Goal: Task Accomplishment & Management: Use online tool/utility

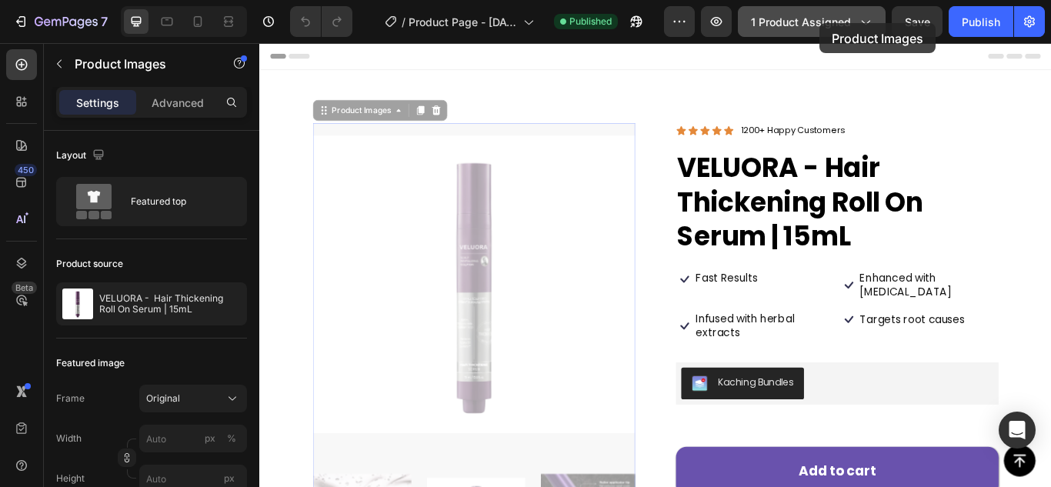
click at [819, 23] on span "1 product assigned" at bounding box center [801, 22] width 100 height 16
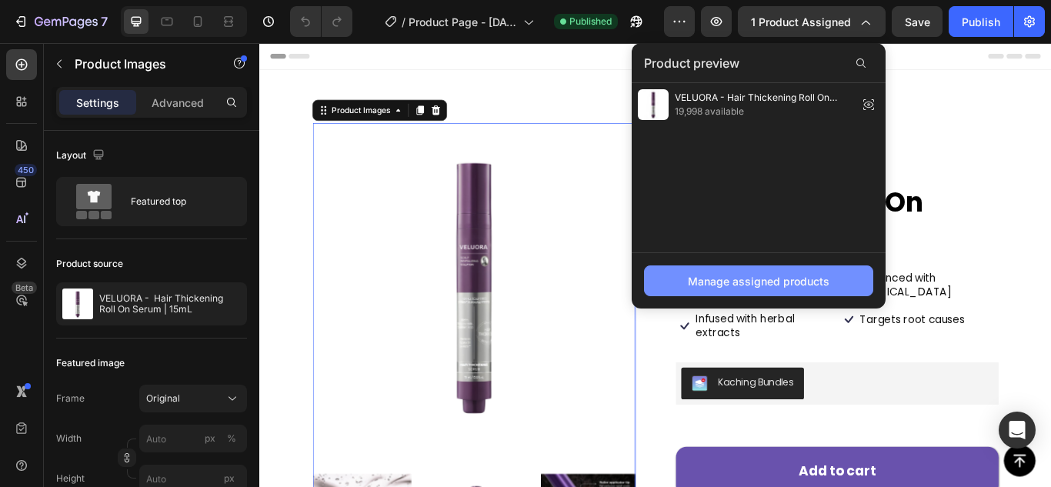
click at [761, 270] on button "Manage assigned products" at bounding box center [758, 280] width 229 height 31
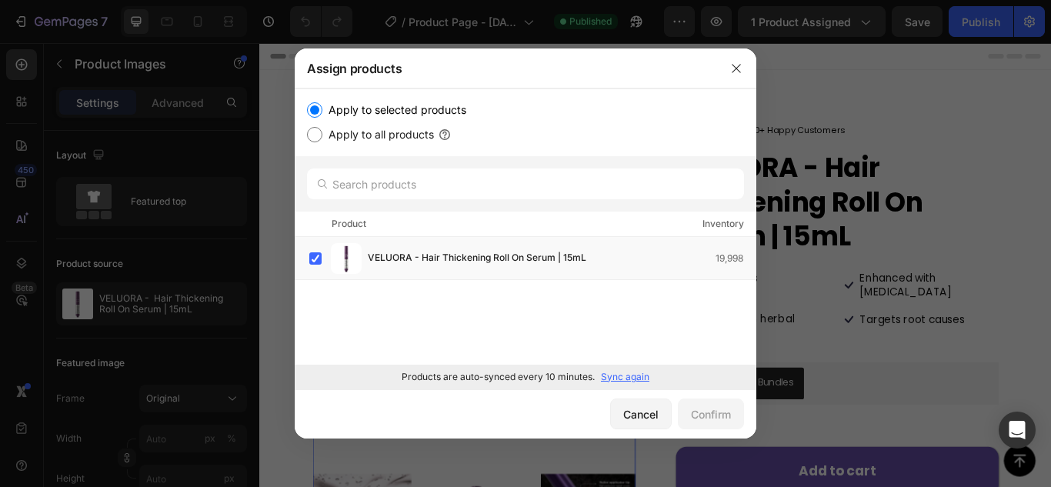
click at [629, 378] on p "Sync again" at bounding box center [625, 377] width 48 height 14
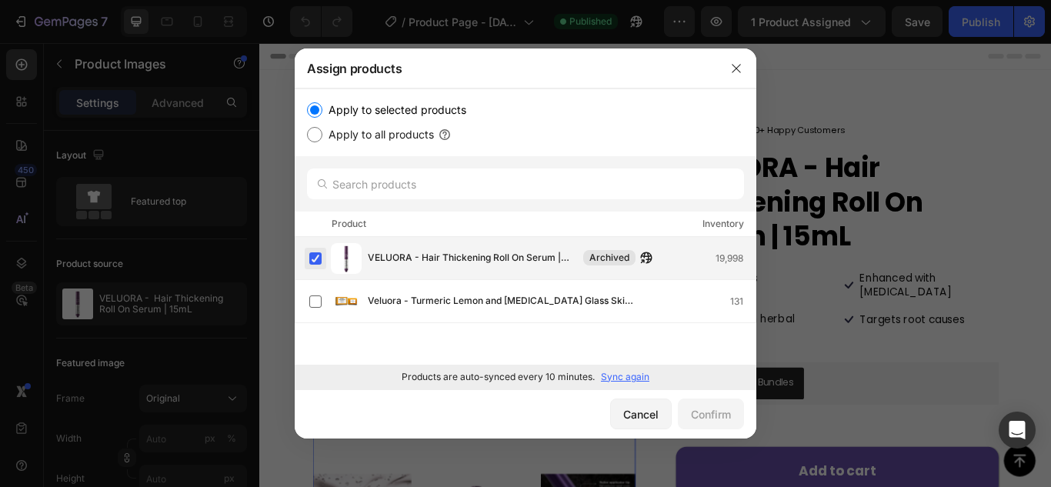
click at [311, 261] on label at bounding box center [315, 258] width 12 height 12
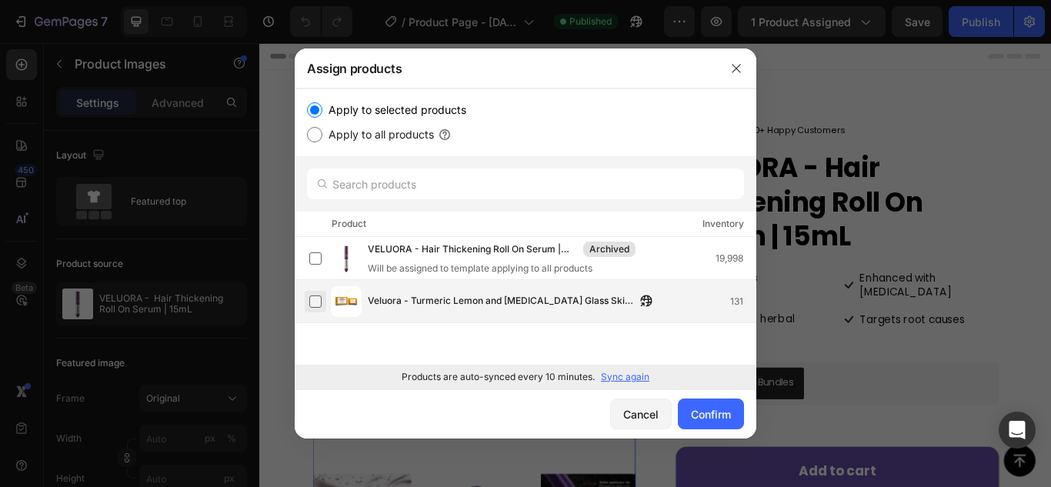
click at [313, 295] on label at bounding box center [315, 301] width 12 height 12
click at [717, 411] on div "Confirm" at bounding box center [711, 414] width 40 height 16
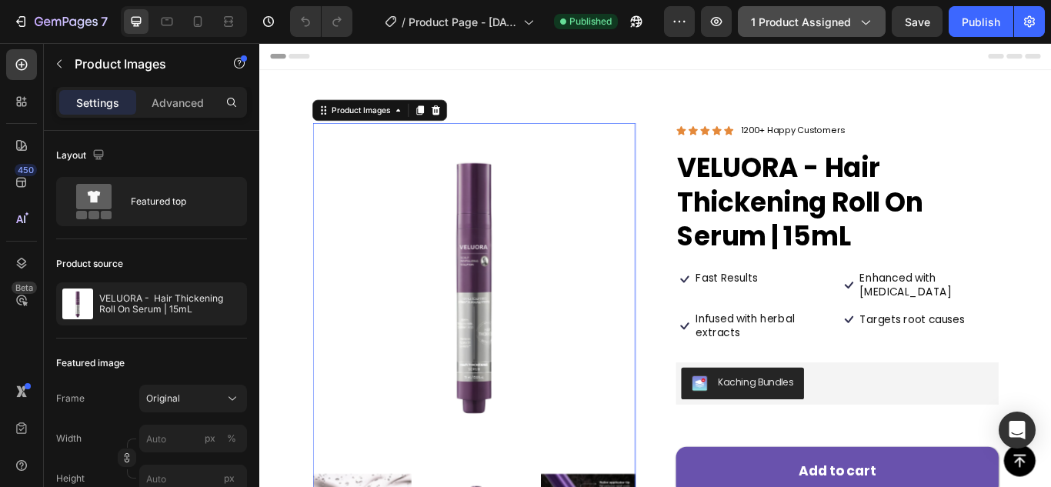
click at [836, 15] on span "1 product assigned" at bounding box center [801, 22] width 100 height 16
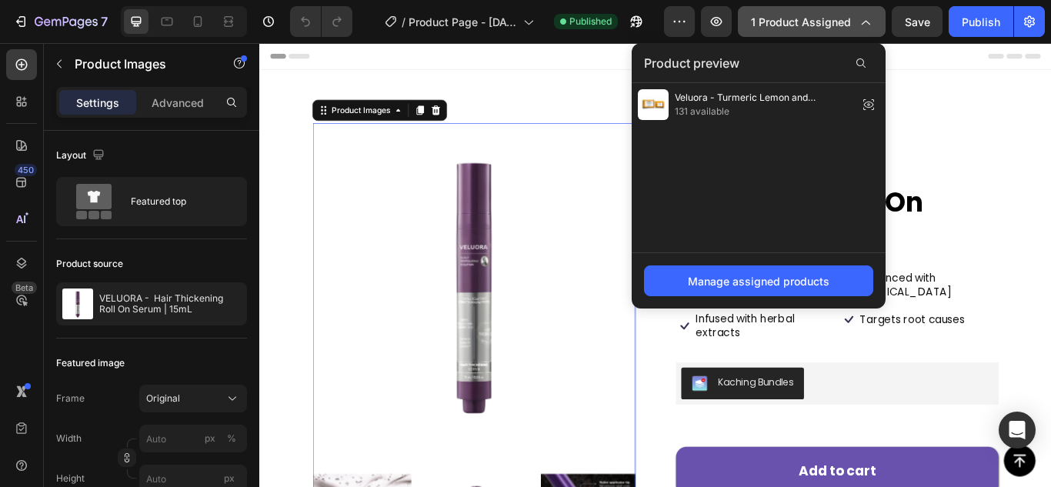
click at [823, 18] on span "1 product assigned" at bounding box center [801, 22] width 100 height 16
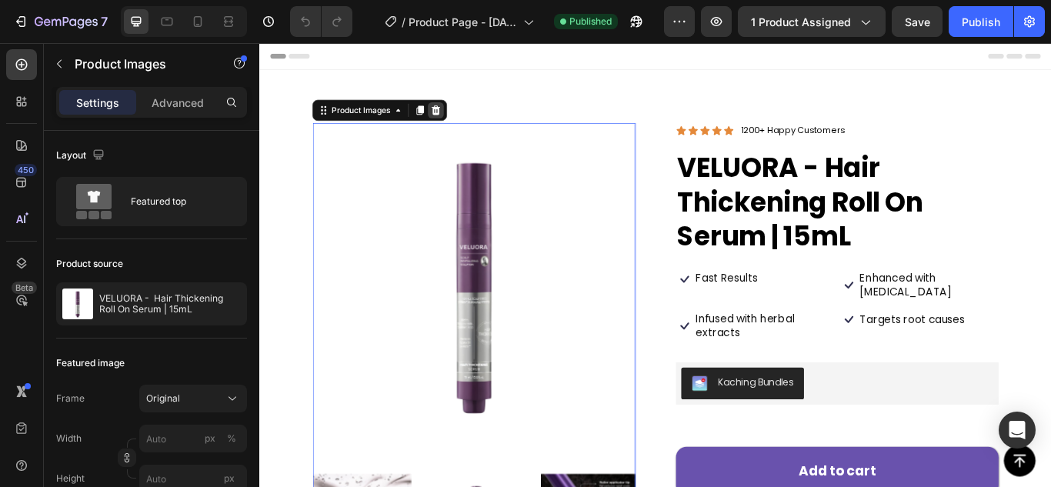
click at [472, 125] on div at bounding box center [464, 121] width 18 height 18
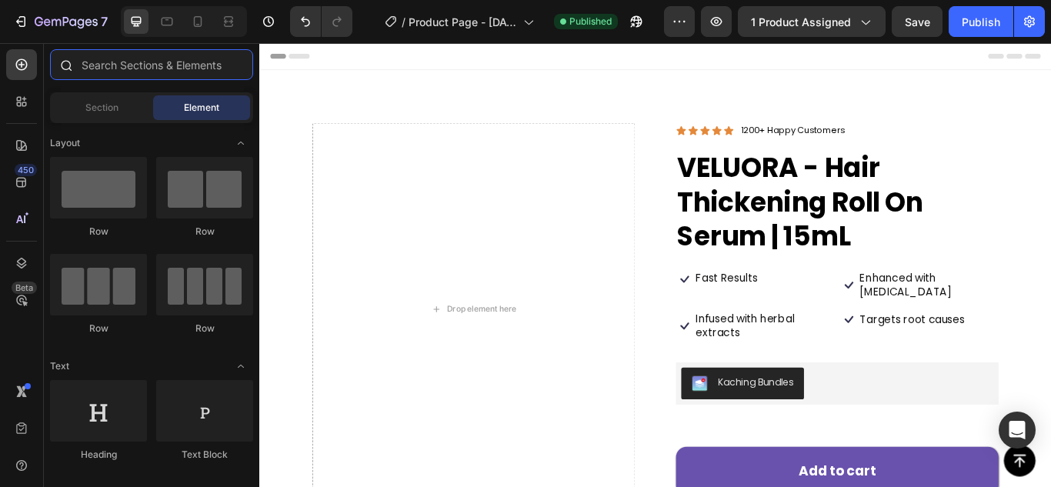
click at [148, 73] on input "text" at bounding box center [151, 64] width 203 height 31
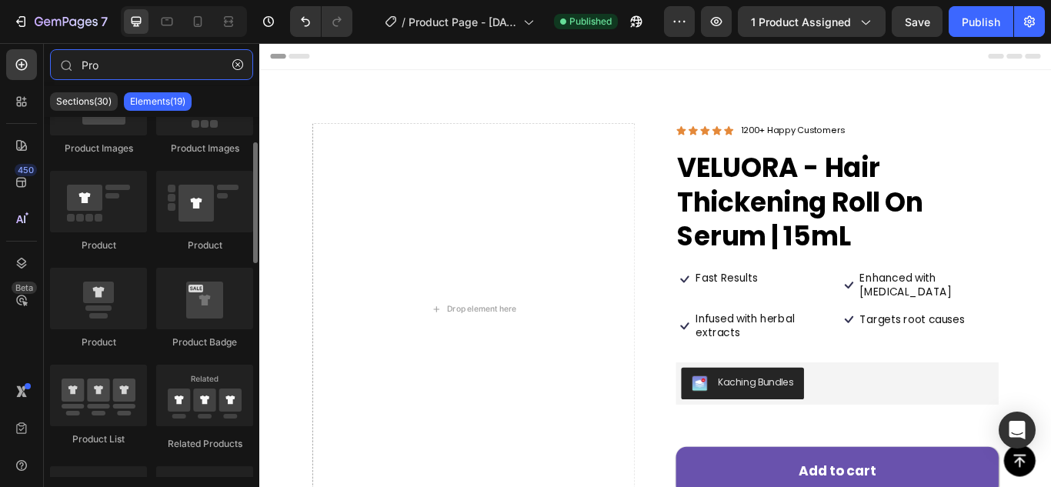
scroll to position [154, 0]
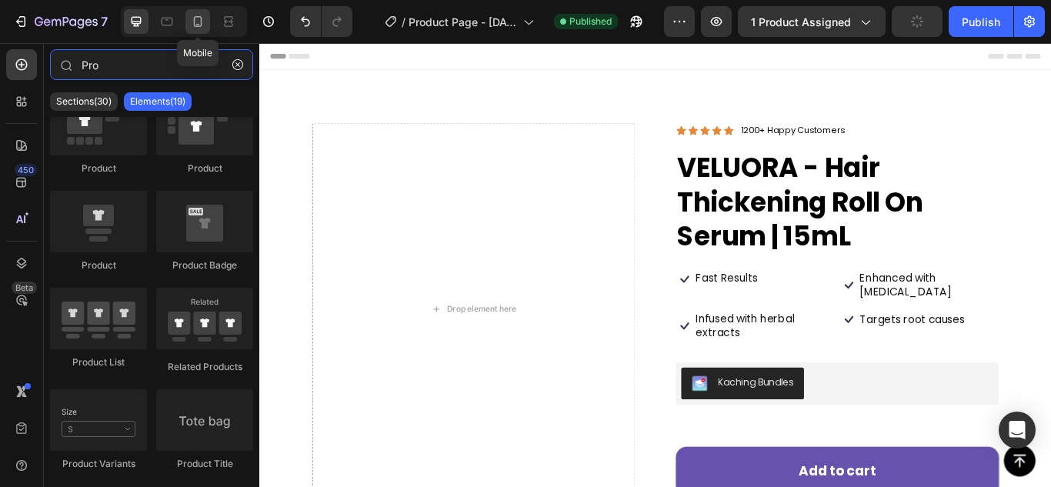
type input "Pro"
click at [195, 15] on icon at bounding box center [197, 21] width 15 height 15
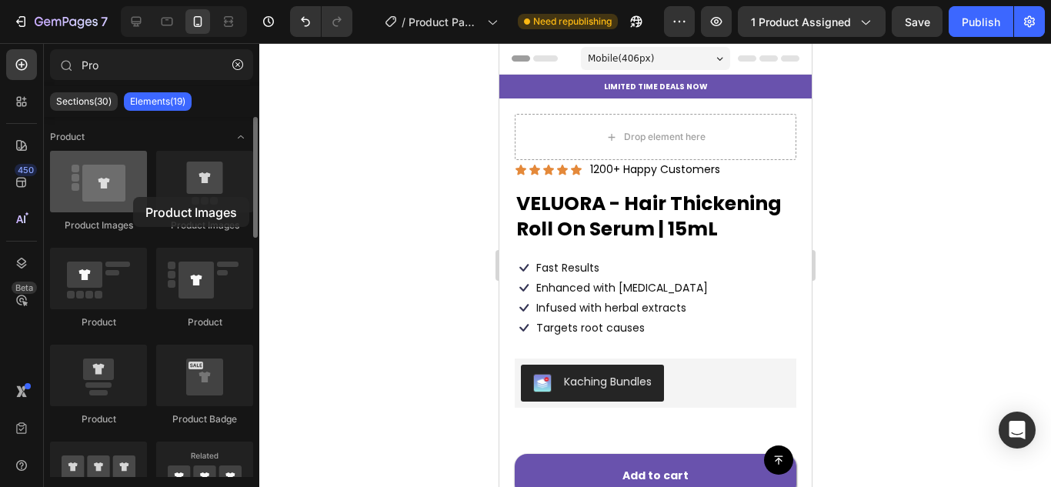
click at [133, 197] on div at bounding box center [98, 182] width 97 height 62
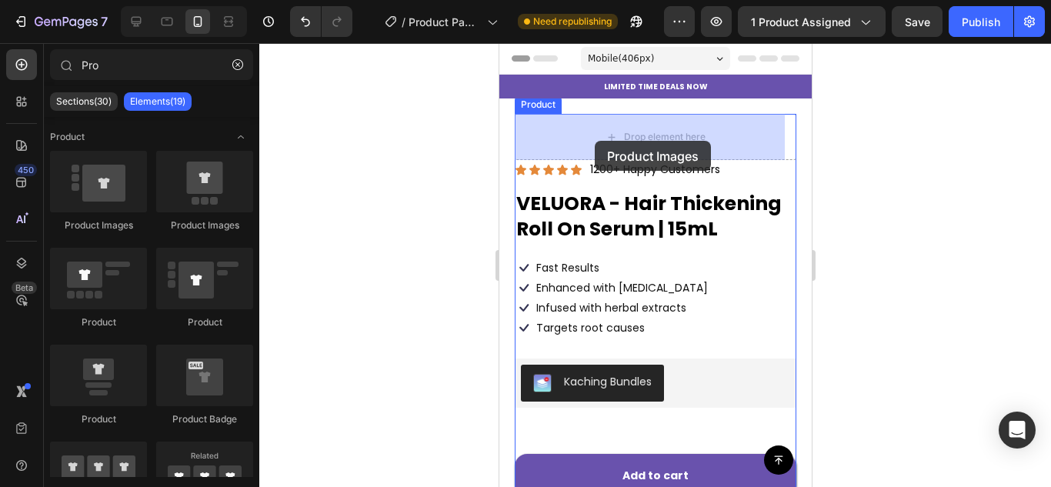
drag, startPoint x: 616, startPoint y: 247, endPoint x: 598, endPoint y: 139, distance: 109.1
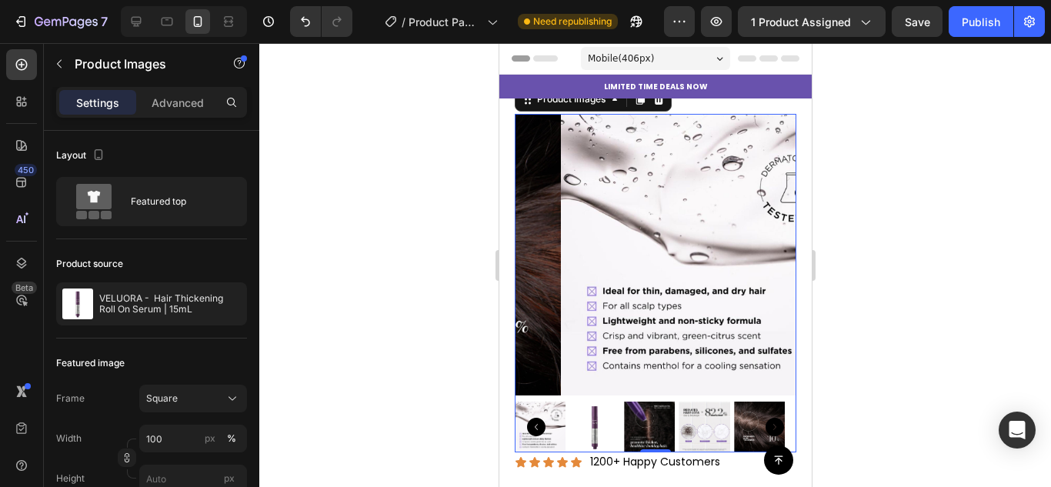
click at [533, 418] on icon "Carousel Back Arrow" at bounding box center [535, 427] width 18 height 18
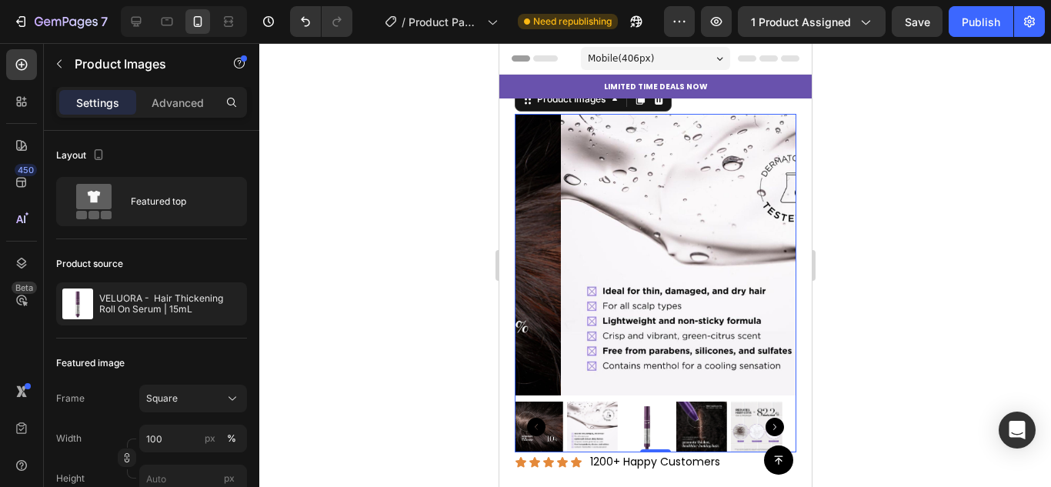
click at [533, 418] on icon "Carousel Back Arrow" at bounding box center [535, 427] width 18 height 18
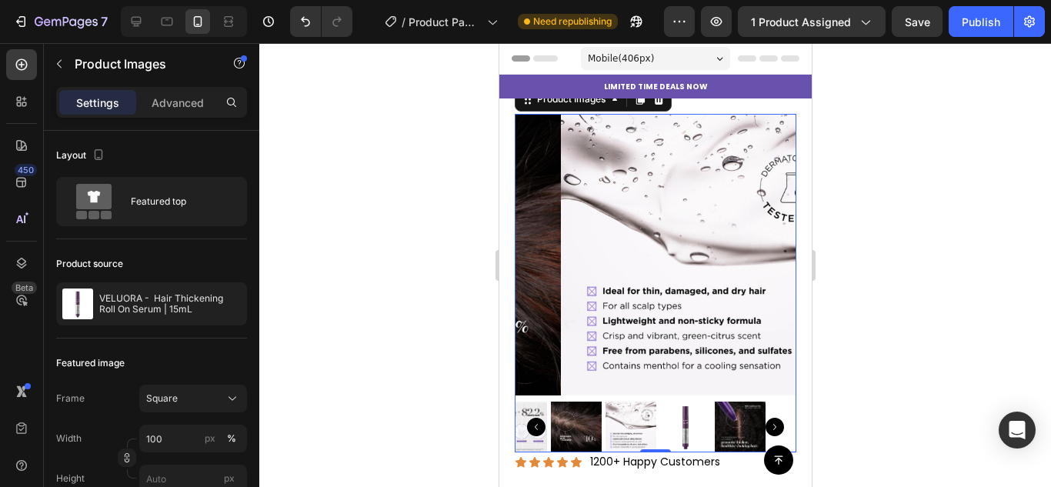
click at [533, 418] on icon "Carousel Back Arrow" at bounding box center [535, 427] width 18 height 18
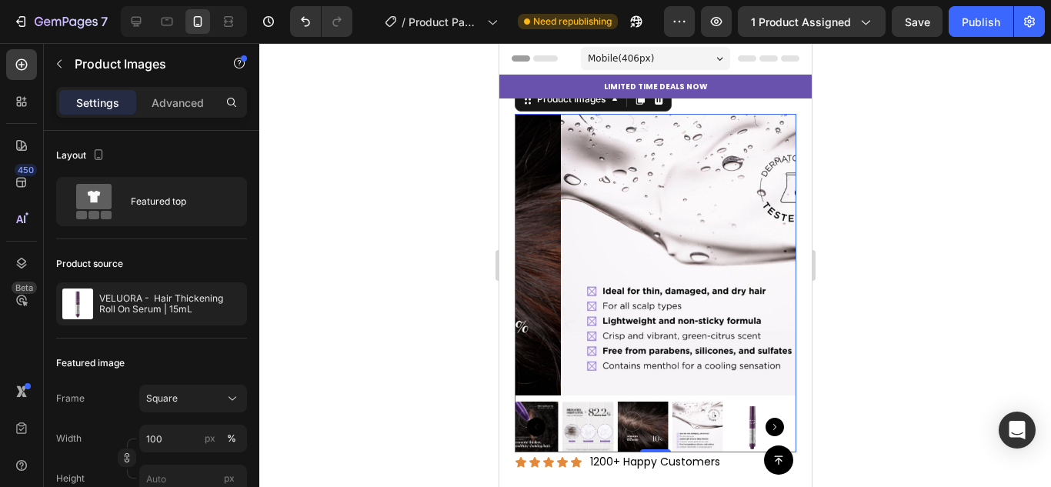
click at [533, 418] on icon "Carousel Back Arrow" at bounding box center [535, 427] width 18 height 18
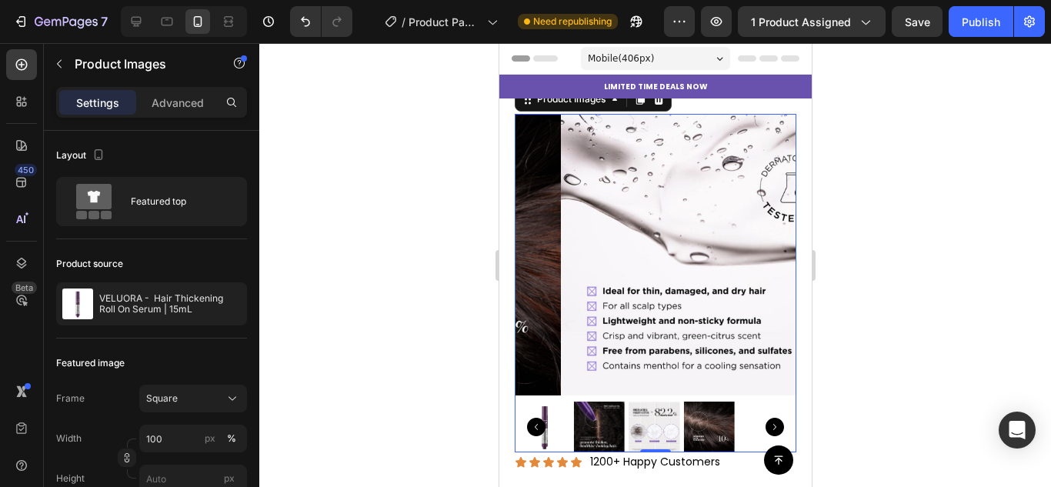
click at [533, 418] on icon "Carousel Back Arrow" at bounding box center [535, 427] width 18 height 18
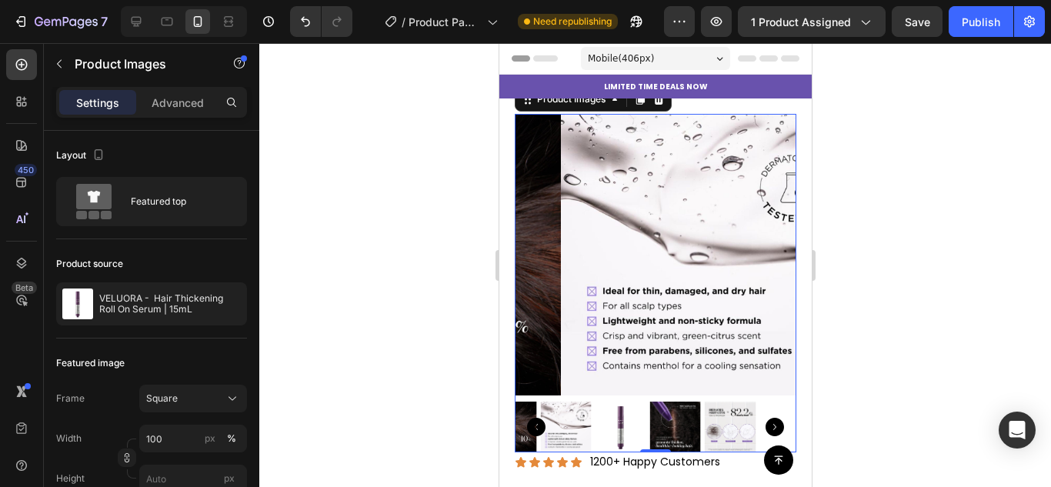
click at [533, 418] on icon "Carousel Back Arrow" at bounding box center [535, 427] width 18 height 18
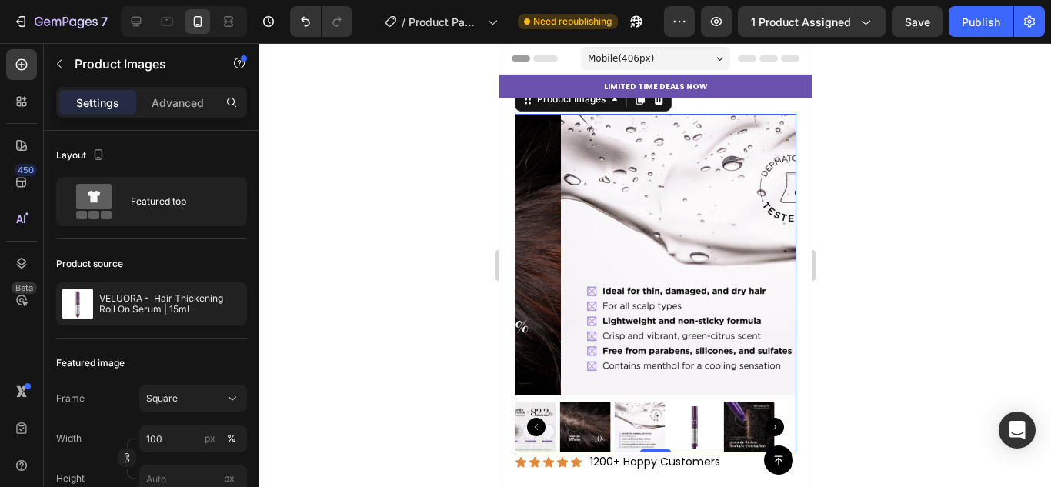
click at [533, 418] on icon "Carousel Back Arrow" at bounding box center [535, 427] width 18 height 18
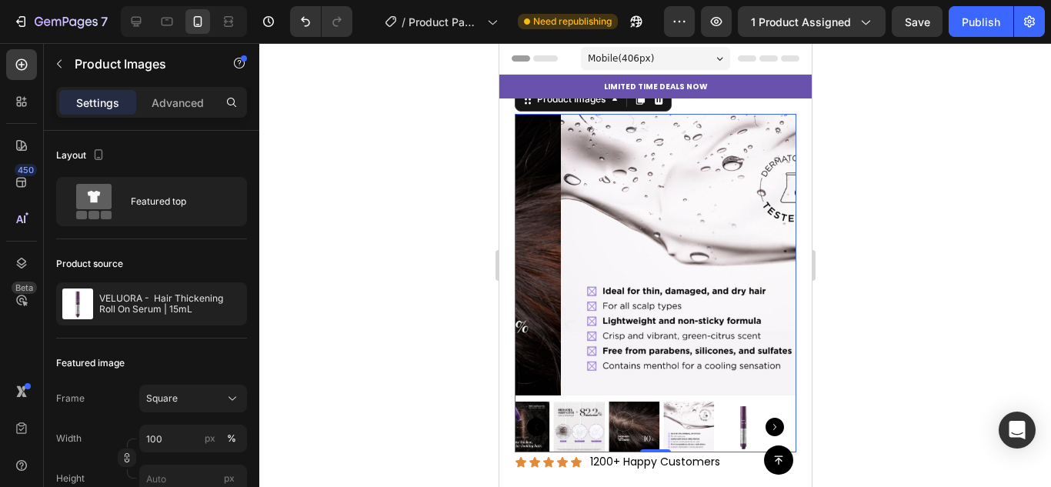
click at [533, 418] on icon "Carousel Back Arrow" at bounding box center [535, 427] width 18 height 18
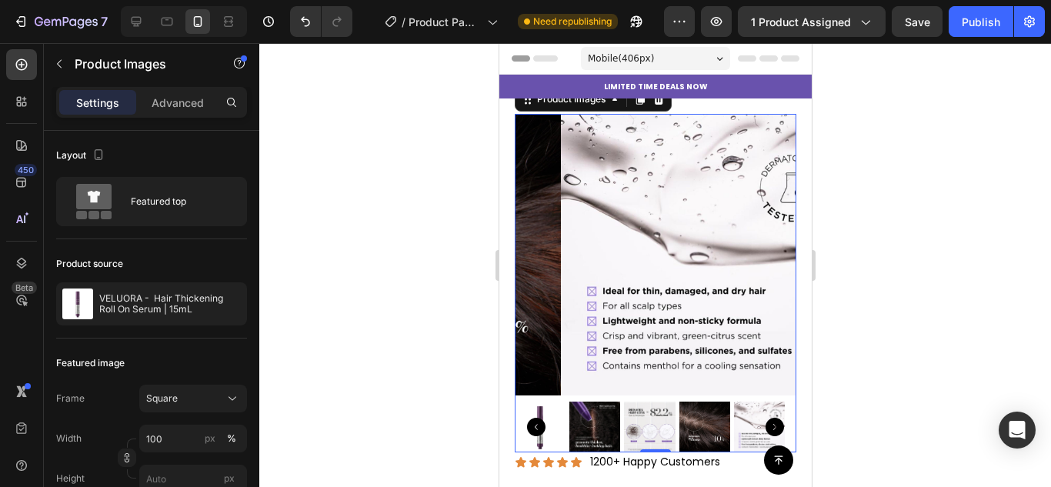
click at [533, 418] on icon "Carousel Back Arrow" at bounding box center [535, 427] width 18 height 18
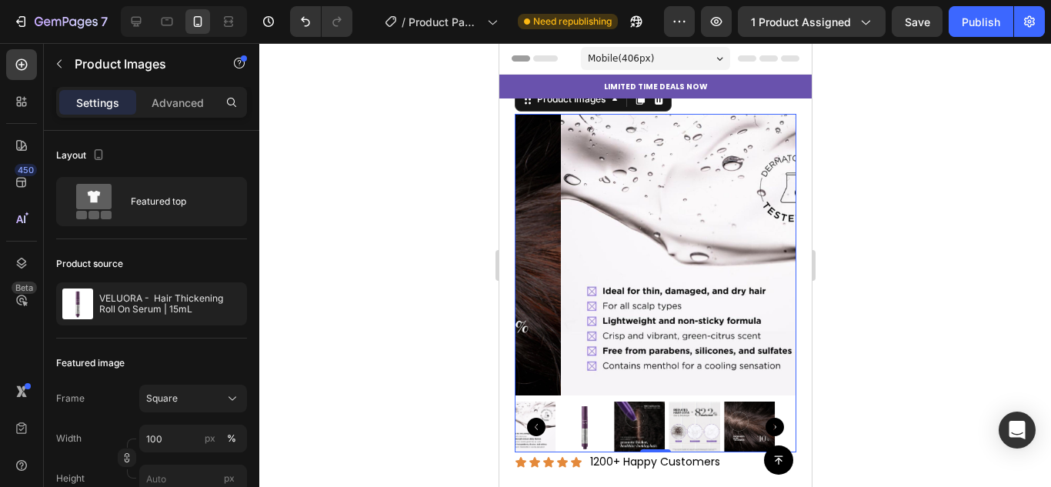
click at [533, 418] on icon "Carousel Back Arrow" at bounding box center [535, 427] width 18 height 18
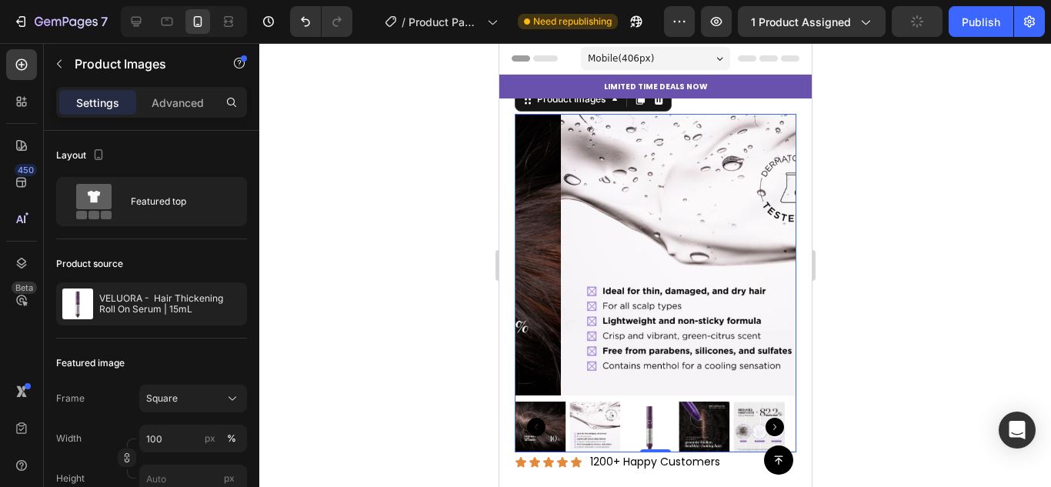
click at [632, 402] on img at bounding box center [648, 427] width 51 height 51
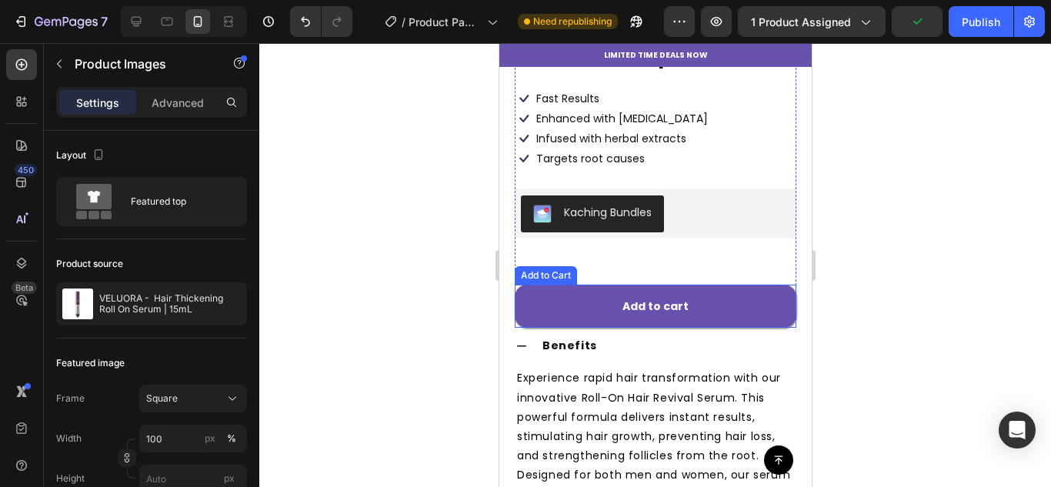
scroll to position [385, 0]
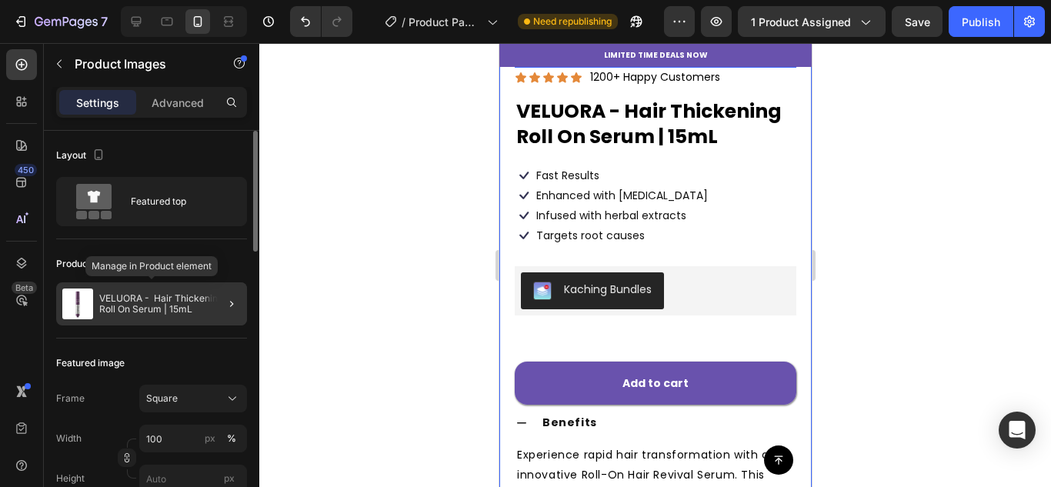
click at [167, 292] on div "VELUORA - Hair Thickening Roll On Serum | 15mL" at bounding box center [151, 303] width 191 height 43
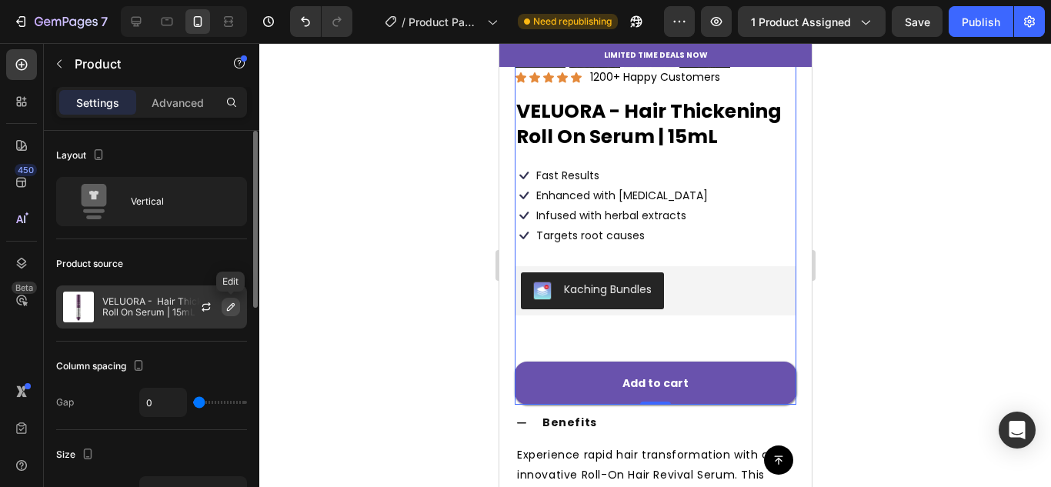
click at [228, 308] on icon "button" at bounding box center [231, 307] width 8 height 8
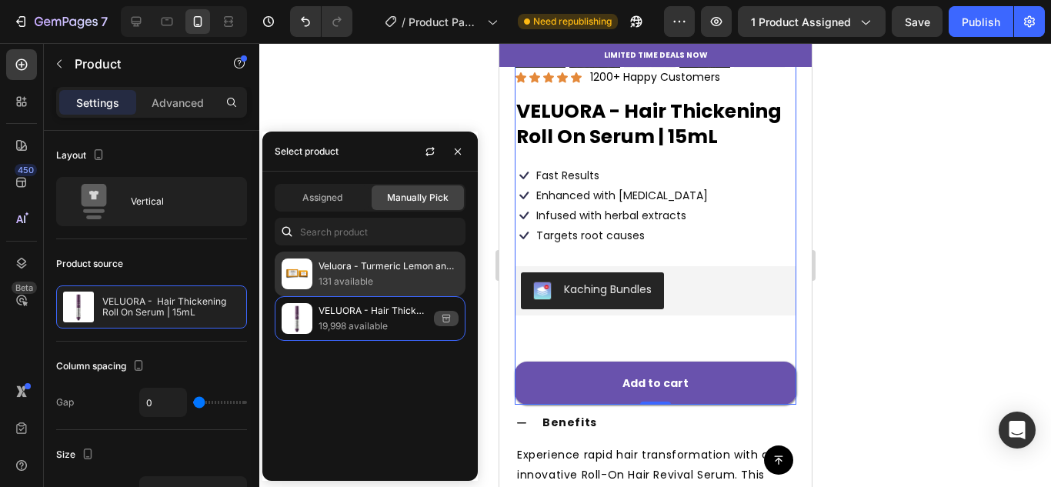
click at [359, 265] on p "Veluora - Turmeric Lemon and [MEDICAL_DATA] Glass Skin Soap" at bounding box center [388, 265] width 140 height 15
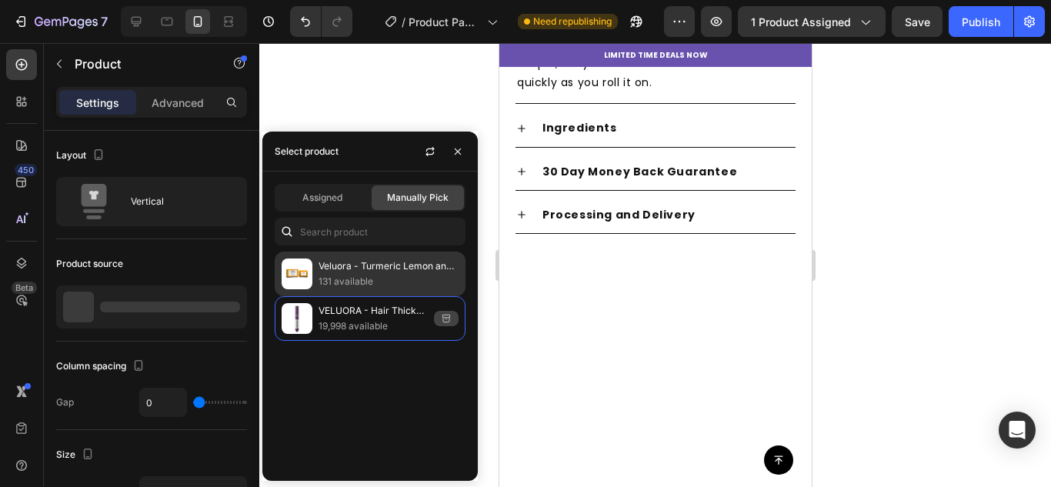
scroll to position [0, 0]
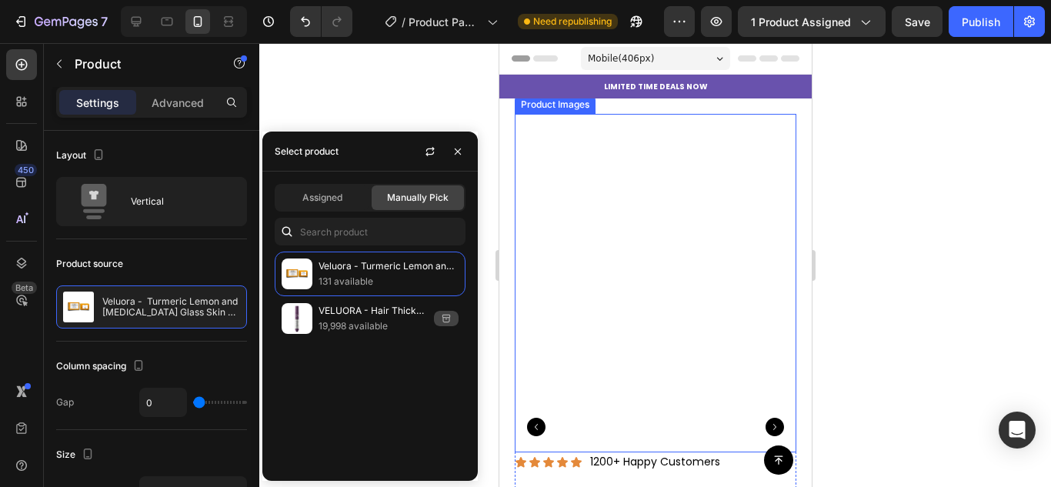
click at [585, 415] on img at bounding box center [593, 427] width 51 height 51
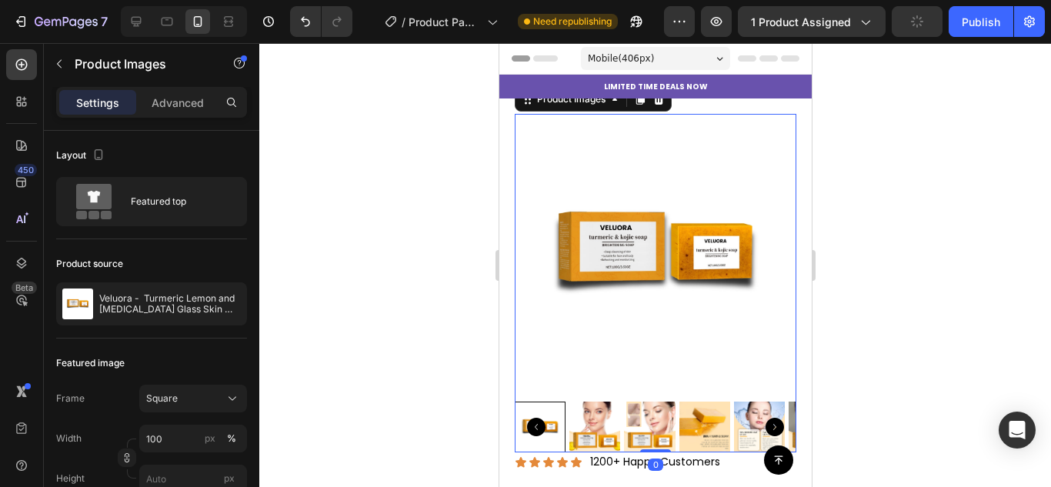
click at [605, 406] on img at bounding box center [593, 427] width 51 height 51
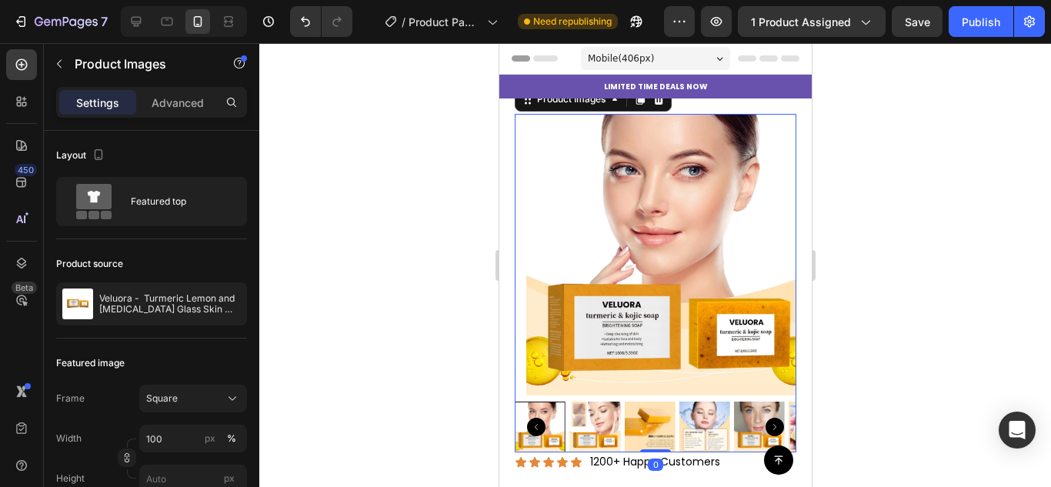
click at [605, 408] on img at bounding box center [593, 427] width 51 height 51
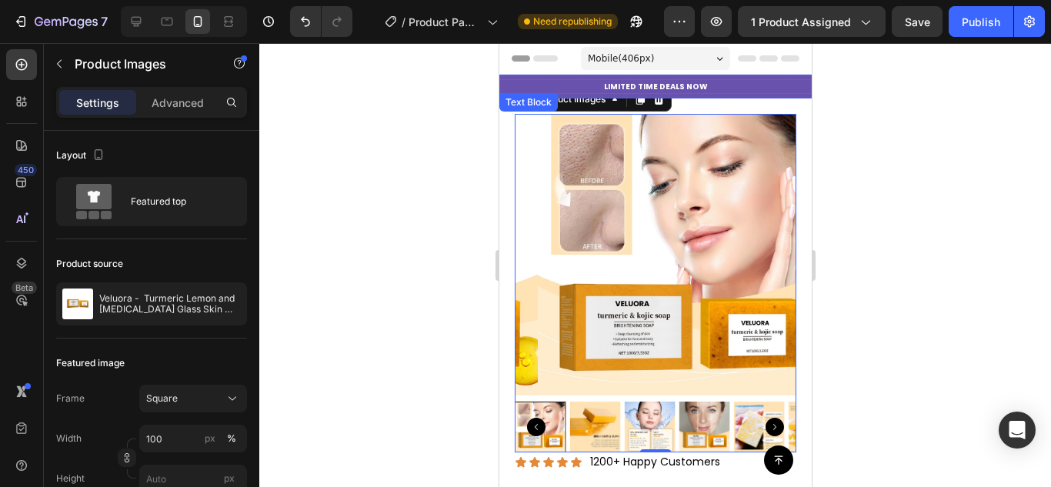
click at [747, 85] on p "LIMITED TIME DEALS NOW" at bounding box center [654, 87] width 309 height 12
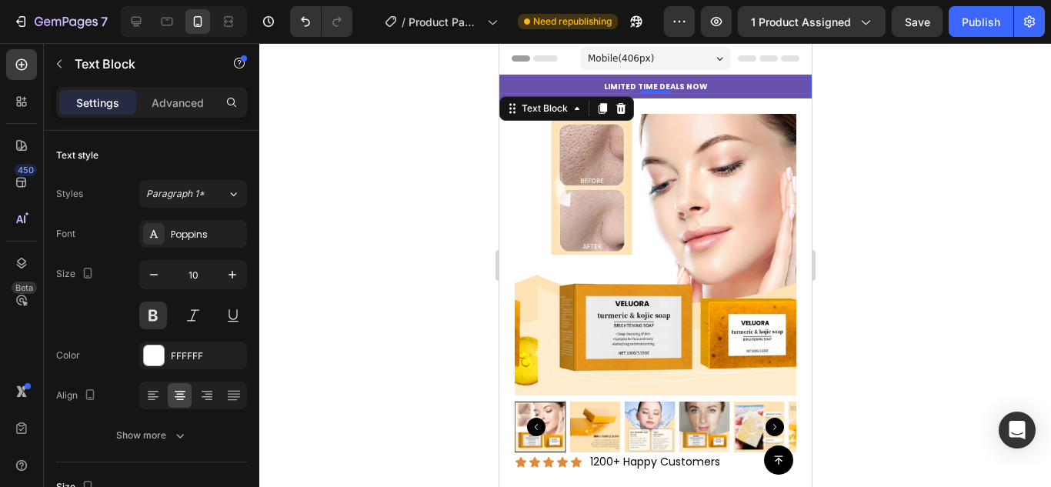
click at [544, 76] on div "LIMITED TIME DEALS NOW Text Block 0 Row" at bounding box center [654, 87] width 312 height 24
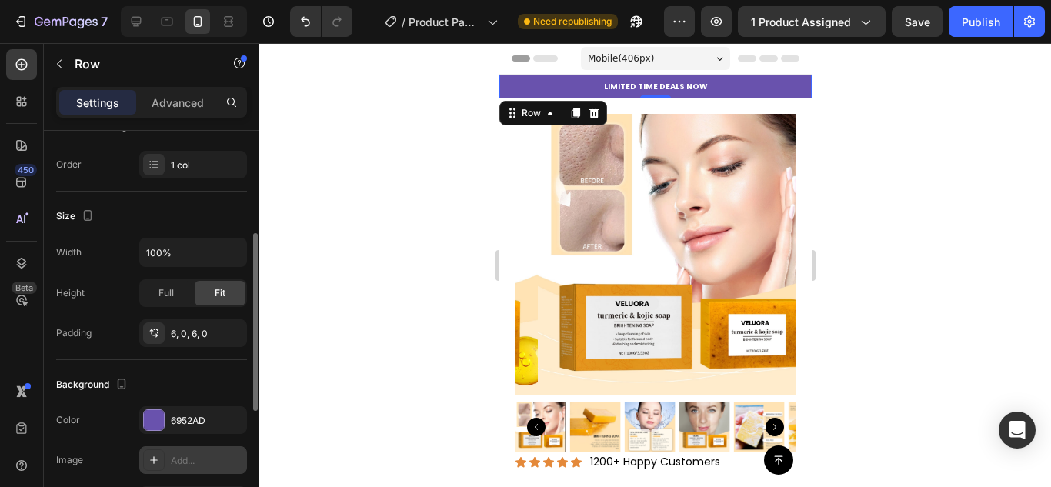
scroll to position [385, 0]
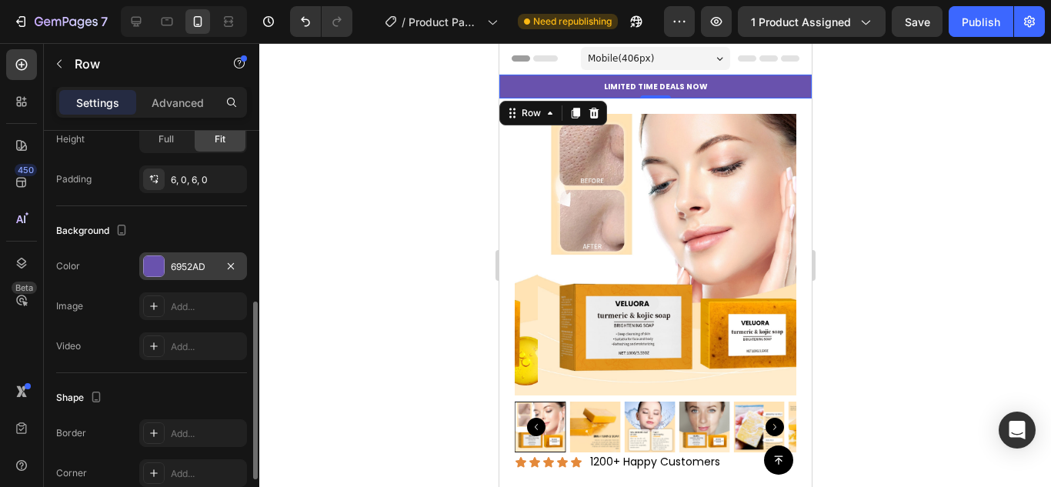
click at [153, 268] on div at bounding box center [154, 266] width 20 height 20
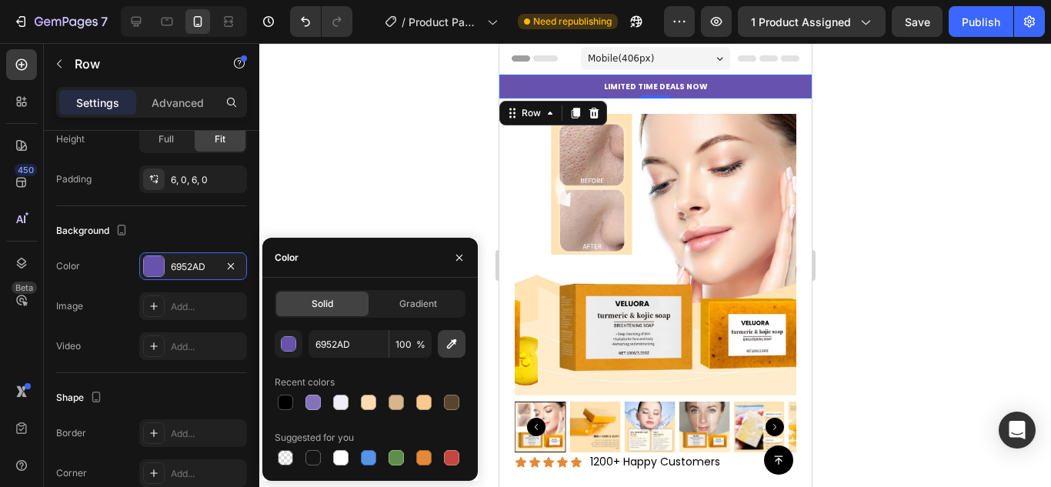
click at [447, 342] on icon "button" at bounding box center [451, 343] width 15 height 15
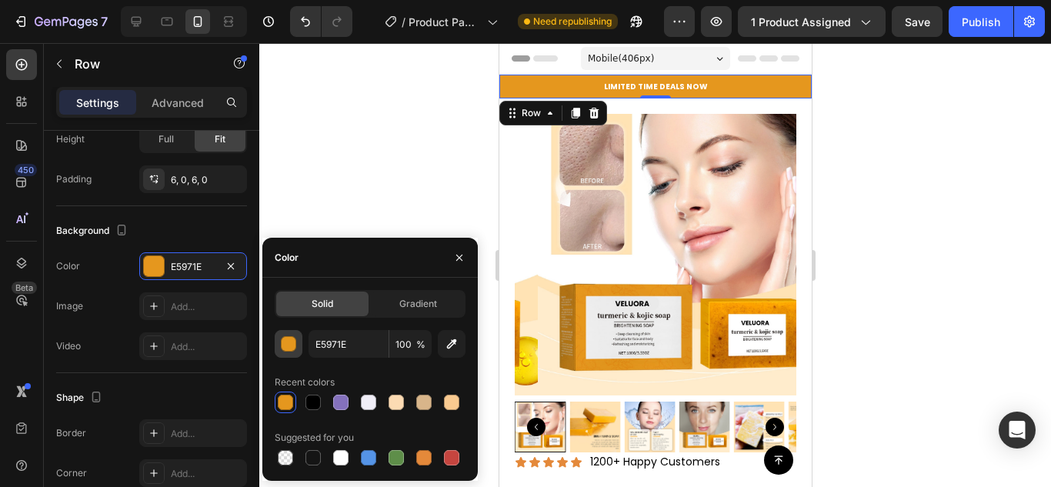
click at [293, 337] on div "button" at bounding box center [289, 344] width 15 height 15
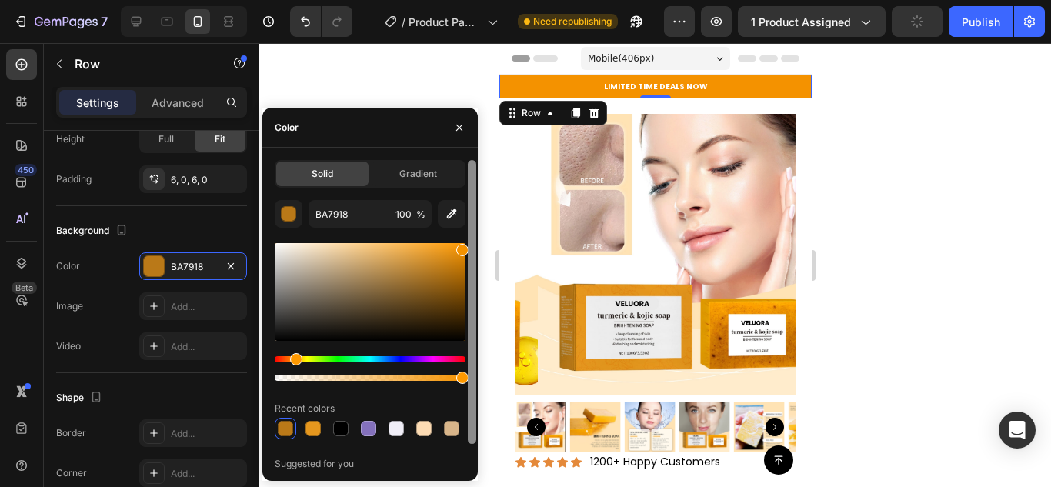
drag, startPoint x: 445, startPoint y: 257, endPoint x: 468, endPoint y: 246, distance: 25.5
click at [468, 246] on div "Solid Gradient BA7918 100 % Recent colors Suggested for you" at bounding box center [369, 314] width 215 height 308
type input "F49200"
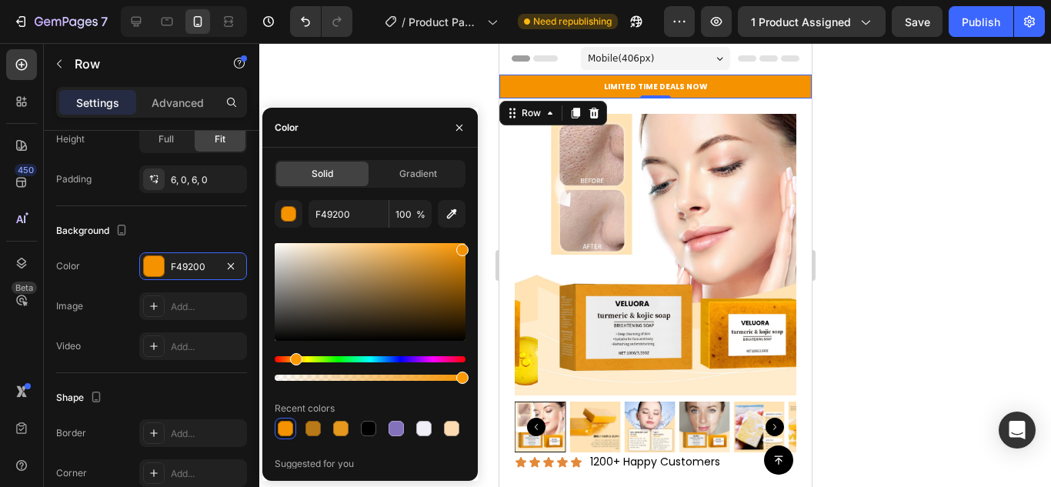
click at [947, 248] on div at bounding box center [654, 265] width 791 height 444
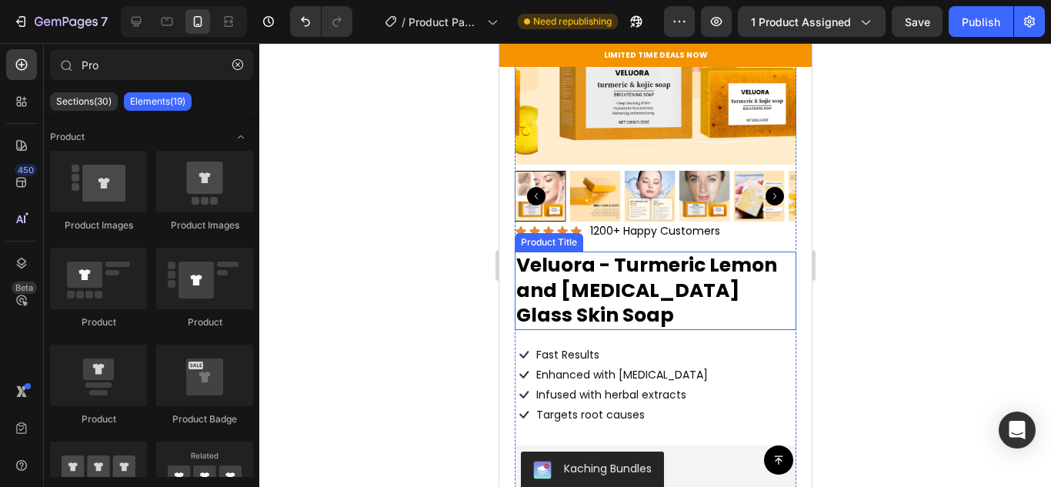
scroll to position [308, 0]
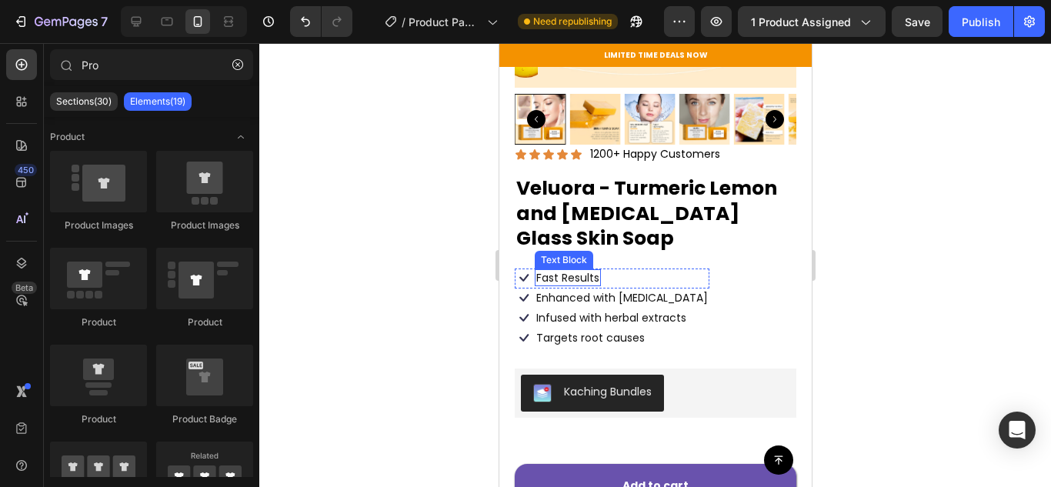
click at [556, 271] on p "Fast Results" at bounding box center [566, 278] width 63 height 14
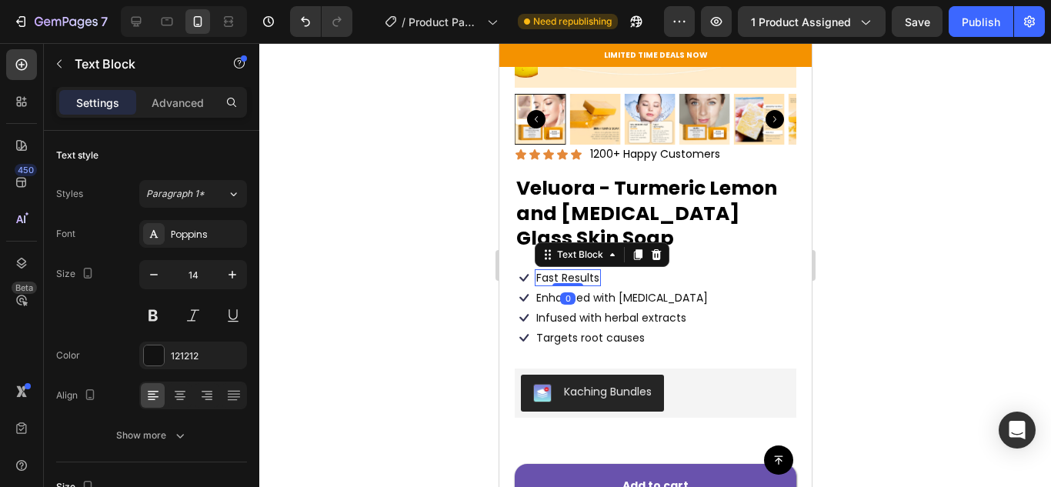
click at [578, 271] on p "Fast Results" at bounding box center [566, 278] width 63 height 14
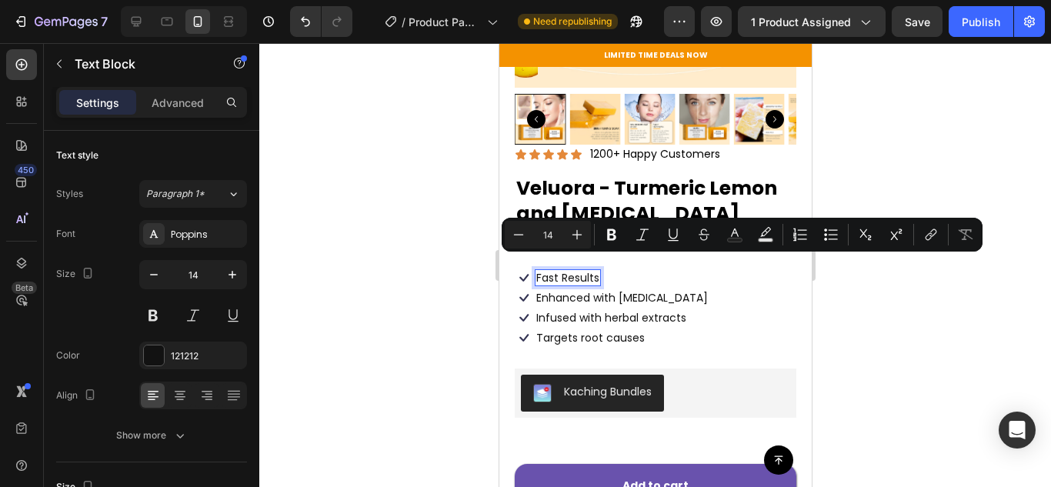
click at [575, 271] on p "Fast Results" at bounding box center [566, 278] width 63 height 14
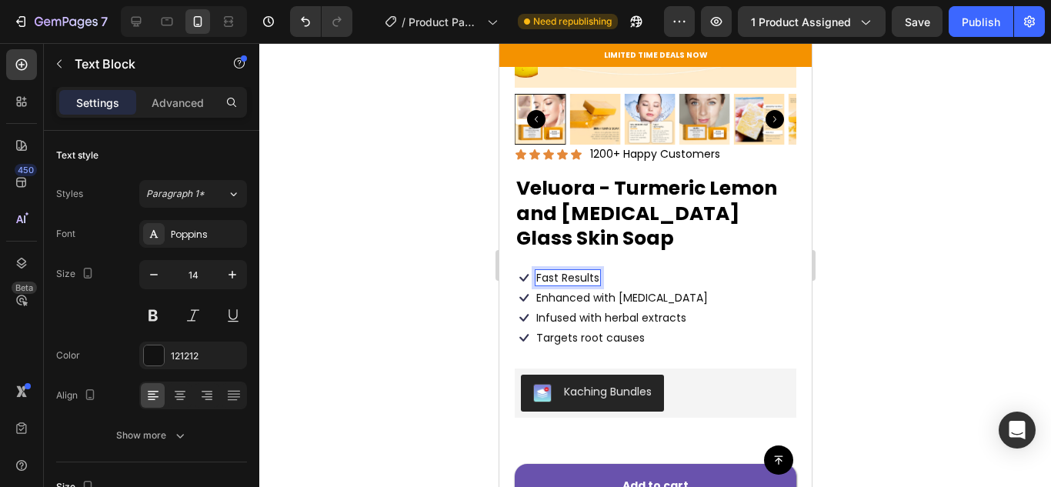
click at [575, 271] on p "Fast Results" at bounding box center [566, 278] width 63 height 14
click at [586, 291] on p "Enhanced with biotin" at bounding box center [621, 298] width 172 height 14
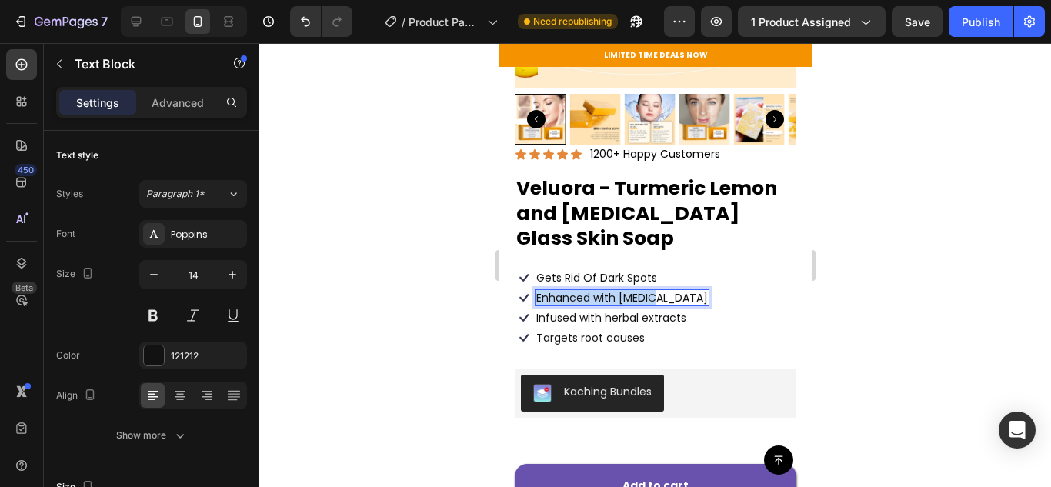
scroll to position [385, 0]
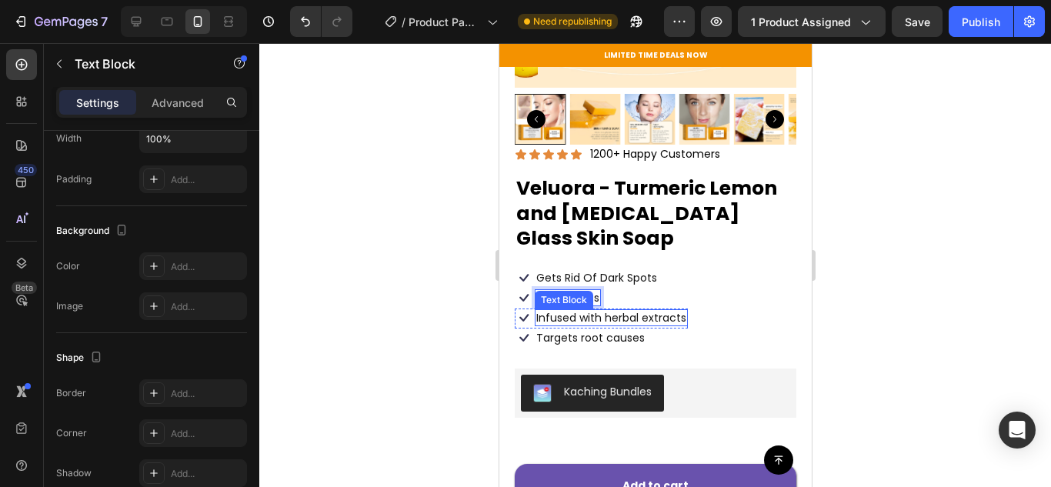
click at [586, 311] on p "Infused with herbal extracts" at bounding box center [610, 318] width 150 height 14
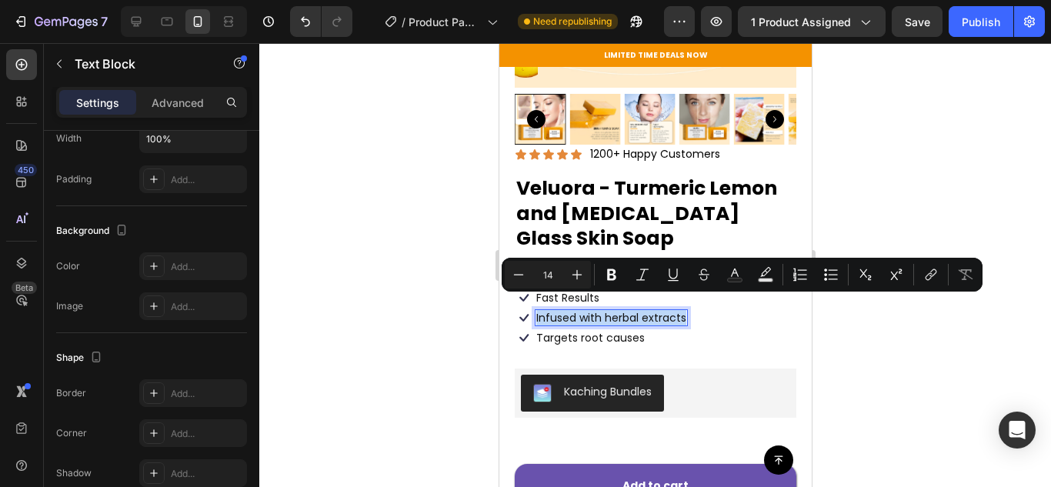
click at [587, 311] on p "Infused with herbal extracts" at bounding box center [610, 318] width 150 height 14
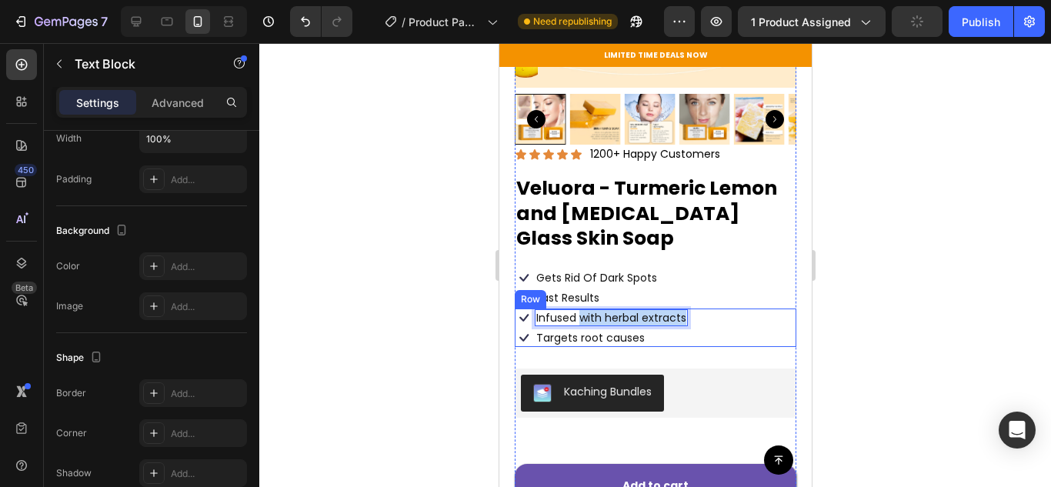
drag, startPoint x: 578, startPoint y: 304, endPoint x: 688, endPoint y: 312, distance: 110.3
click at [688, 312] on div "Icon Infused with herbal extracts Text Block 0 Row Icon Targets root causes Tex…" at bounding box center [655, 327] width 282 height 38
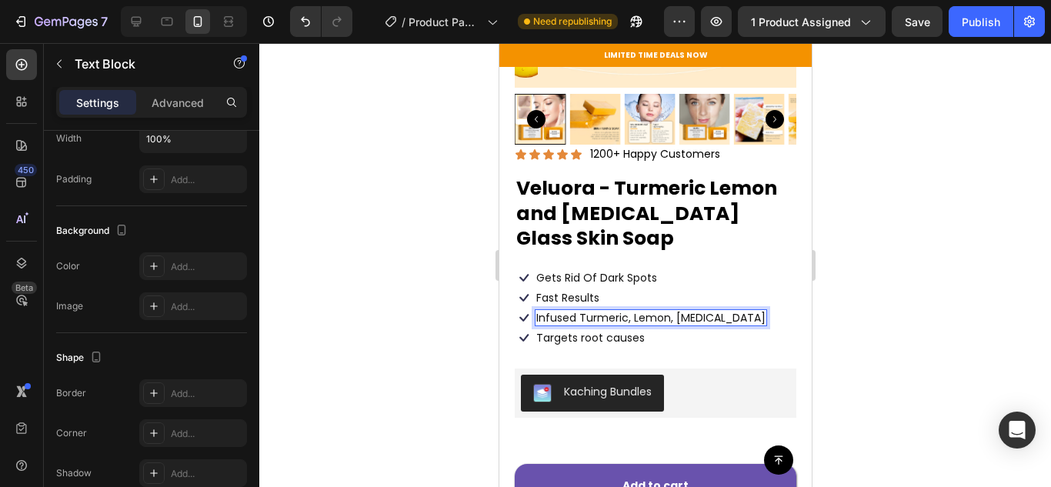
click at [675, 311] on p "Infused Turmeric, Lemon, Kojic Acid" at bounding box center [649, 318] width 229 height 14
click at [668, 311] on p "Infused Turmeric, Lemon, Kojic Acid" at bounding box center [649, 318] width 229 height 14
click at [609, 311] on p "Infused Turmeric, Lemon and Kojic Acid" at bounding box center [660, 318] width 251 height 14
click at [581, 311] on p "Infused Turmeric, Lemon and Kojic Acid" at bounding box center [660, 318] width 251 height 14
click at [576, 311] on p "Infused Turmeric, Lemon and Kojic Acid" at bounding box center [660, 318] width 251 height 14
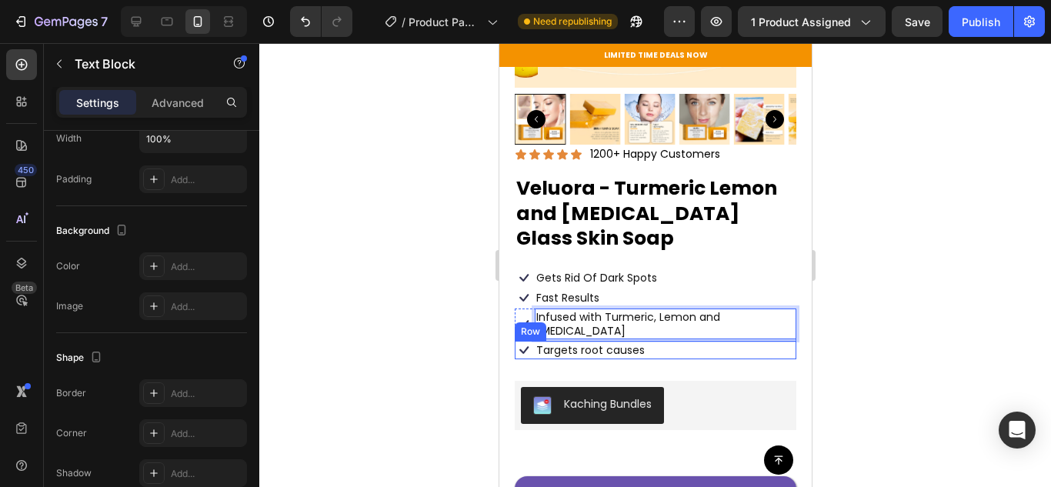
click at [585, 343] on p "Targets root causes" at bounding box center [589, 350] width 108 height 14
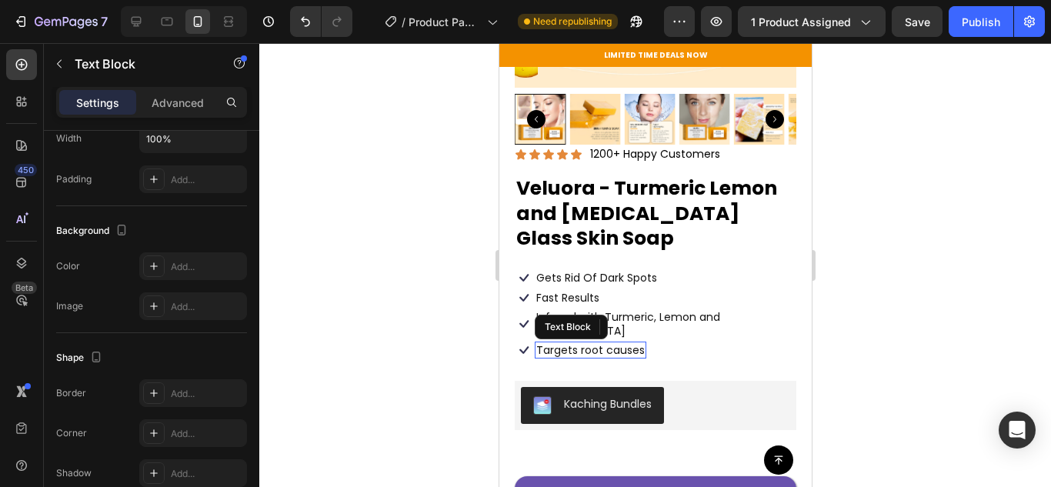
click at [585, 343] on p "Targets root causes" at bounding box center [589, 350] width 108 height 14
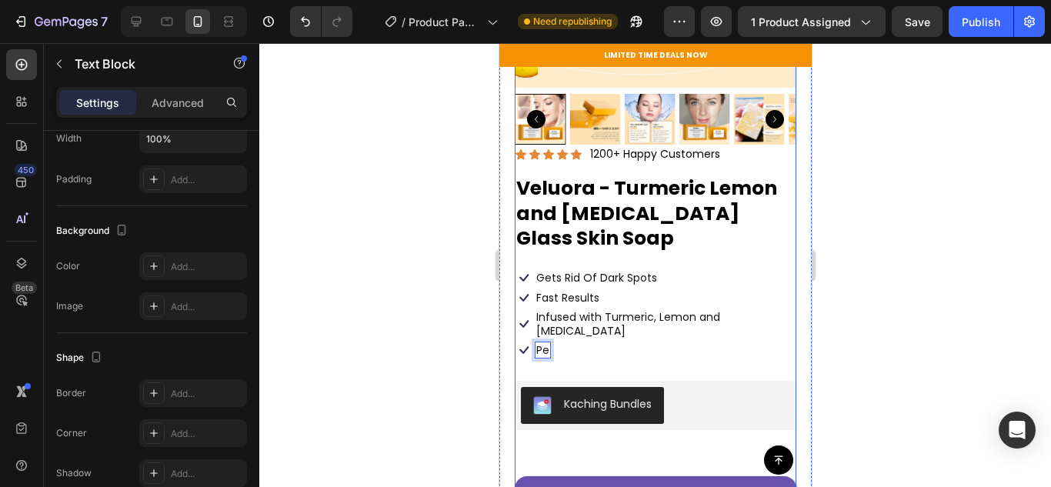
click at [568, 341] on div "Icon Pe Text Block 0 Row" at bounding box center [655, 350] width 282 height 18
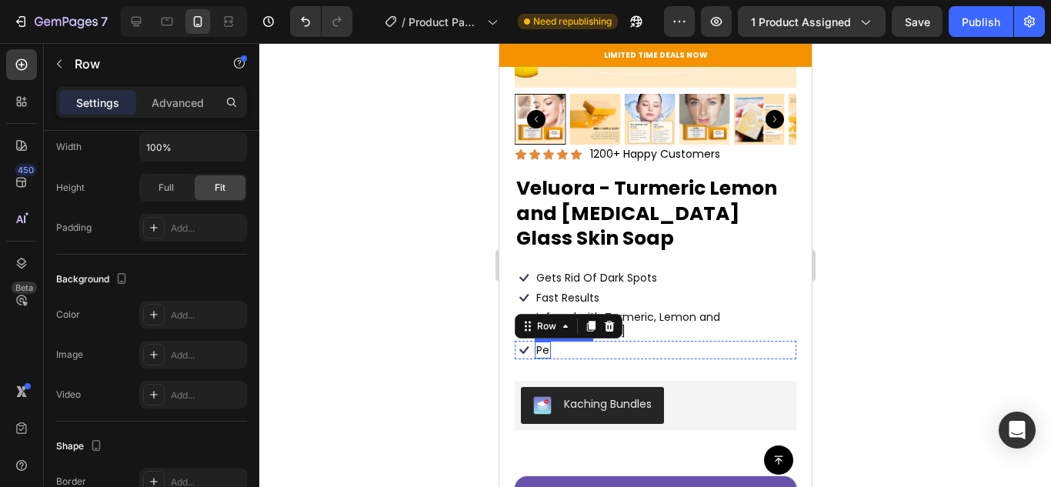
click at [538, 343] on p "Pe" at bounding box center [541, 350] width 13 height 14
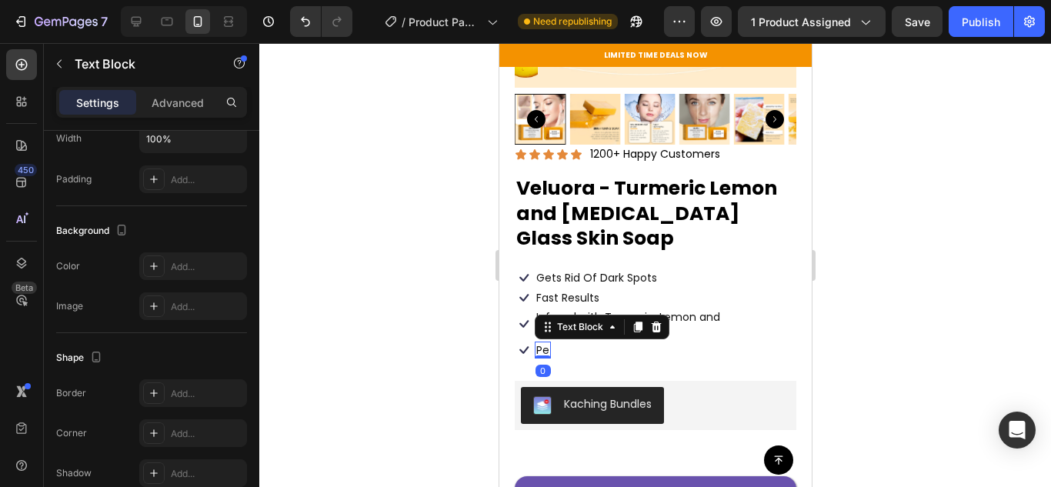
scroll to position [0, 0]
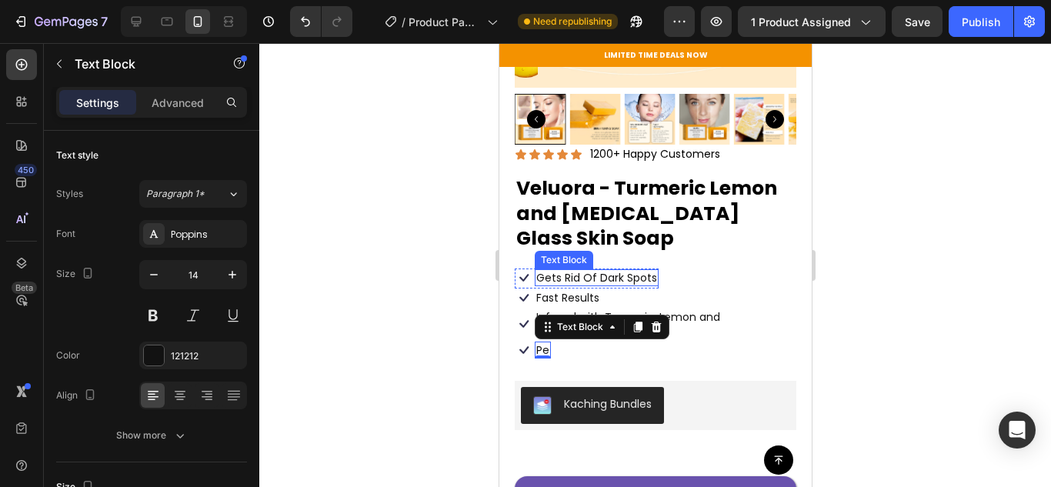
click at [572, 271] on p "Gets Rid Of Dark Spots" at bounding box center [595, 278] width 121 height 14
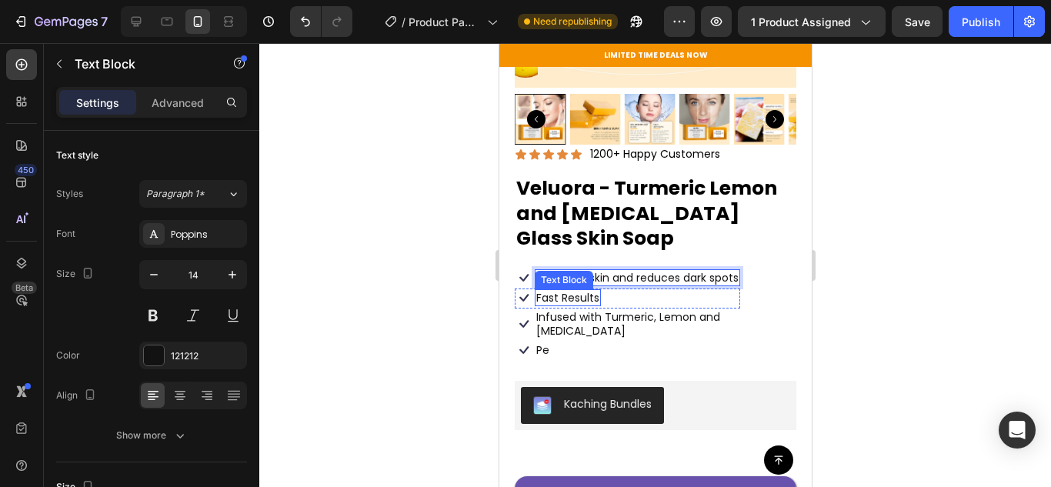
click at [575, 291] on p "Fast Results" at bounding box center [566, 298] width 63 height 14
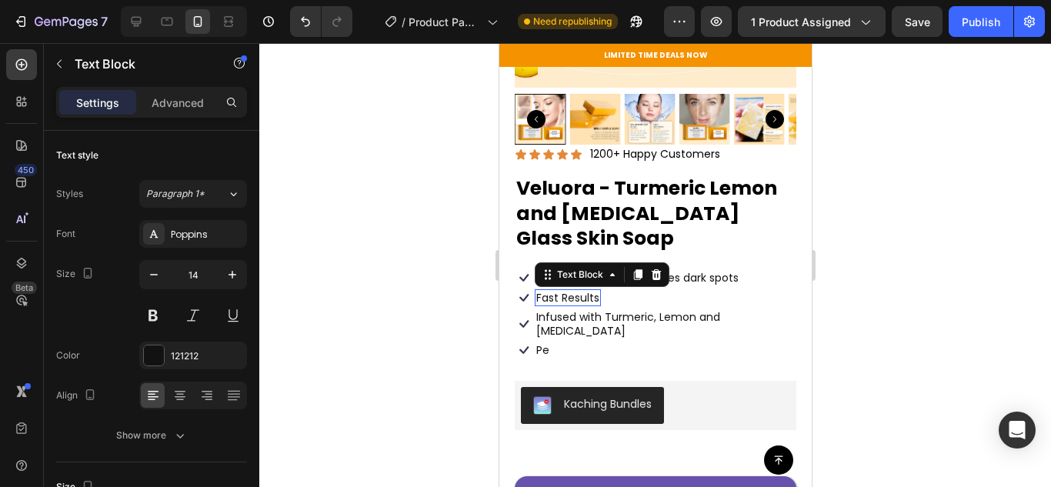
click at [575, 291] on p "Fast Results" at bounding box center [566, 298] width 63 height 14
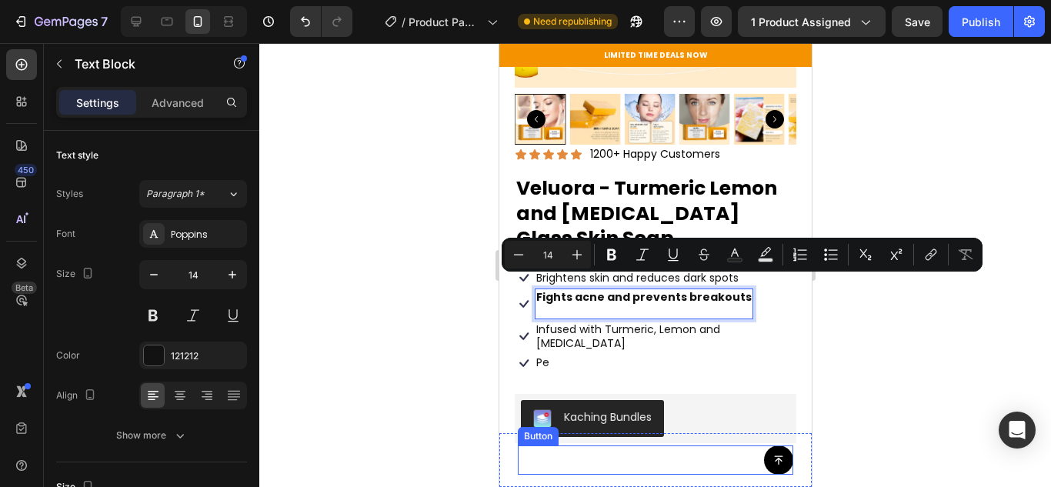
scroll to position [307, 0]
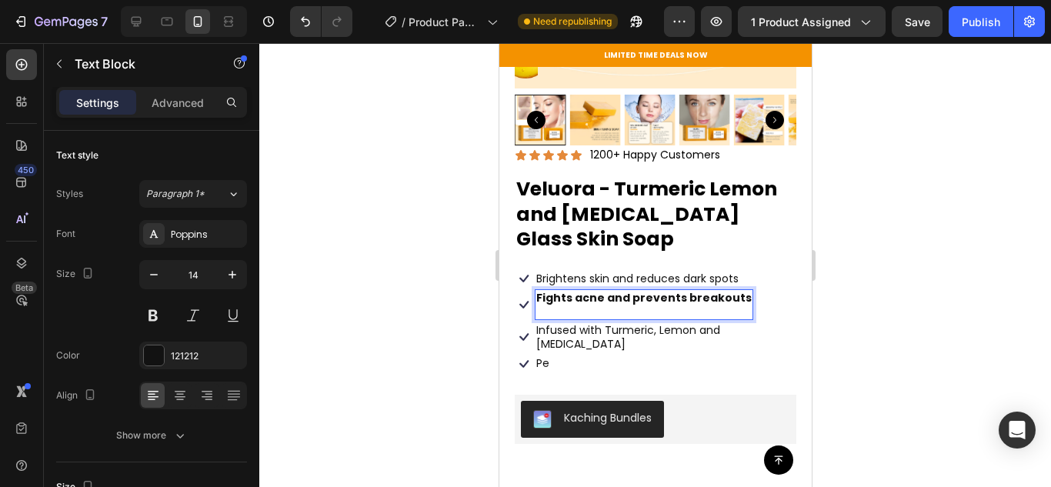
click at [619, 290] on strong "Fights acne and prevents breakouts" at bounding box center [642, 297] width 215 height 15
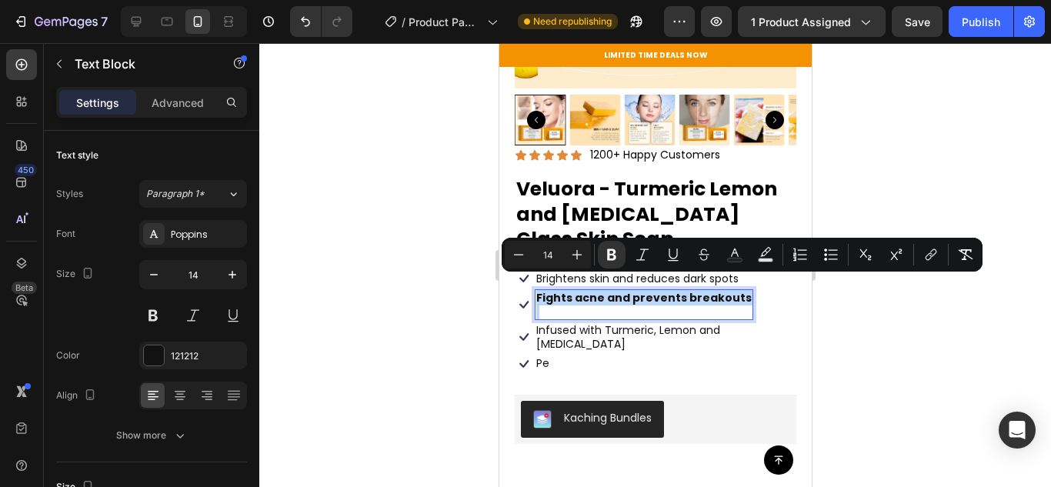
click at [593, 305] on p "Rich Text Editor. Editing area: main" at bounding box center [642, 312] width 215 height 14
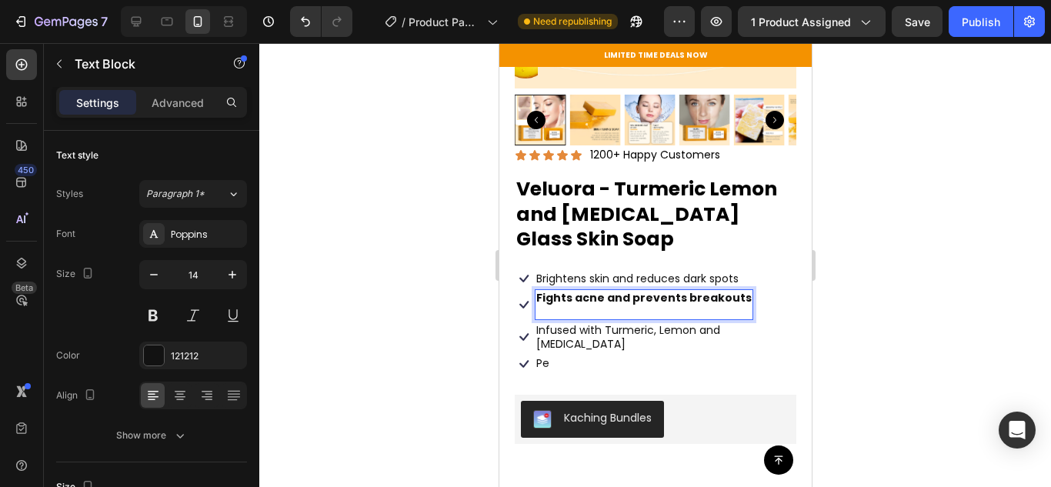
scroll to position [308, 0]
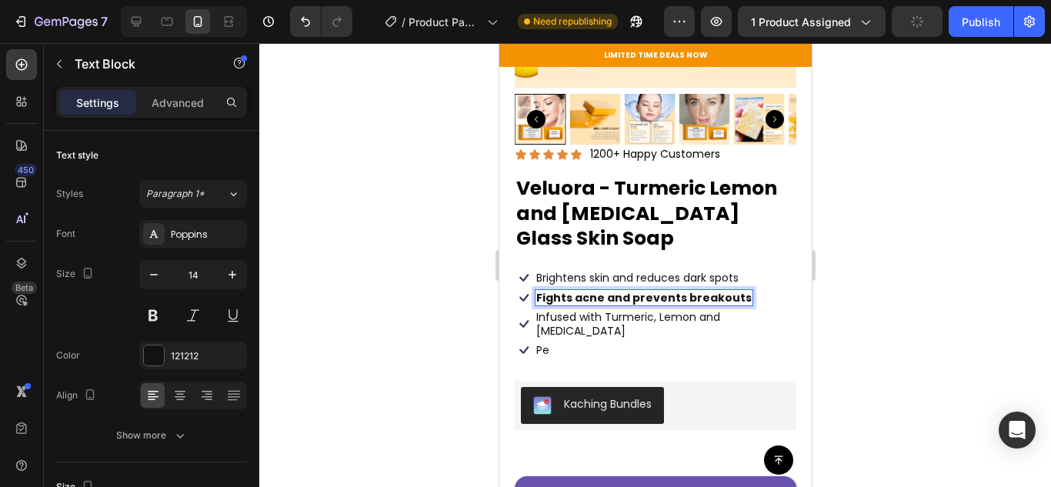
click at [571, 290] on strong "Fights acne and prevents breakouts" at bounding box center [642, 297] width 215 height 15
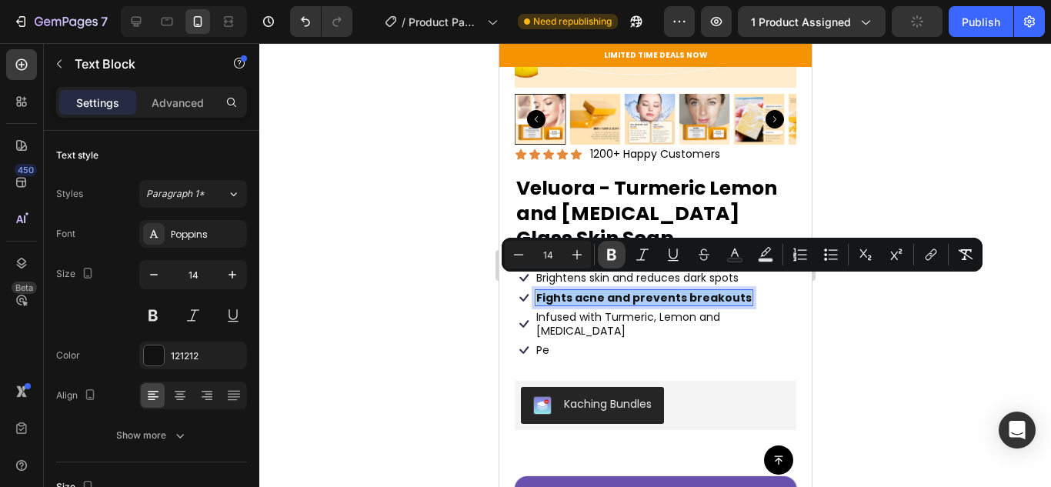
click at [608, 250] on icon "Editor contextual toolbar" at bounding box center [611, 255] width 9 height 12
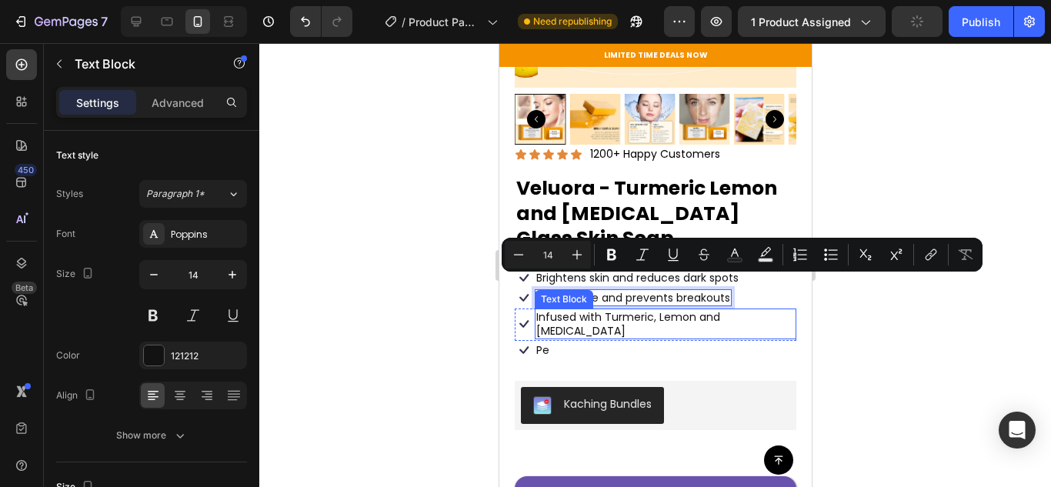
click at [587, 310] on p "Infused with Turmeric, Lemon and Kojic Acid" at bounding box center [664, 324] width 258 height 28
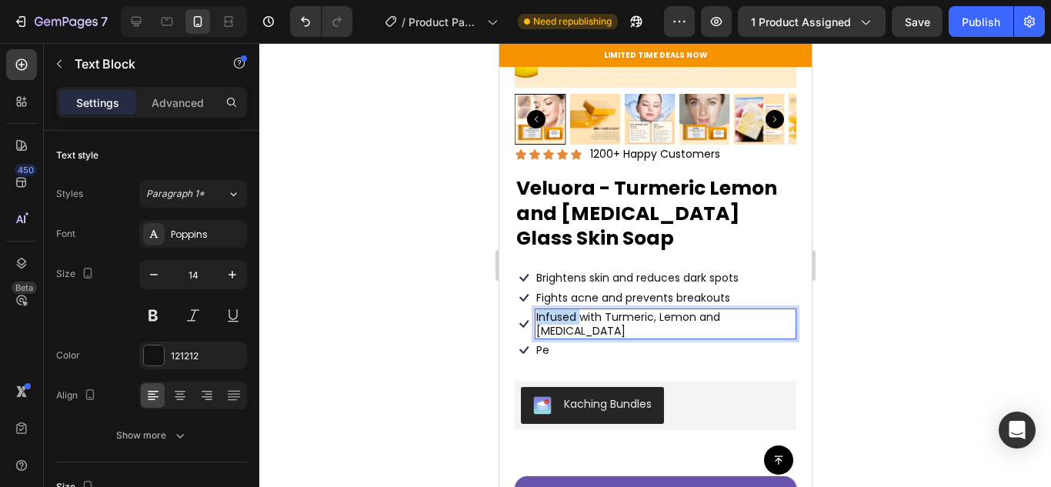
click at [551, 310] on p "Infused with Turmeric, Lemon and Kojic Acid" at bounding box center [664, 324] width 258 height 28
click at [579, 309] on strong "Natural ingredients like turmeric and lemon" at bounding box center [645, 323] width 221 height 29
click at [578, 309] on strong "Natural ingredients like turmeric and lemon" at bounding box center [645, 323] width 221 height 29
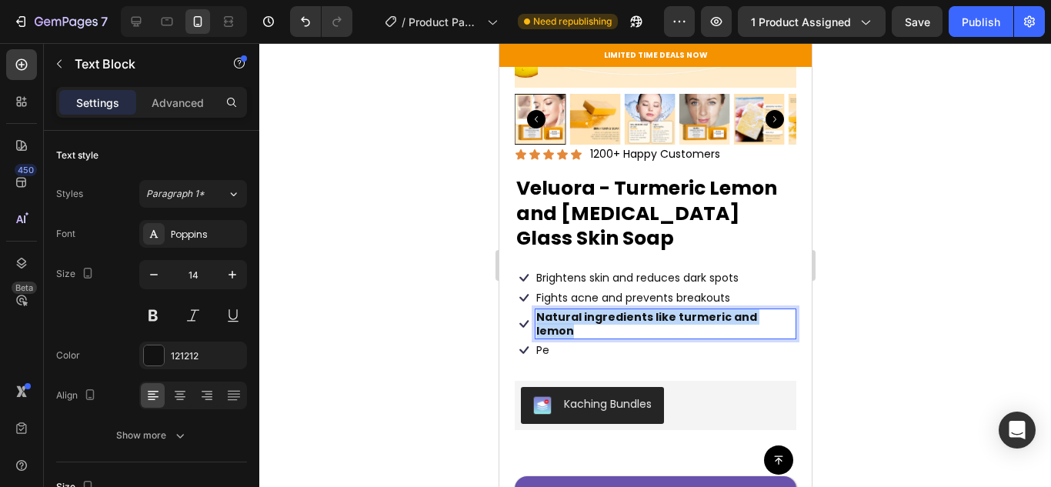
click at [578, 309] on strong "Natural ingredients like turmeric and lemon" at bounding box center [645, 323] width 221 height 29
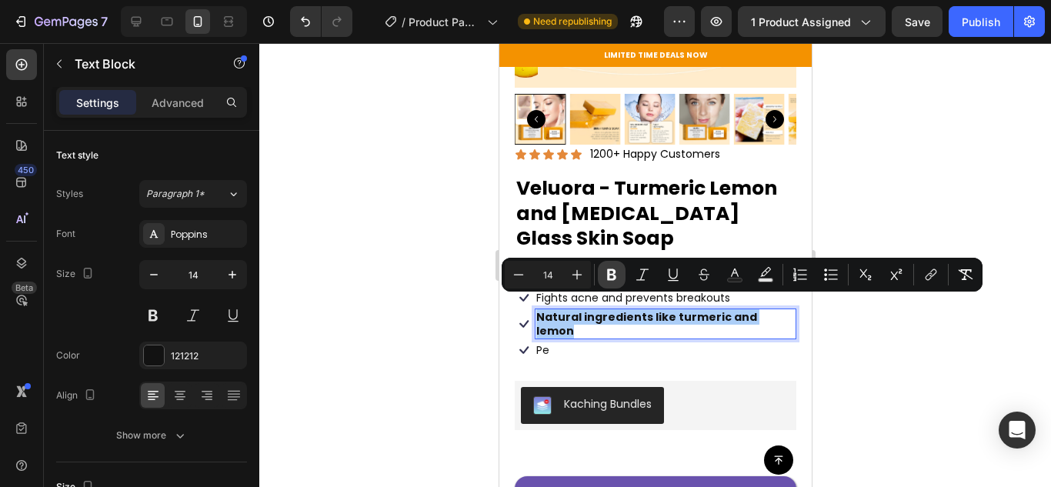
click at [612, 274] on icon "Editor contextual toolbar" at bounding box center [611, 275] width 9 height 12
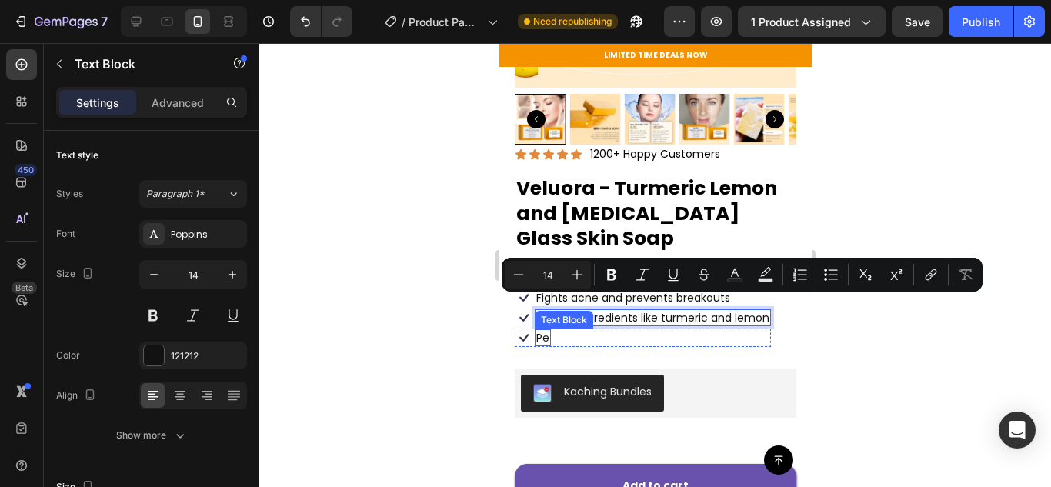
click at [545, 331] on p "Pe" at bounding box center [541, 338] width 13 height 14
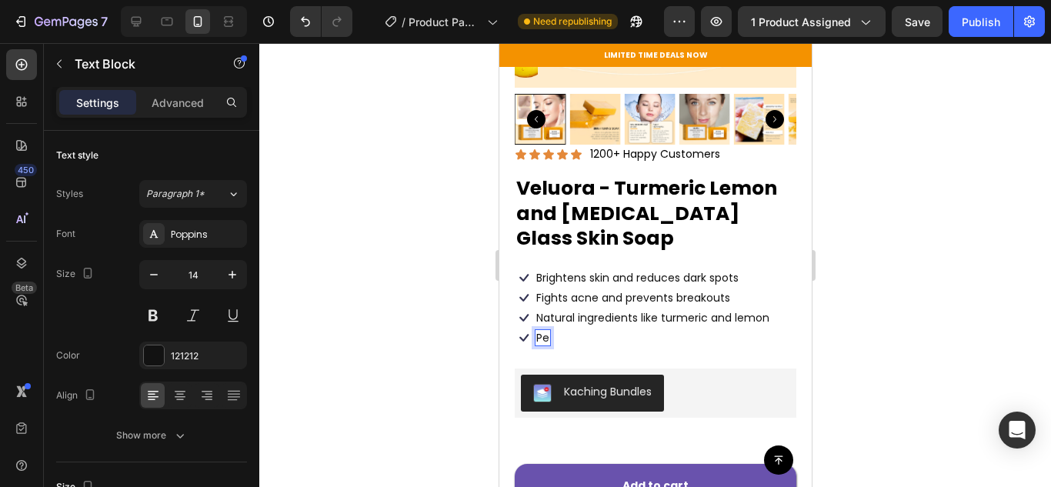
click at [541, 331] on p "Pe" at bounding box center [541, 338] width 13 height 14
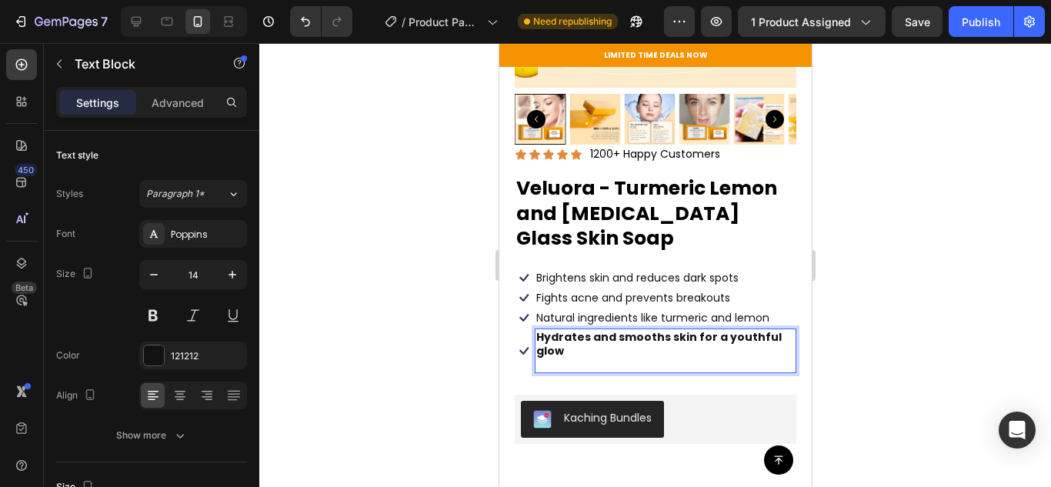
scroll to position [307, 0]
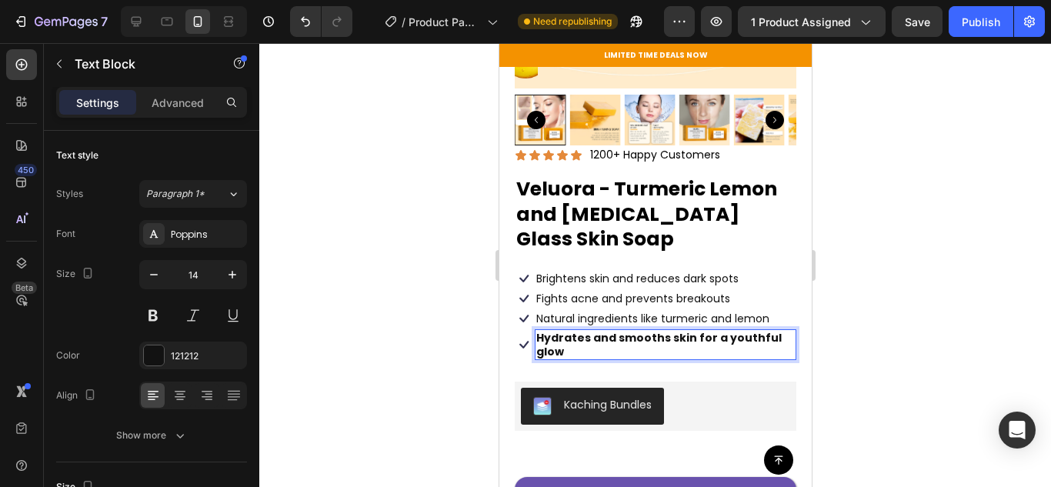
click at [551, 330] on strong "Hydrates and smooths skin for a youthful glow" at bounding box center [657, 344] width 245 height 29
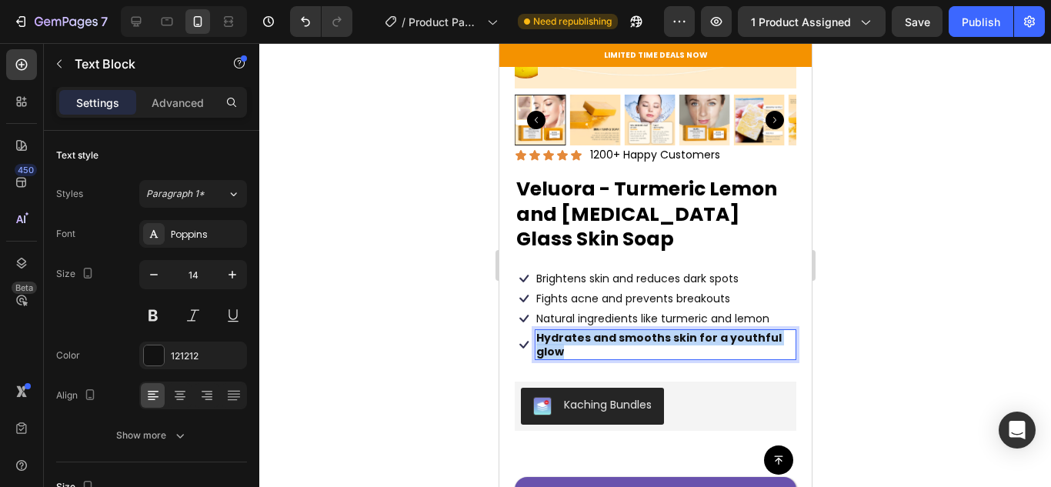
click at [551, 330] on strong "Hydrates and smooths skin for a youthful glow" at bounding box center [657, 344] width 245 height 29
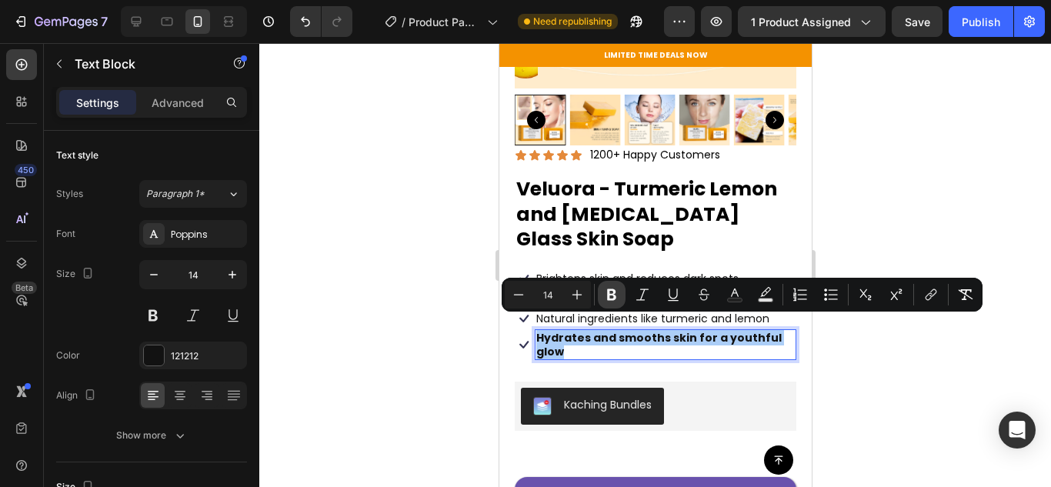
drag, startPoint x: 617, startPoint y: 297, endPoint x: 98, endPoint y: 288, distance: 519.3
click at [617, 297] on icon "Editor contextual toolbar" at bounding box center [611, 294] width 15 height 15
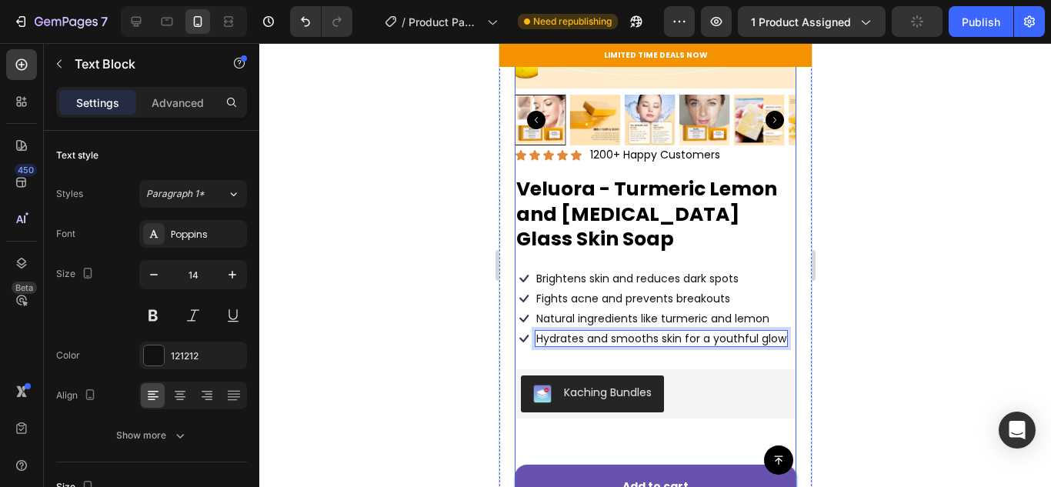
click at [624, 353] on div "Icon Icon Icon Icon Icon Icon List 1200+ Happy Customers Text Block Row Veluora…" at bounding box center [655, 326] width 282 height 362
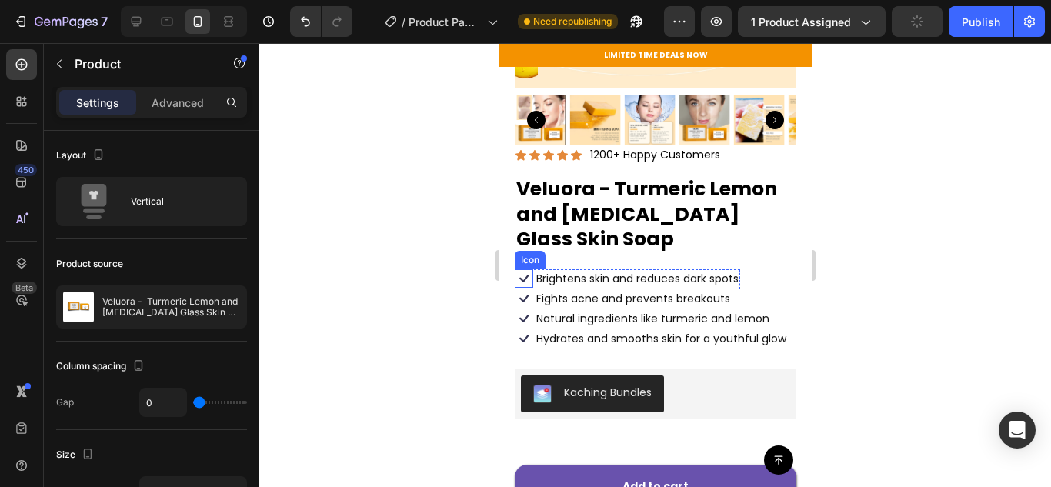
click at [524, 275] on icon at bounding box center [522, 279] width 9 height 8
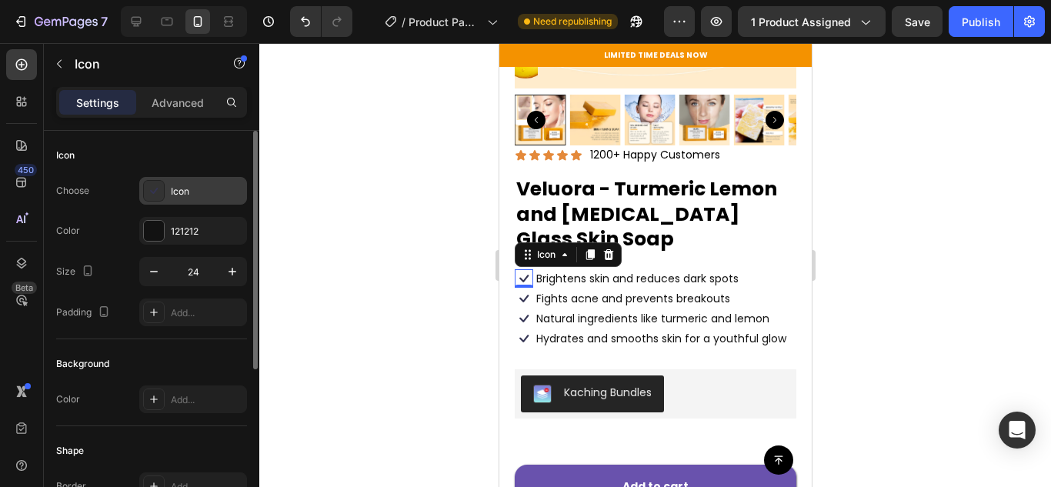
click at [168, 190] on div "Icon" at bounding box center [193, 191] width 108 height 28
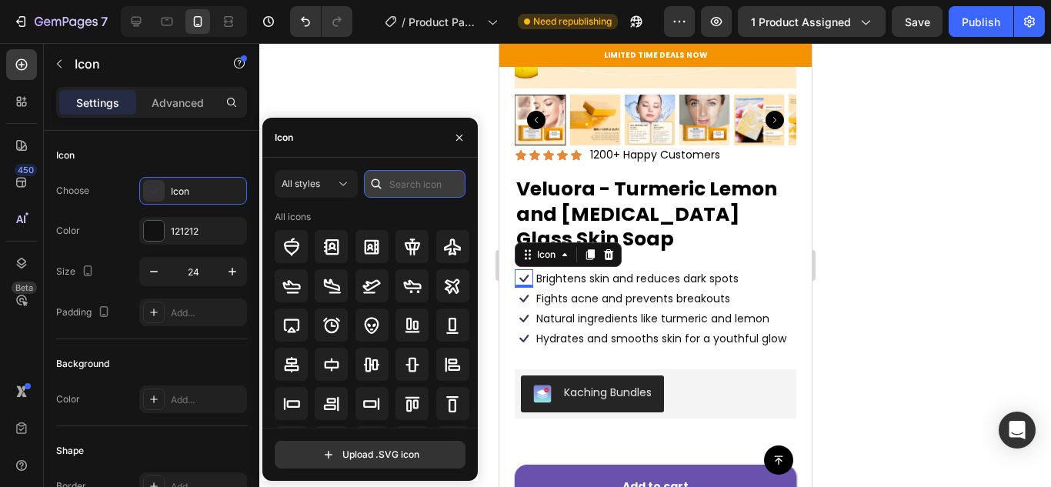
click at [426, 186] on input "text" at bounding box center [415, 184] width 102 height 28
click at [412, 179] on input "health" at bounding box center [415, 184] width 102 height 28
click at [410, 181] on input "health" at bounding box center [415, 184] width 102 height 28
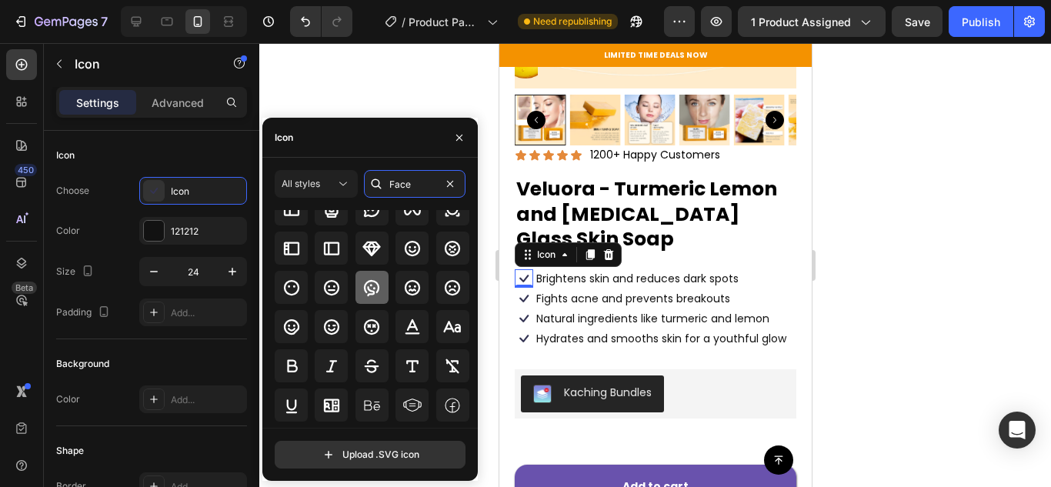
scroll to position [0, 0]
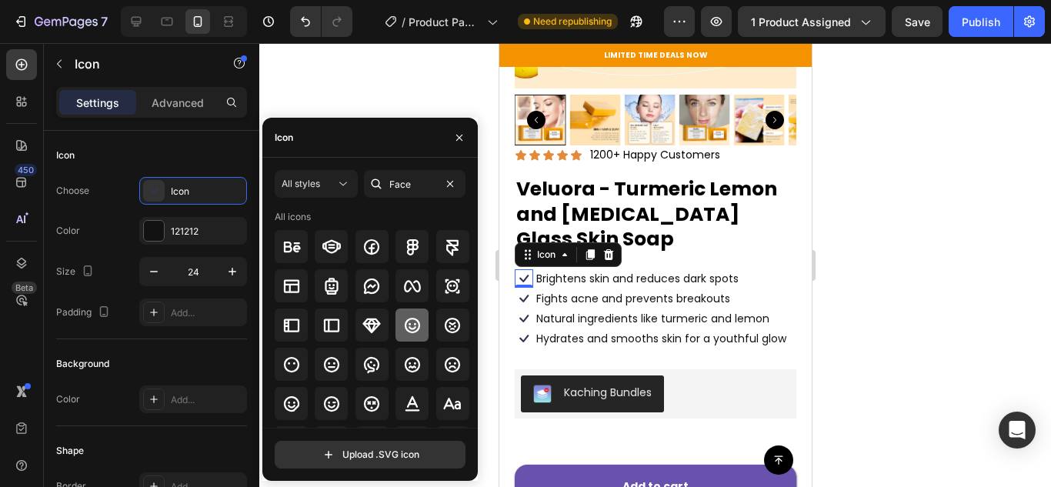
click at [414, 326] on icon at bounding box center [412, 325] width 18 height 18
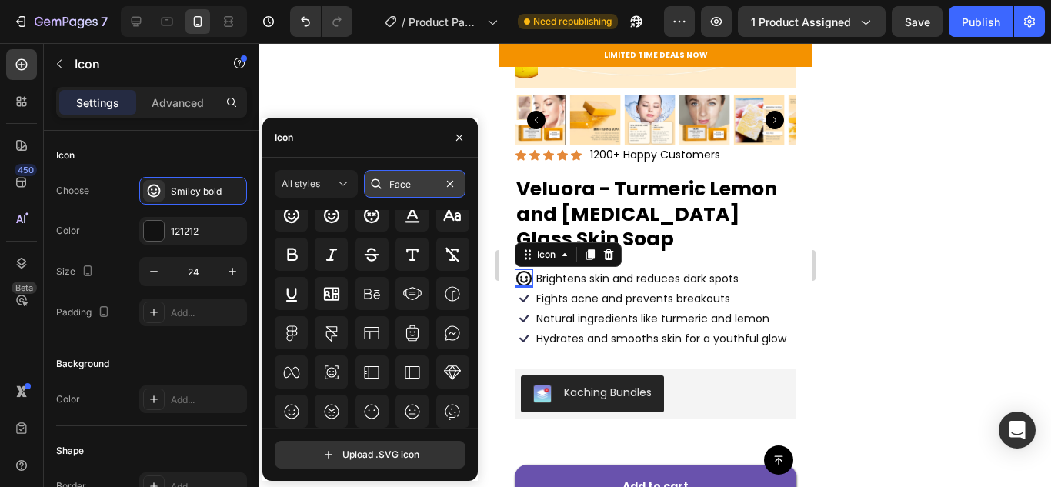
click at [406, 189] on input "Face" at bounding box center [415, 184] width 102 height 28
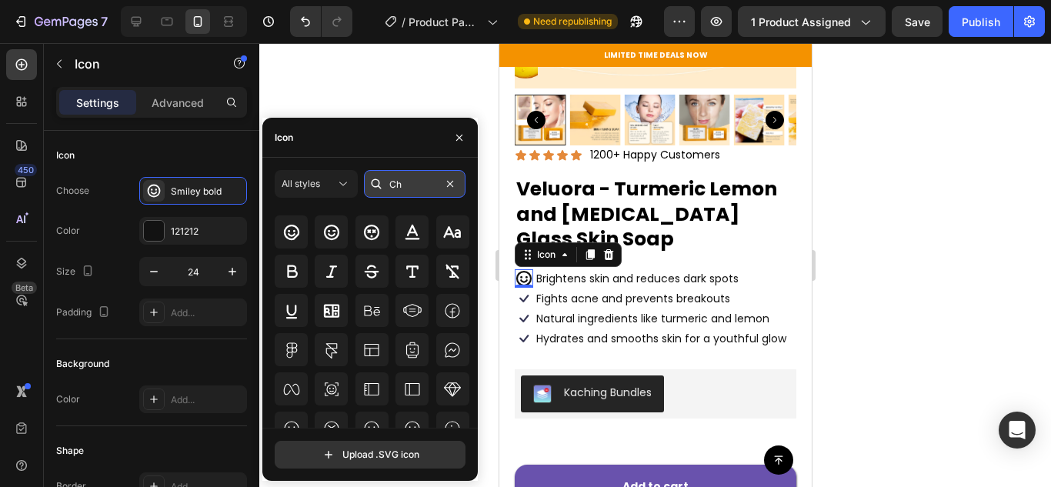
scroll to position [0, 0]
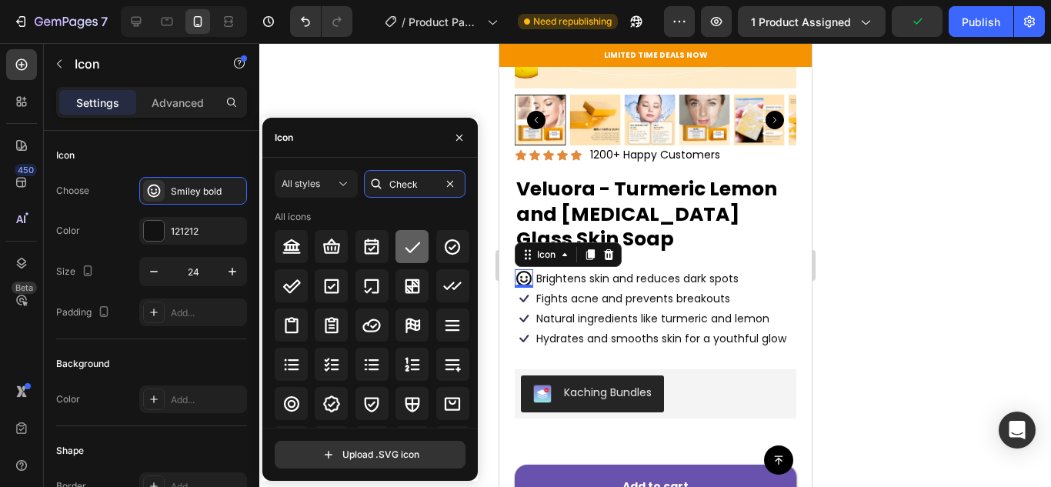
type input "Check"
click at [409, 255] on icon at bounding box center [412, 247] width 18 height 18
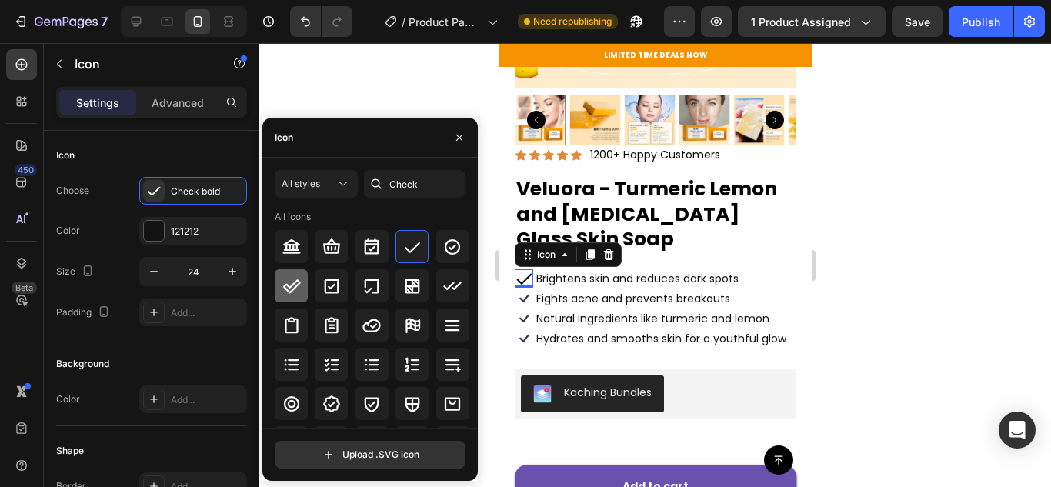
click at [279, 285] on div at bounding box center [291, 285] width 33 height 33
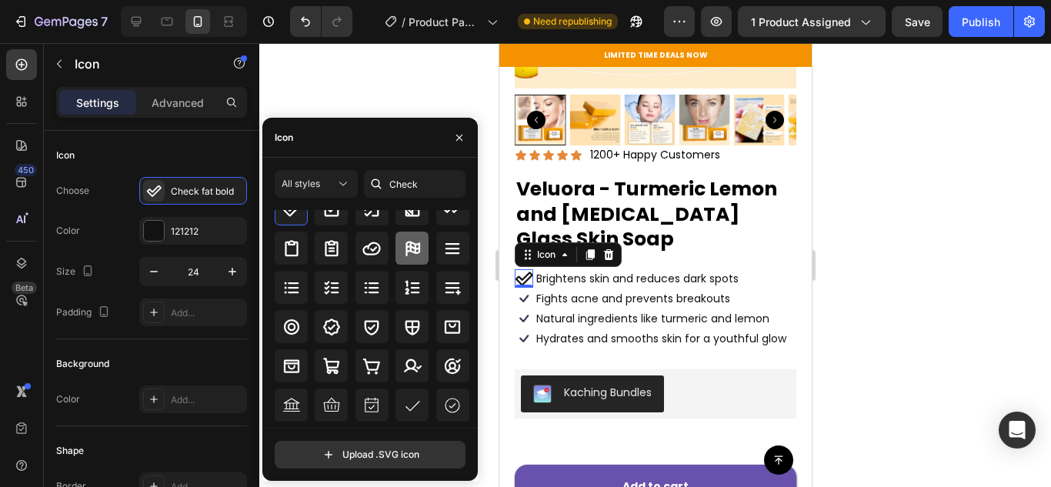
scroll to position [154, 0]
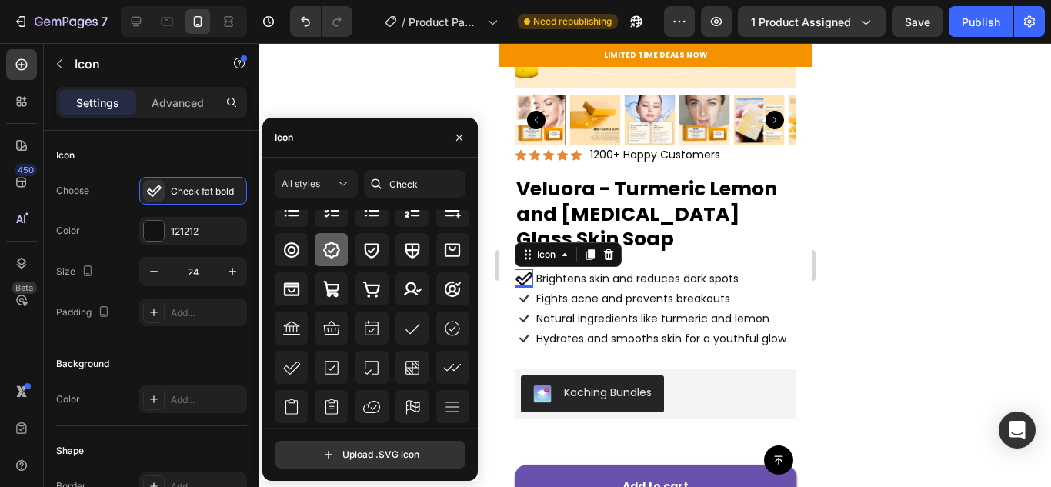
click at [334, 251] on icon at bounding box center [331, 250] width 18 height 18
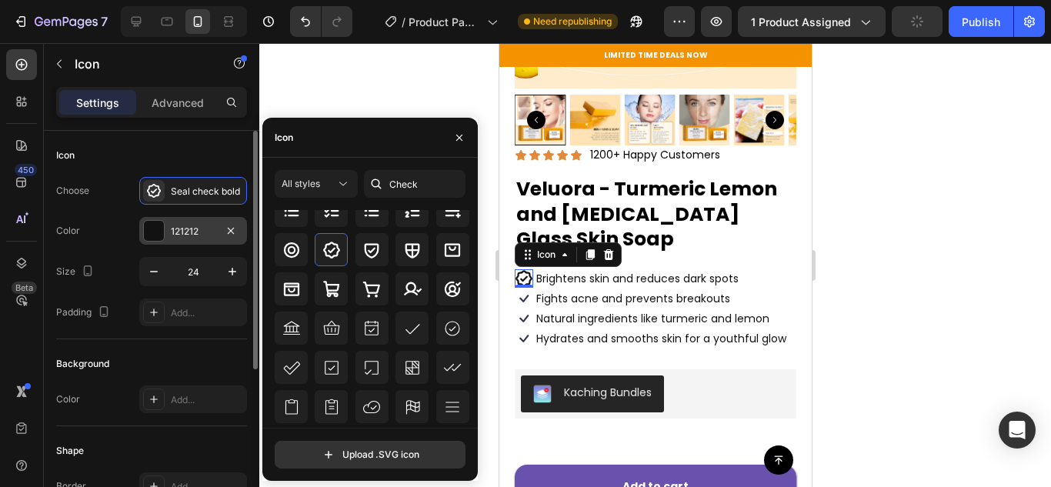
click at [155, 224] on div at bounding box center [154, 231] width 20 height 20
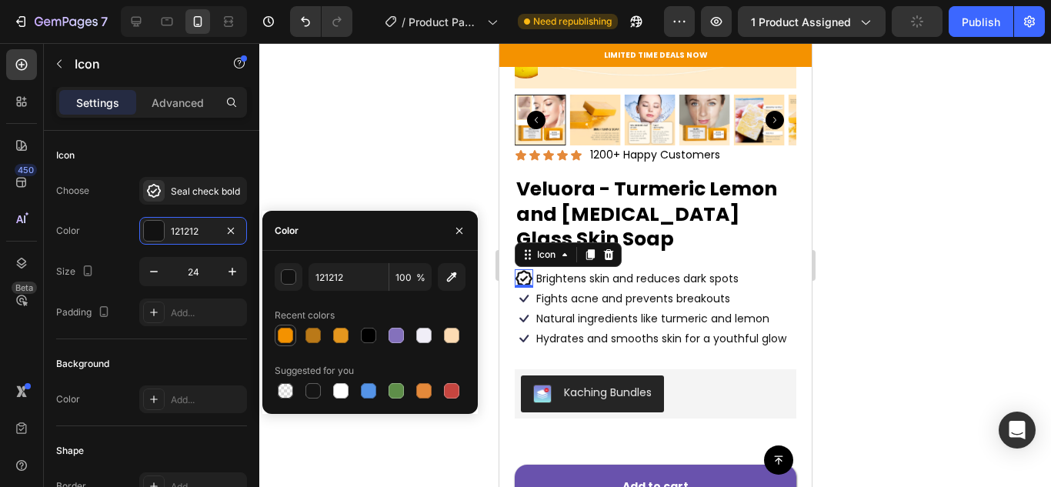
click at [288, 330] on div at bounding box center [285, 335] width 15 height 15
type input "F49200"
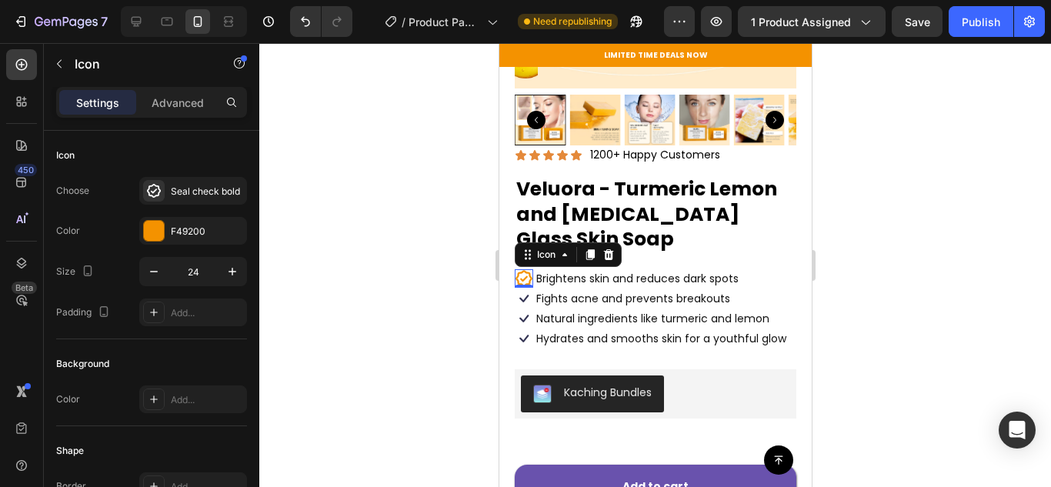
click at [522, 294] on div "0" at bounding box center [522, 300] width 15 height 12
click at [523, 294] on div "0" at bounding box center [522, 300] width 15 height 12
click at [522, 309] on icon at bounding box center [523, 318] width 18 height 18
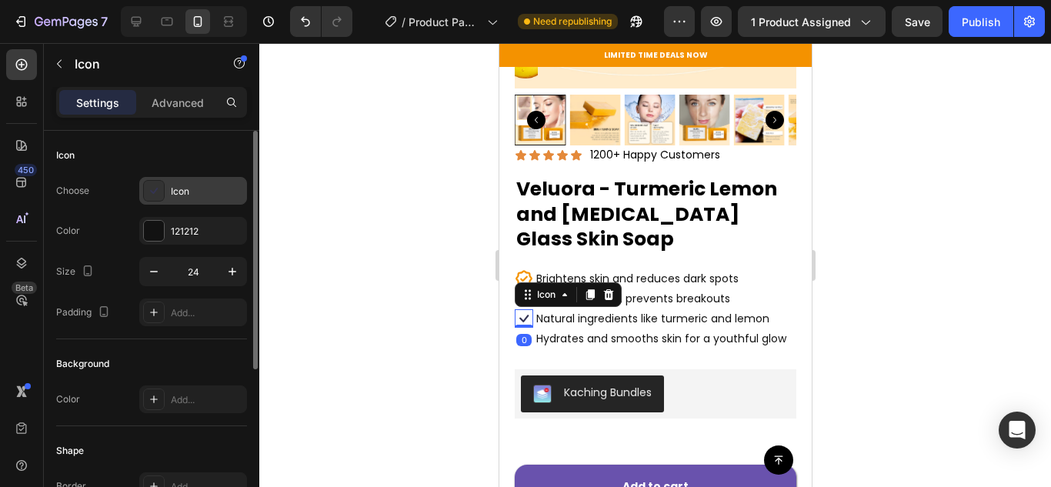
click at [150, 188] on icon at bounding box center [153, 190] width 15 height 15
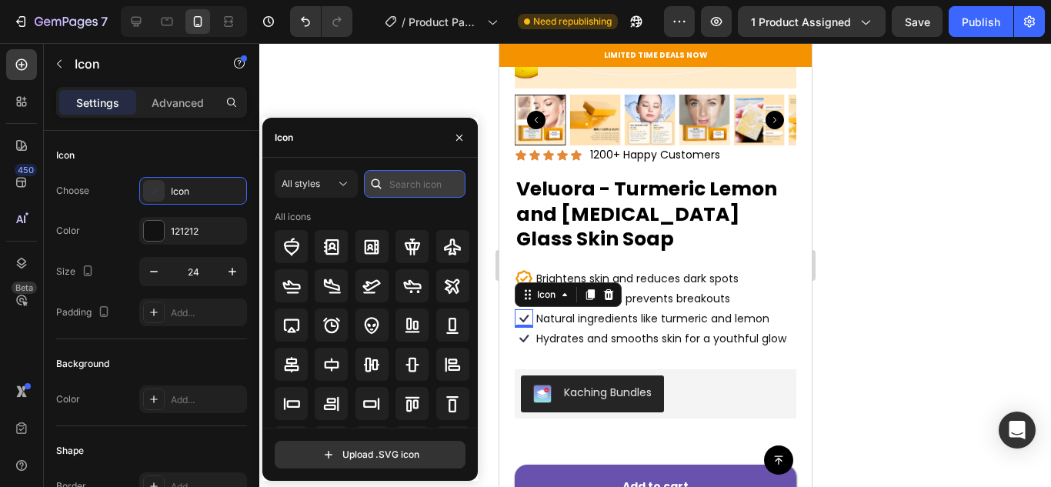
click at [417, 187] on input "text" at bounding box center [415, 184] width 102 height 28
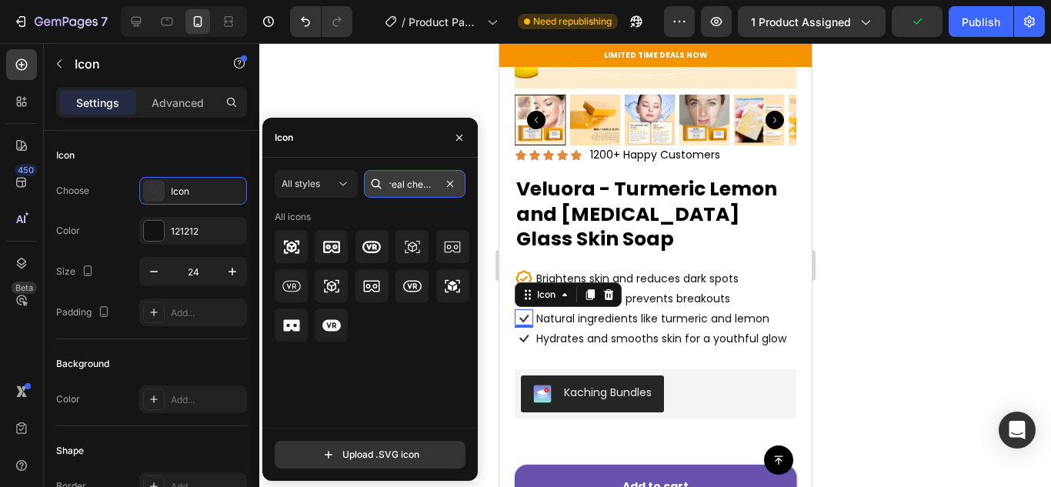
scroll to position [0, 0]
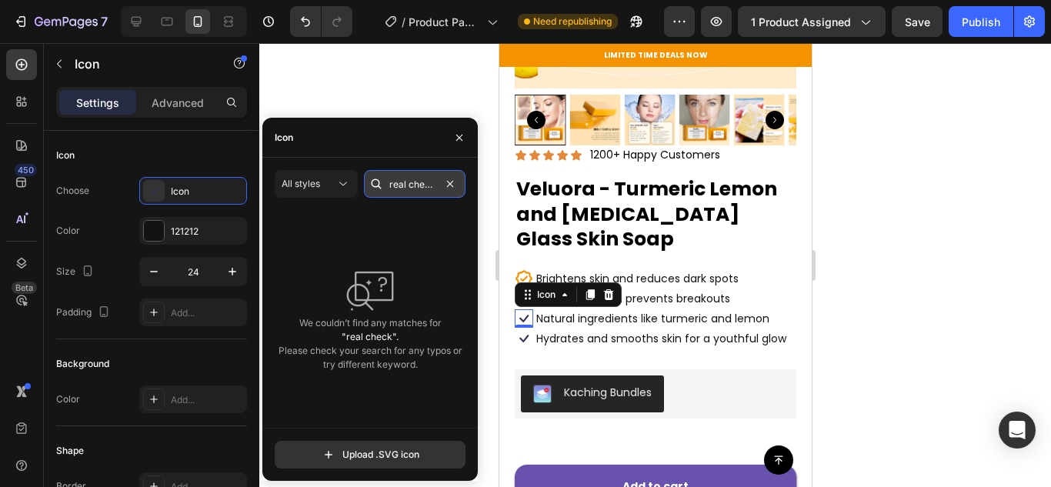
click at [418, 176] on input "real check" at bounding box center [415, 184] width 102 height 28
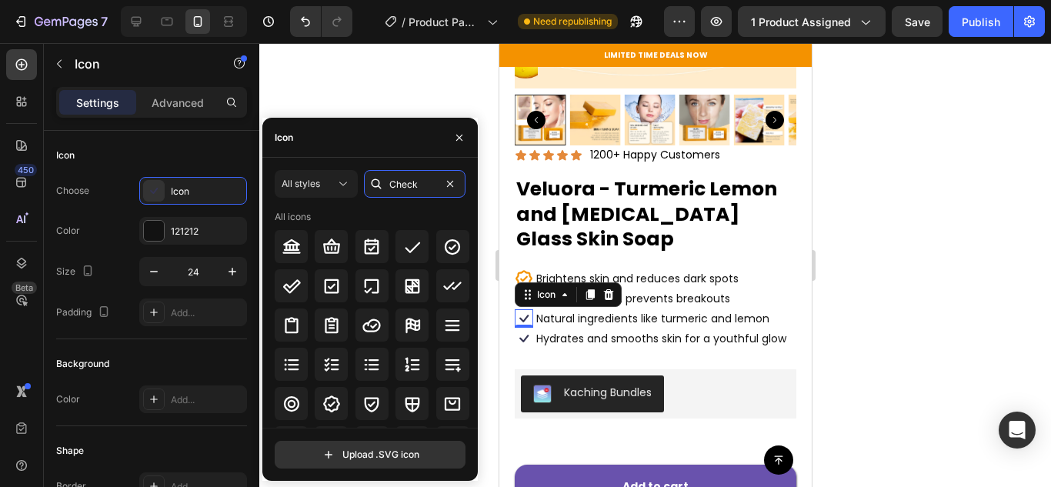
scroll to position [154, 0]
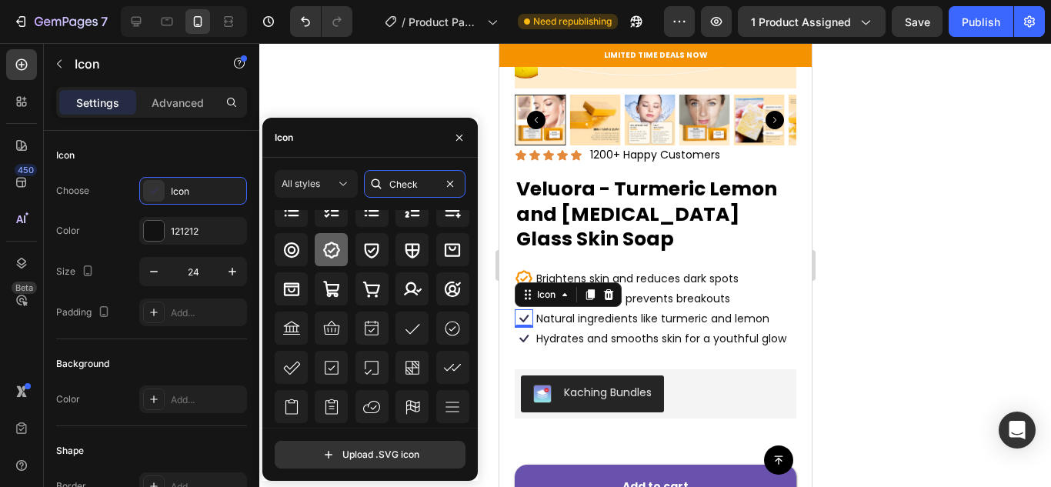
type input "Check"
click at [334, 251] on icon at bounding box center [331, 250] width 18 height 18
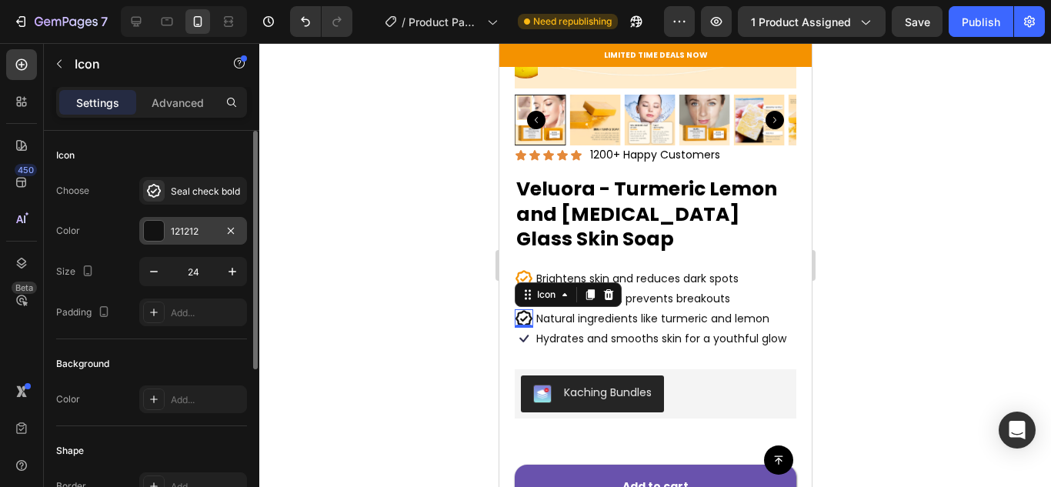
click at [157, 229] on div at bounding box center [154, 231] width 20 height 20
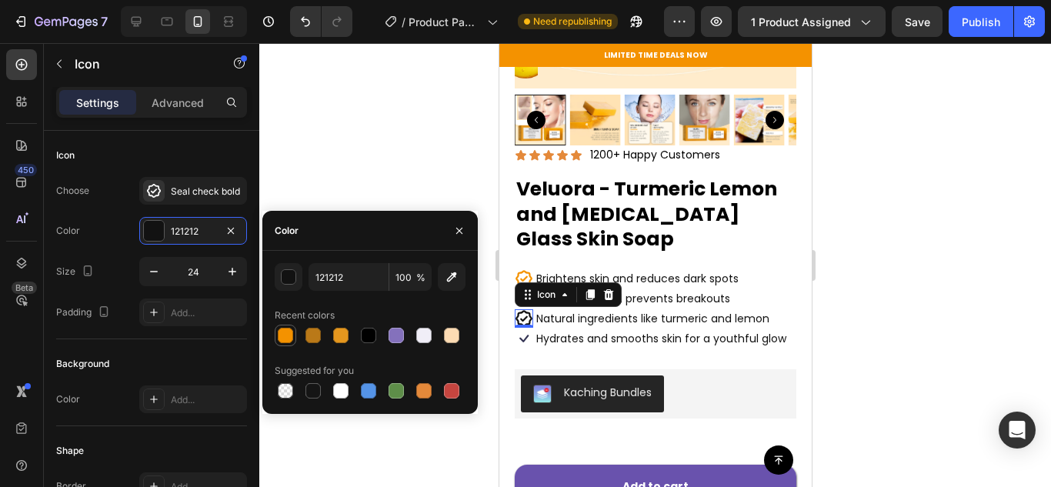
click at [291, 332] on div at bounding box center [285, 335] width 15 height 15
type input "F49200"
click at [525, 334] on div "0" at bounding box center [522, 340] width 15 height 12
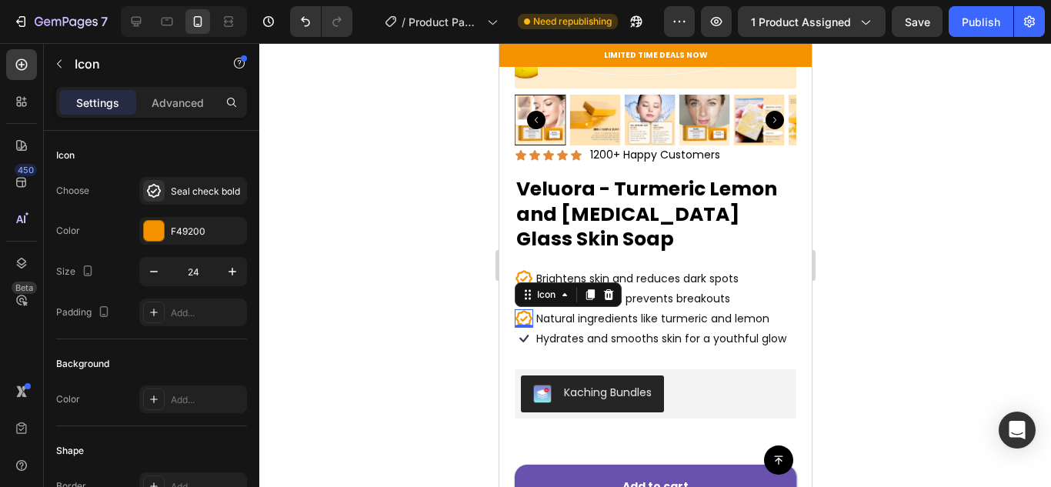
click at [525, 334] on div "0" at bounding box center [522, 340] width 15 height 12
click at [521, 334] on div "0" at bounding box center [522, 340] width 15 height 12
click at [528, 335] on icon at bounding box center [523, 338] width 18 height 18
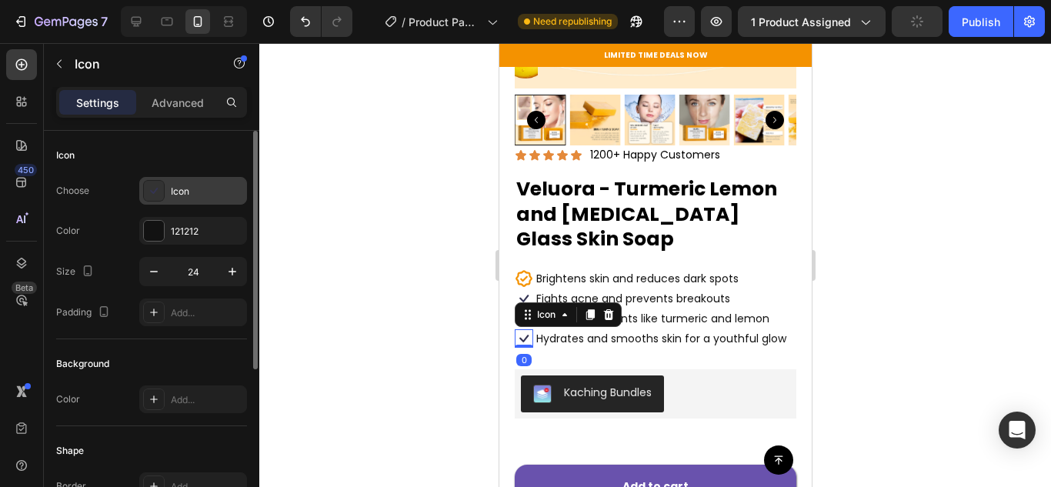
click at [155, 189] on icon at bounding box center [153, 190] width 15 height 15
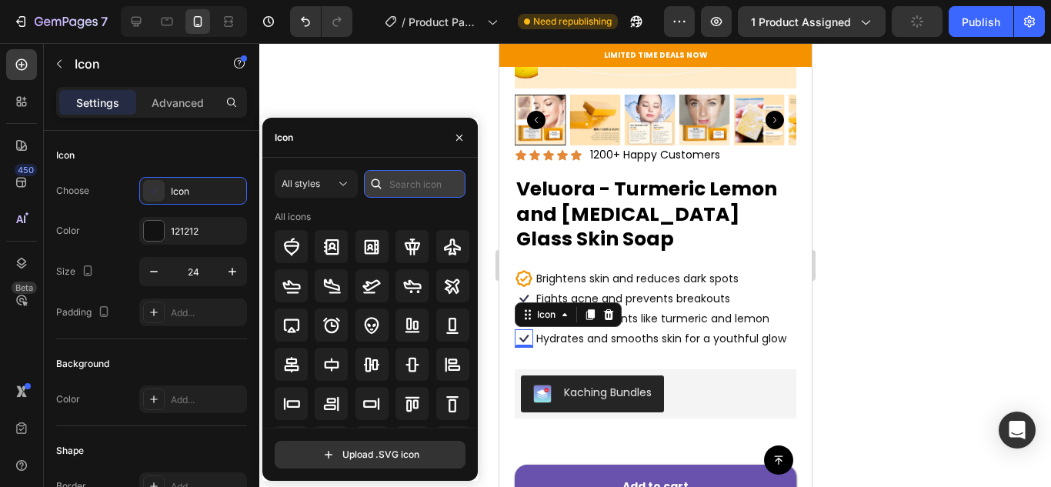
click at [407, 192] on input "text" at bounding box center [415, 184] width 102 height 28
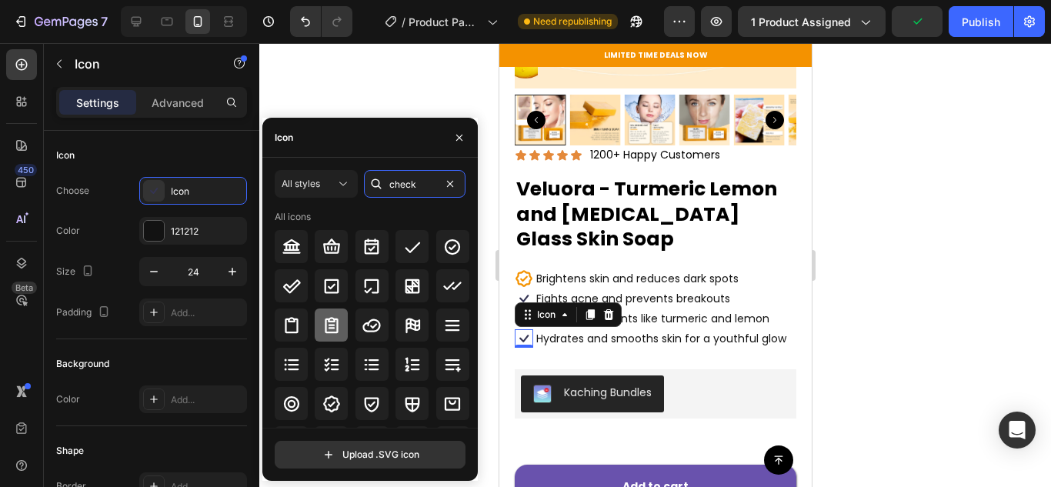
scroll to position [77, 0]
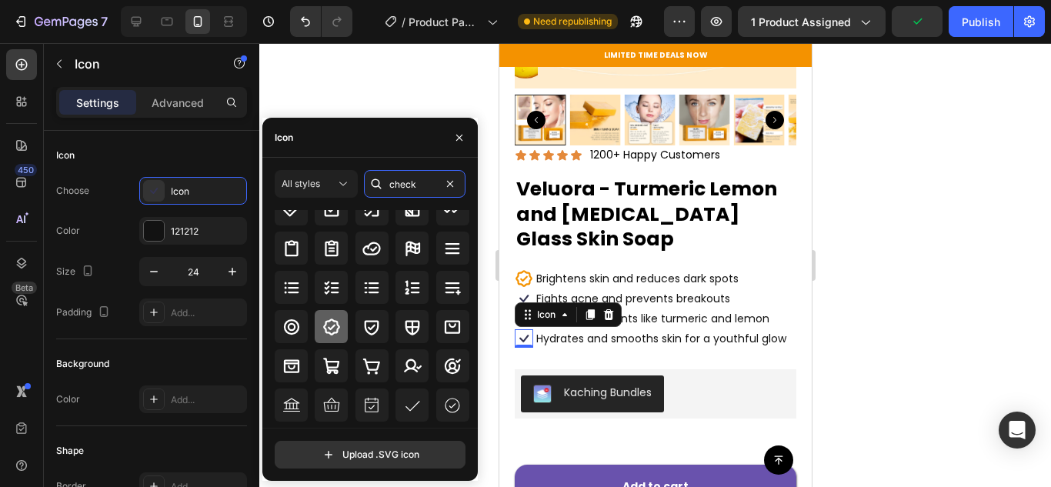
type input "check"
click at [329, 324] on icon at bounding box center [331, 327] width 18 height 18
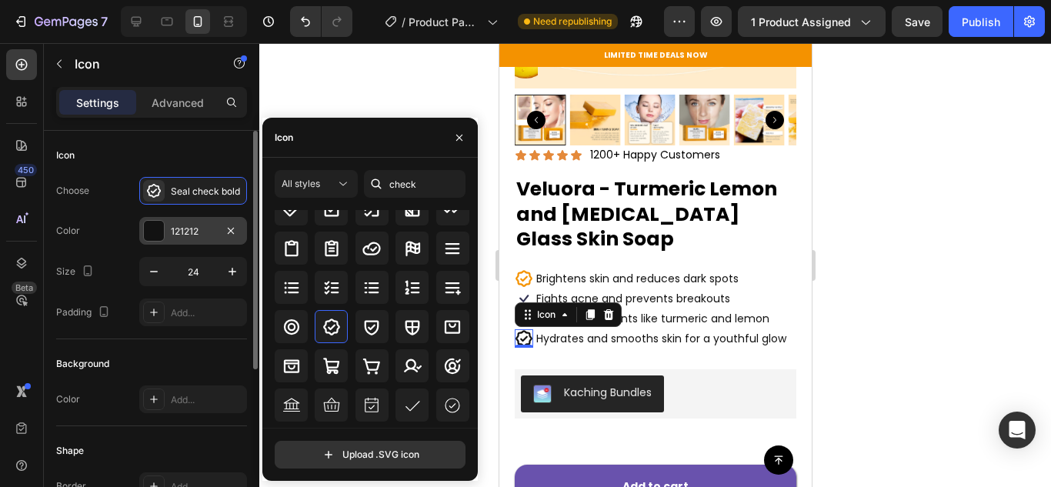
click at [161, 234] on div at bounding box center [154, 231] width 20 height 20
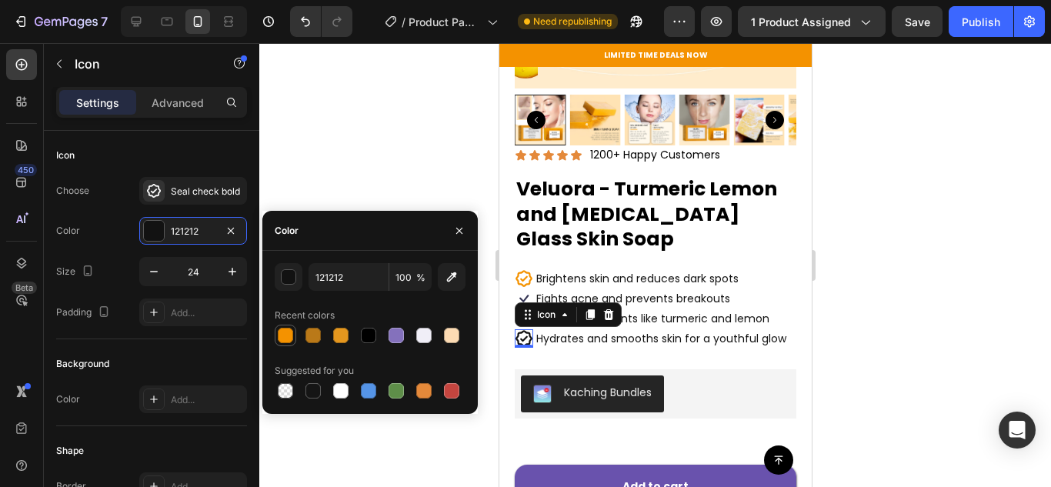
click at [285, 330] on div at bounding box center [285, 335] width 15 height 15
type input "F49200"
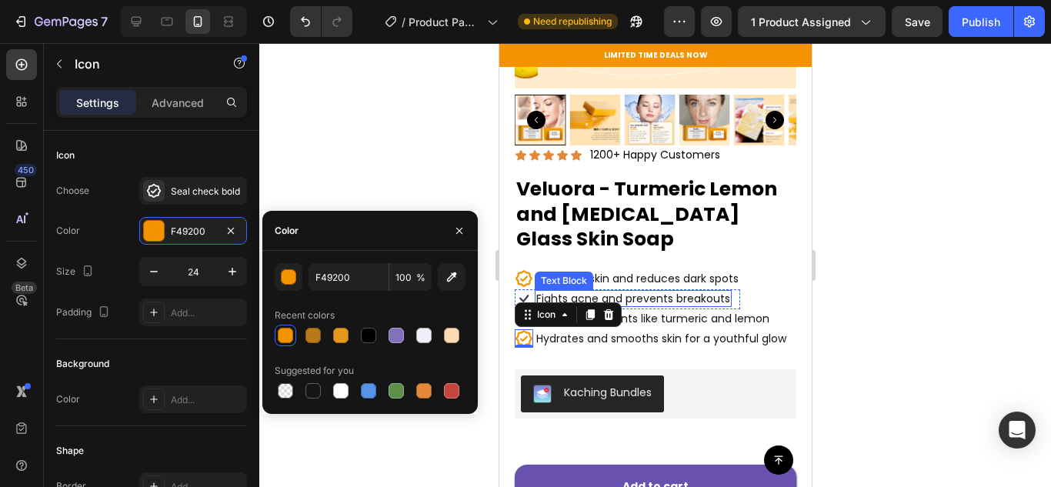
click at [569, 292] on p "Fights acne and prevents breakouts" at bounding box center [632, 299] width 194 height 14
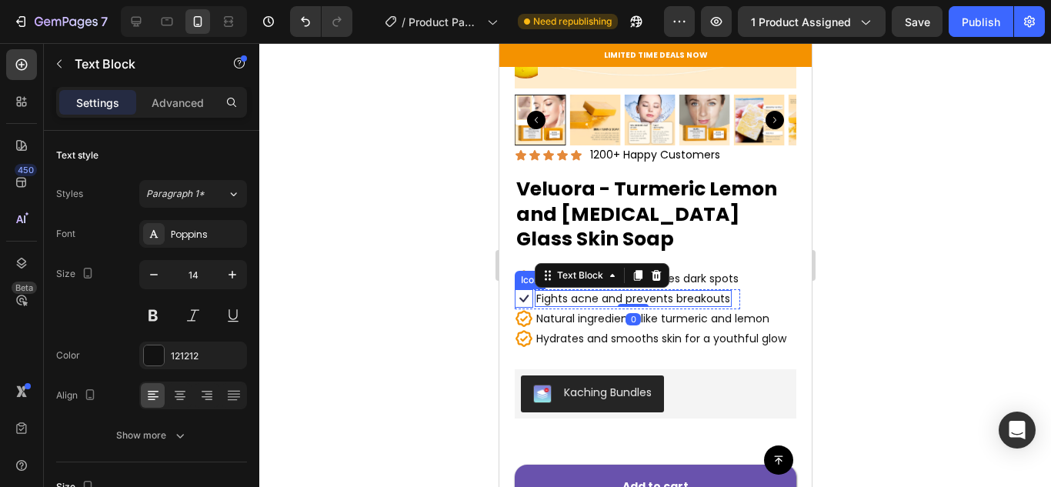
click at [525, 289] on icon at bounding box center [523, 298] width 18 height 18
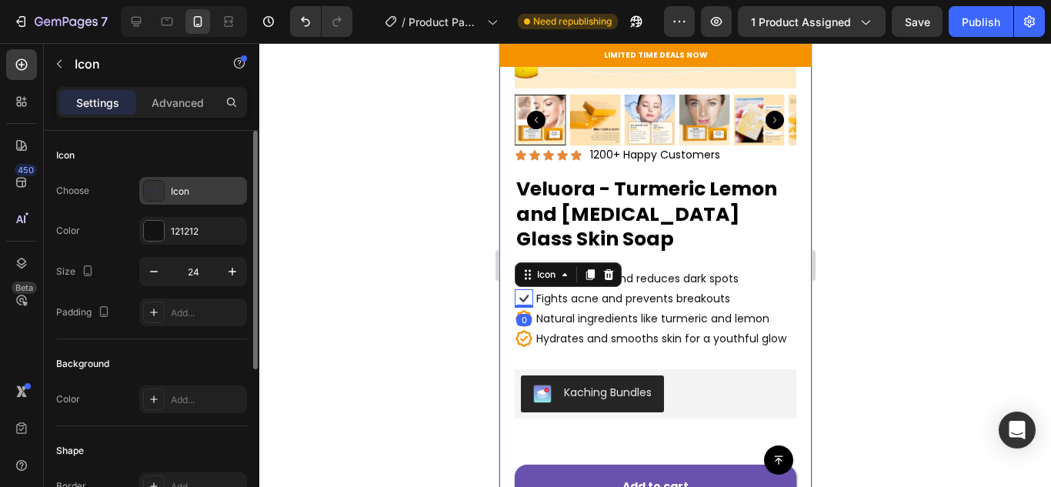
click at [150, 189] on icon at bounding box center [153, 190] width 15 height 15
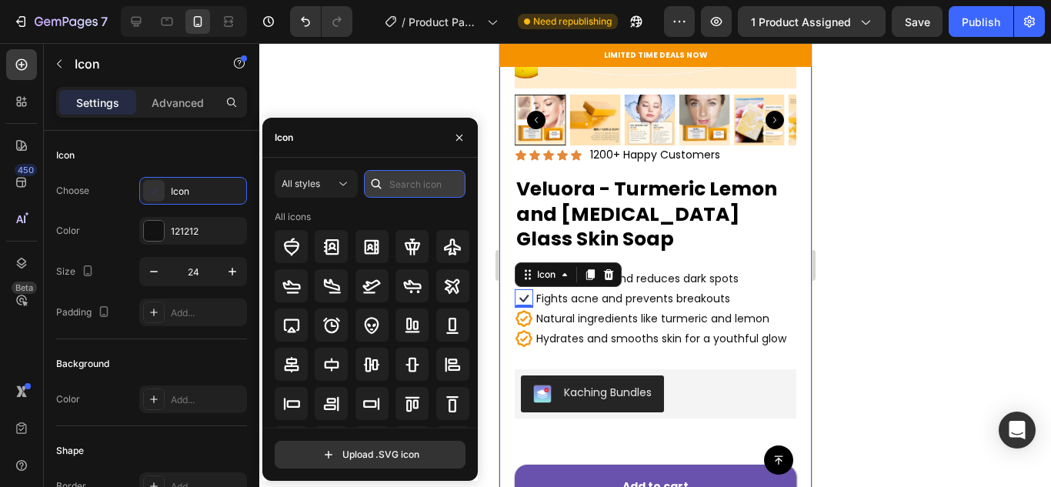
click at [438, 196] on input "text" at bounding box center [415, 184] width 102 height 28
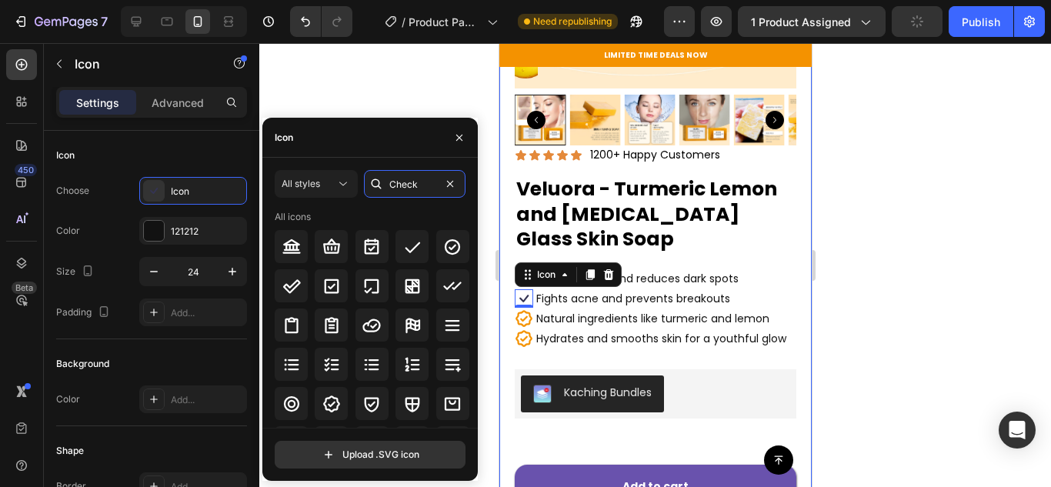
type input "Check"
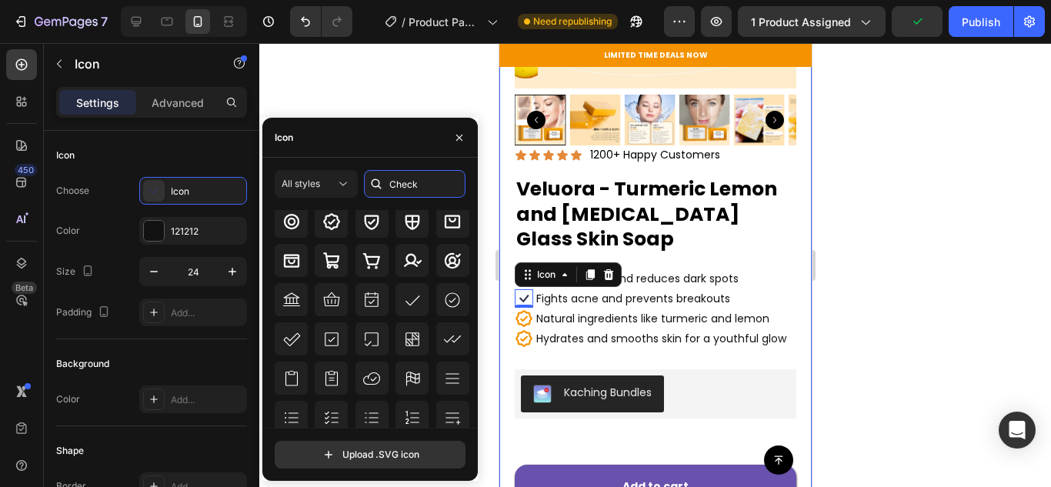
scroll to position [105, 0]
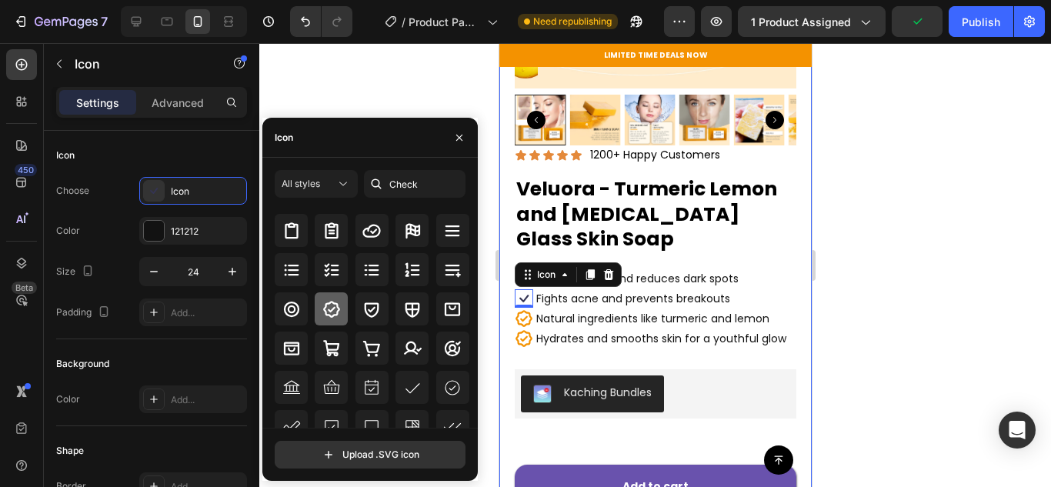
click at [332, 316] on icon at bounding box center [331, 309] width 17 height 17
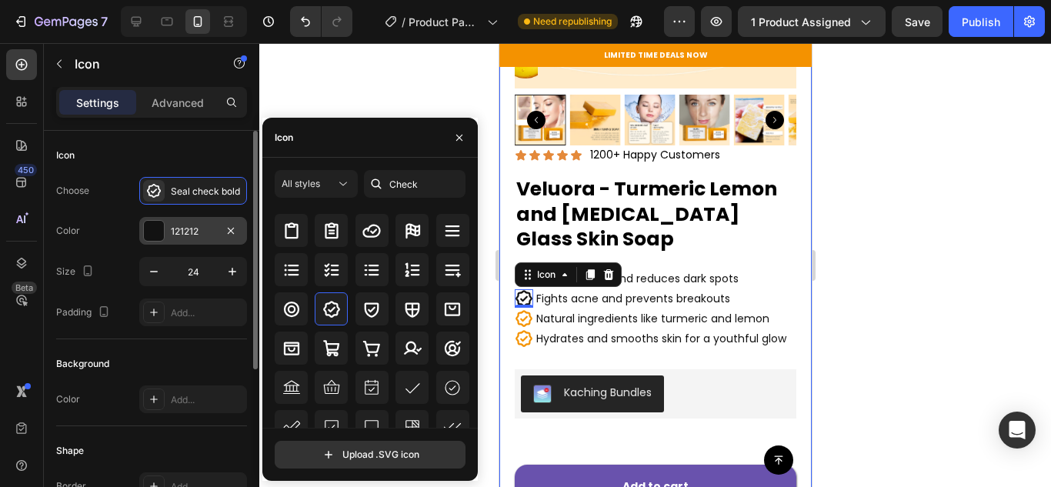
click at [145, 226] on div at bounding box center [154, 231] width 20 height 20
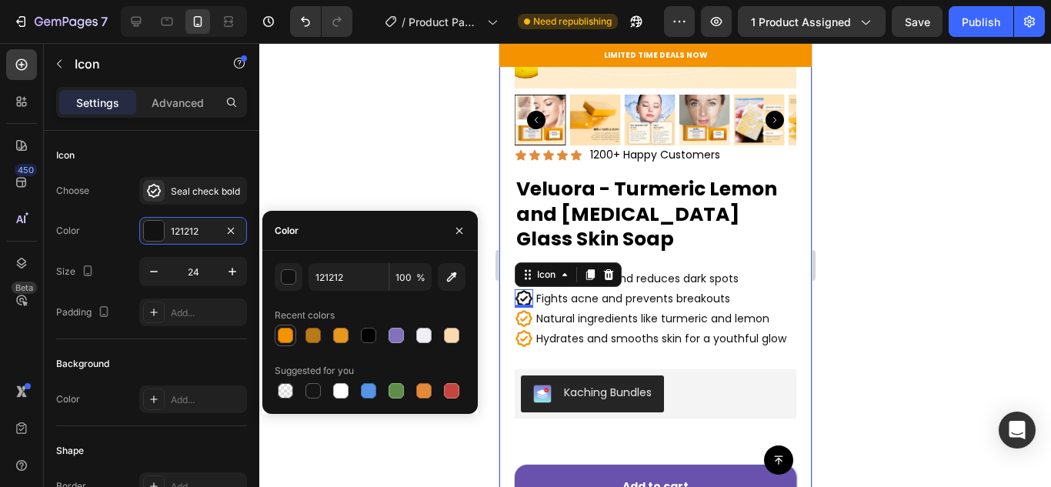
click at [290, 341] on div at bounding box center [285, 335] width 15 height 15
type input "F49200"
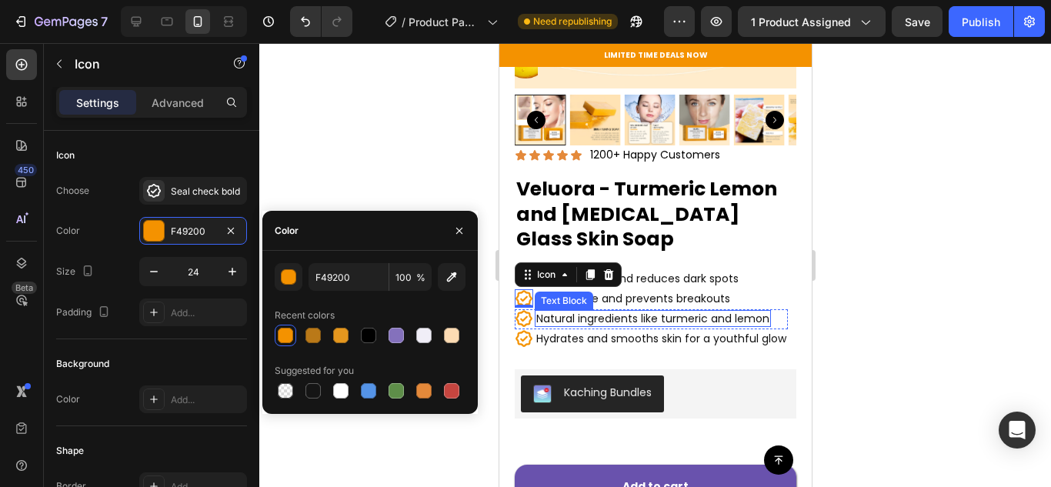
click at [605, 312] on p "Natural ingredients like turmeric and lemon" at bounding box center [651, 319] width 233 height 14
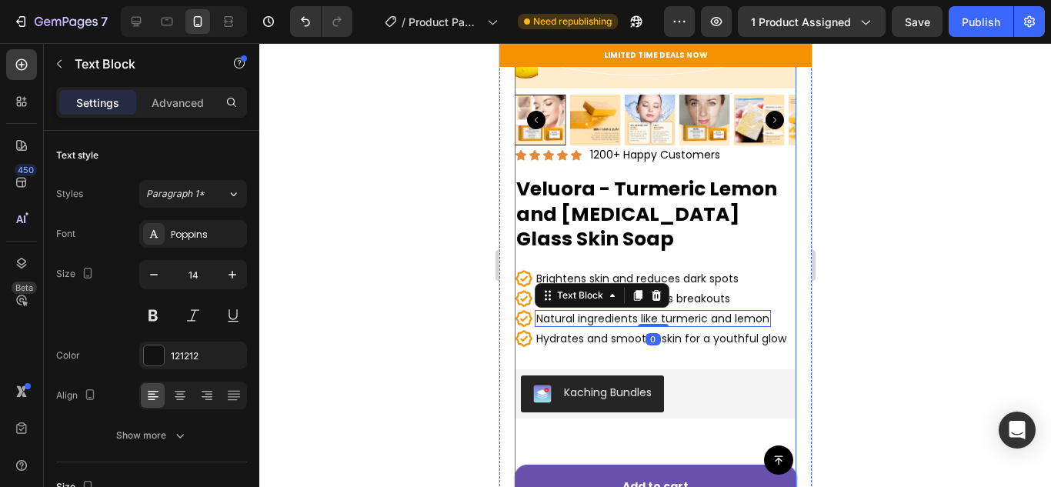
click at [666, 239] on h1 "Veluora - Turmeric Lemon and [MEDICAL_DATA] Glass Skin Soap" at bounding box center [655, 214] width 282 height 78
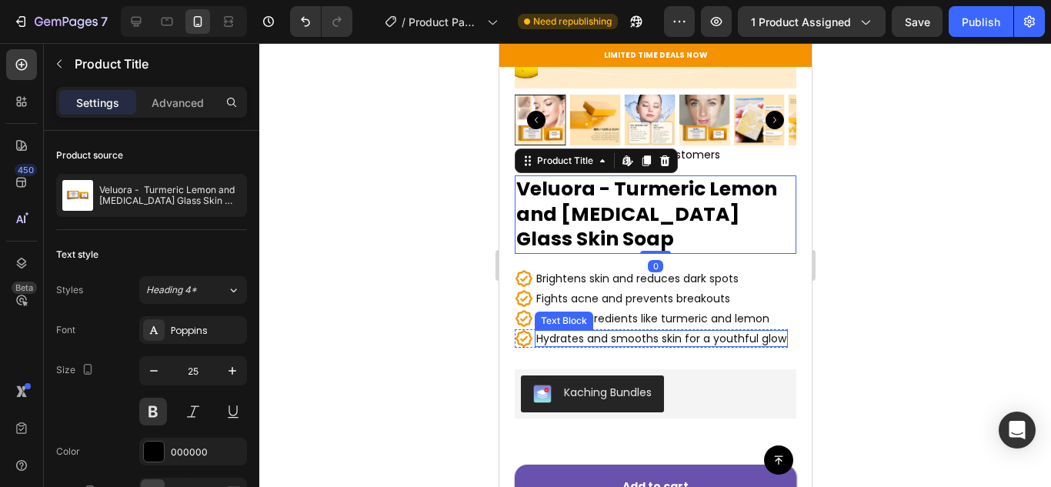
click at [548, 332] on p "Hydrates and smooths skin for a youthful glow" at bounding box center [660, 339] width 250 height 14
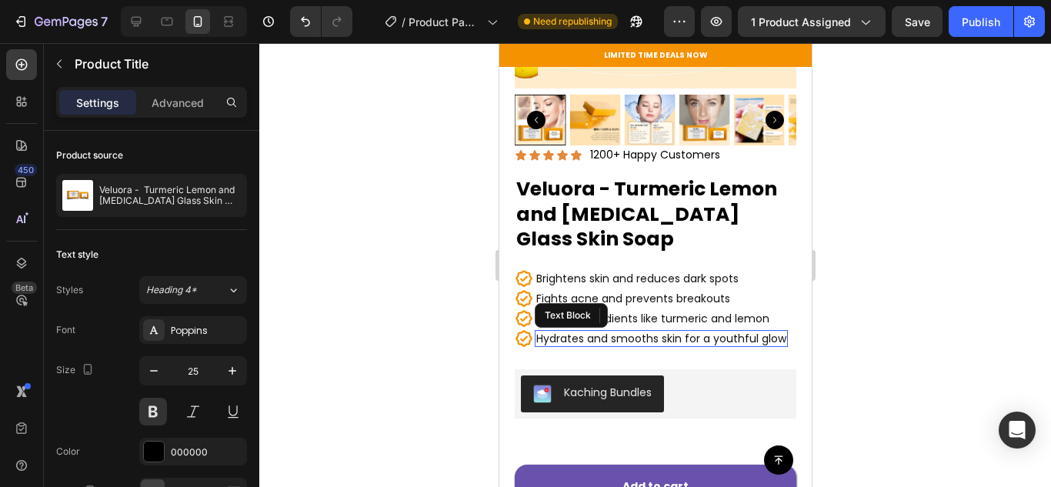
click at [548, 332] on p "Hydrates and smooths skin for a youthful glow" at bounding box center [660, 339] width 250 height 14
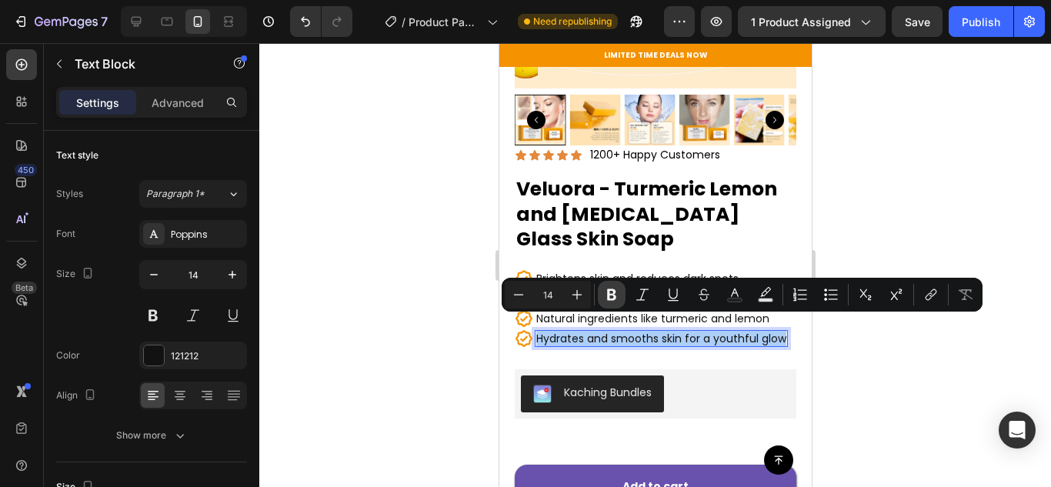
click at [622, 292] on button "Bold" at bounding box center [612, 295] width 28 height 28
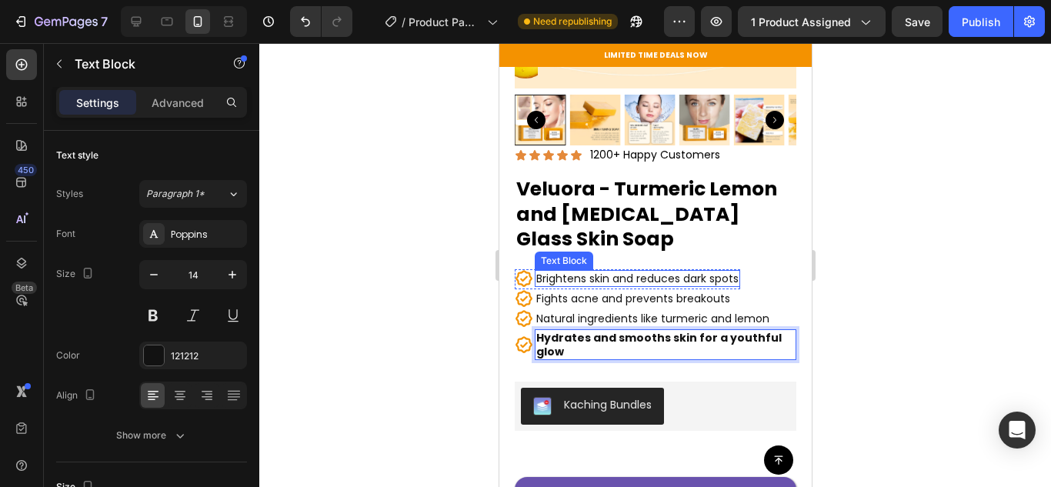
click at [577, 272] on p "Brightens skin and reduces dark spots" at bounding box center [636, 279] width 202 height 14
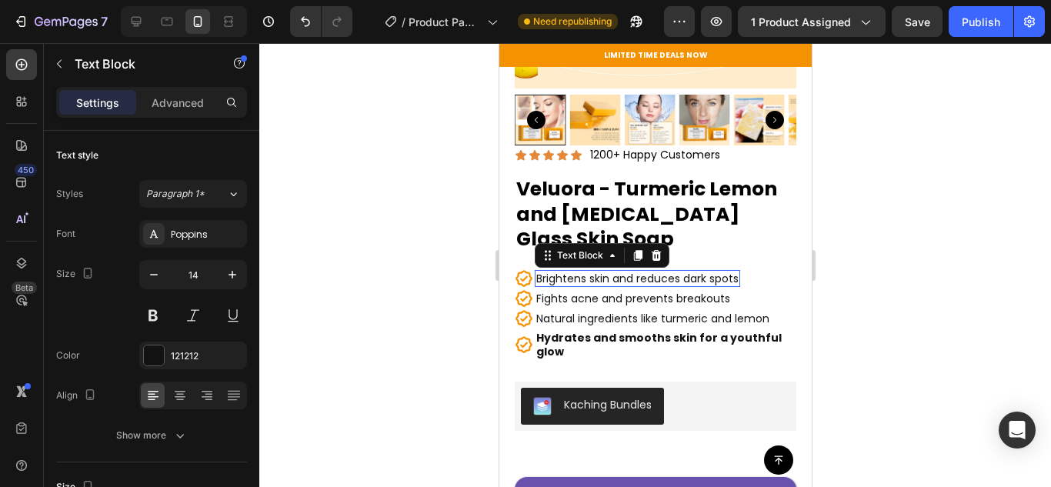
click at [577, 272] on p "Brightens skin and reduces dark spots" at bounding box center [636, 279] width 202 height 14
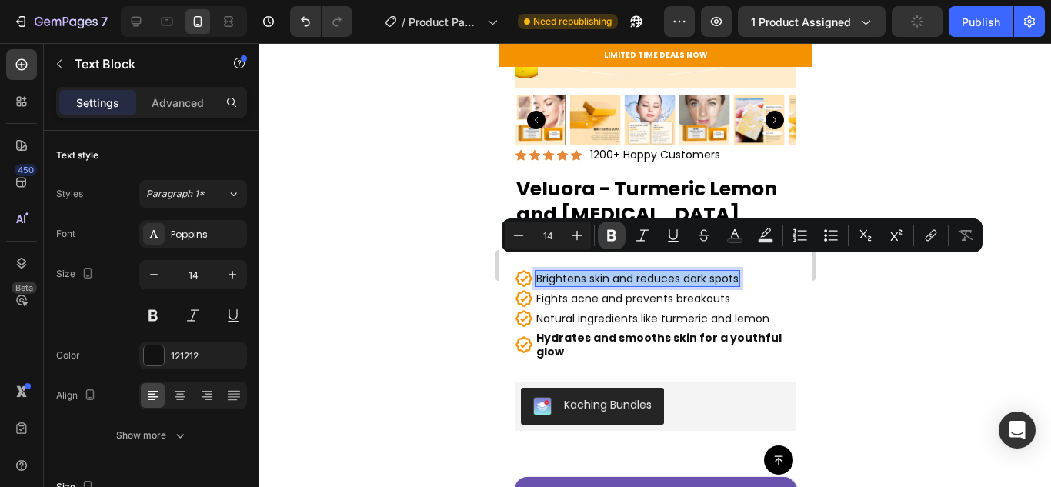
click at [614, 235] on icon "Editor contextual toolbar" at bounding box center [611, 236] width 9 height 12
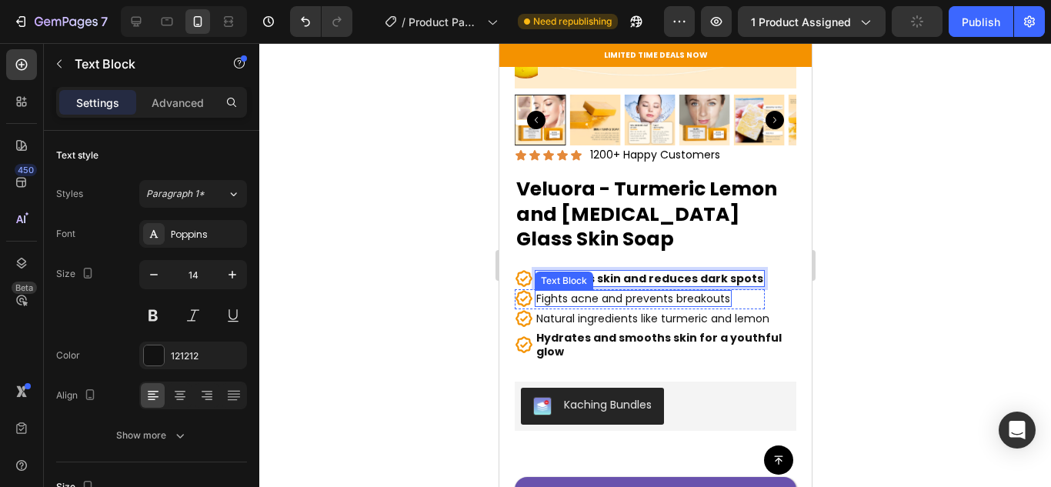
click at [585, 292] on p "Fights acne and prevents breakouts" at bounding box center [632, 299] width 194 height 14
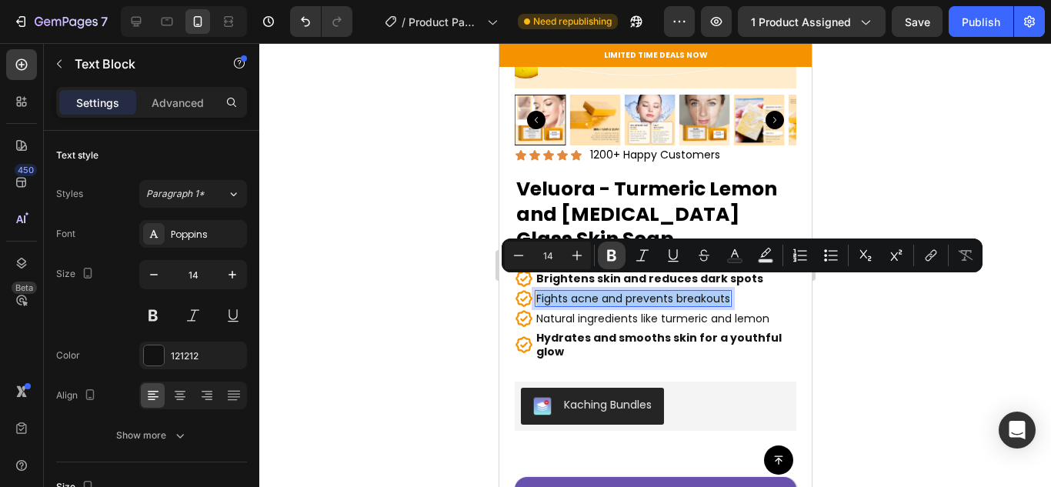
click at [621, 255] on button "Bold" at bounding box center [612, 256] width 28 height 28
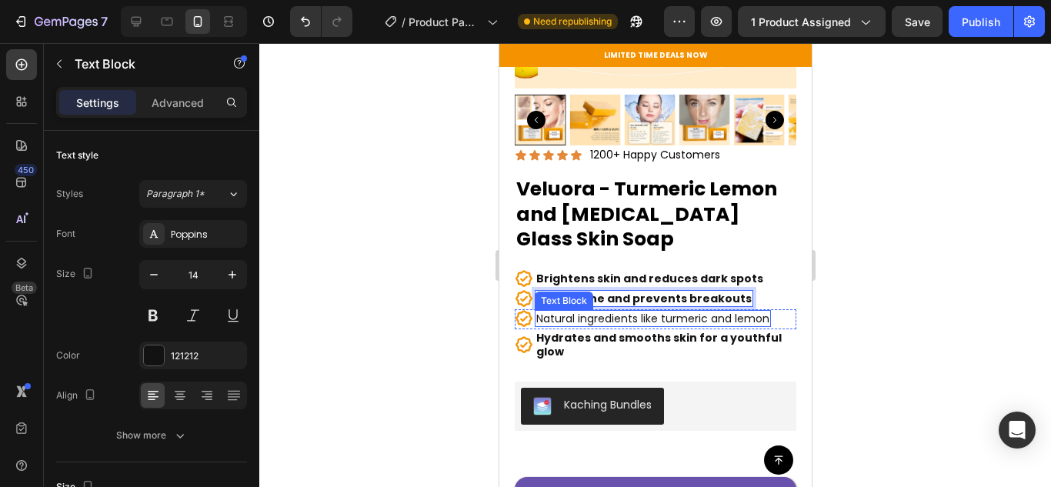
click at [580, 312] on p "Natural ingredients like turmeric and lemon" at bounding box center [651, 319] width 233 height 14
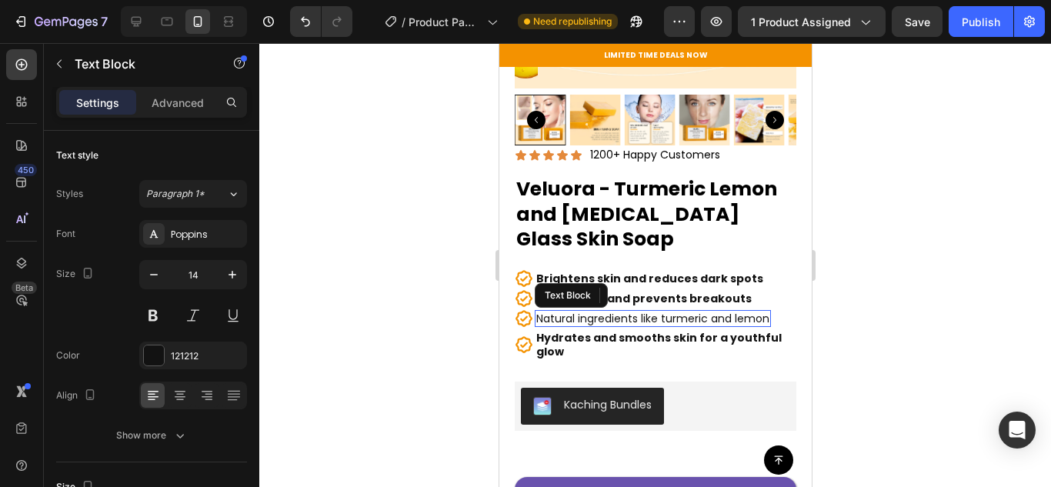
click at [580, 312] on p "Natural ingredients like turmeric and lemon" at bounding box center [651, 319] width 233 height 14
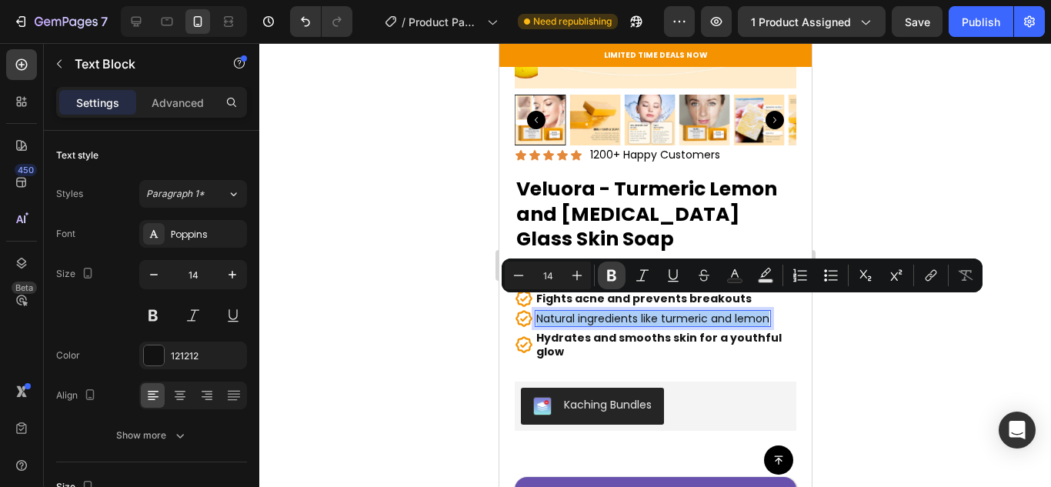
click at [611, 265] on button "Bold" at bounding box center [612, 276] width 28 height 28
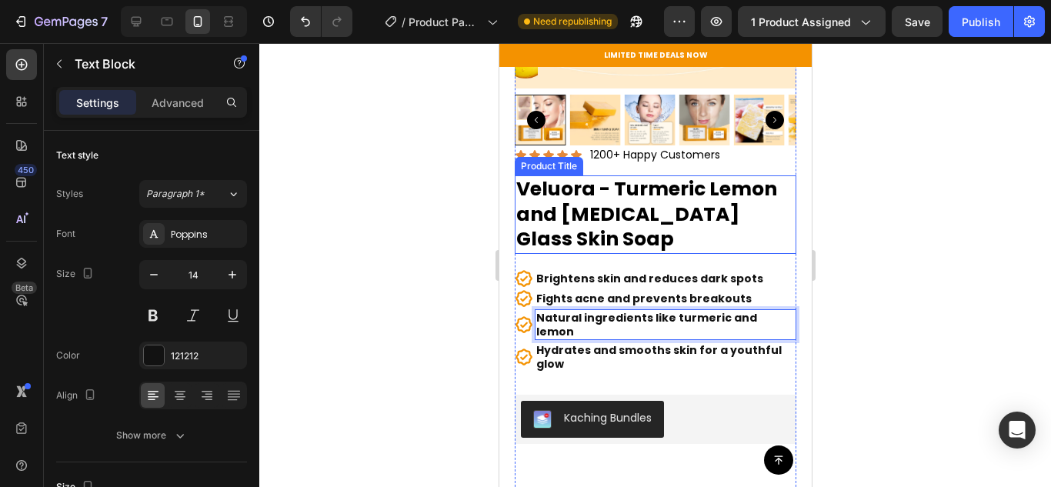
click at [604, 218] on h1 "Veluora - Turmeric Lemon and [MEDICAL_DATA] Glass Skin Soap" at bounding box center [655, 214] width 282 height 78
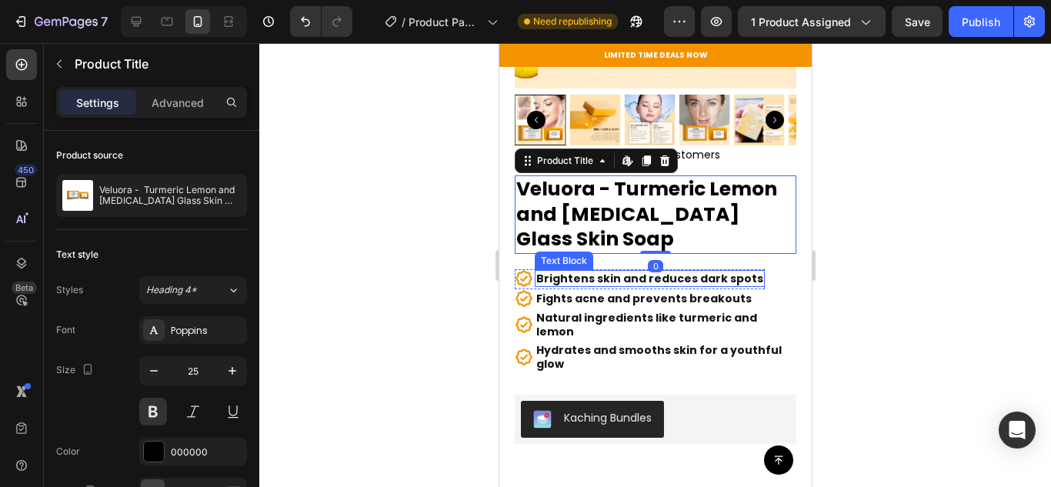
click at [575, 271] on strong "Brightens skin and reduces dark spots" at bounding box center [648, 278] width 227 height 15
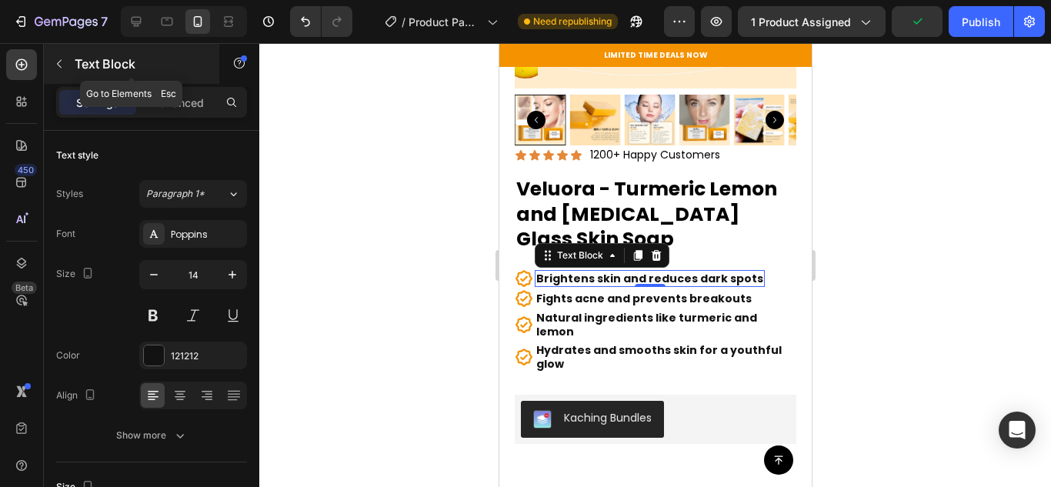
click at [65, 65] on icon "button" at bounding box center [59, 64] width 12 height 12
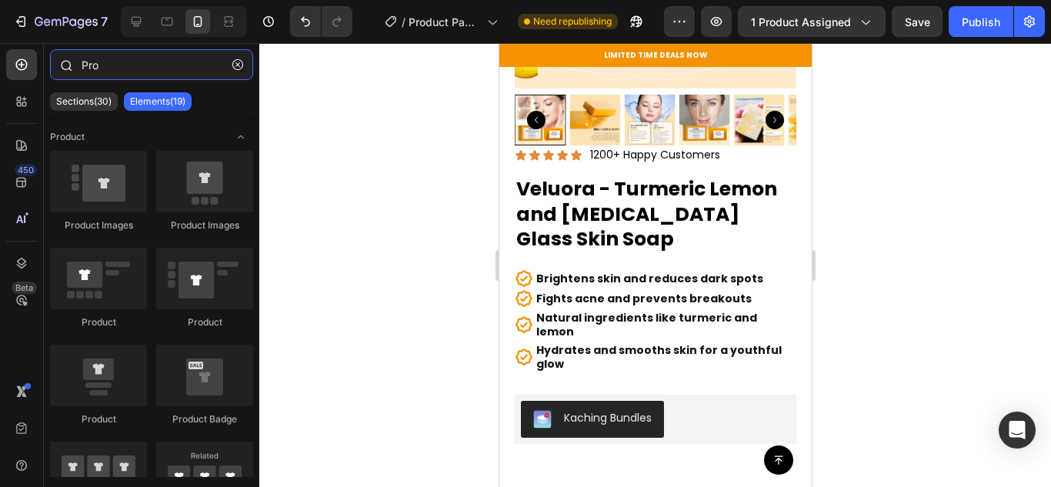
click at [108, 72] on input "Pro" at bounding box center [151, 64] width 203 height 31
click at [106, 72] on input "Pro" at bounding box center [151, 64] width 203 height 31
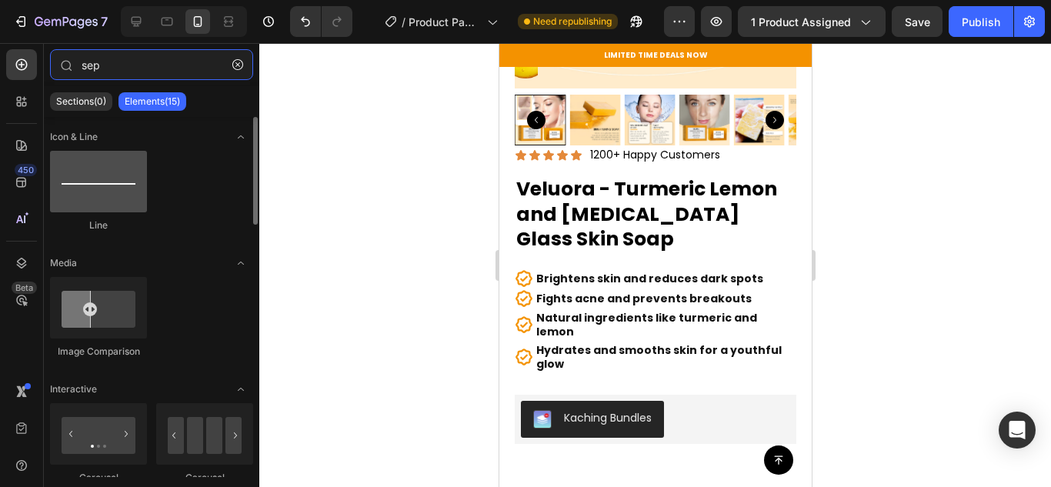
type input "sep"
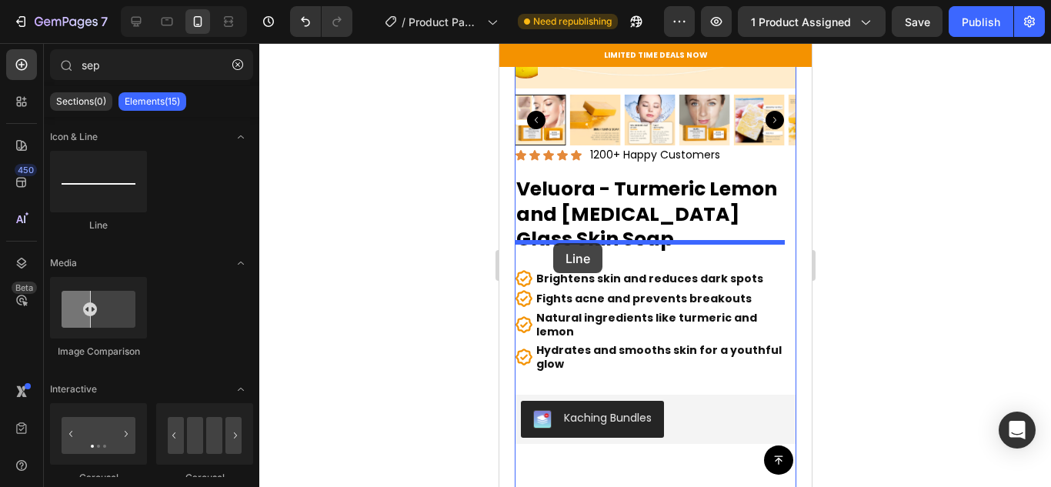
drag, startPoint x: 596, startPoint y: 223, endPoint x: 552, endPoint y: 243, distance: 48.2
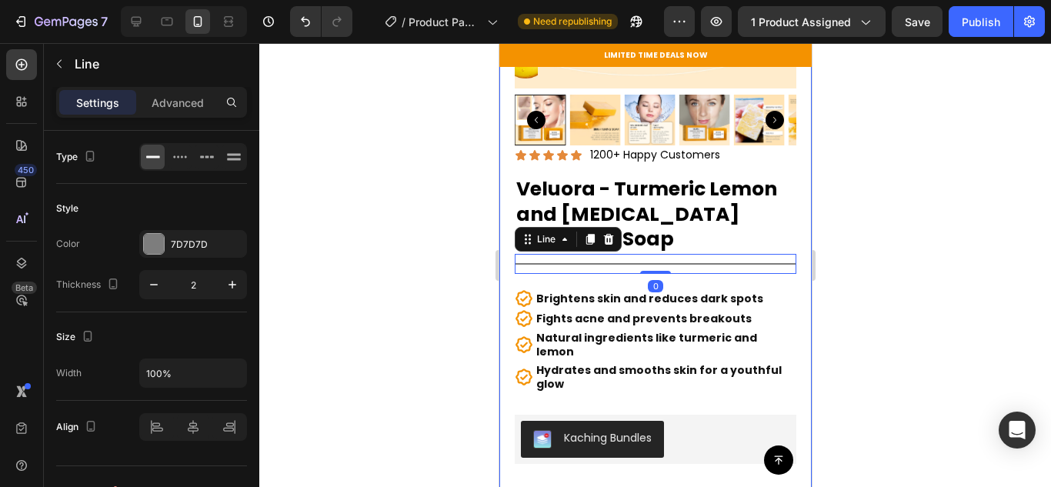
click at [908, 212] on div at bounding box center [654, 265] width 791 height 444
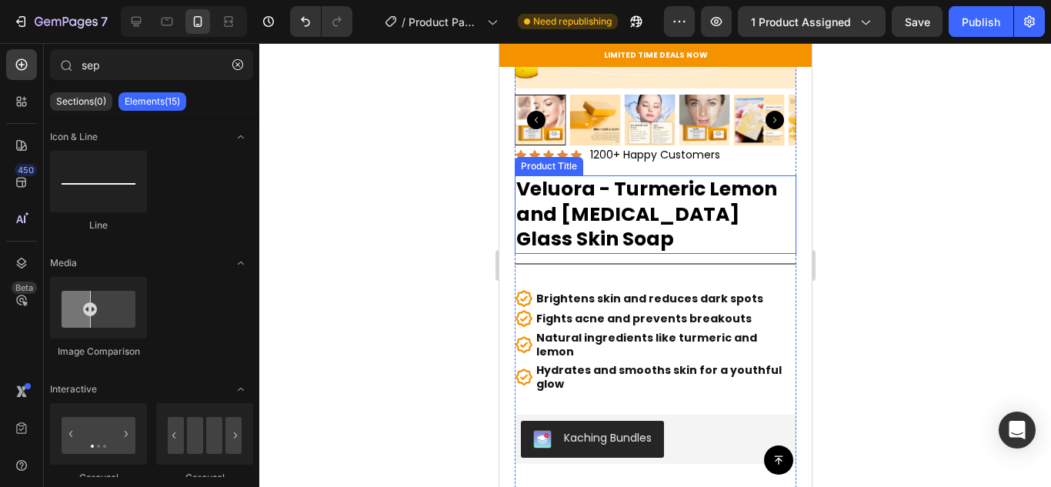
click at [593, 217] on h1 "Veluora - Turmeric Lemon and [MEDICAL_DATA] Glass Skin Soap" at bounding box center [655, 214] width 282 height 78
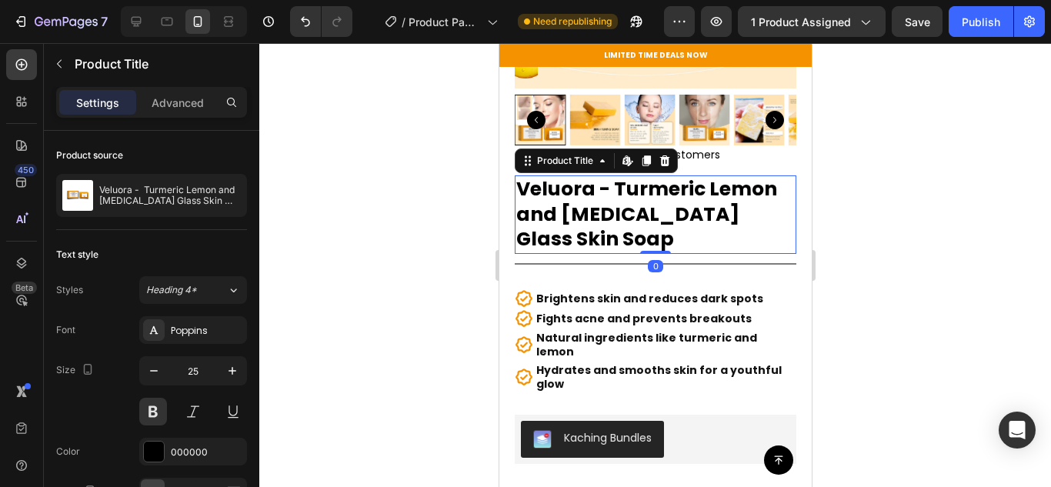
click at [571, 212] on h1 "Veluora - Turmeric Lemon and [MEDICAL_DATA] Glass Skin Soap" at bounding box center [655, 214] width 282 height 78
click at [852, 206] on div at bounding box center [654, 265] width 791 height 444
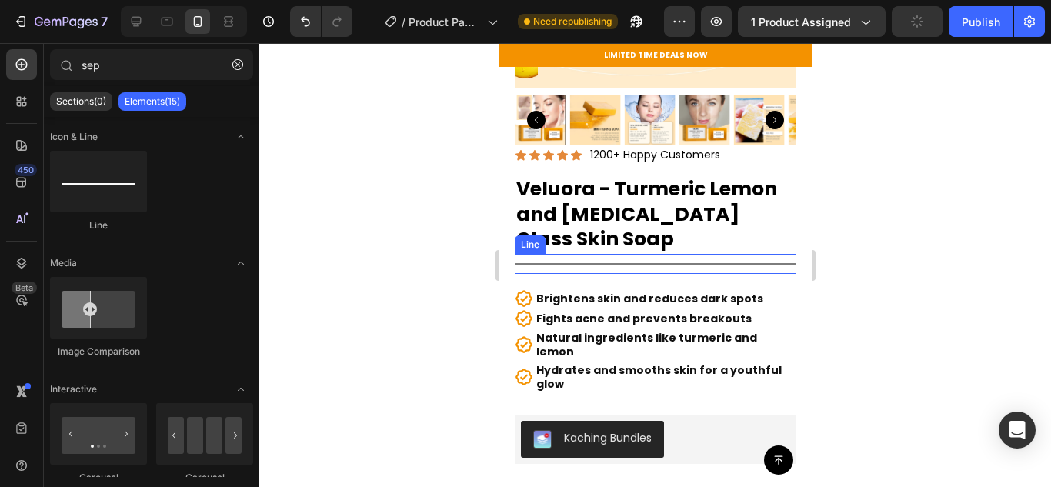
click at [550, 254] on div "Title Line" at bounding box center [655, 264] width 282 height 20
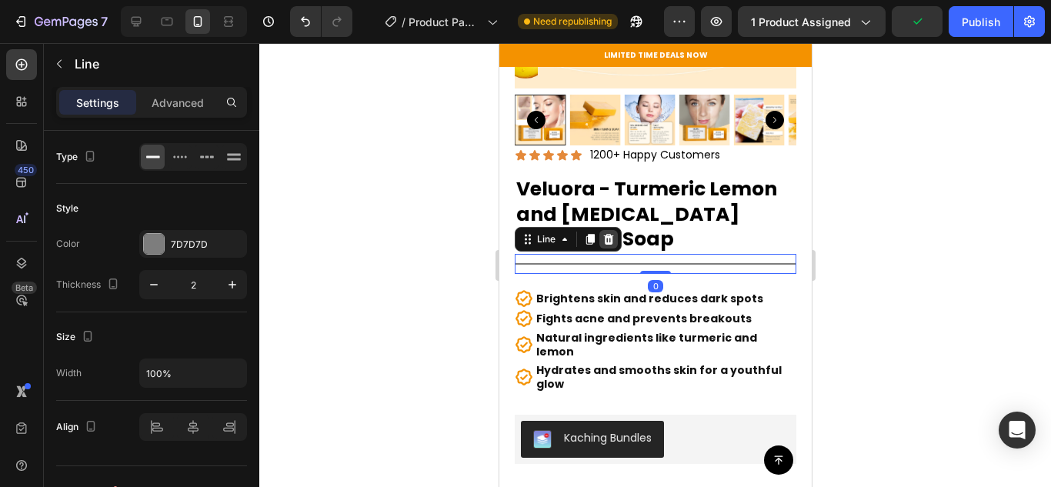
click at [605, 234] on icon at bounding box center [608, 239] width 10 height 11
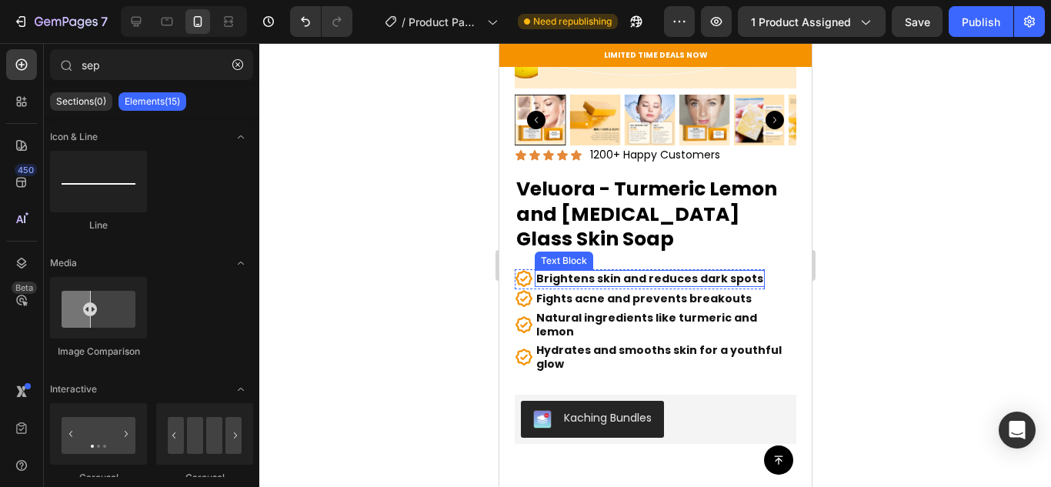
click at [544, 272] on strong "Brightens skin and reduces dark spots" at bounding box center [648, 278] width 227 height 15
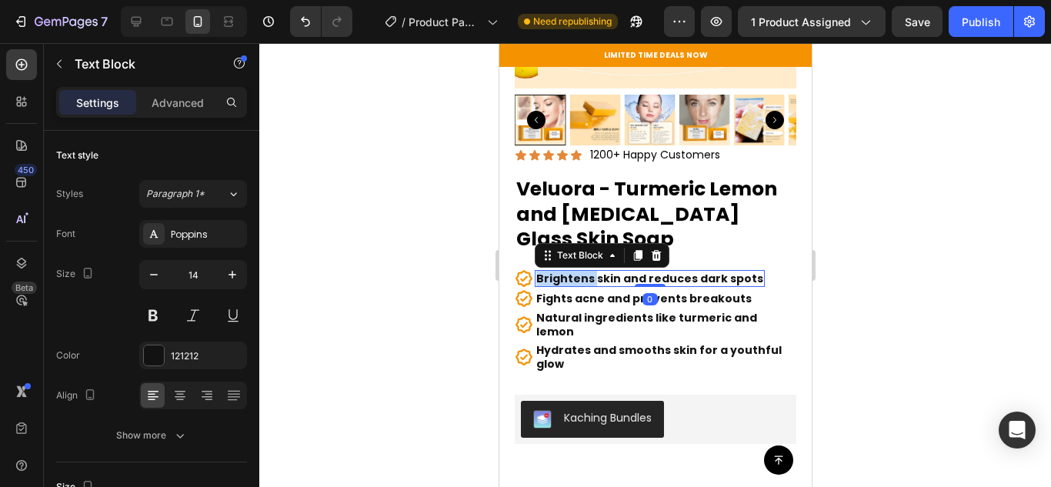
click at [544, 271] on strong "Brightens skin and reduces dark spots" at bounding box center [648, 278] width 227 height 15
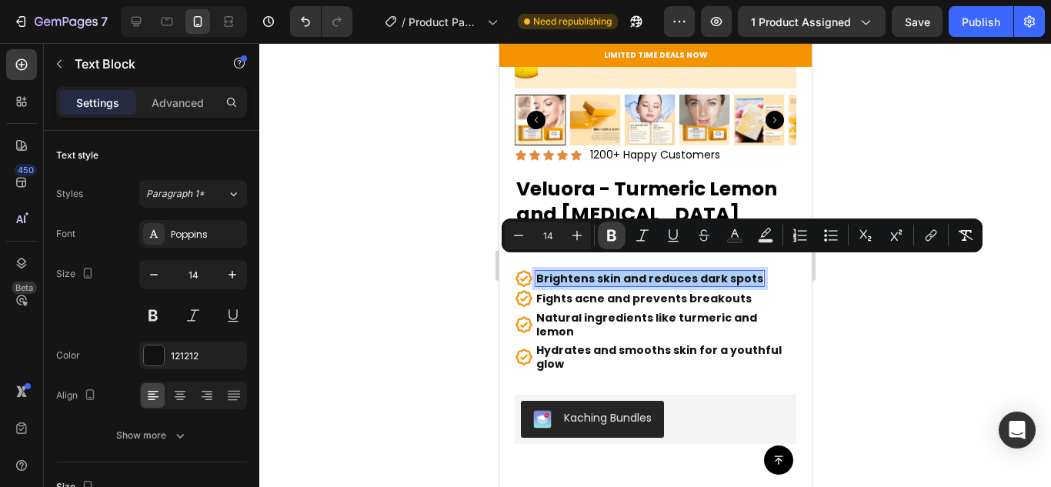
click at [606, 235] on icon "Editor contextual toolbar" at bounding box center [611, 235] width 15 height 15
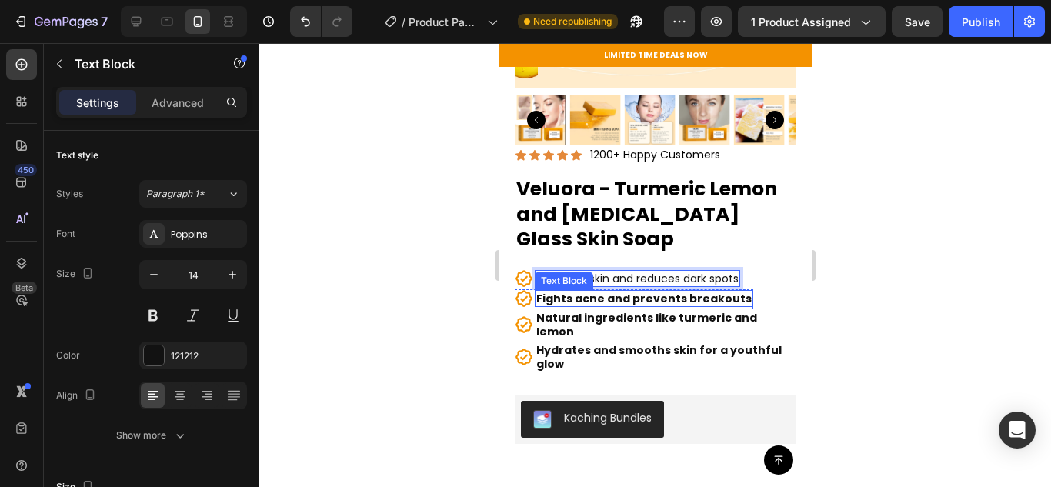
click at [566, 291] on strong "Fights acne and prevents breakouts" at bounding box center [642, 298] width 215 height 15
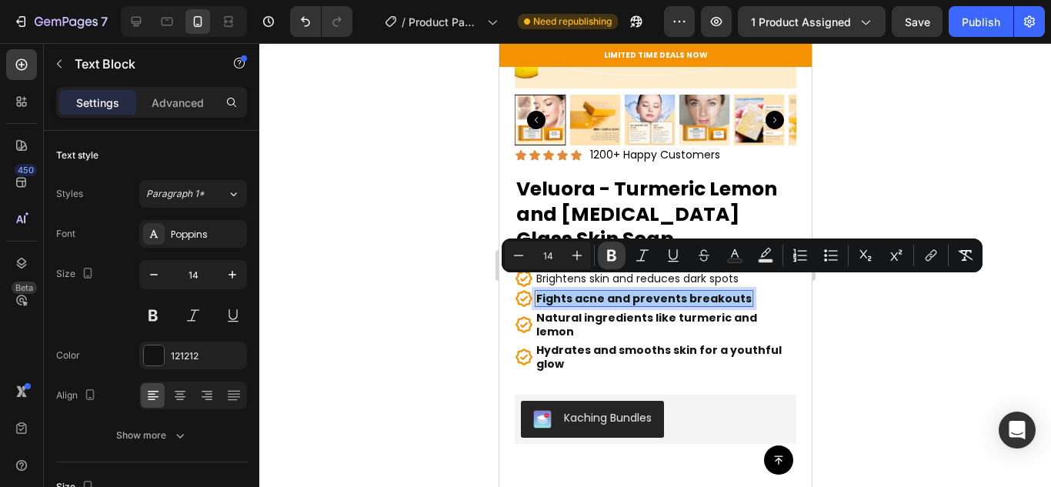
click at [613, 253] on icon "Editor contextual toolbar" at bounding box center [611, 256] width 9 height 12
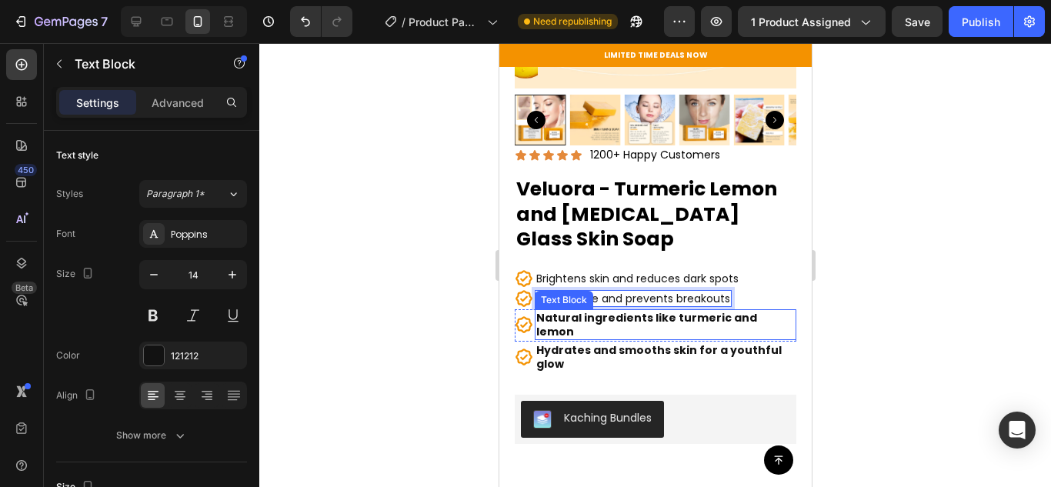
click at [571, 310] on strong "Natural ingredients like turmeric and lemon" at bounding box center [645, 324] width 221 height 29
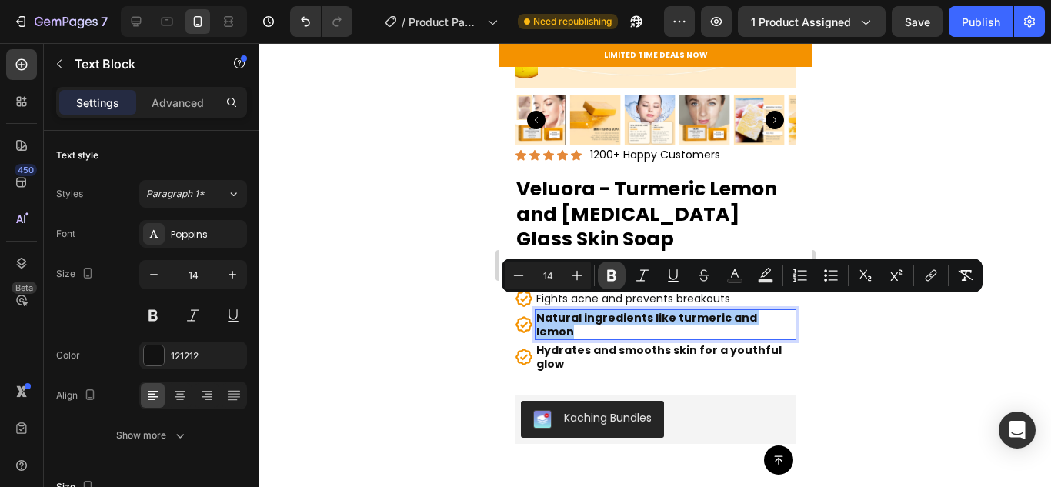
click at [614, 270] on icon "Editor contextual toolbar" at bounding box center [611, 276] width 9 height 12
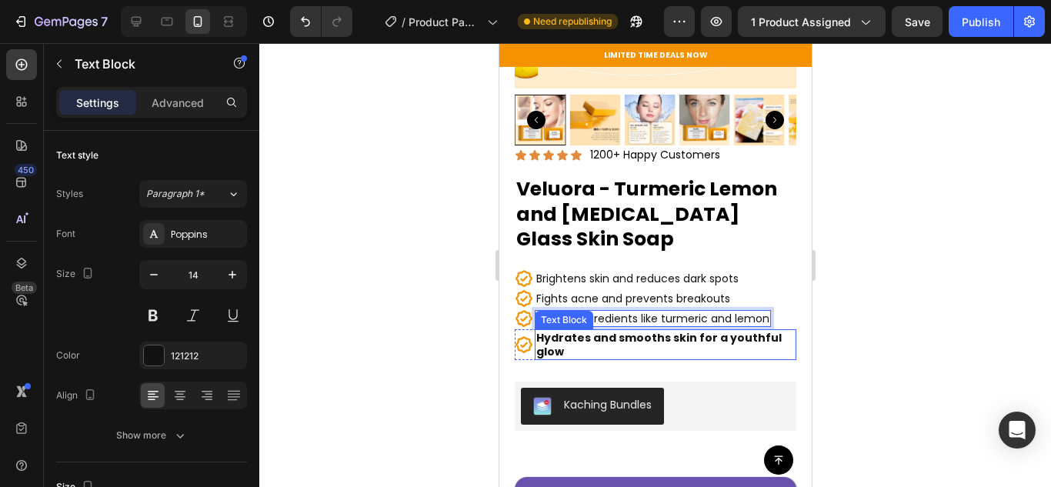
click at [573, 330] on strong "Hydrates and smooths skin for a youthful glow" at bounding box center [657, 344] width 245 height 29
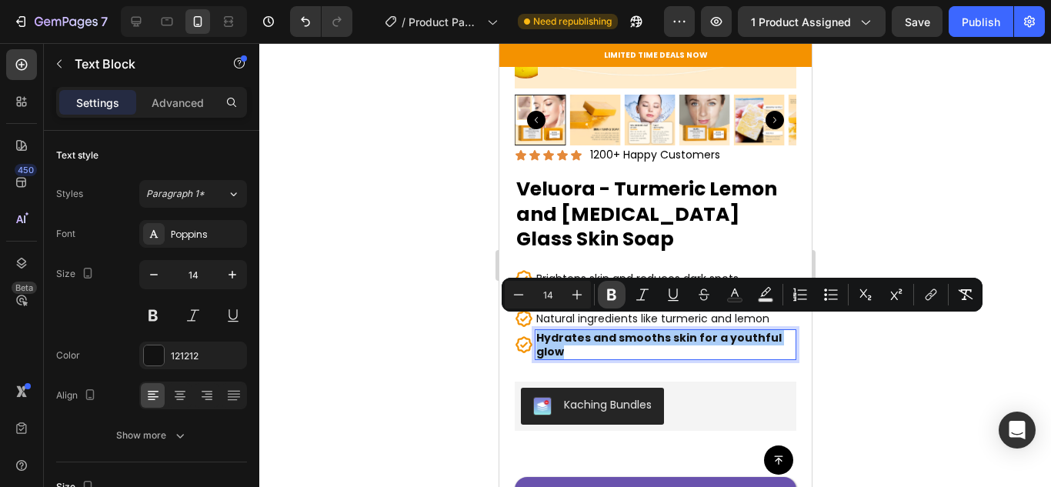
drag, startPoint x: 615, startPoint y: 289, endPoint x: 52, endPoint y: 124, distance: 586.8
click at [615, 289] on icon "Editor contextual toolbar" at bounding box center [611, 294] width 15 height 15
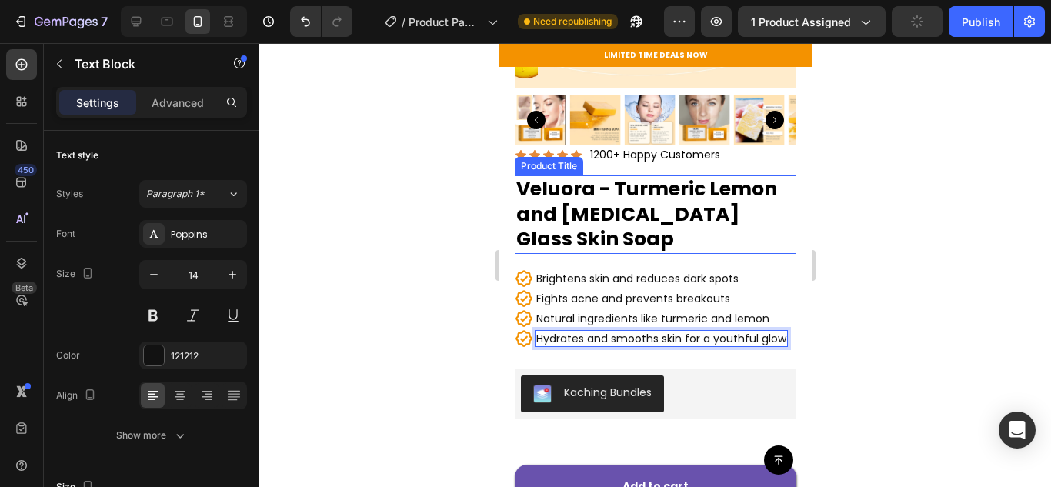
scroll to position [230, 0]
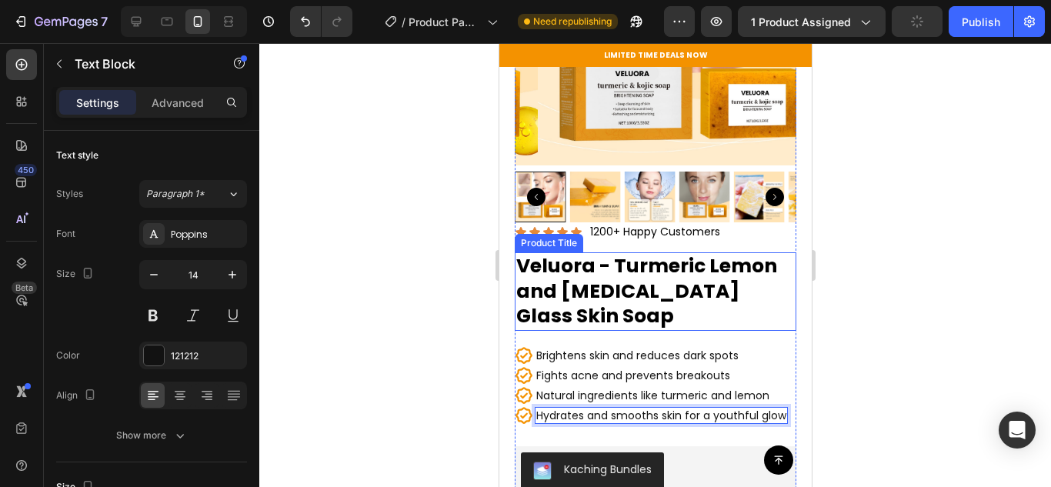
click at [575, 268] on h1 "Veluora - Turmeric Lemon and [MEDICAL_DATA] Glass Skin Soap" at bounding box center [655, 291] width 282 height 78
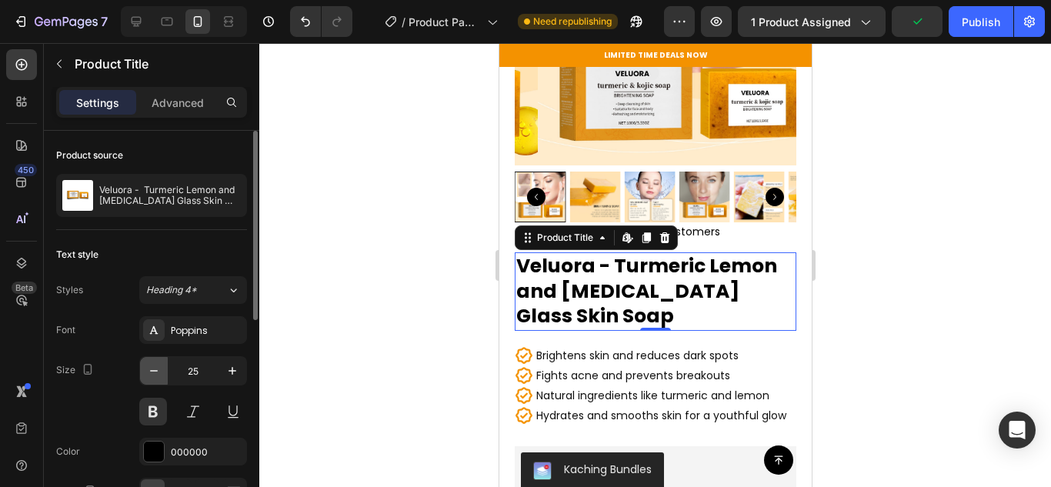
click at [158, 365] on icon "button" at bounding box center [153, 370] width 15 height 15
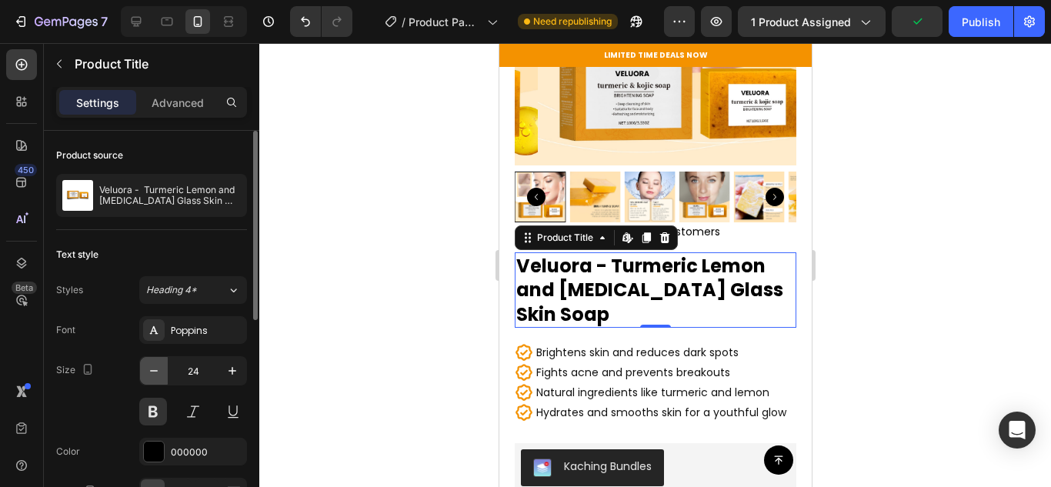
click at [158, 365] on icon "button" at bounding box center [153, 370] width 15 height 15
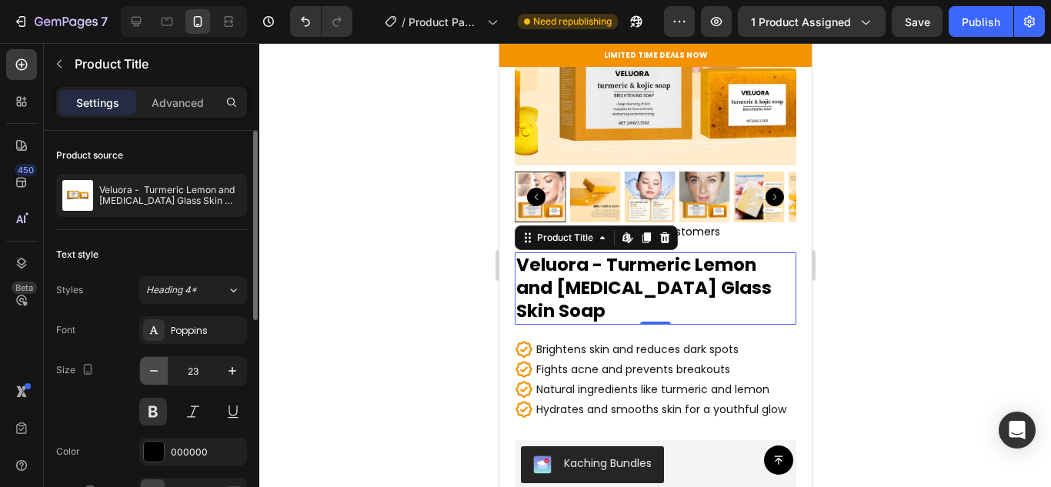
click at [158, 365] on icon "button" at bounding box center [153, 370] width 15 height 15
type input "22"
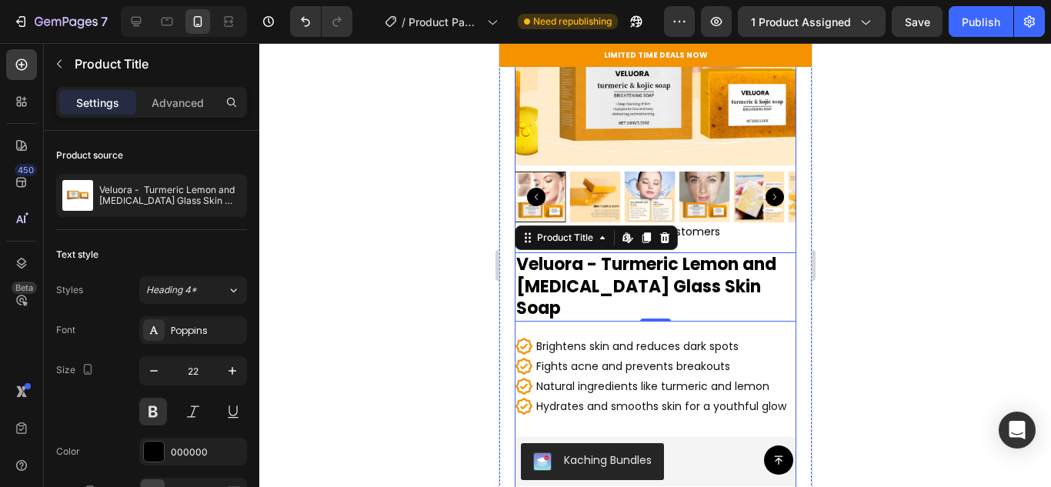
click at [544, 295] on div "Icon Icon Icon Icon Icon Icon List 1200+ Happy Customers Text Block Row Veluora…" at bounding box center [655, 398] width 282 height 353
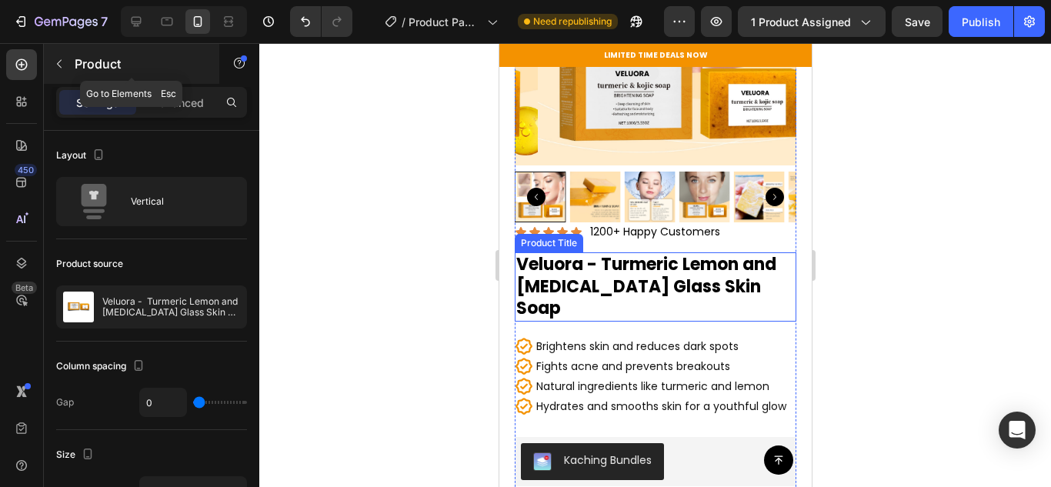
click at [51, 50] on div "Product" at bounding box center [131, 64] width 175 height 40
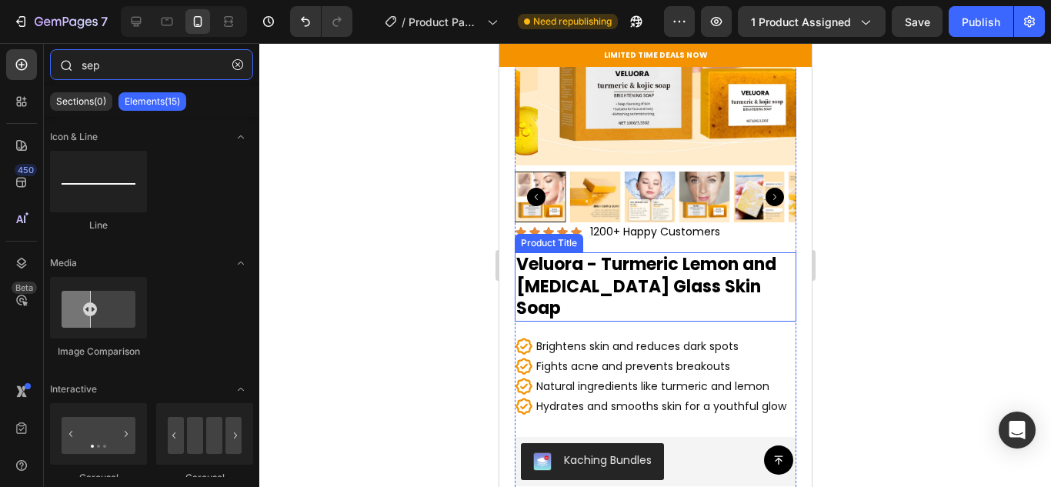
click at [102, 76] on input "sep" at bounding box center [151, 64] width 203 height 31
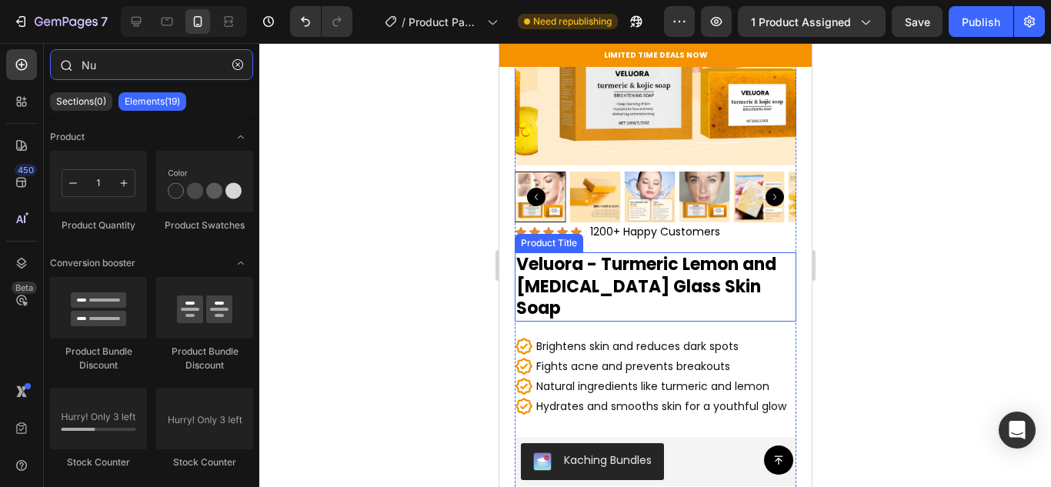
type input "N"
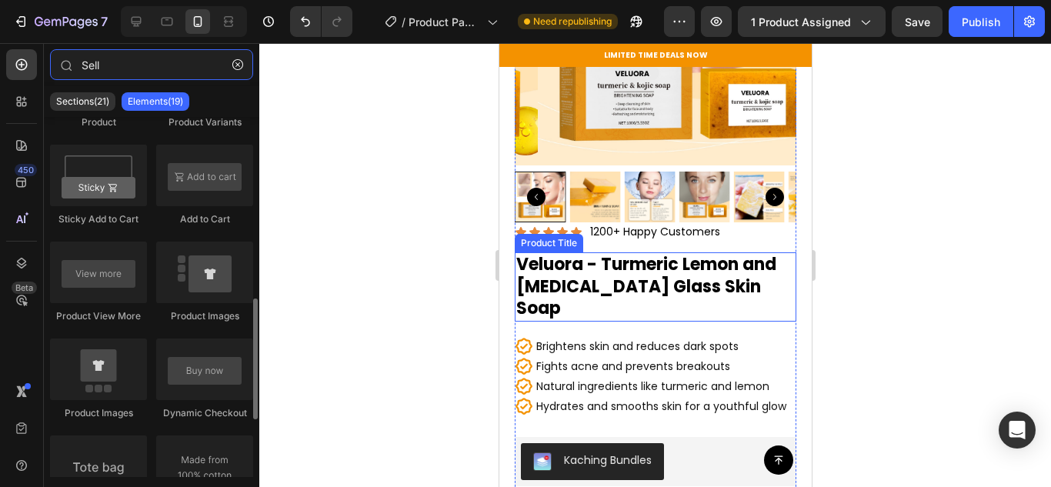
scroll to position [708, 0]
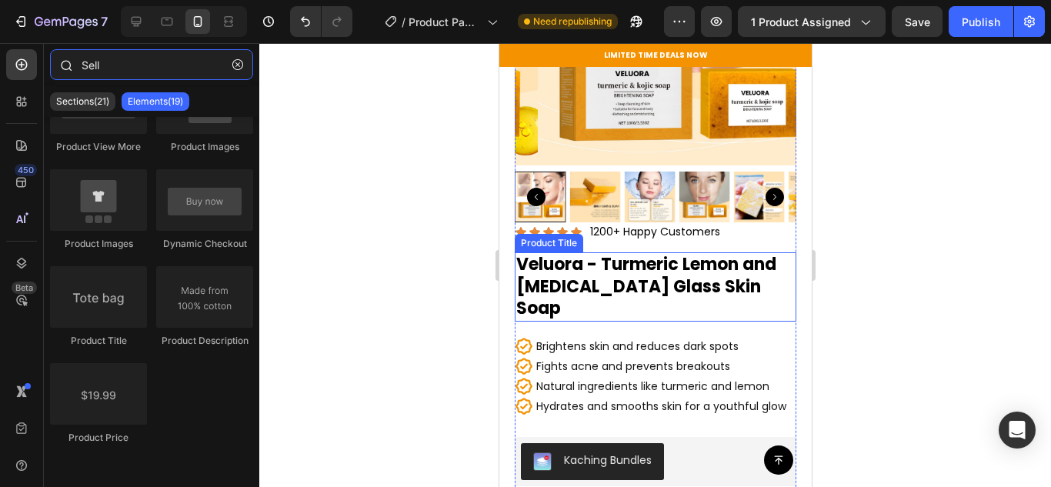
click at [137, 70] on input "Sell" at bounding box center [151, 64] width 203 height 31
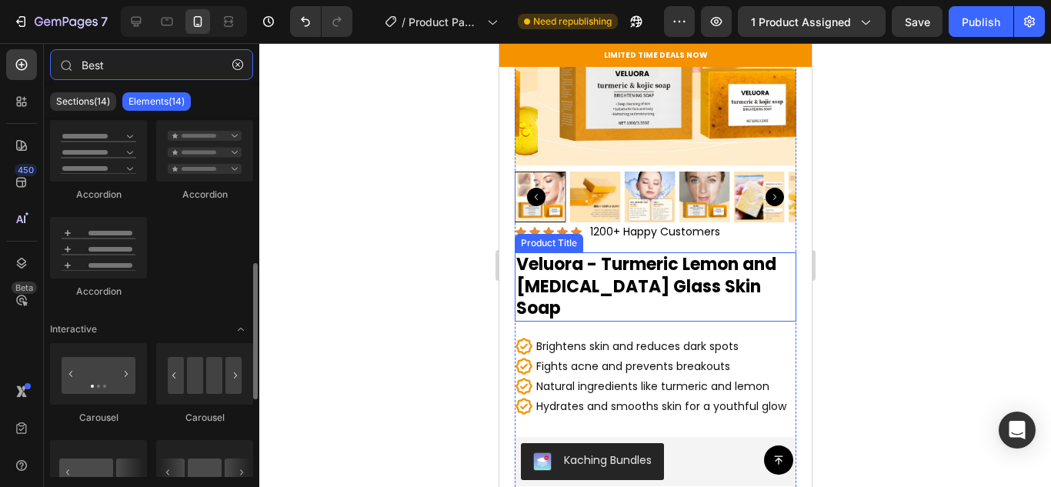
scroll to position [588, 0]
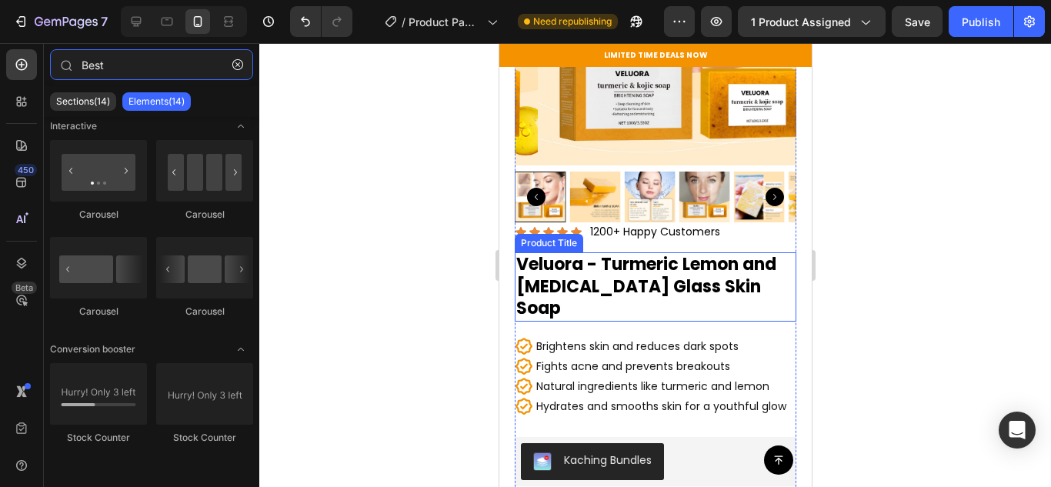
type input "Best"
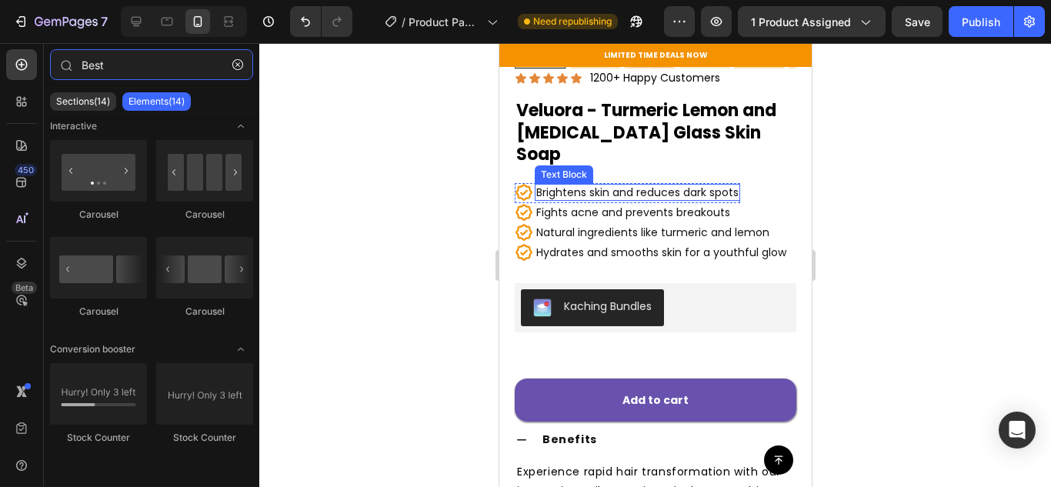
scroll to position [461, 0]
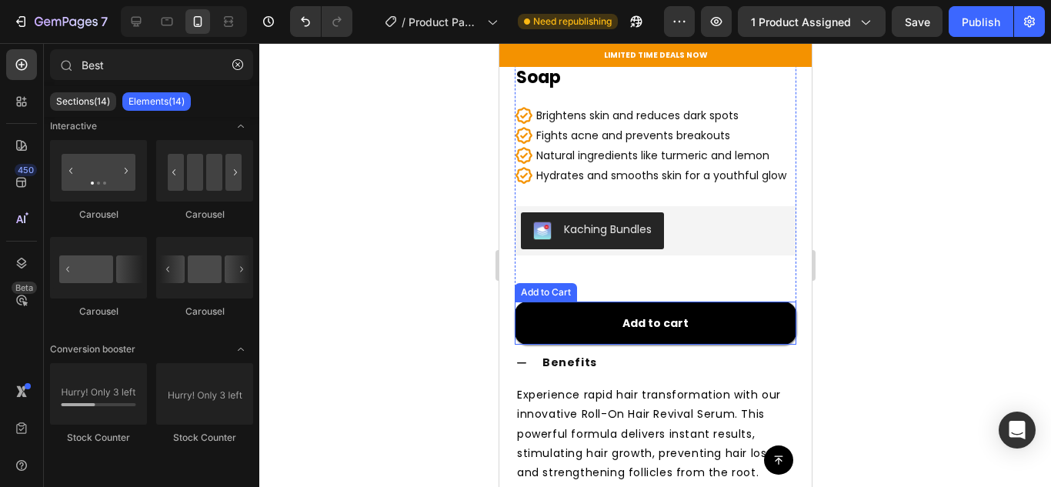
click at [587, 309] on button "Add to cart" at bounding box center [655, 323] width 282 height 43
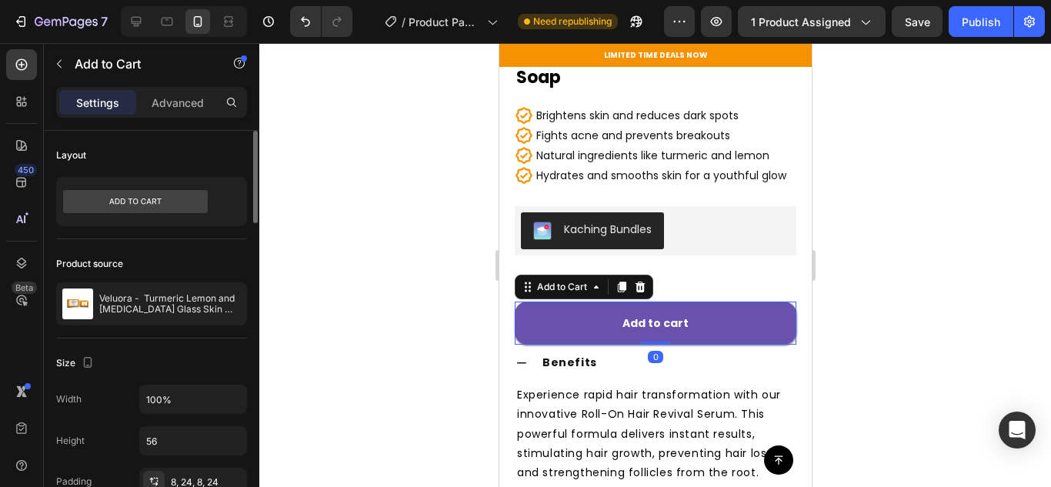
scroll to position [154, 0]
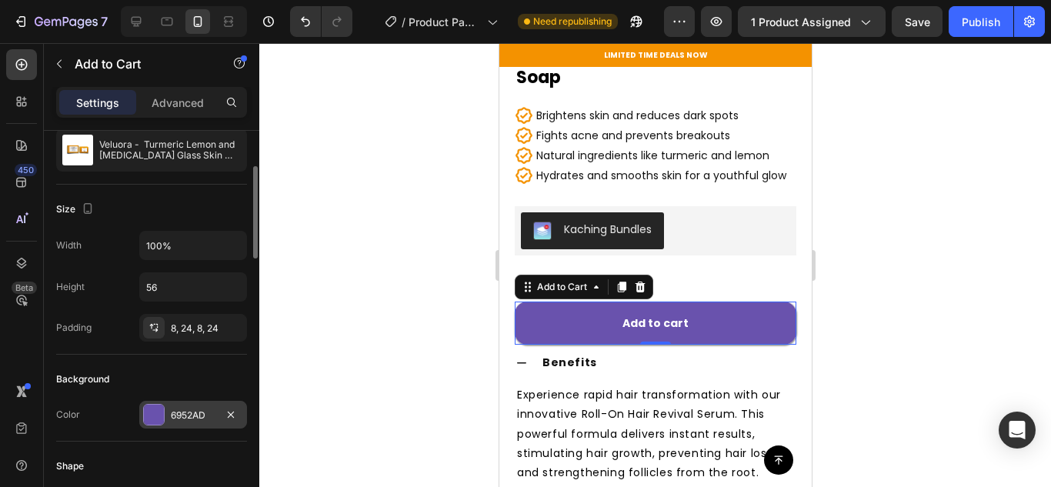
click at [150, 406] on div at bounding box center [154, 415] width 20 height 20
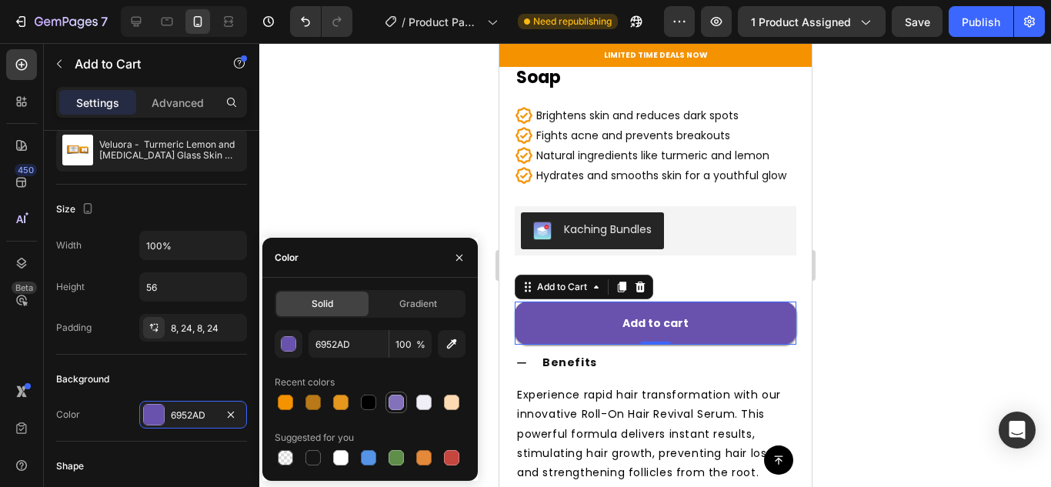
click at [280, 401] on div at bounding box center [285, 402] width 15 height 15
type input "F49200"
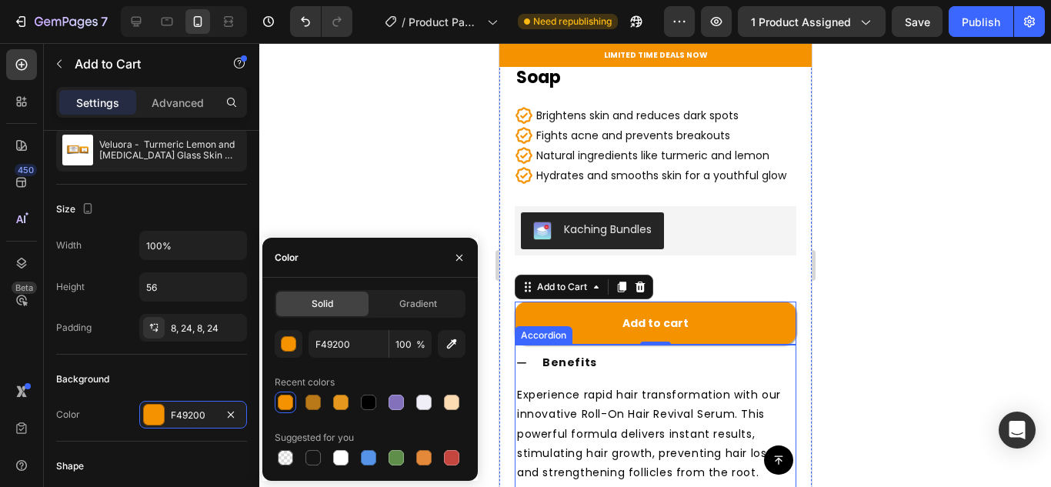
scroll to position [615, 0]
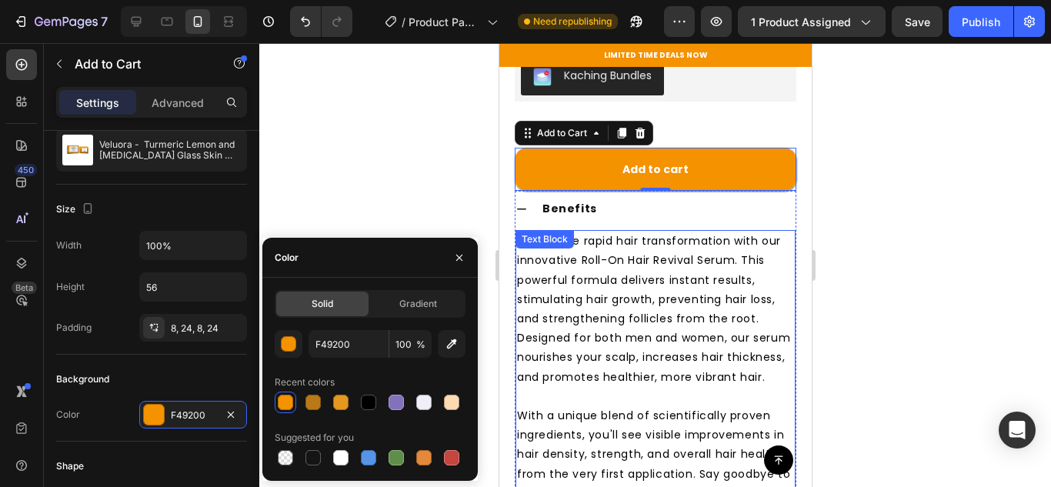
click at [558, 275] on span "Experience rapid hair transformation with our innovative Roll-On Hair Revival S…" at bounding box center [652, 308] width 273 height 151
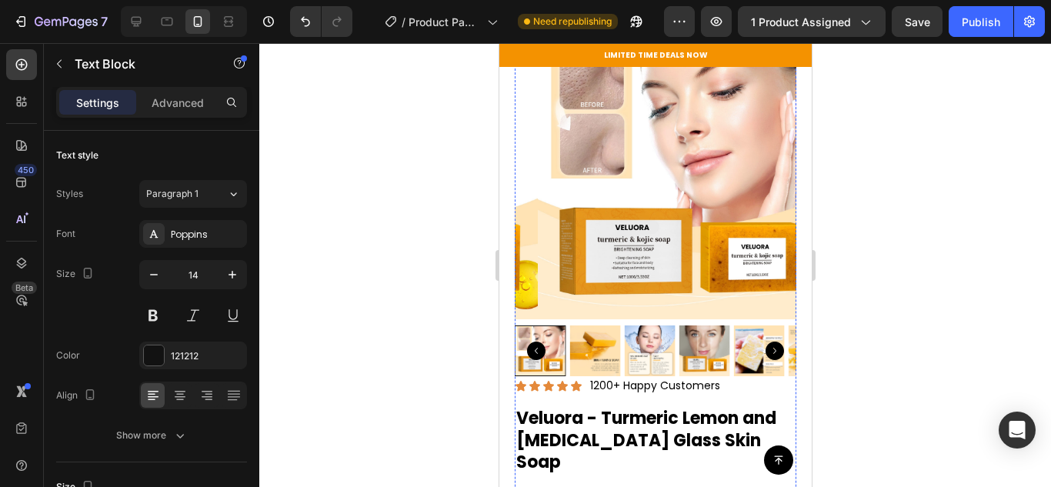
scroll to position [0, 0]
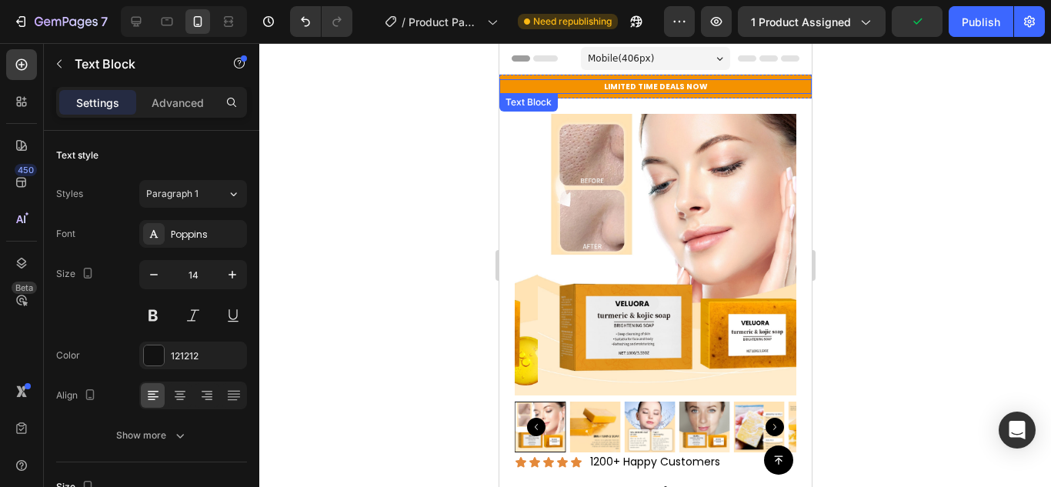
click at [711, 84] on p "LIMITED TIME DEALS NOW" at bounding box center [654, 87] width 309 height 12
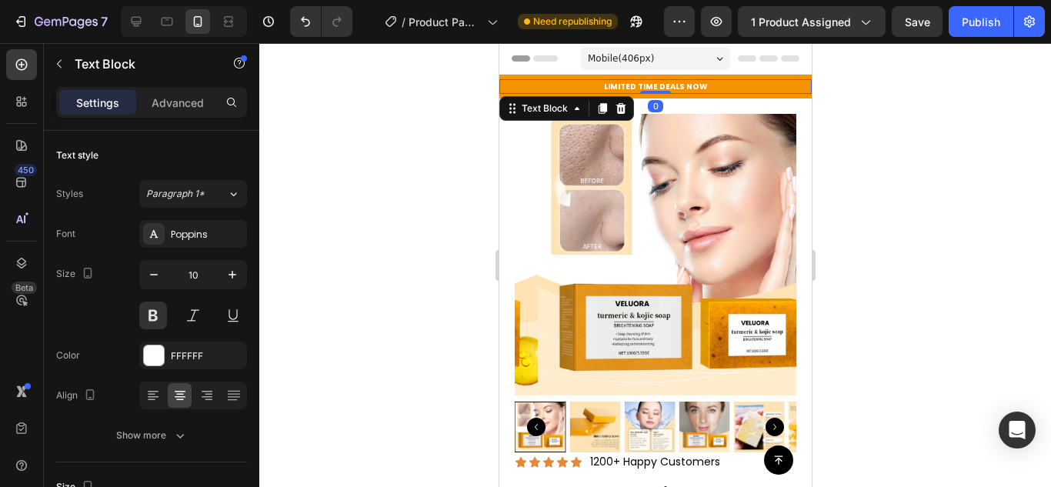
click at [684, 93] on div "LIMITED TIME DEALS NOW" at bounding box center [654, 86] width 312 height 15
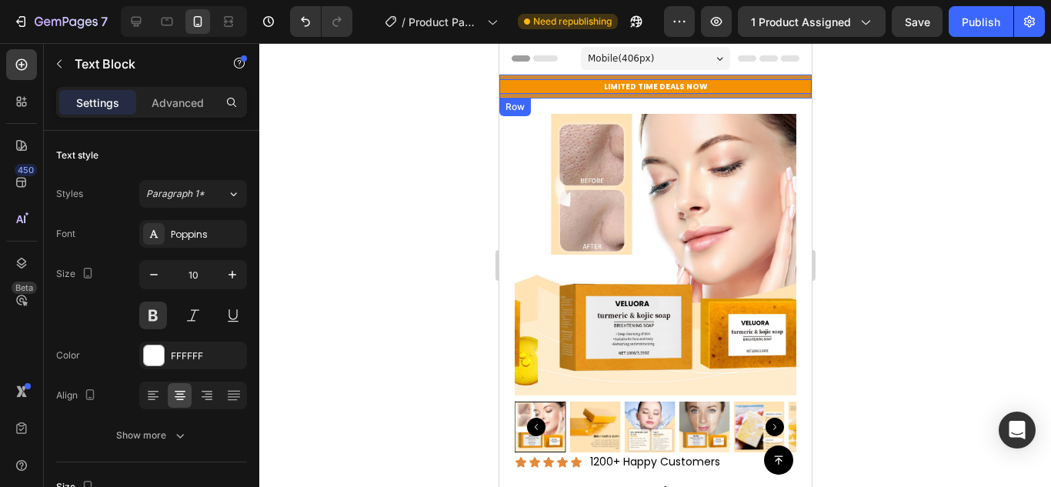
click at [682, 96] on div "LIMITED TIME DEALS NOW Text Block 0 Row" at bounding box center [654, 87] width 312 height 24
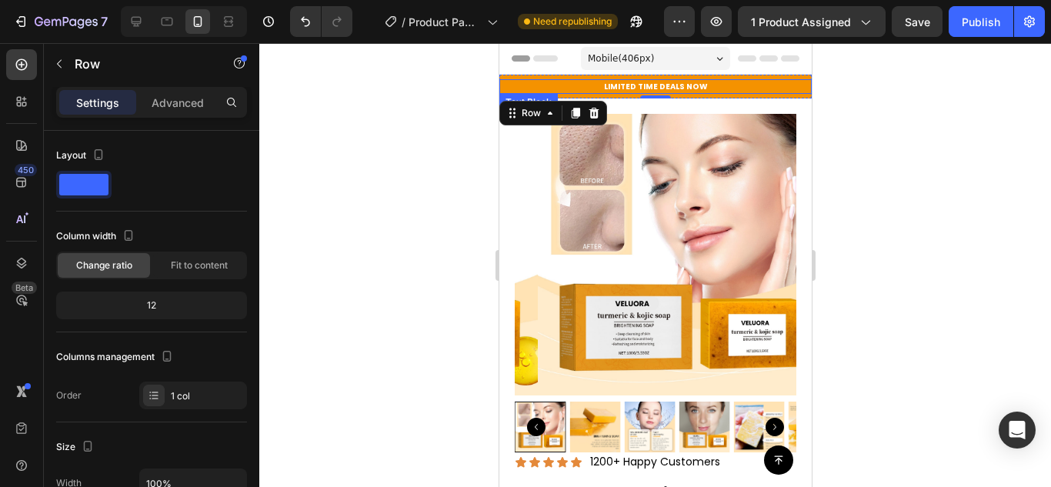
click at [605, 85] on p "LIMITED TIME DEALS NOW" at bounding box center [654, 87] width 309 height 12
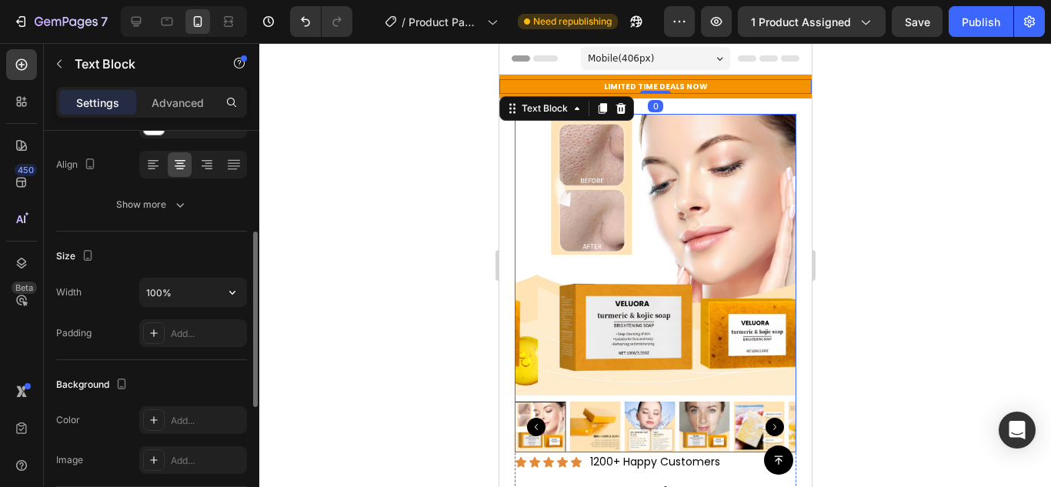
scroll to position [462, 0]
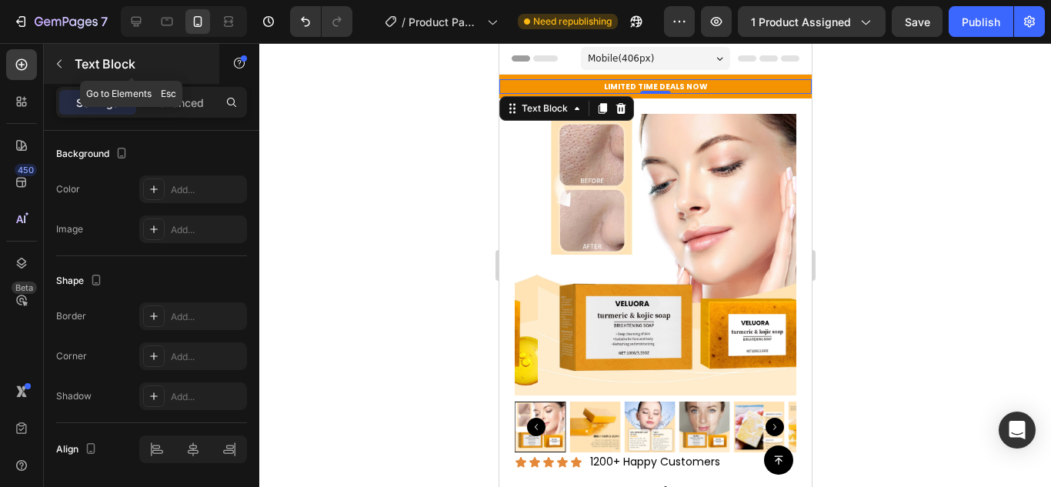
click at [62, 62] on icon "button" at bounding box center [59, 64] width 12 height 12
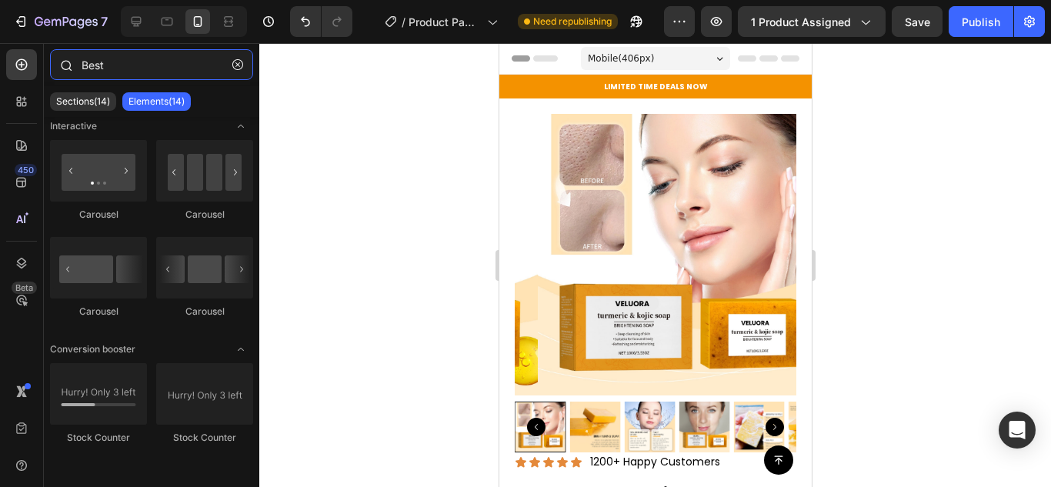
click at [92, 62] on input "Best" at bounding box center [151, 64] width 203 height 31
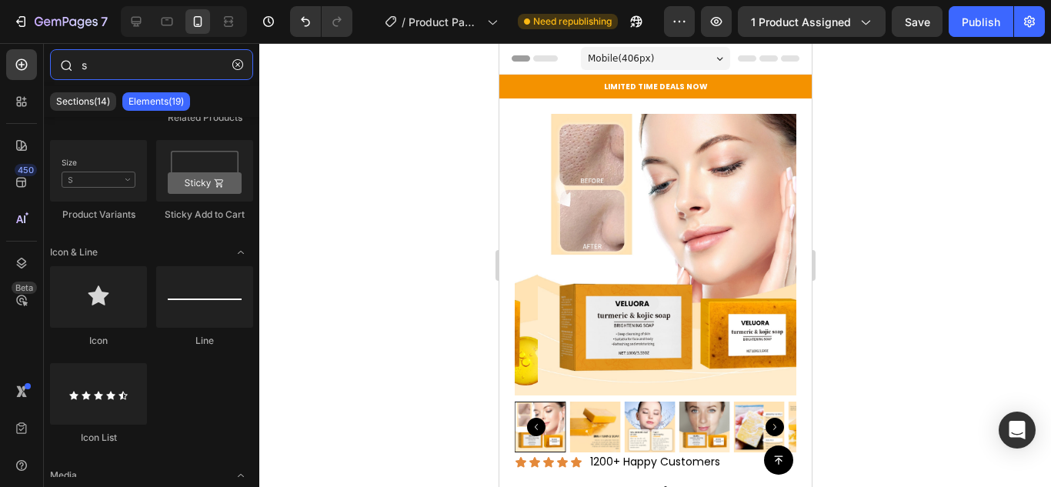
scroll to position [0, 0]
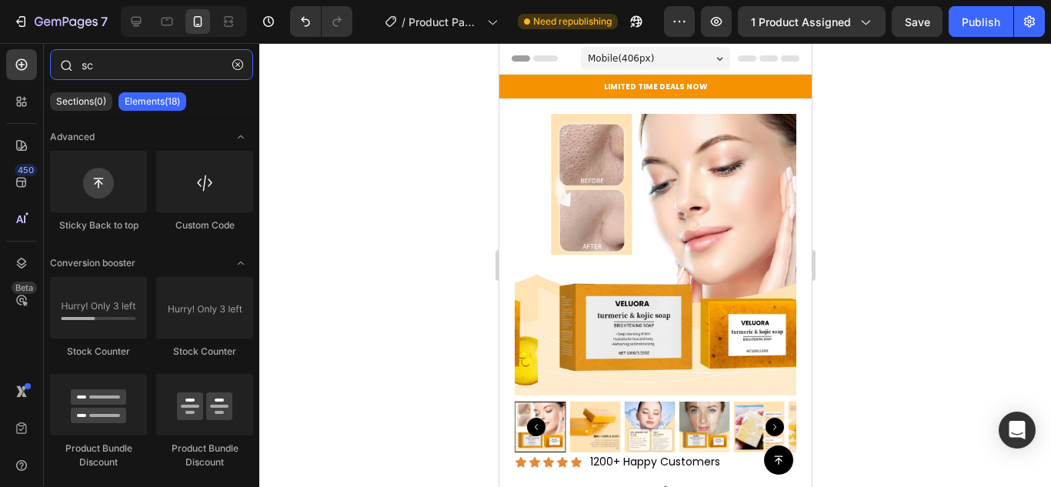
type input "s"
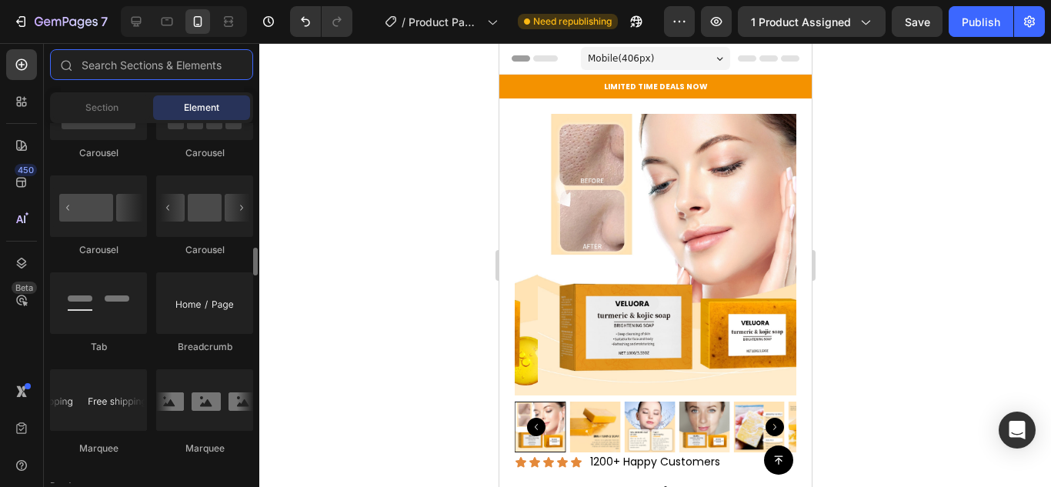
scroll to position [1769, 0]
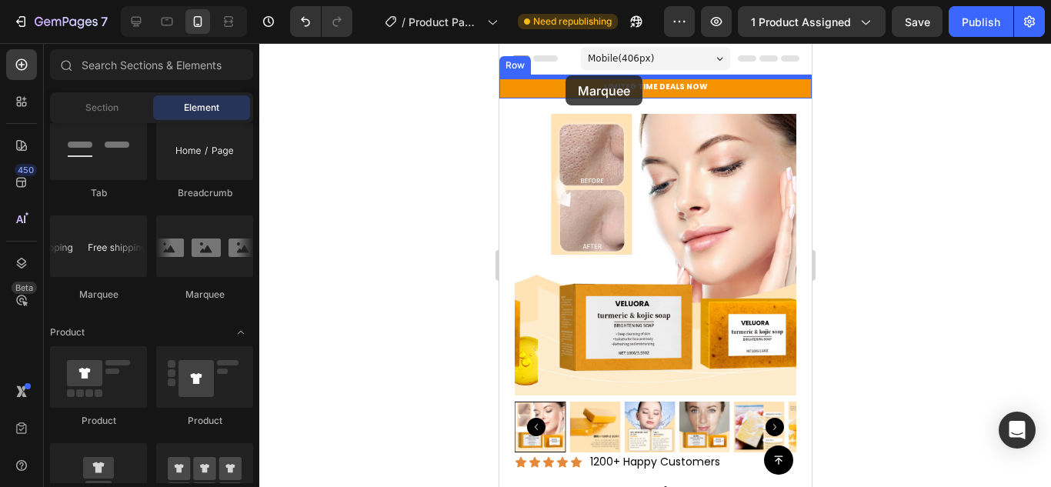
drag, startPoint x: 607, startPoint y: 309, endPoint x: 561, endPoint y: 78, distance: 235.9
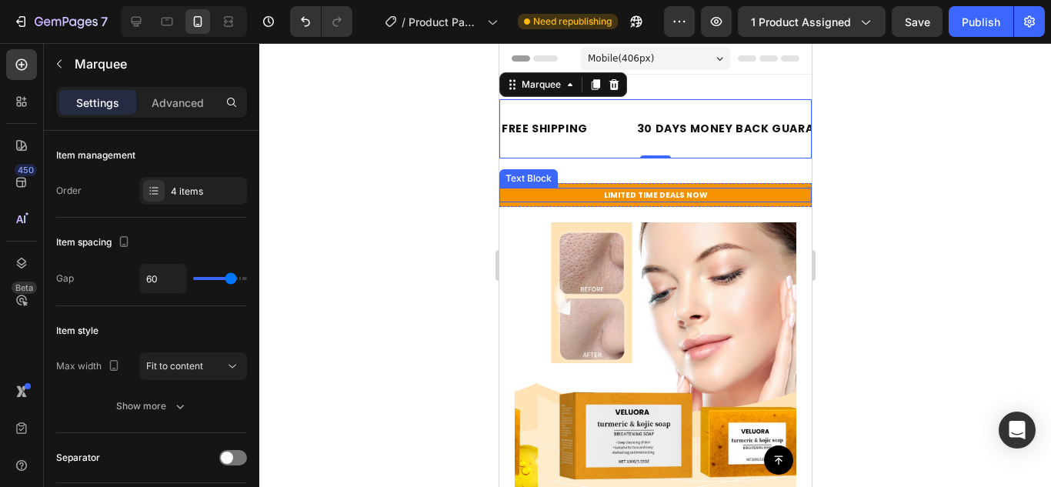
click at [585, 196] on p "LIMITED TIME DEALS NOW" at bounding box center [654, 195] width 309 height 12
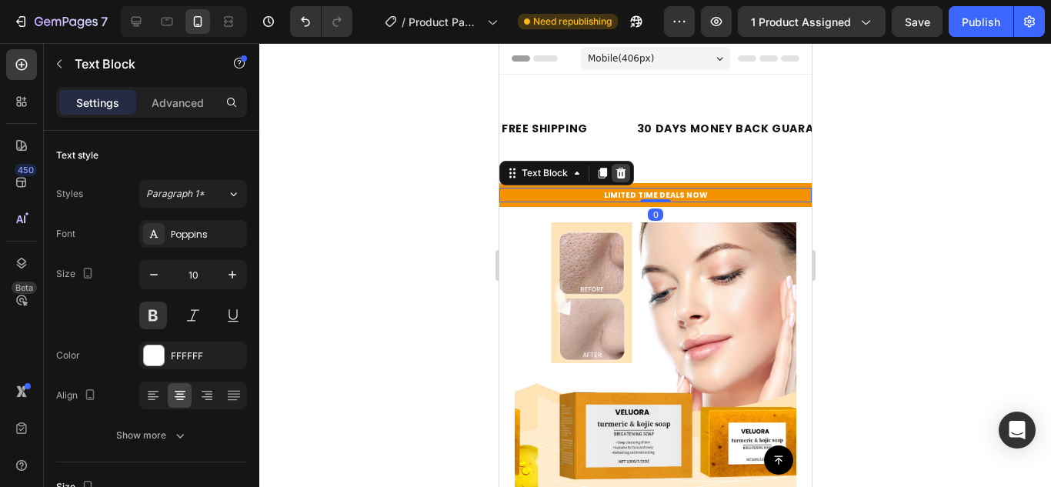
click at [614, 168] on icon at bounding box center [620, 173] width 12 height 12
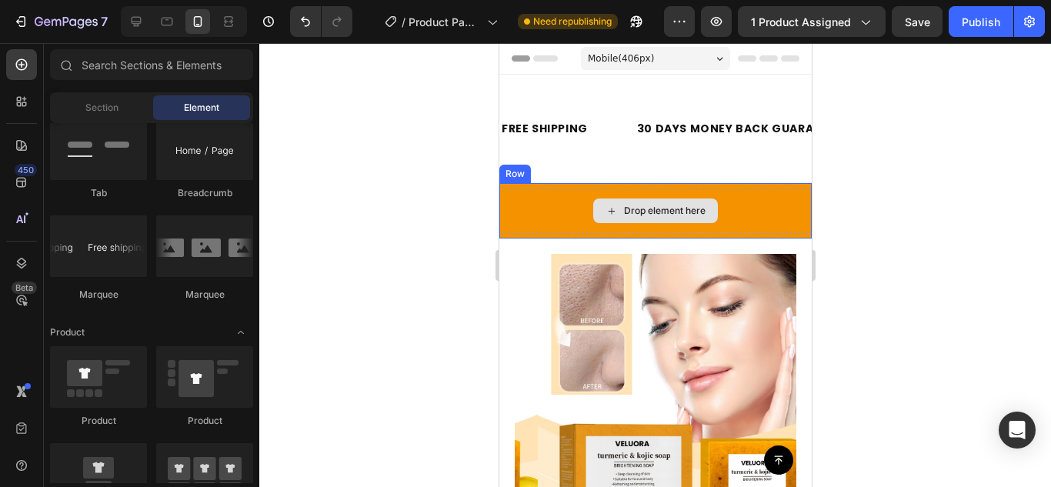
click at [560, 206] on div "Drop element here" at bounding box center [654, 211] width 312 height 46
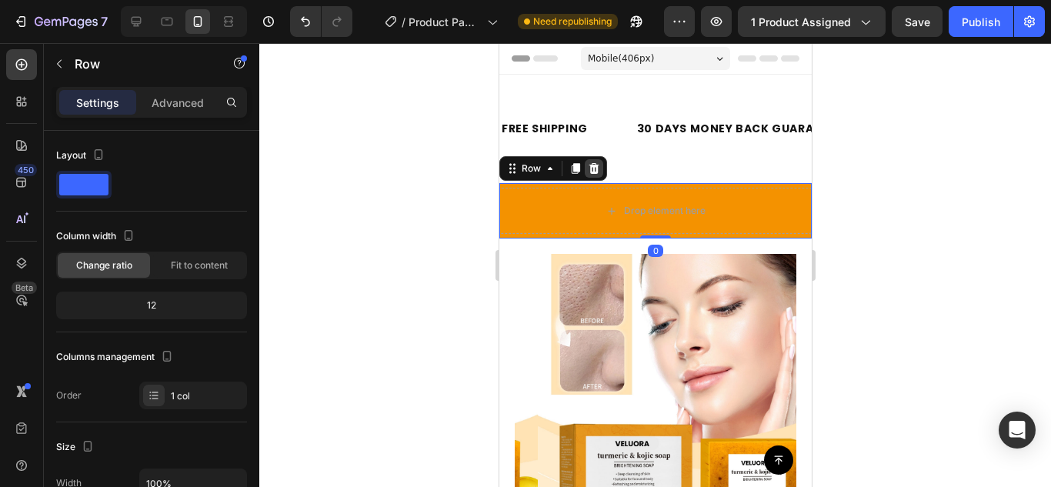
click at [598, 172] on icon at bounding box center [593, 168] width 12 height 12
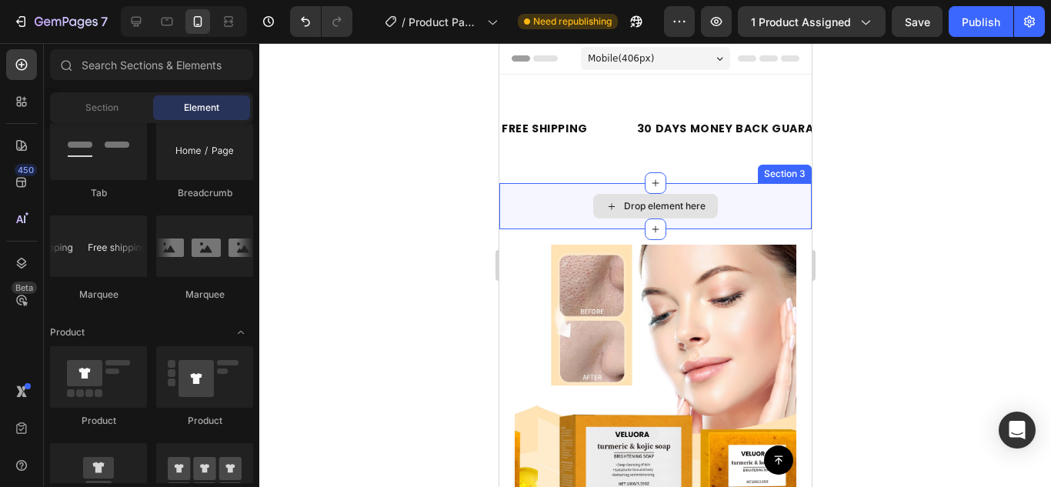
click at [577, 204] on div "Drop element here" at bounding box center [654, 206] width 312 height 46
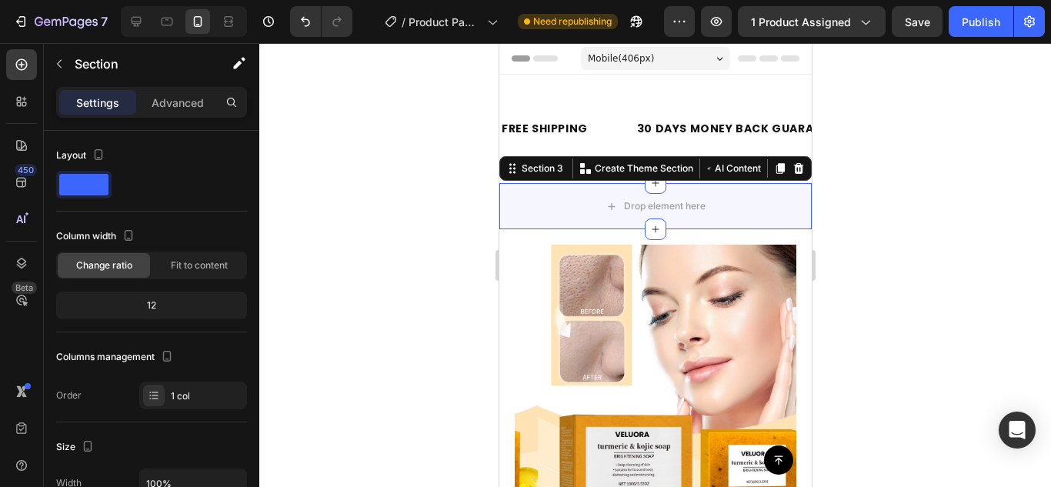
click at [791, 163] on icon at bounding box center [797, 168] width 12 height 12
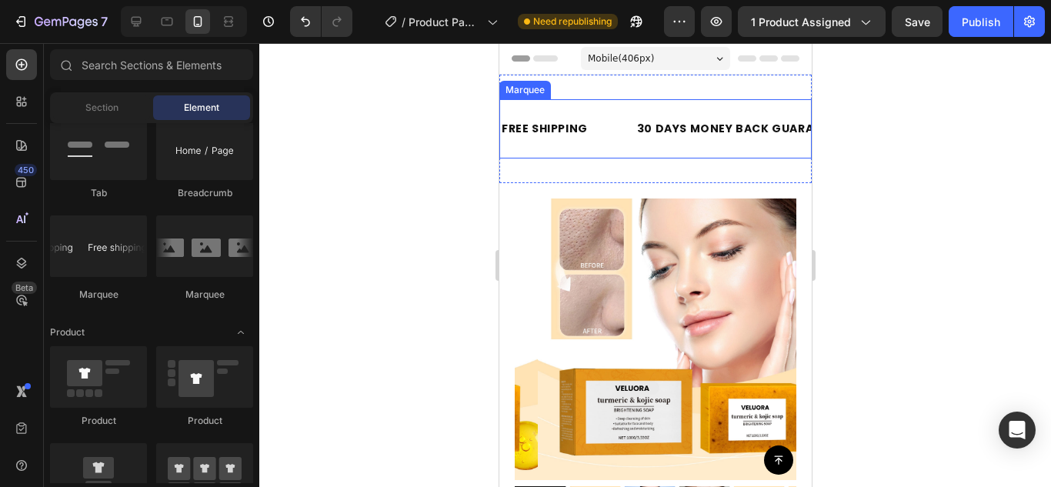
click at [591, 152] on div "FREE SHIPPING Text Block 30 DAYS MONEY BACK GUARANTEE Text Block LIMITED TIME 5…" at bounding box center [654, 128] width 312 height 59
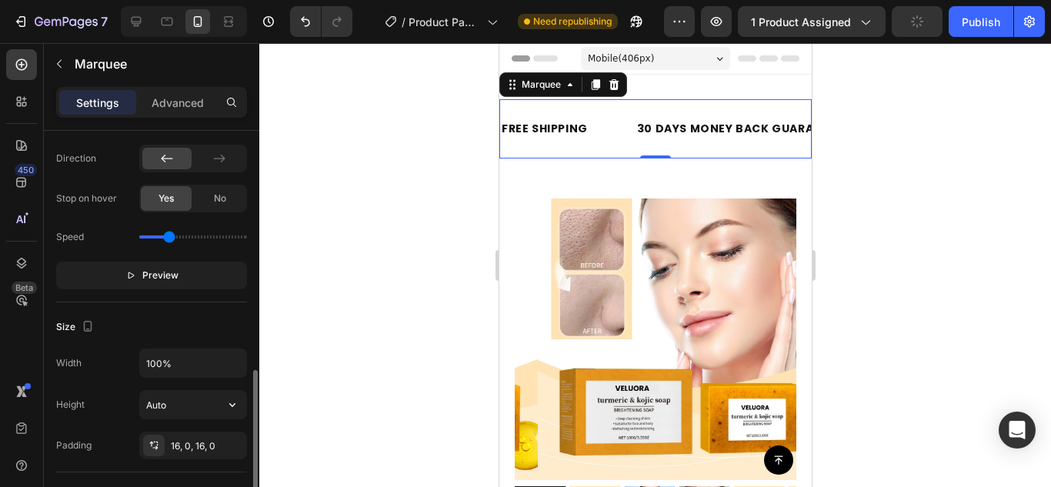
scroll to position [462, 0]
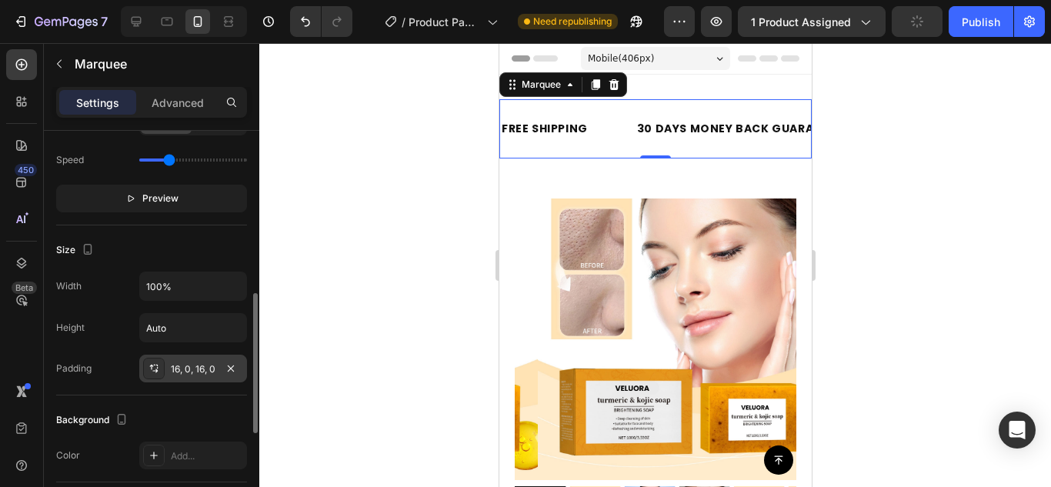
click at [178, 362] on div "16, 0, 16, 0" at bounding box center [193, 369] width 45 height 14
drag, startPoint x: 651, startPoint y: 155, endPoint x: 660, endPoint y: 129, distance: 27.5
click at [660, 129] on div "FREE SHIPPING Text Block 30 DAYS MONEY BACK GUARANTEE Text Block LIMITED TIME 5…" at bounding box center [654, 128] width 312 height 59
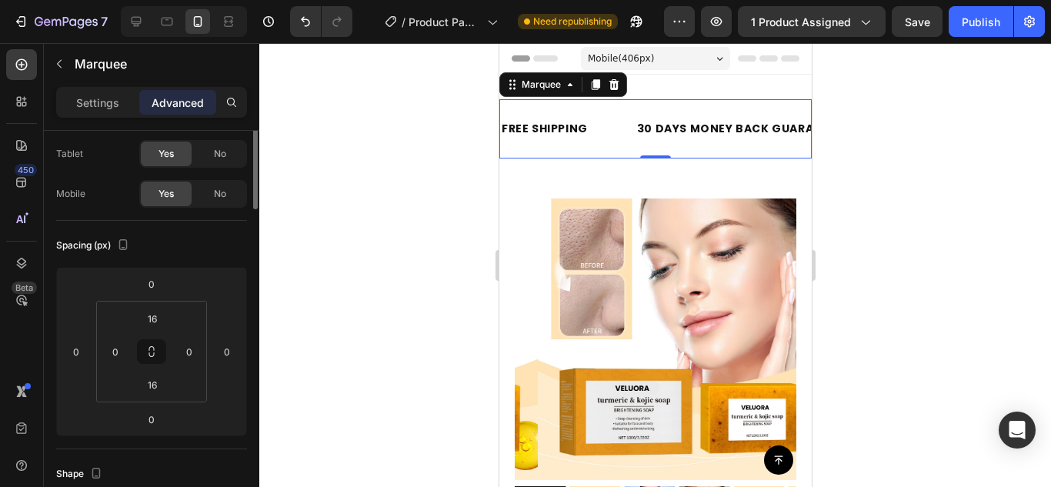
scroll to position [0, 0]
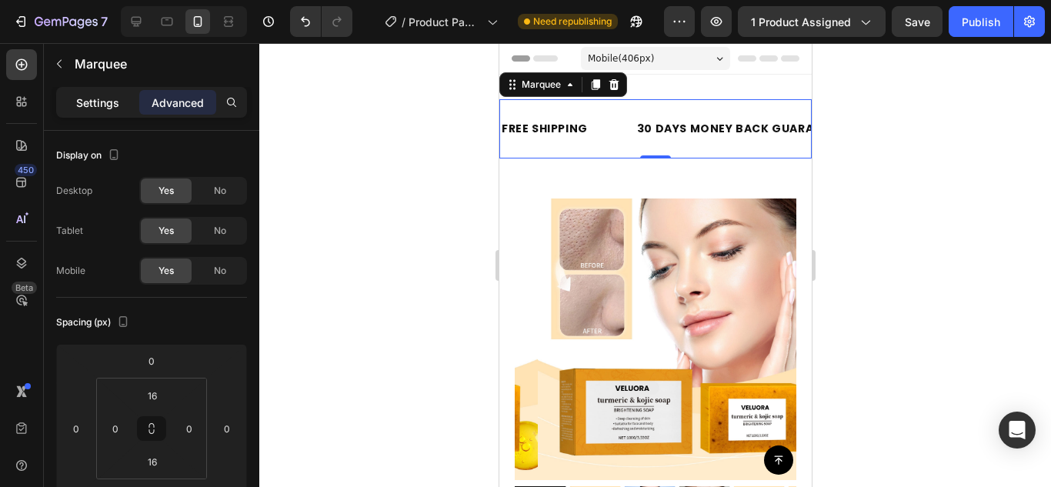
click at [118, 105] on p "Settings" at bounding box center [97, 103] width 43 height 16
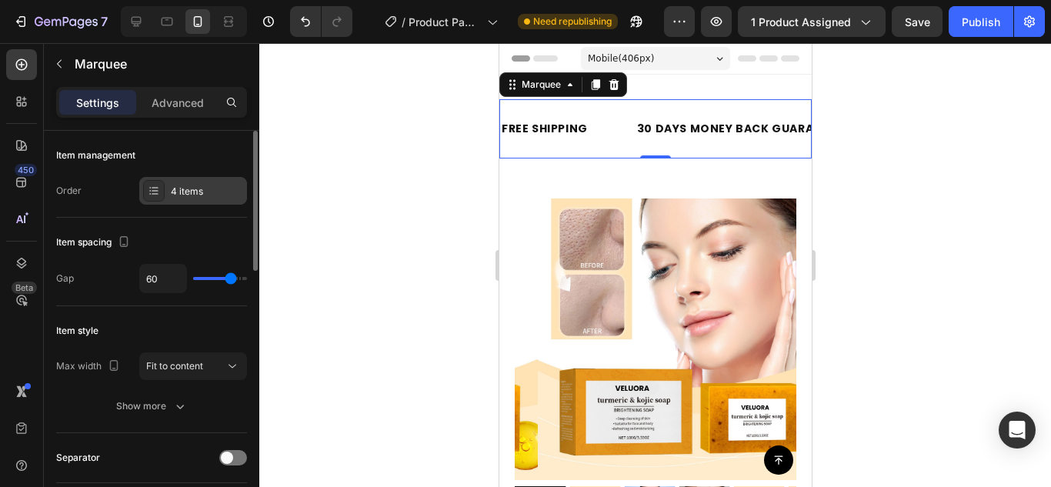
click at [187, 191] on div "4 items" at bounding box center [207, 192] width 72 height 14
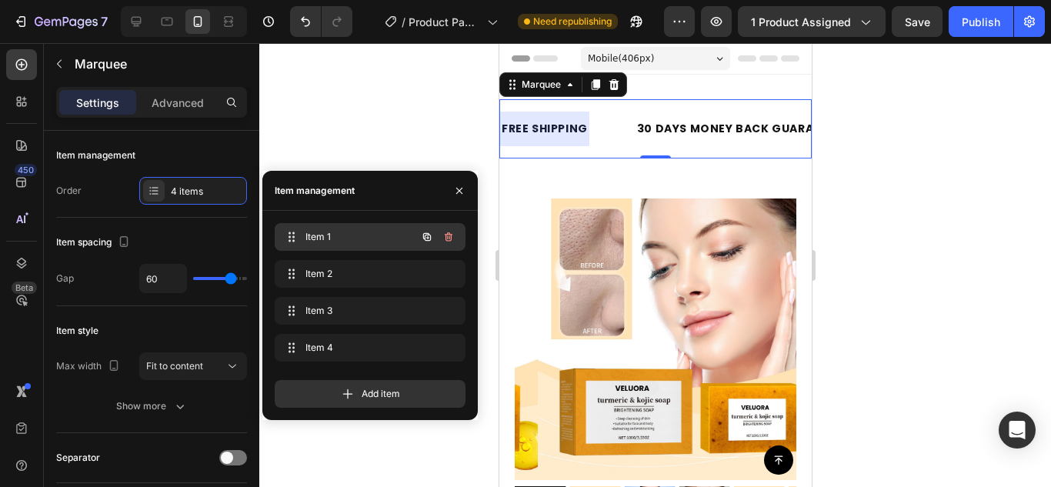
click at [321, 230] on span "Item 1" at bounding box center [348, 237] width 87 height 14
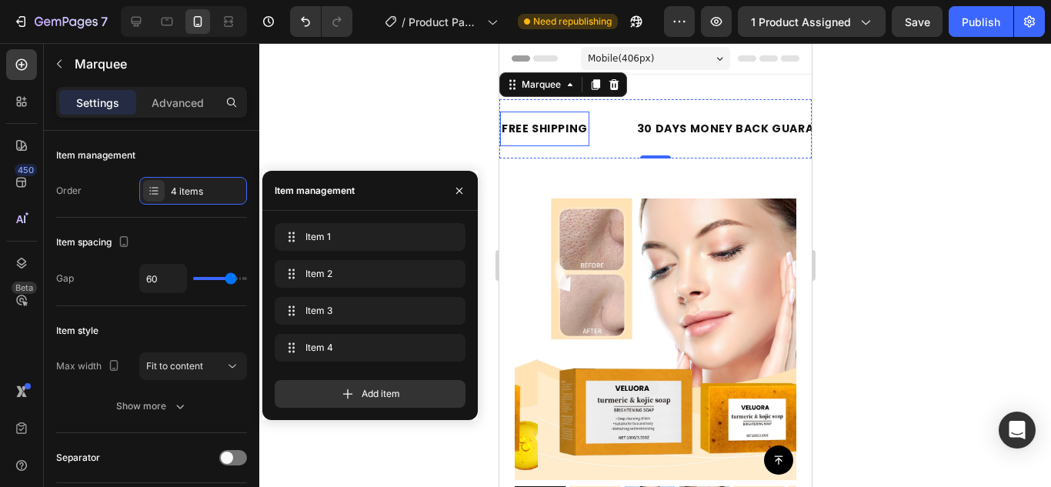
click at [541, 125] on div "FREE SHIPPING" at bounding box center [543, 129] width 89 height 22
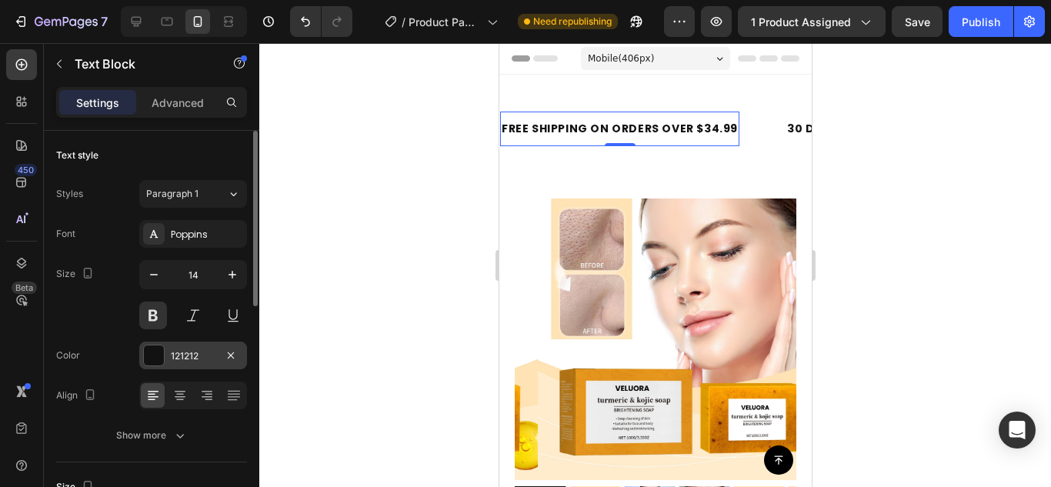
click at [155, 343] on div "121212" at bounding box center [193, 356] width 108 height 28
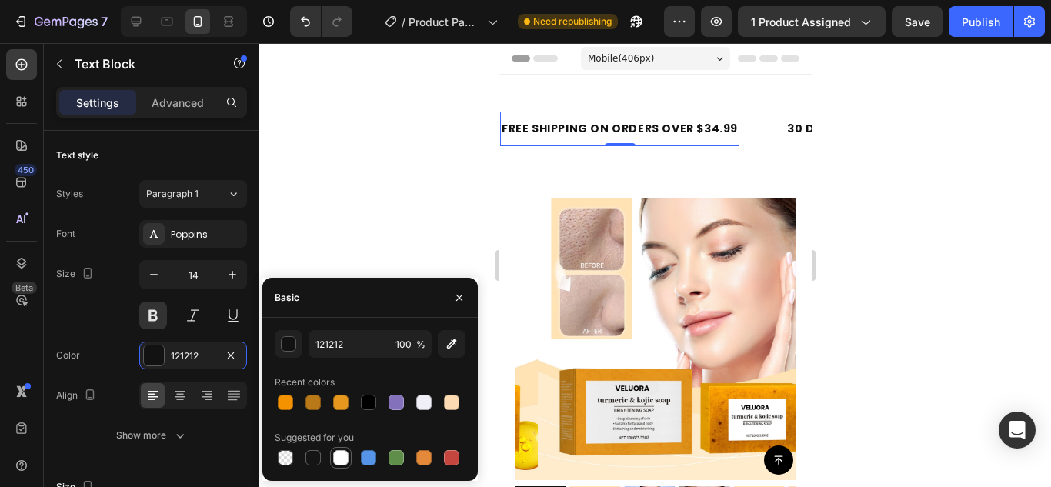
click at [337, 454] on div at bounding box center [340, 457] width 15 height 15
type input "FFFFFF"
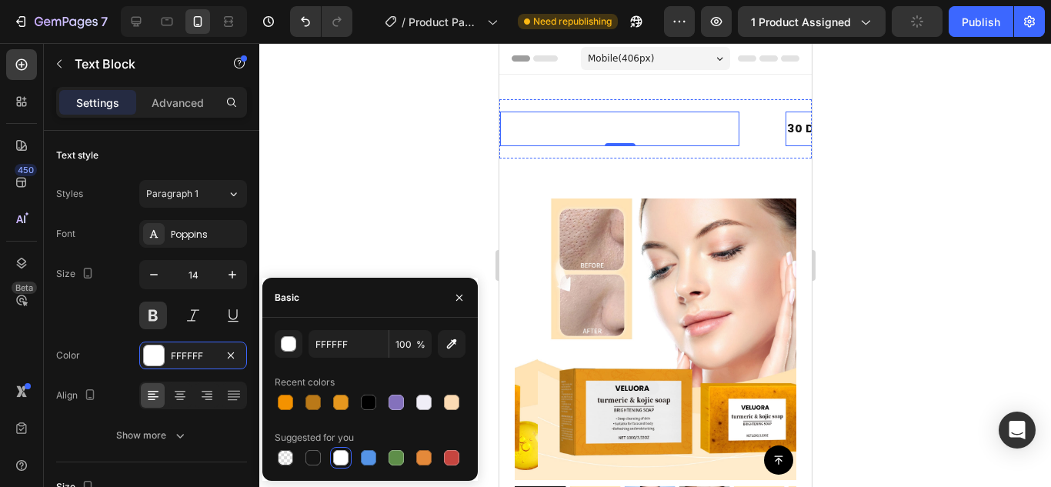
click at [791, 131] on div "30 DAYS MONEY BACK GUARANTEE" at bounding box center [890, 129] width 210 height 22
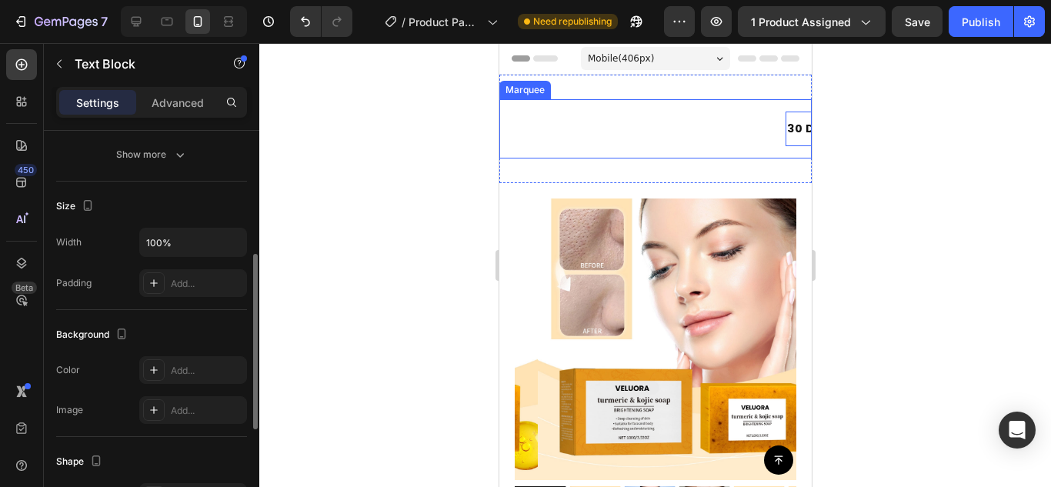
scroll to position [127, 0]
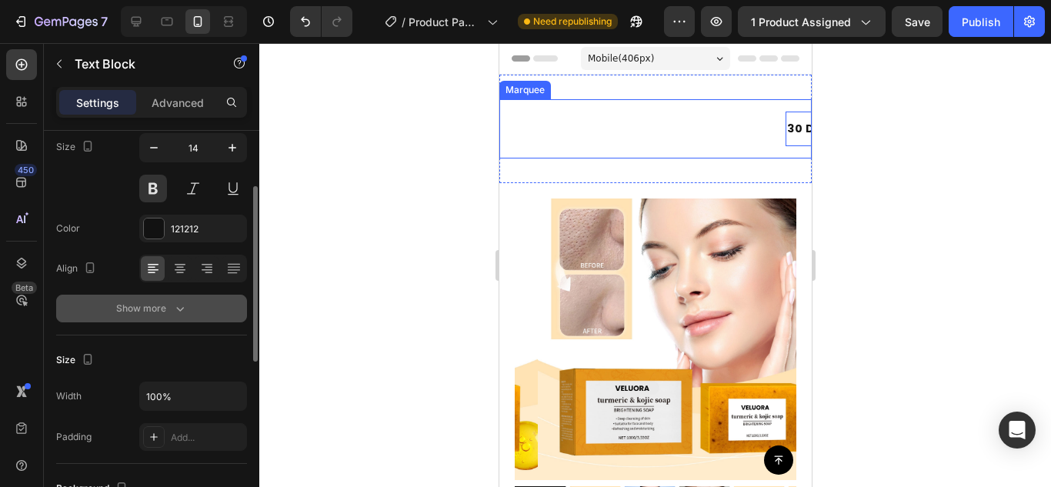
click at [159, 315] on div "Show more" at bounding box center [152, 308] width 72 height 15
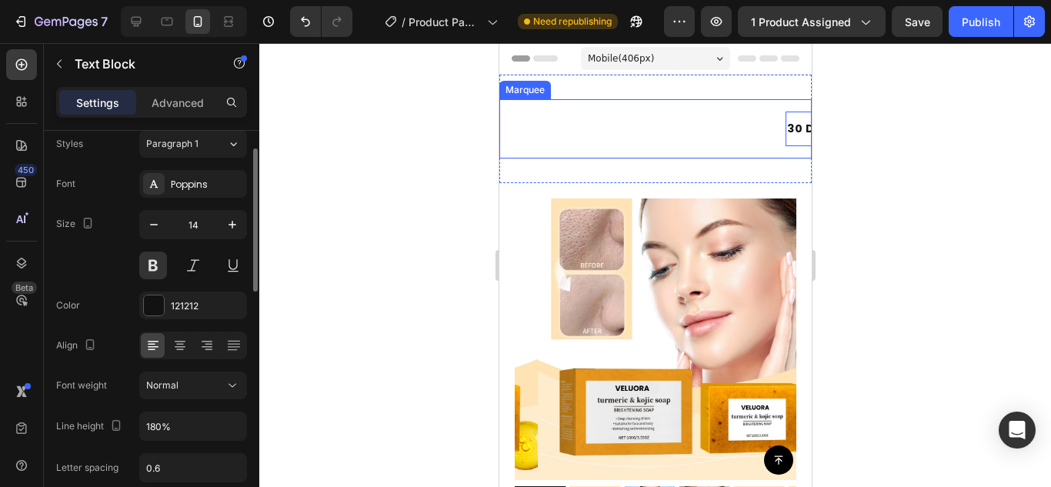
scroll to position [0, 0]
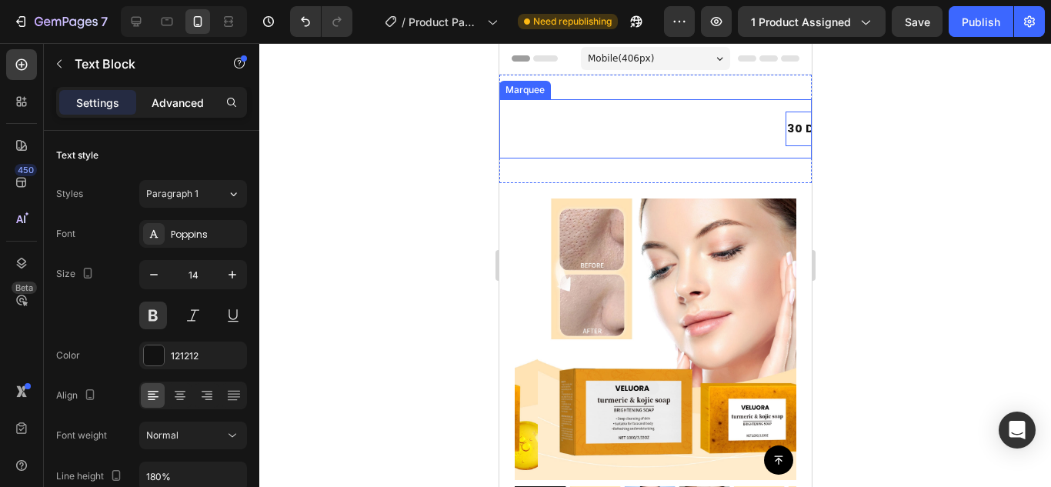
click at [197, 112] on div "Advanced" at bounding box center [177, 102] width 77 height 25
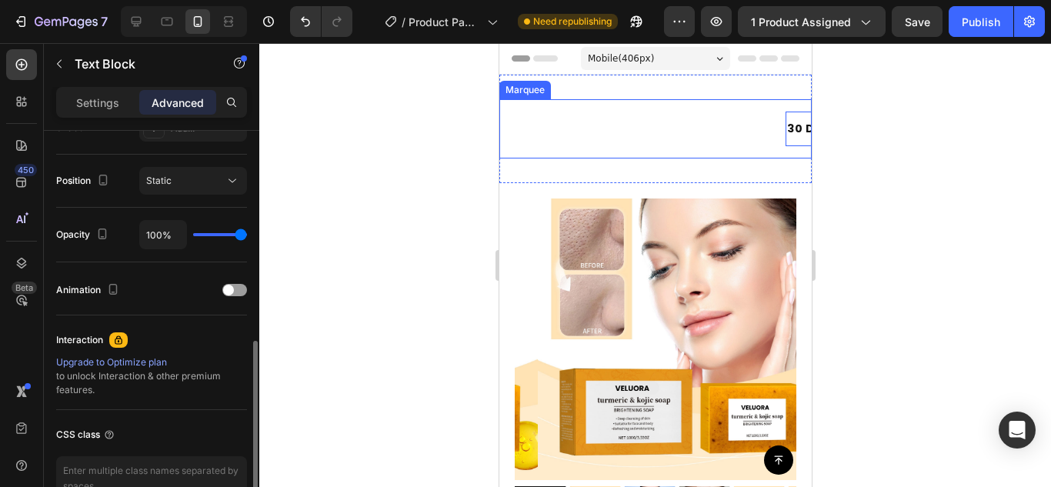
scroll to position [626, 0]
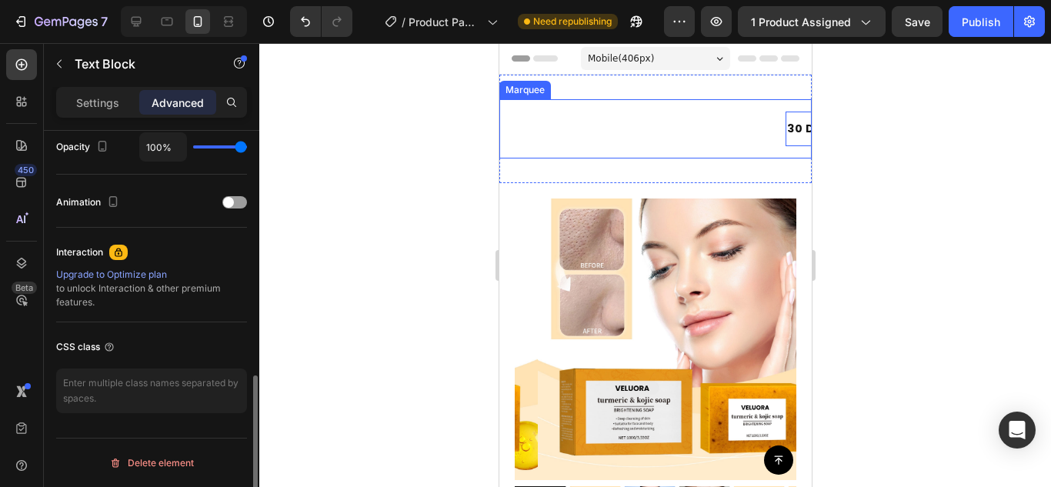
click at [100, 115] on div "Settings Advanced" at bounding box center [151, 102] width 191 height 31
click at [101, 104] on p "Settings" at bounding box center [97, 103] width 43 height 16
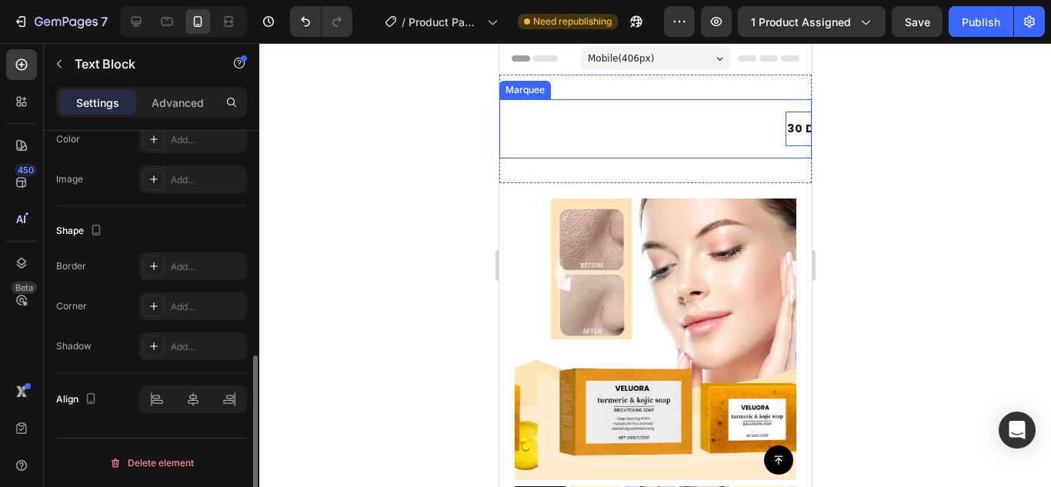
scroll to position [511, 0]
click at [523, 146] on div "FREE SHIPPING ON ORDERS OVER $34.99 Text Block" at bounding box center [618, 129] width 239 height 35
click at [685, 103] on div "FREE SHIPPING ON ORDERS OVER $34.99 Text Block 0 30 DAYS MONEY BACK GUARANTEE T…" at bounding box center [654, 128] width 312 height 59
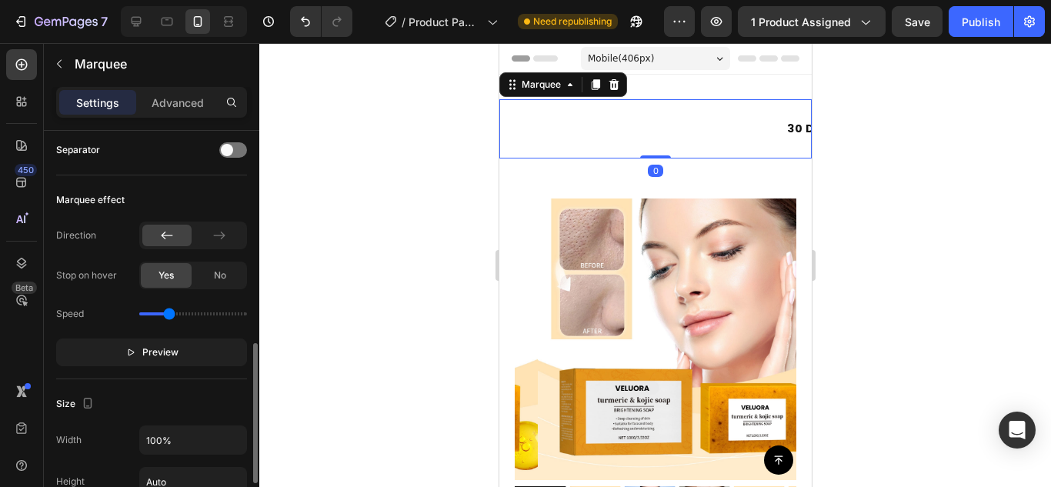
scroll to position [462, 0]
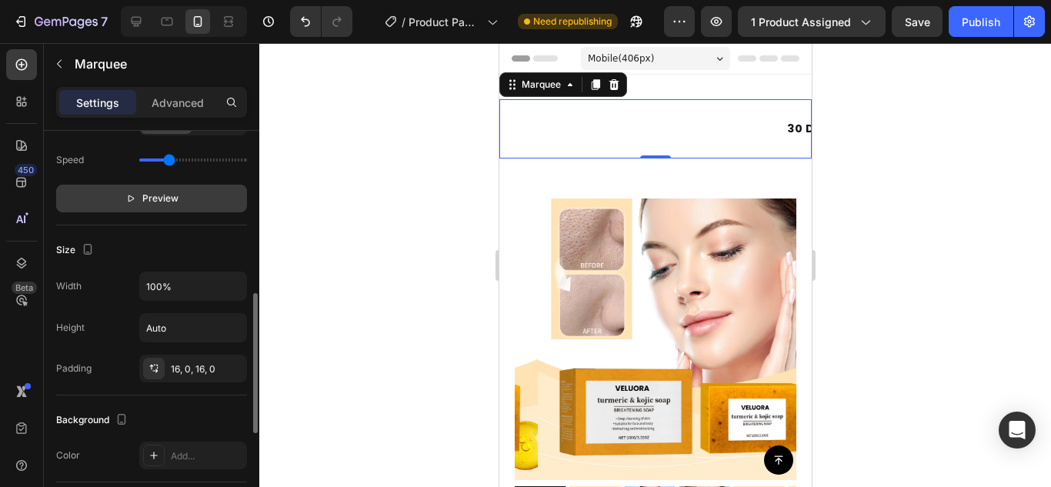
click at [156, 202] on span "Preview" at bounding box center [160, 198] width 36 height 15
click at [783, 126] on div "30 DAYS MONEY BACK GUARANTEE" at bounding box center [888, 129] width 210 height 22
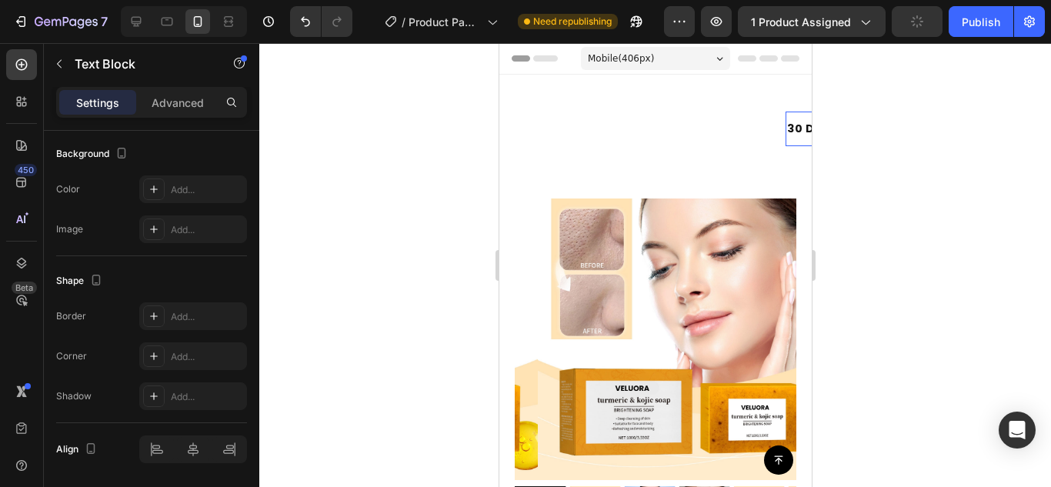
scroll to position [0, 0]
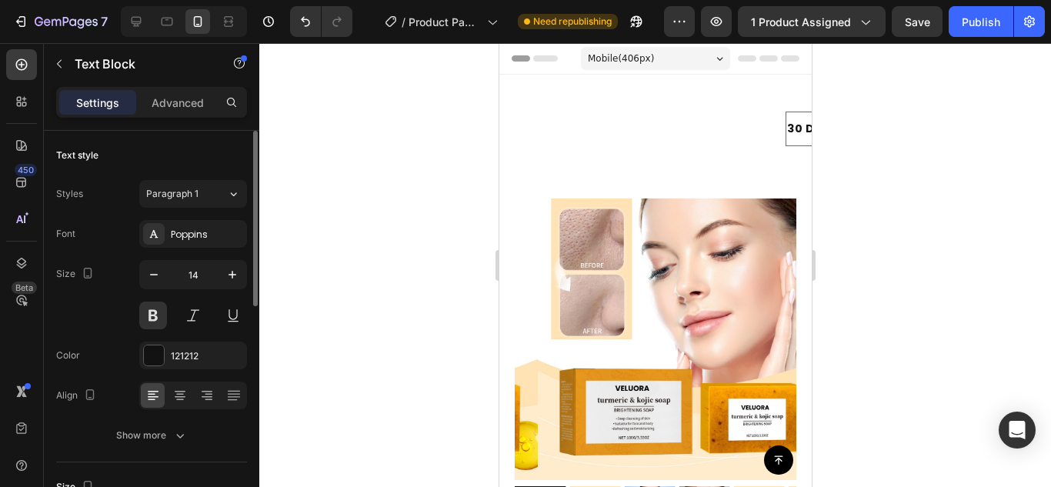
click at [785, 123] on p "30 DAYS MONEY BACK GUARANTEE" at bounding box center [888, 128] width 207 height 19
click at [145, 352] on div at bounding box center [154, 355] width 20 height 20
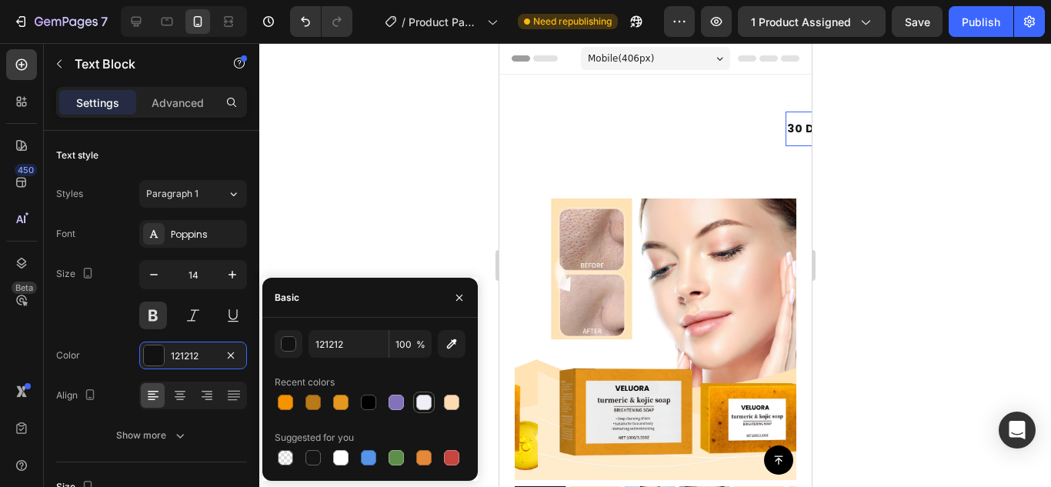
click at [432, 396] on div at bounding box center [424, 402] width 18 height 18
type input "F0EEF7"
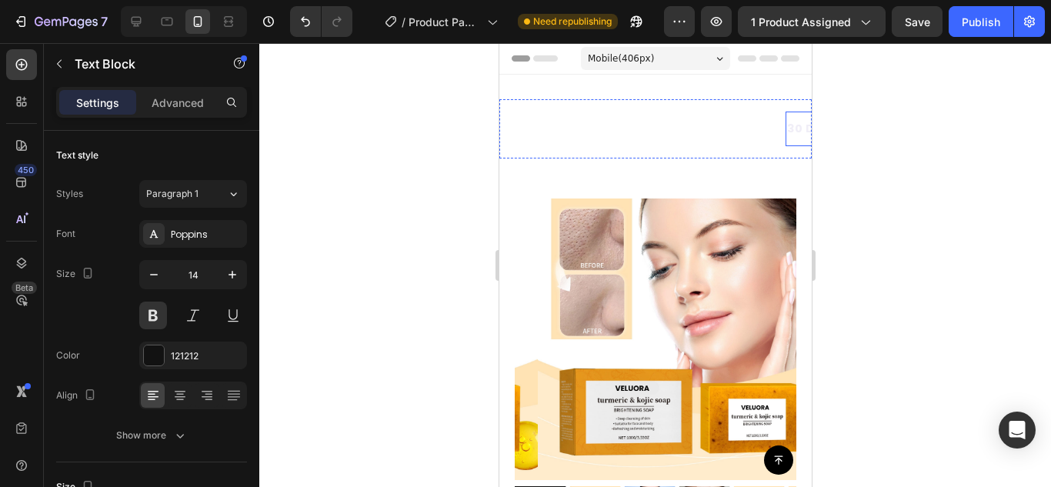
click at [163, 358] on div at bounding box center [154, 355] width 20 height 20
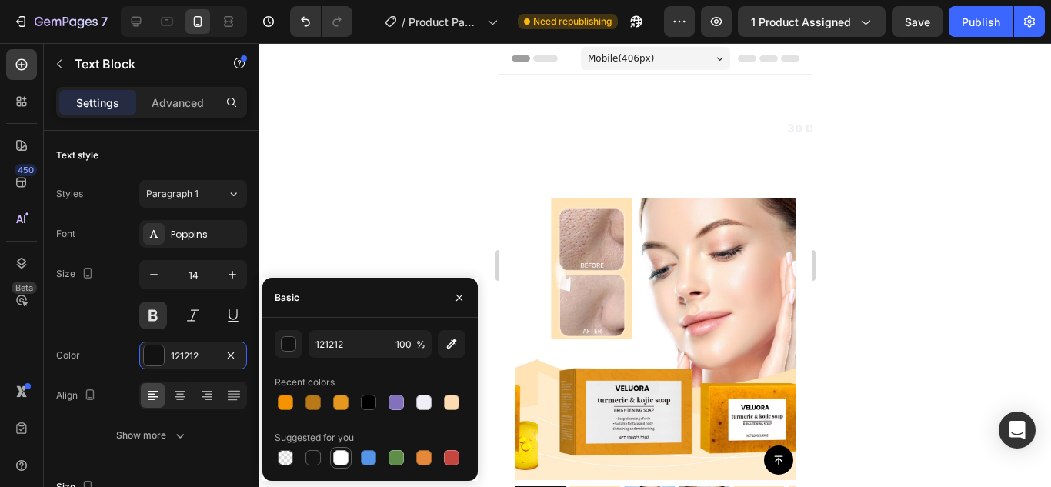
click at [348, 455] on div at bounding box center [341, 457] width 18 height 18
click at [428, 398] on div at bounding box center [423, 402] width 15 height 15
drag, startPoint x: 346, startPoint y: 456, endPoint x: 195, endPoint y: 138, distance: 351.6
click at [346, 456] on div at bounding box center [340, 457] width 15 height 15
type input "FFFFFF"
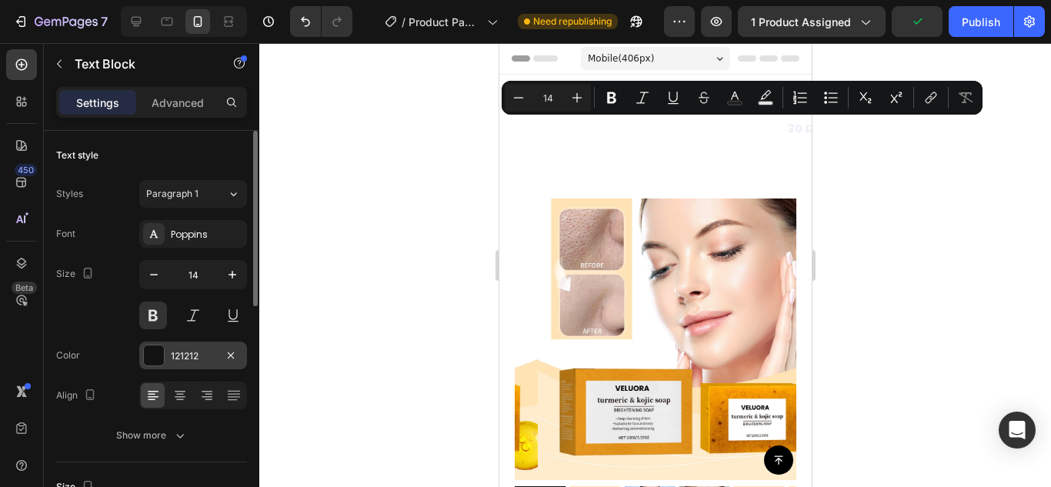
click at [166, 352] on div "121212" at bounding box center [193, 356] width 108 height 28
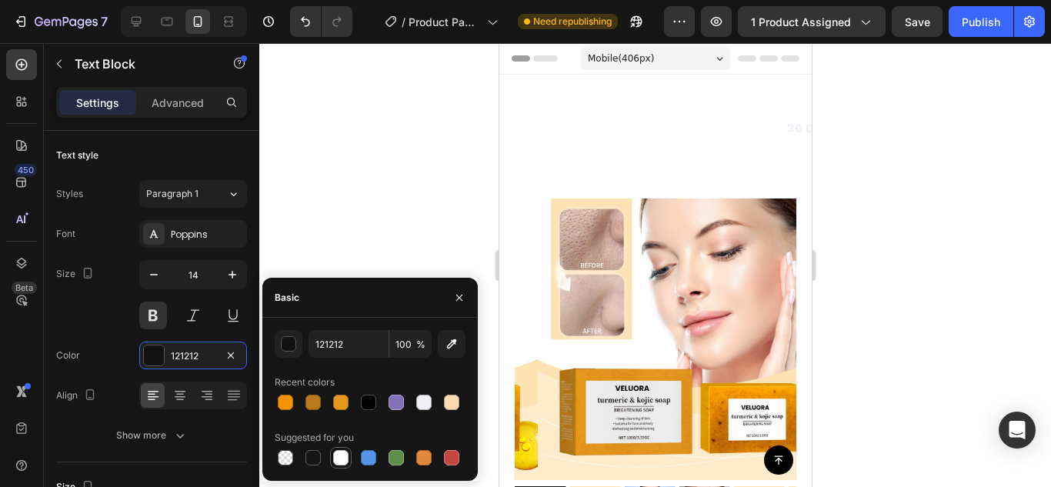
click at [345, 459] on div at bounding box center [340, 457] width 15 height 15
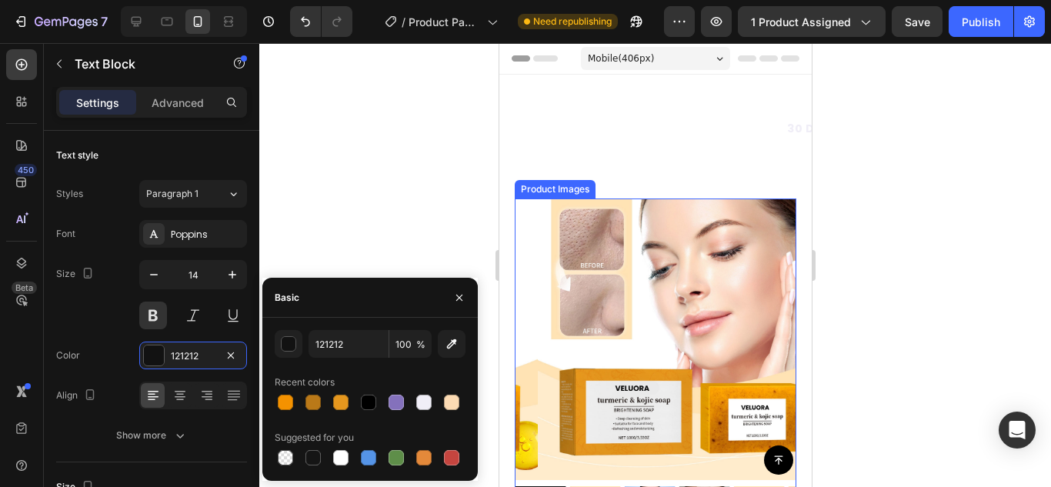
type input "FFFFFF"
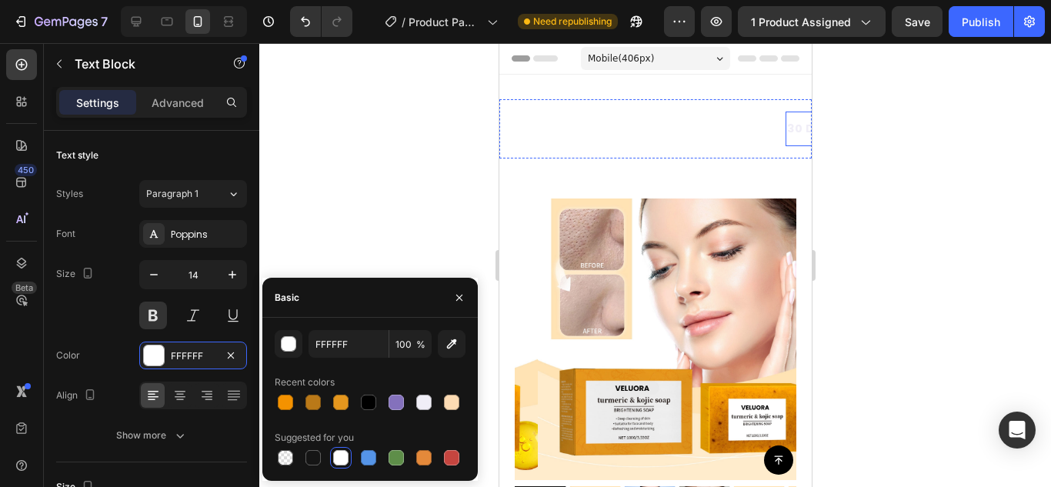
click at [785, 125] on p "30 DAYS MONEY BACK GUARANTEE" at bounding box center [888, 128] width 207 height 19
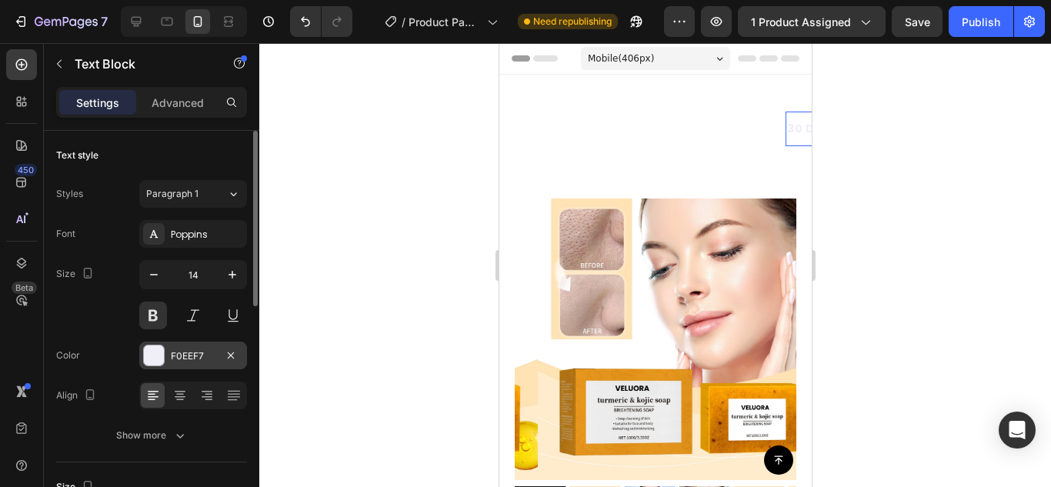
click at [152, 345] on div at bounding box center [154, 356] width 22 height 22
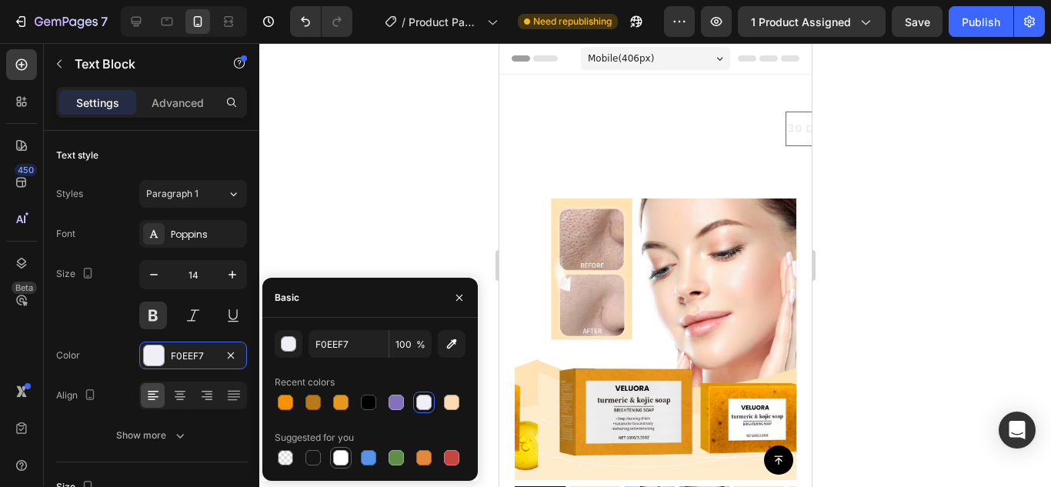
click at [345, 452] on div at bounding box center [340, 457] width 15 height 15
type input "FFFFFF"
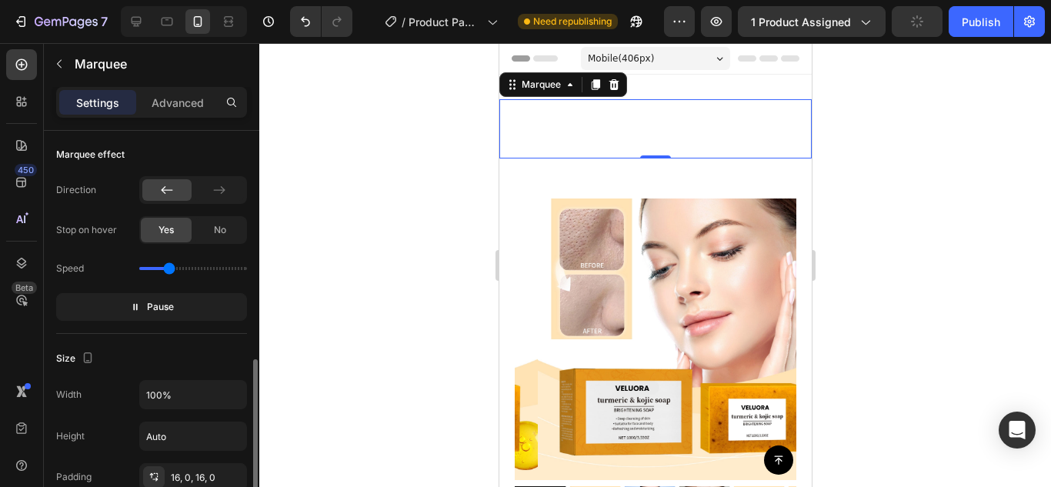
scroll to position [507, 0]
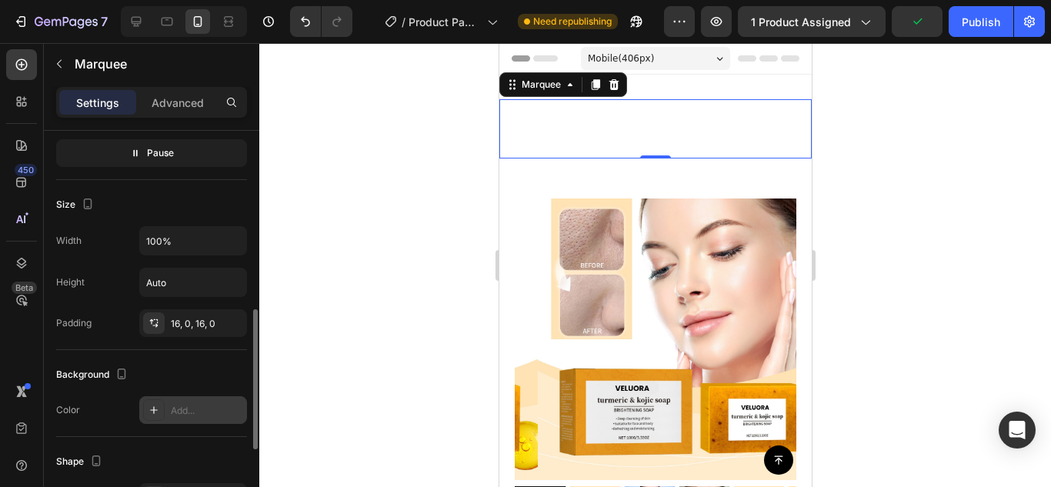
click at [149, 407] on icon at bounding box center [154, 410] width 12 height 12
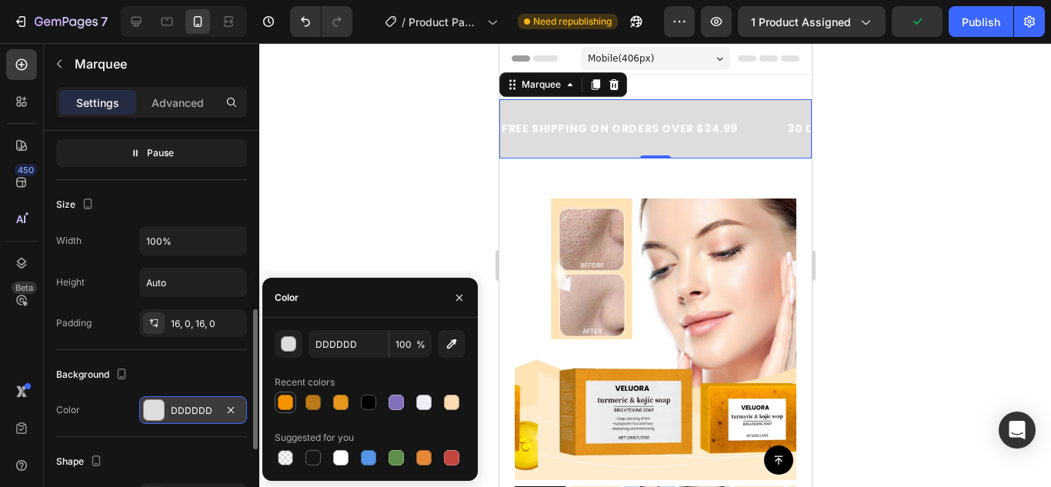
click at [292, 404] on div at bounding box center [285, 402] width 15 height 15
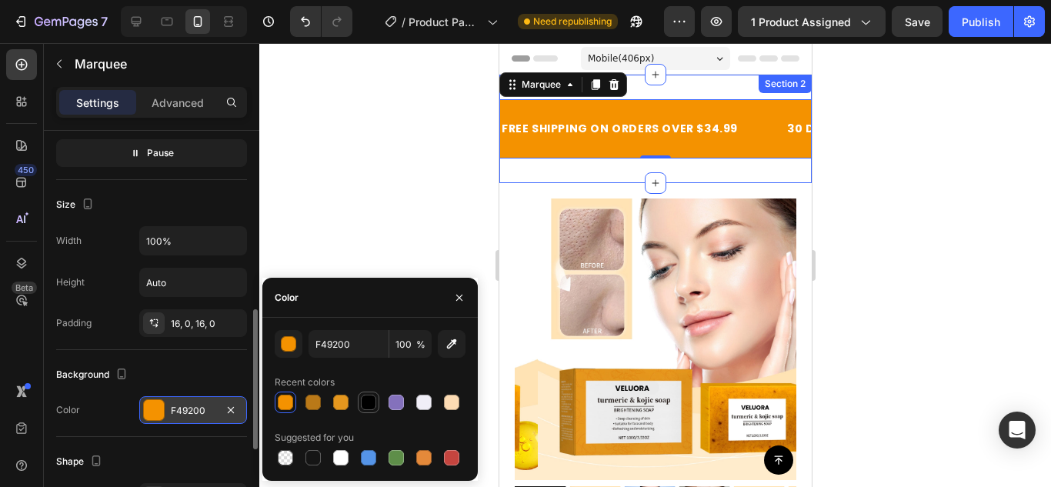
click at [368, 402] on div at bounding box center [368, 402] width 15 height 15
type input "000000"
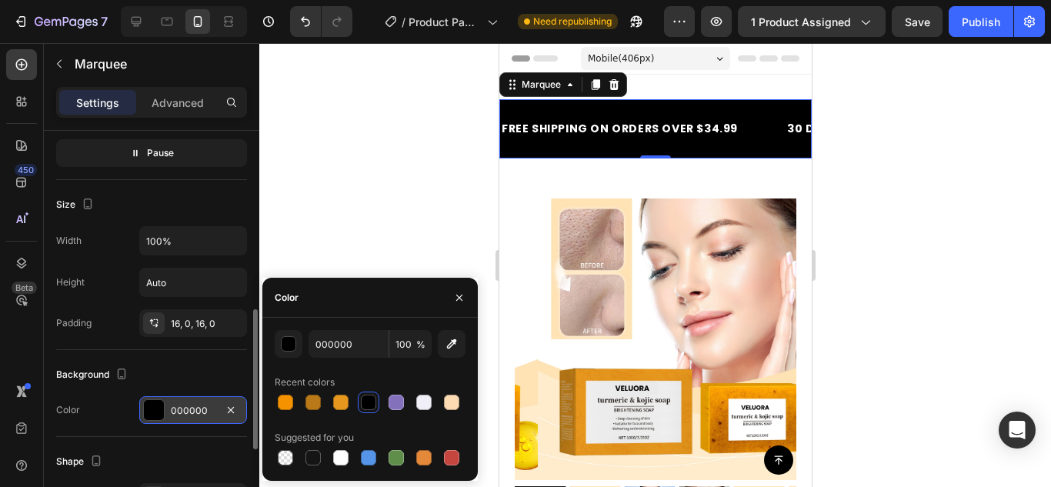
click at [132, 375] on div "Background" at bounding box center [151, 374] width 191 height 25
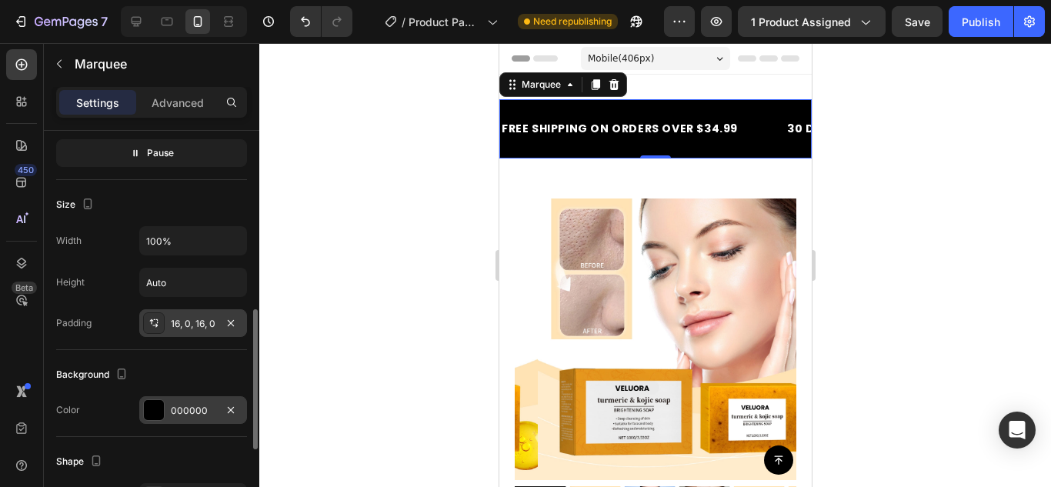
click at [165, 334] on div "16, 0, 16, 0" at bounding box center [193, 323] width 108 height 28
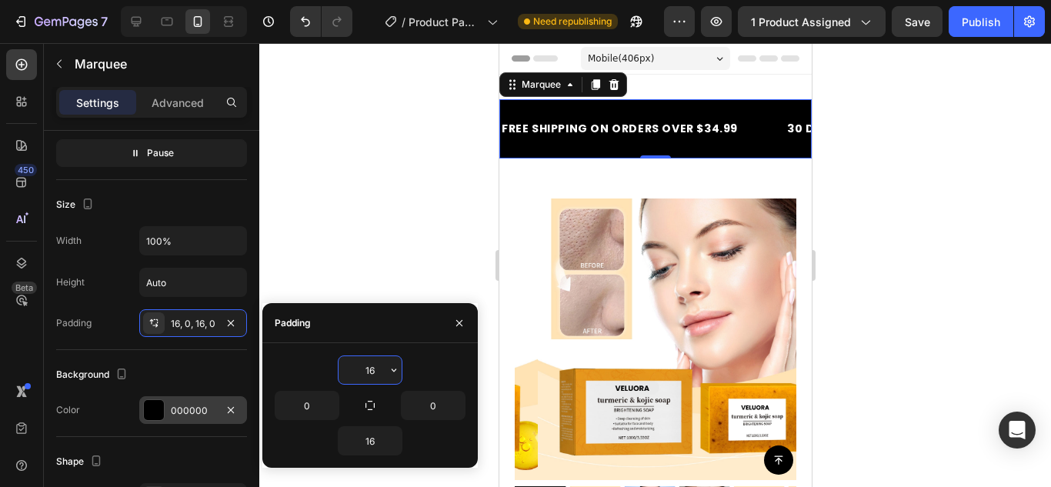
click at [369, 372] on input "16" at bounding box center [369, 370] width 63 height 28
click at [391, 370] on icon "button" at bounding box center [394, 370] width 12 height 12
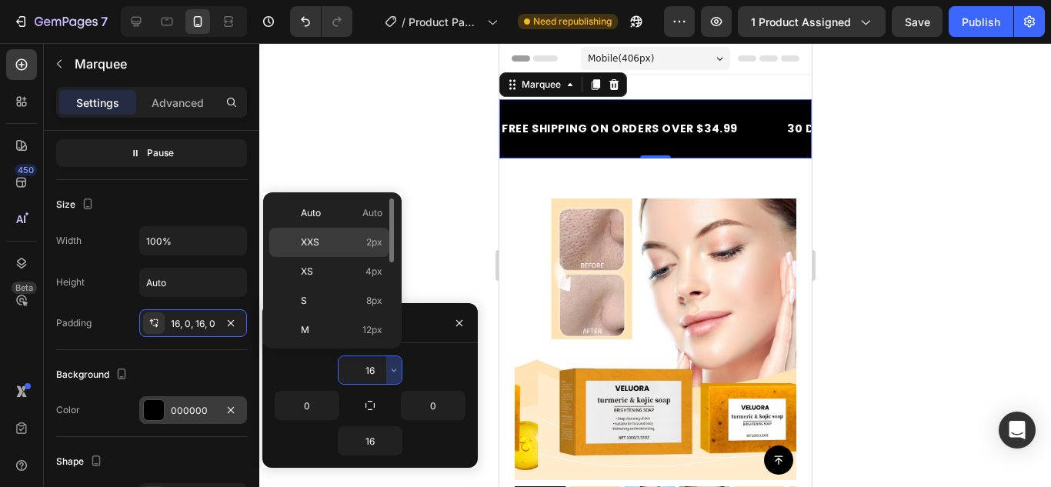
click at [340, 240] on p "XXS 2px" at bounding box center [342, 242] width 82 height 14
type input "2"
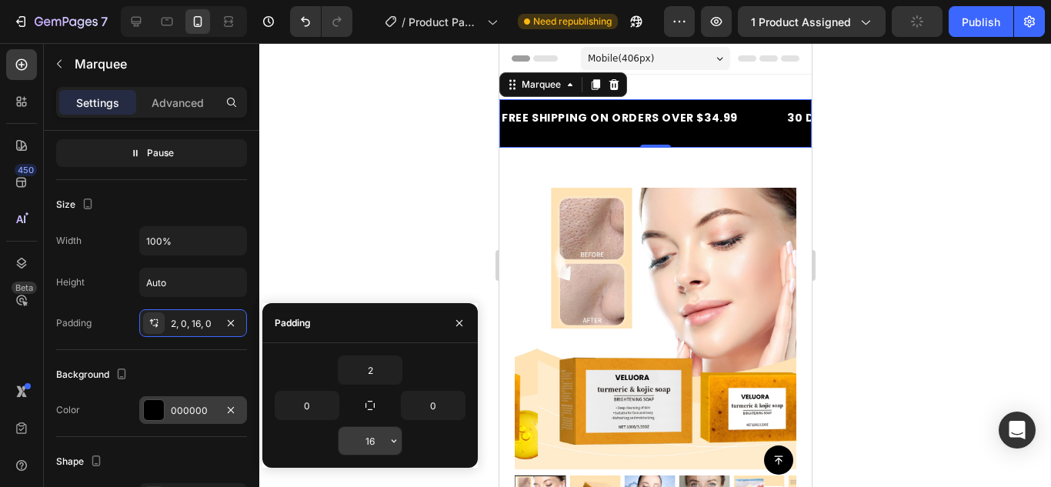
click at [375, 434] on input "16" at bounding box center [369, 441] width 63 height 28
click at [388, 438] on icon "button" at bounding box center [394, 441] width 12 height 12
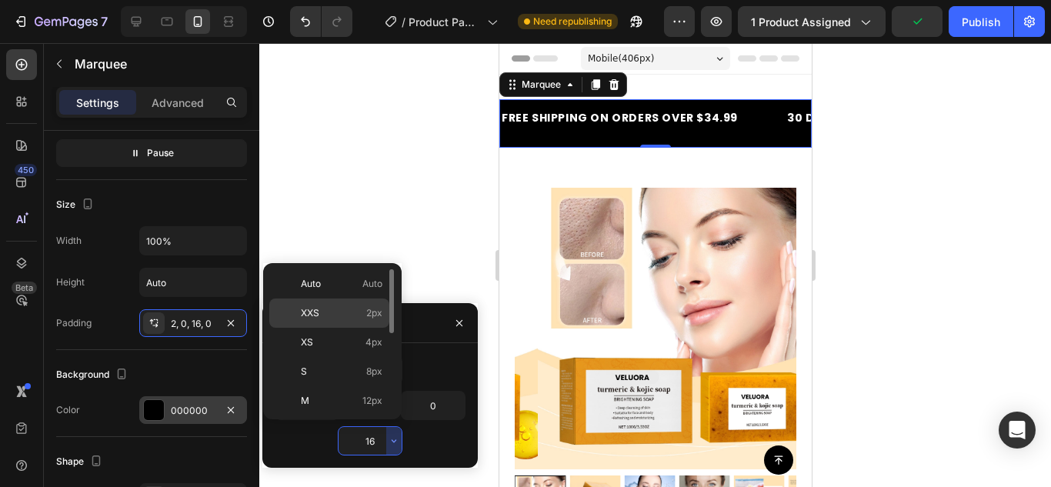
drag, startPoint x: 353, startPoint y: 314, endPoint x: 24, endPoint y: 220, distance: 342.3
click at [353, 314] on p "XXS 2px" at bounding box center [342, 313] width 82 height 14
type input "2"
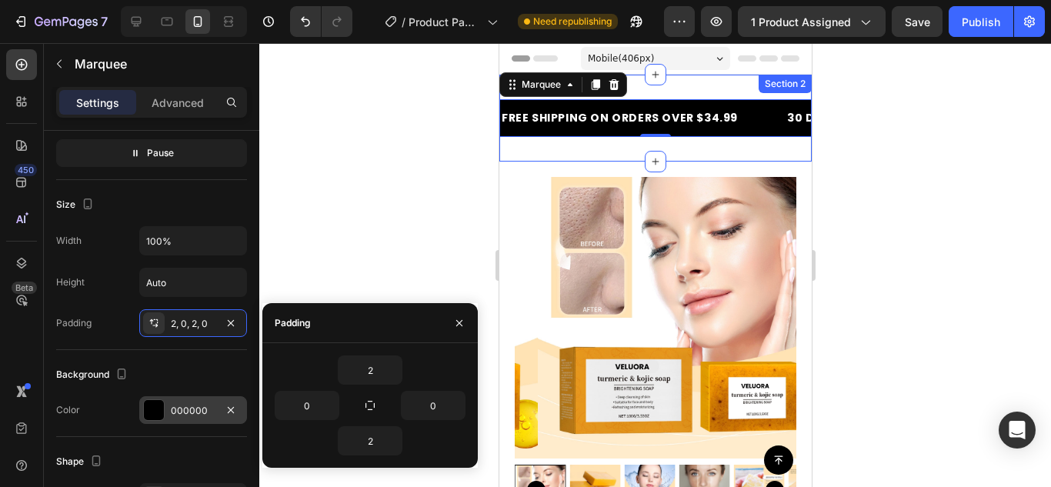
click at [618, 152] on div "FREE SHIPPING ON ORDERS OVER $34.99 Text Block 30 DAYS MONEY BACK GUARANTEE Tex…" at bounding box center [654, 118] width 312 height 87
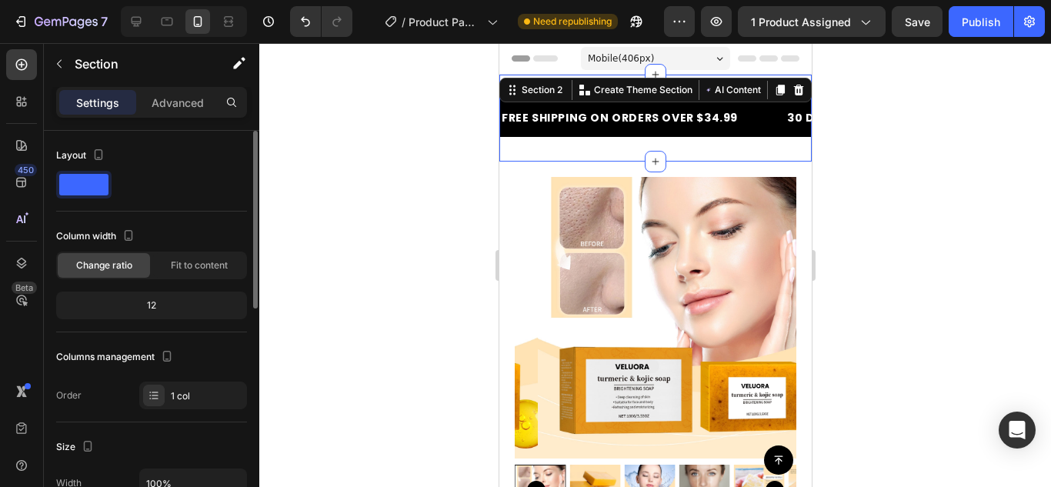
scroll to position [231, 0]
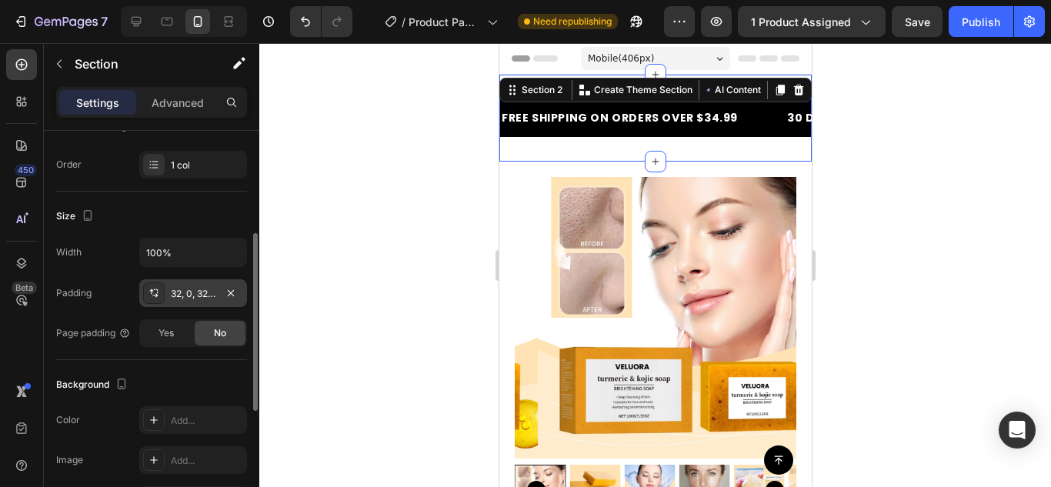
click at [181, 298] on div "32, 0, 32, 0" at bounding box center [193, 294] width 45 height 14
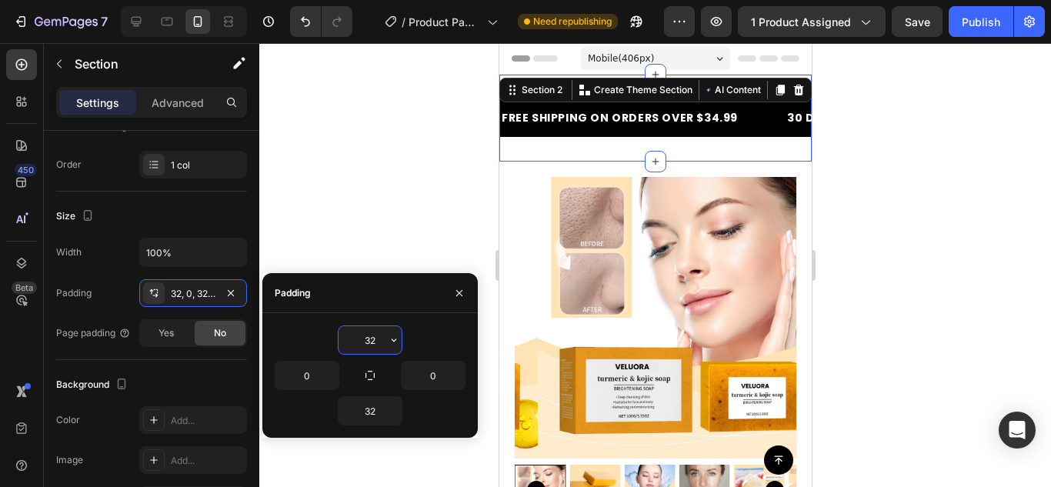
click at [375, 339] on input "32" at bounding box center [369, 340] width 63 height 28
click at [390, 339] on icon "button" at bounding box center [394, 340] width 12 height 12
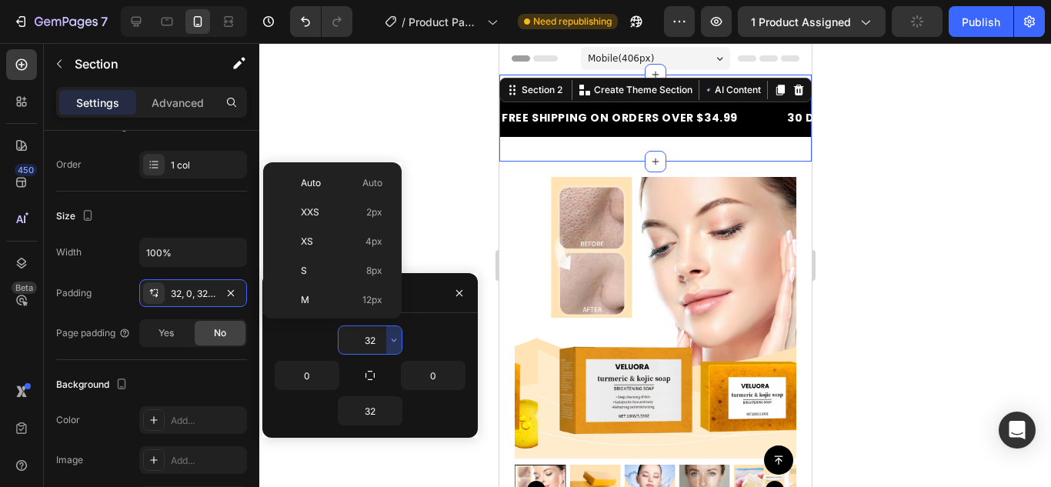
scroll to position [111, 0]
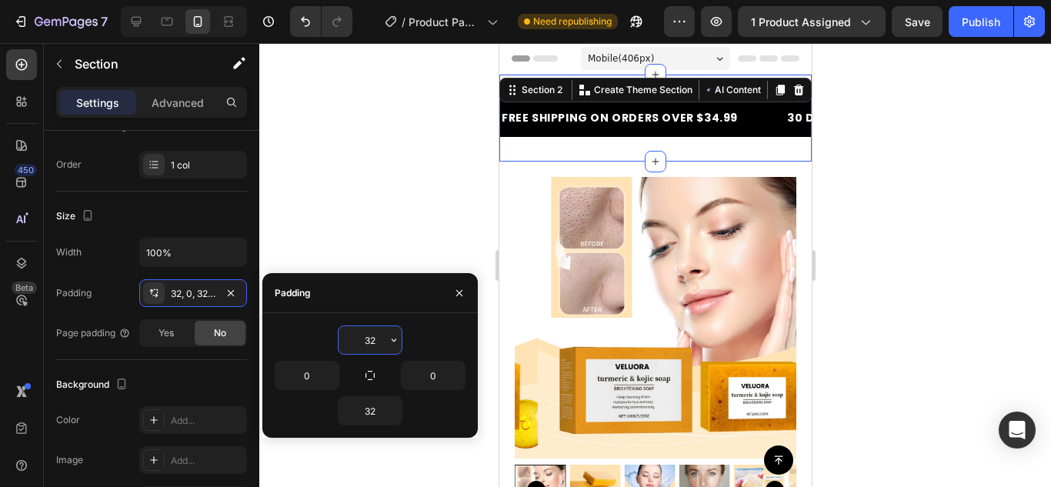
click at [368, 338] on input "32" at bounding box center [369, 340] width 63 height 28
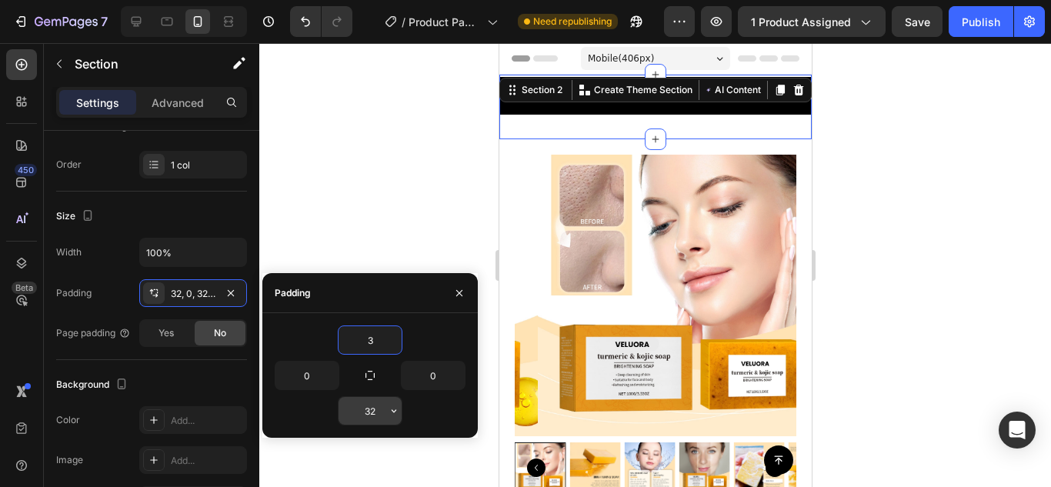
type input "3"
click at [374, 410] on input "32" at bounding box center [369, 411] width 63 height 28
type input "3"
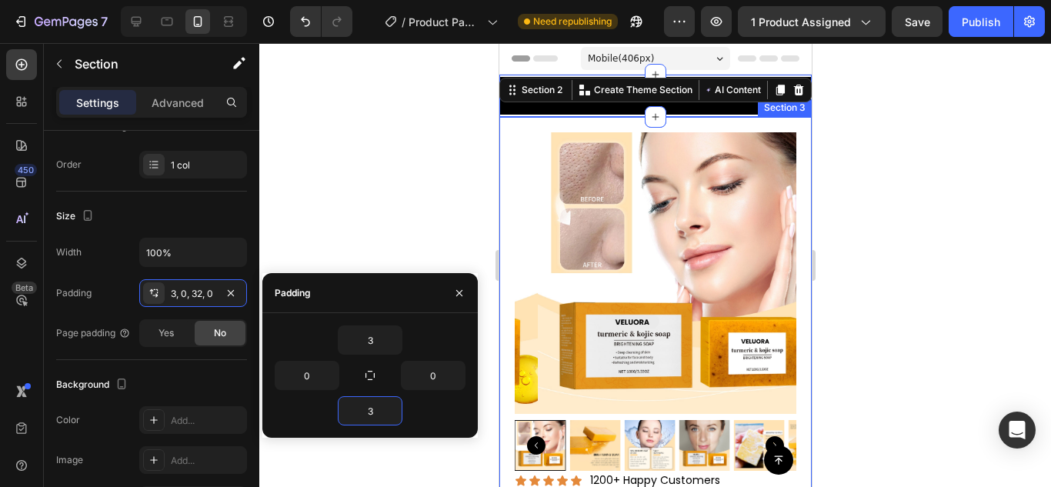
click at [842, 252] on div at bounding box center [654, 265] width 791 height 444
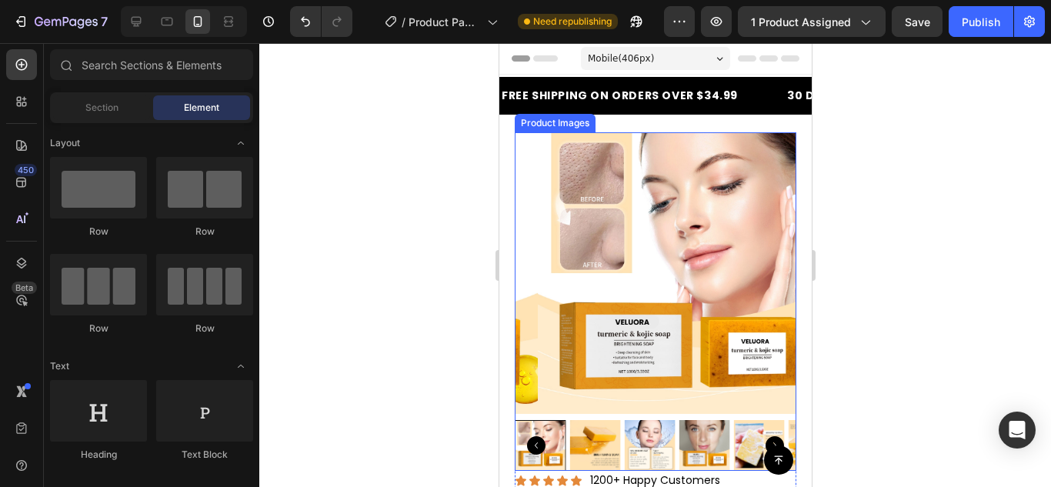
click at [622, 189] on img at bounding box center [678, 273] width 282 height 282
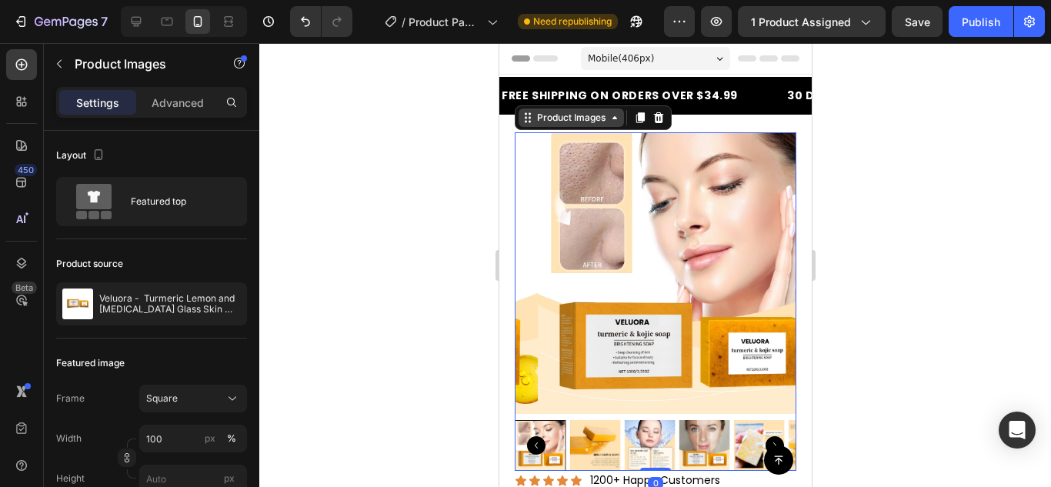
click at [588, 122] on div "Product Images" at bounding box center [570, 118] width 75 height 14
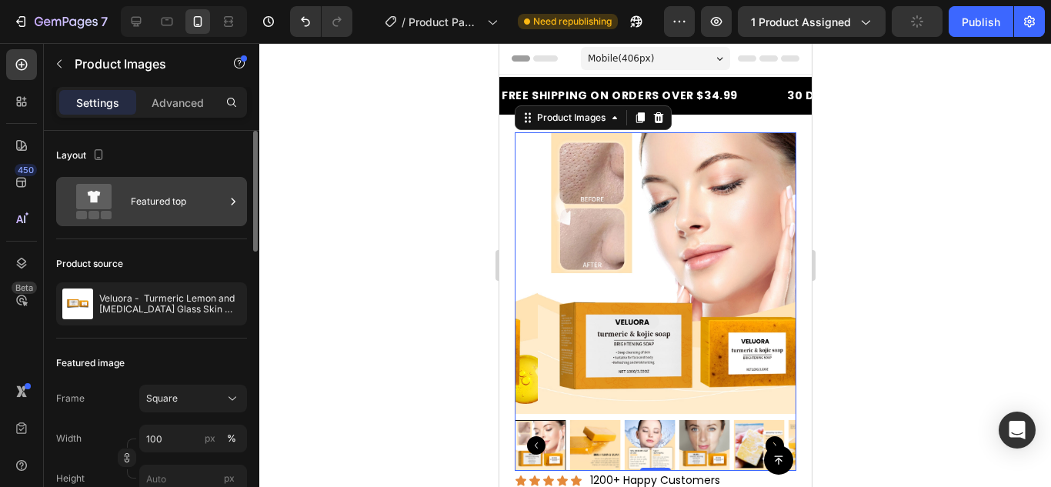
click at [168, 202] on div "Featured top" at bounding box center [178, 201] width 94 height 35
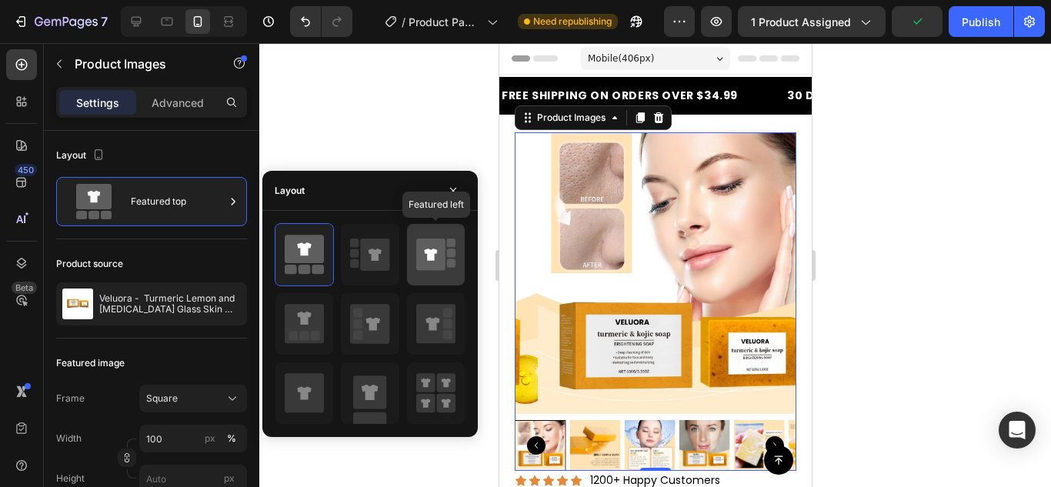
click at [424, 255] on icon at bounding box center [430, 254] width 29 height 32
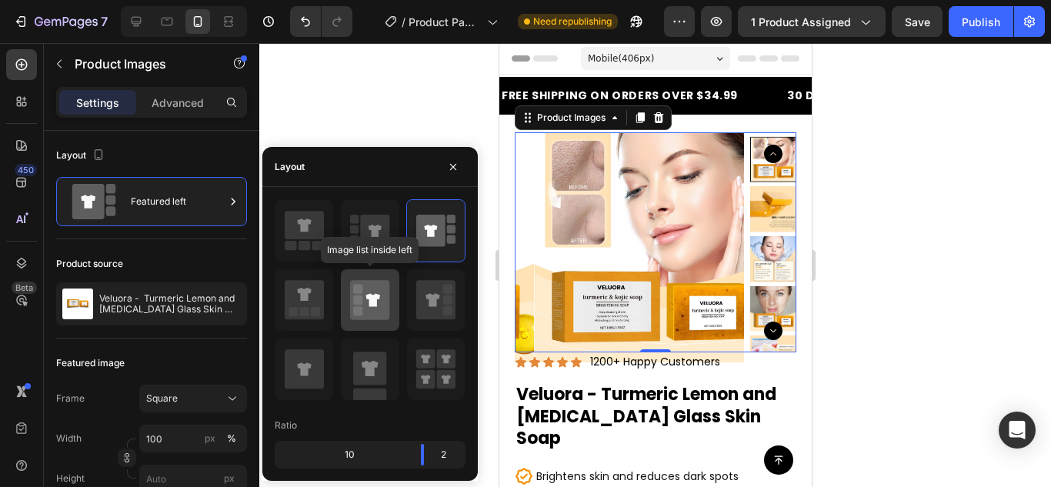
click at [367, 303] on icon at bounding box center [369, 299] width 39 height 39
type input "20"
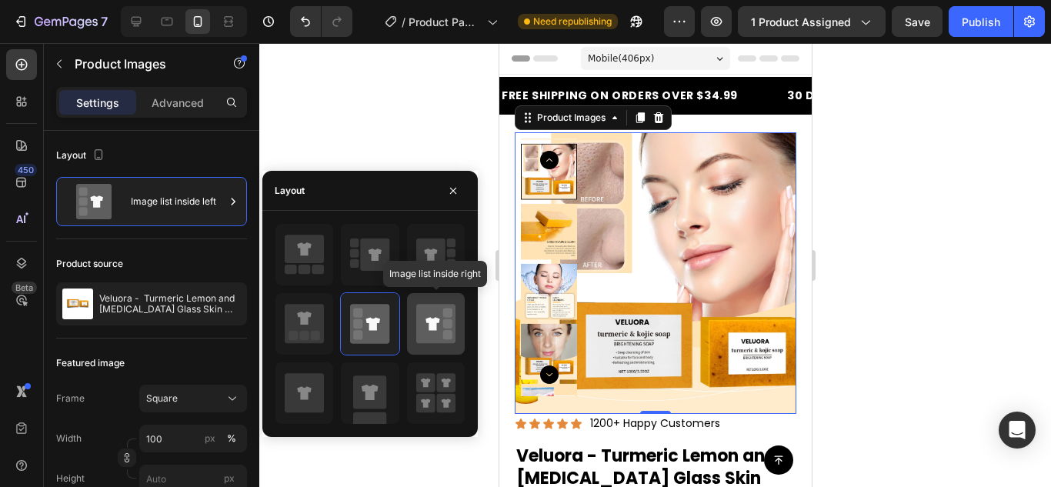
click at [435, 318] on icon at bounding box center [432, 323] width 14 height 13
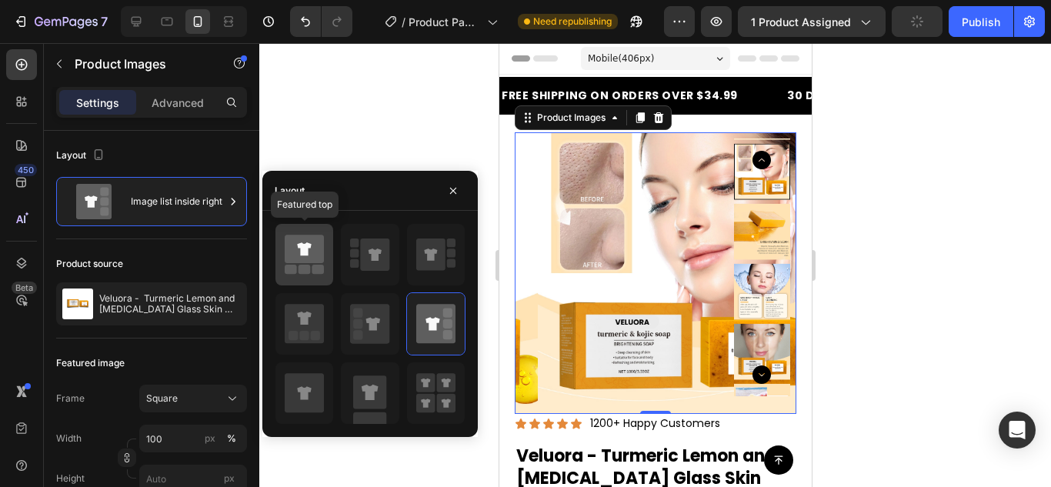
click at [318, 262] on icon at bounding box center [304, 249] width 39 height 28
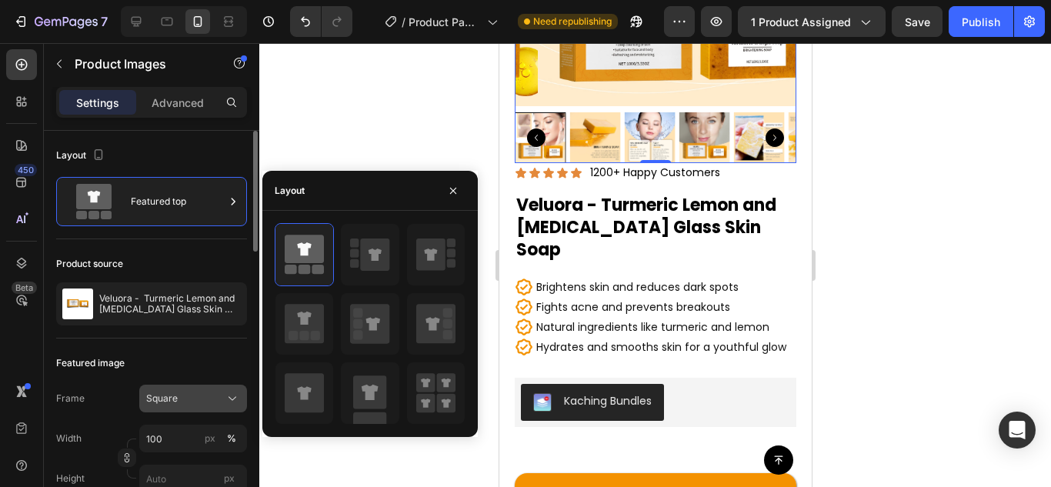
scroll to position [77, 0]
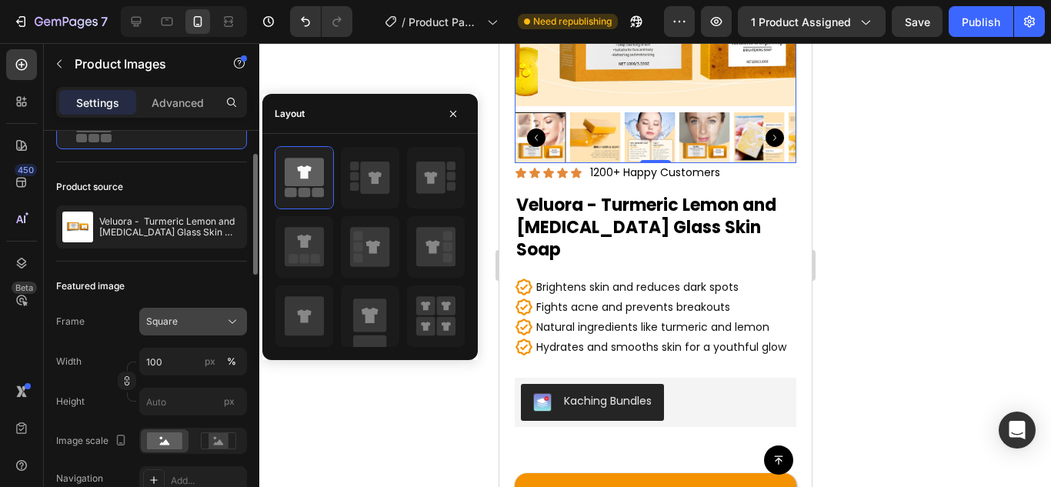
click at [191, 322] on div "Square" at bounding box center [183, 322] width 75 height 14
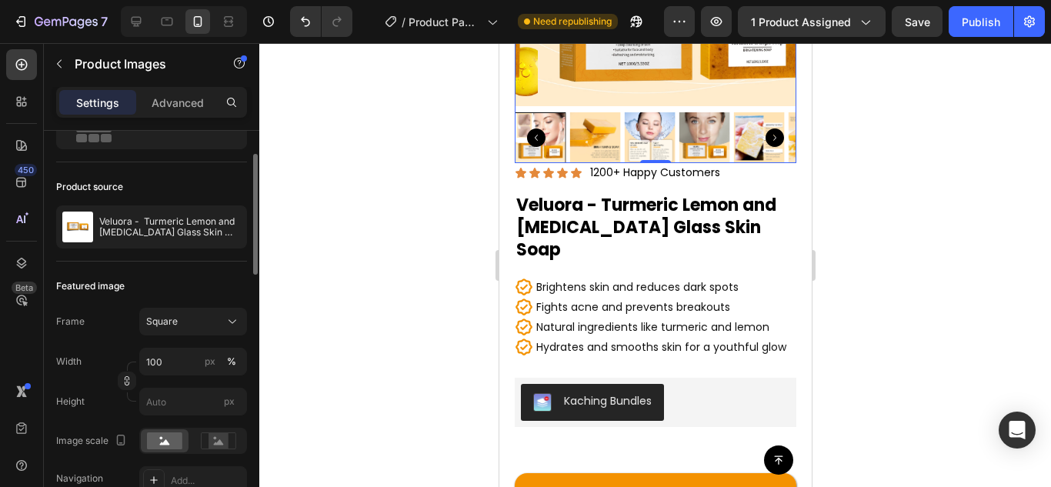
click at [95, 281] on div "Featured image" at bounding box center [90, 286] width 68 height 14
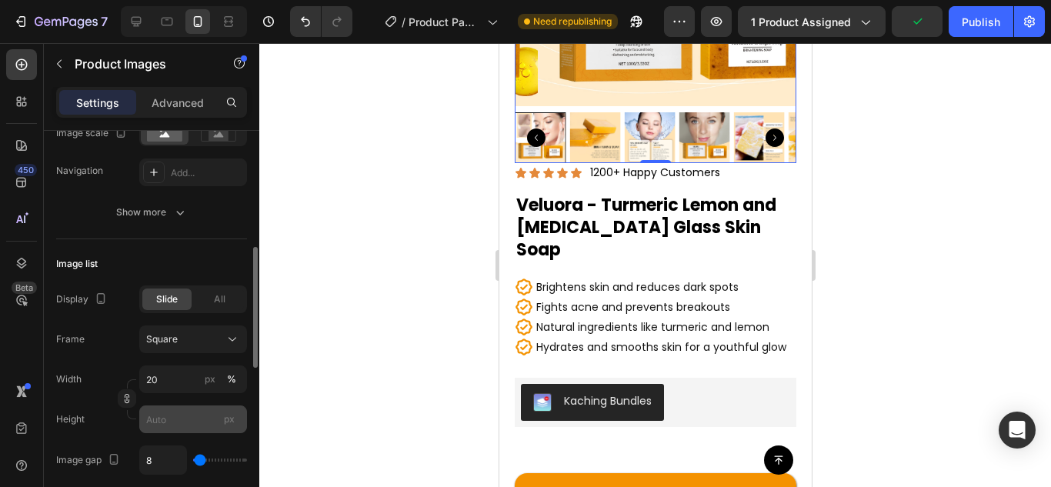
scroll to position [462, 0]
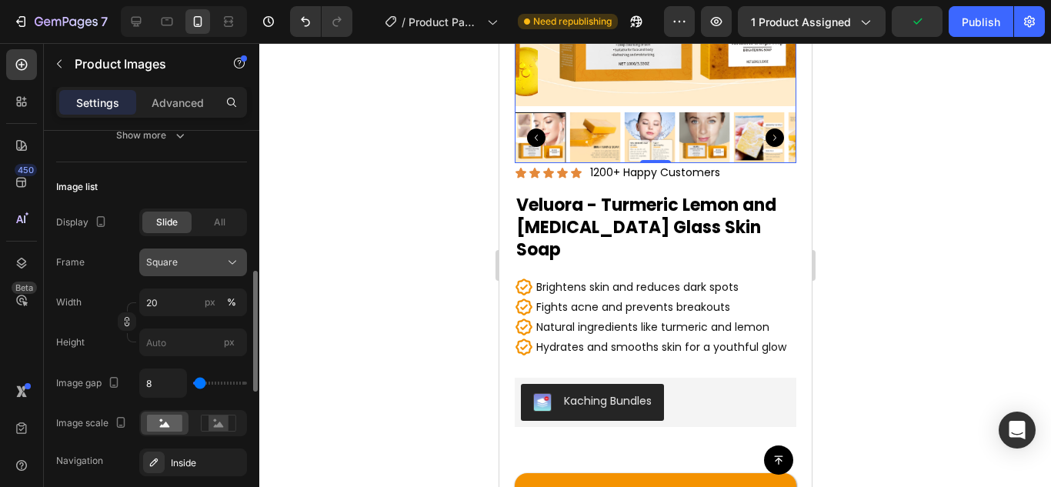
click at [189, 275] on button "Square" at bounding box center [193, 262] width 108 height 28
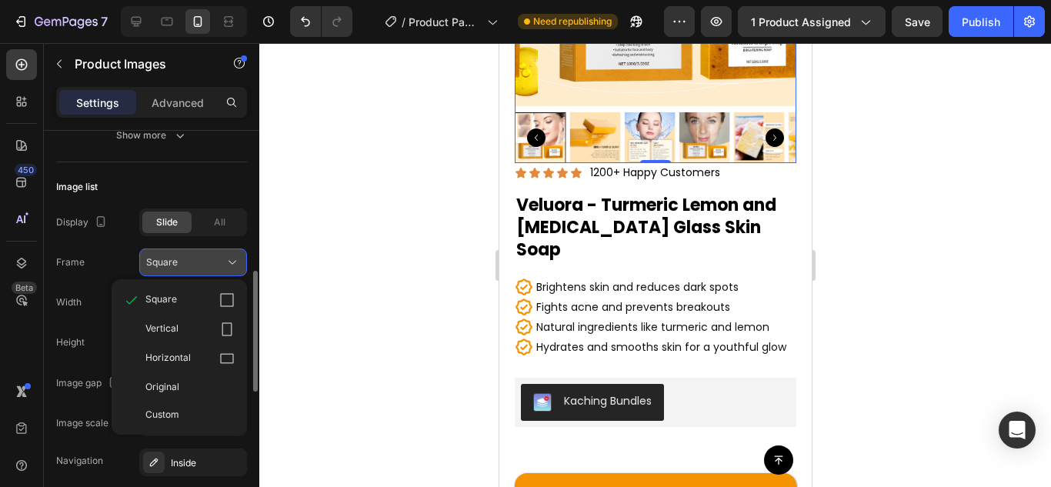
click at [198, 253] on button "Square" at bounding box center [193, 262] width 108 height 28
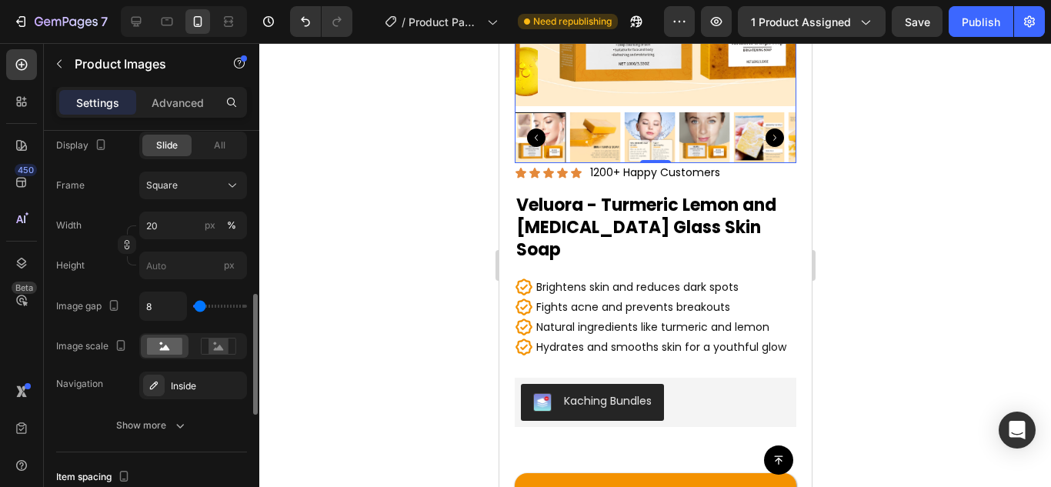
scroll to position [692, 0]
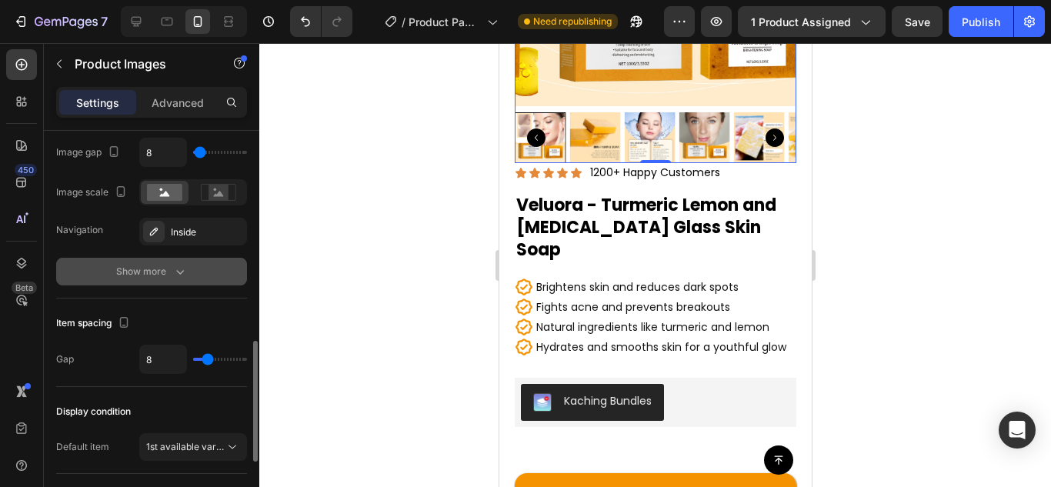
click at [168, 267] on div "Show more" at bounding box center [152, 271] width 72 height 15
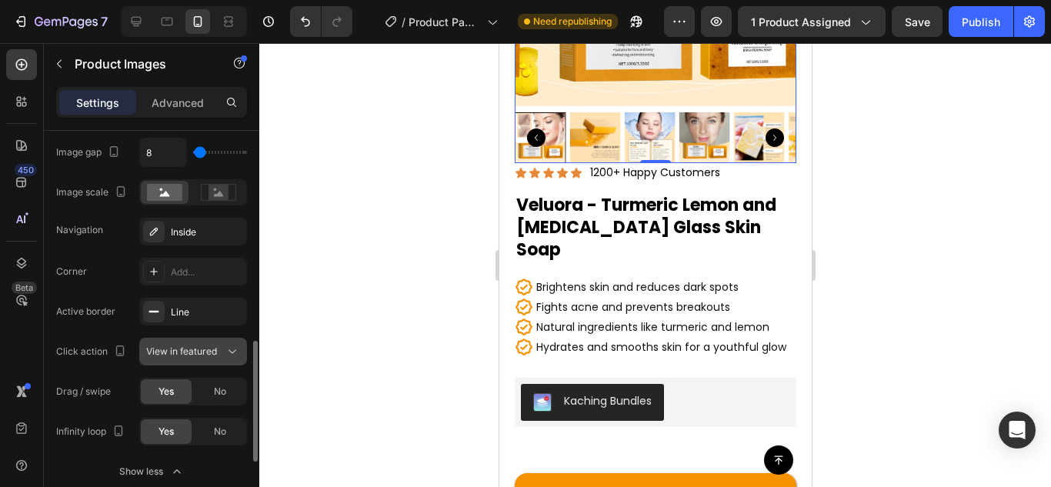
click at [211, 345] on span "View in featured" at bounding box center [181, 351] width 71 height 12
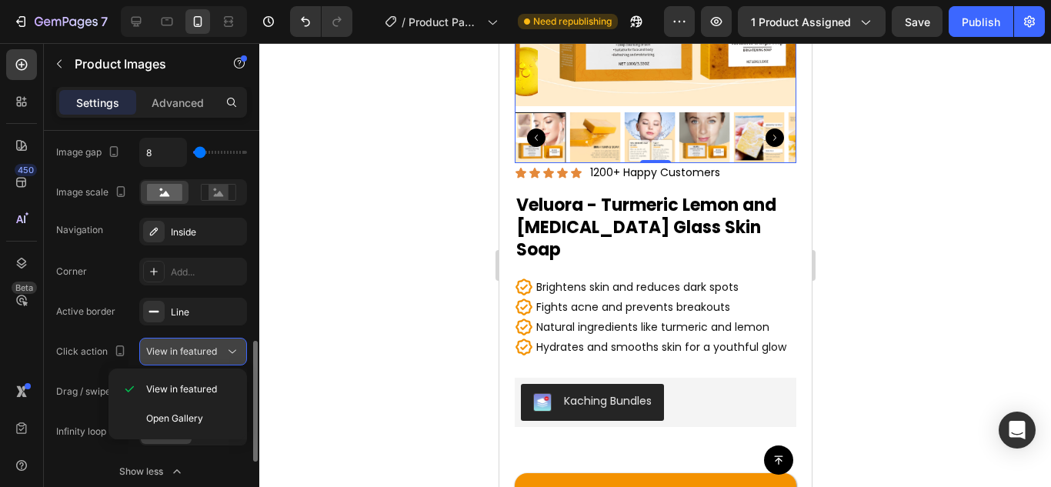
click at [210, 345] on span "View in featured" at bounding box center [181, 351] width 71 height 12
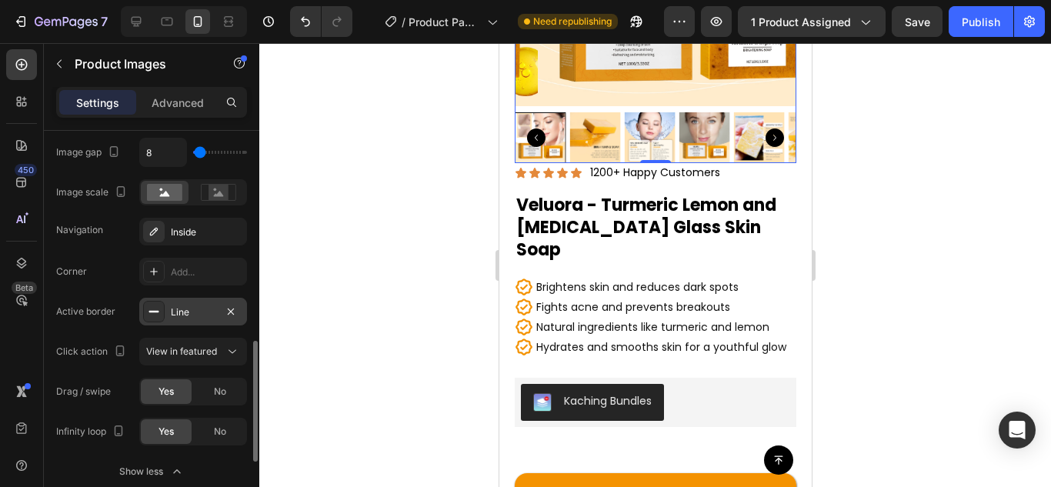
click at [153, 309] on icon at bounding box center [154, 311] width 12 height 12
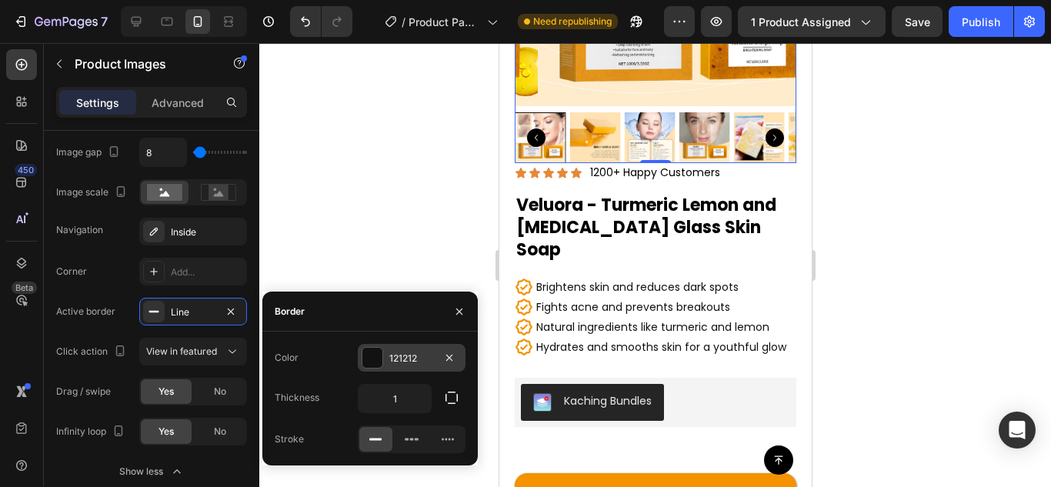
click at [374, 360] on div at bounding box center [372, 358] width 20 height 20
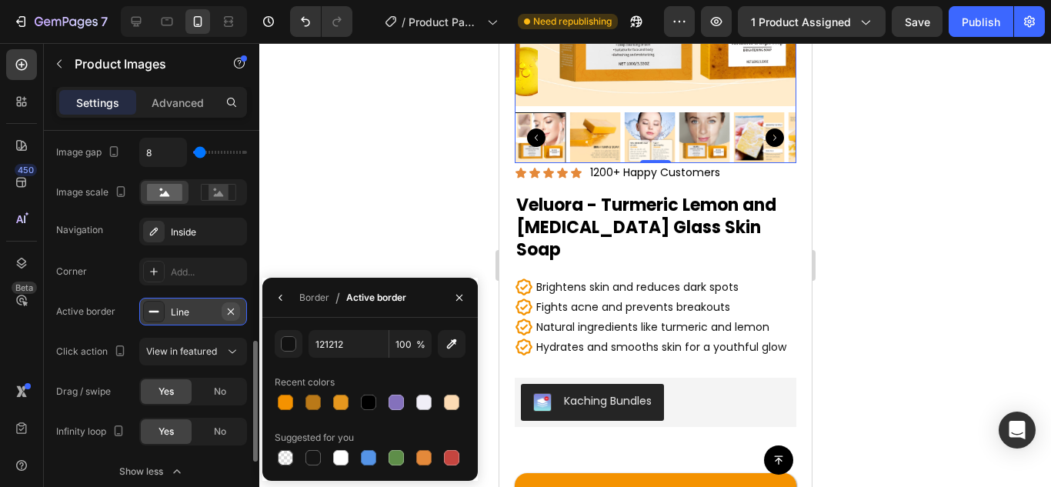
click at [235, 307] on icon "button" at bounding box center [231, 311] width 12 height 12
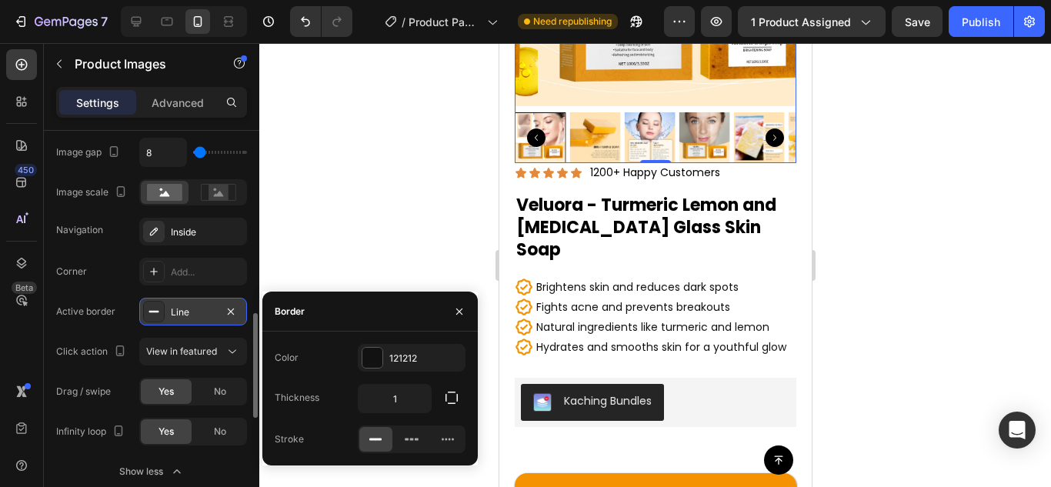
type input "1"
click at [228, 314] on icon "button" at bounding box center [231, 311] width 6 height 6
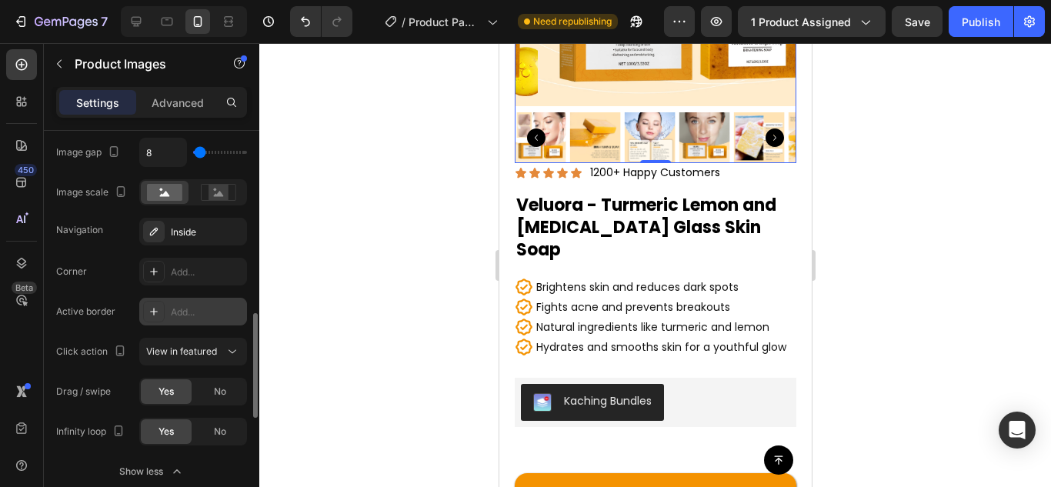
click at [561, 119] on img at bounding box center [539, 137] width 51 height 51
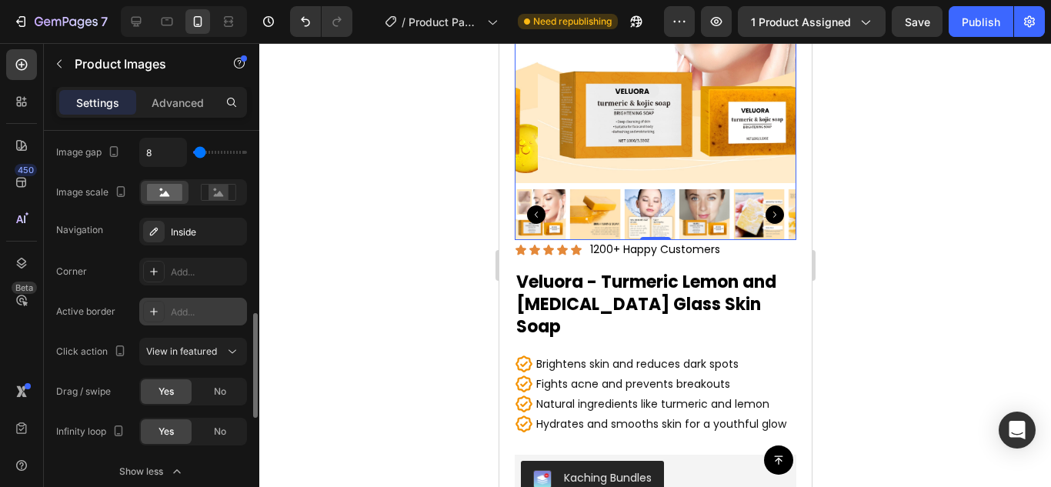
drag, startPoint x: 593, startPoint y: 202, endPoint x: 638, endPoint y: 299, distance: 107.0
click at [593, 202] on img at bounding box center [593, 214] width 51 height 51
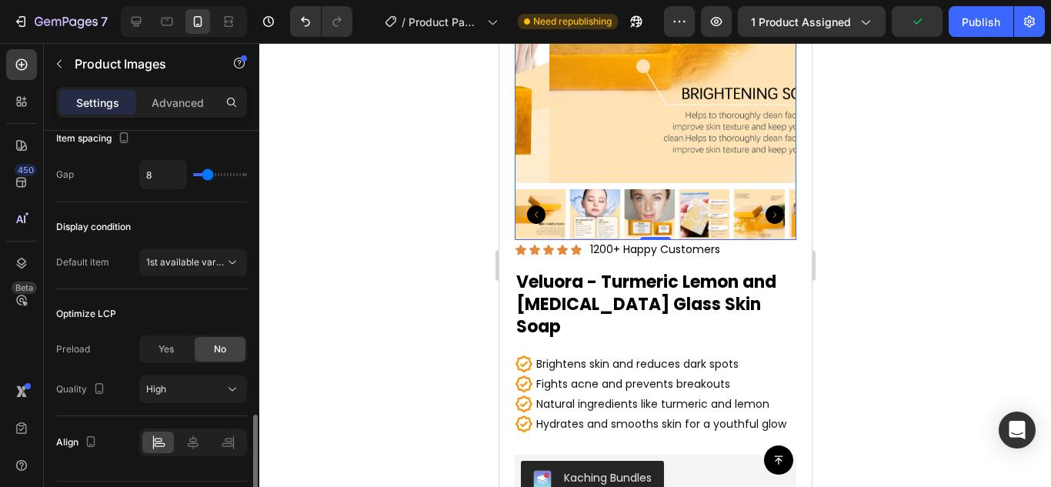
scroll to position [1120, 0]
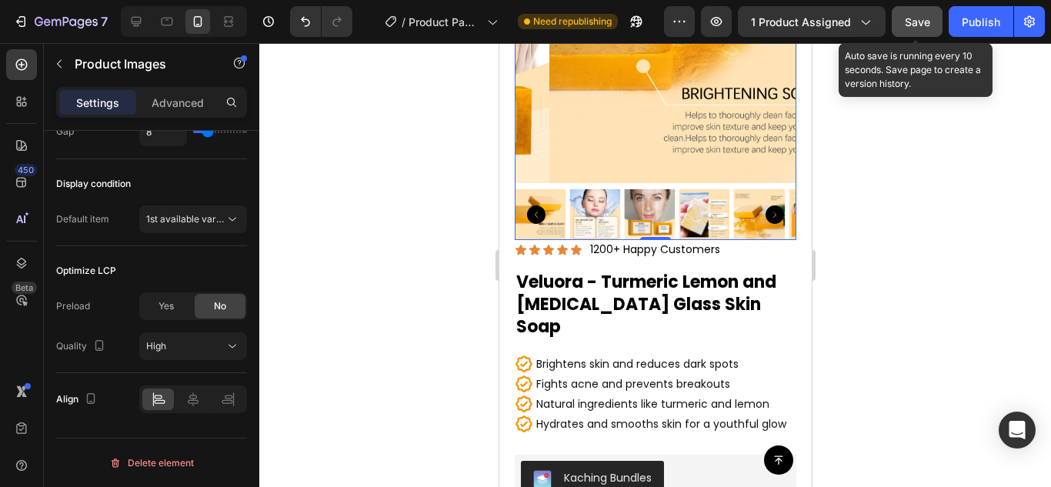
click at [905, 21] on span "Save" at bounding box center [917, 21] width 25 height 13
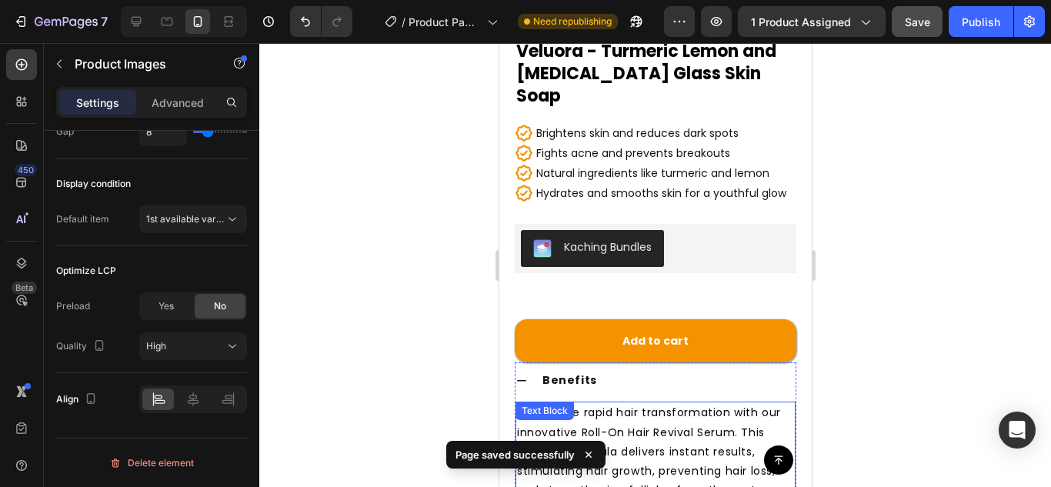
scroll to position [615, 0]
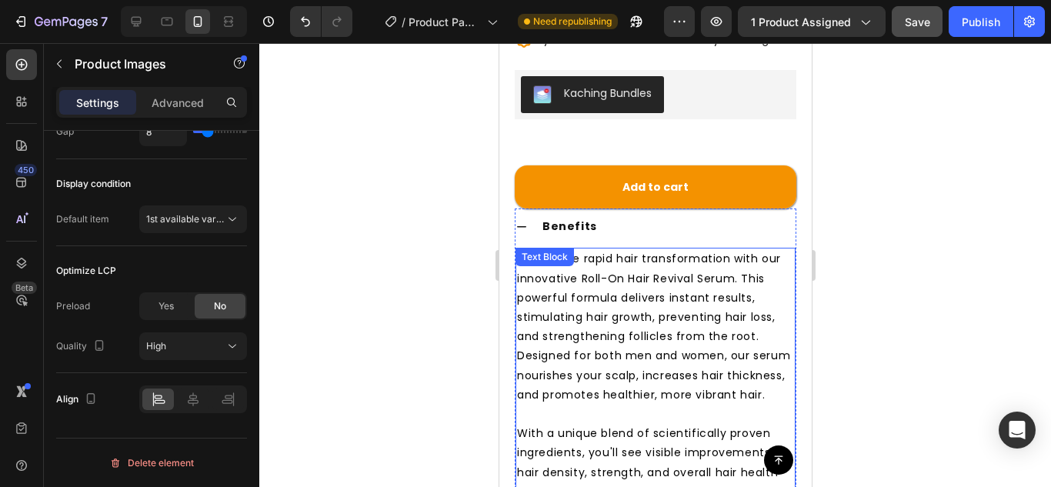
click at [550, 252] on div "Experience rapid hair transformation with our innovative Roll-On Hair Revival S…" at bounding box center [655, 404] width 280 height 313
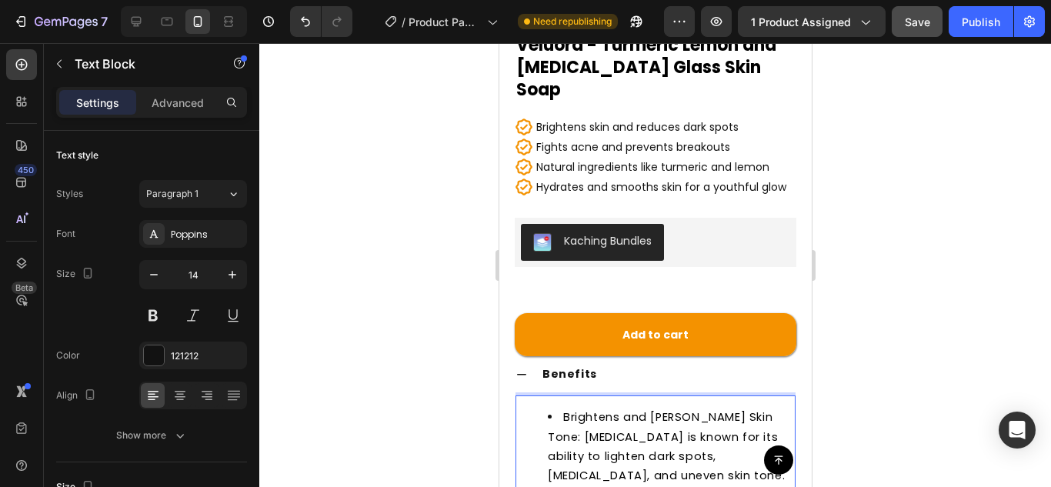
scroll to position [621, 0]
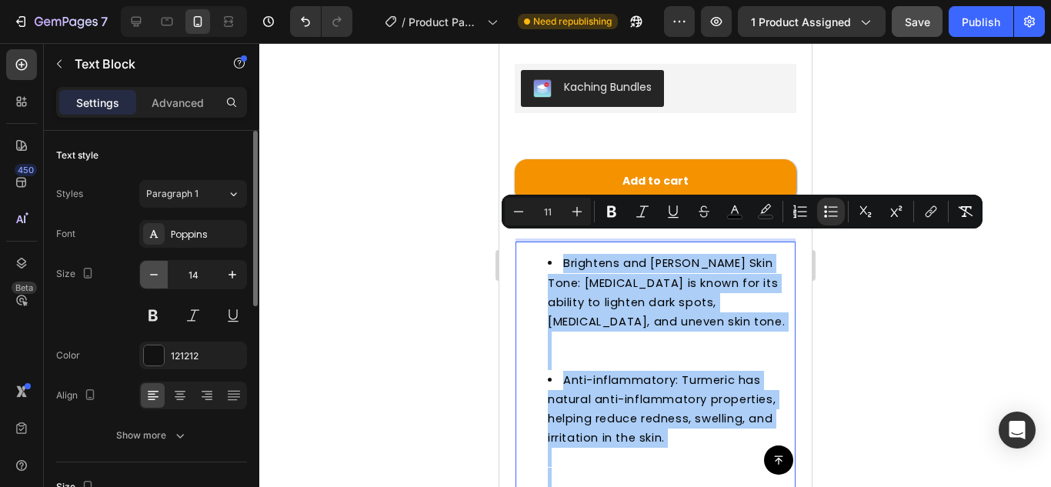
click at [160, 272] on icon "button" at bounding box center [153, 274] width 15 height 15
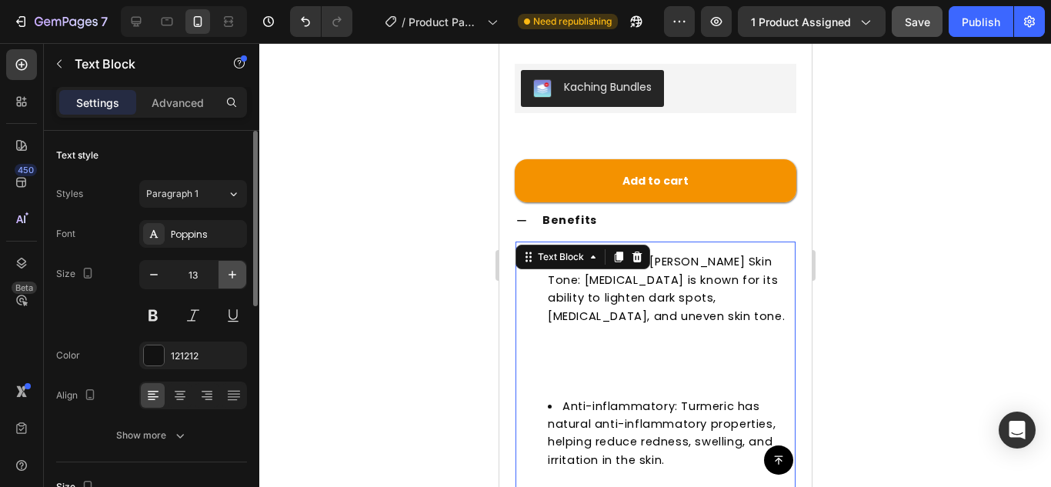
click at [223, 268] on button "button" at bounding box center [232, 275] width 28 height 28
type input "14"
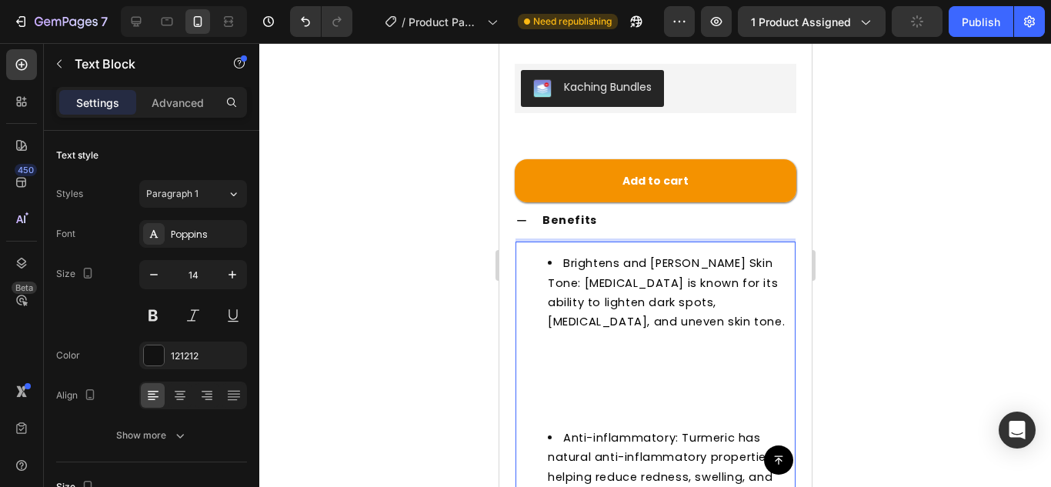
click at [571, 376] on li "Brightens and [PERSON_NAME] Skin Tone: [MEDICAL_DATA] is known for its ability …" at bounding box center [670, 341] width 246 height 175
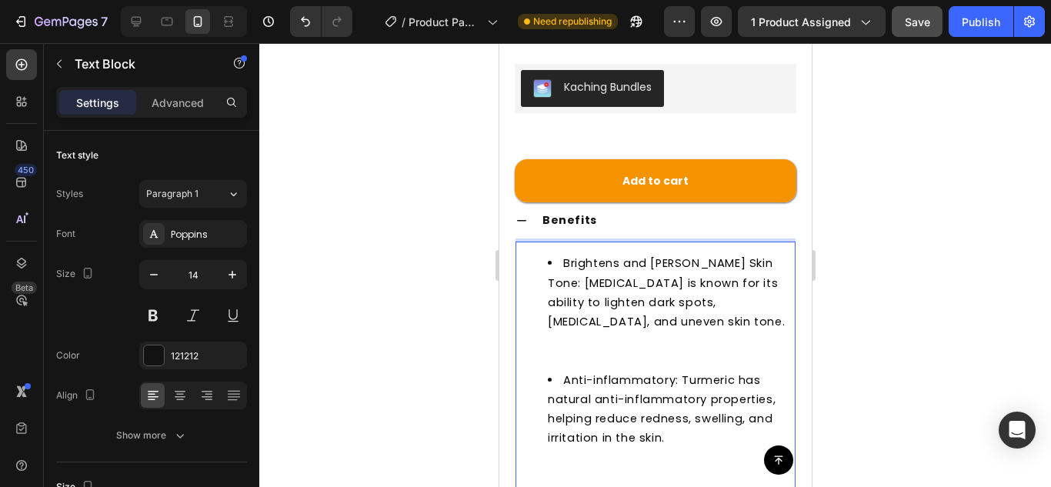
click at [557, 331] on li "Brightens and [PERSON_NAME] Skin Tone: [MEDICAL_DATA] is known for its ability …" at bounding box center [670, 312] width 246 height 116
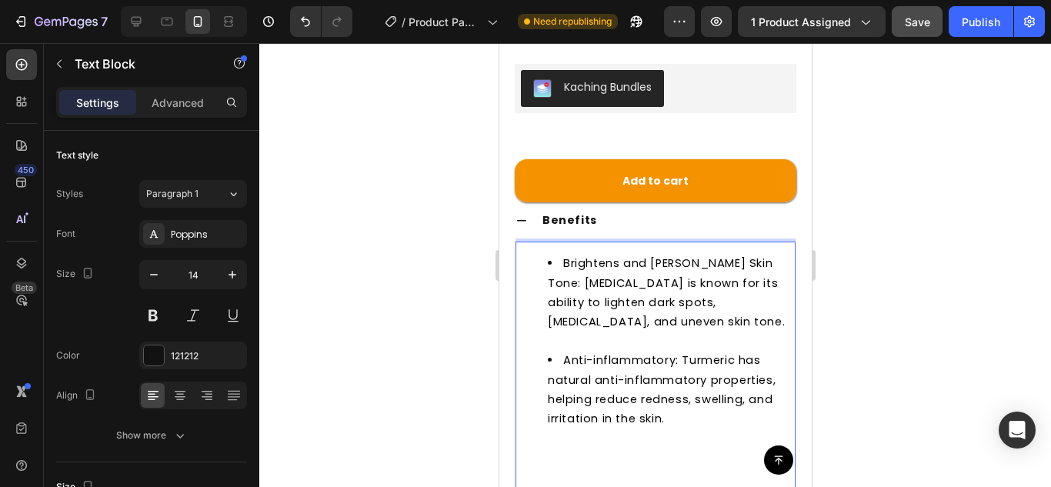
scroll to position [775, 0]
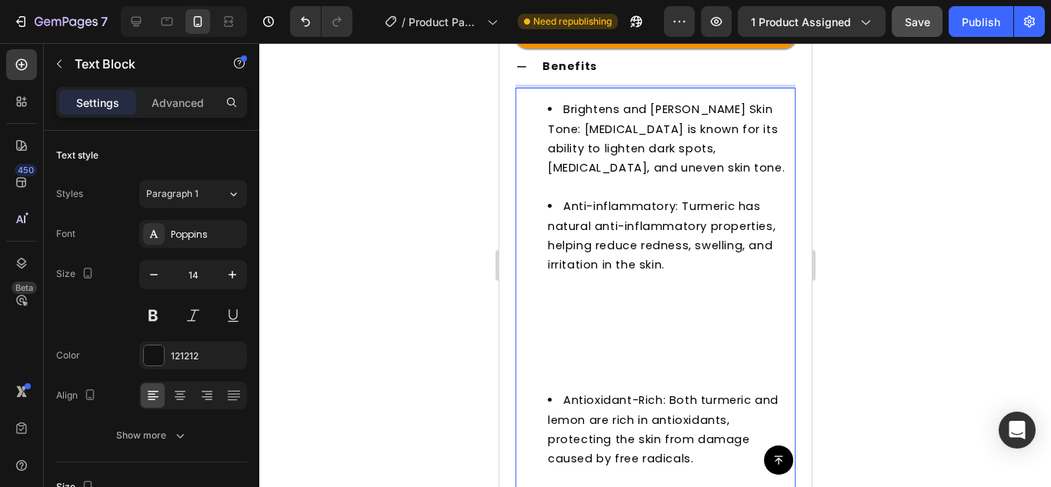
click at [558, 356] on li "Anti-inflammatory: Turmeric has natural anti-inflammatory properties, helping r…" at bounding box center [670, 294] width 246 height 194
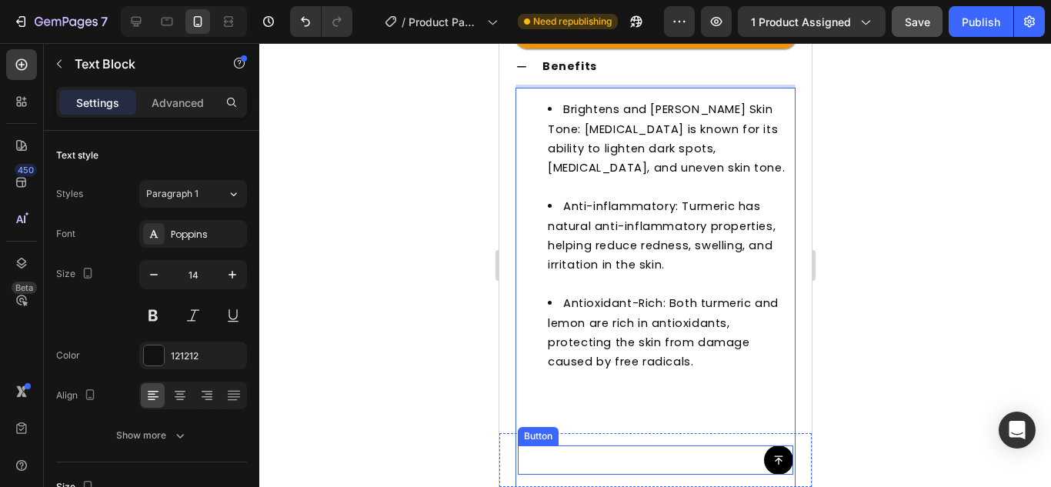
click at [560, 450] on div "Button" at bounding box center [654, 459] width 275 height 29
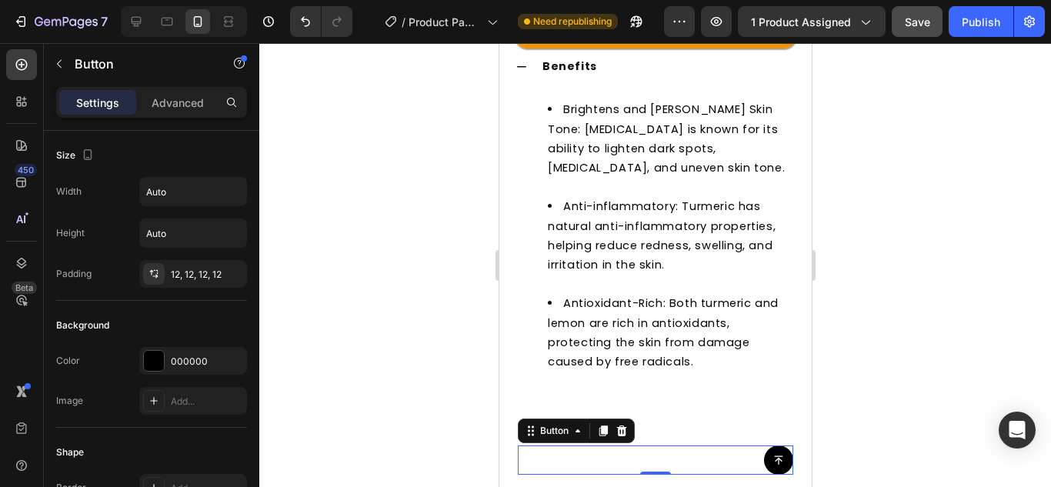
click at [585, 390] on li "Antioxidant-Rich: Both turmeric and lemon are rich in antioxidants, protecting …" at bounding box center [670, 391] width 246 height 194
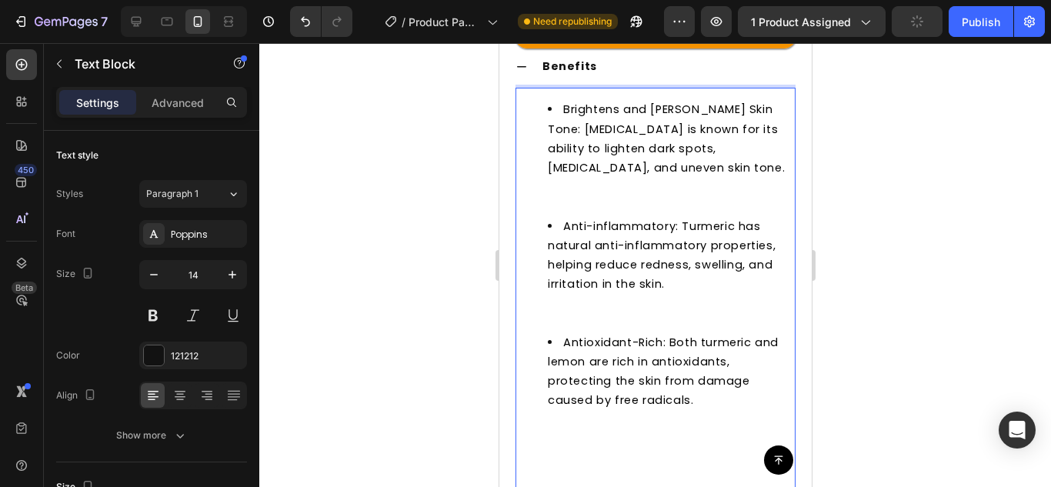
scroll to position [621, 0]
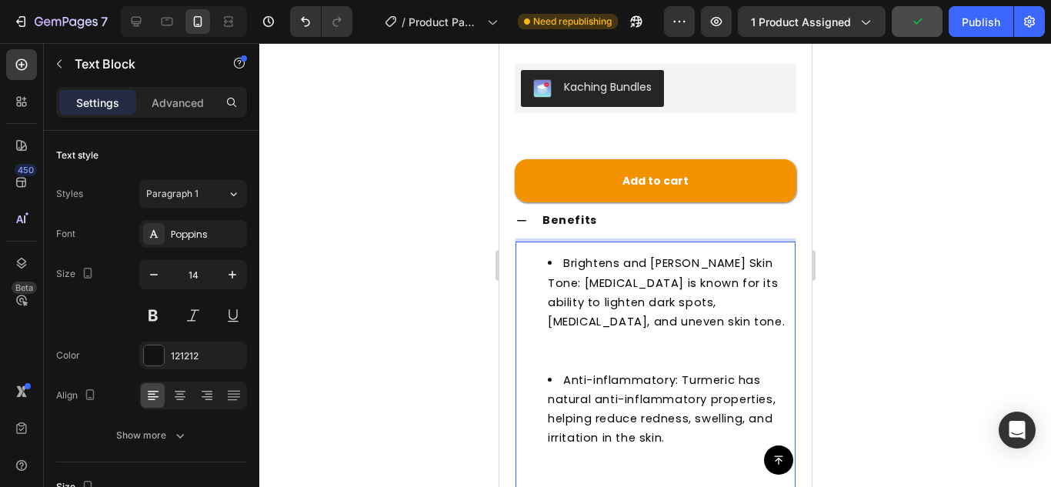
click at [565, 336] on li "Brightens and [PERSON_NAME] Skin Tone: [MEDICAL_DATA] is known for its ability …" at bounding box center [670, 312] width 246 height 116
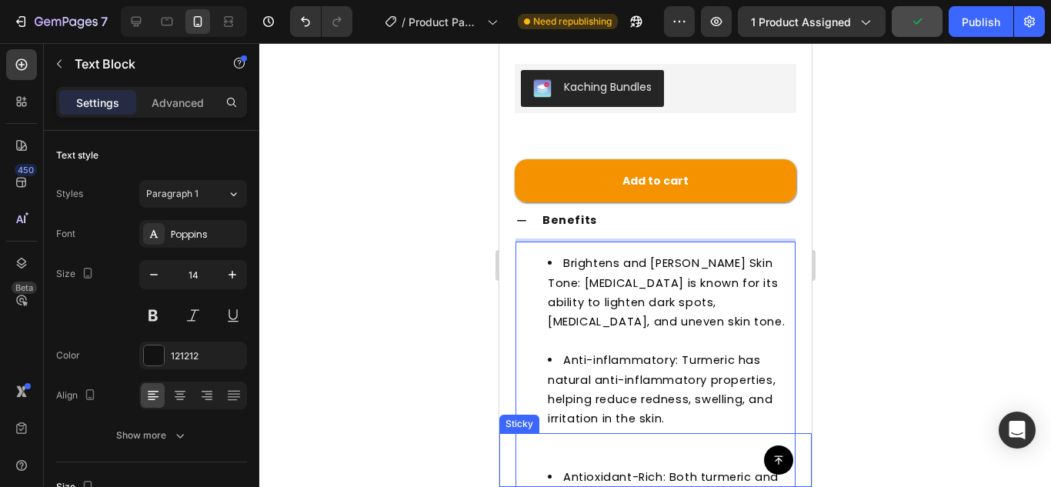
click at [561, 434] on div "Button Sticky" at bounding box center [654, 460] width 312 height 54
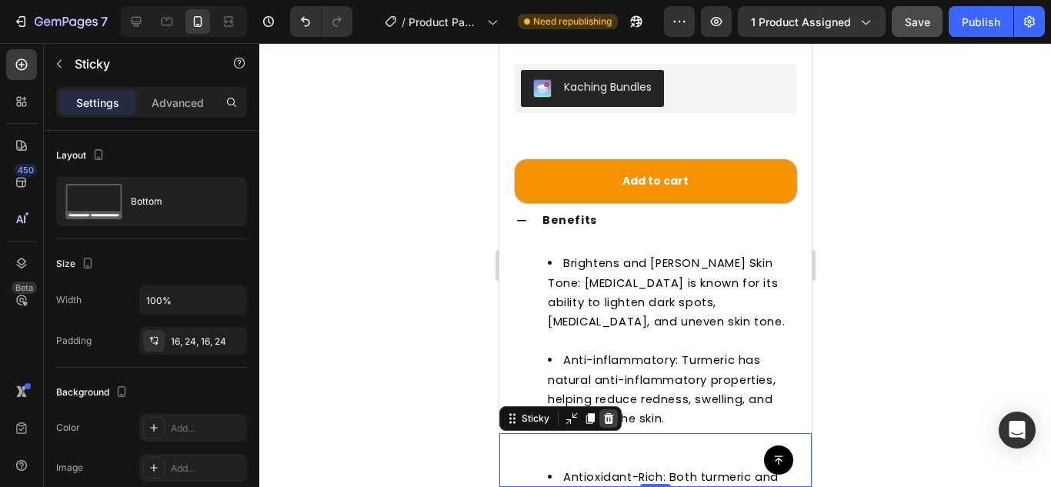
click at [605, 419] on icon at bounding box center [608, 418] width 10 height 11
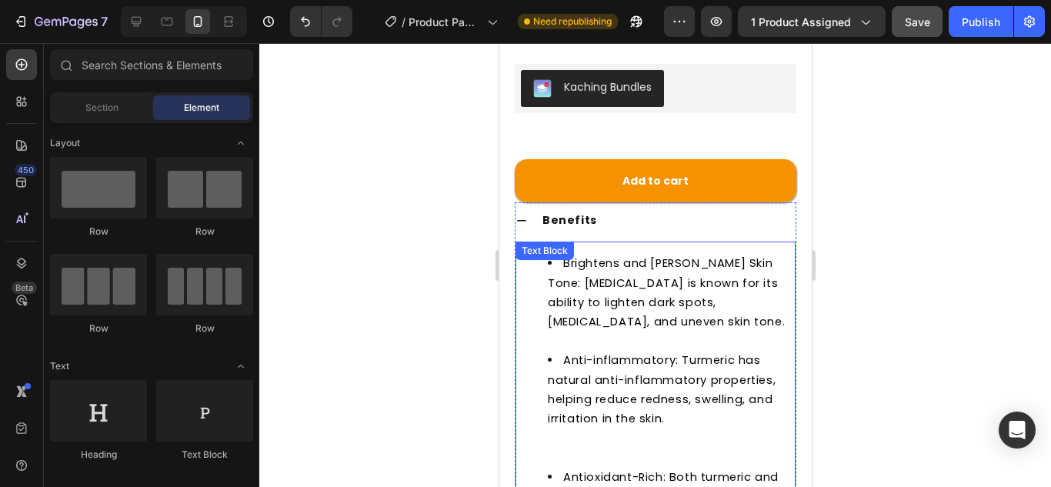
click at [583, 422] on li "Anti-inflammatory: Turmeric has natural anti-inflammatory properties, helping r…" at bounding box center [670, 409] width 246 height 116
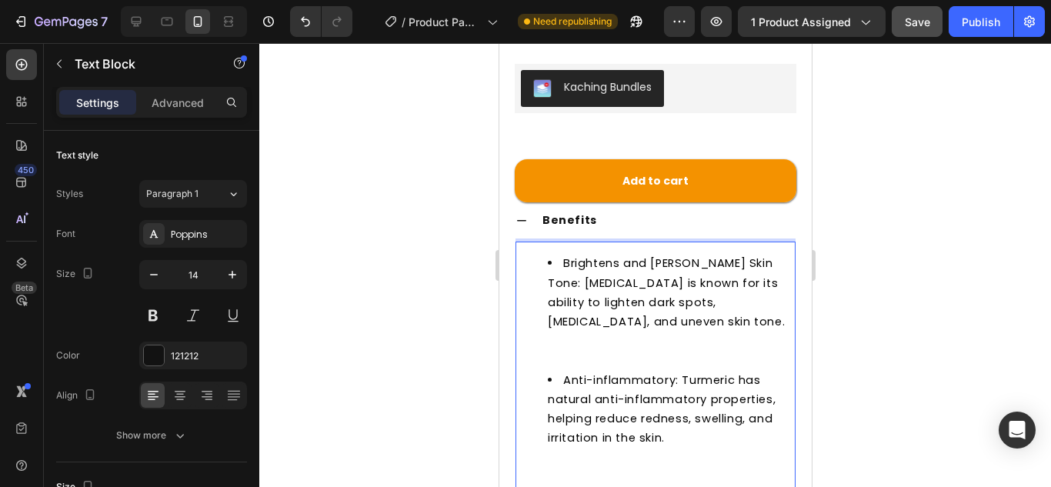
click at [574, 325] on li "Brightens and [PERSON_NAME] Skin Tone: [MEDICAL_DATA] is known for its ability …" at bounding box center [670, 312] width 246 height 116
click at [575, 341] on li "Brightens and [PERSON_NAME] Skin Tone: [MEDICAL_DATA] is known for its ability …" at bounding box center [670, 312] width 246 height 116
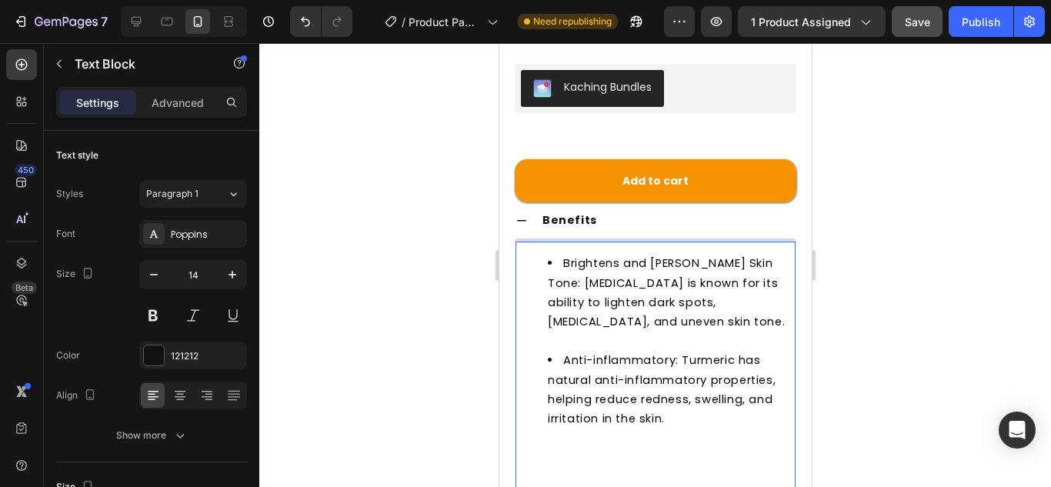
scroll to position [775, 0]
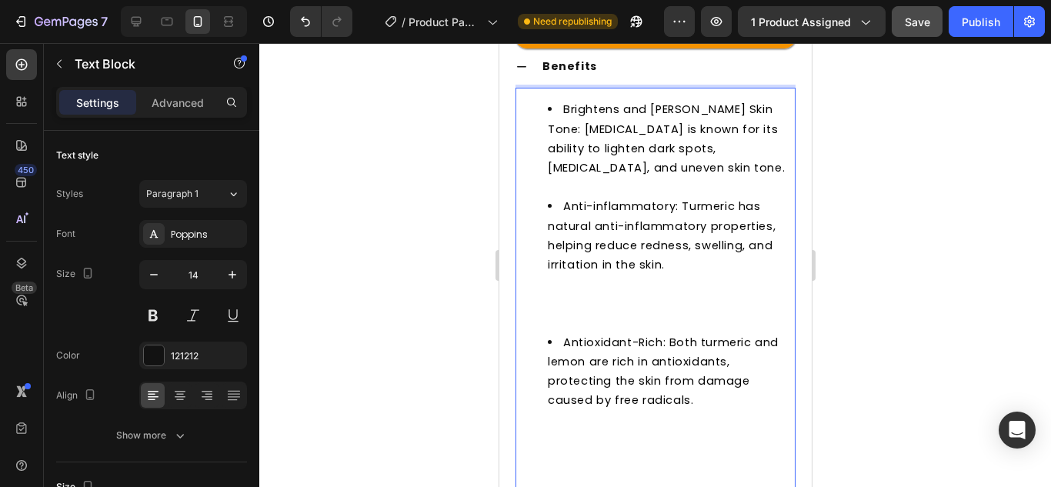
click at [587, 294] on li "Anti-inflammatory: Turmeric has natural anti-inflammatory properties, helping r…" at bounding box center [670, 264] width 246 height 135
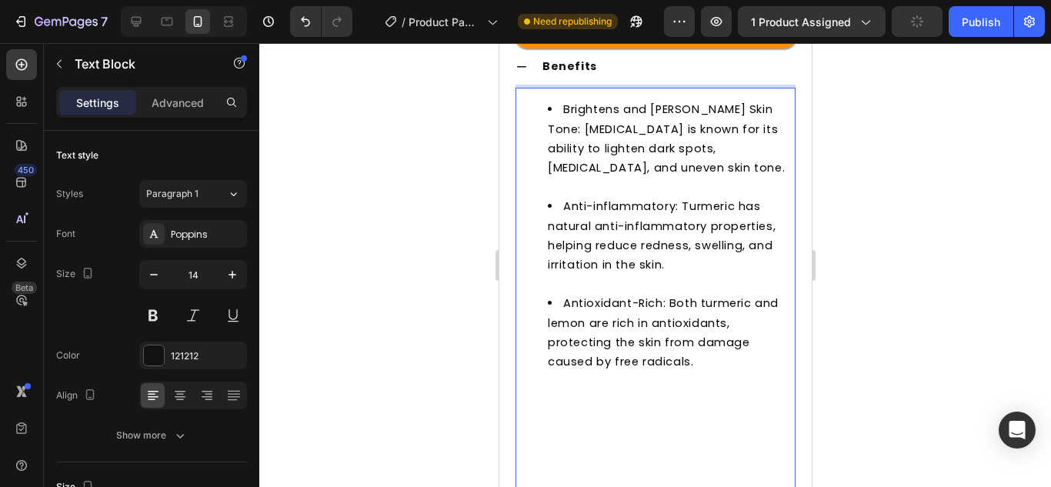
scroll to position [929, 0]
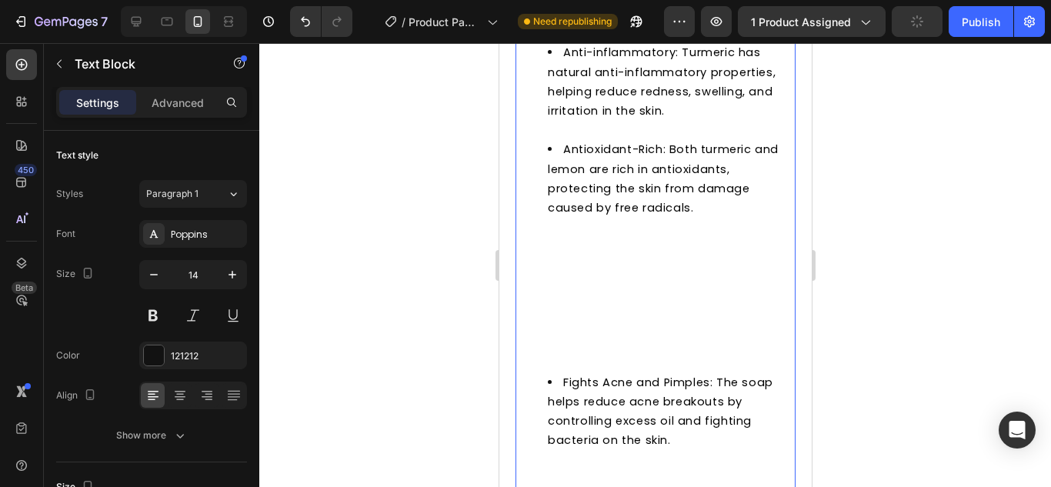
click at [558, 339] on li "Antioxidant-Rich: Both turmeric and lemon are rich in antioxidants, protecting …" at bounding box center [670, 256] width 246 height 232
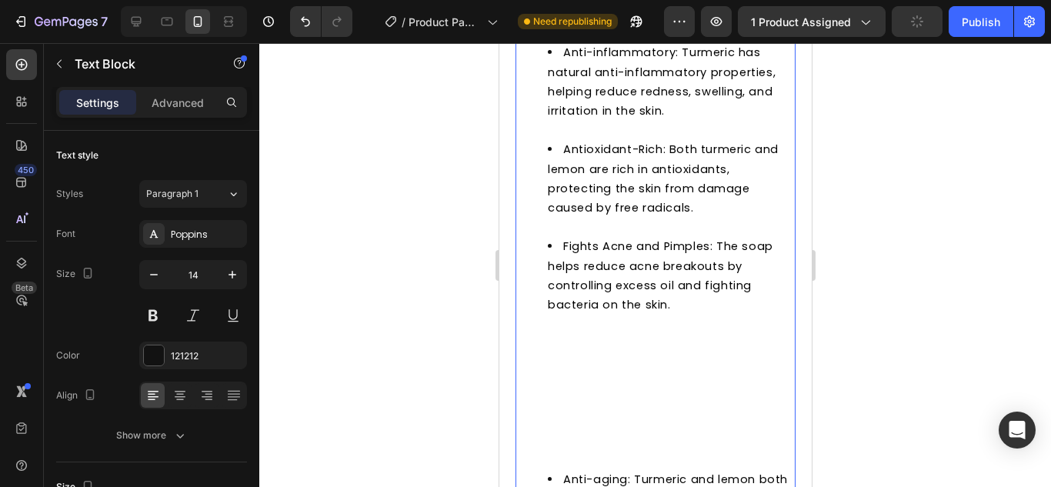
click at [566, 441] on li "Fights Acne and Pimples: The soap helps reduce acne breakouts by controlling ex…" at bounding box center [670, 353] width 246 height 232
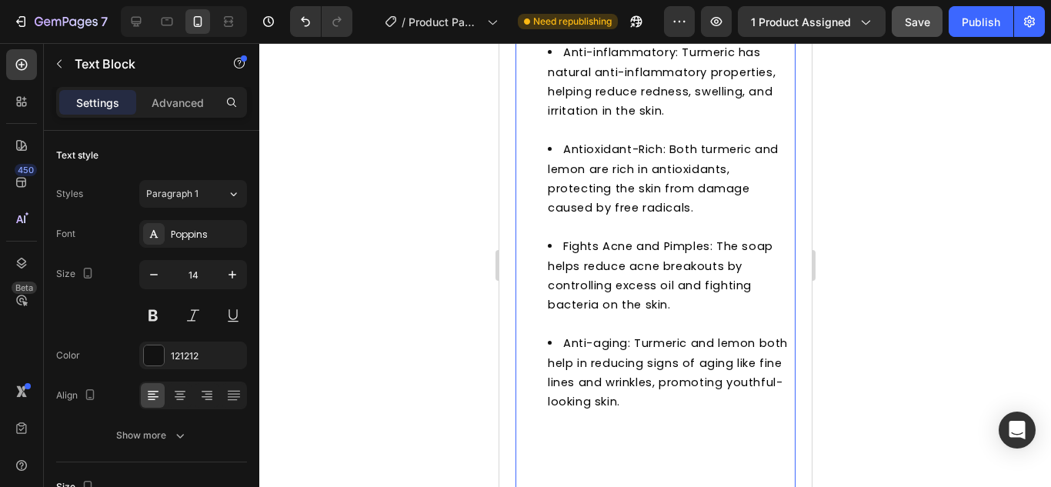
scroll to position [1083, 0]
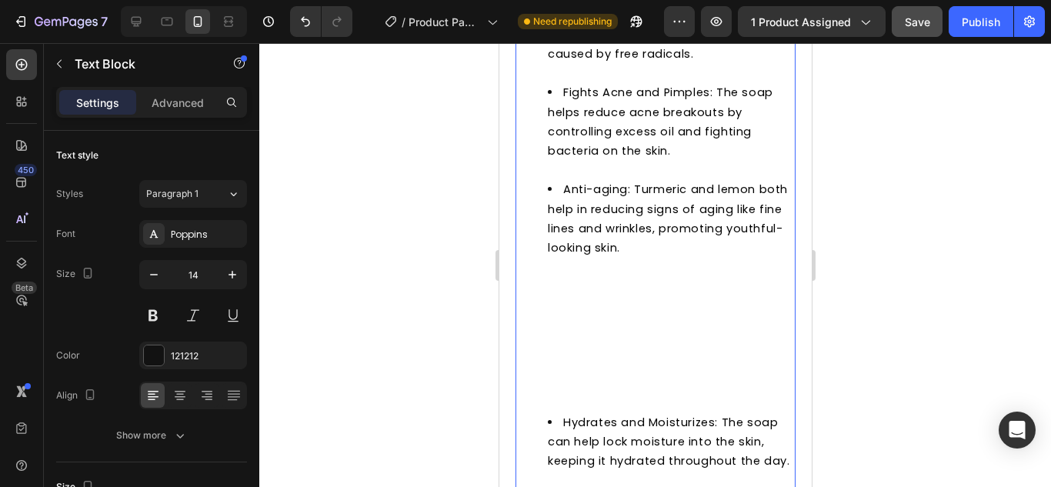
click at [561, 384] on li "Anti-aging: Turmeric and lemon both help in reducing signs of aging like fine l…" at bounding box center [670, 296] width 246 height 232
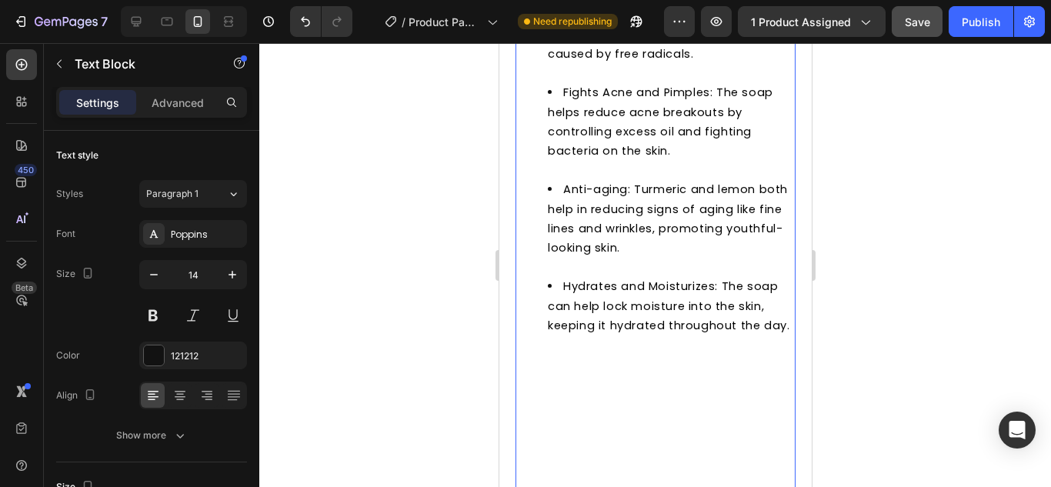
scroll to position [1237, 0]
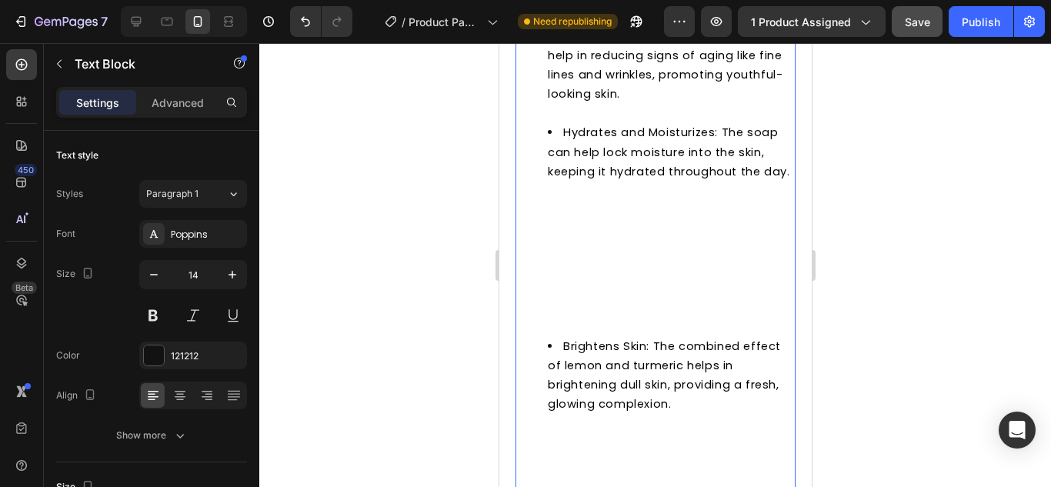
click at [563, 328] on li "Hydrates and Moisturizes: The soap can help lock moisture into the skin, keepin…" at bounding box center [670, 229] width 246 height 213
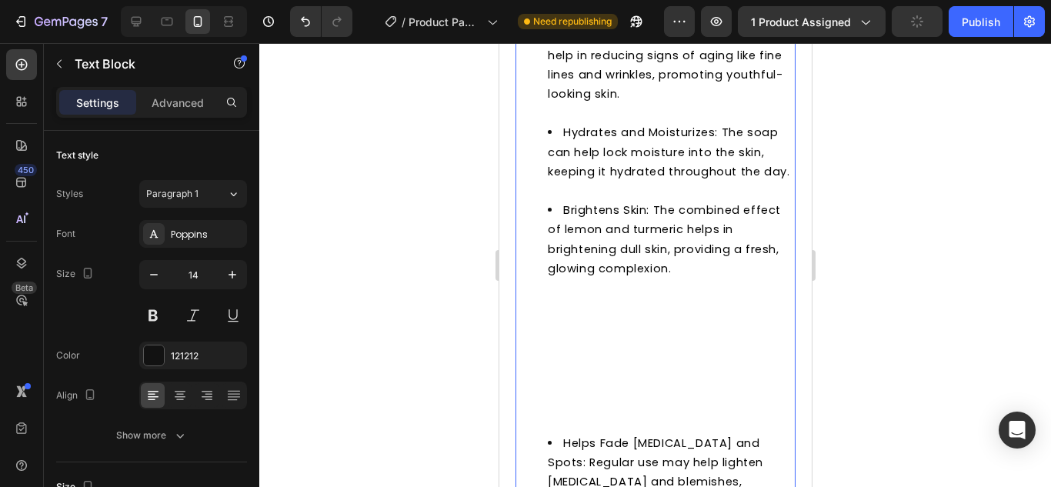
click at [558, 422] on li "Brightens Skin: The combined effect of lemon and turmeric helps in brightening …" at bounding box center [670, 317] width 246 height 232
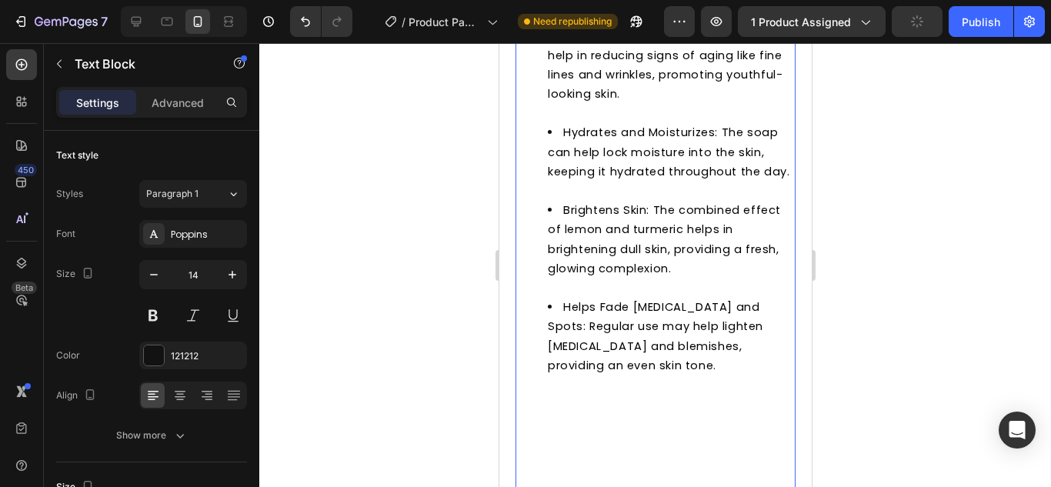
scroll to position [1391, 0]
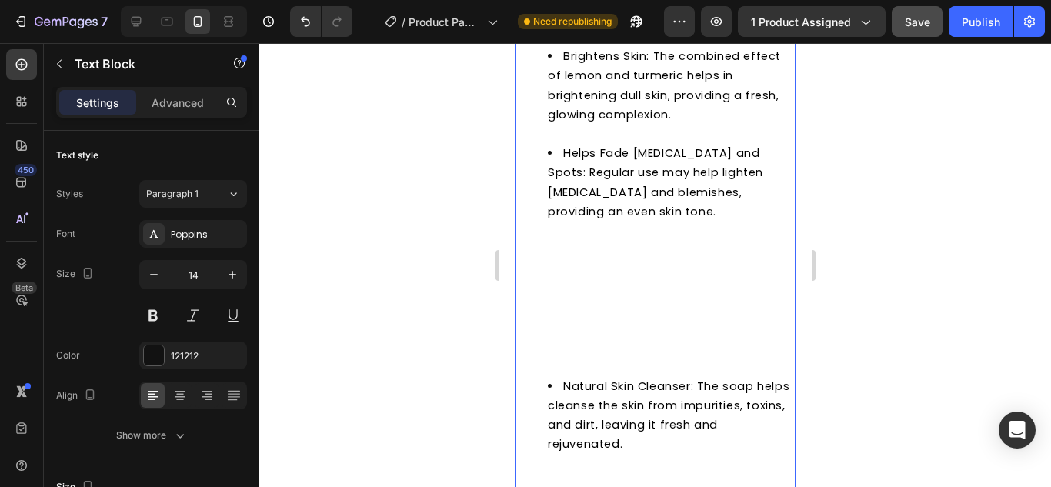
click at [565, 362] on li "Helps Fade [MEDICAL_DATA] and Spots: Regular use may help lighten [MEDICAL_DATA…" at bounding box center [670, 260] width 246 height 232
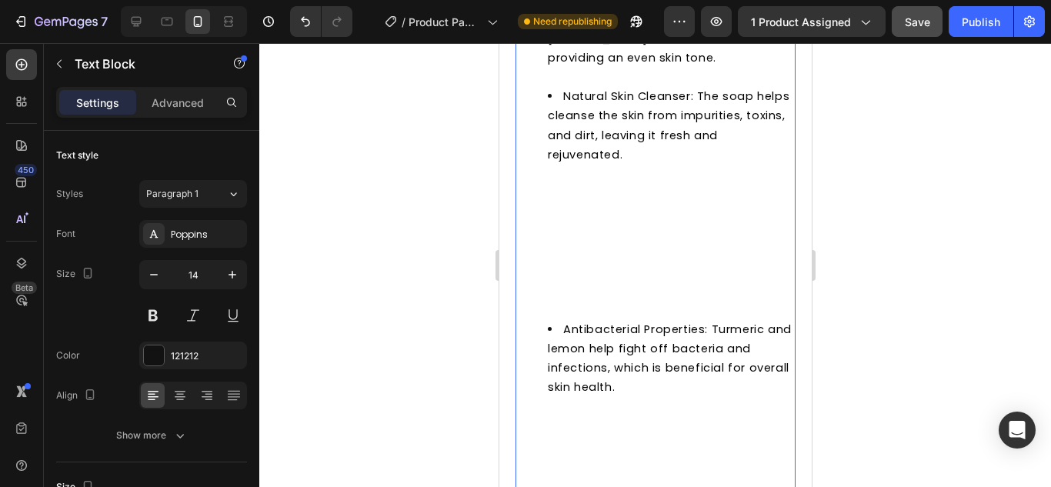
scroll to position [1621, 0]
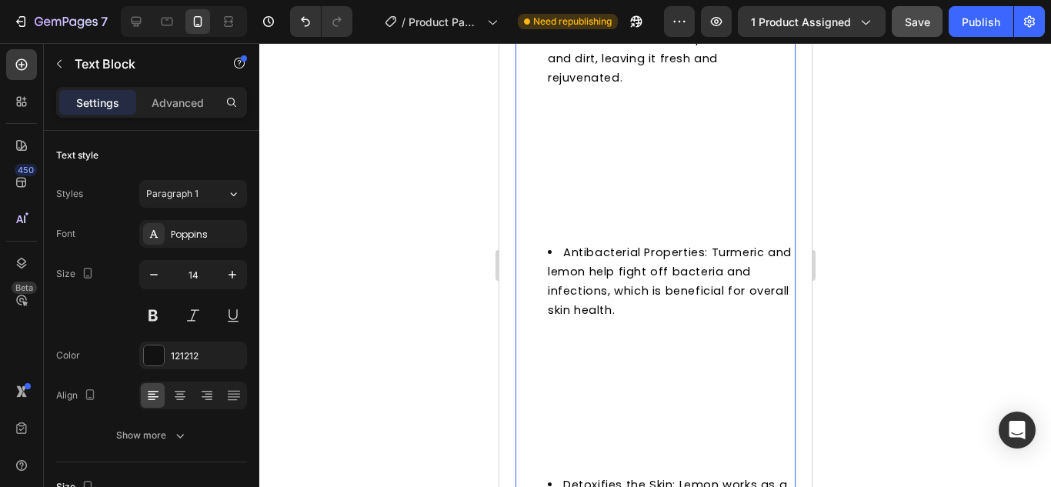
click at [565, 220] on li "Natural Skin Cleanser: The soap helps cleanse the skin from impurities, toxins,…" at bounding box center [670, 126] width 246 height 232
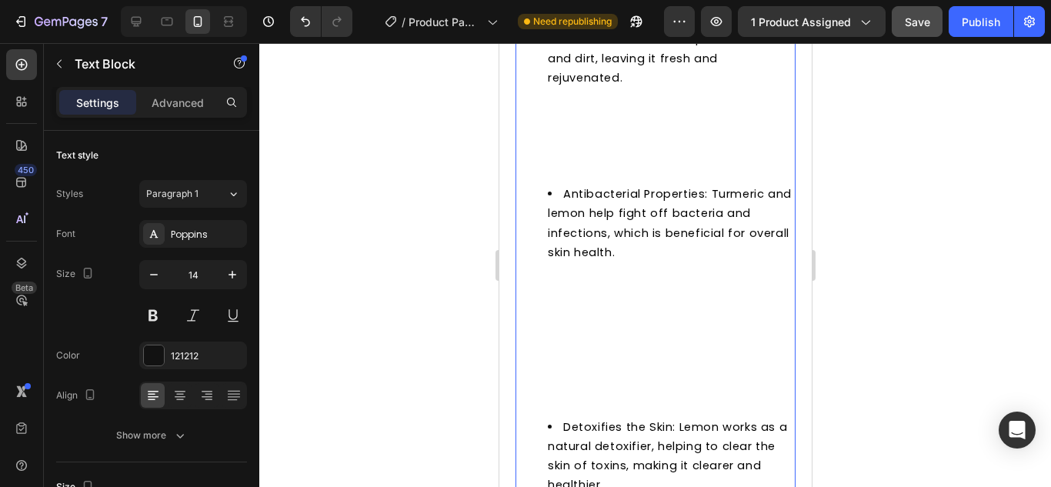
click at [557, 170] on li "Natural Skin Cleanser: The soap helps cleanse the skin from impurities, toxins,…" at bounding box center [670, 97] width 246 height 175
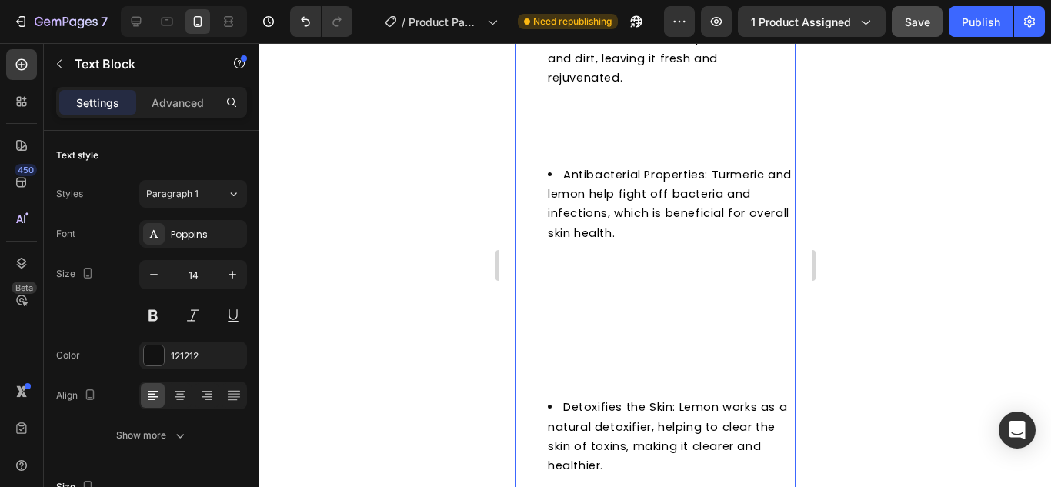
scroll to position [1571, 0]
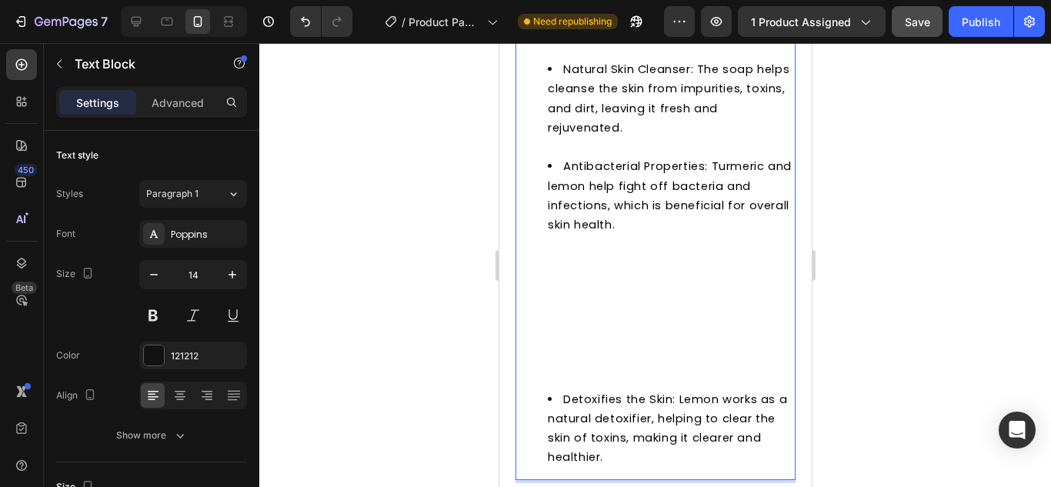
click at [561, 382] on li "Antibacterial Properties: Turmeric and lemon help fight off bacteria and infect…" at bounding box center [670, 273] width 246 height 232
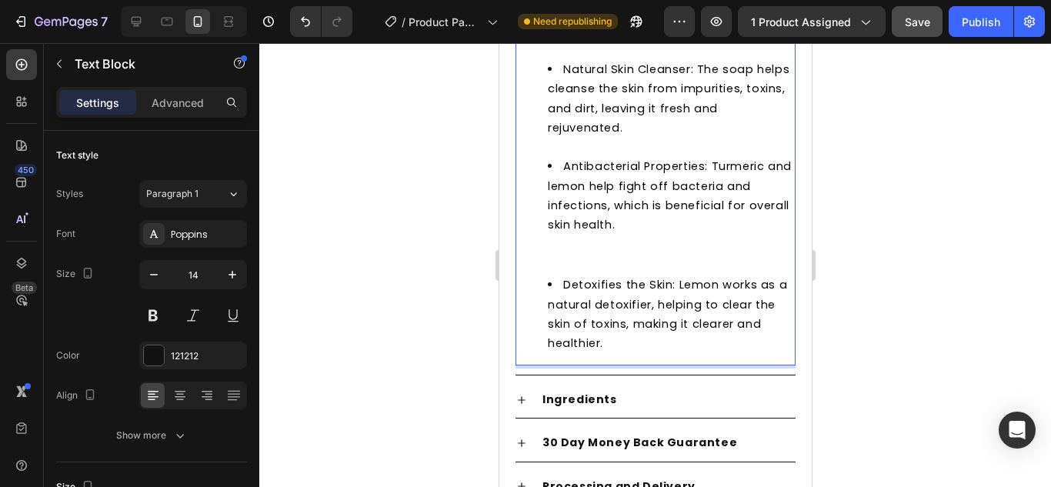
click at [595, 259] on p "Rich Text Editor. Editing area: main" at bounding box center [654, 254] width 277 height 19
click at [577, 258] on p "Rich Text Editor. Editing area: main" at bounding box center [654, 254] width 277 height 19
click at [559, 257] on p "Rich Text Editor. Editing area: main" at bounding box center [654, 254] width 277 height 19
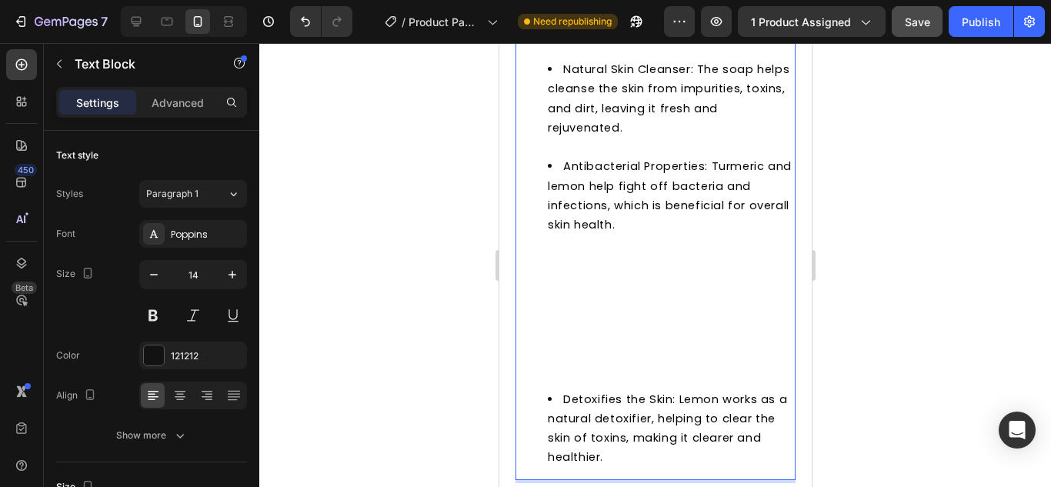
click at [558, 371] on li "Antibacterial Properties: Turmeric and lemon help fight off bacteria and infect…" at bounding box center [670, 273] width 246 height 232
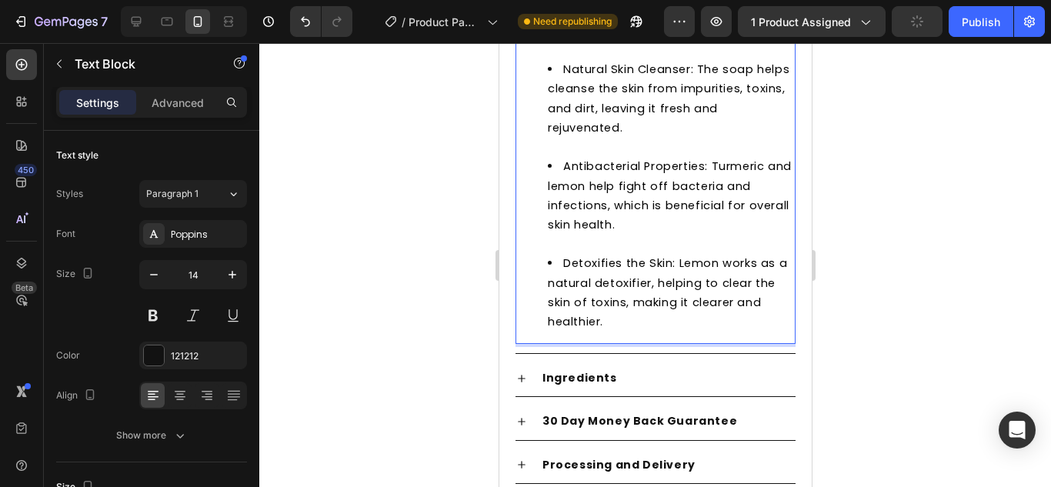
click at [978, 293] on div at bounding box center [654, 265] width 791 height 444
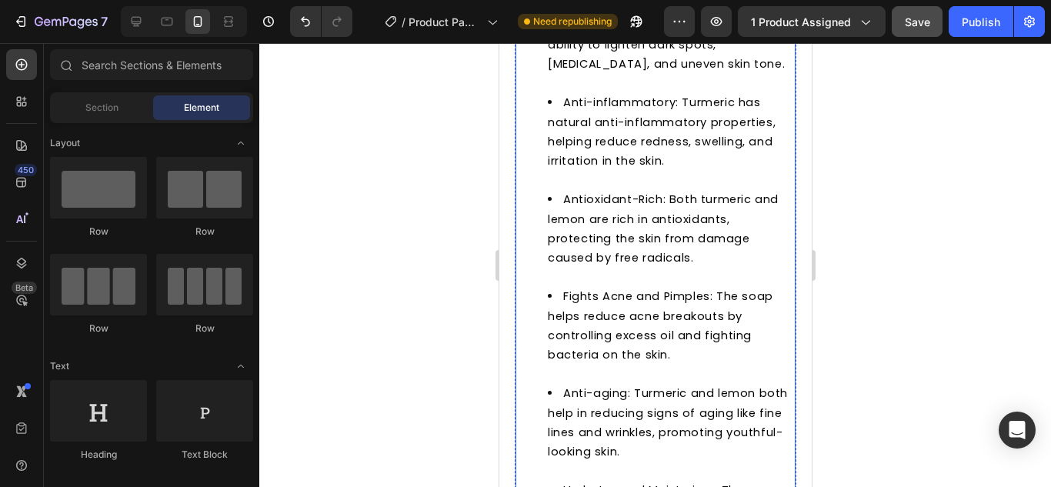
scroll to position [648, 0]
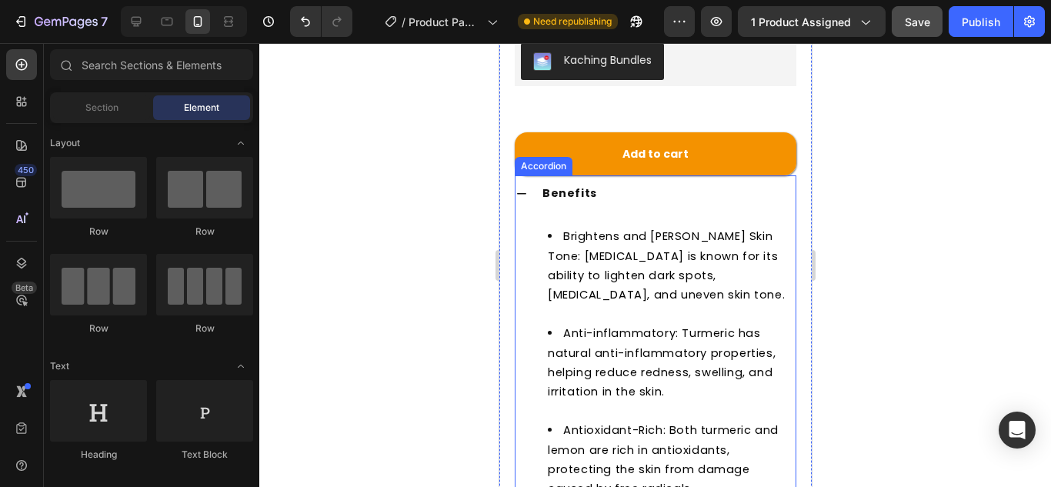
click at [526, 188] on icon at bounding box center [521, 194] width 12 height 12
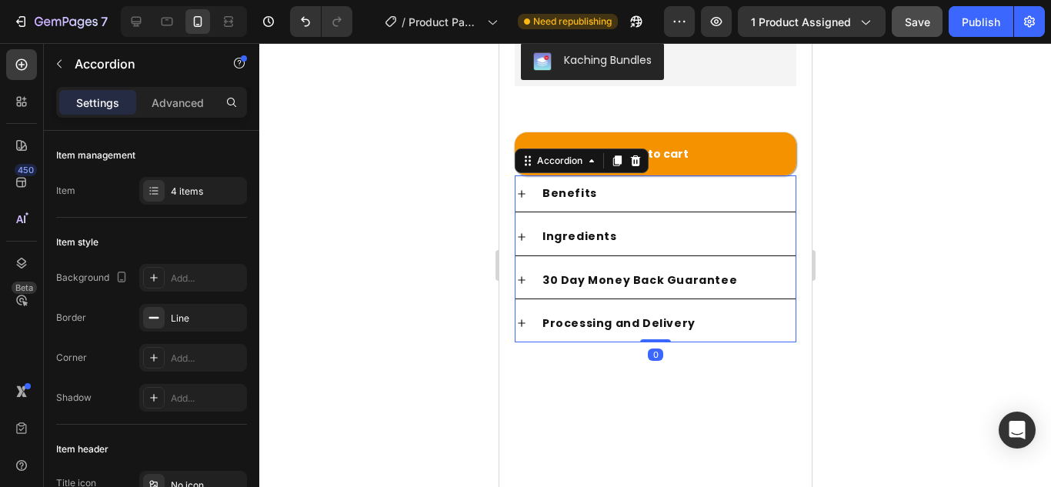
click at [571, 185] on strong "Benefits" at bounding box center [568, 192] width 55 height 15
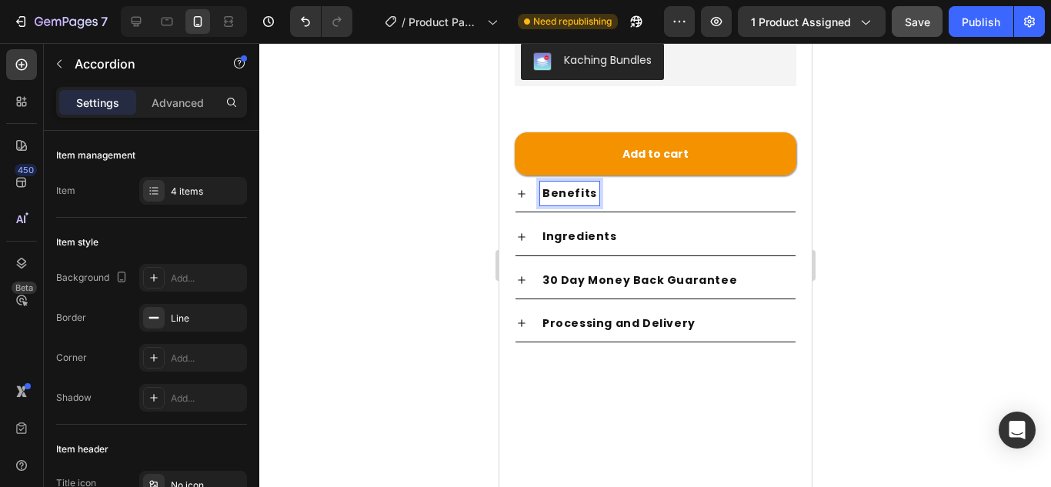
click at [676, 182] on div "Benefits" at bounding box center [666, 194] width 255 height 24
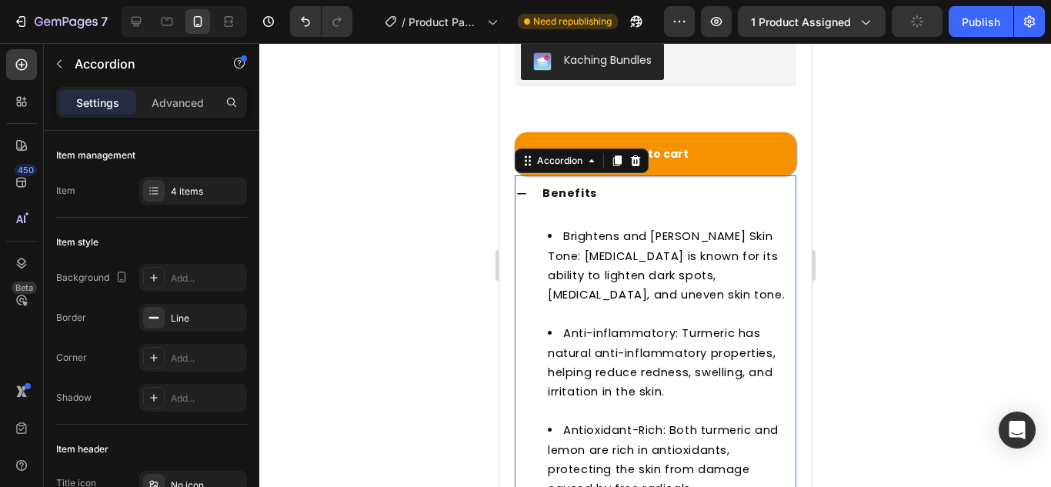
click at [648, 182] on div "Benefits" at bounding box center [666, 194] width 255 height 24
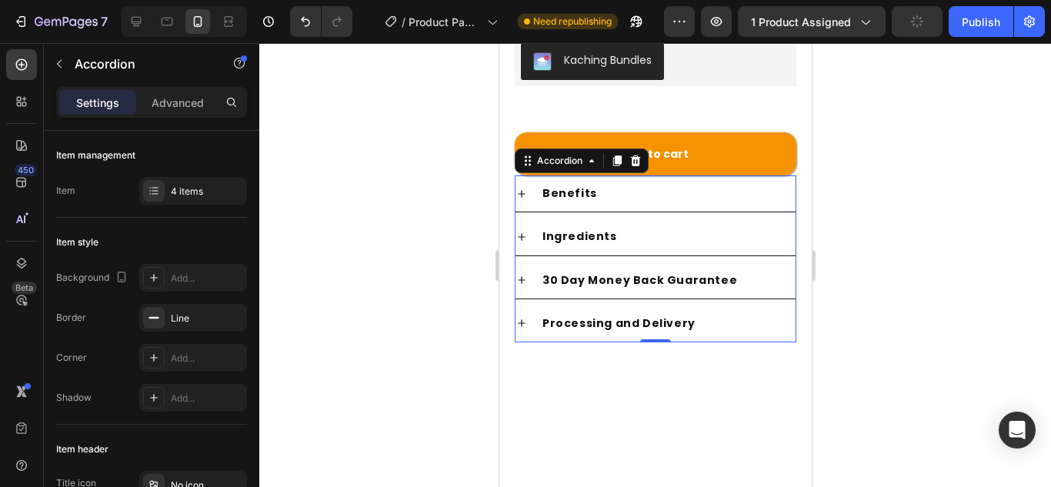
click at [649, 225] on div "Ingredients" at bounding box center [666, 237] width 255 height 24
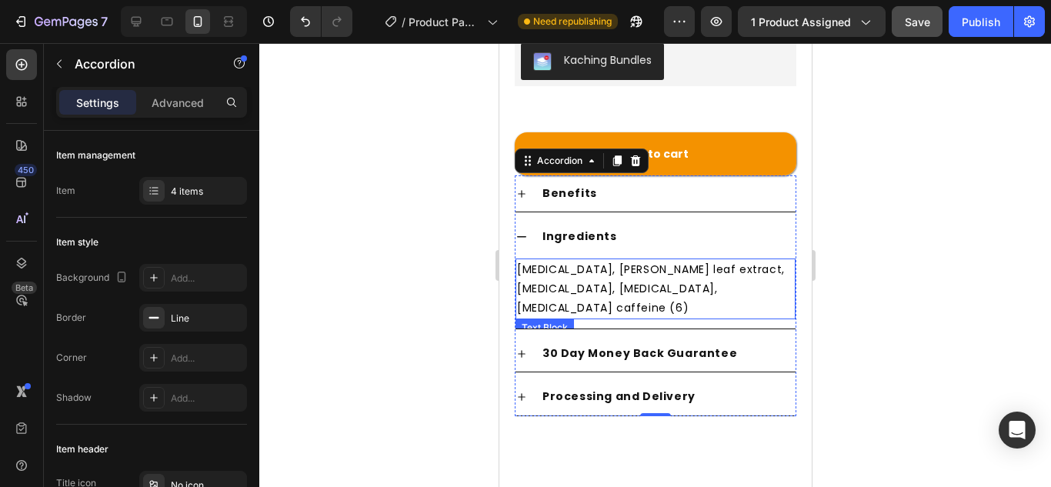
click at [590, 262] on span "[MEDICAL_DATA], [PERSON_NAME] leaf extract, [MEDICAL_DATA], [MEDICAL_DATA], [ME…" at bounding box center [650, 289] width 268 height 54
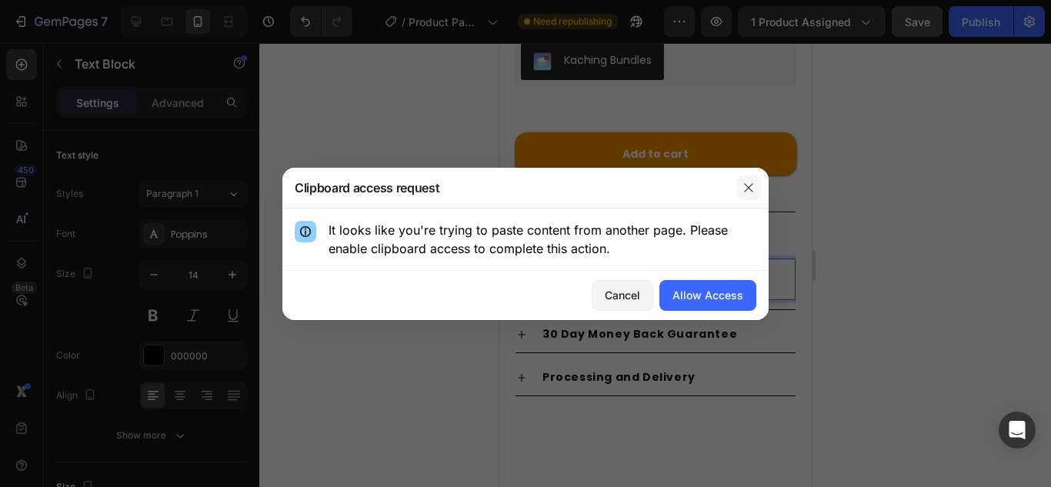
click at [745, 192] on icon "button" at bounding box center [748, 188] width 12 height 12
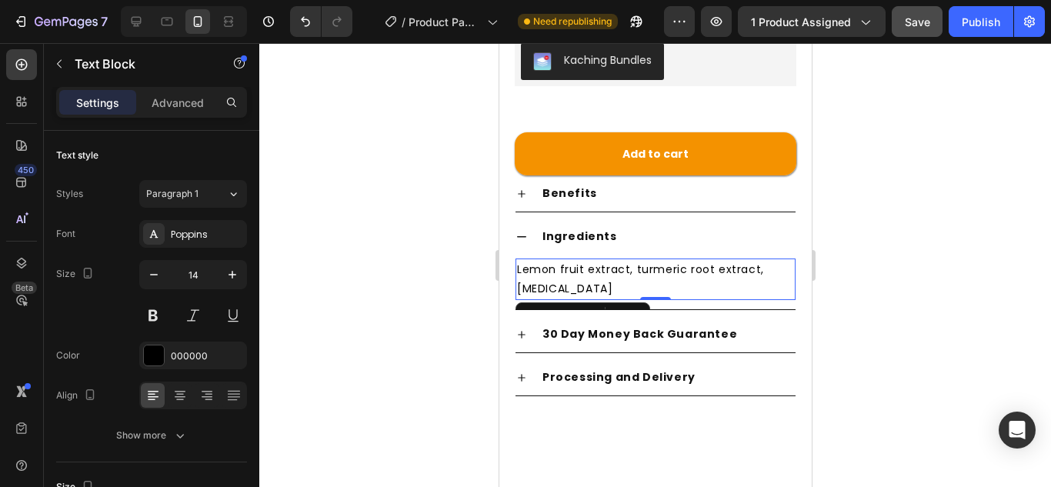
click at [589, 260] on p "Lemon fruit extract, turmeric root extract, [MEDICAL_DATA]" at bounding box center [654, 279] width 277 height 38
click at [750, 262] on span "Lemon fruit extract, turmeric root extract, [MEDICAL_DATA]" at bounding box center [639, 279] width 247 height 35
click at [632, 262] on span "Lemon fruit extract, turmeric root extract and [MEDICAL_DATA]" at bounding box center [651, 279] width 270 height 35
click at [635, 262] on span "Lemon fruit extract, turmeric root extract and [MEDICAL_DATA]" at bounding box center [651, 279] width 270 height 35
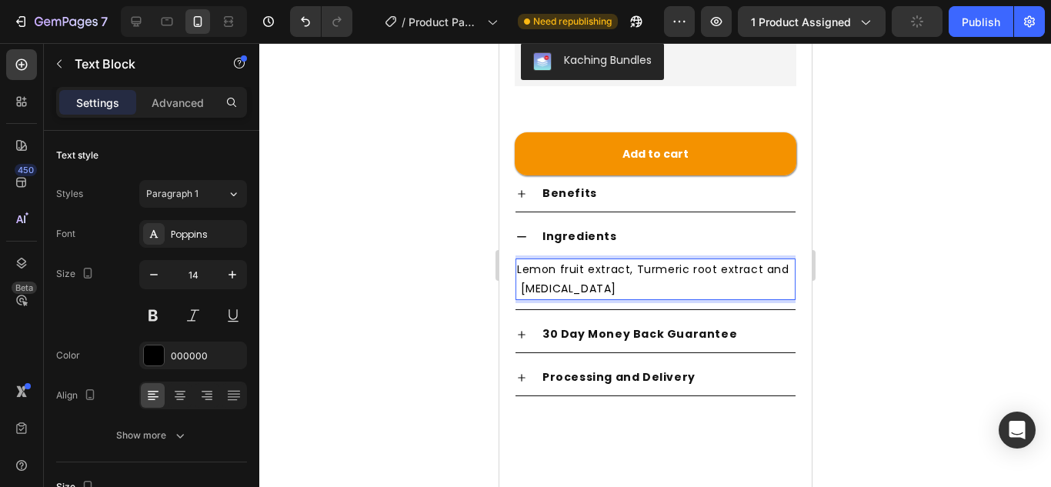
click at [526, 265] on span "Lemon fruit extract, Turmeric root extract and [MEDICAL_DATA]" at bounding box center [652, 279] width 272 height 35
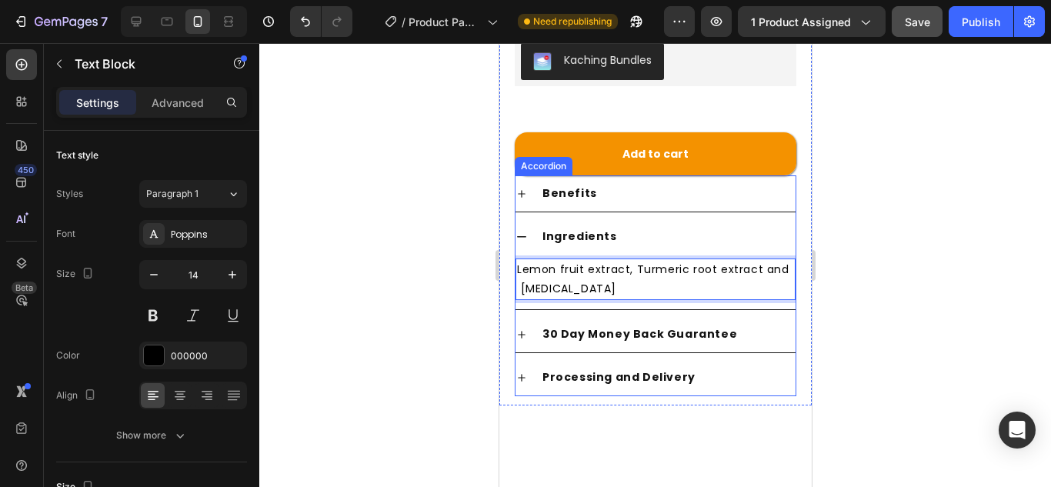
click at [567, 326] on strong "30 Day Money Back Guarantee" at bounding box center [638, 333] width 195 height 15
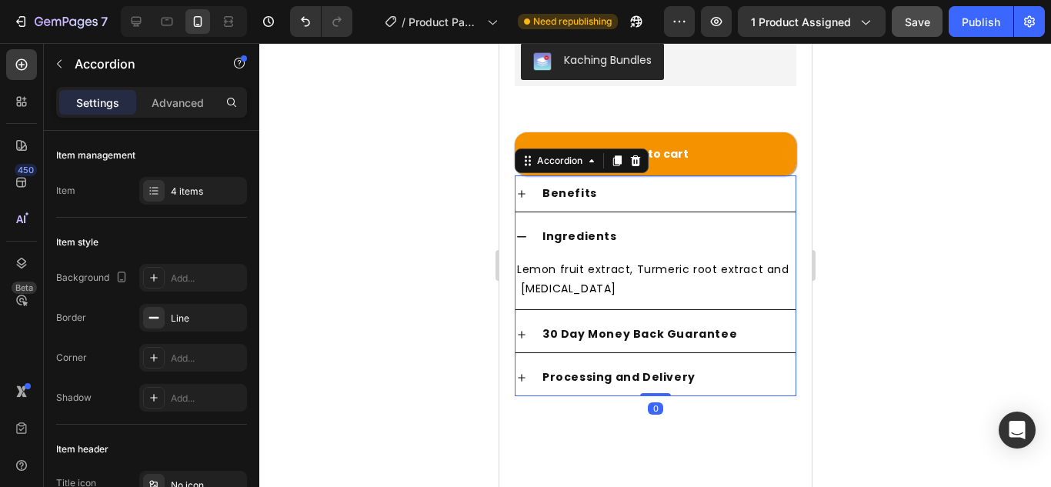
click at [527, 316] on div "30 Day Money Back Guarantee" at bounding box center [655, 334] width 280 height 36
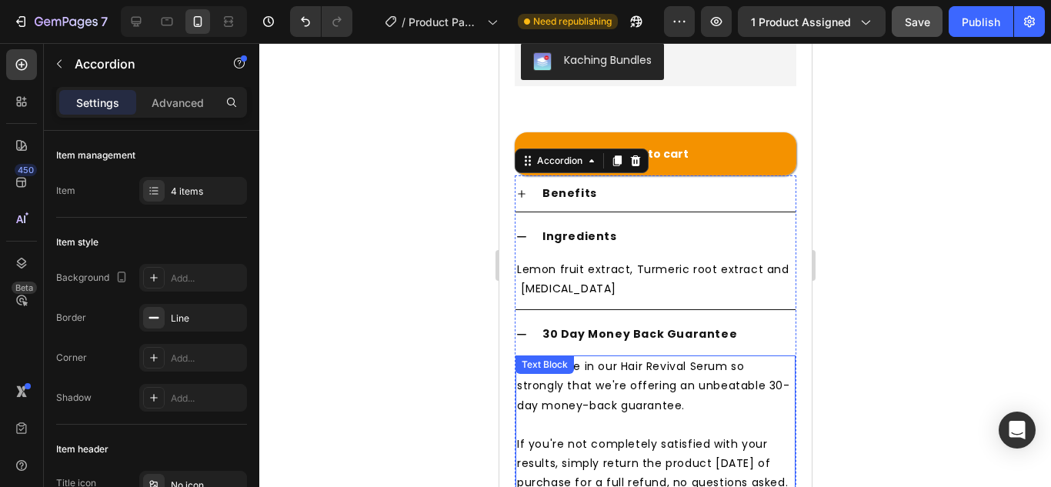
scroll to position [725, 0]
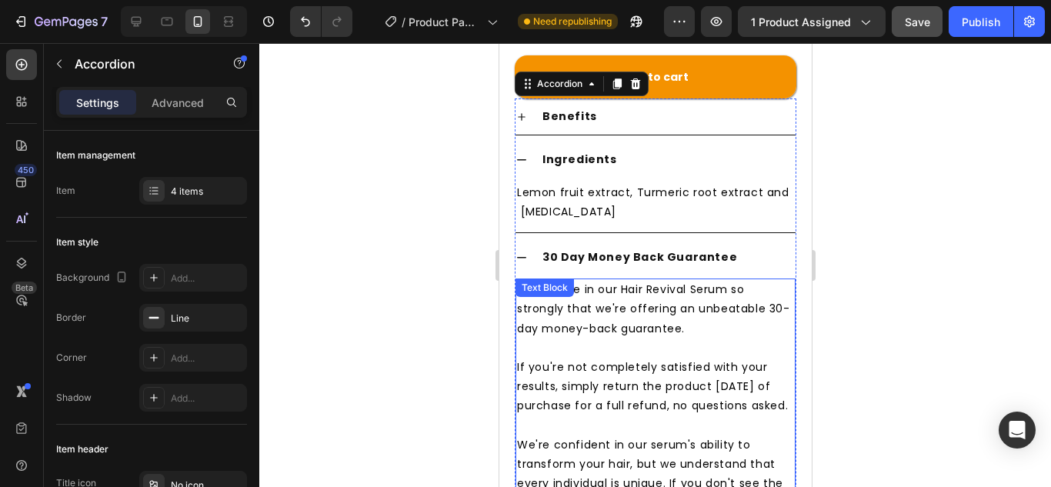
click at [592, 315] on span "We believe in our Hair Revival Serum so strongly that we're offering an unbeata…" at bounding box center [652, 309] width 273 height 54
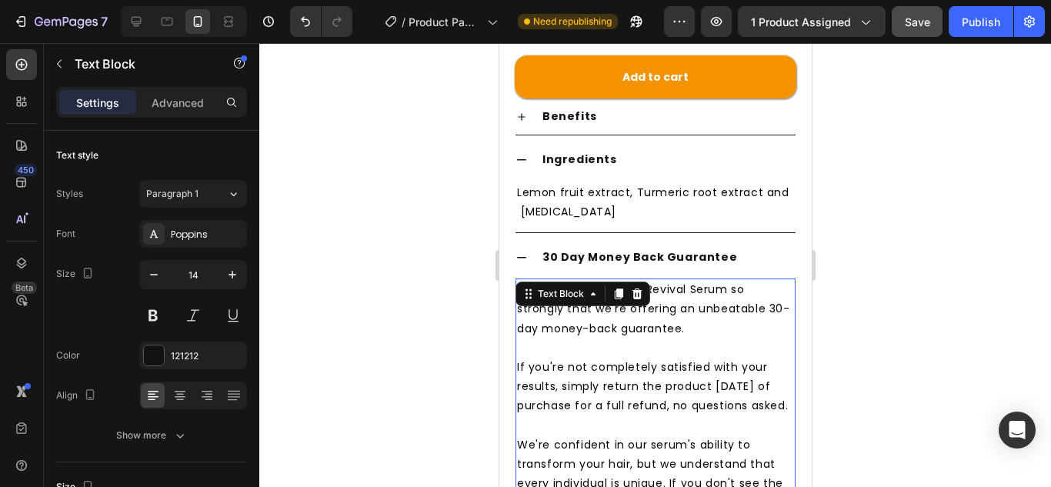
click at [592, 315] on span "We believe in our Hair Revival Serum so strongly that we're offering an unbeata…" at bounding box center [652, 309] width 273 height 54
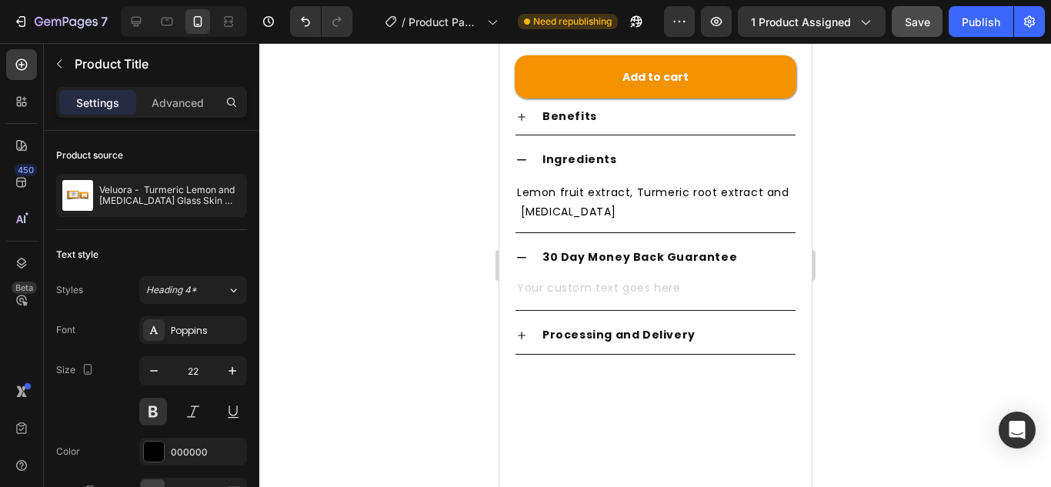
scroll to position [418, 0]
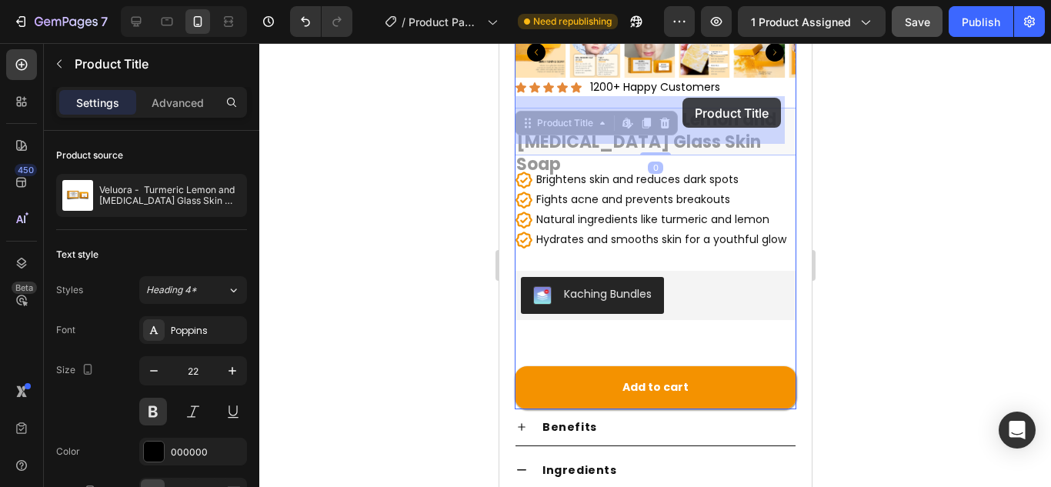
drag, startPoint x: 743, startPoint y: 105, endPoint x: 681, endPoint y: 131, distance: 66.9
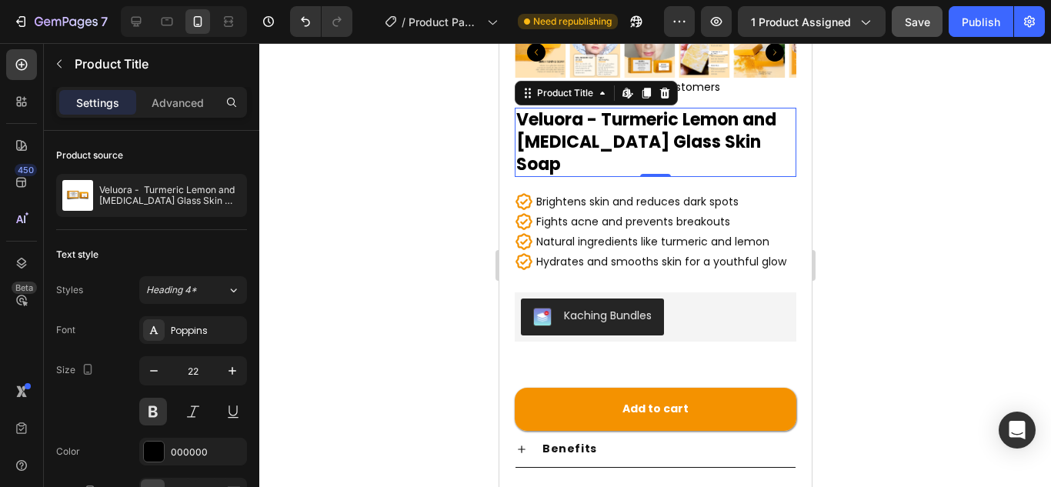
scroll to position [390, 0]
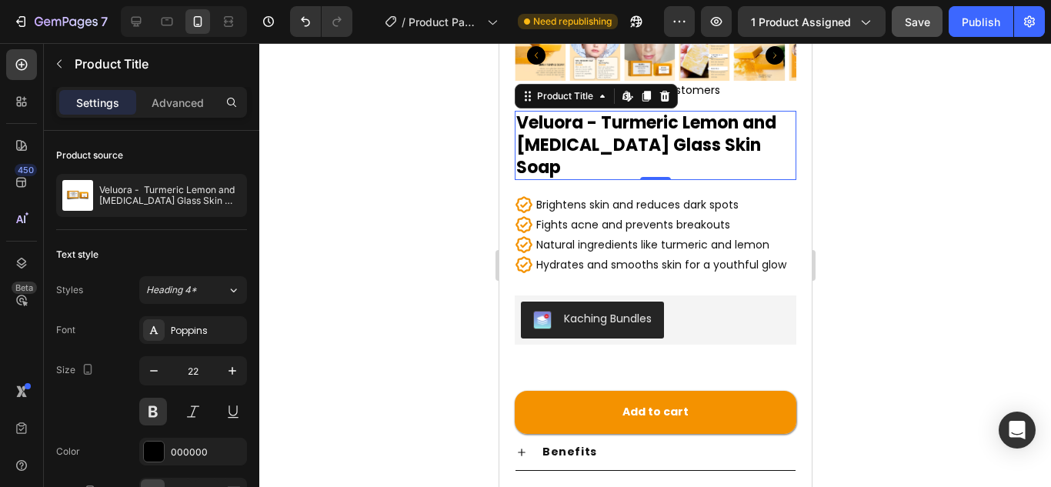
click at [650, 124] on h1 "Veluora - Turmeric Lemon and [MEDICAL_DATA] Glass Skin Soap" at bounding box center [655, 145] width 282 height 69
click at [554, 123] on h1 "Veluora - Turmeric Lemon and [MEDICAL_DATA] Glass Skin Soap" at bounding box center [655, 145] width 282 height 69
click at [524, 111] on h1 "Veluora - Turmeric Lemon and [MEDICAL_DATA] Glass Skin Soap" at bounding box center [655, 145] width 282 height 69
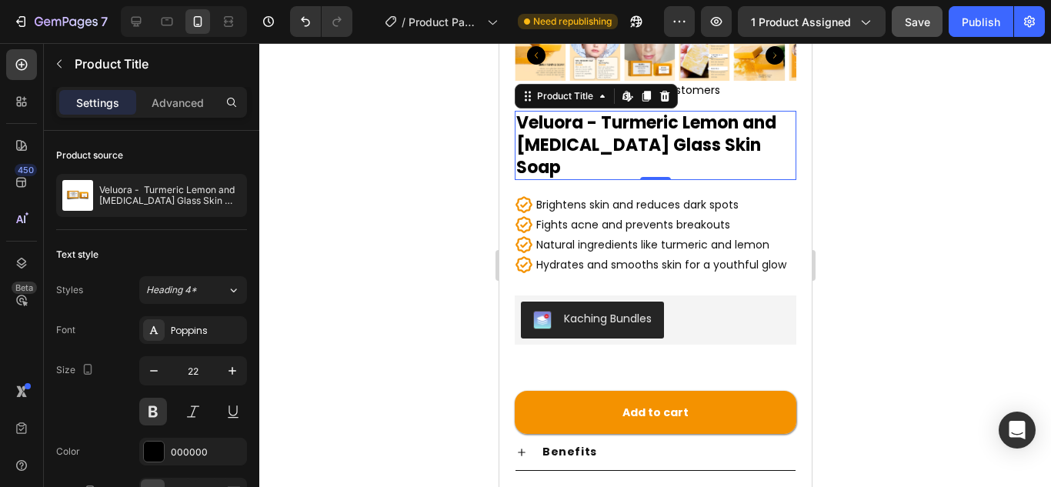
click at [525, 112] on h1 "Veluora - Turmeric Lemon and [MEDICAL_DATA] Glass Skin Soap" at bounding box center [655, 145] width 282 height 69
click at [645, 92] on icon at bounding box center [645, 97] width 8 height 11
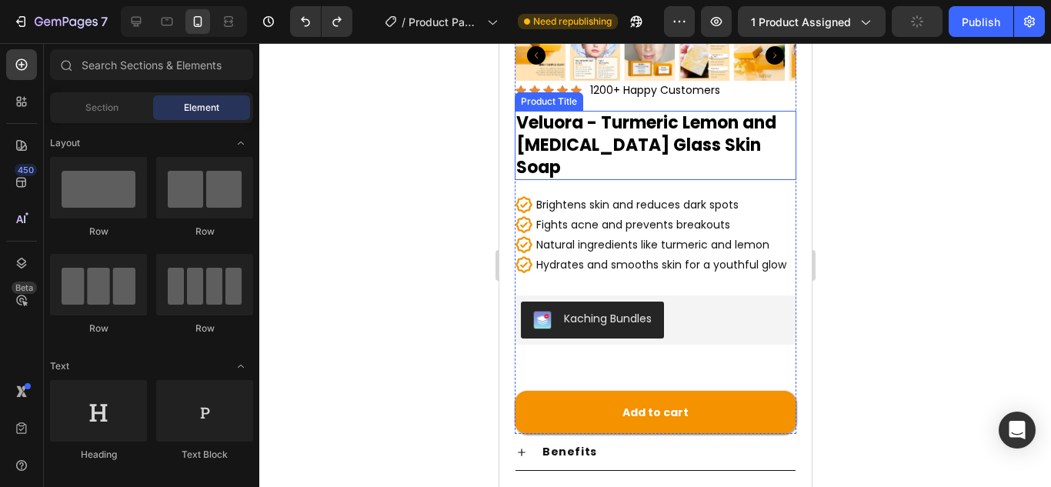
click at [568, 119] on h1 "Veluora - Turmeric Lemon and [MEDICAL_DATA] Glass Skin Soap" at bounding box center [655, 145] width 282 height 69
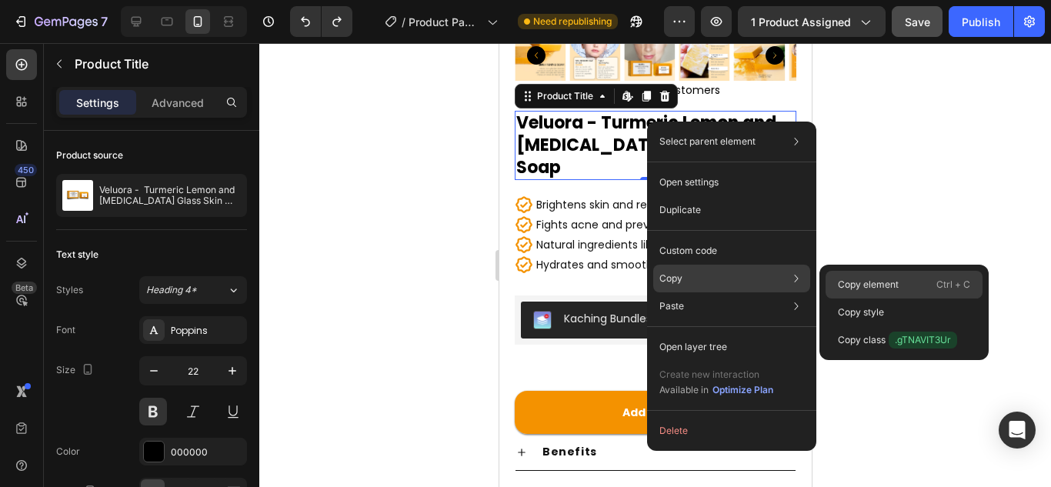
click at [875, 290] on p "Copy element" at bounding box center [868, 285] width 61 height 14
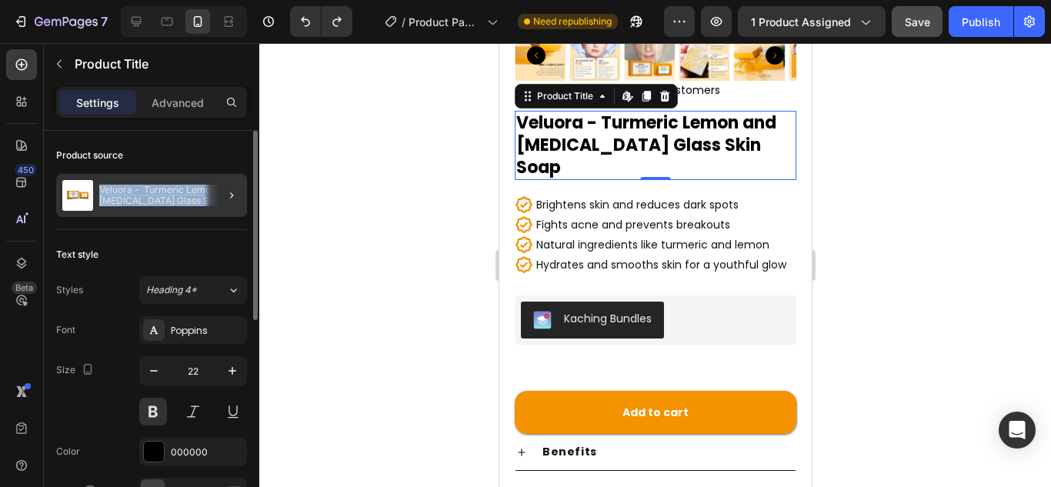
drag, startPoint x: 99, startPoint y: 186, endPoint x: 218, endPoint y: 202, distance: 120.2
click at [218, 202] on div "Veluora - Turmeric Lemon and [MEDICAL_DATA] Glass Skin Soap" at bounding box center [151, 195] width 191 height 43
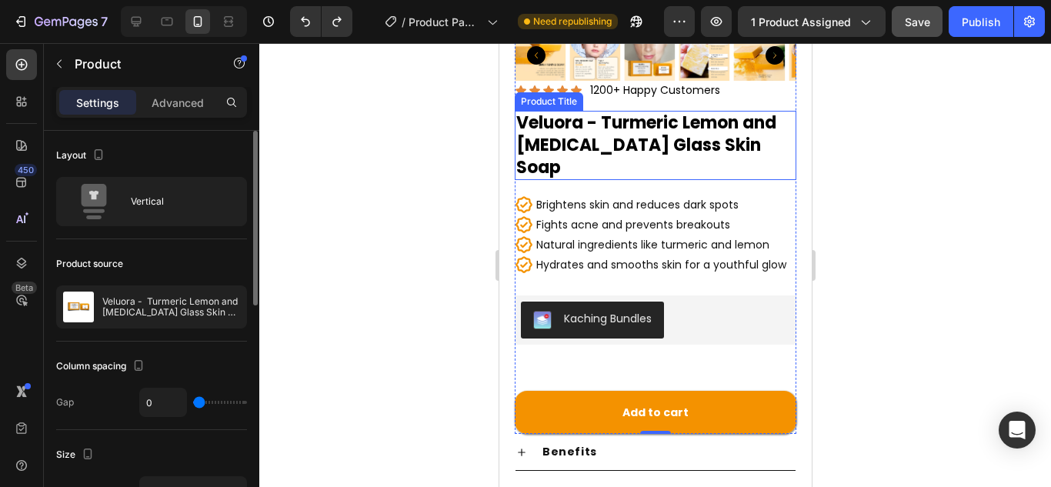
click at [561, 117] on h1 "Veluora - Turmeric Lemon and [MEDICAL_DATA] Glass Skin Soap" at bounding box center [655, 145] width 282 height 69
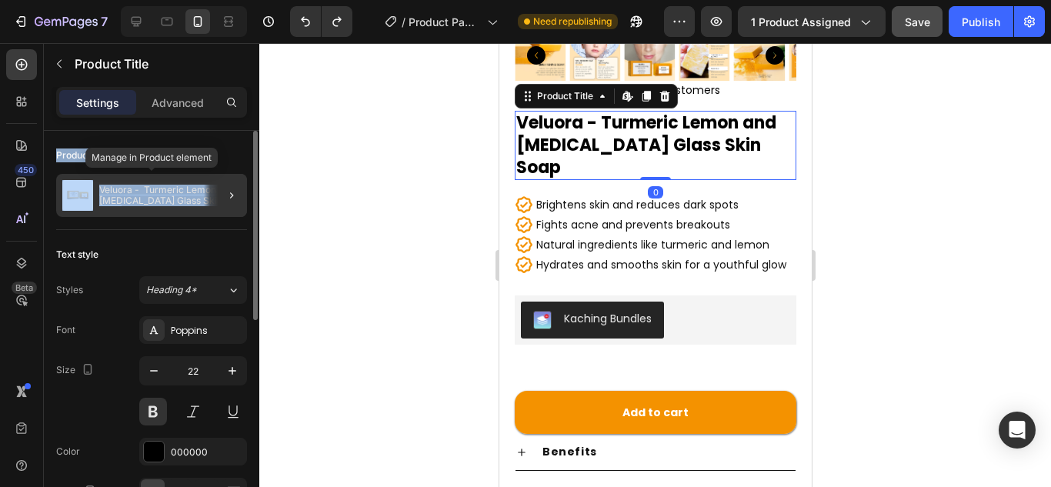
click at [142, 192] on p "Veluora - Turmeric Lemon and [MEDICAL_DATA] Glass Skin Soap" at bounding box center [170, 196] width 142 height 22
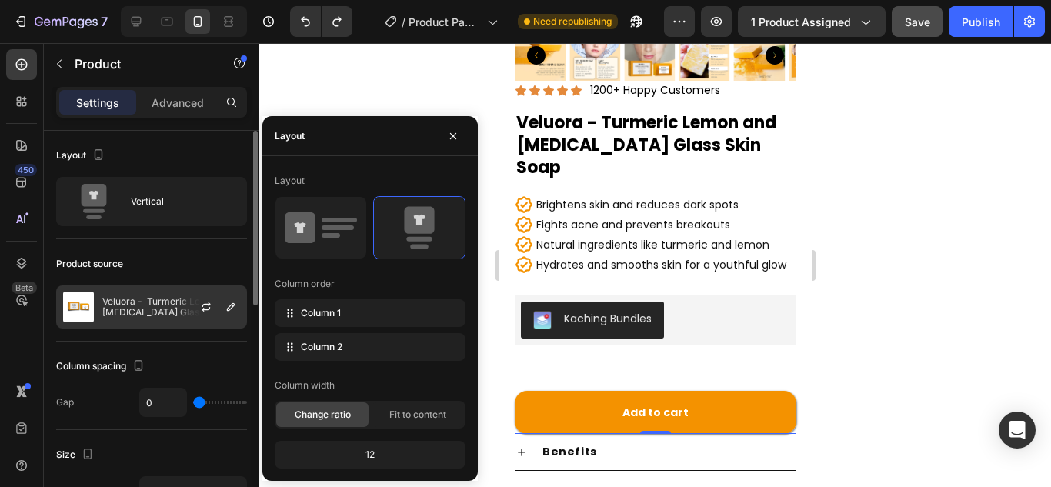
click at [129, 304] on p "Veluora - Turmeric Lemon and [MEDICAL_DATA] Glass Skin Soap" at bounding box center [171, 307] width 138 height 22
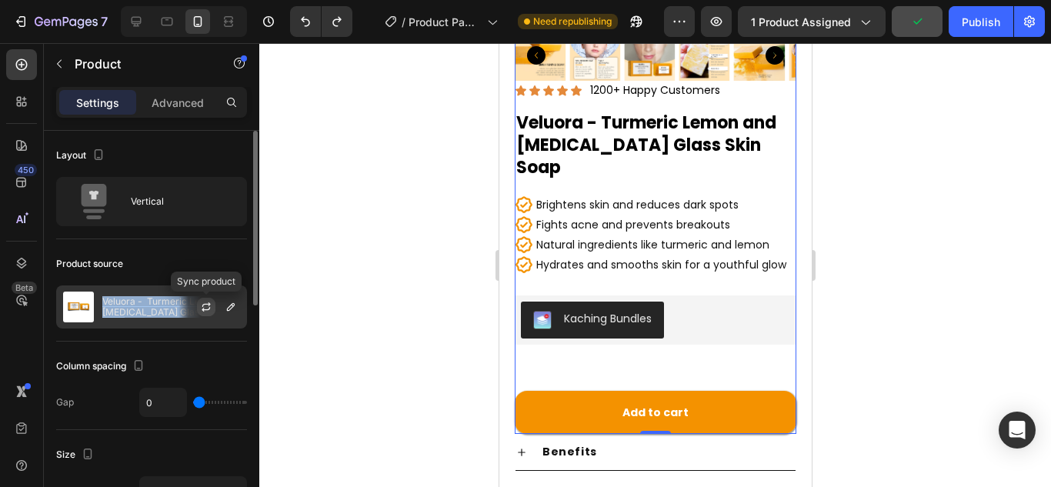
drag, startPoint x: 103, startPoint y: 296, endPoint x: 205, endPoint y: 315, distance: 104.0
click at [205, 315] on div "Veluora - Turmeric Lemon and [MEDICAL_DATA] Glass Skin Soap" at bounding box center [151, 306] width 191 height 43
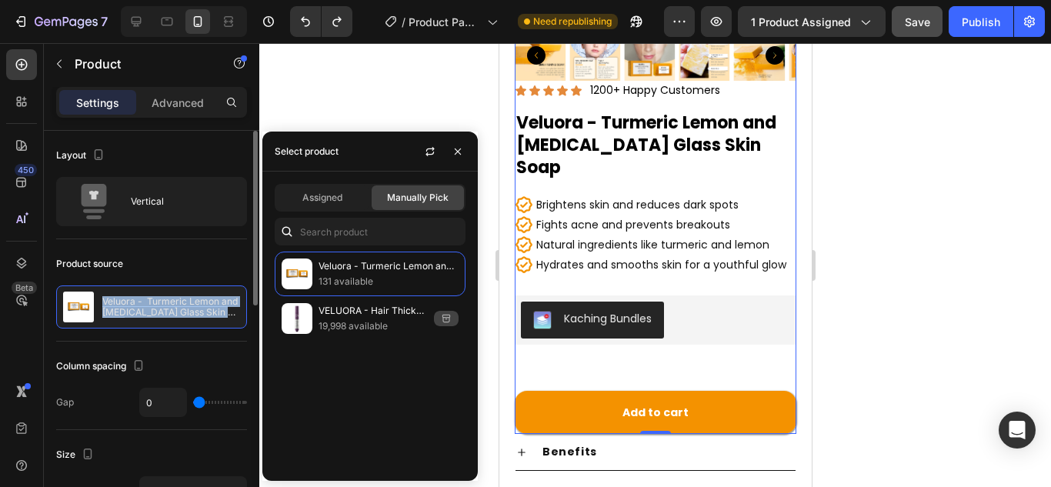
copy div "Veluora - Turmeric Lemon and [MEDICAL_DATA] Glass Skin Soap"
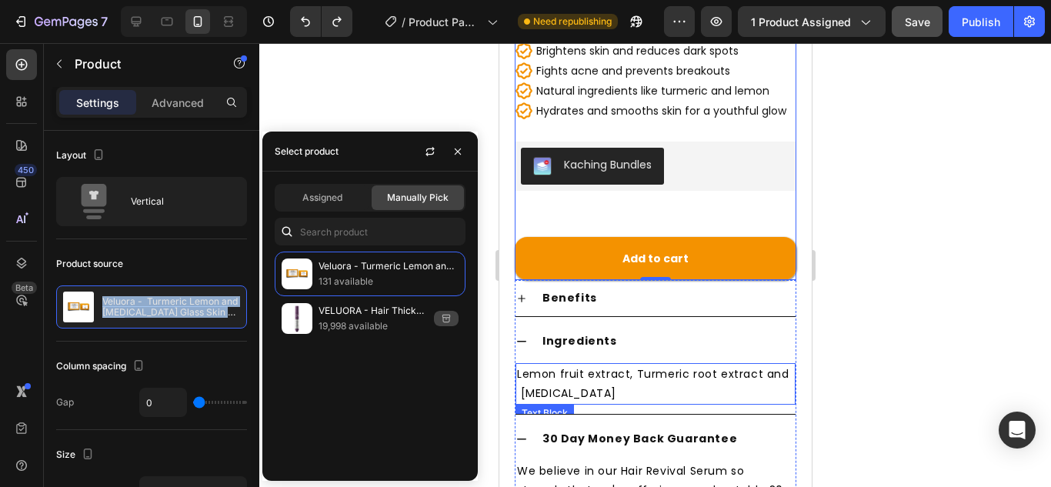
scroll to position [698, 0]
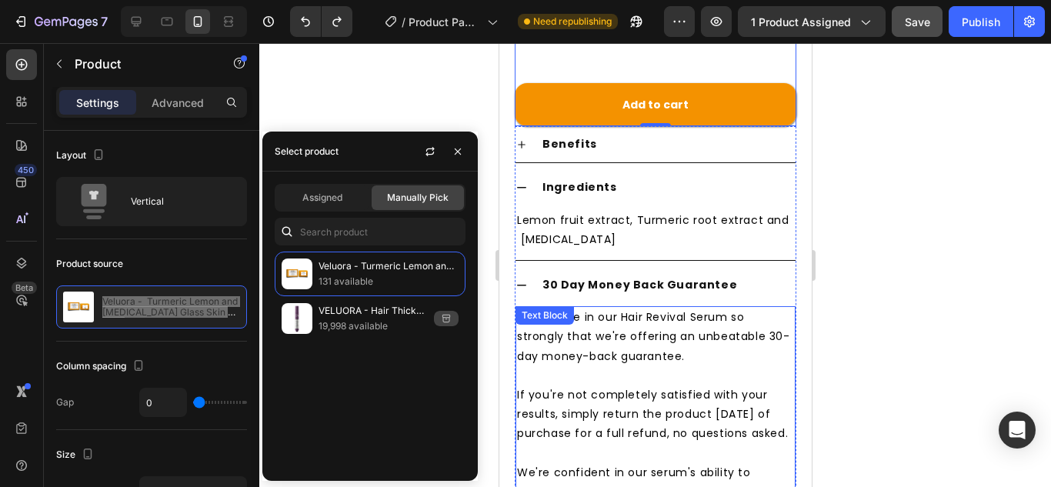
click at [558, 366] on p "Rich Text Editor. Editing area: main" at bounding box center [654, 375] width 277 height 19
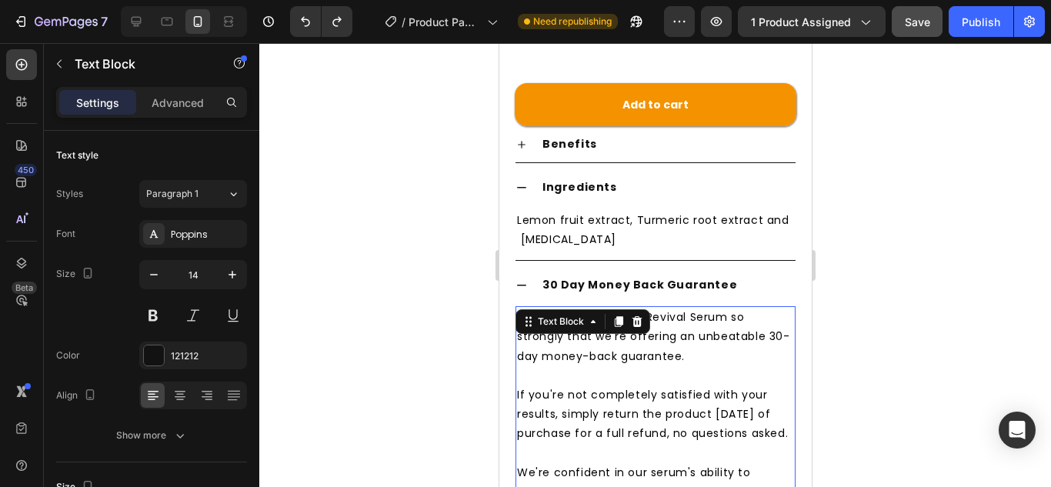
click at [552, 329] on span "We believe in our Hair Revival Serum so strongly that we're offering an unbeata…" at bounding box center [652, 336] width 273 height 54
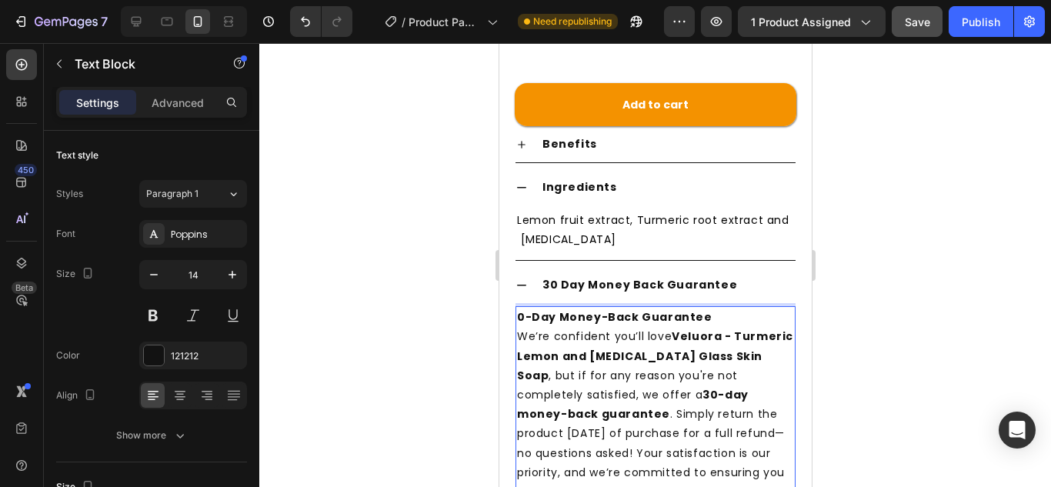
scroll to position [724, 0]
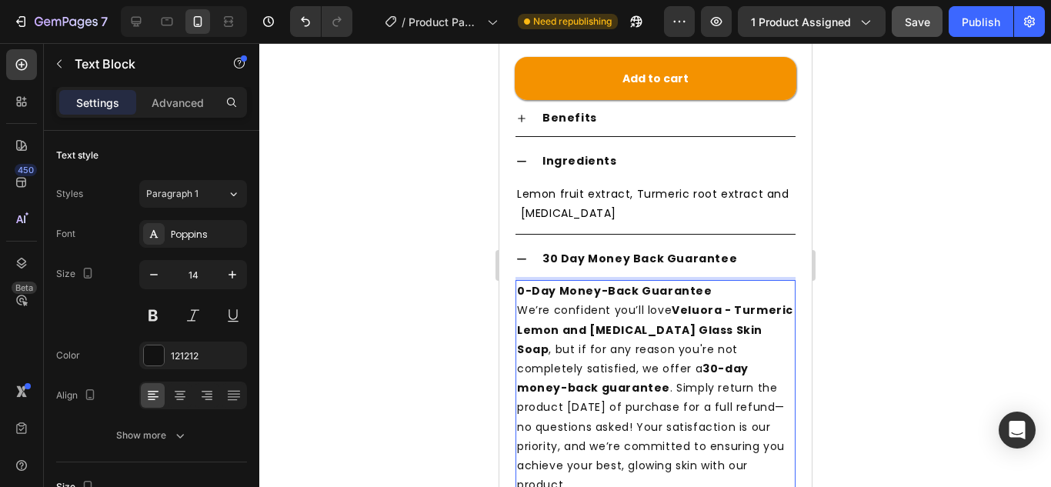
click at [525, 283] on strong "0-Day Money-Back Guarantee" at bounding box center [613, 290] width 195 height 15
click at [518, 301] on p "We’re confident you’ll love Veluora - Turmeric Lemon and [MEDICAL_DATA] Glass S…" at bounding box center [654, 398] width 277 height 194
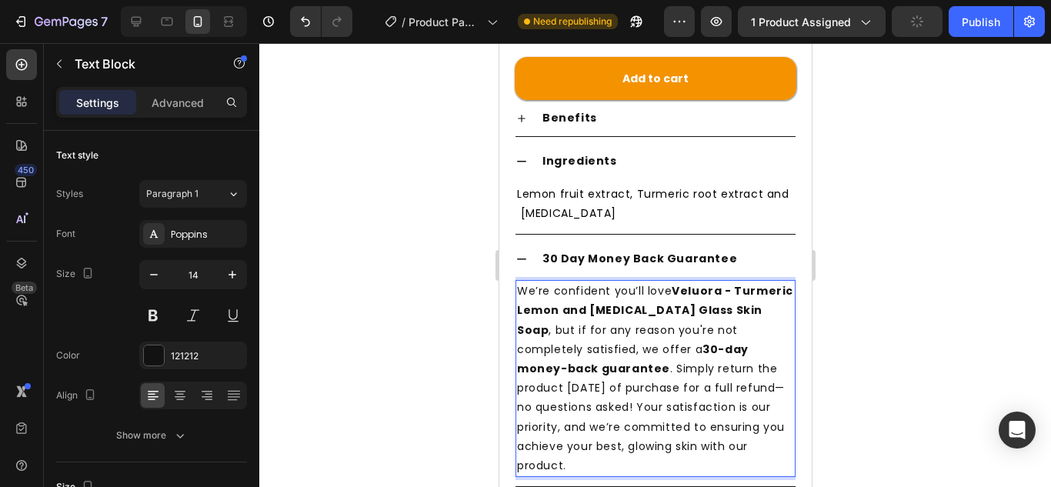
click at [595, 322] on p "We’re confident you’ll love Veluora - Turmeric Lemon and [MEDICAL_DATA] Glass S…" at bounding box center [654, 379] width 277 height 194
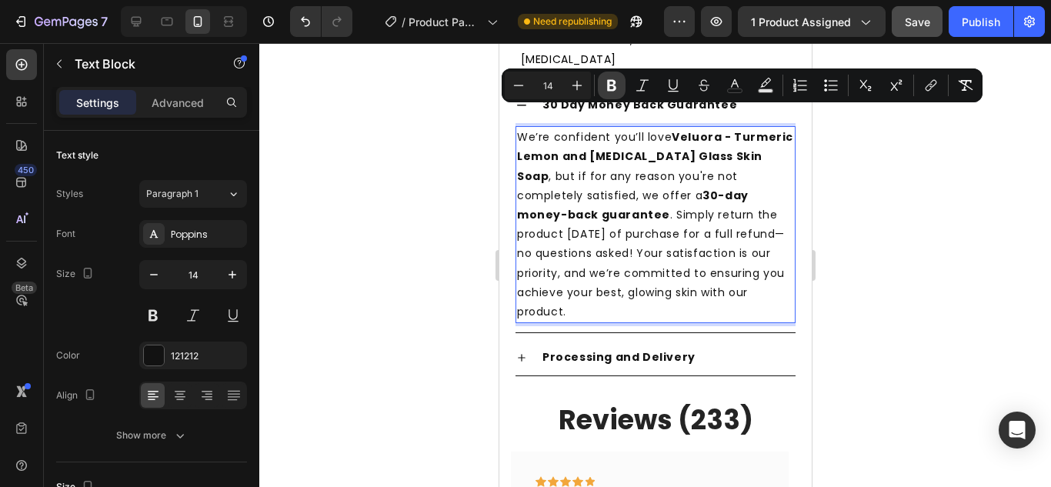
click at [610, 82] on icon "Editor contextual toolbar" at bounding box center [611, 85] width 15 height 15
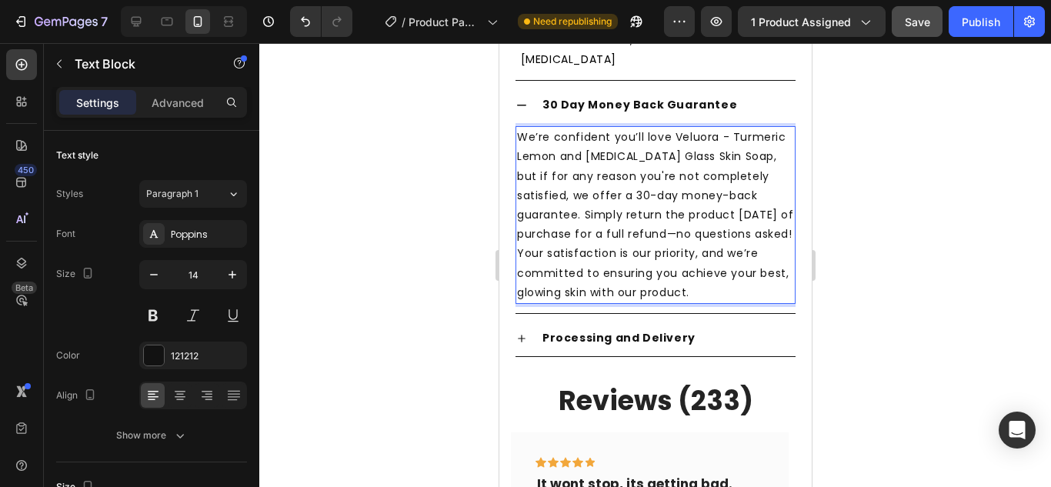
click at [562, 152] on p "We’re confident you’ll love Veluora - Turmeric Lemon and [MEDICAL_DATA] Glass S…" at bounding box center [654, 215] width 277 height 175
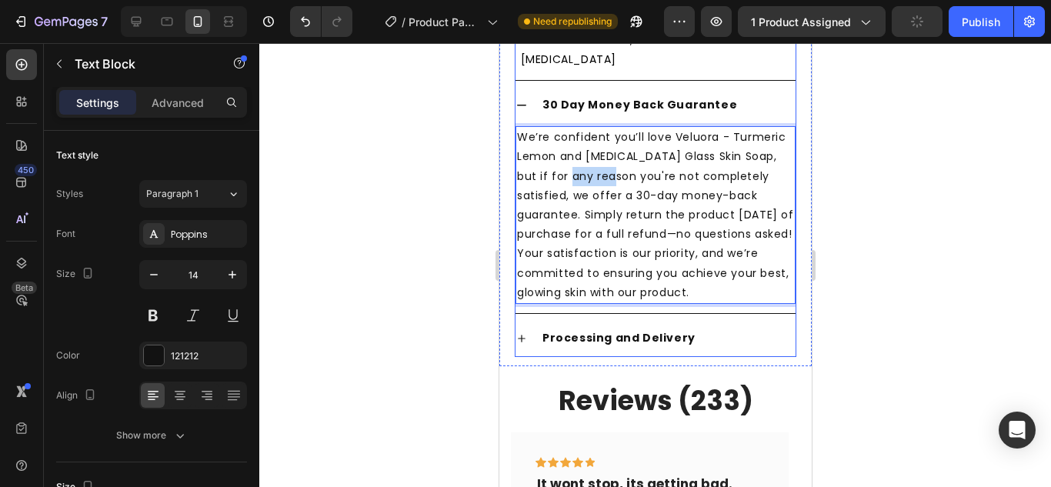
click at [565, 338] on strong "Processing and Delivery" at bounding box center [617, 337] width 153 height 15
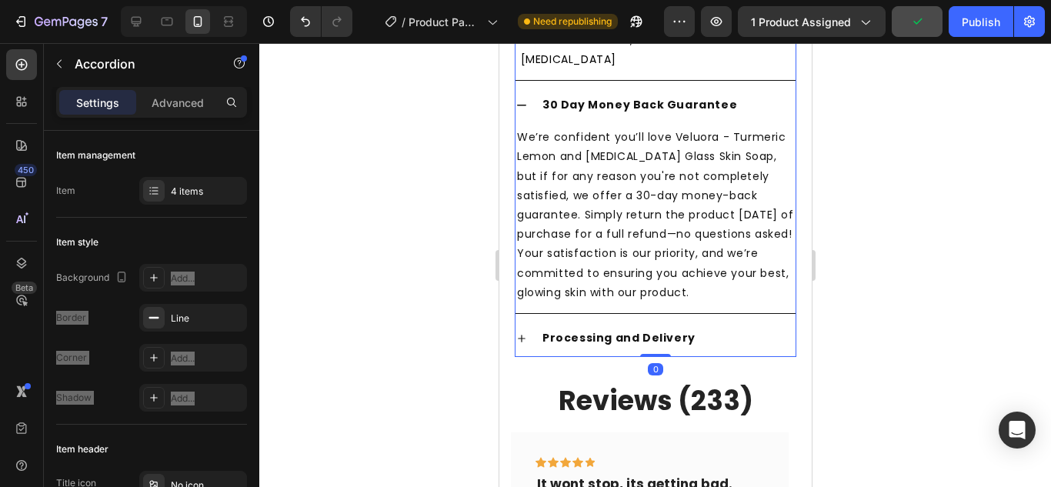
click at [521, 338] on icon at bounding box center [521, 339] width 8 height 8
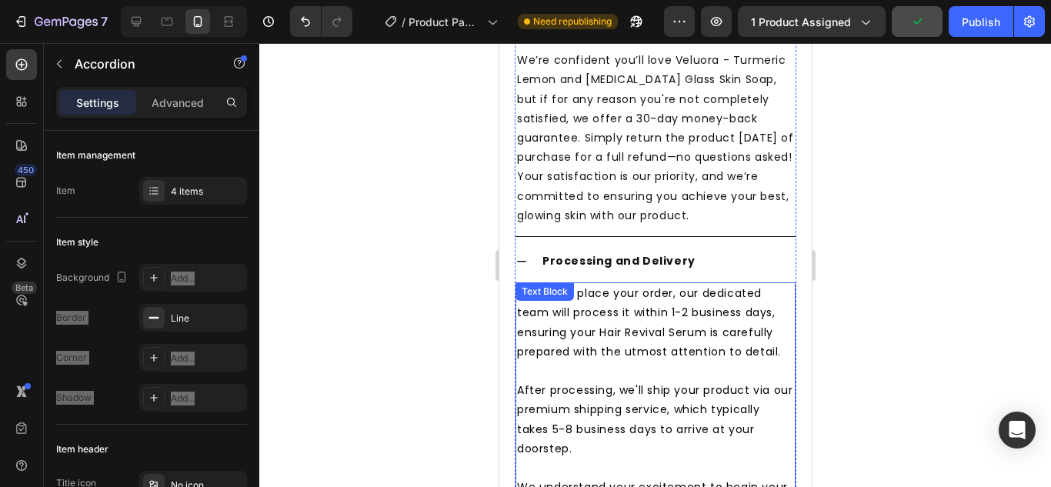
scroll to position [1031, 0]
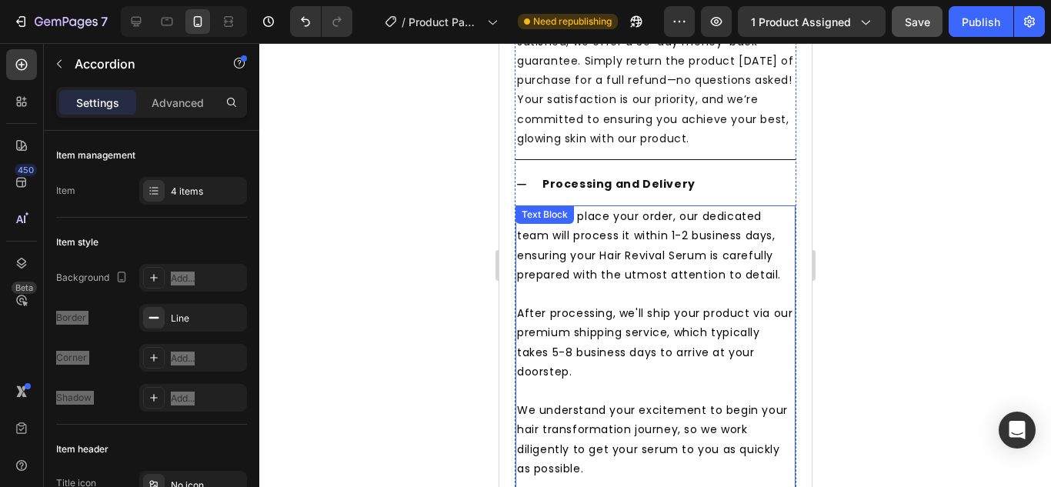
click at [659, 239] on p "Once you place your order, our dedicated team will process it within 1-2 busine…" at bounding box center [654, 246] width 277 height 78
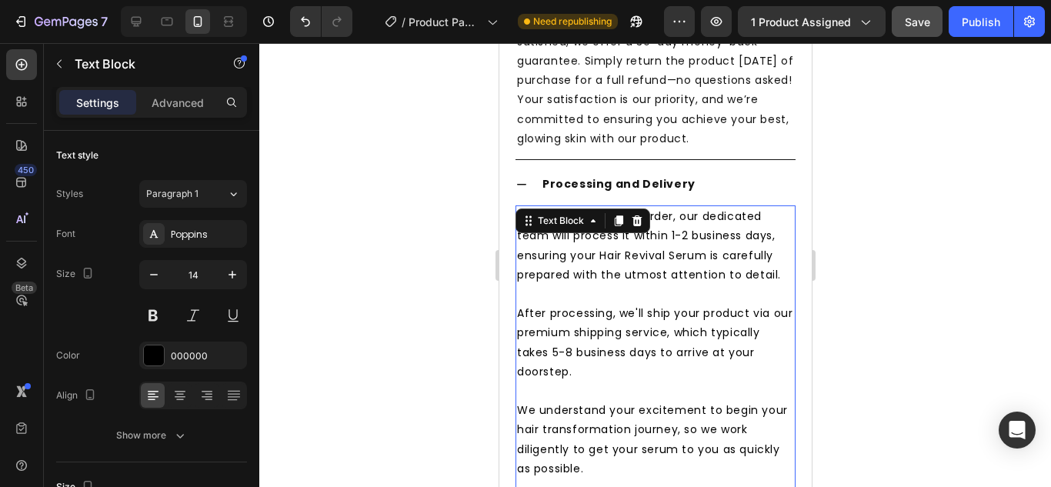
click at [592, 260] on p "Once you place your order, our dedicated team will process it within 1-2 busine…" at bounding box center [654, 246] width 277 height 78
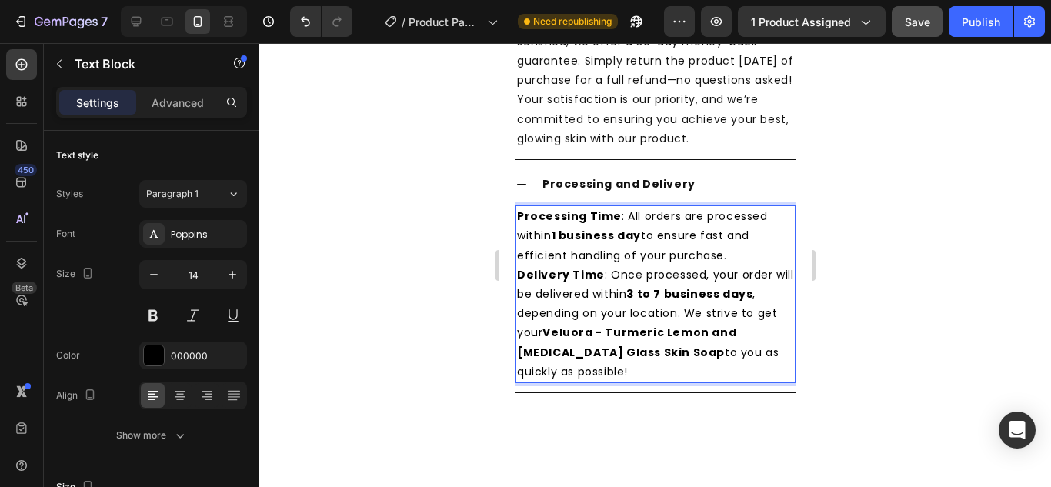
click at [573, 212] on strong "Processing Time" at bounding box center [568, 215] width 105 height 15
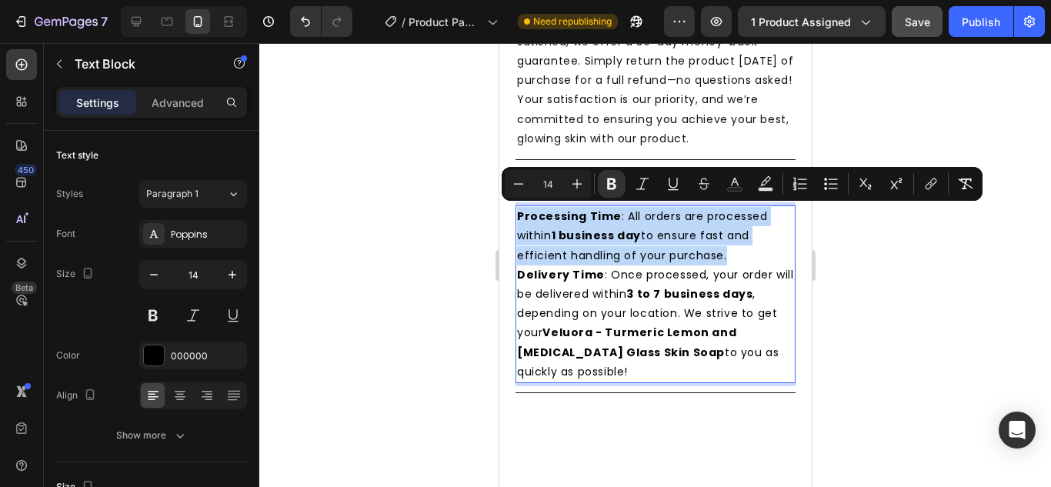
drag, startPoint x: 574, startPoint y: 226, endPoint x: 590, endPoint y: 218, distance: 17.9
click at [575, 228] on strong "1 business day" at bounding box center [595, 235] width 89 height 15
click at [592, 212] on strong "Processing Time" at bounding box center [568, 215] width 105 height 15
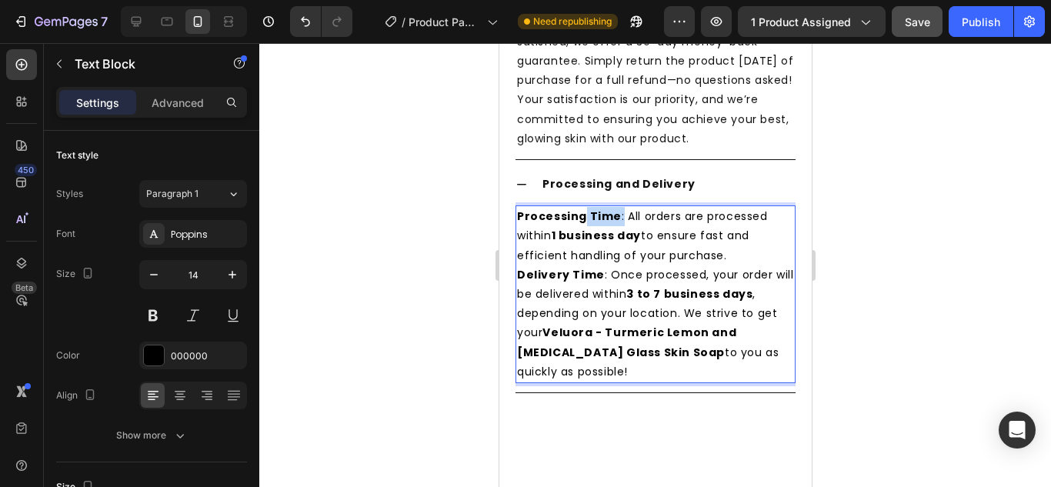
drag, startPoint x: 617, startPoint y: 212, endPoint x: 582, endPoint y: 212, distance: 34.6
click at [582, 212] on p "Processing Time : All orders are processed within 1 business day to ensure fast…" at bounding box center [654, 236] width 277 height 58
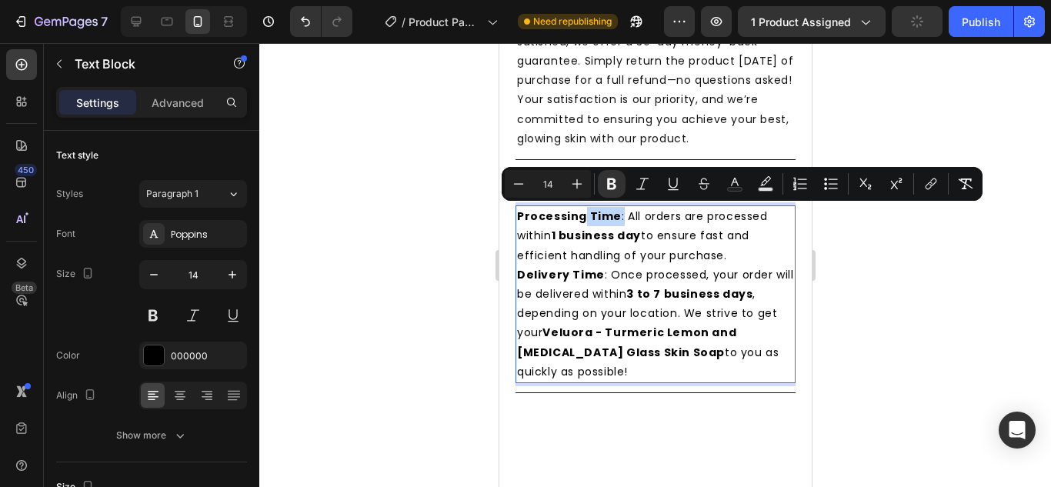
click at [623, 238] on strong "1 business day" at bounding box center [595, 235] width 89 height 15
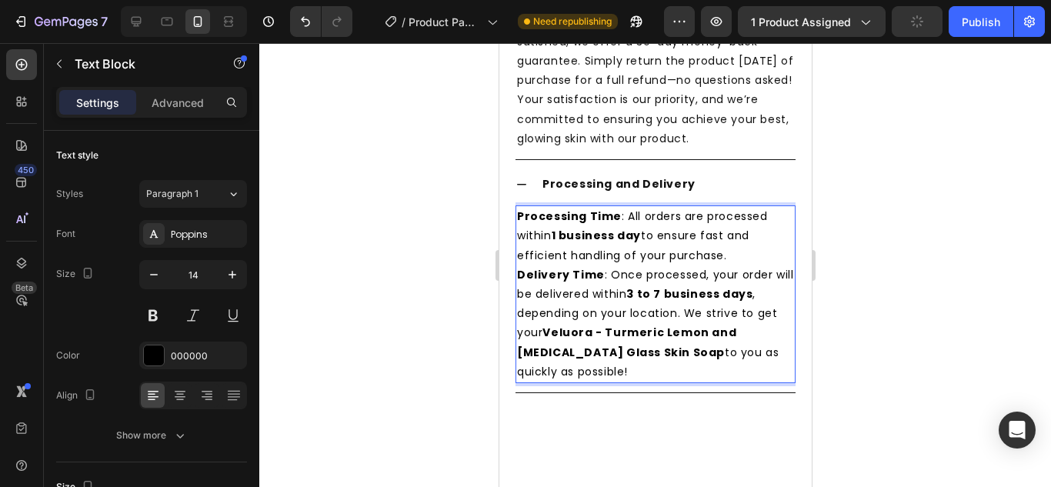
click at [750, 252] on p "Processing Time : All orders are processed within 1 business day to ensure fast…" at bounding box center [654, 236] width 277 height 58
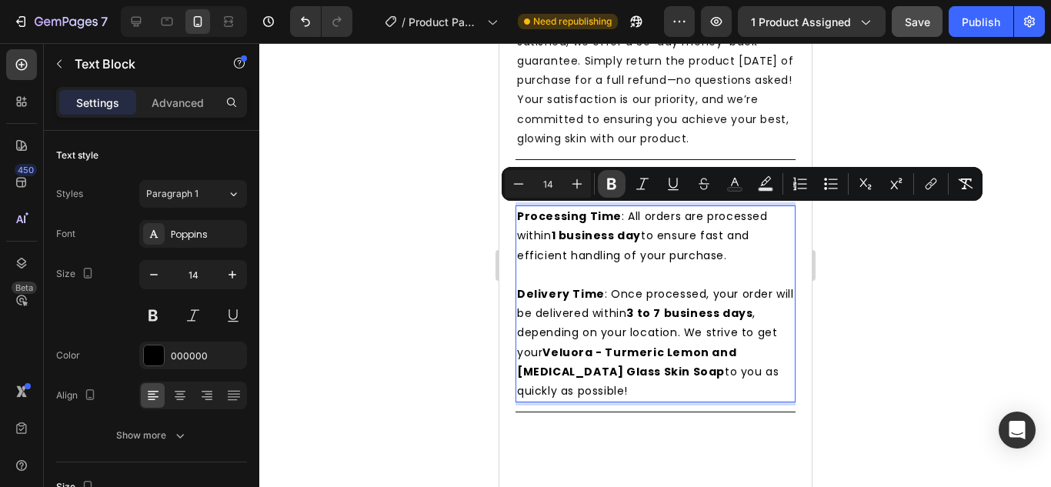
click at [619, 185] on button "Bold" at bounding box center [612, 184] width 28 height 28
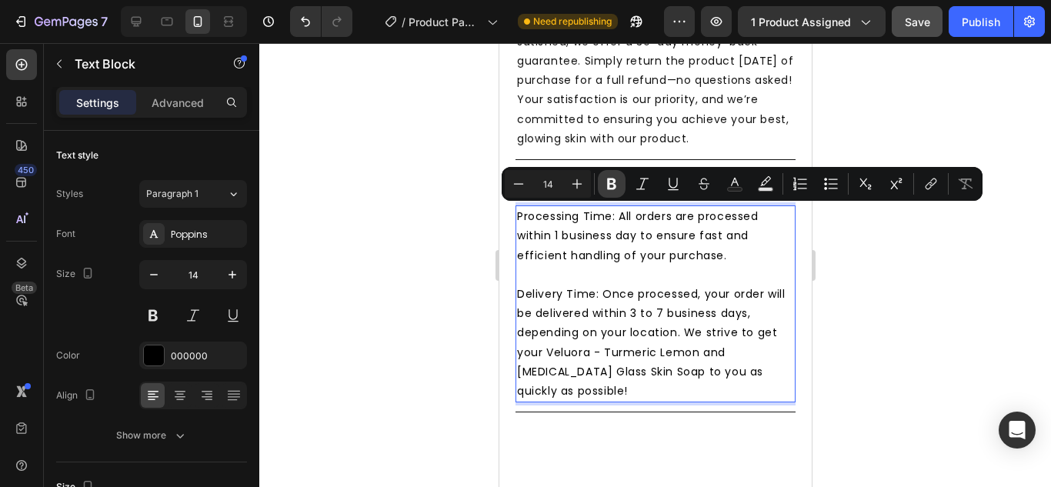
click at [616, 185] on strong "Processing and Delivery" at bounding box center [617, 183] width 153 height 15
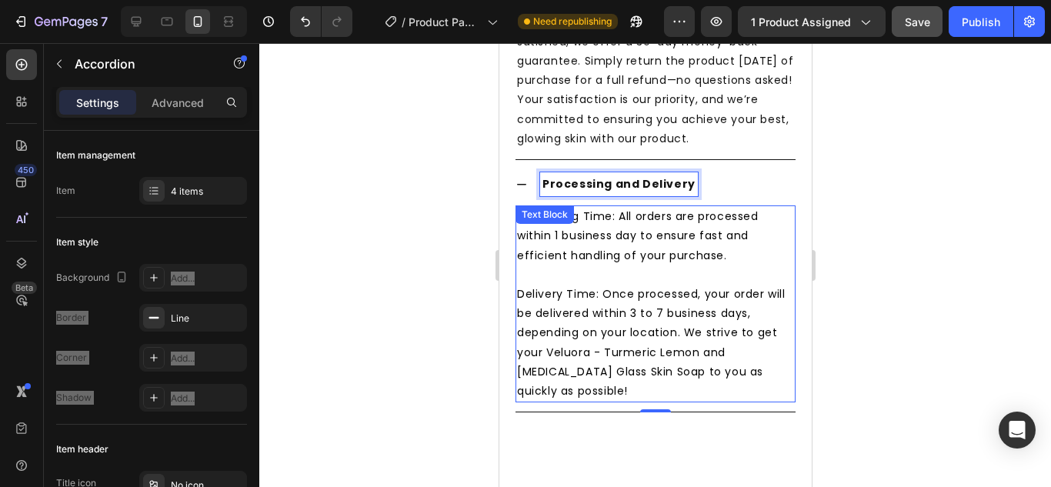
click at [607, 226] on p "Processing Time: All orders are processed within 1 business day to ensure fast …" at bounding box center [654, 236] width 277 height 58
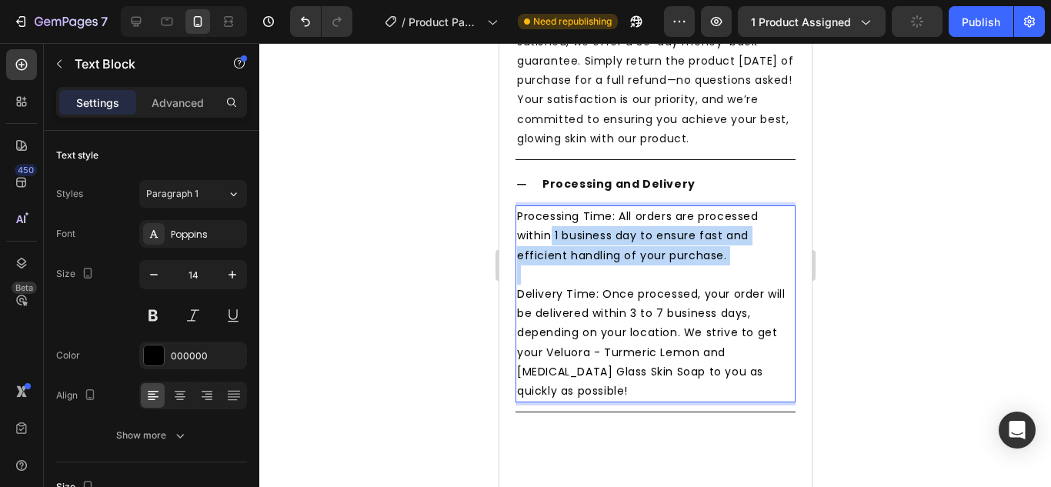
drag, startPoint x: 549, startPoint y: 231, endPoint x: 696, endPoint y: 271, distance: 152.3
click at [696, 271] on div "Processing Time: All orders are processed within 1 business day to ensure fast …" at bounding box center [655, 303] width 280 height 197
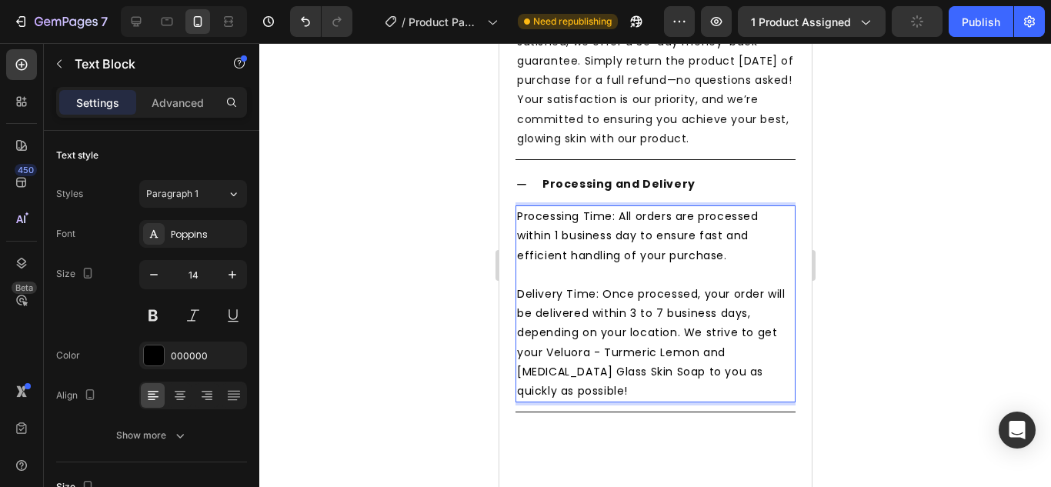
click at [560, 300] on p "Delivery Time: Once processed, your order will be delivered within 3 to 7 busin…" at bounding box center [654, 343] width 277 height 116
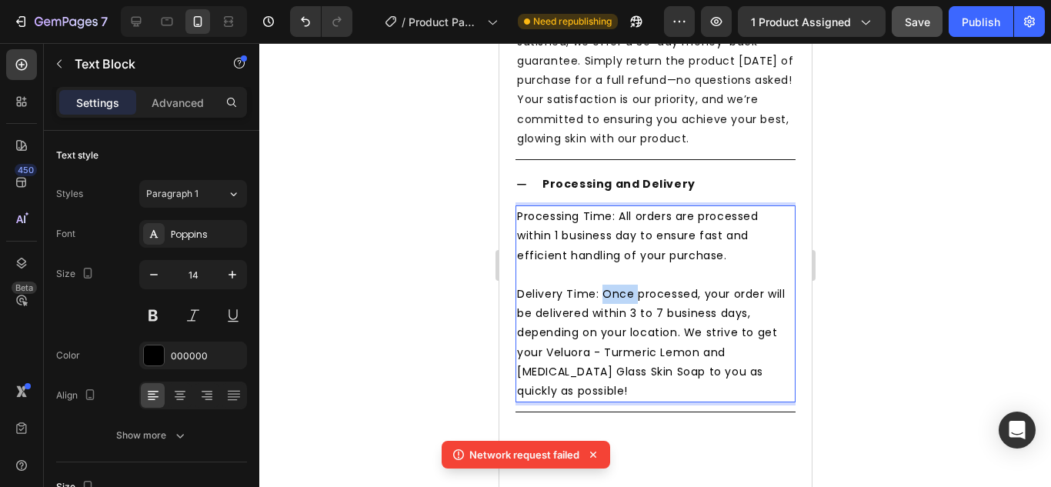
drag, startPoint x: 601, startPoint y: 288, endPoint x: 650, endPoint y: 315, distance: 55.4
click at [638, 295] on p "Delivery Time: Once processed, your order will be delivered within 3 to 7 busin…" at bounding box center [654, 343] width 277 height 116
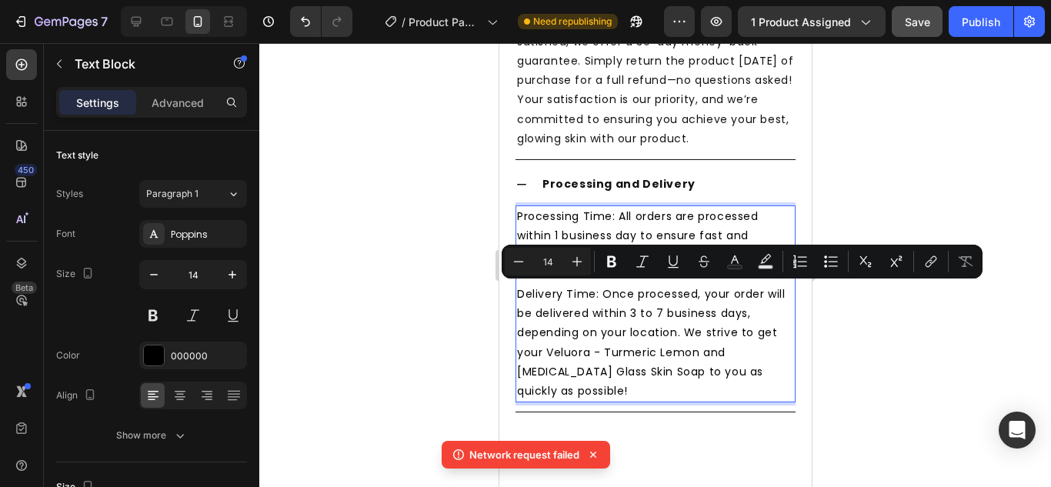
click at [655, 315] on p "Delivery Time: Once processed, your order will be delivered within 3 to 7 busin…" at bounding box center [654, 343] width 277 height 116
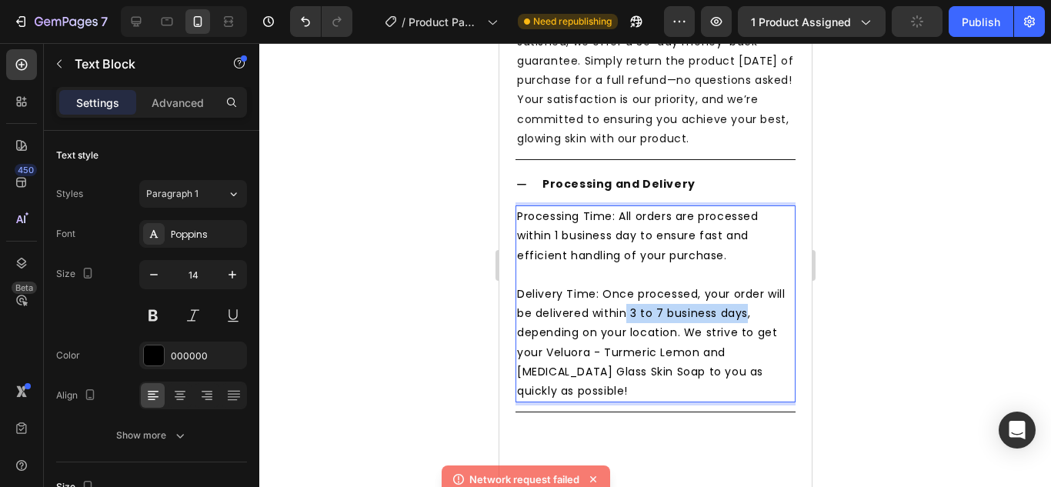
drag, startPoint x: 649, startPoint y: 309, endPoint x: 766, endPoint y: 312, distance: 116.9
click at [766, 312] on p "Delivery Time: Once processed, your order will be delivered within 3 to 7 busin…" at bounding box center [654, 343] width 277 height 116
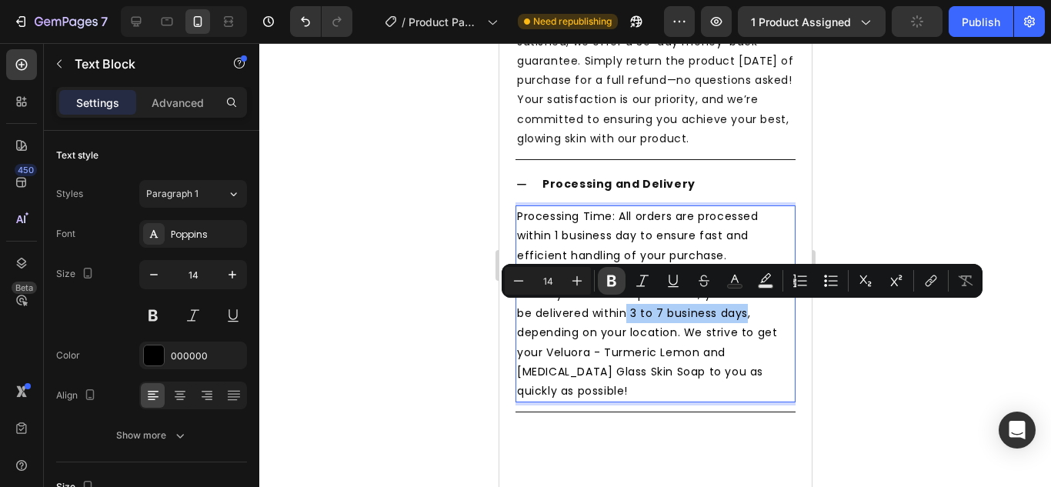
click at [613, 275] on icon "Editor contextual toolbar" at bounding box center [611, 281] width 9 height 12
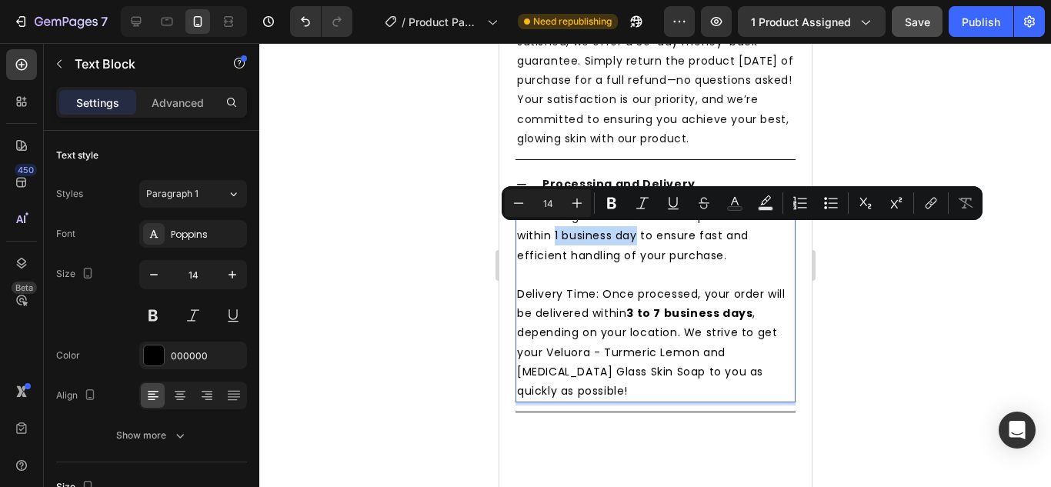
drag, startPoint x: 554, startPoint y: 232, endPoint x: 635, endPoint y: 233, distance: 81.5
click at [635, 233] on p "Processing Time: All orders are processed within 1 business day to ensure fast …" at bounding box center [654, 236] width 277 height 58
drag, startPoint x: 609, startPoint y: 200, endPoint x: 72, endPoint y: 219, distance: 538.0
click at [609, 200] on icon "Editor contextual toolbar" at bounding box center [611, 204] width 9 height 12
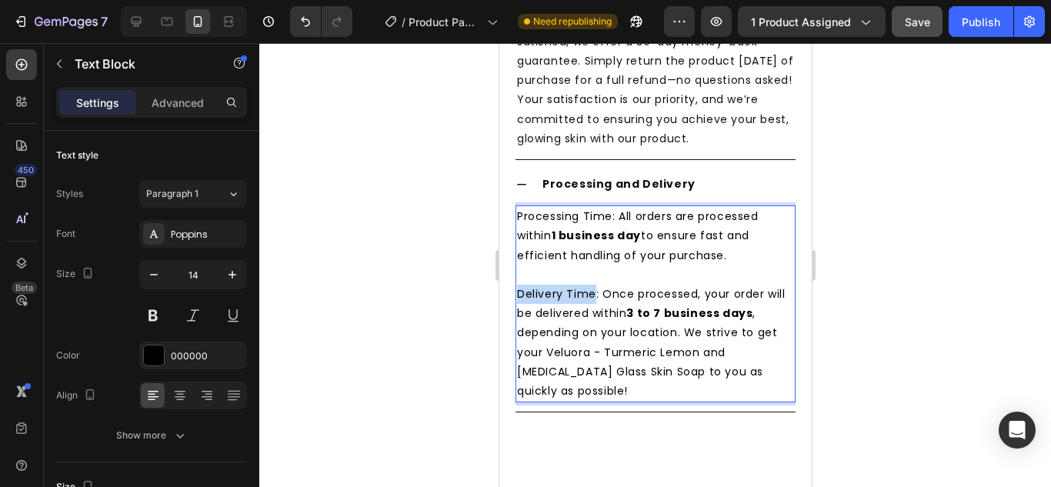
drag, startPoint x: 517, startPoint y: 292, endPoint x: 595, endPoint y: 292, distance: 77.7
click at [595, 292] on p "Delivery Time: Once processed, your order will be delivered within 3 to 7 busin…" at bounding box center [654, 343] width 277 height 116
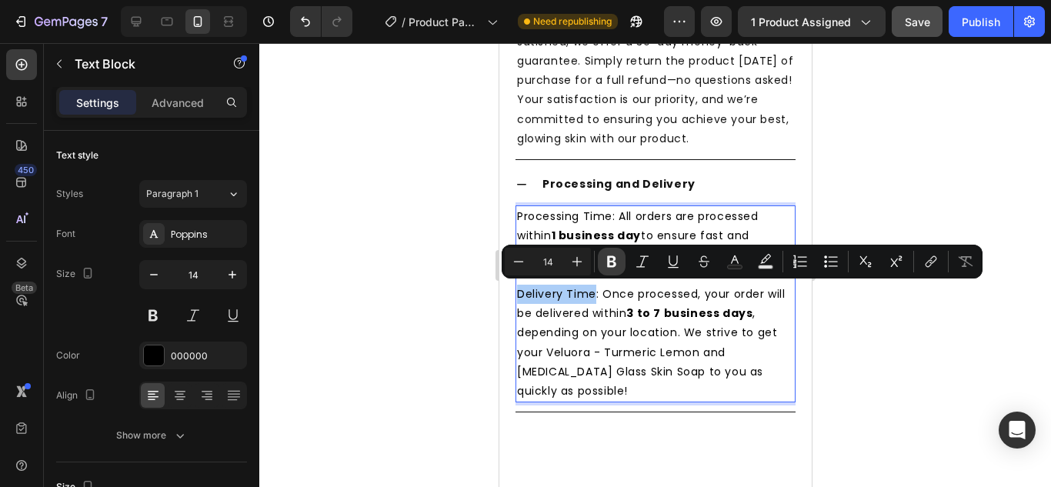
click at [601, 260] on button "Bold" at bounding box center [612, 262] width 28 height 28
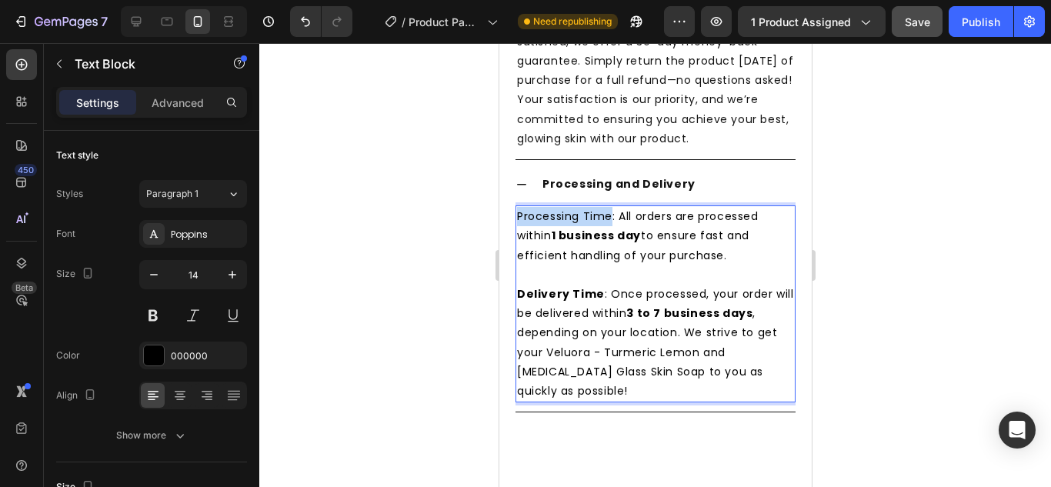
drag, startPoint x: 515, startPoint y: 216, endPoint x: 607, endPoint y: 217, distance: 91.5
click at [607, 217] on p "Processing Time: All orders are processed within 1 business day to ensure fast …" at bounding box center [654, 236] width 277 height 58
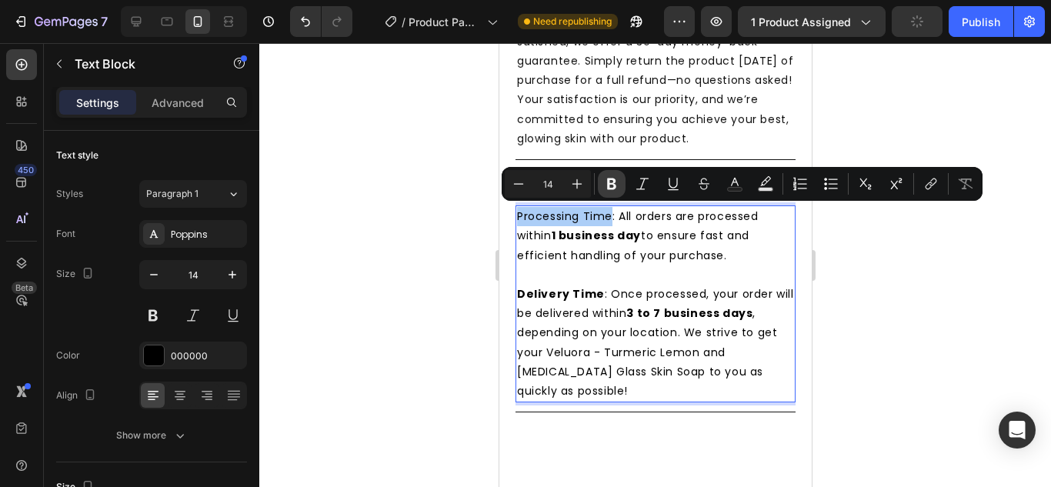
click at [615, 188] on icon "Editor contextual toolbar" at bounding box center [611, 184] width 9 height 12
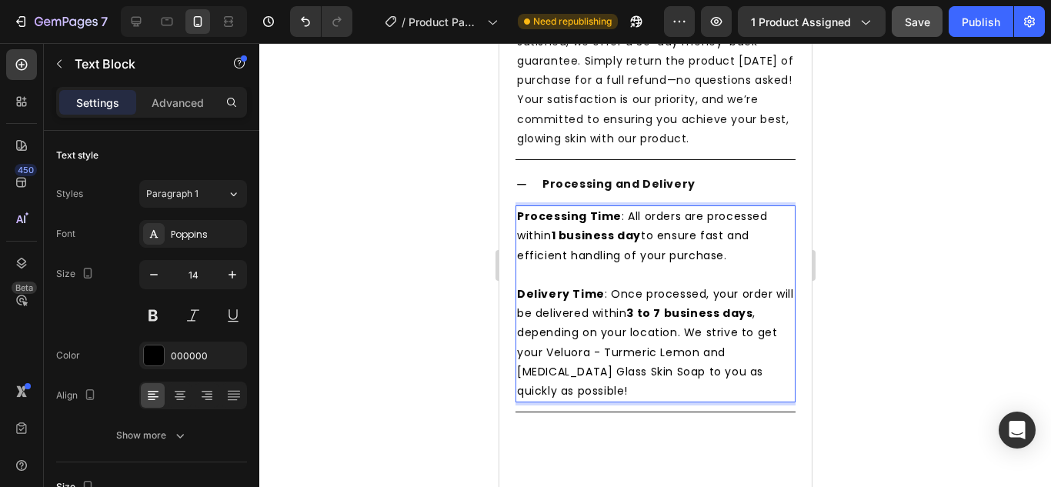
click at [585, 352] on p "Delivery Time : Once processed, your order will be delivered within 3 to 7 busi…" at bounding box center [654, 343] width 277 height 116
click at [854, 317] on div at bounding box center [654, 265] width 791 height 444
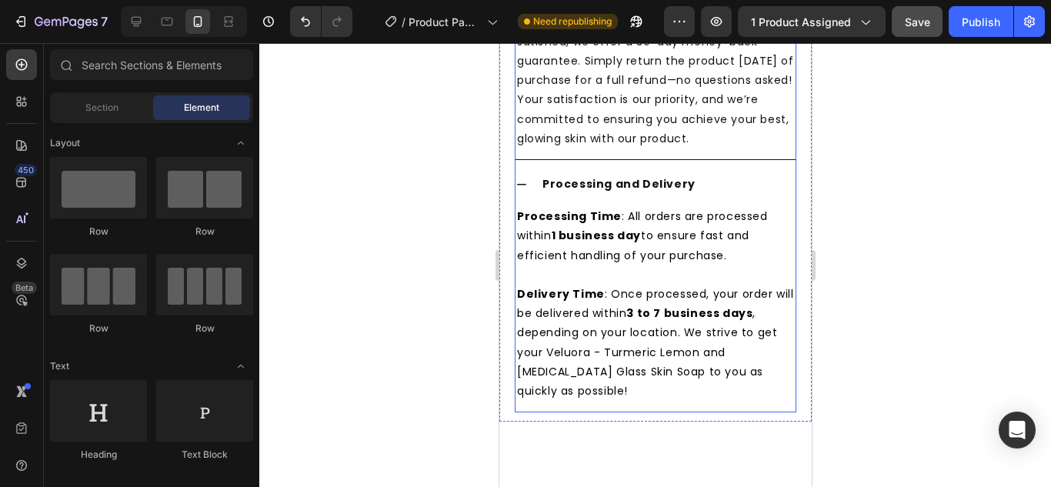
click at [515, 195] on div "Processing and Delivery" at bounding box center [655, 184] width 280 height 36
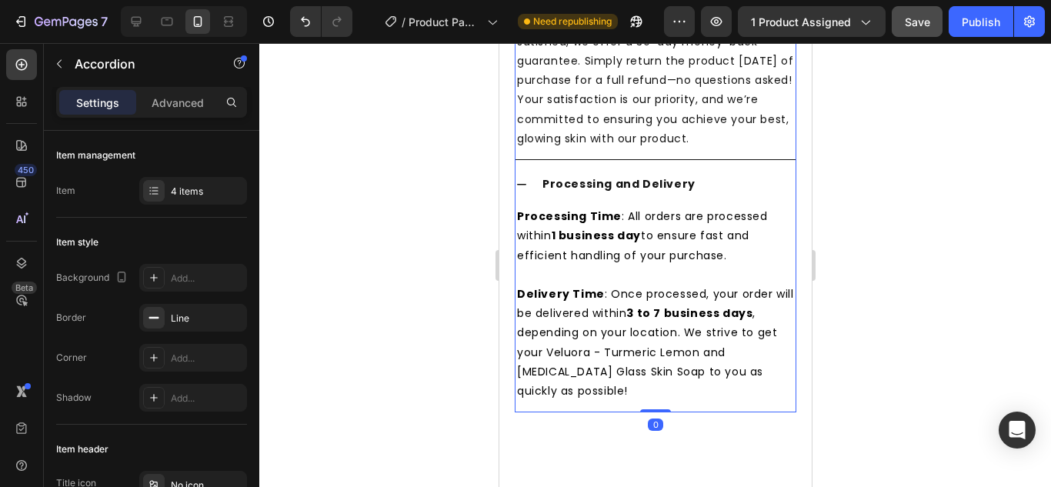
click at [523, 182] on icon at bounding box center [521, 184] width 12 height 12
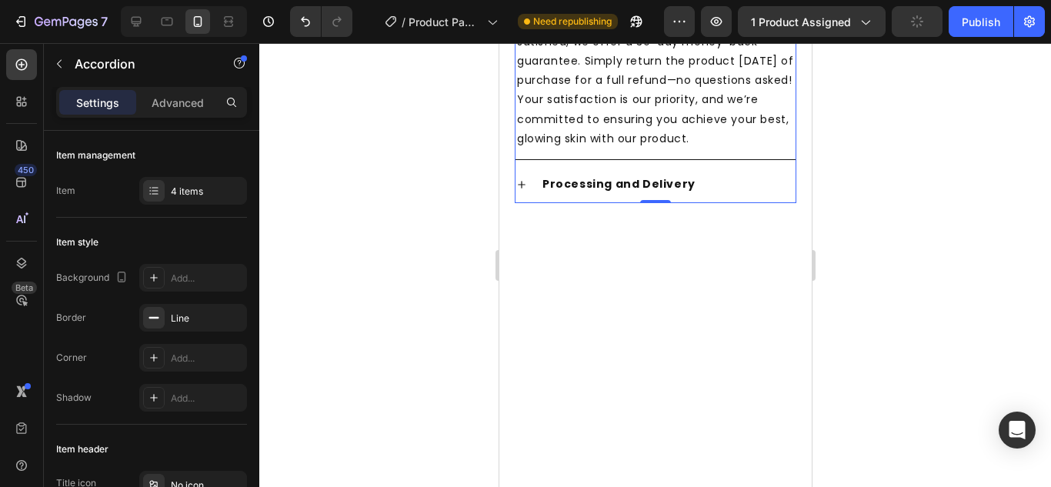
scroll to position [647, 0]
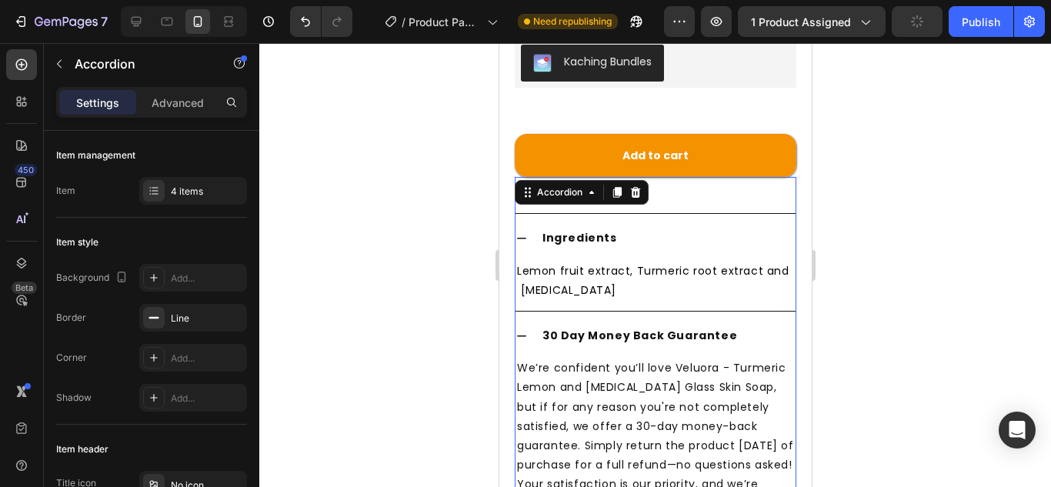
click at [519, 330] on icon at bounding box center [521, 336] width 12 height 12
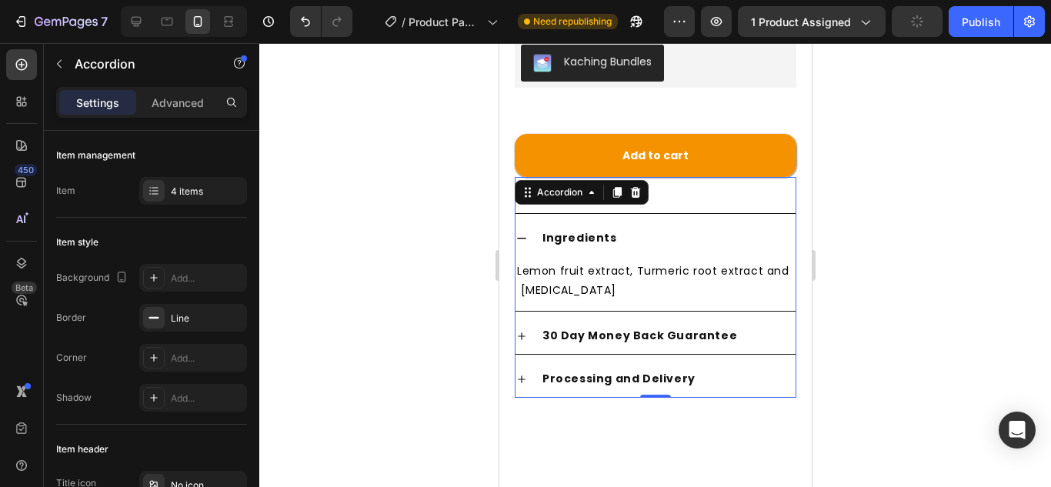
click at [525, 232] on icon at bounding box center [521, 238] width 12 height 12
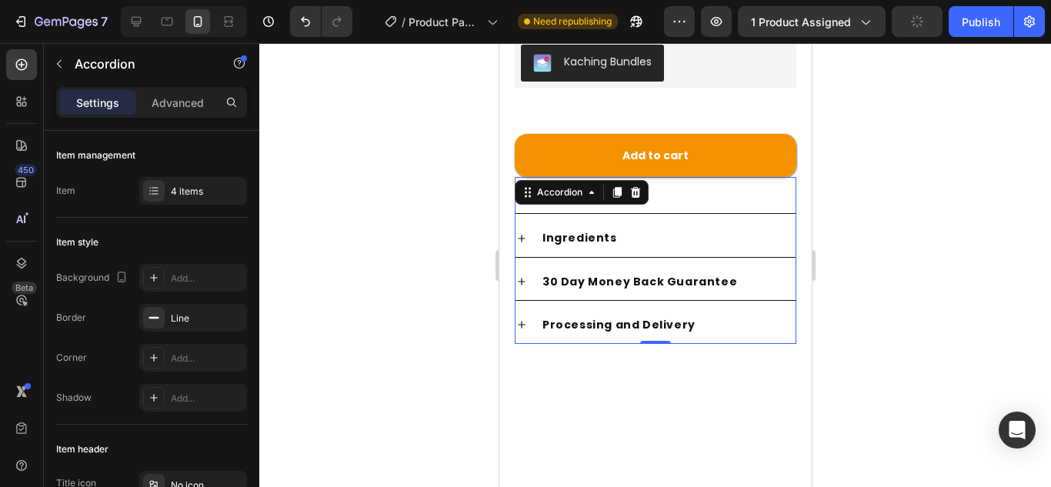
click at [695, 183] on div "Benefits" at bounding box center [666, 195] width 255 height 24
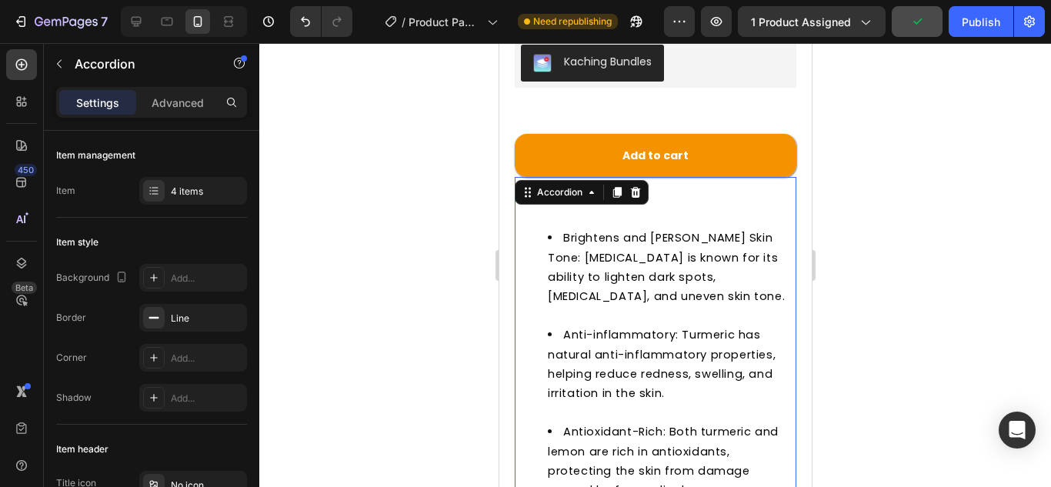
click at [697, 183] on div "Benefits" at bounding box center [666, 195] width 255 height 24
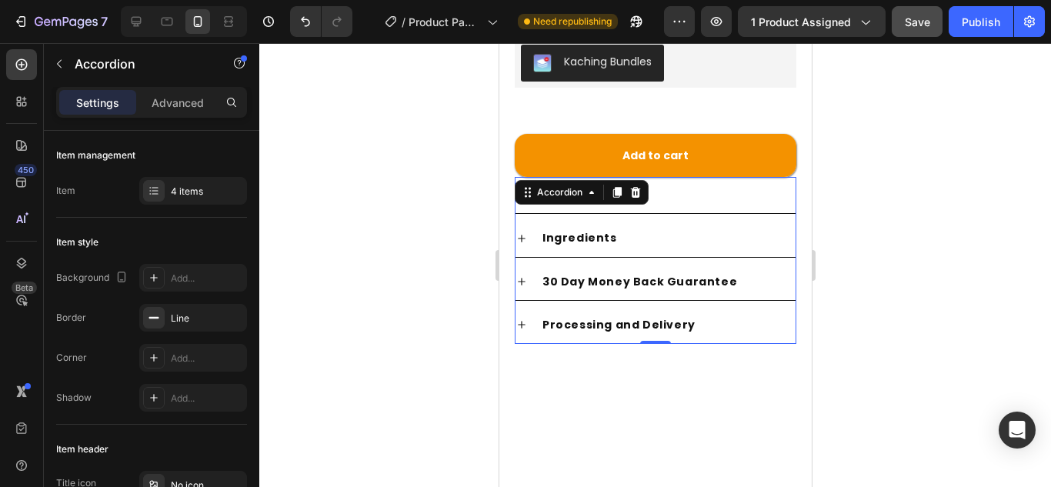
click at [685, 183] on div "Benefits" at bounding box center [666, 195] width 255 height 24
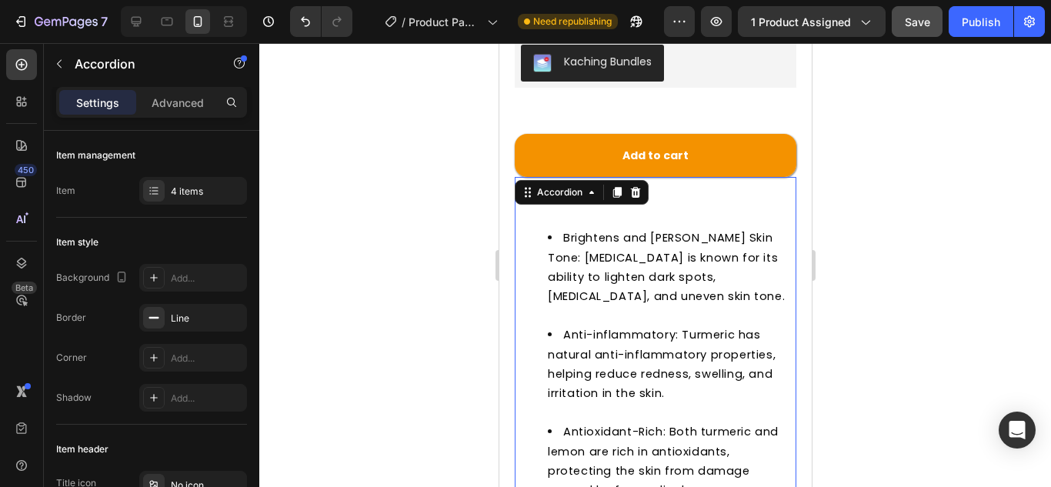
click at [708, 183] on div "Benefits" at bounding box center [666, 195] width 255 height 24
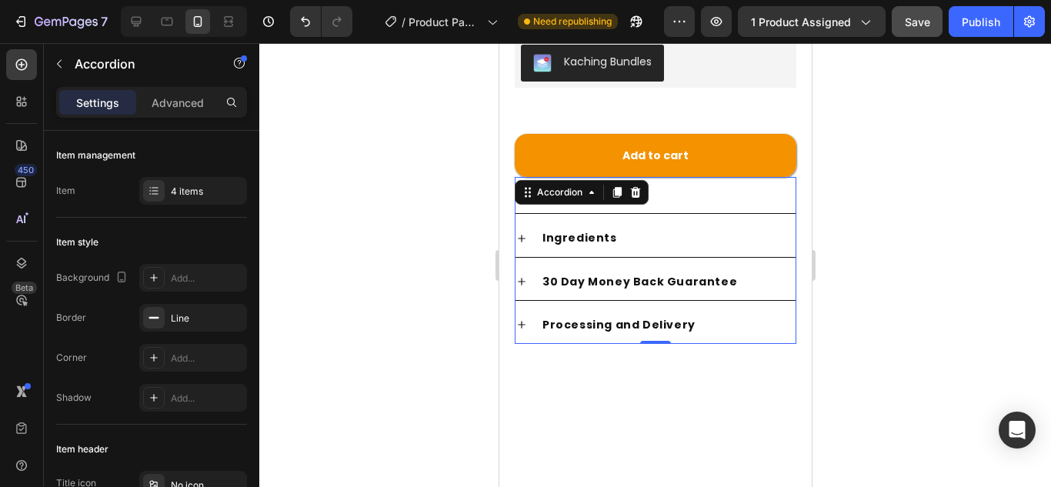
click at [615, 226] on div "Ingredients" at bounding box center [666, 238] width 255 height 24
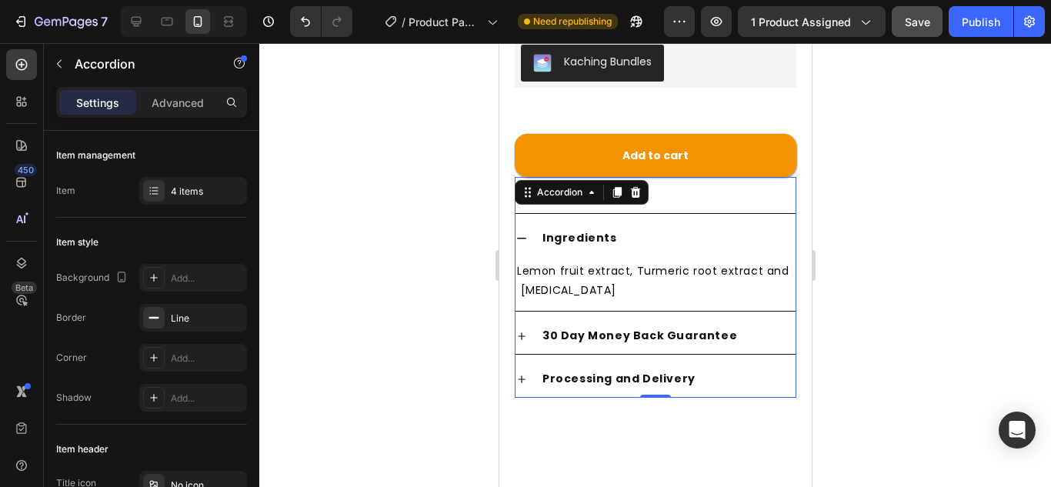
click at [644, 226] on div "Ingredients" at bounding box center [666, 238] width 255 height 24
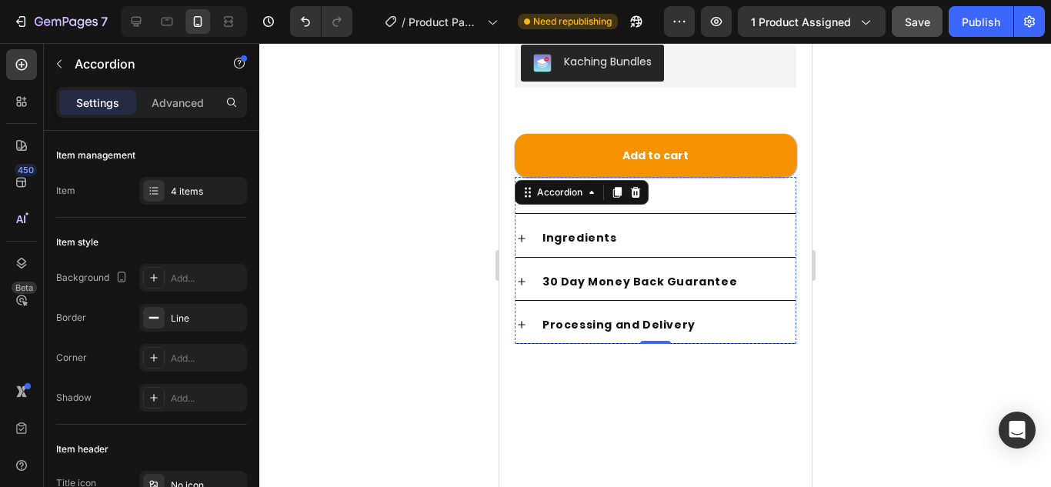
click at [606, 270] on div "30 Day Money Back Guarantee" at bounding box center [638, 282] width 199 height 24
click at [520, 278] on icon at bounding box center [521, 282] width 8 height 8
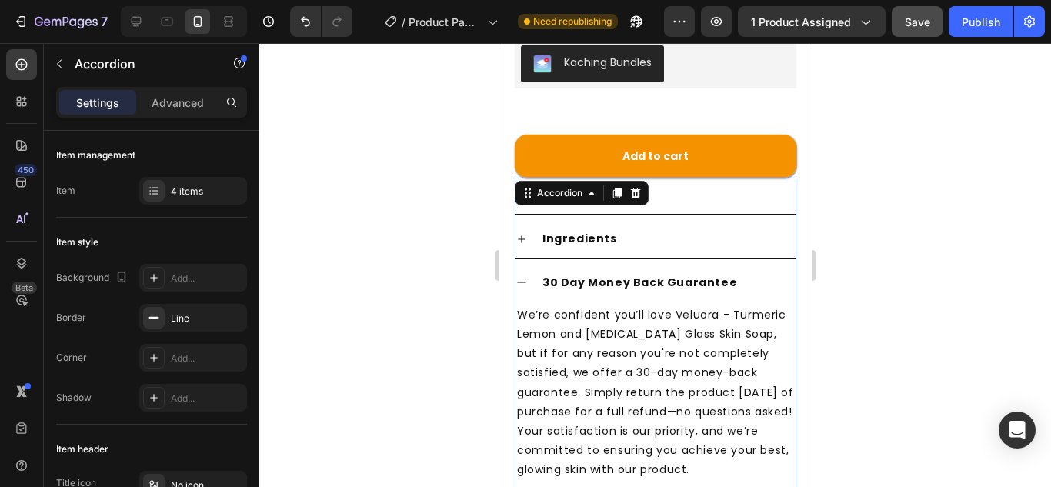
scroll to position [723, 0]
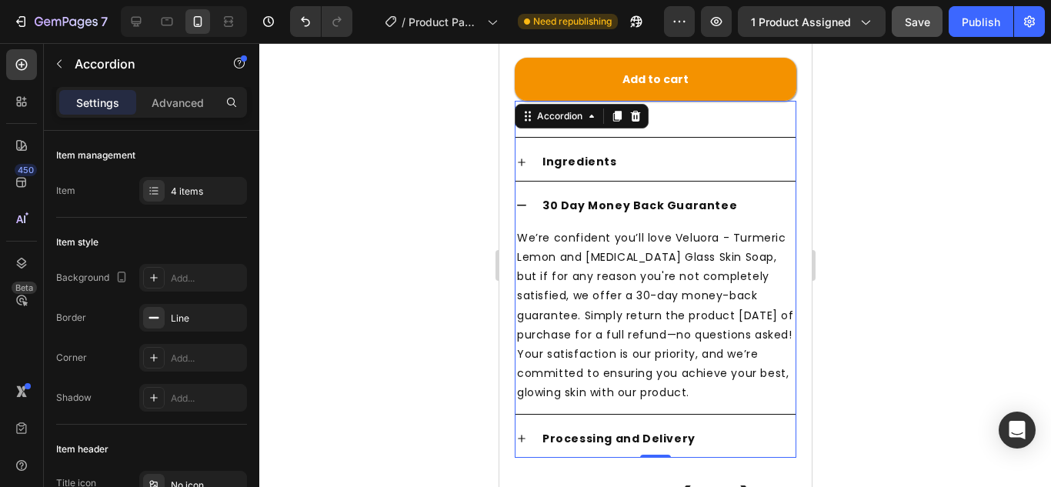
click at [525, 199] on icon at bounding box center [521, 205] width 12 height 12
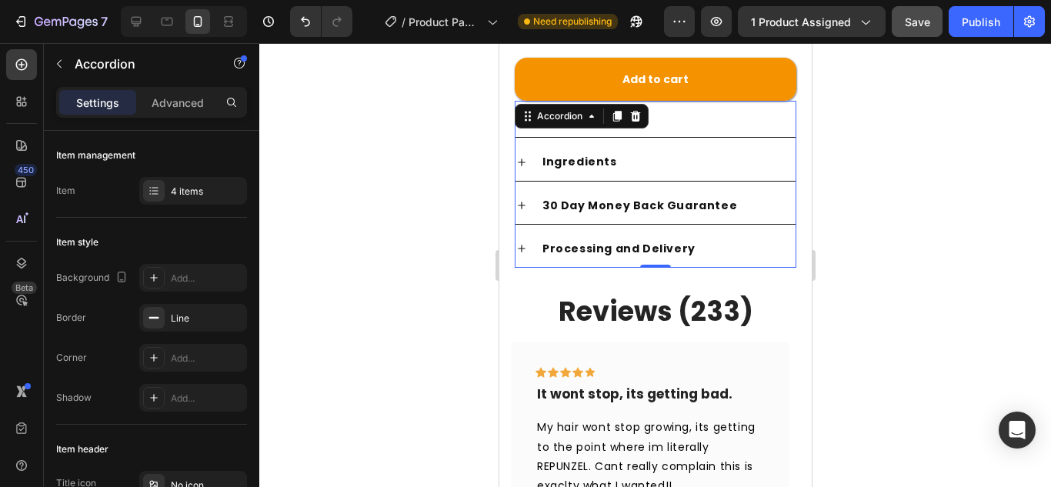
click at [519, 188] on div "30 Day Money Back Guarantee" at bounding box center [655, 206] width 280 height 36
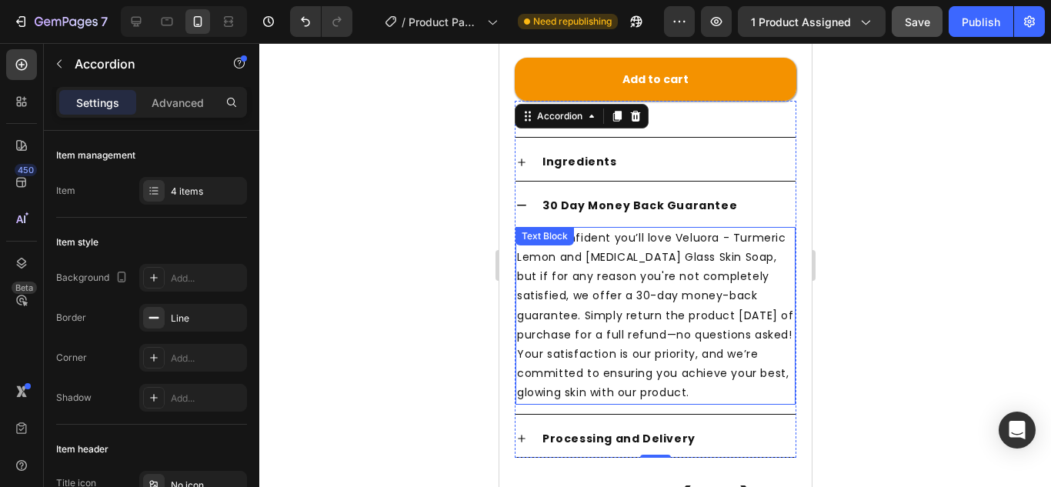
click at [628, 275] on p "We’re confident you’ll love Veluora - Turmeric Lemon and [MEDICAL_DATA] Glass S…" at bounding box center [654, 315] width 277 height 175
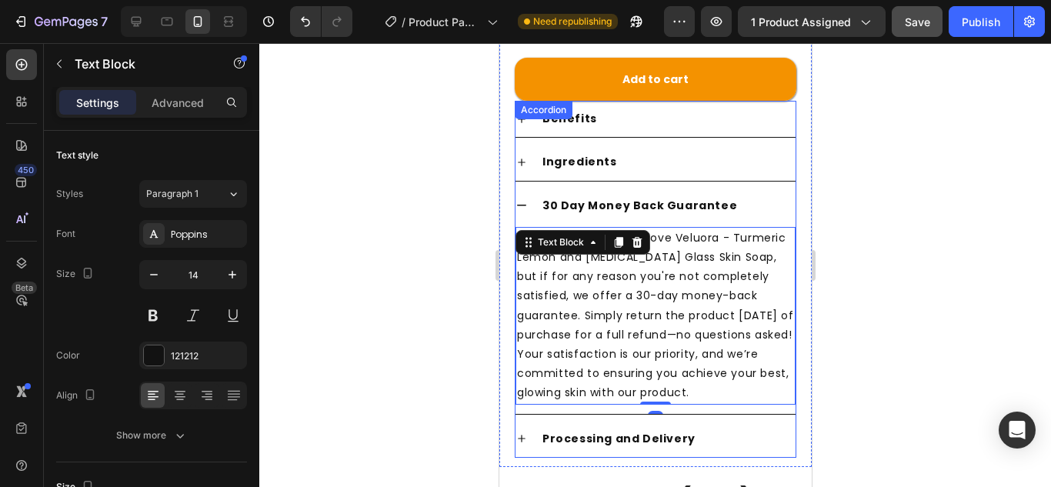
click at [525, 199] on icon at bounding box center [521, 205] width 12 height 12
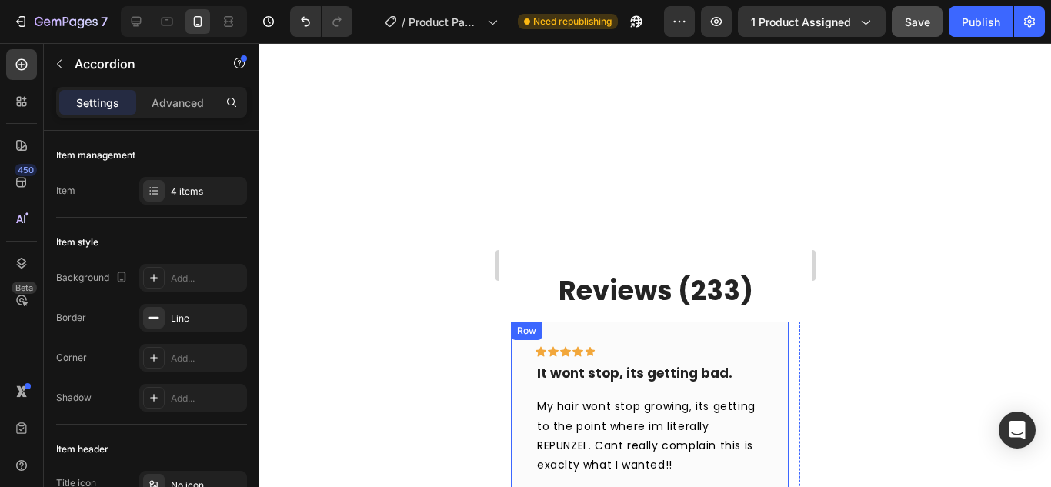
scroll to position [954, 0]
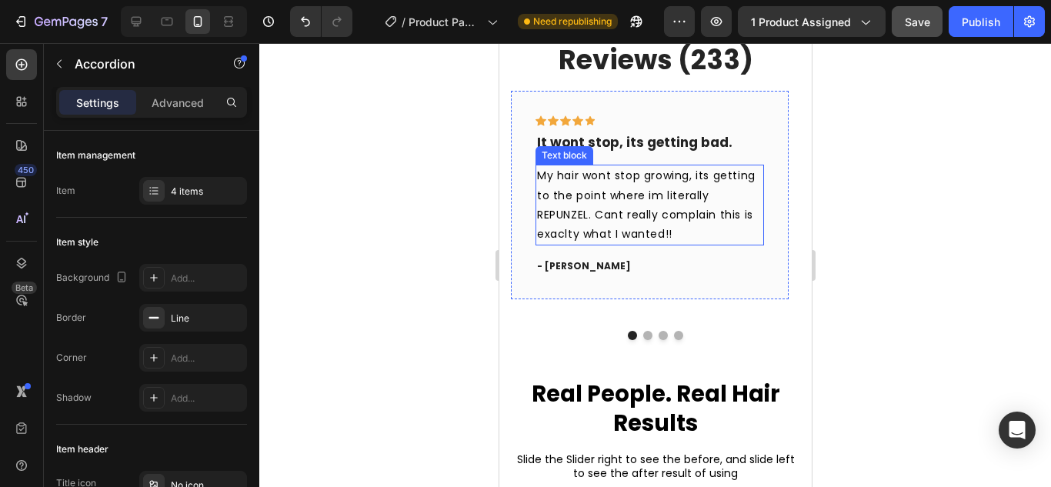
click at [608, 215] on span "My hair wont stop growing, its getting to the point where im literally REPUNZEL…" at bounding box center [645, 205] width 218 height 74
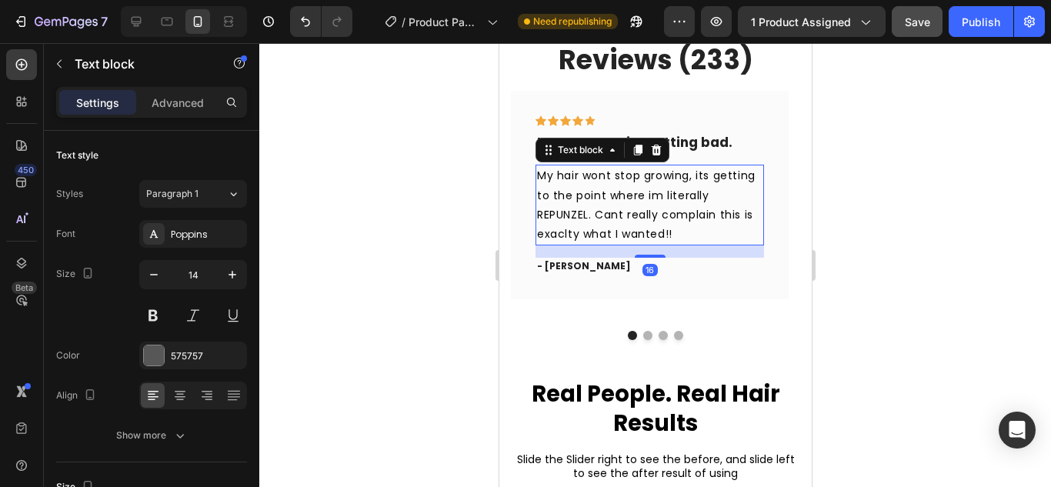
click at [608, 215] on span "My hair wont stop growing, its getting to the point where im literally REPUNZEL…" at bounding box center [645, 205] width 218 height 74
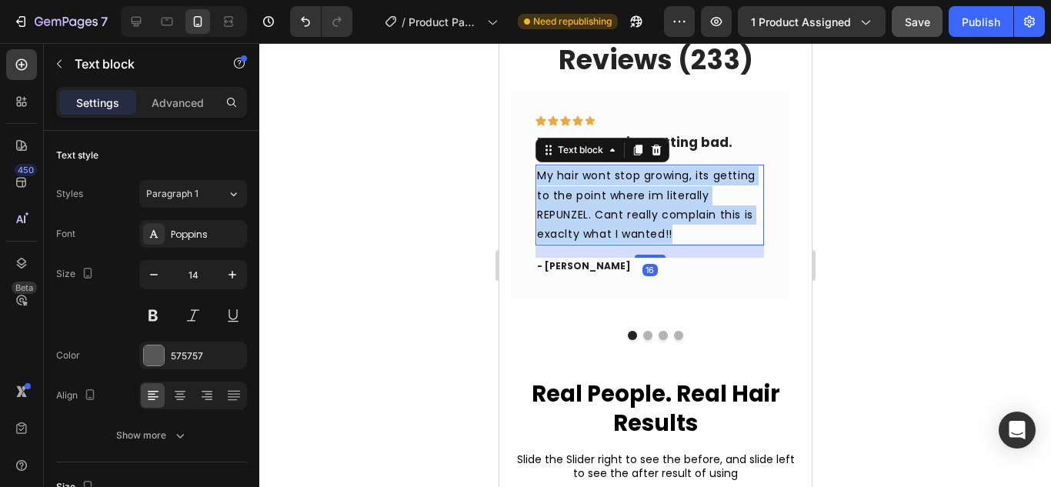
click at [608, 215] on span "My hair wont stop growing, its getting to the point where im literally REPUNZEL…" at bounding box center [645, 205] width 218 height 74
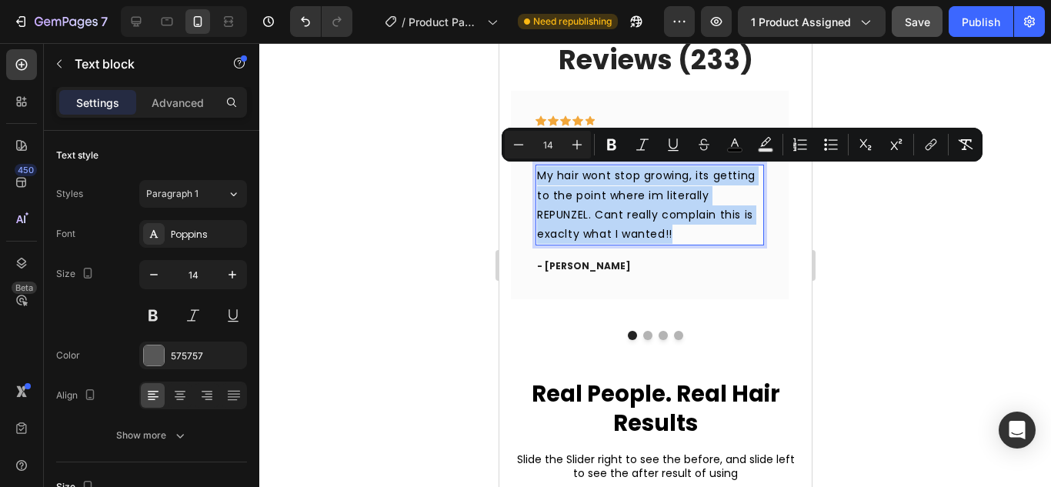
click at [576, 202] on span "My hair wont stop growing, its getting to the point where im literally REPUNZEL…" at bounding box center [645, 205] width 218 height 74
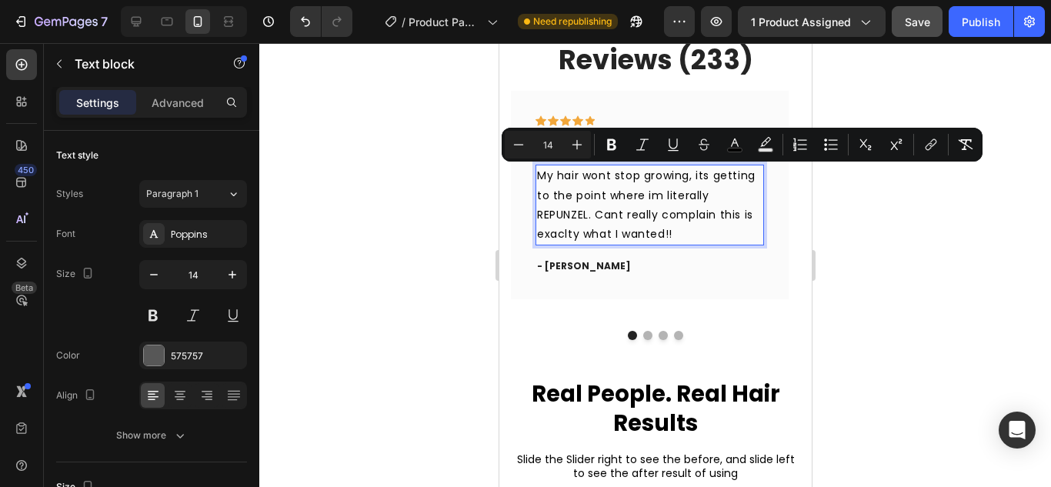
click at [576, 202] on span "My hair wont stop growing, its getting to the point where im literally REPUNZEL…" at bounding box center [645, 205] width 218 height 74
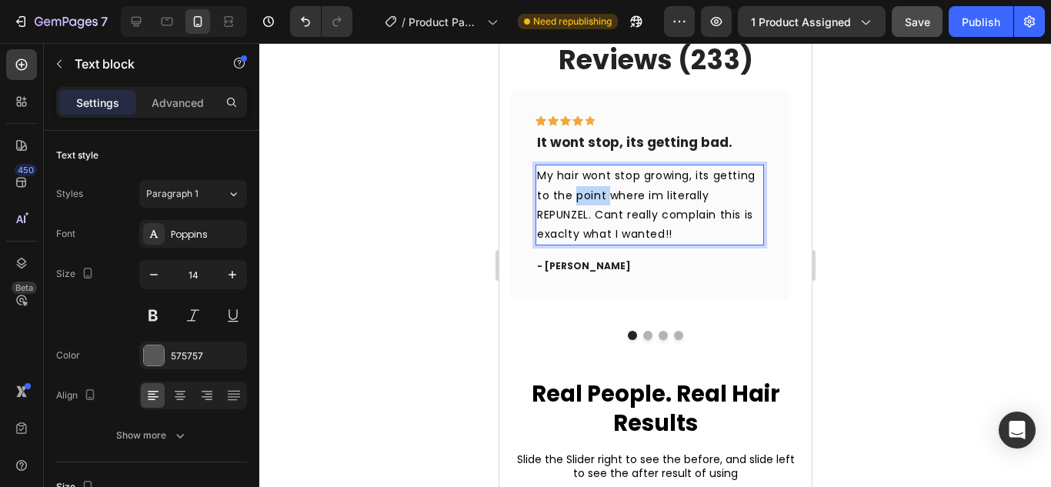
click at [576, 202] on span "My hair wont stop growing, its getting to the point where im literally REPUNZEL…" at bounding box center [645, 205] width 218 height 74
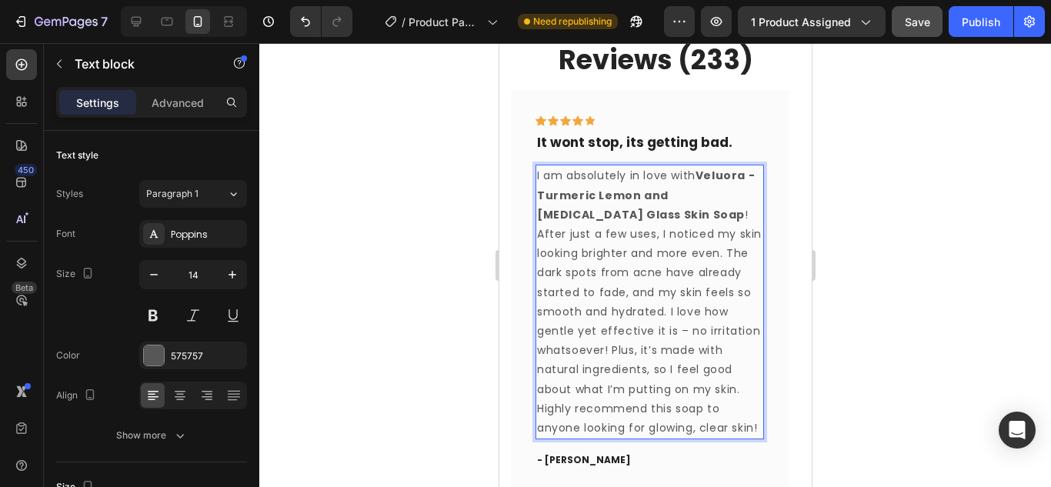
click at [586, 198] on strong "Veluora - Turmeric Lemon and [MEDICAL_DATA] Glass Skin Soap" at bounding box center [645, 195] width 218 height 54
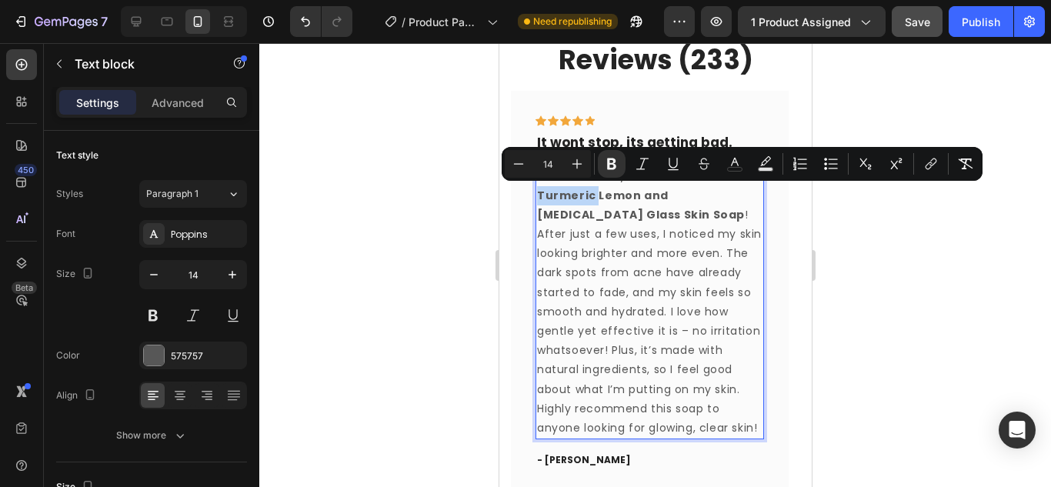
click at [586, 198] on strong "Veluora - Turmeric Lemon and [MEDICAL_DATA] Glass Skin Soap" at bounding box center [645, 195] width 218 height 54
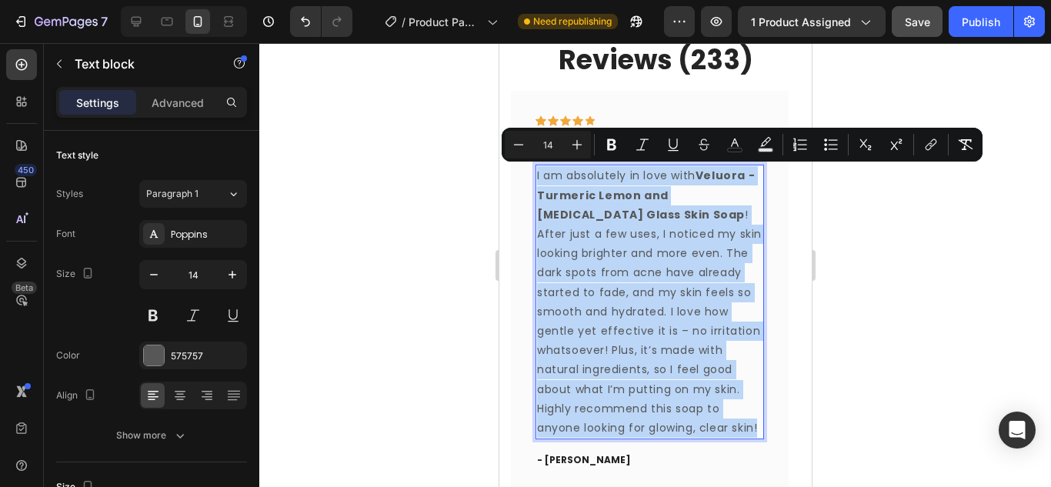
click at [658, 190] on strong "Veluora - Turmeric Lemon and [MEDICAL_DATA] Glass Skin Soap" at bounding box center [645, 195] width 218 height 54
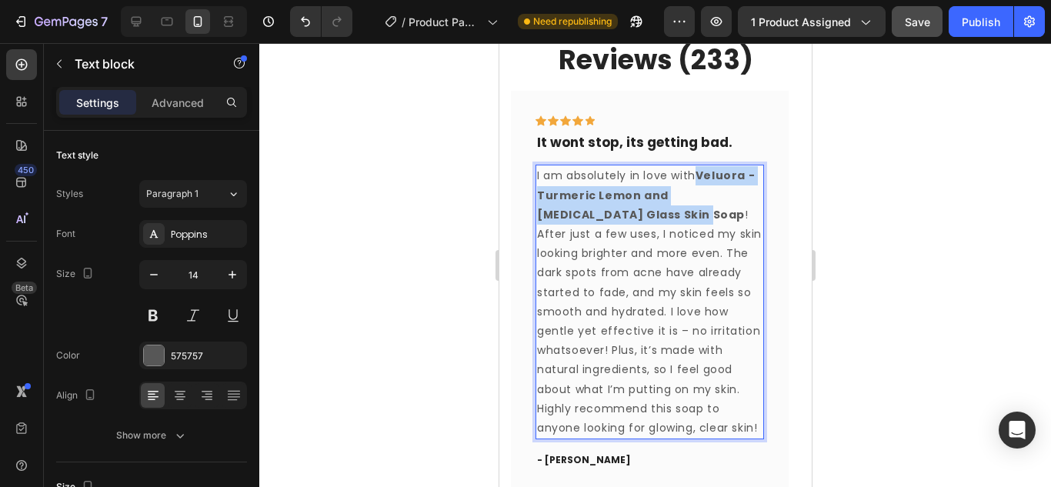
drag, startPoint x: 694, startPoint y: 172, endPoint x: 593, endPoint y: 216, distance: 109.9
click at [593, 216] on p "I am absolutely in love with Veluora - Turmeric Lemon and [MEDICAL_DATA] Glass …" at bounding box center [648, 302] width 225 height 272
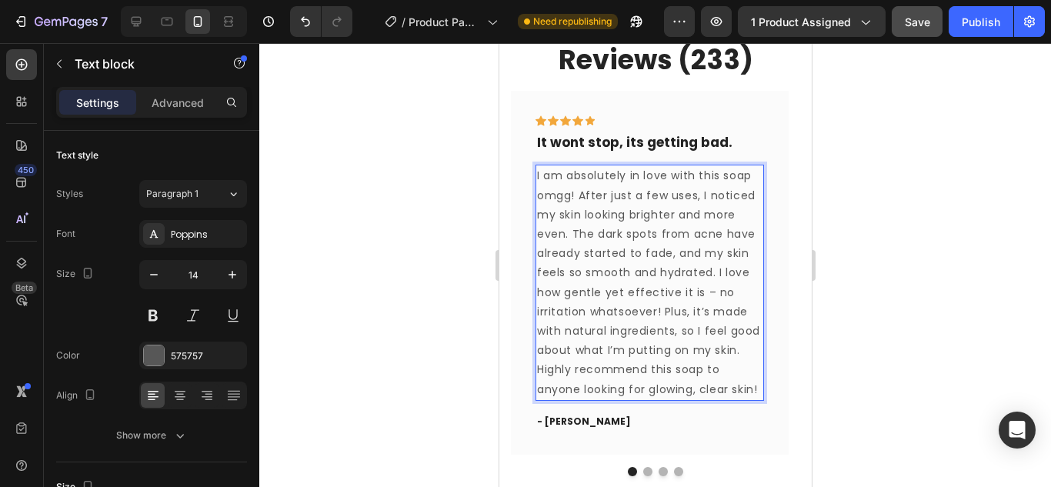
click at [602, 208] on p "I am absolutely in love with this soap omgg! After just a few uses, I noticed m…" at bounding box center [648, 282] width 225 height 232
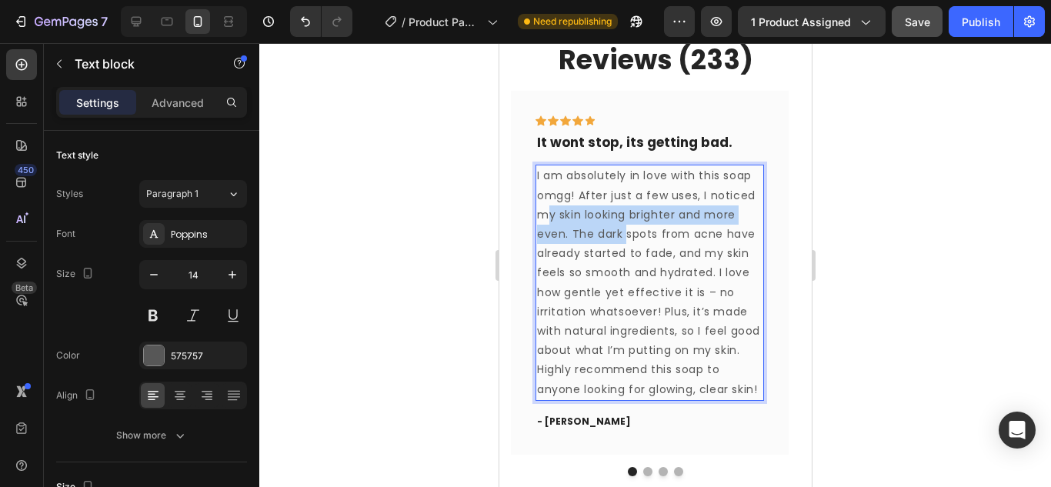
drag, startPoint x: 547, startPoint y: 215, endPoint x: 624, endPoint y: 234, distance: 79.1
click at [628, 228] on p "I am absolutely in love with this soap omgg! After just a few uses, I noticed m…" at bounding box center [648, 282] width 225 height 232
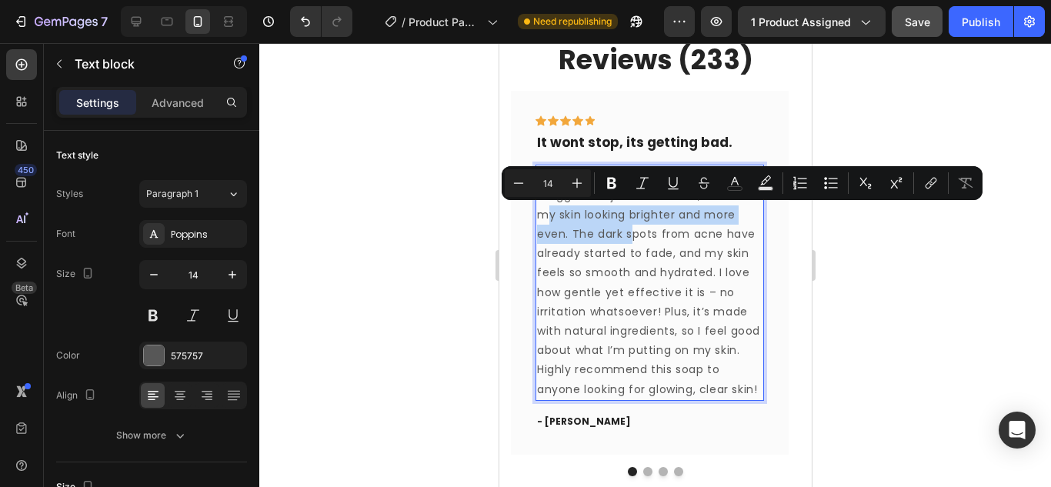
click at [623, 235] on p "I am absolutely in love with this soap omgg! After just a few uses, I noticed m…" at bounding box center [648, 282] width 225 height 232
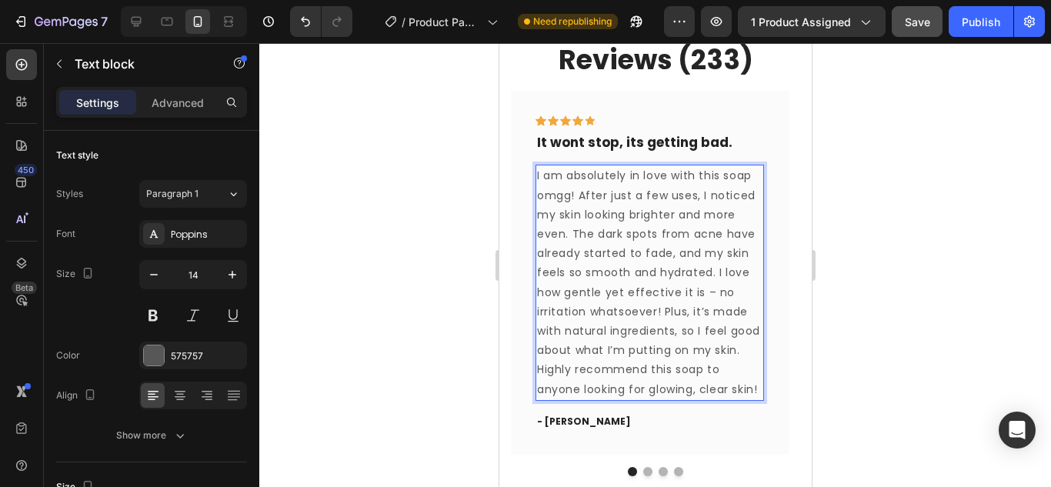
click at [638, 252] on p "I am absolutely in love with this soap omgg! After just a few uses, I noticed m…" at bounding box center [648, 282] width 225 height 232
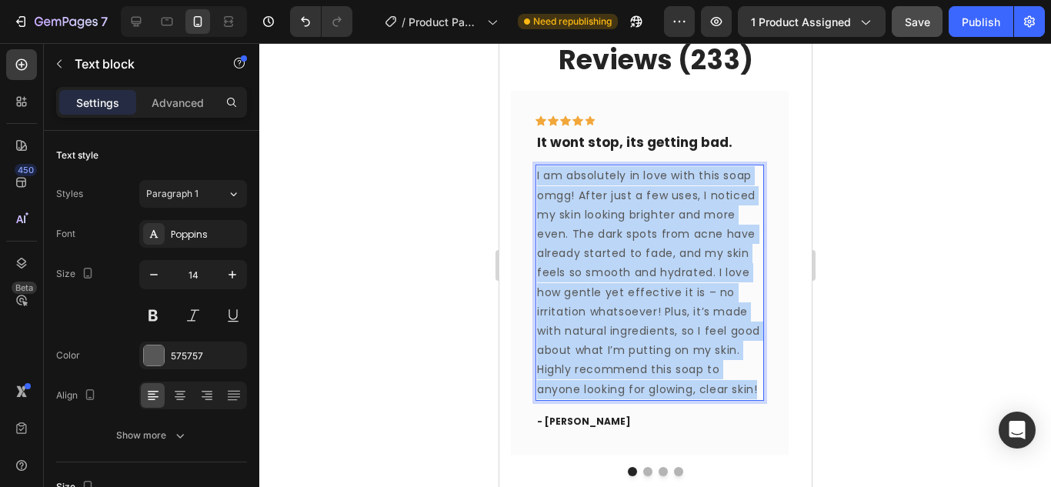
click at [638, 252] on p "I am absolutely in love with this soap omgg! After just a few uses, I noticed m…" at bounding box center [648, 282] width 225 height 232
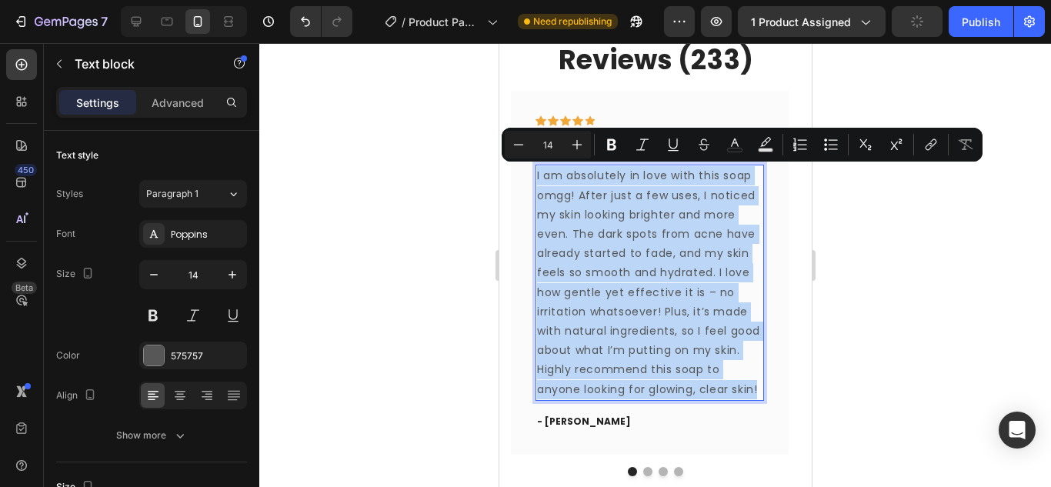
click at [672, 294] on p "I am absolutely in love with this soap omgg! After just a few uses, I noticed m…" at bounding box center [648, 282] width 225 height 232
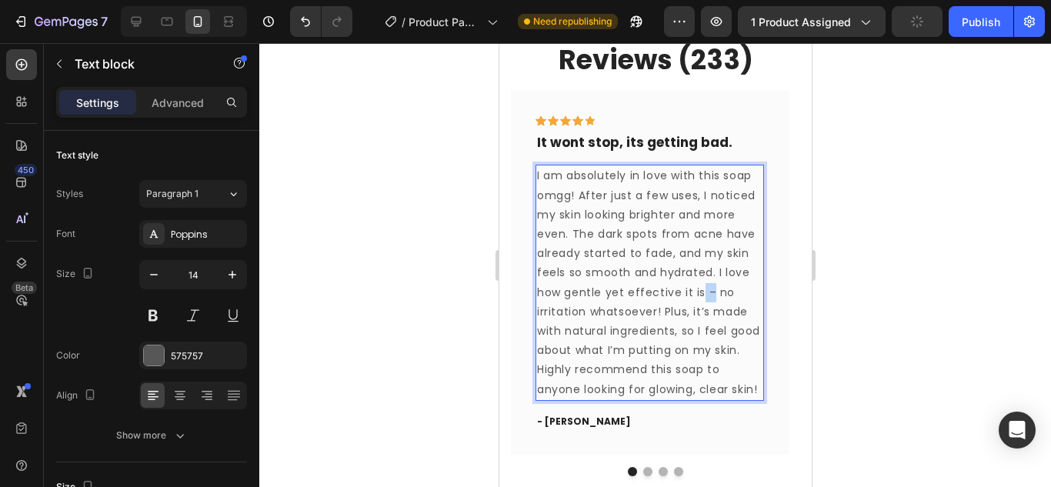
drag, startPoint x: 698, startPoint y: 292, endPoint x: 707, endPoint y: 292, distance: 9.3
click at [707, 292] on p "I am absolutely in love with this soap omgg! After just a few uses, I noticed m…" at bounding box center [648, 282] width 225 height 232
click at [694, 289] on p "I am absolutely in love with this soap omgg! After just a few uses, I noticed m…" at bounding box center [648, 282] width 225 height 232
click at [682, 293] on p "I am absolutely in love with this soap omgg! After just a few uses, I noticed m…" at bounding box center [648, 282] width 225 height 232
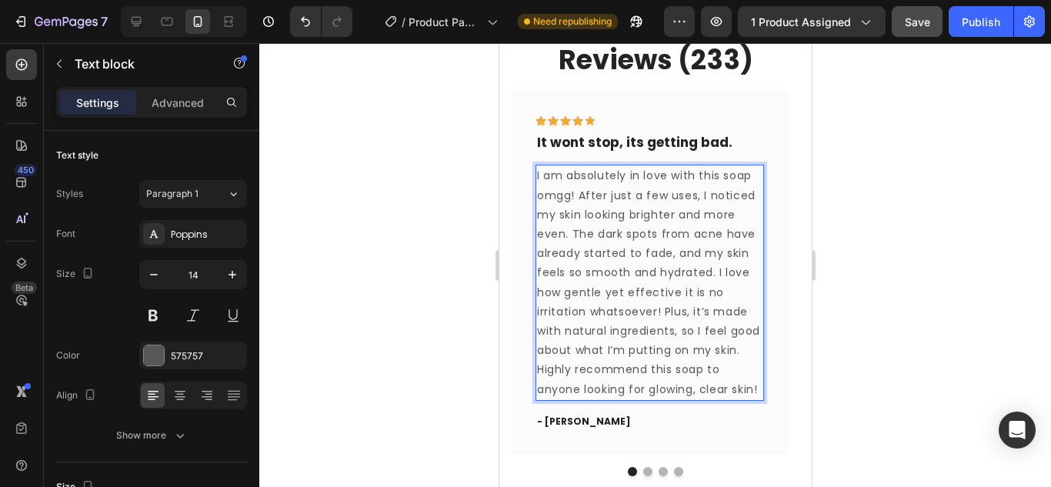
click at [699, 292] on p "I am absolutely in love with this soap omgg! After just a few uses, I noticed m…" at bounding box center [648, 282] width 225 height 232
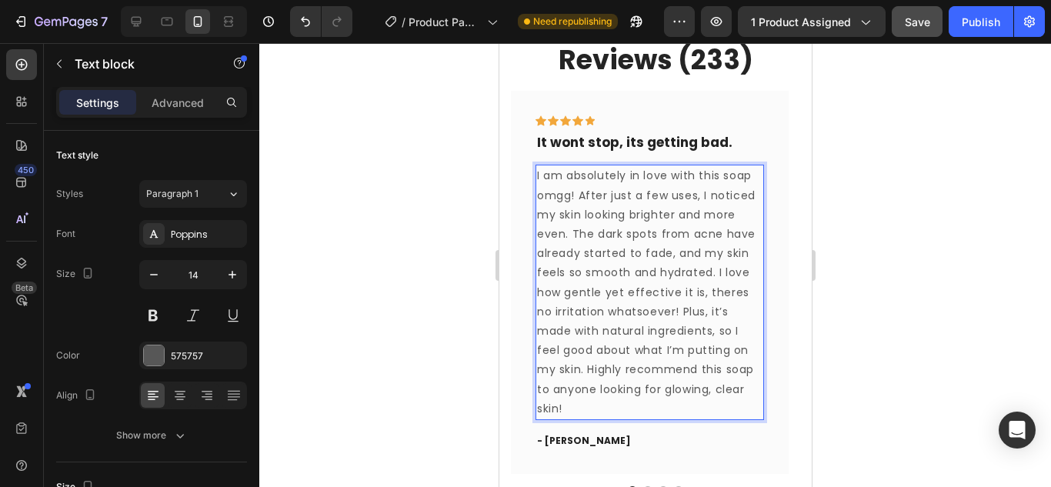
click at [621, 312] on p "I am absolutely in love with this soap omgg! After just a few uses, I noticed m…" at bounding box center [648, 292] width 225 height 252
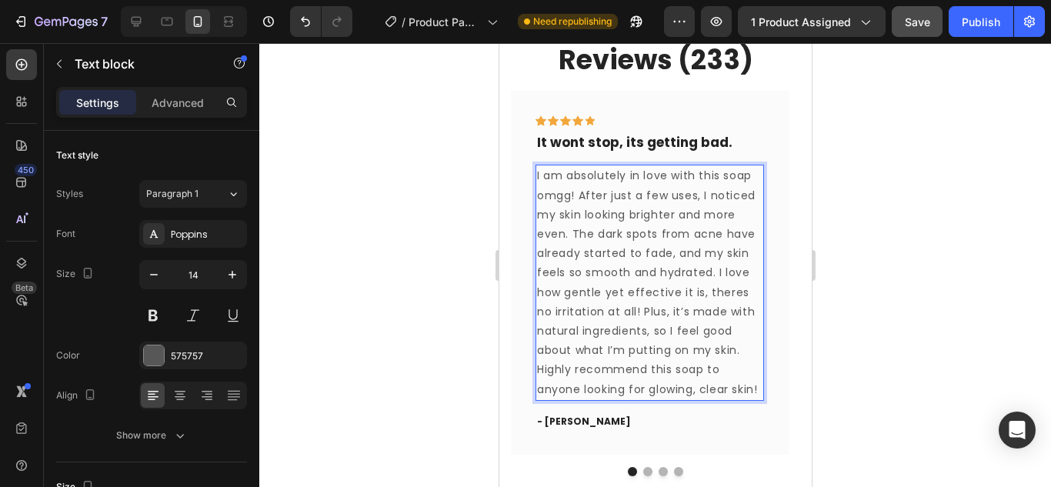
click at [738, 351] on p "I am absolutely in love with this soap omgg! After just a few uses, I noticed m…" at bounding box center [648, 282] width 225 height 232
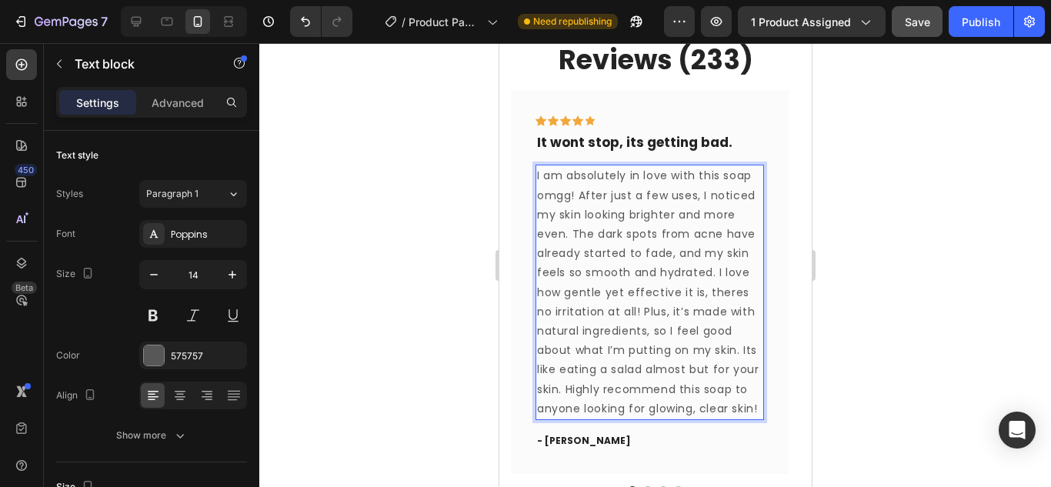
click at [651, 319] on p "I am absolutely in love with this soap omgg! After just a few uses, I noticed m…" at bounding box center [648, 292] width 225 height 252
click at [655, 319] on p "I am absolutely in love with this soap omgg! After just a few uses, I noticed m…" at bounding box center [648, 292] width 225 height 252
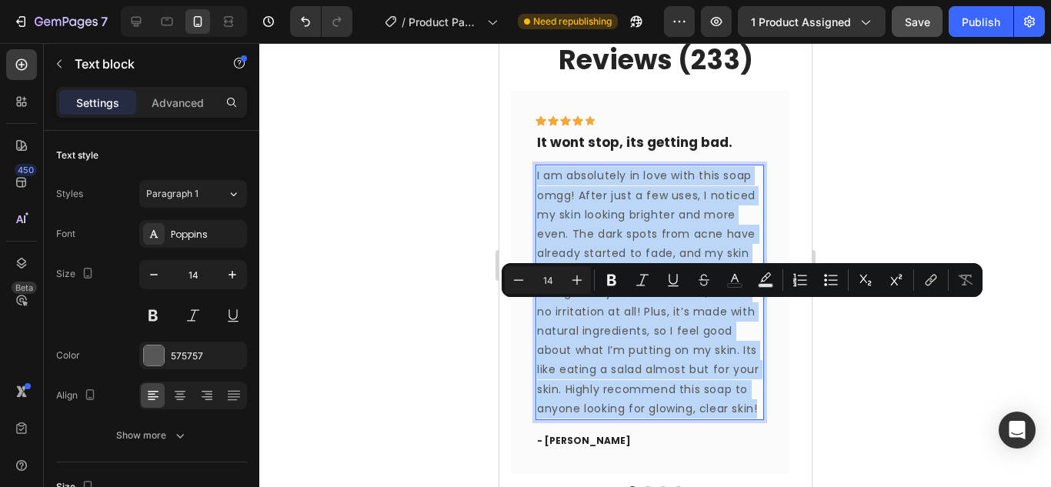
click at [655, 319] on p "I am absolutely in love with this soap omgg! After just a few uses, I noticed m…" at bounding box center [648, 292] width 225 height 252
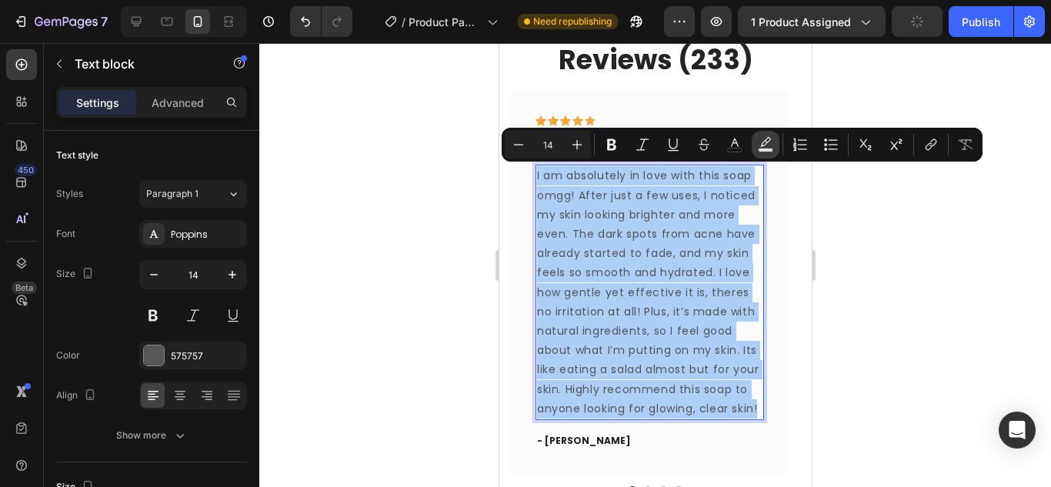
click at [757, 137] on button "Text Background Color" at bounding box center [765, 145] width 28 height 28
type input "000000"
type input "77"
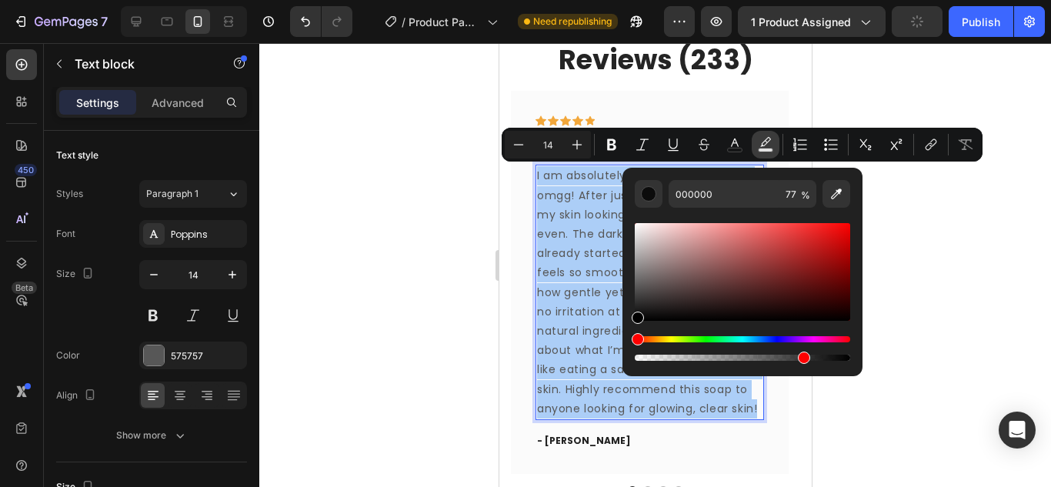
click at [766, 140] on icon "Editor contextual toolbar" at bounding box center [765, 144] width 15 height 15
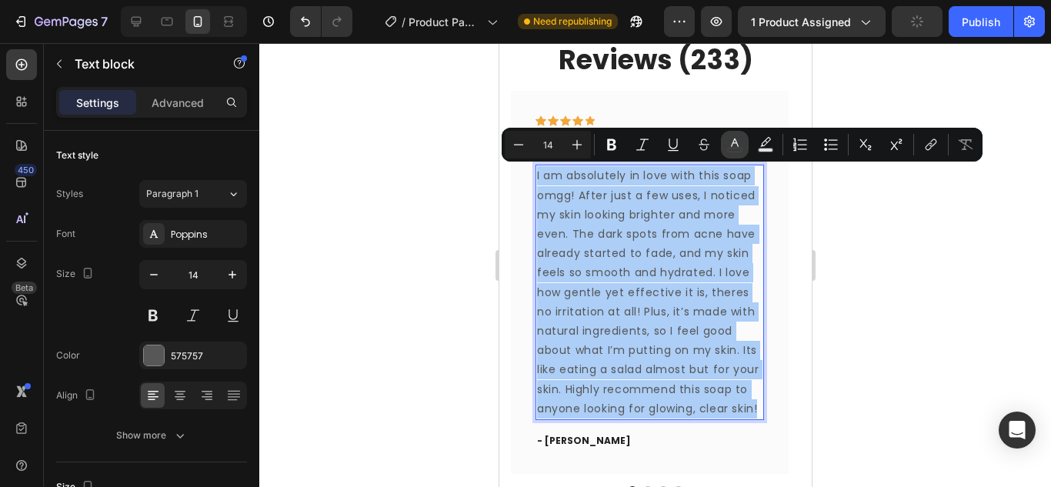
click at [728, 139] on icon "Editor contextual toolbar" at bounding box center [734, 144] width 15 height 15
type input "575757"
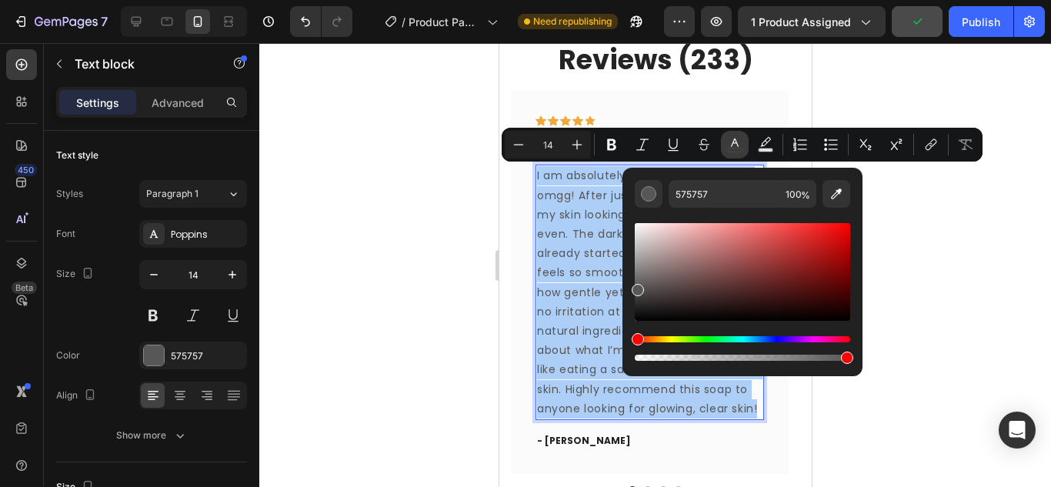
click at [732, 141] on icon "Editor contextual toolbar" at bounding box center [734, 144] width 15 height 15
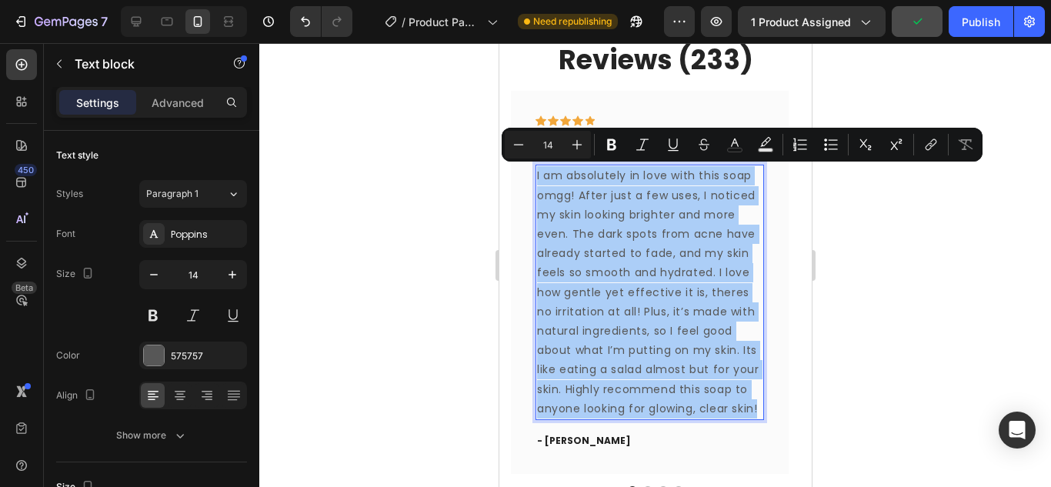
click at [900, 275] on div at bounding box center [654, 265] width 791 height 444
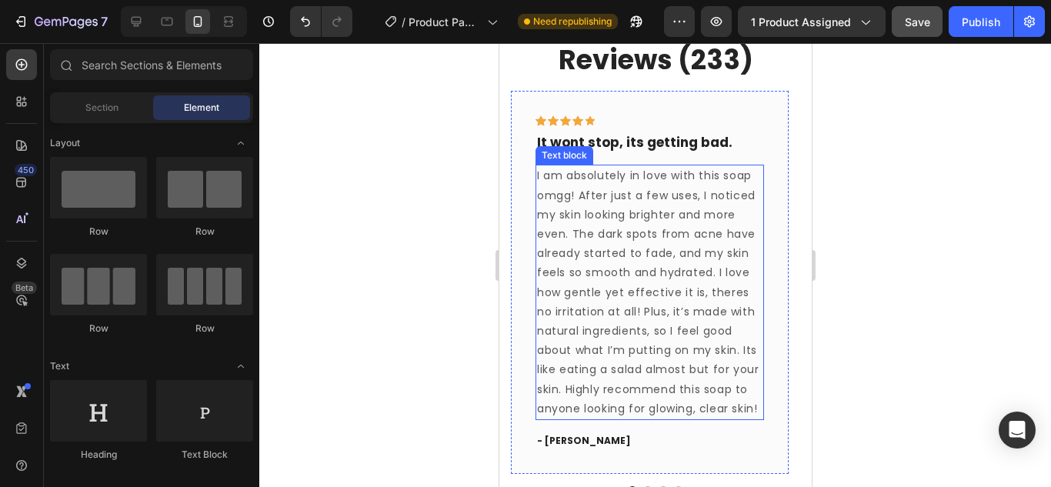
scroll to position [1108, 0]
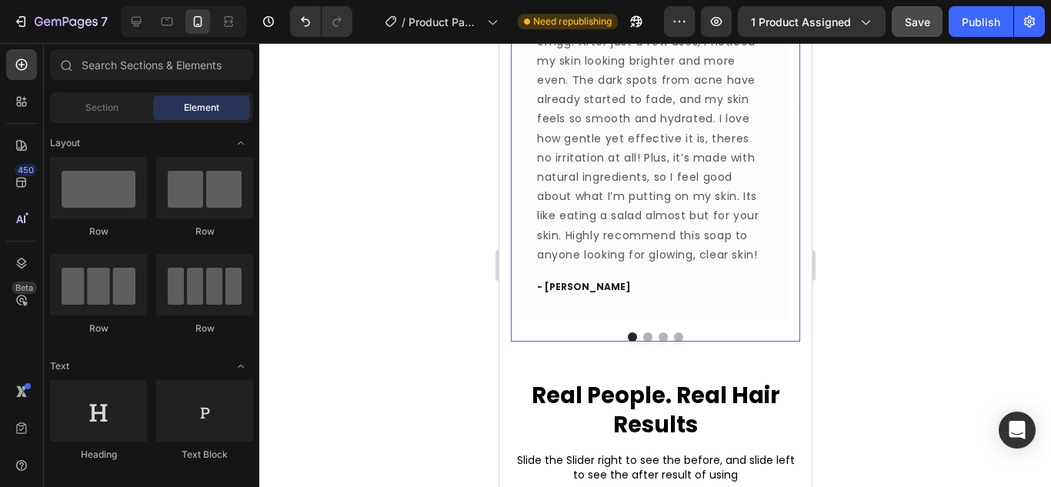
click at [642, 335] on button "Dot" at bounding box center [646, 336] width 9 height 9
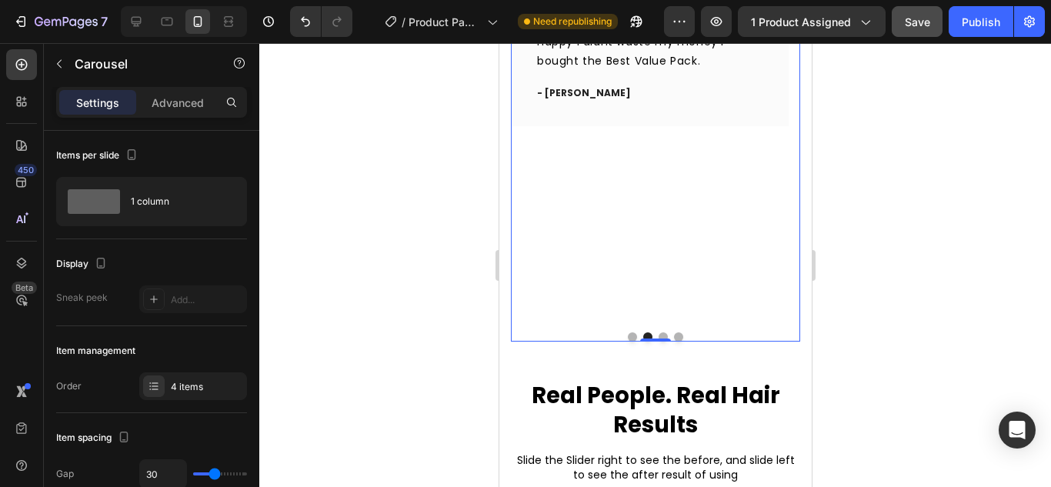
scroll to position [954, 0]
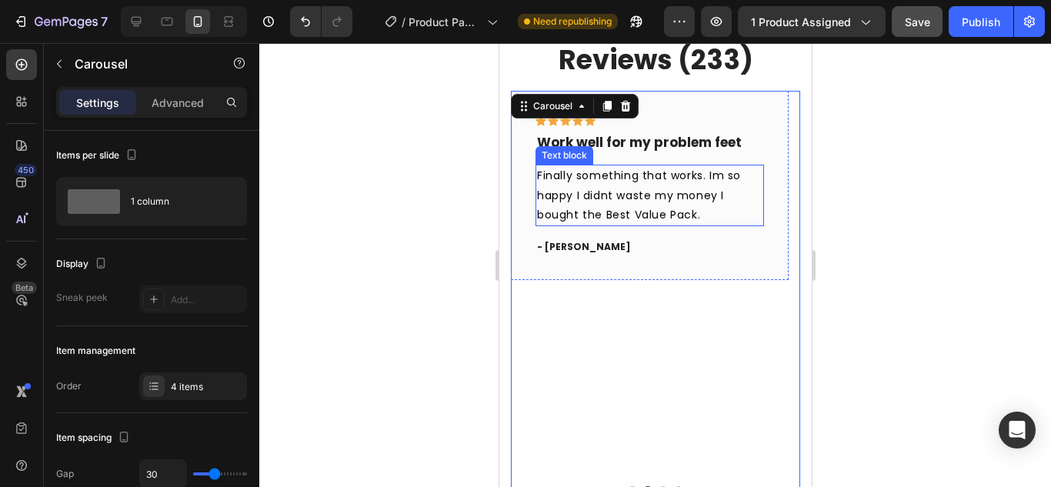
click at [595, 193] on span "Finally something that works. Im so happy I didnt waste my money I bought the B…" at bounding box center [638, 195] width 204 height 54
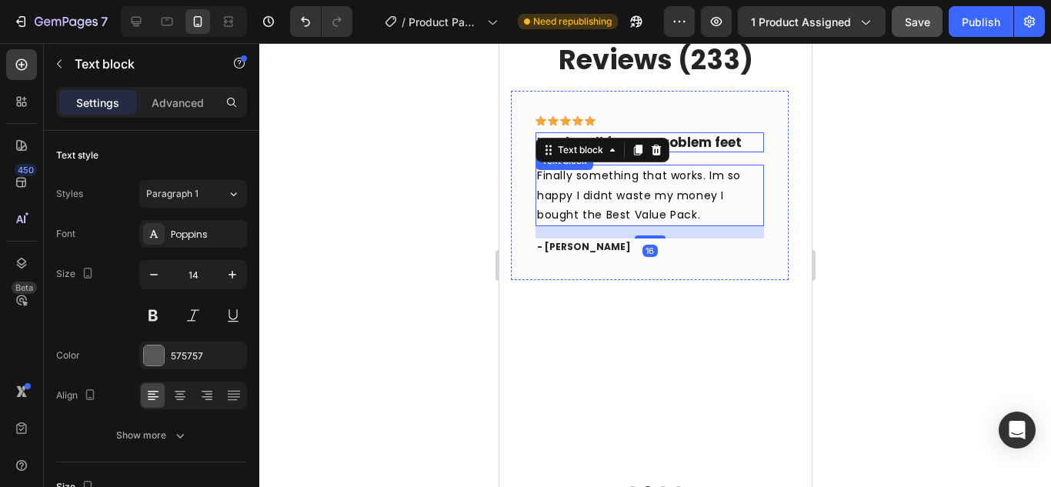
click at [721, 143] on p "Work well for my problem feet" at bounding box center [648, 142] width 225 height 17
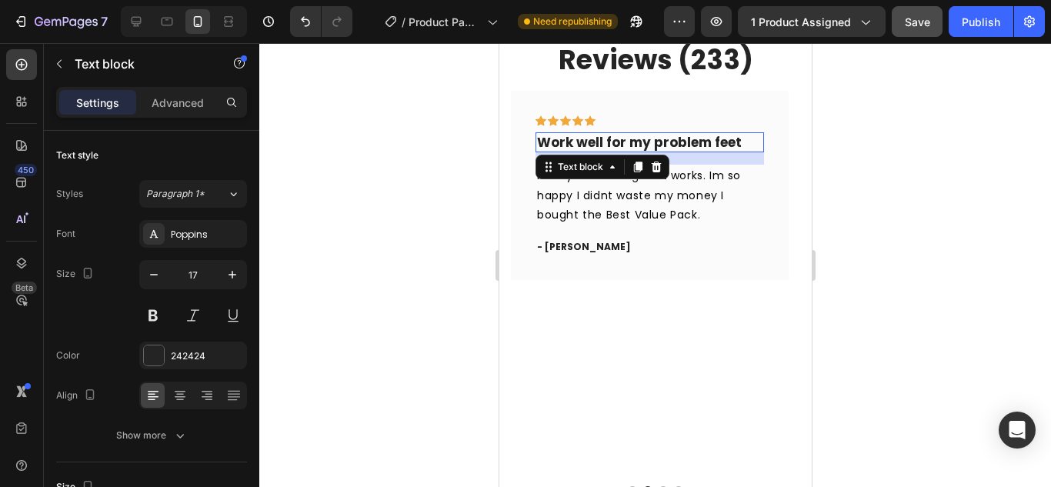
click at [615, 140] on p "Work well for my problem feet" at bounding box center [648, 142] width 225 height 17
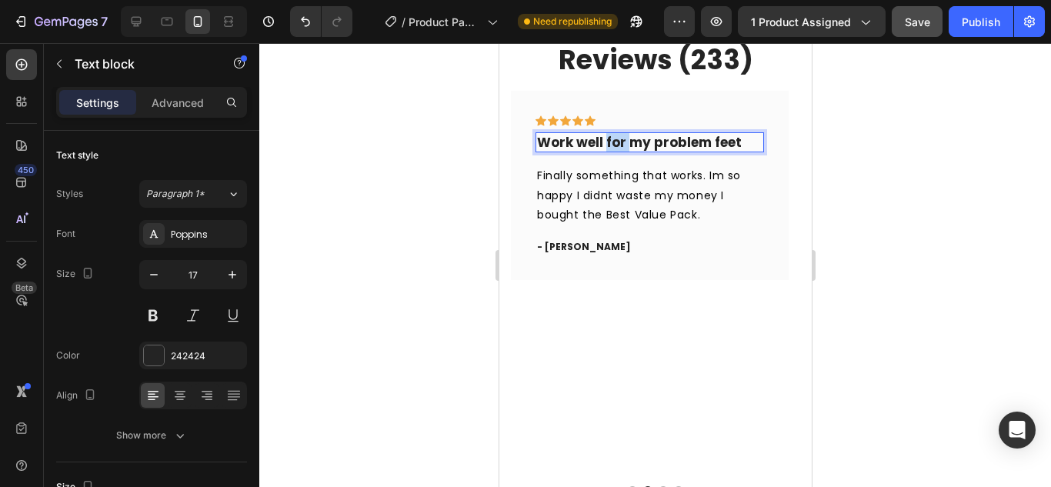
click at [615, 140] on p "Work well for my problem feet" at bounding box center [648, 142] width 225 height 17
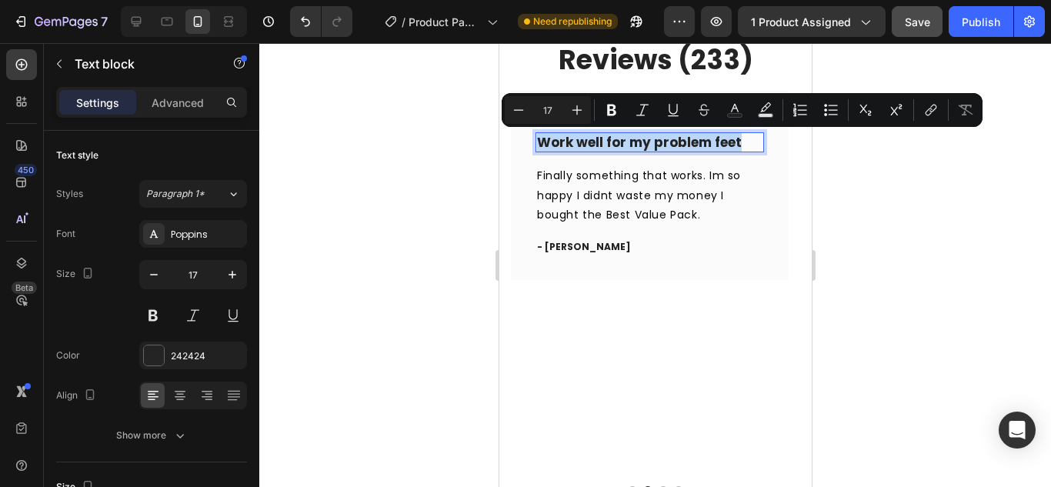
click at [615, 140] on p "Work well for my problem feet" at bounding box center [648, 142] width 225 height 17
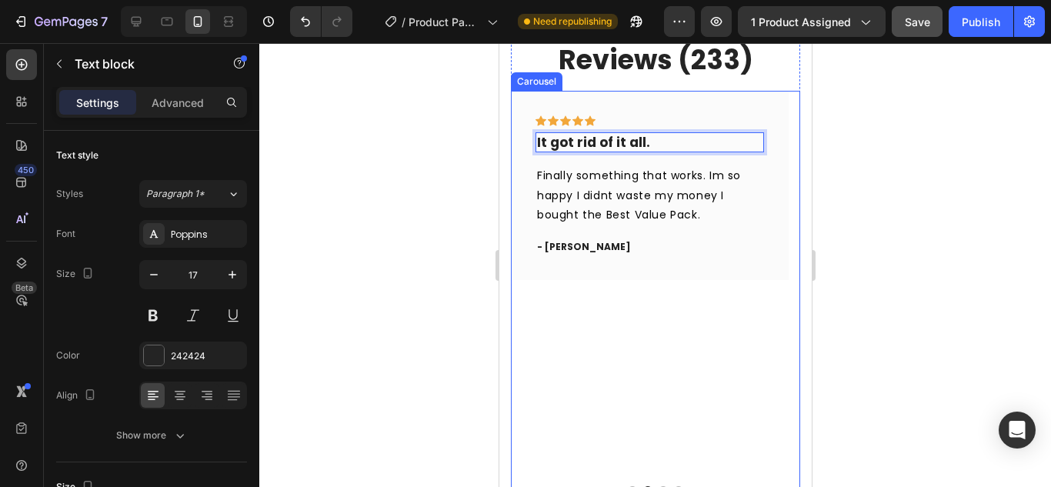
scroll to position [1108, 0]
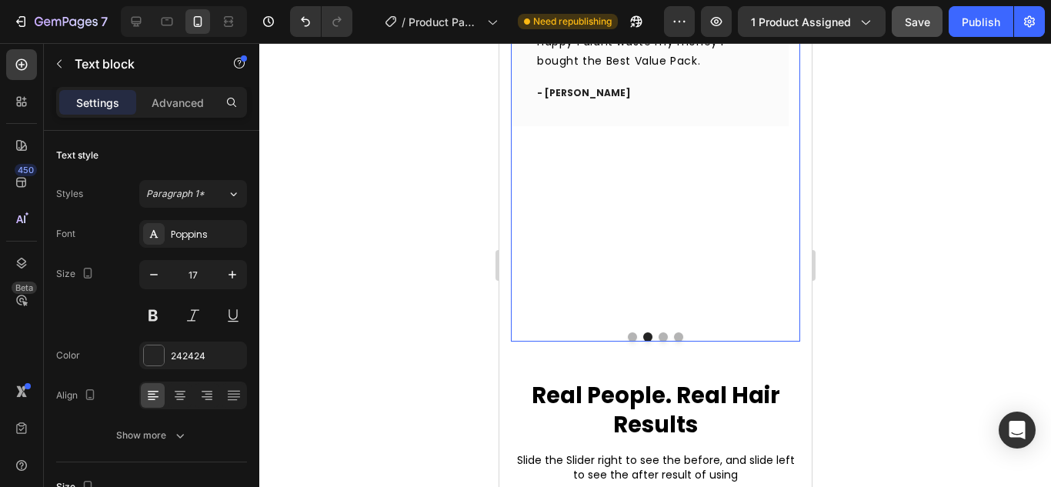
click at [658, 335] on button "Dot" at bounding box center [662, 336] width 9 height 9
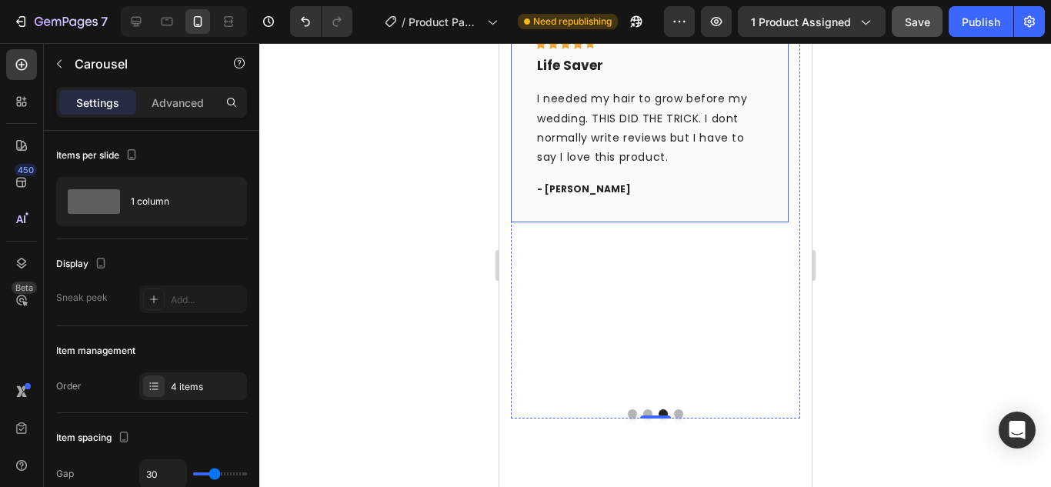
scroll to position [954, 0]
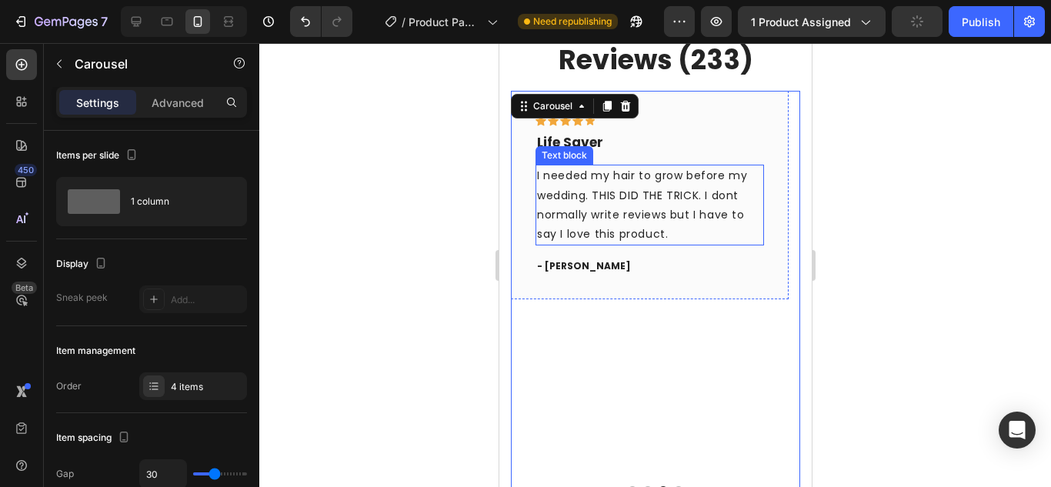
click at [588, 186] on p "I needed my hair to grow before my wedding. THIS DID THE TRICK. I dont normally…" at bounding box center [648, 205] width 225 height 78
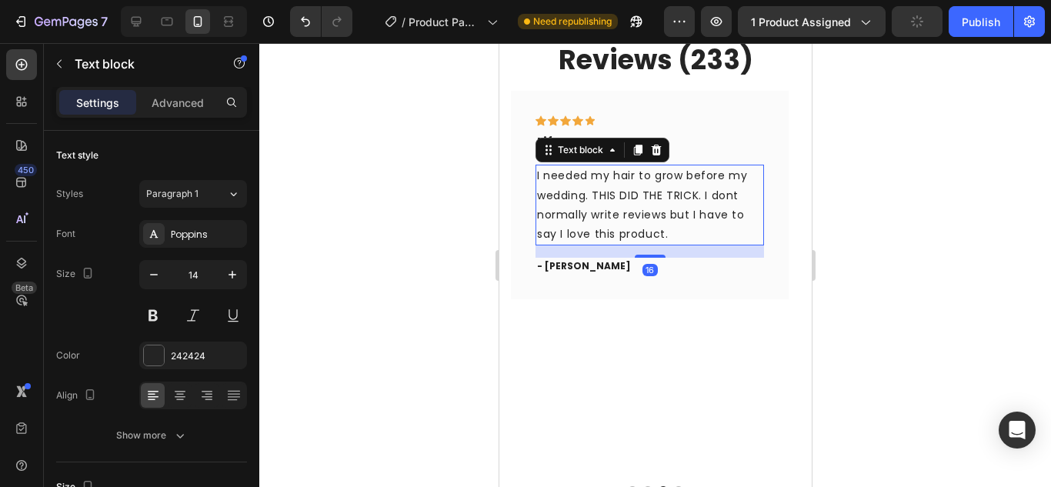
click at [624, 182] on p "I needed my hair to grow before my wedding. THIS DID THE TRICK. I dont normally…" at bounding box center [648, 205] width 225 height 78
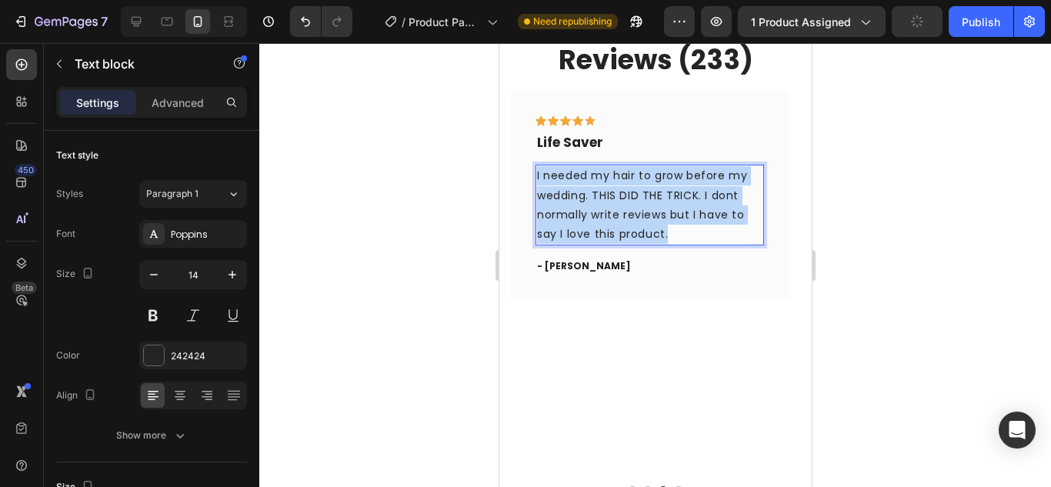
click at [624, 182] on p "I needed my hair to grow before my wedding. THIS DID THE TRICK. I dont normally…" at bounding box center [648, 205] width 225 height 78
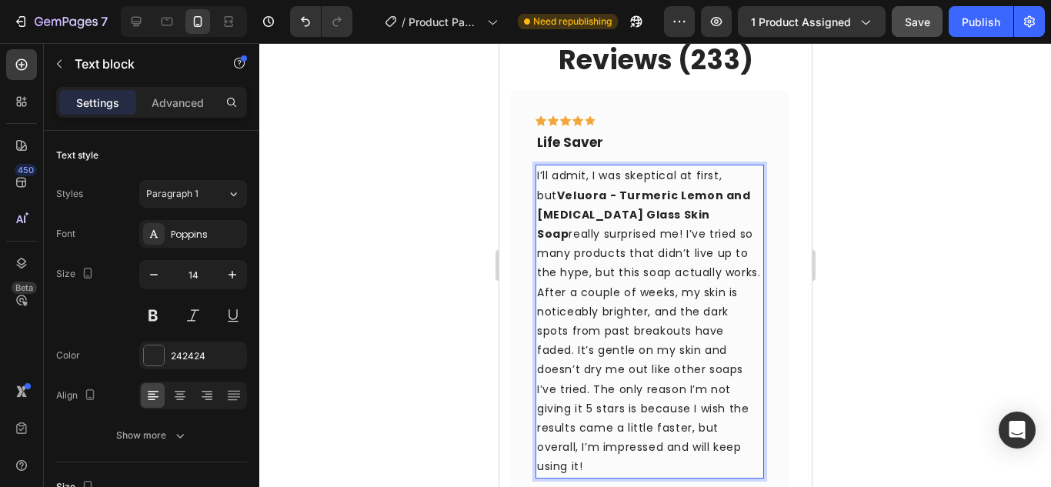
click at [545, 172] on p "I’ll admit, I was skeptical at first, but Veluora - Turmeric Lemon and [MEDICAL…" at bounding box center [648, 321] width 225 height 310
click at [584, 210] on strong "Veluora - Turmeric Lemon and [MEDICAL_DATA] Glass Skin Soap" at bounding box center [643, 215] width 214 height 54
click at [590, 306] on p "I’ll admit, I was skeptical at first, but Veluora - Turmeric Lemon and [MEDICAL…" at bounding box center [648, 321] width 225 height 310
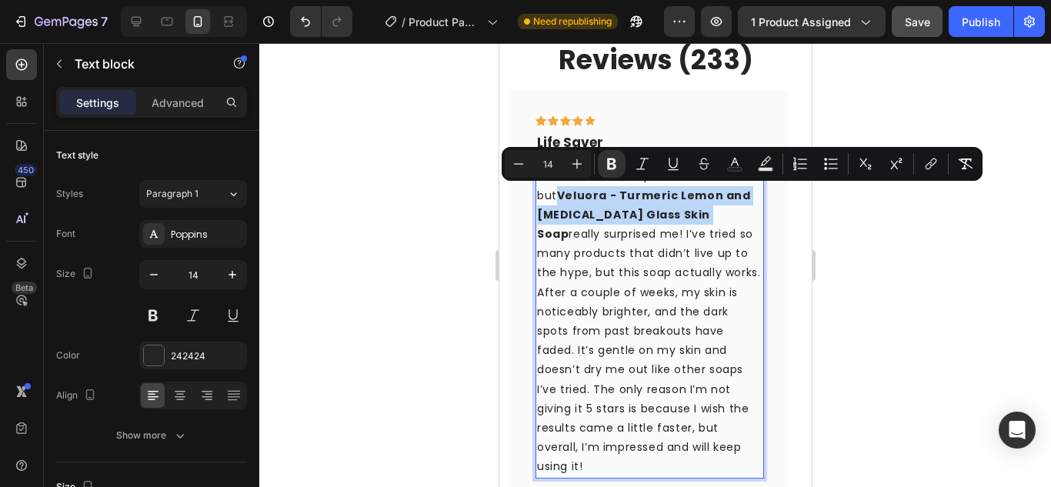
drag, startPoint x: 539, startPoint y: 192, endPoint x: 658, endPoint y: 213, distance: 120.4
click at [658, 213] on strong "Veluora - Turmeric Lemon and [MEDICAL_DATA] Glass Skin Soap" at bounding box center [643, 215] width 214 height 54
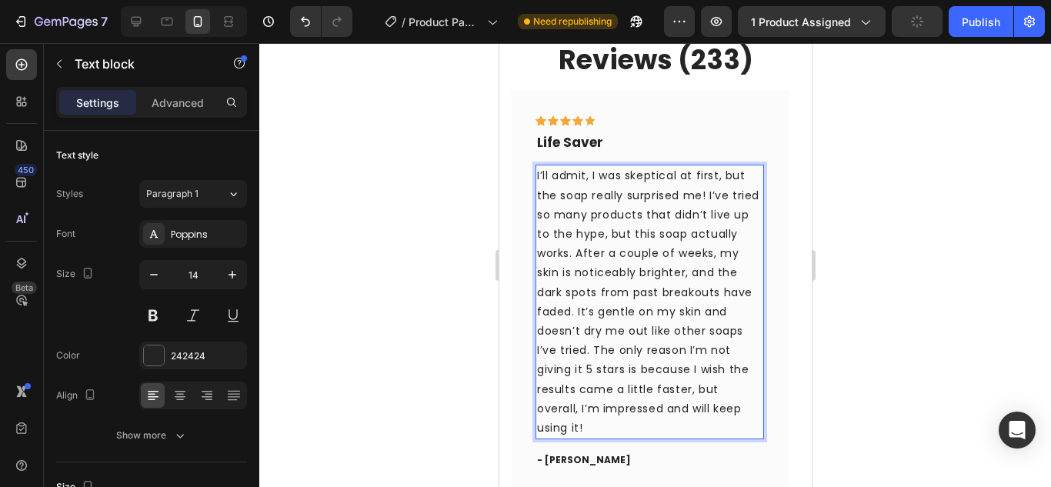
click at [612, 223] on p "I’ll admit, I was skeptical at first, but the soap really surprised me! I’ve tr…" at bounding box center [648, 302] width 225 height 272
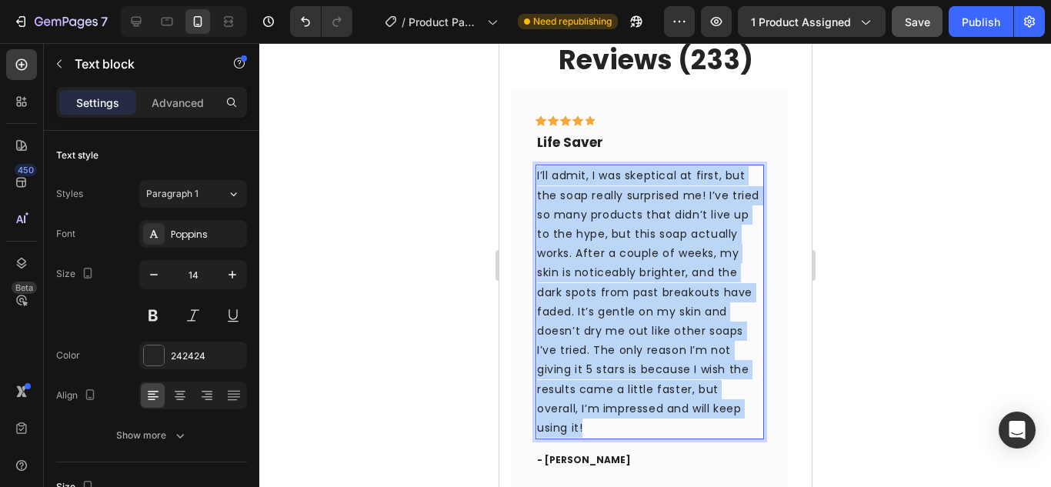
click at [612, 223] on p "I’ll admit, I was skeptical at first, but the soap really surprised me! I’ve tr…" at bounding box center [648, 302] width 225 height 272
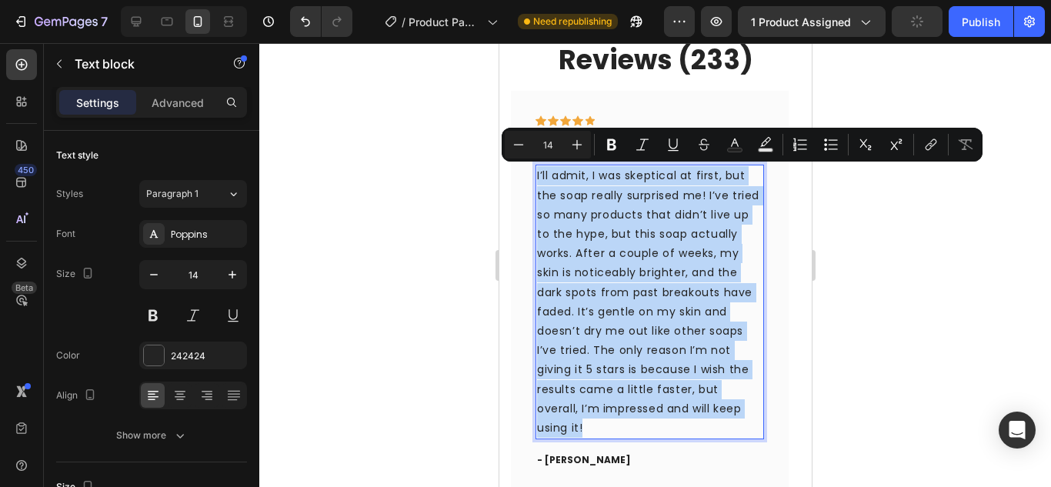
click at [639, 314] on p "I’ll admit, I was skeptical at first, but the soap really surprised me! I’ve tr…" at bounding box center [648, 302] width 225 height 272
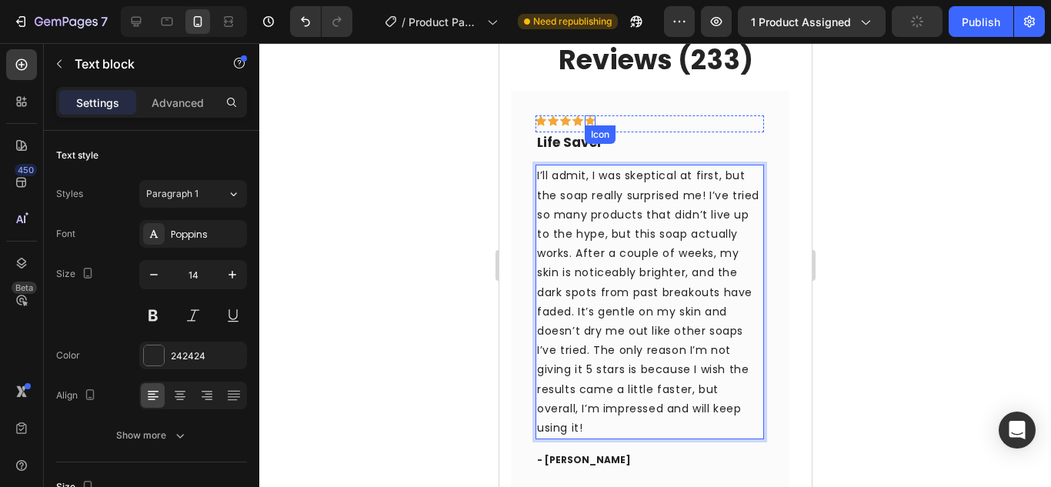
click at [585, 118] on icon at bounding box center [589, 120] width 11 height 11
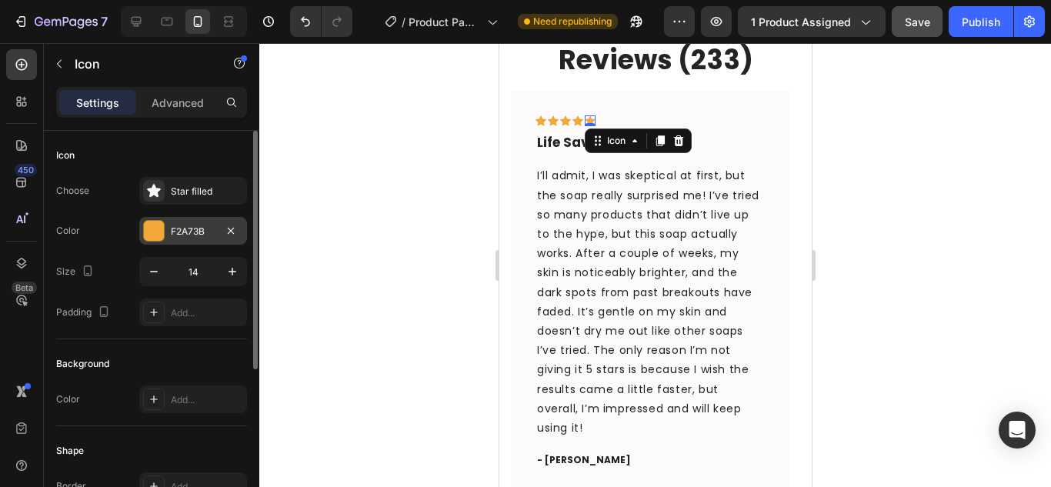
click at [162, 234] on div at bounding box center [154, 231] width 20 height 20
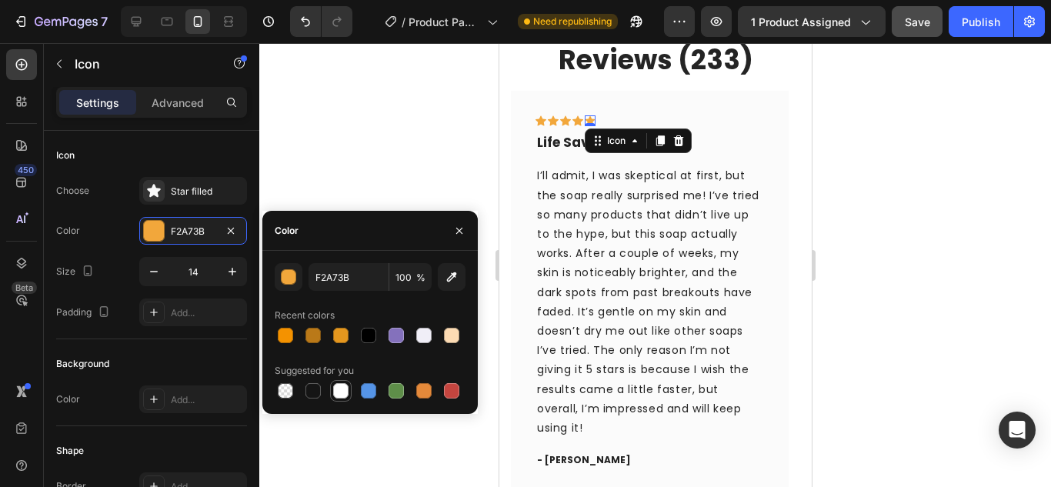
click at [343, 393] on div at bounding box center [340, 390] width 15 height 15
type input "FFFFFF"
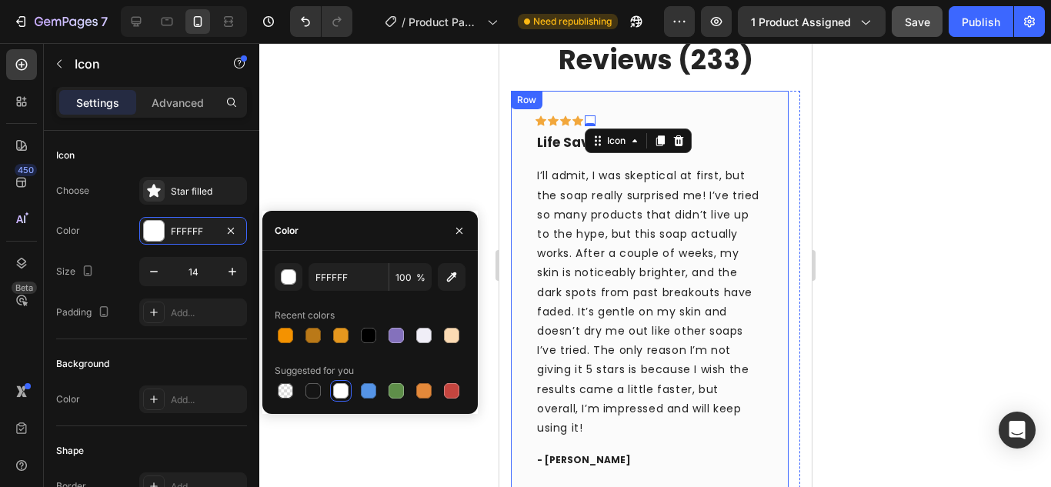
click at [653, 110] on div "Icon Icon Icon Icon Icon 0 Row Life Saver Text block I’ll admit, I was skeptica…" at bounding box center [649, 292] width 278 height 402
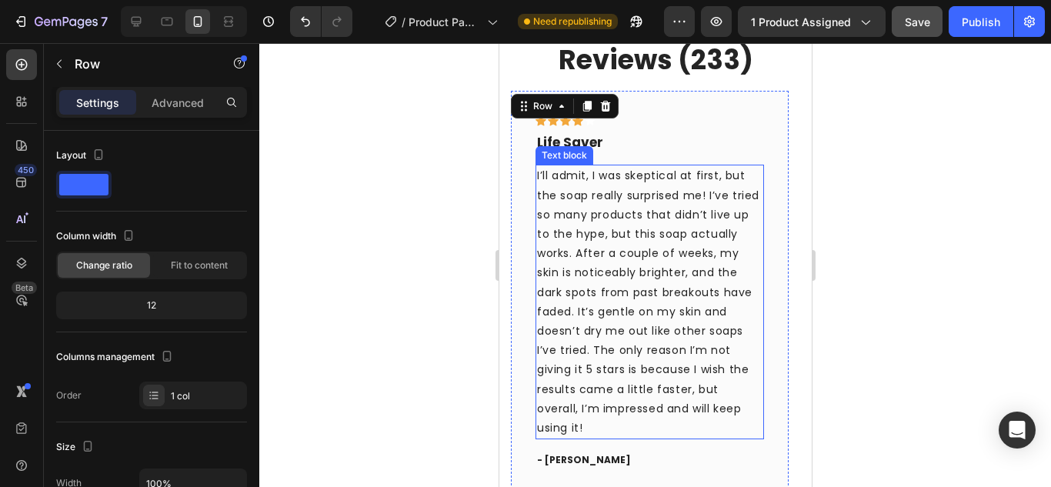
scroll to position [1031, 0]
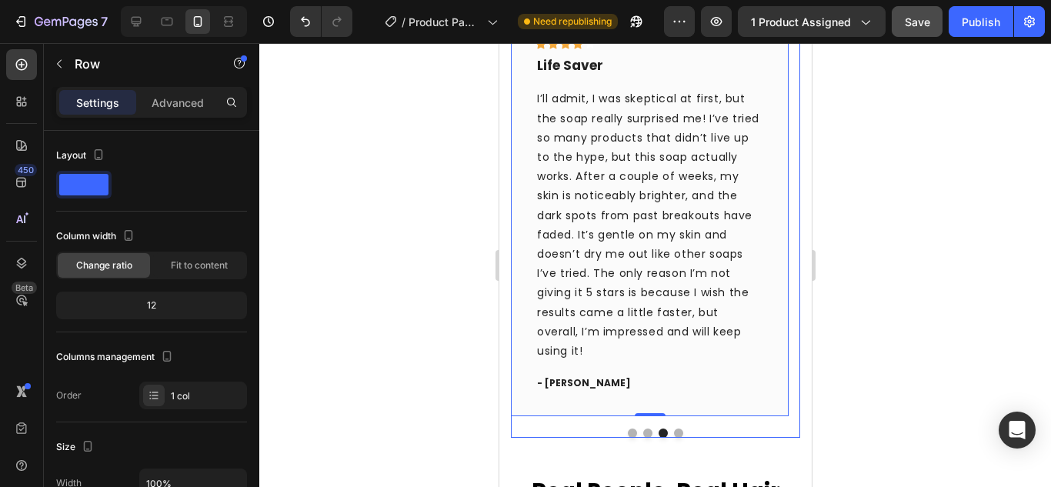
click at [673, 428] on button "Dot" at bounding box center [677, 432] width 9 height 9
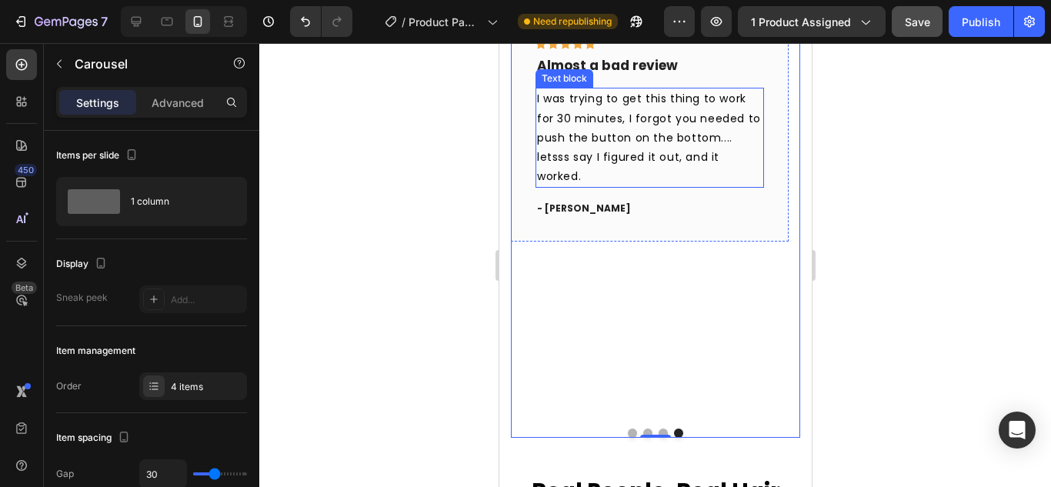
scroll to position [954, 0]
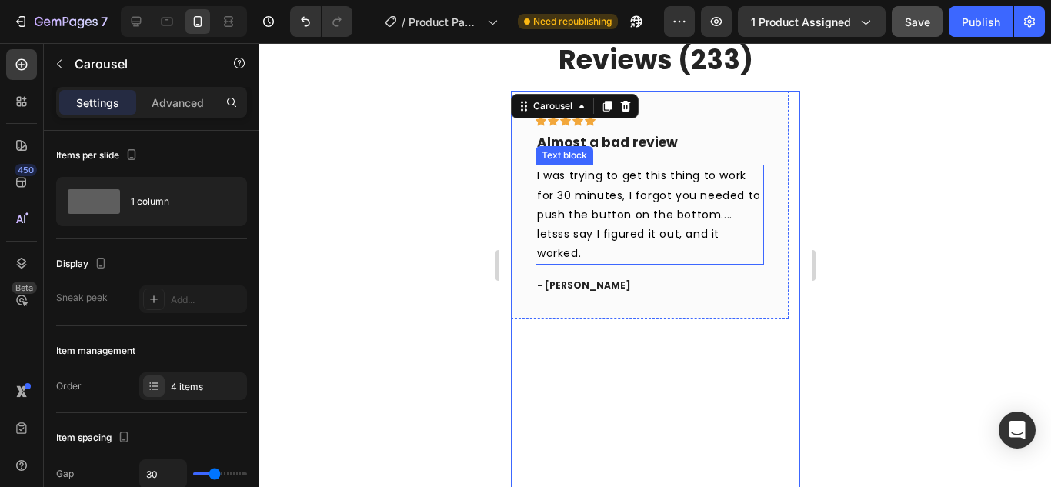
click at [608, 192] on span "I was trying to get this thing to work for 30 minutes, I forgot you needed to p…" at bounding box center [648, 214] width 224 height 93
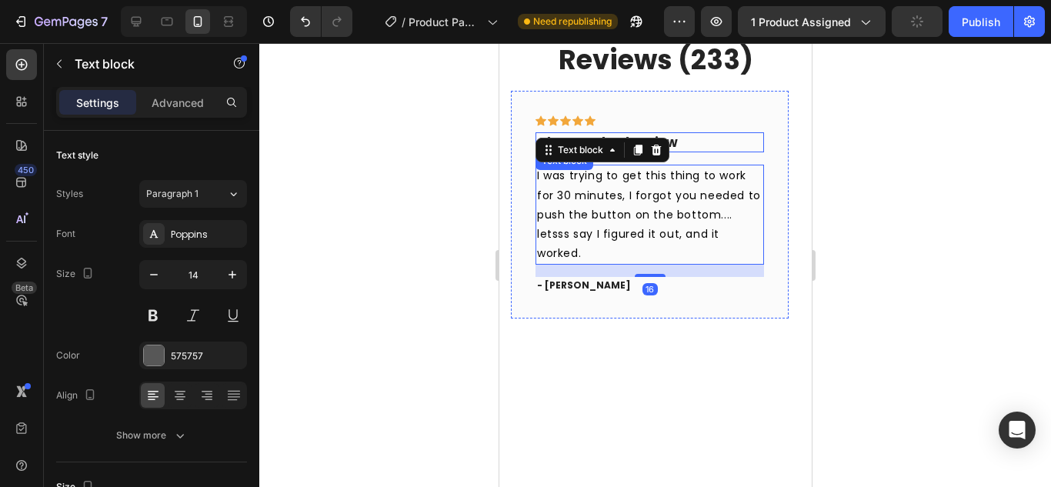
click at [671, 140] on p "Almost a bad review" at bounding box center [648, 142] width 225 height 17
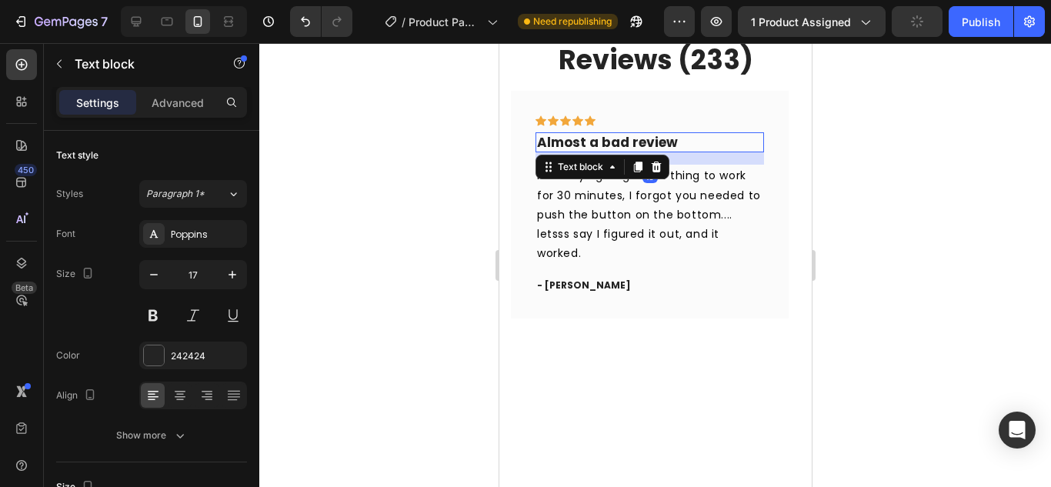
click at [671, 140] on p "Almost a bad review" at bounding box center [648, 142] width 225 height 17
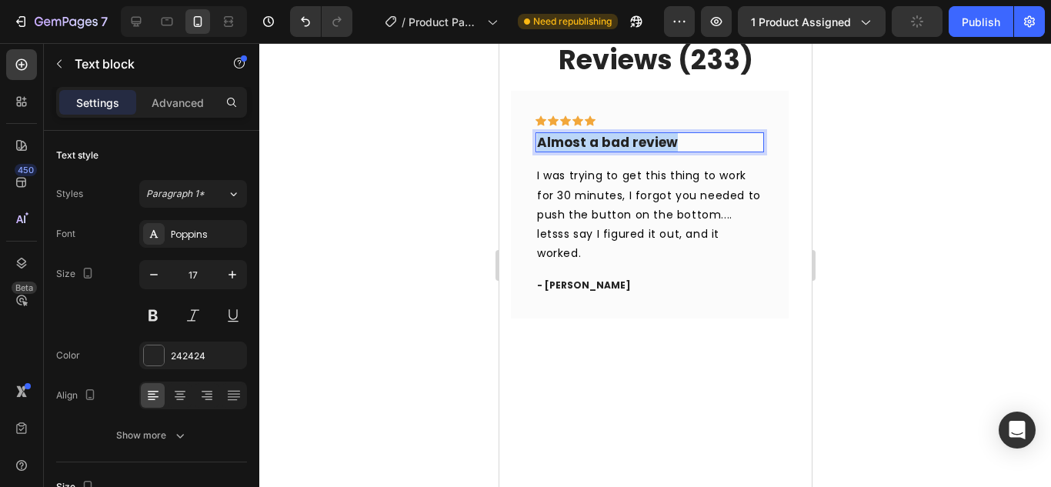
click at [671, 140] on p "Almost a bad review" at bounding box center [648, 142] width 225 height 17
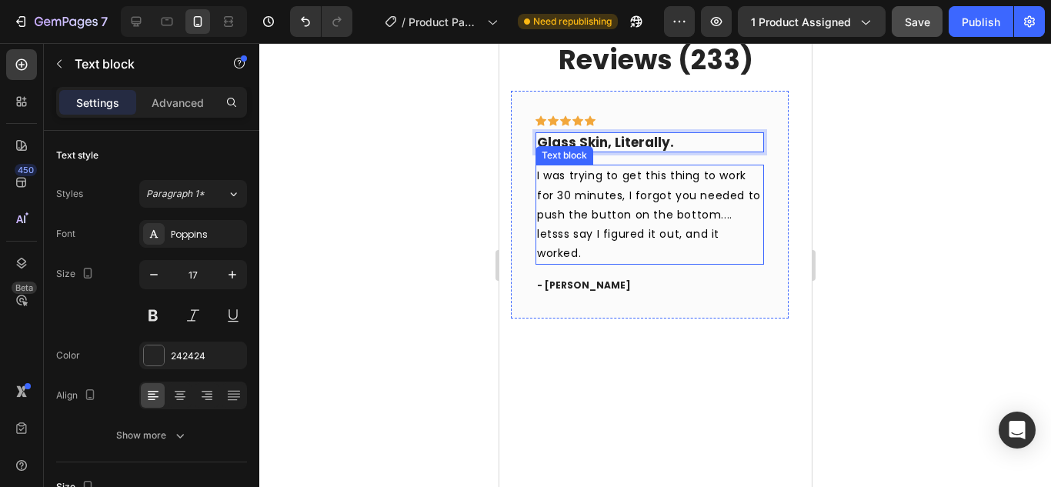
click at [662, 215] on span "I was trying to get this thing to work for 30 minutes, I forgot you needed to p…" at bounding box center [648, 214] width 224 height 93
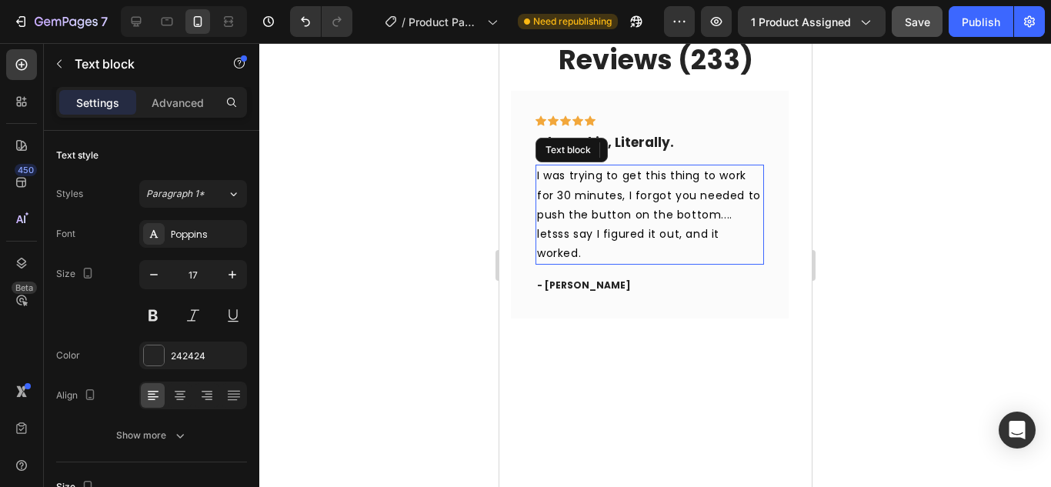
click at [662, 215] on span "I was trying to get this thing to work for 30 minutes, I forgot you needed to p…" at bounding box center [648, 214] width 224 height 93
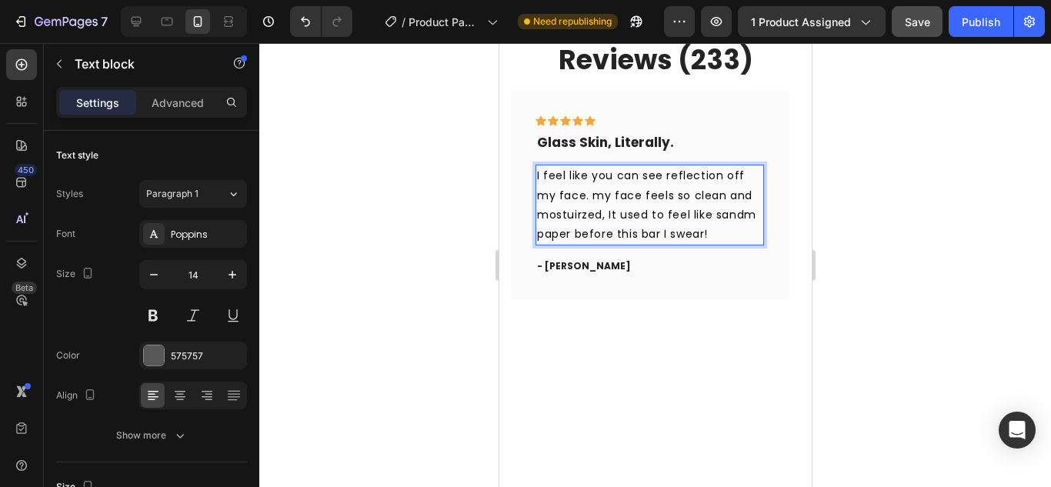
click at [575, 221] on span "I feel like you can see reflection off my face. my face feels so clean and most…" at bounding box center [645, 205] width 219 height 74
click at [576, 215] on span "I feel like you can see reflection off my face. my face feels so clean and most…" at bounding box center [645, 205] width 219 height 74
copy span "mostuirzed"
click at [618, 228] on span "I feel like you can see reflection off my face. my face feels so clean and mois…" at bounding box center [647, 205] width 222 height 74
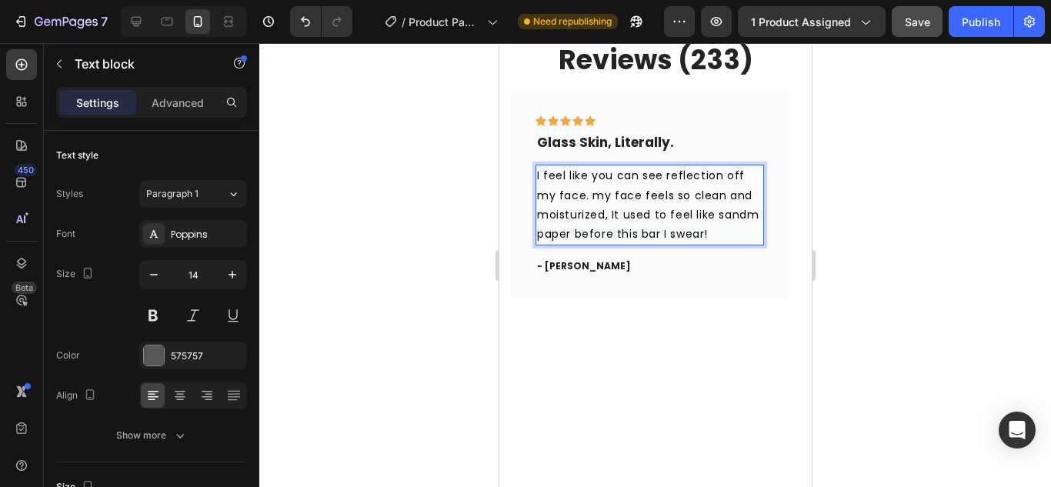
click at [858, 146] on div at bounding box center [654, 265] width 791 height 444
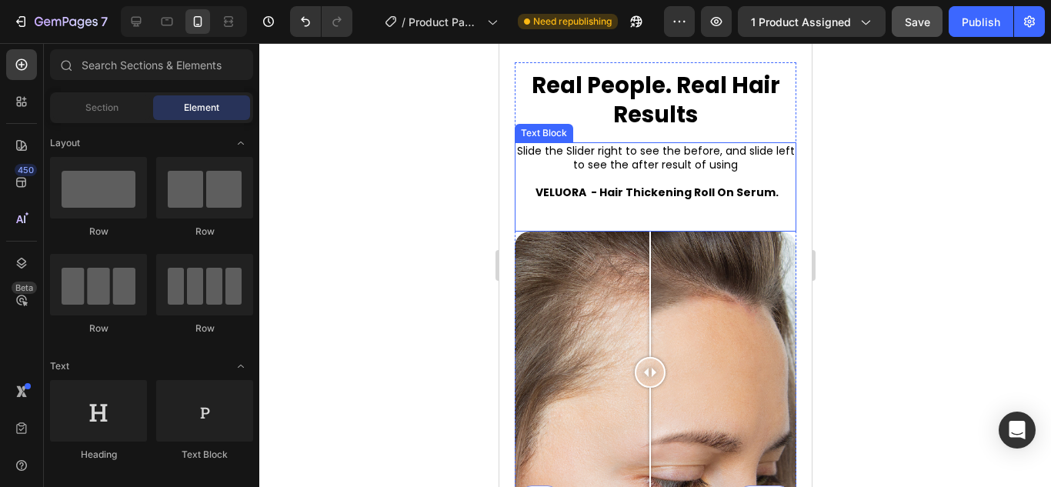
scroll to position [1261, 0]
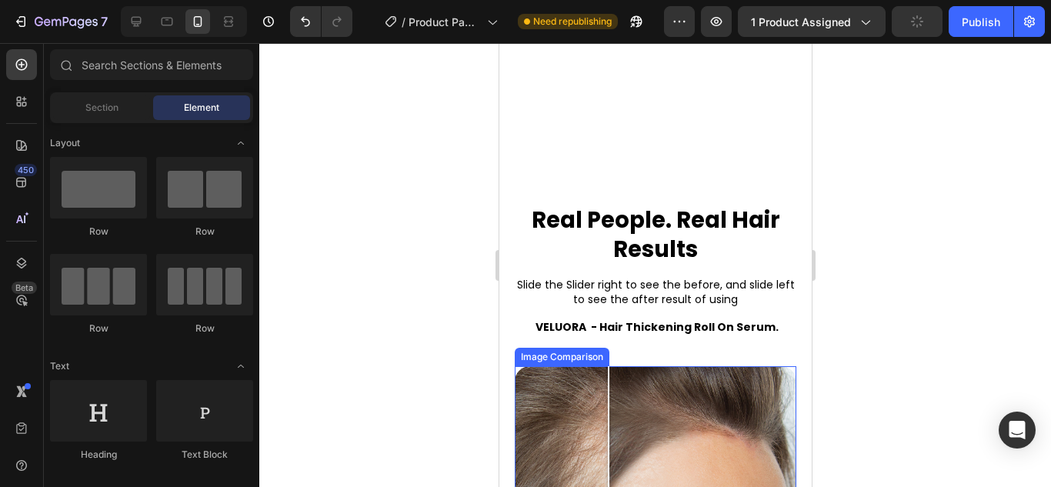
scroll to position [1492, 0]
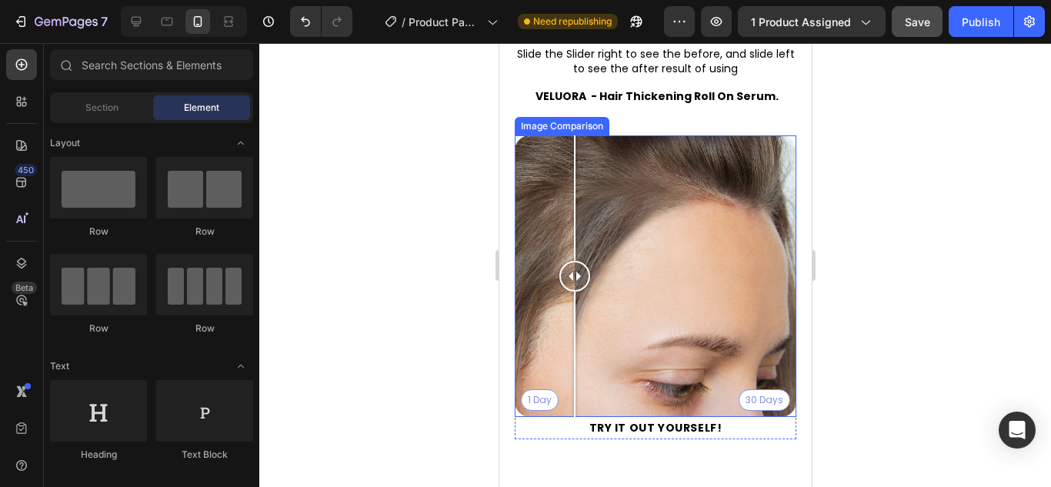
click at [574, 281] on div "1 Day 30 Days" at bounding box center [655, 276] width 282 height 282
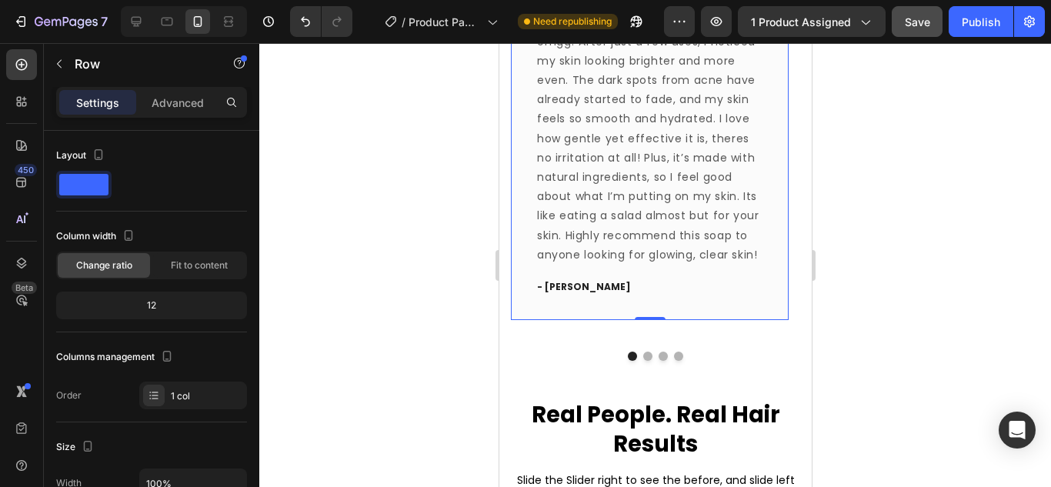
scroll to position [1261, 0]
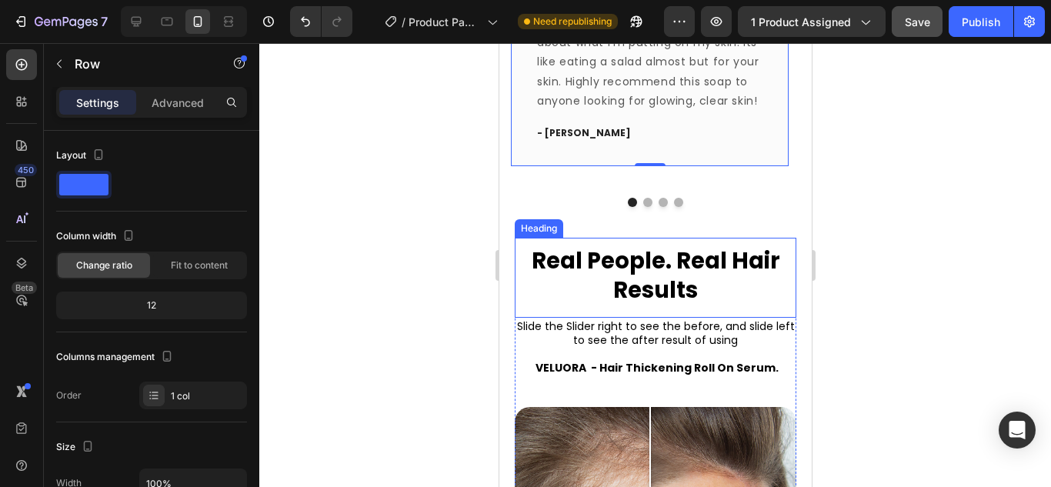
click at [603, 249] on h2 "Real People. Real Hair Results" at bounding box center [655, 272] width 282 height 68
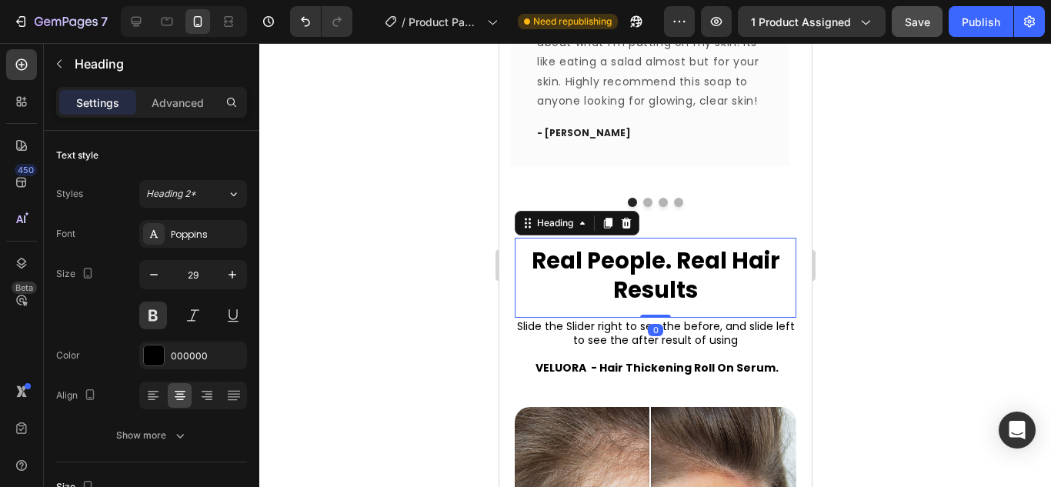
click at [626, 266] on h2 "Real People. Real Hair Results" at bounding box center [655, 272] width 282 height 68
click at [626, 266] on p "Real People. Real Hair Results" at bounding box center [654, 276] width 257 height 58
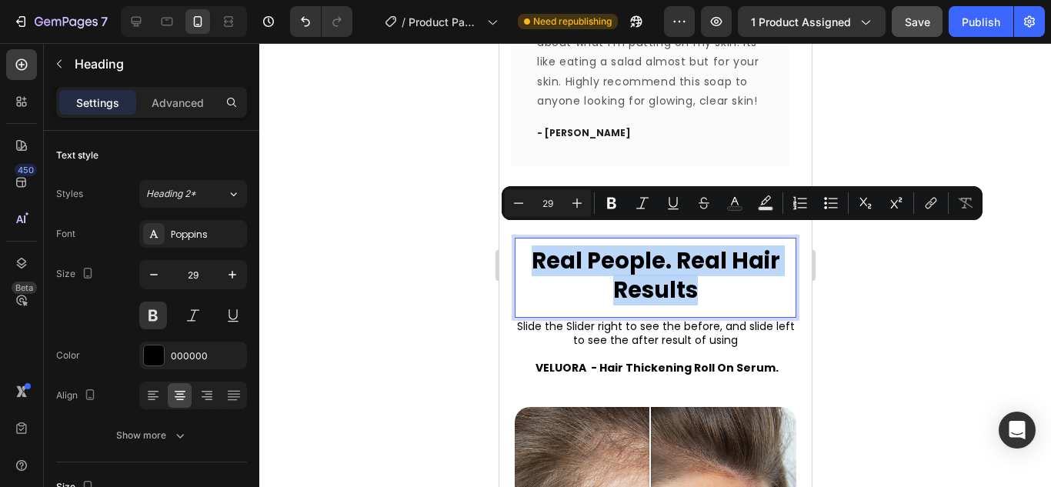
click at [686, 259] on p "Real People. Real Hair Results" at bounding box center [654, 276] width 257 height 58
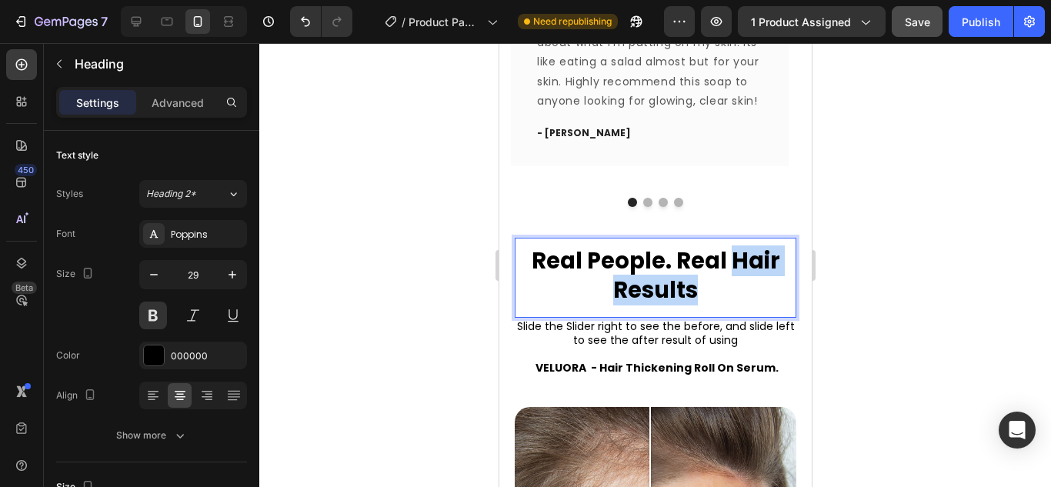
drag, startPoint x: 581, startPoint y: 268, endPoint x: 722, endPoint y: 270, distance: 140.8
click at [722, 270] on p "Real People. Real Hair Results" at bounding box center [654, 276] width 257 height 58
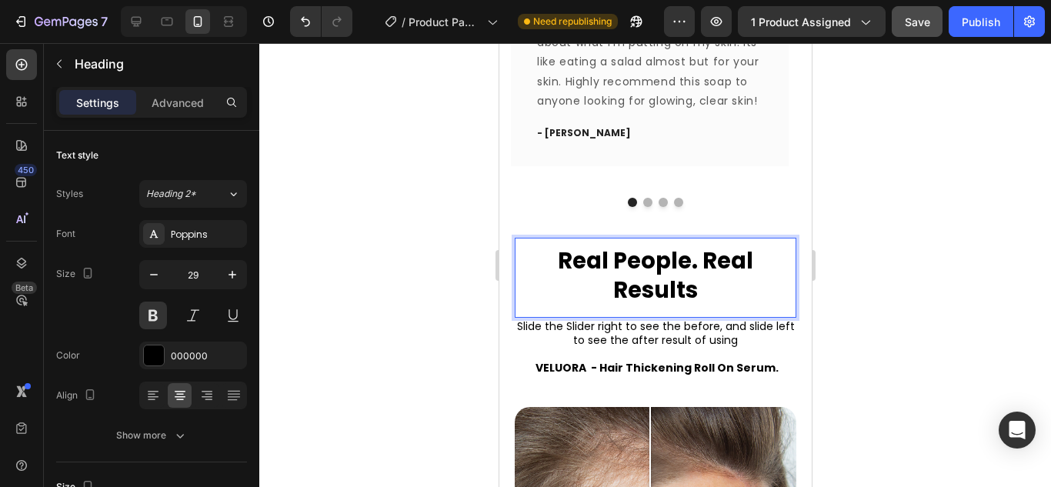
click at [691, 247] on p "Real People. Real Results" at bounding box center [654, 276] width 257 height 58
click at [690, 263] on p "Real People, Real Results" at bounding box center [654, 276] width 257 height 58
click at [648, 319] on p "Slide the Slider right to see the before, and slide left to see the after resul…" at bounding box center [654, 333] width 278 height 28
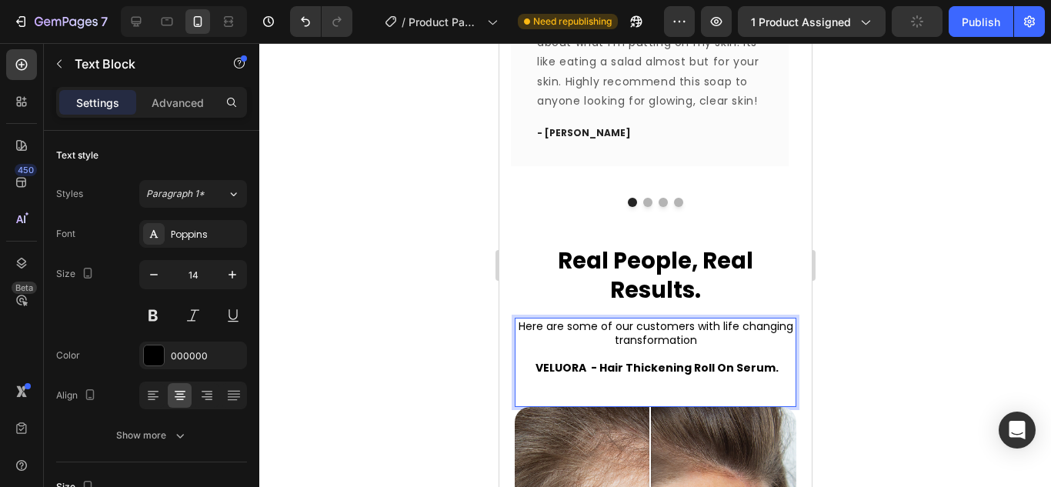
click at [598, 319] on p "Here are some of our customers with life changing transformation" at bounding box center [654, 333] width 278 height 28
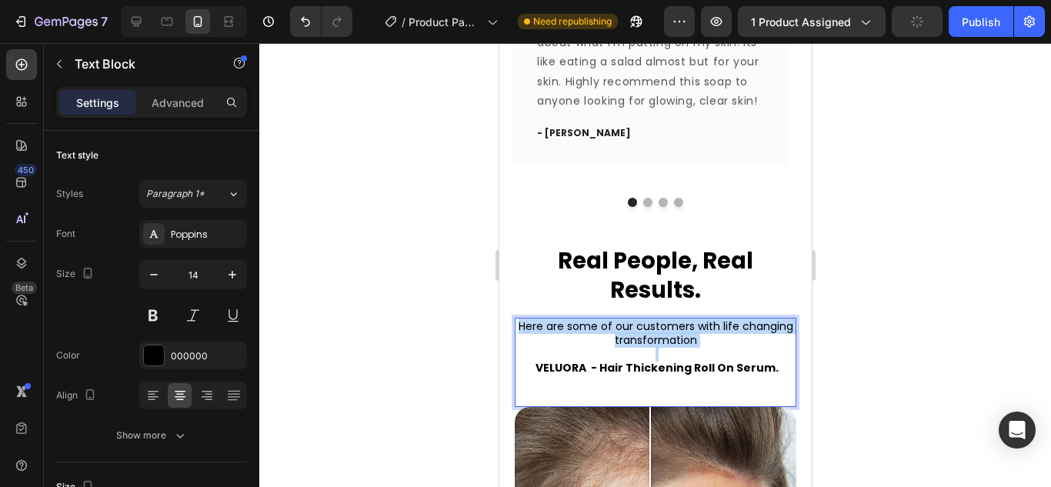
click at [598, 319] on p "Here are some of our customers with life changing transformation" at bounding box center [654, 333] width 278 height 28
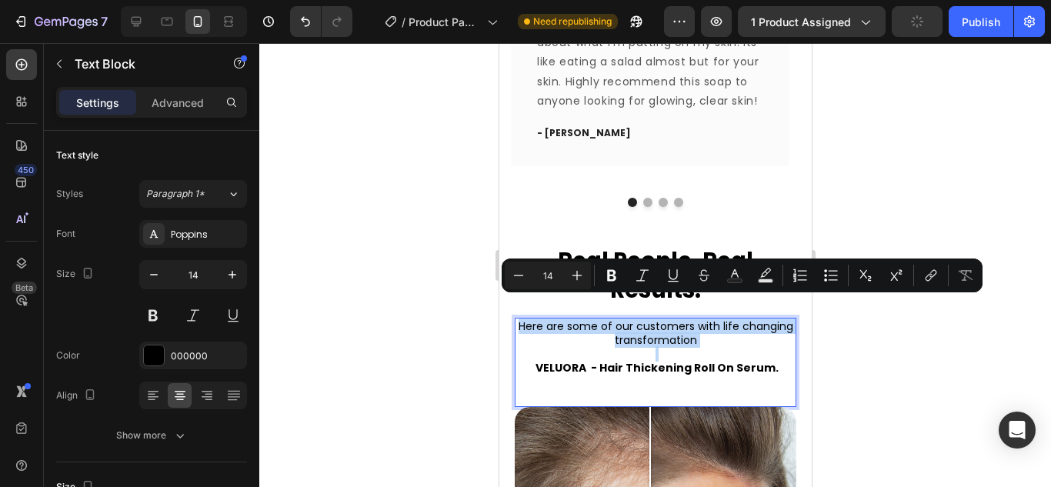
click at [644, 319] on p "Here are some of our customers with life changing transformation" at bounding box center [654, 333] width 278 height 28
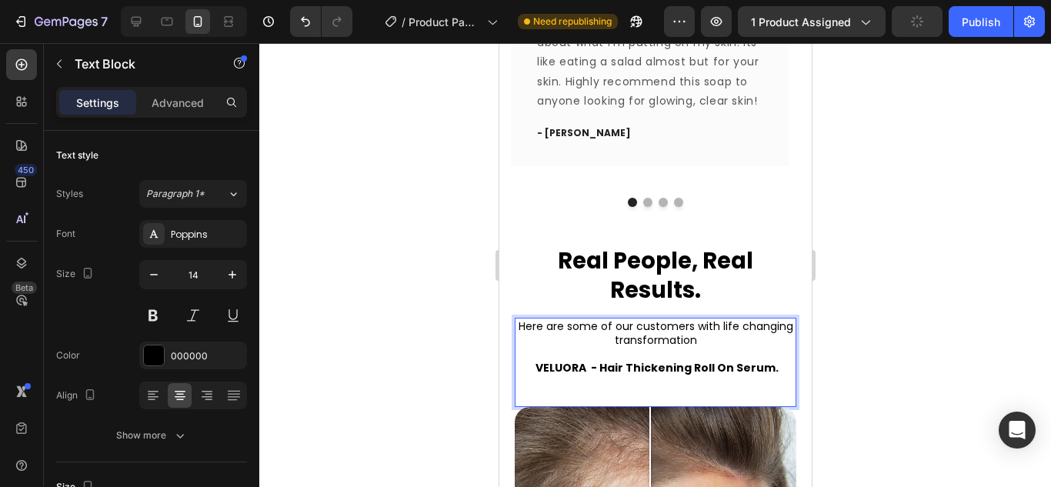
click at [591, 360] on strong "VELUORA - Hair Thickening Roll On Serum." at bounding box center [656, 367] width 243 height 15
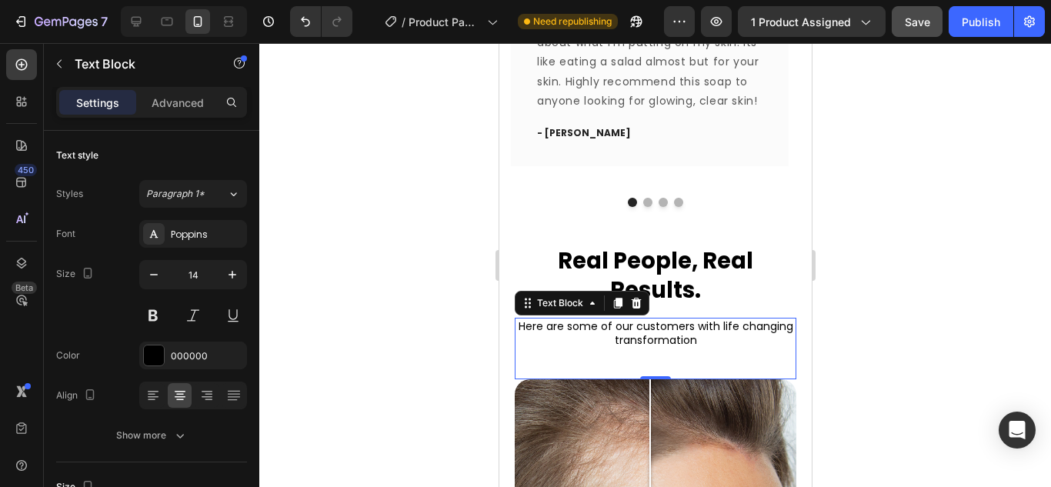
click at [585, 340] on div "Here are some of our customers with life changing transformation Text Block 0" at bounding box center [655, 349] width 282 height 62
drag, startPoint x: 592, startPoint y: 341, endPoint x: 612, endPoint y: 347, distance: 20.9
click at [593, 341] on div "Here are some of our customers with life changing transformation Text Block 0" at bounding box center [655, 349] width 282 height 62
drag, startPoint x: 646, startPoint y: 358, endPoint x: 651, endPoint y: 334, distance: 25.2
click at [651, 334] on div "Here are some of our customers with life changing transformation Text Block 0" at bounding box center [655, 349] width 282 height 62
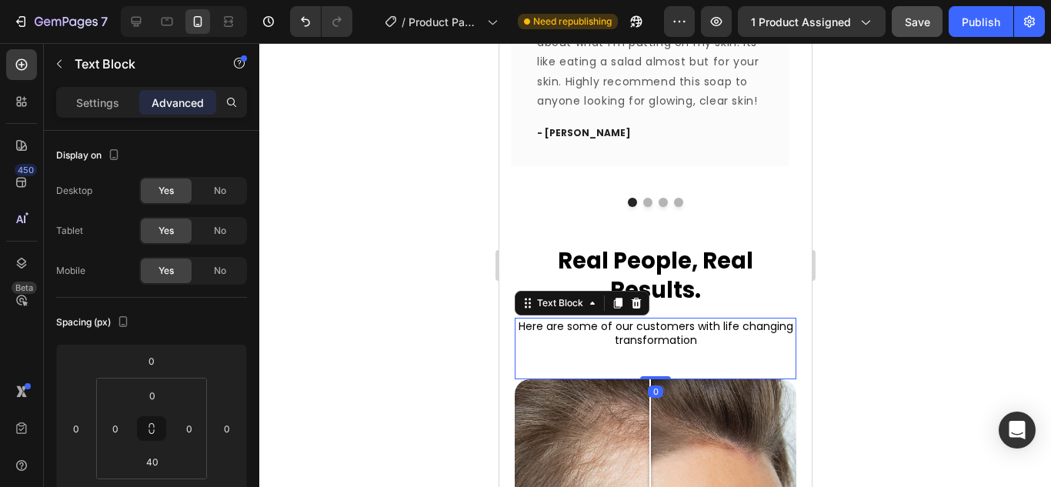
click at [672, 338] on div "Here are some of our customers with life changing transformation Text Block 0" at bounding box center [655, 349] width 282 height 62
click at [608, 346] on div "Here are some of our customers with life changing transformation Text Block 0" at bounding box center [655, 349] width 282 height 62
click at [742, 329] on div "Here are some of our customers with life changing transformation Text Block 0" at bounding box center [655, 349] width 282 height 62
click at [741, 322] on p "Here are some of our customers with life changing transformation" at bounding box center [654, 333] width 278 height 28
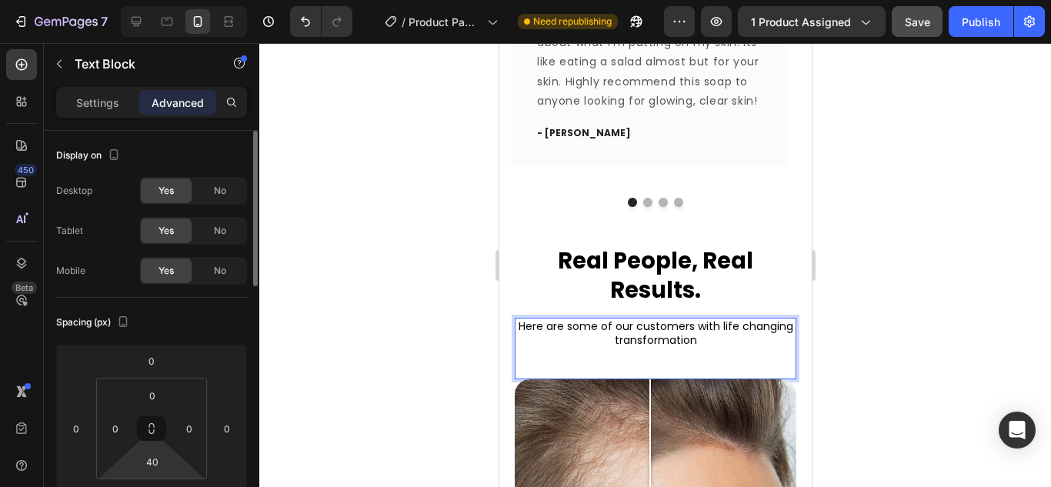
click at [153, 0] on html "7 Version history / Product Page - Aug 22, 07:29:18 Need republishing Preview 1…" at bounding box center [525, 0] width 1051 height 0
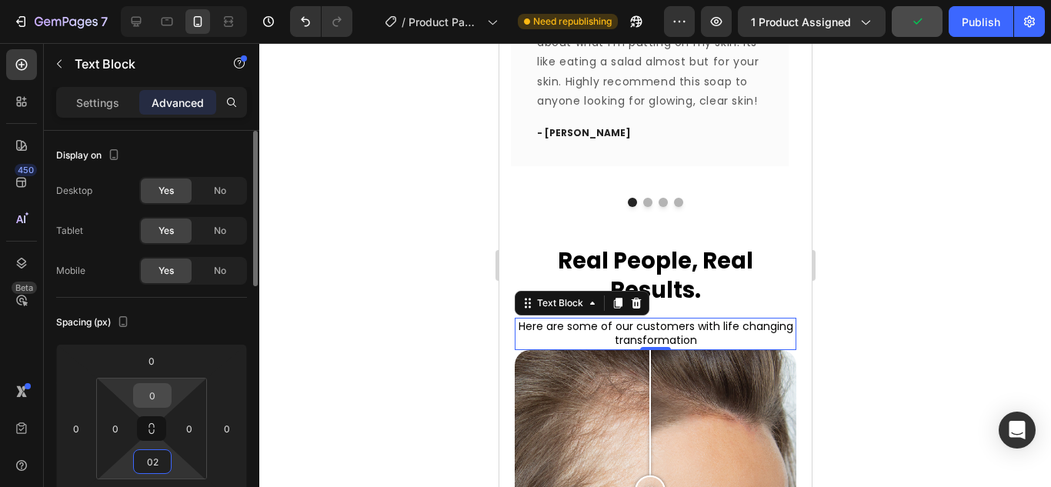
type input "0"
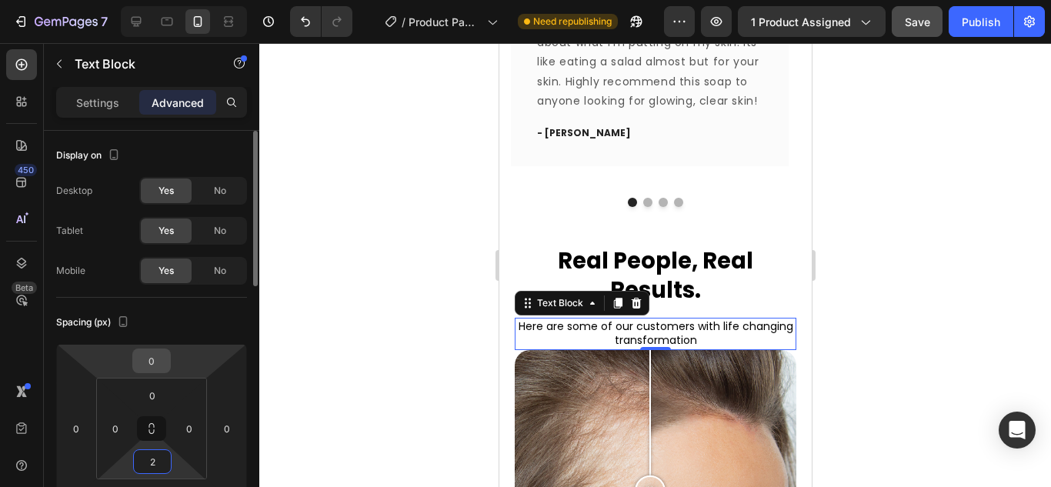
type input "2"
click at [151, 366] on input "0" at bounding box center [151, 360] width 31 height 23
click at [152, 362] on input "0" at bounding box center [151, 360] width 31 height 23
type input "2"
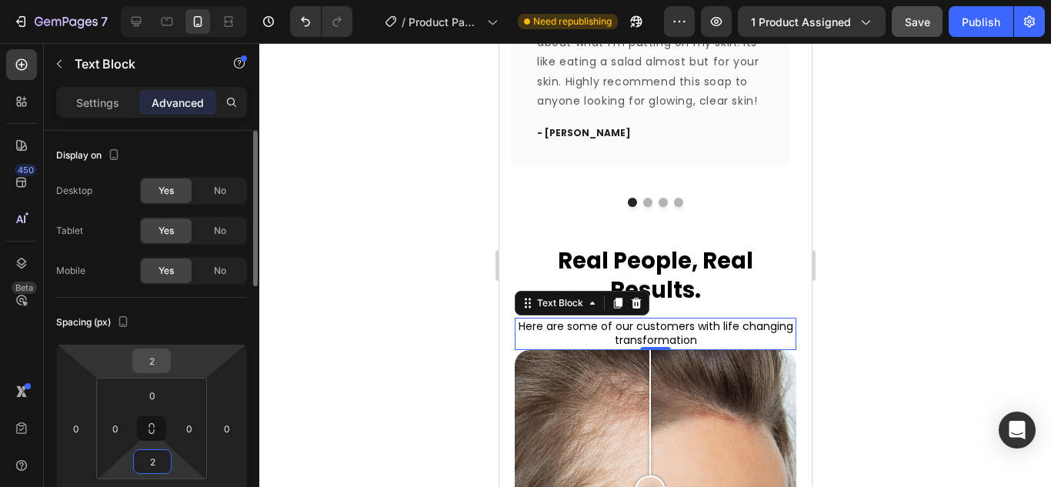
click at [156, 362] on input "2" at bounding box center [151, 360] width 31 height 23
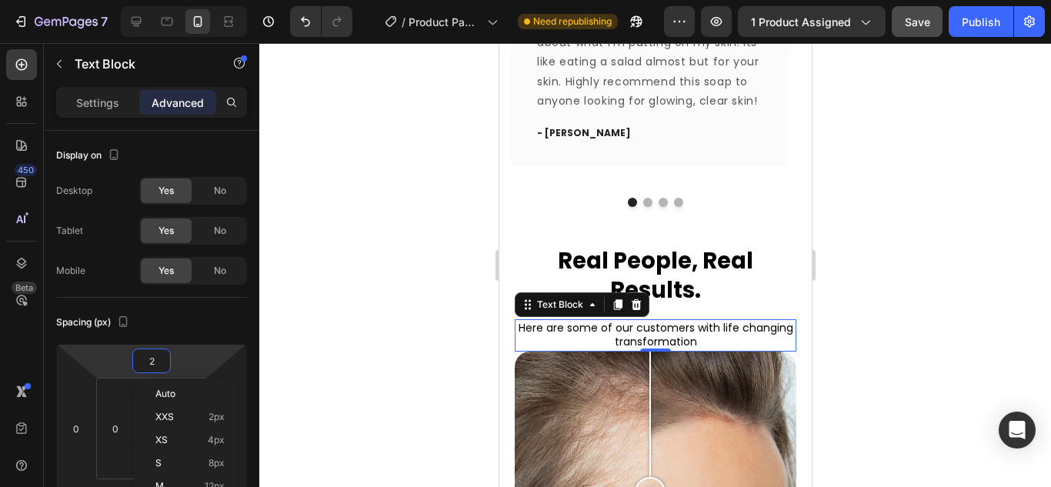
click at [199, 318] on div "Spacing (px)" at bounding box center [151, 322] width 191 height 25
click at [929, 311] on div at bounding box center [654, 265] width 791 height 444
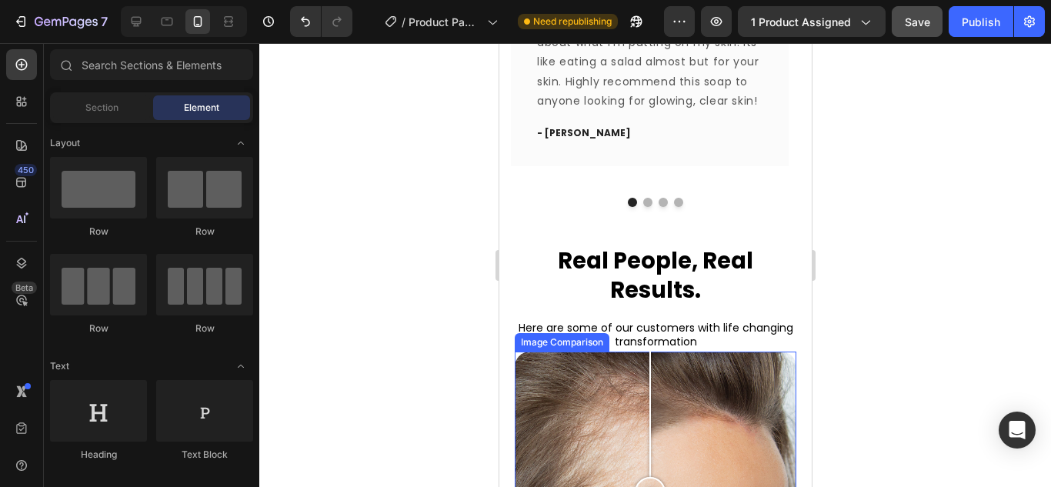
click at [582, 352] on div "1 Day 30 Days" at bounding box center [655, 493] width 282 height 282
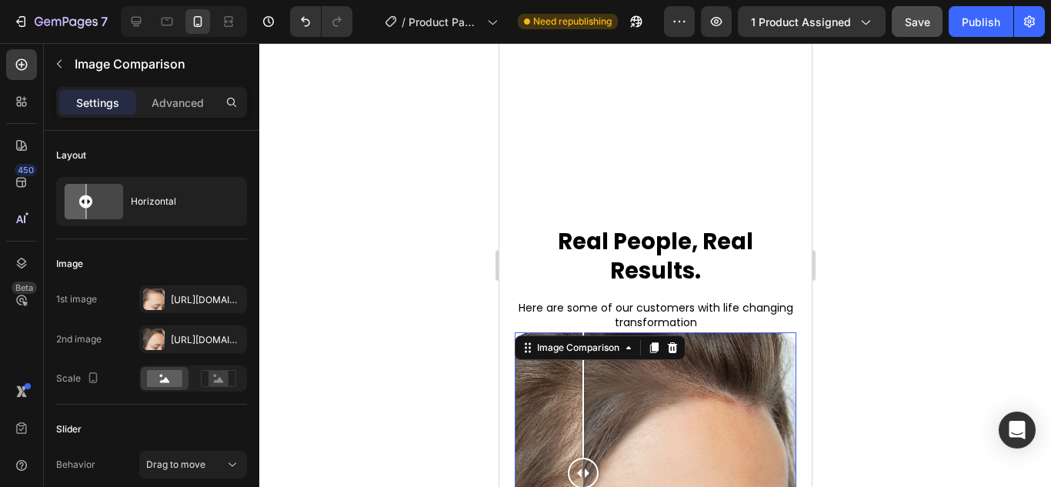
scroll to position [1569, 0]
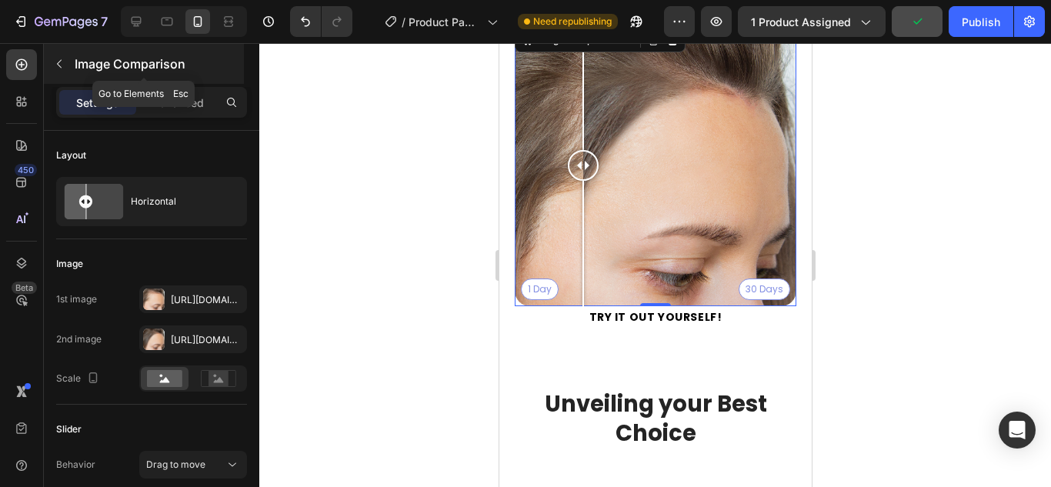
click at [65, 61] on button "button" at bounding box center [59, 64] width 25 height 25
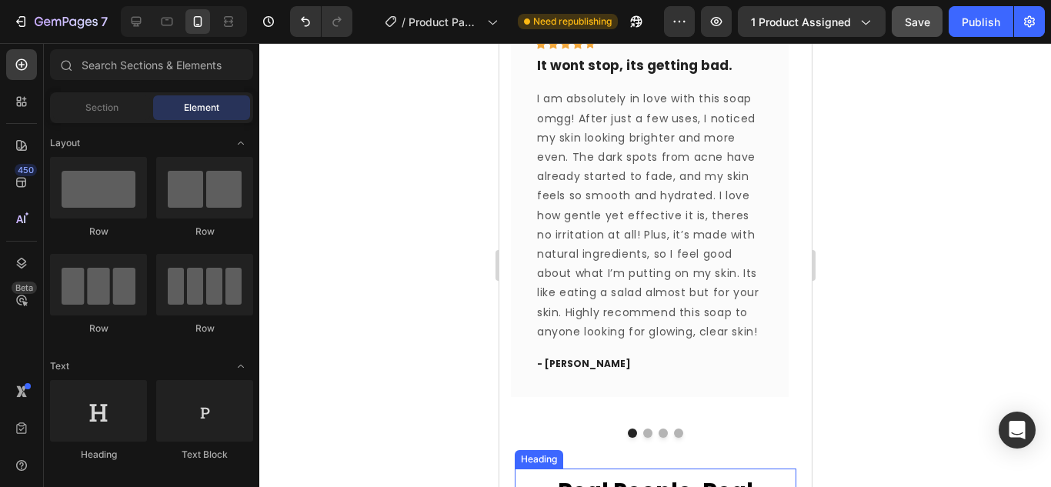
scroll to position [954, 0]
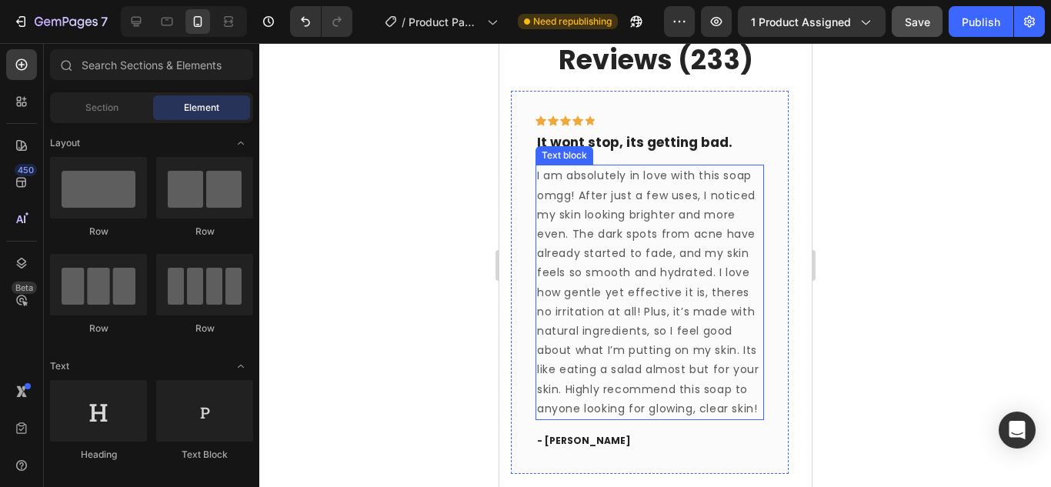
click at [601, 274] on p "I am absolutely in love with this soap omgg! After just a few uses, I noticed m…" at bounding box center [648, 292] width 225 height 252
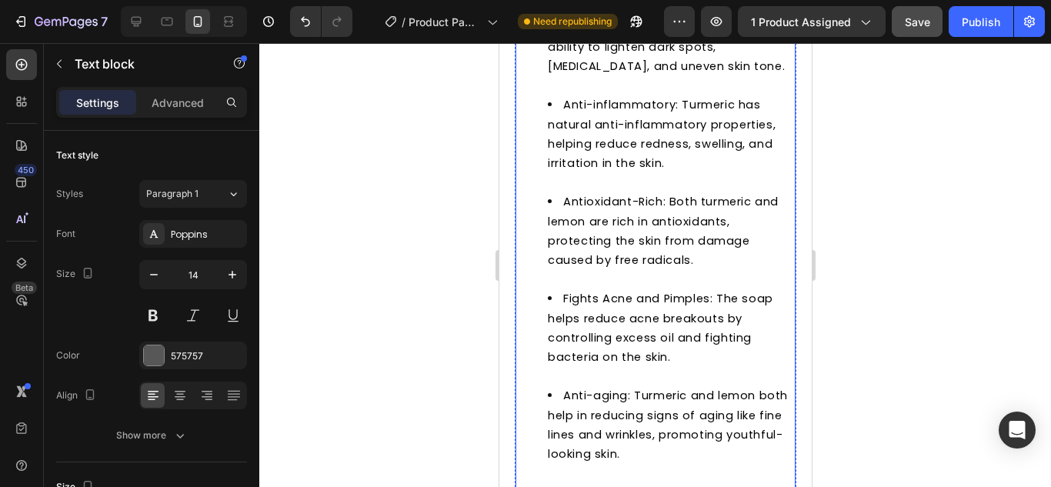
scroll to position [723, 0]
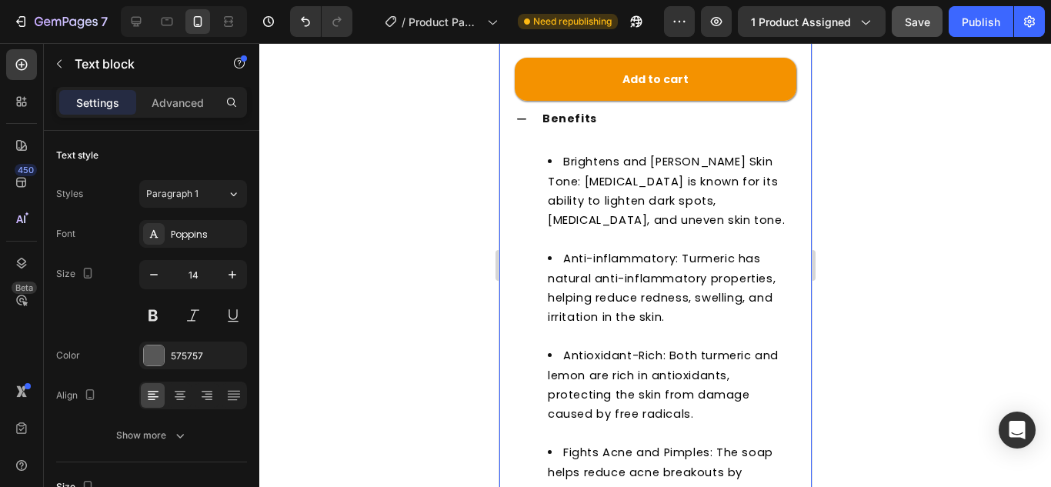
click at [516, 96] on div "Accordion" at bounding box center [543, 91] width 59 height 18
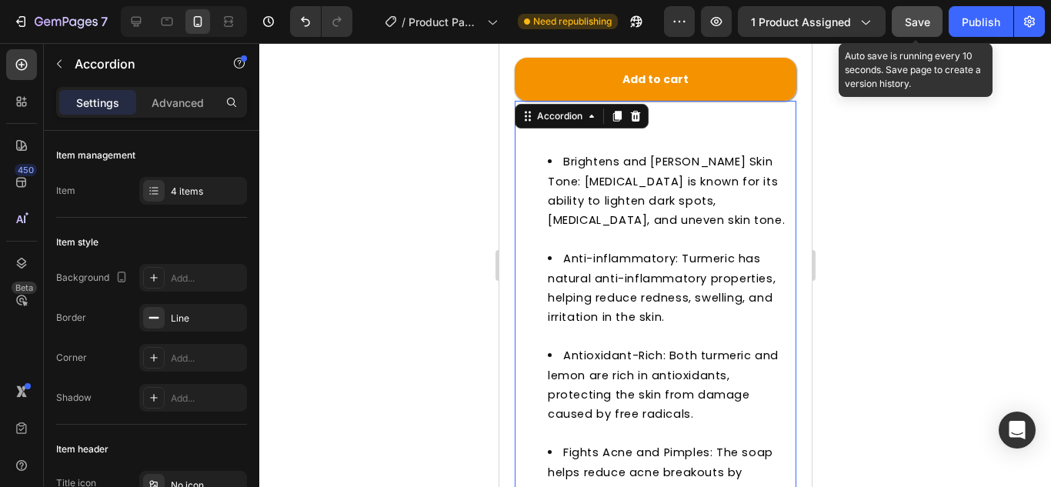
click at [915, 30] on button "Save" at bounding box center [916, 21] width 51 height 31
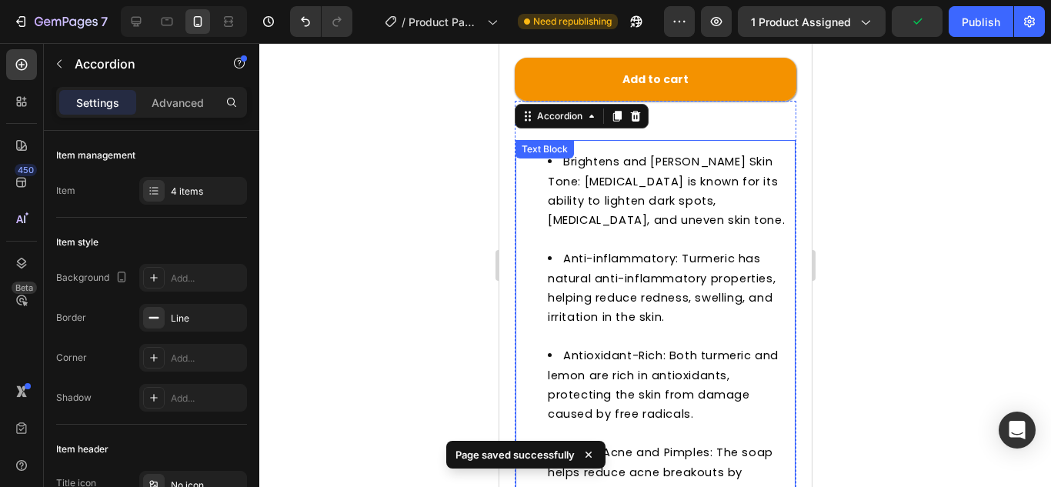
scroll to position [569, 0]
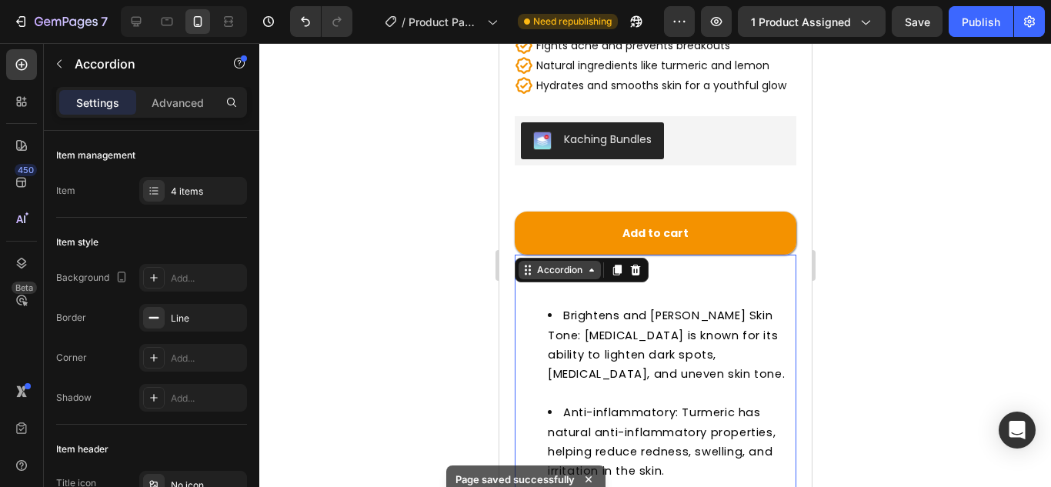
click at [594, 261] on div "Accordion" at bounding box center [559, 270] width 82 height 18
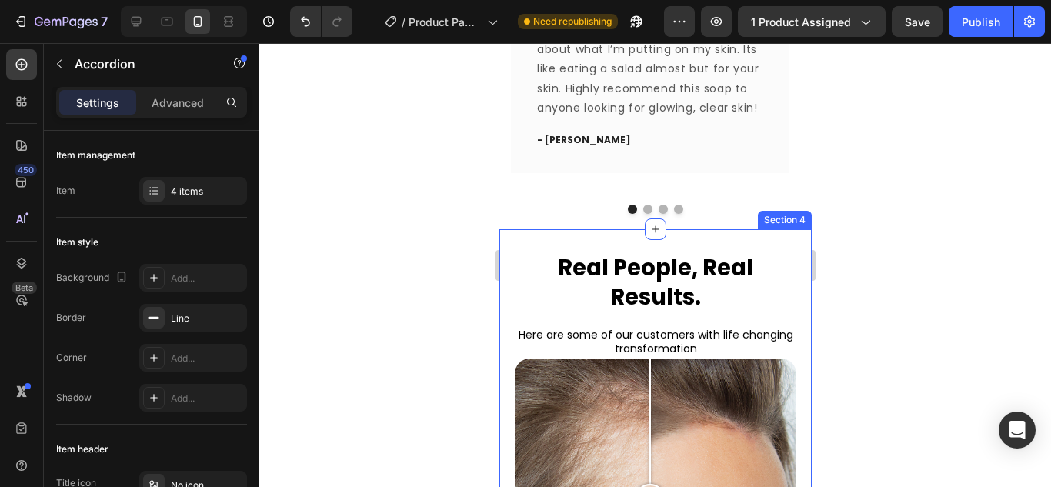
scroll to position [2492, 0]
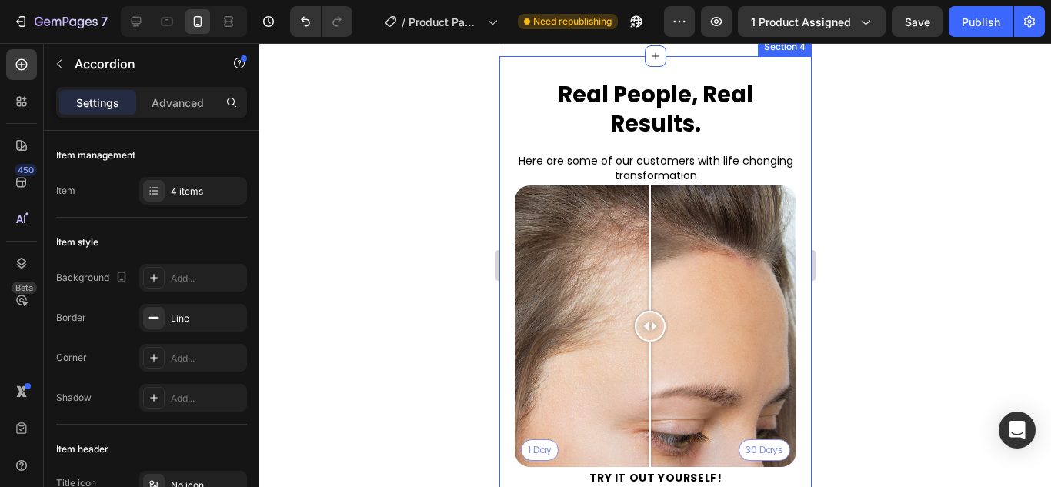
click at [651, 182] on p "Here are some of our customers with life changing transformation" at bounding box center [654, 168] width 278 height 28
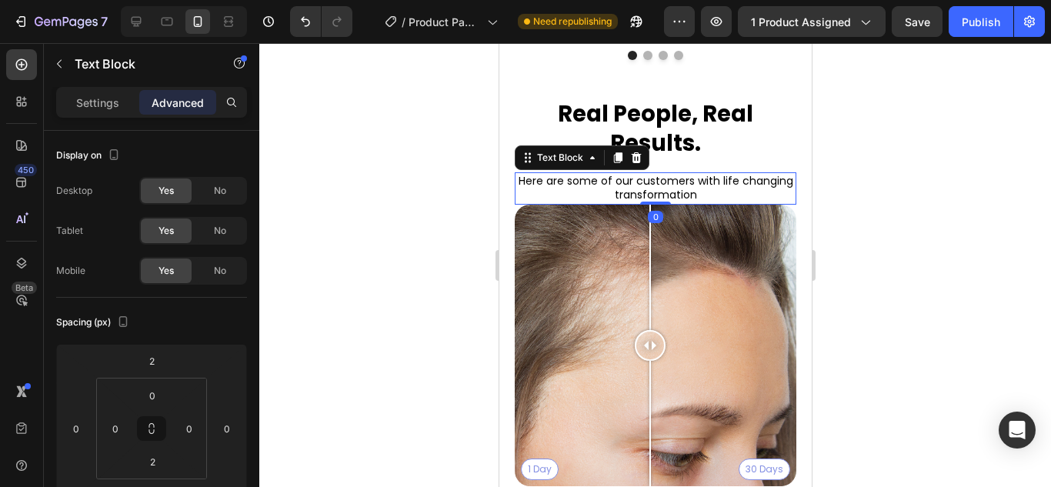
scroll to position [2415, 0]
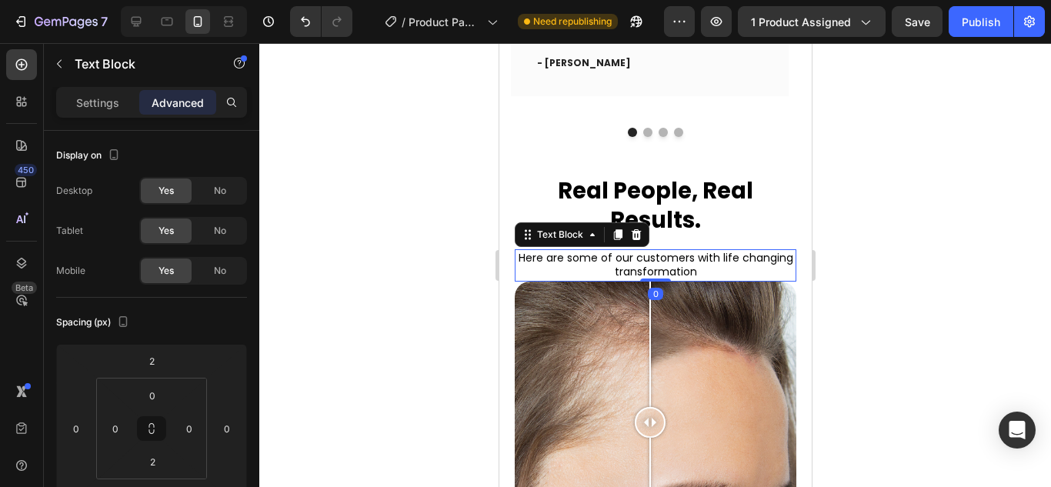
click at [614, 251] on p "Here are some of our customers with life changing transformation" at bounding box center [654, 265] width 278 height 28
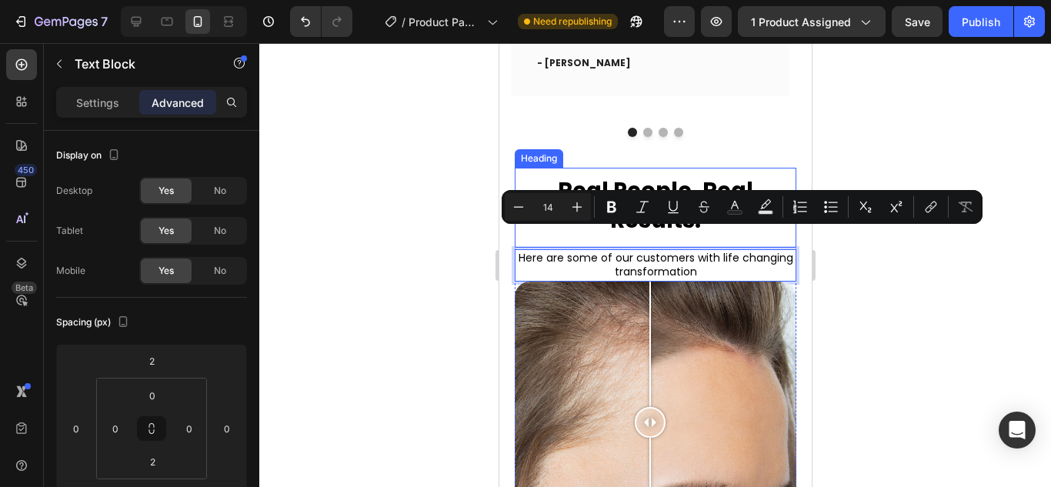
click at [663, 168] on h2 "Real People, Real Results." at bounding box center [655, 202] width 282 height 68
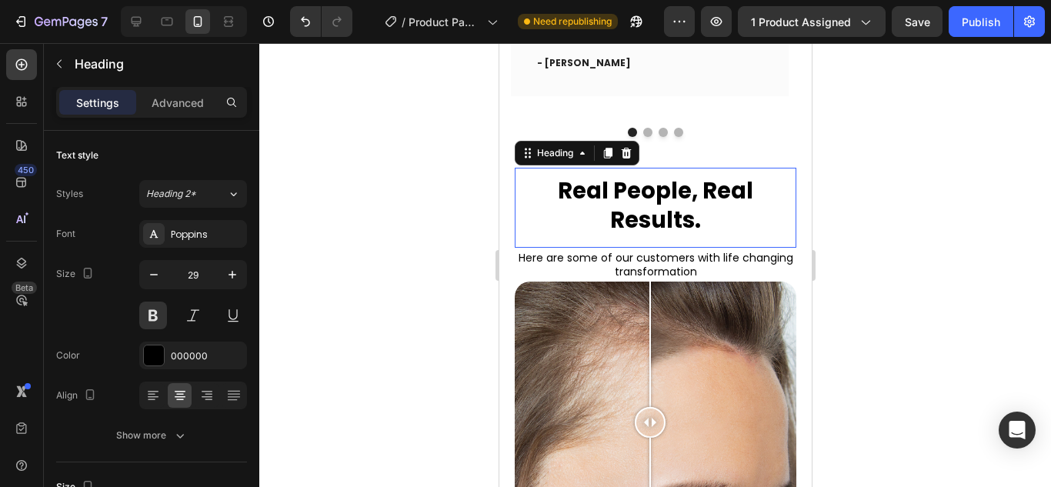
click at [619, 168] on h2 "Real People, Real Results." at bounding box center [655, 202] width 282 height 68
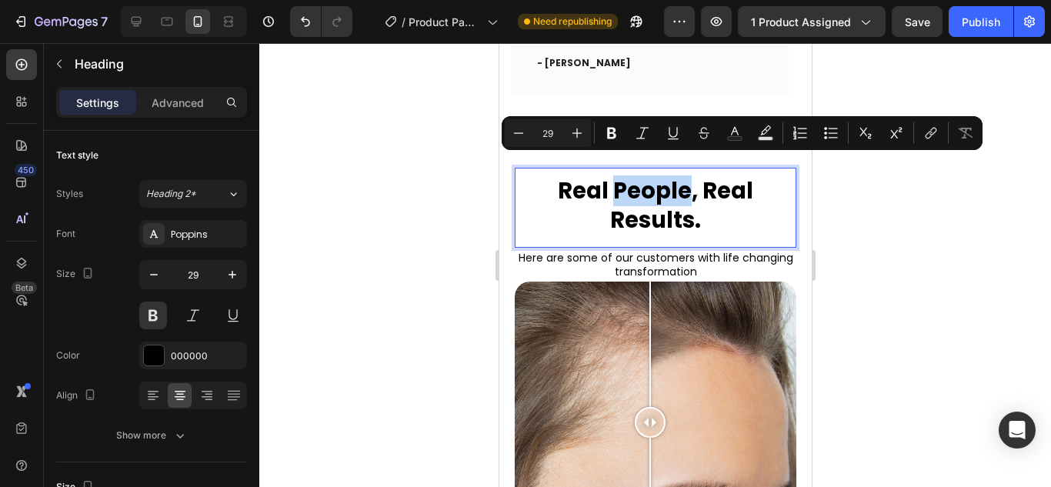
click at [584, 177] on p "Real People, Real Results." at bounding box center [654, 206] width 257 height 58
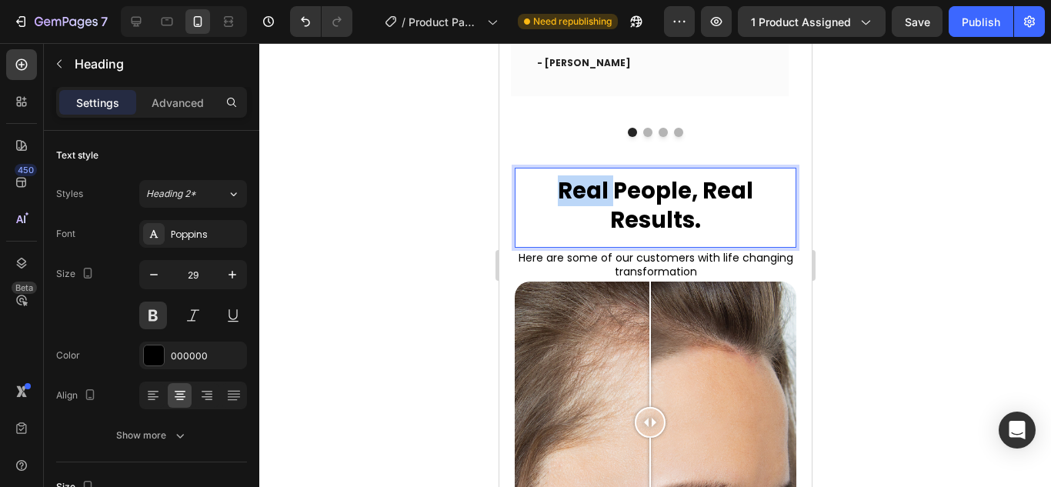
click at [584, 177] on p "Real People, Real Results." at bounding box center [654, 206] width 257 height 58
click at [661, 177] on p "Natural People, Real Results." at bounding box center [654, 206] width 257 height 58
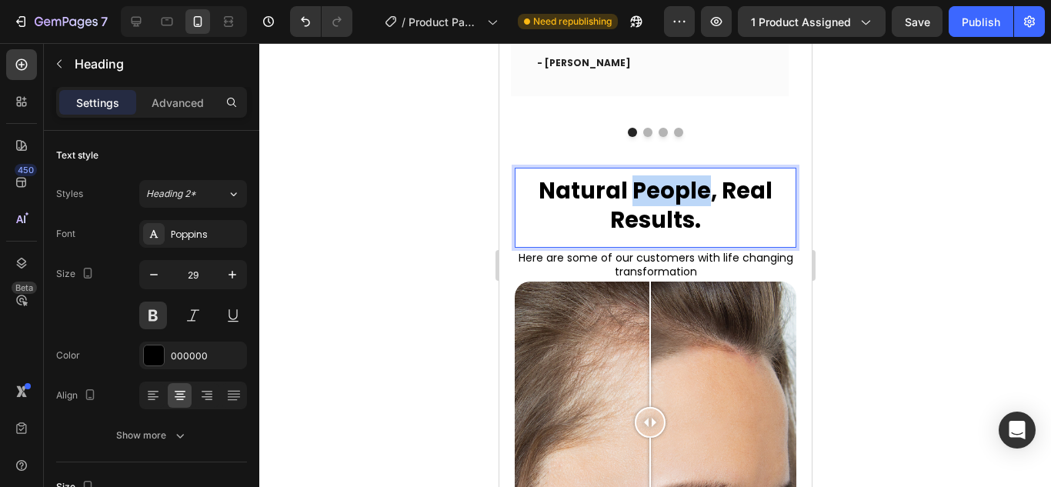
click at [661, 177] on p "Natural People, Real Results." at bounding box center [654, 206] width 257 height 58
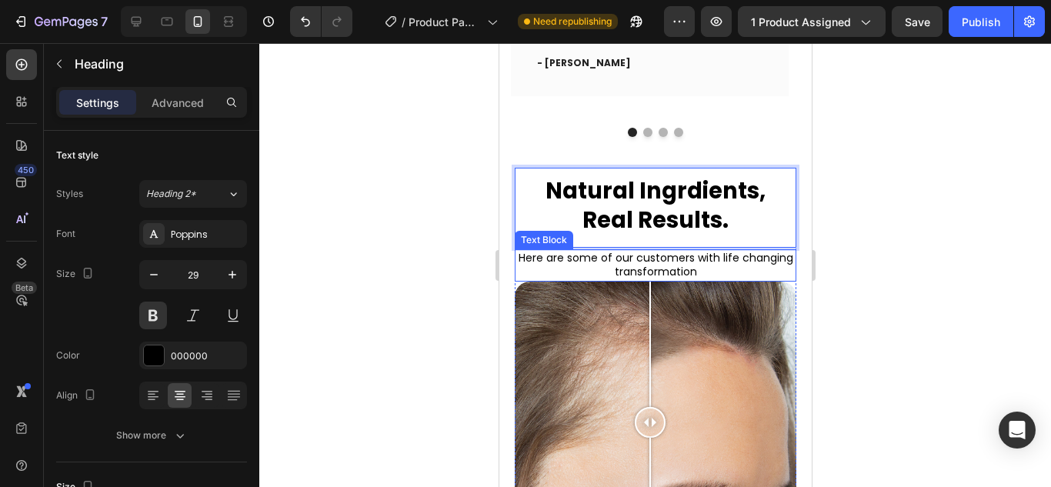
click at [591, 251] on p "Here are some of our customers with life changing transformation" at bounding box center [654, 265] width 278 height 28
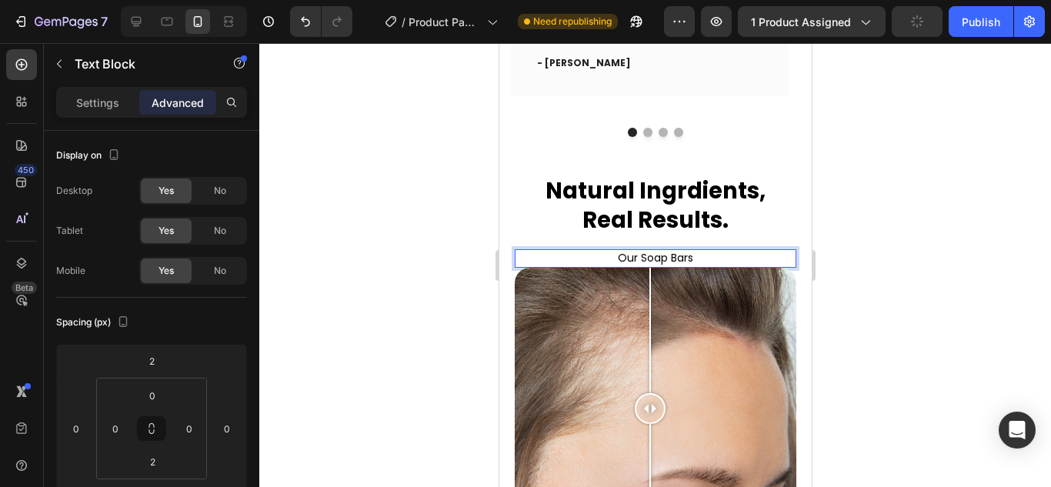
click at [627, 251] on p "Our Soap Bars" at bounding box center [654, 258] width 278 height 14
click at [629, 251] on p "Our Soap Bars" at bounding box center [654, 258] width 278 height 14
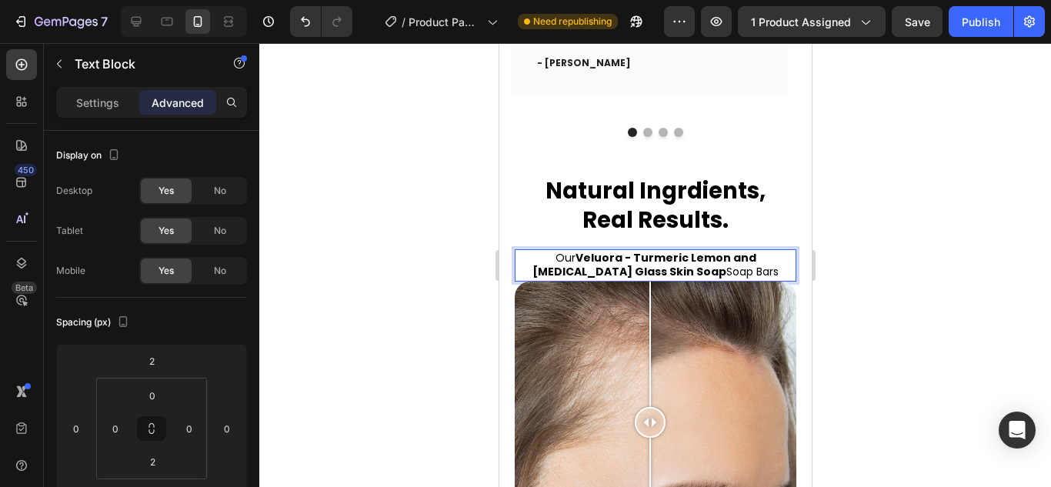
click at [675, 252] on p "Our Veluora - Turmeric Lemon and Kojic Acid Glass Skin Soap Soap Bars" at bounding box center [654, 265] width 278 height 28
click at [731, 251] on p "Our Veluora - Turmeric Lemon and Kojic Acid Glass Skin Soap Bars" at bounding box center [654, 265] width 278 height 28
click at [631, 254] on strong "Veluora - Turmeric Lemon and Kojic Acid Glass Skin Soap" at bounding box center [655, 264] width 199 height 29
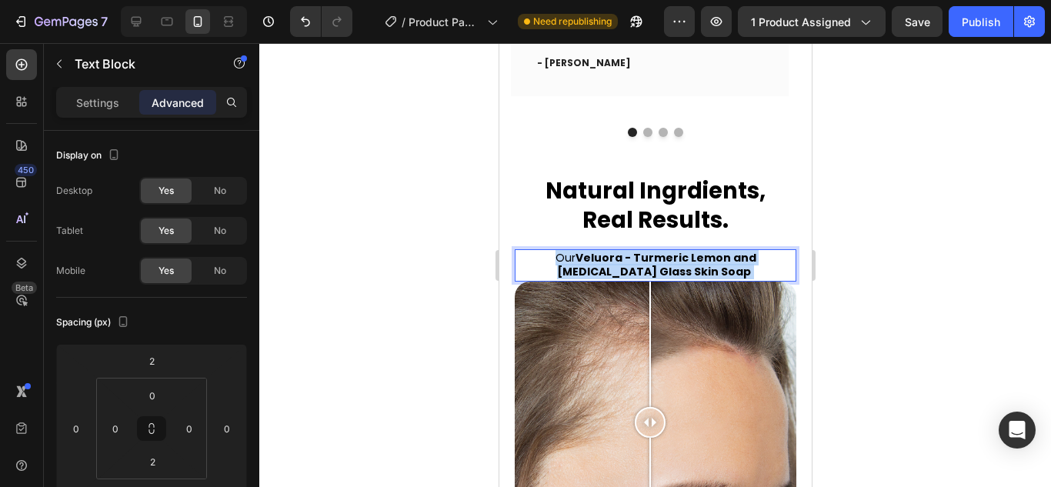
click at [631, 254] on strong "Veluora - Turmeric Lemon and Kojic Acid Glass Skin Soap" at bounding box center [655, 264] width 199 height 29
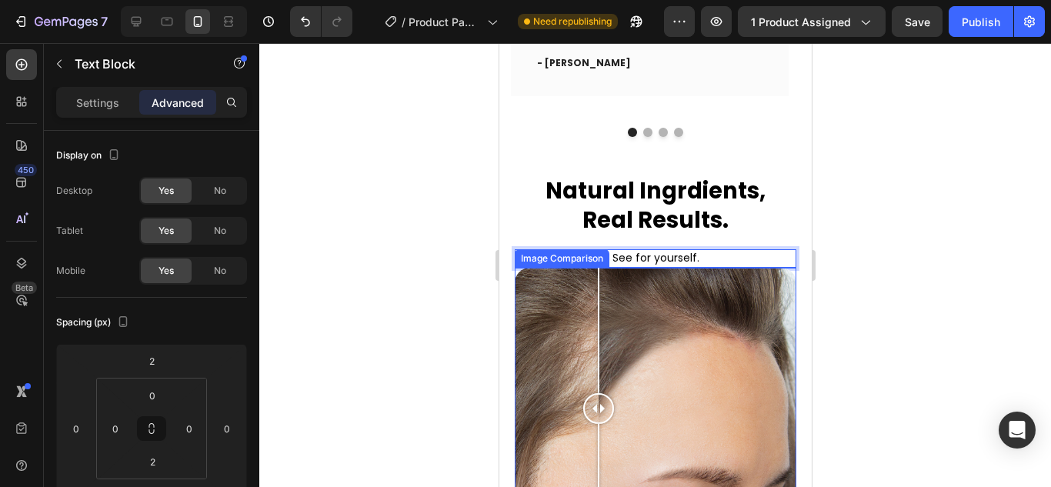
drag, startPoint x: 598, startPoint y: 299, endPoint x: 975, endPoint y: 354, distance: 381.6
click at [598, 299] on div "1 Day 30 Days" at bounding box center [655, 409] width 282 height 282
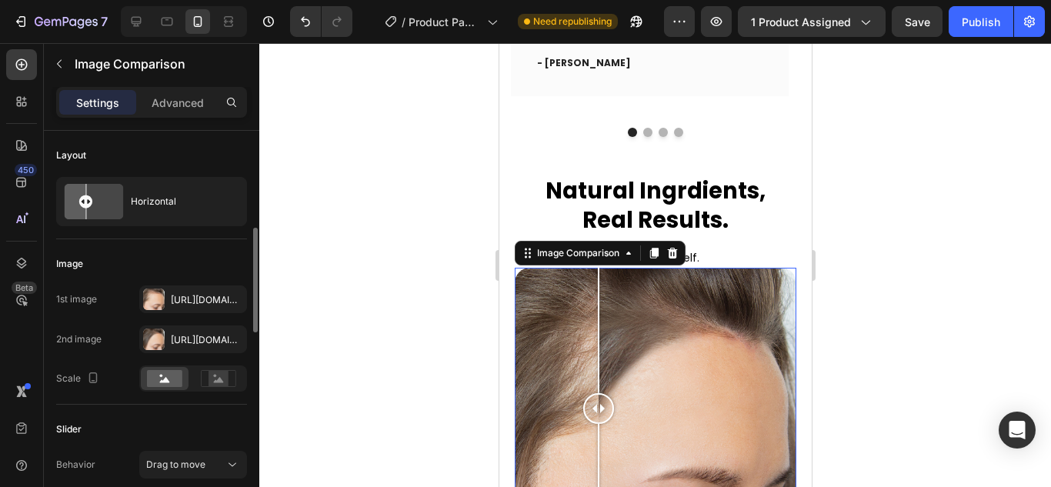
scroll to position [77, 0]
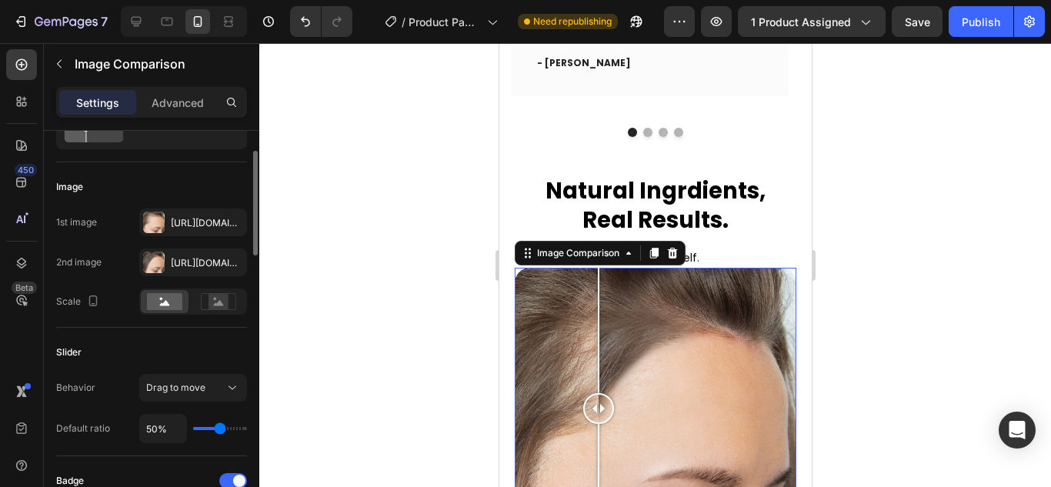
click at [155, 225] on div at bounding box center [154, 223] width 22 height 22
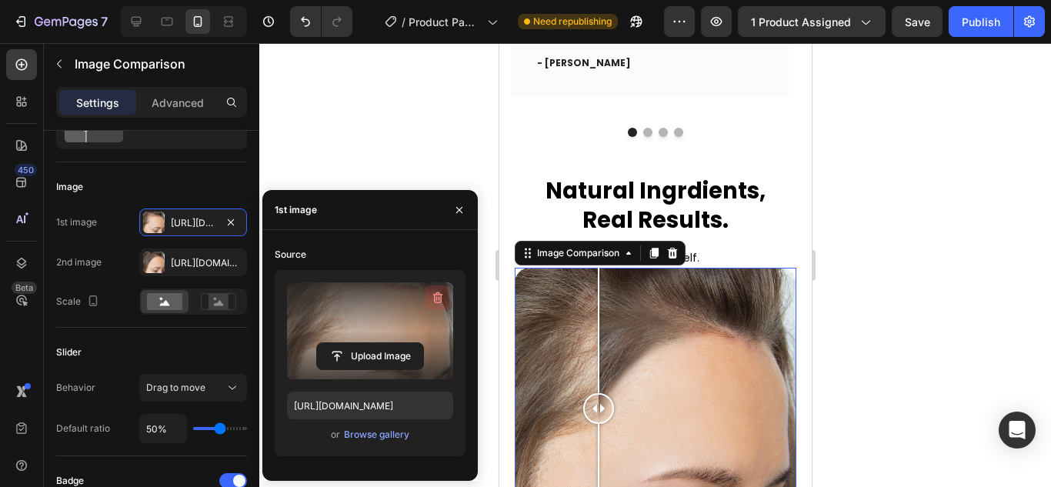
click at [437, 295] on icon "button" at bounding box center [438, 298] width 10 height 12
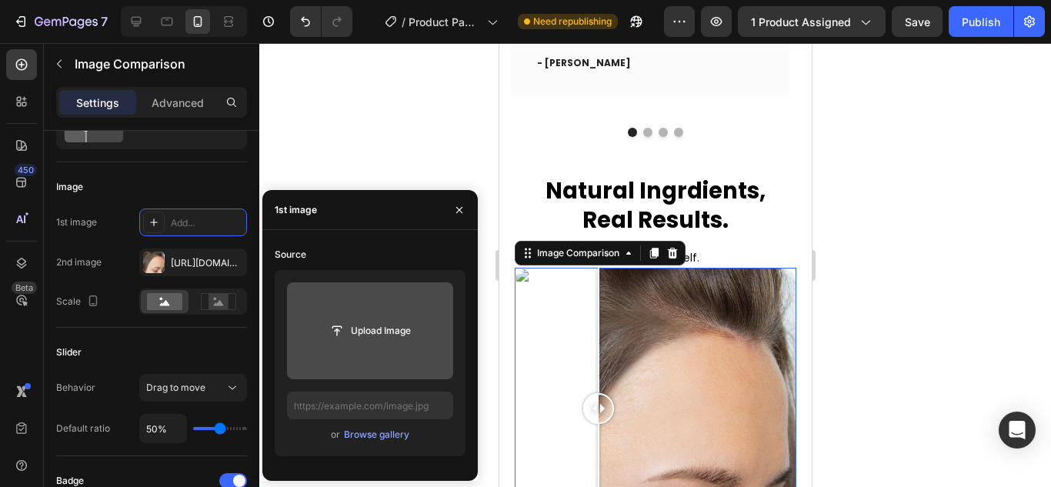
click at [362, 351] on input "file" at bounding box center [370, 330] width 166 height 97
click at [334, 328] on input "file" at bounding box center [370, 331] width 106 height 26
click at [343, 308] on input "file" at bounding box center [370, 330] width 166 height 97
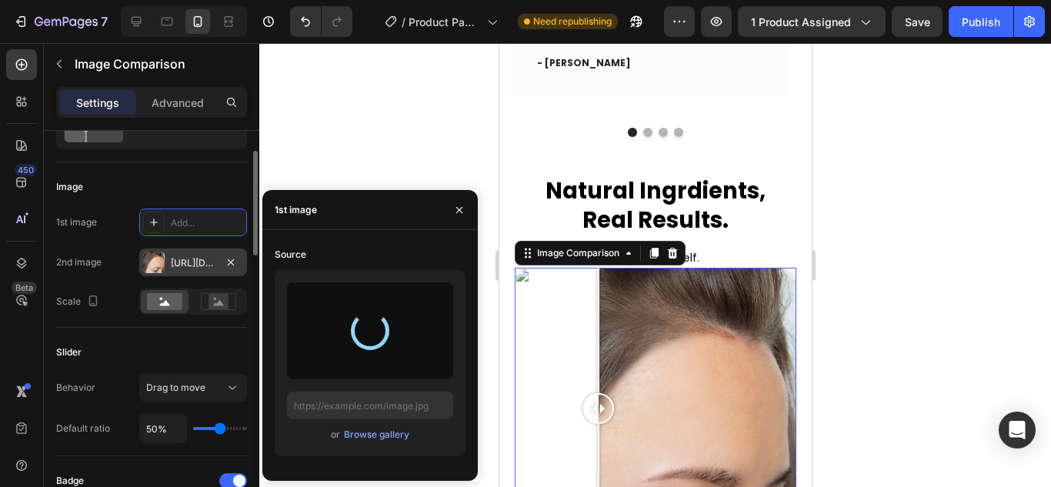
type input "https://cdn.shopify.com/s/files/1/0958/5151/2091/files/gempages_577039882539500…"
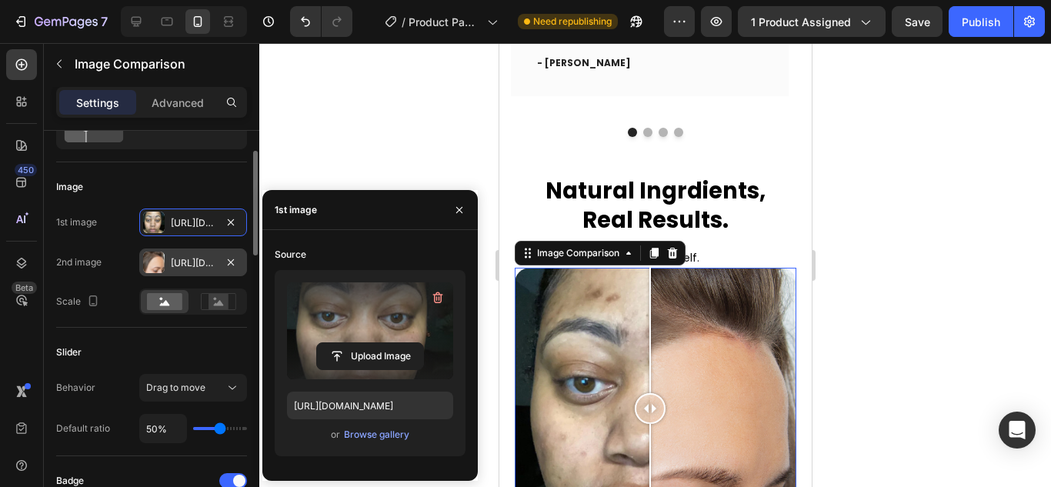
click at [158, 250] on div "Https://cdn.Shopify.Com/s/files/1/0958/5151/2091/files/gempages_577039882539500…" at bounding box center [193, 262] width 108 height 28
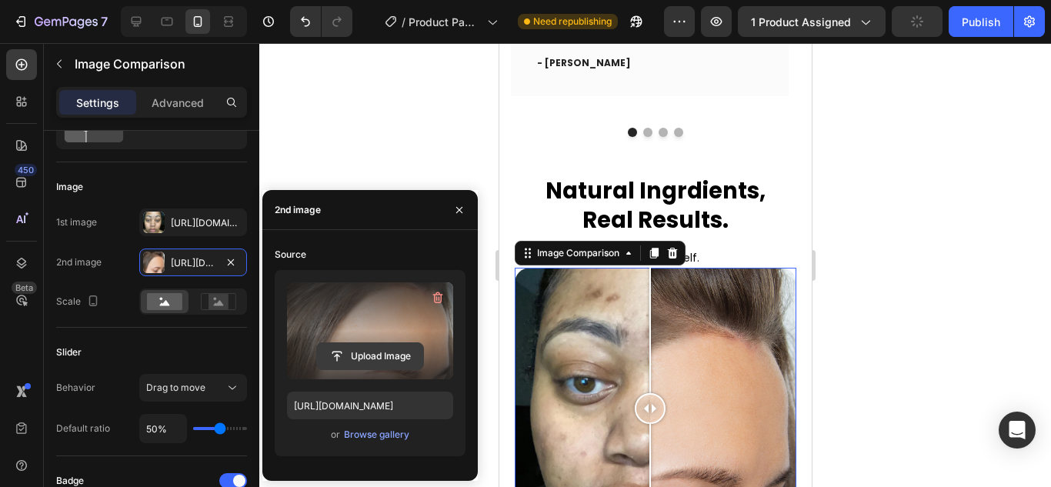
click at [354, 352] on input "file" at bounding box center [370, 356] width 106 height 26
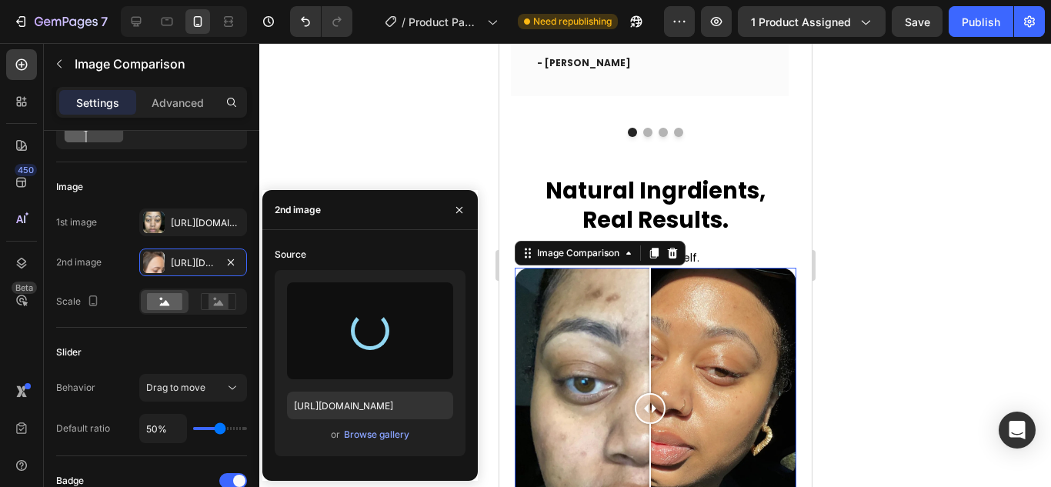
type input "https://cdn.shopify.com/s/files/1/0958/5151/2091/files/gempages_577039882539500…"
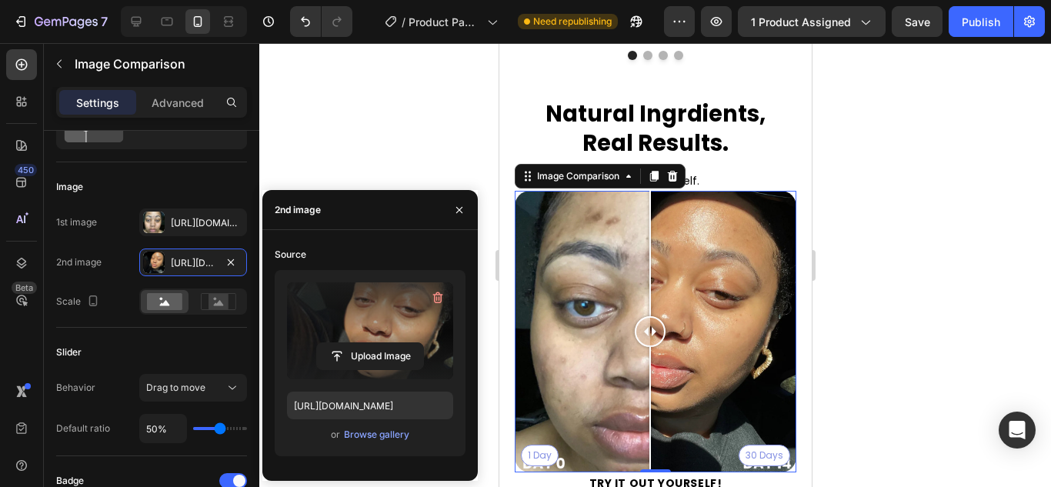
scroll to position [2569, 0]
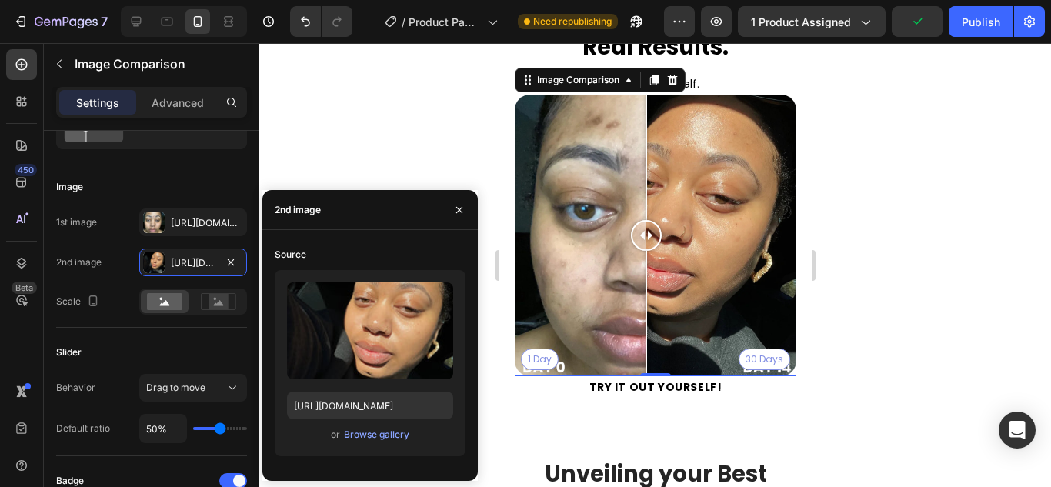
scroll to position [2569, 0]
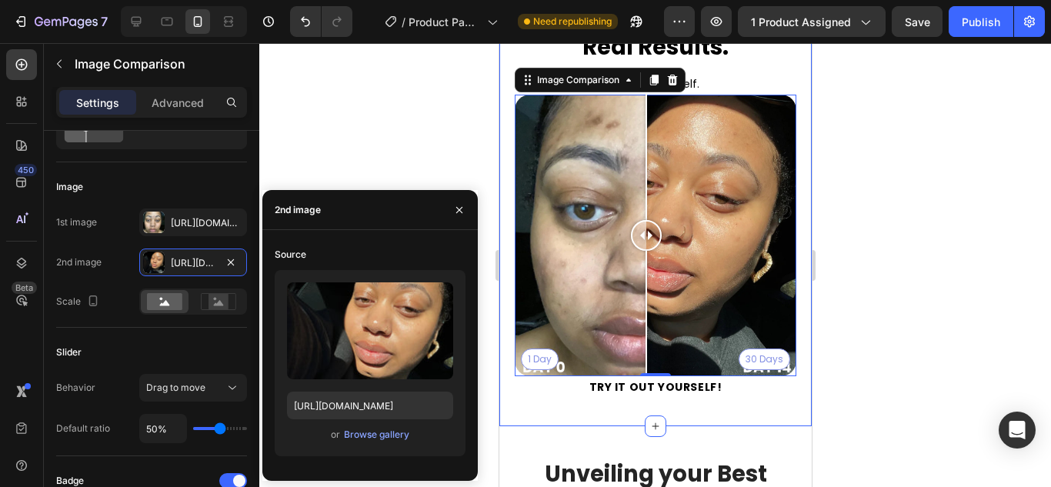
drag, startPoint x: 973, startPoint y: 245, endPoint x: 961, endPoint y: 239, distance: 13.4
click at [984, 245] on div at bounding box center [654, 265] width 791 height 444
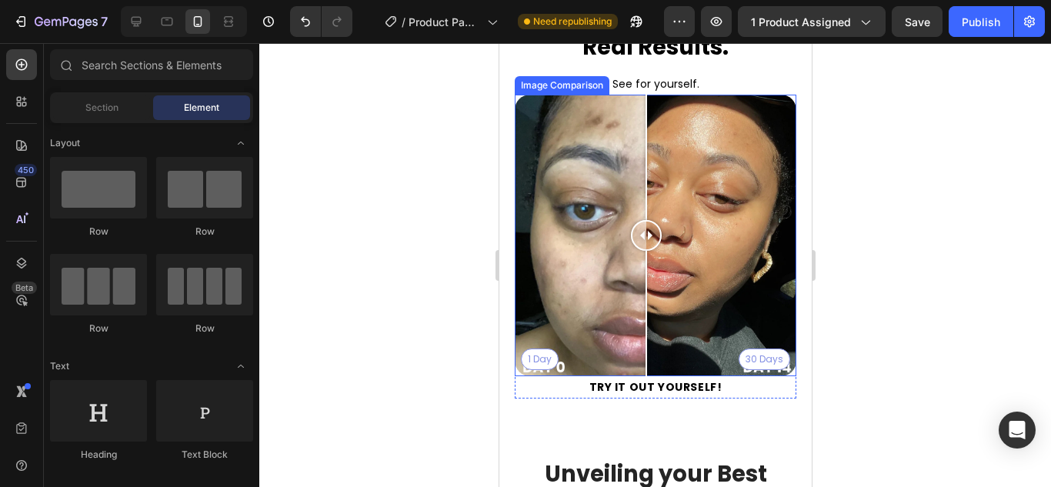
drag, startPoint x: 639, startPoint y: 235, endPoint x: 645, endPoint y: 252, distance: 18.0
click at [645, 252] on div at bounding box center [645, 236] width 31 height 282
click at [534, 349] on div "1 Day 30 Days" at bounding box center [655, 236] width 282 height 282
click at [612, 264] on div "1 Day 30 Days" at bounding box center [655, 236] width 282 height 282
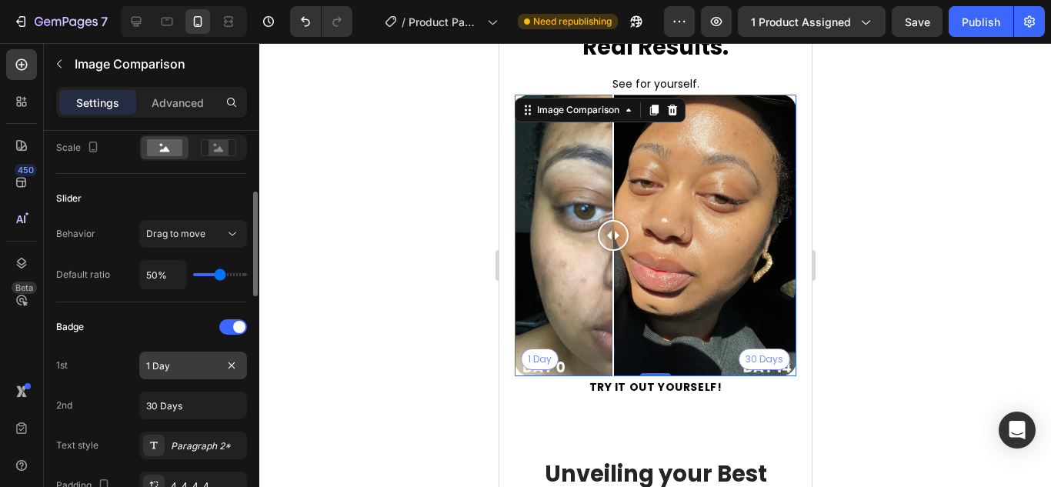
scroll to position [308, 0]
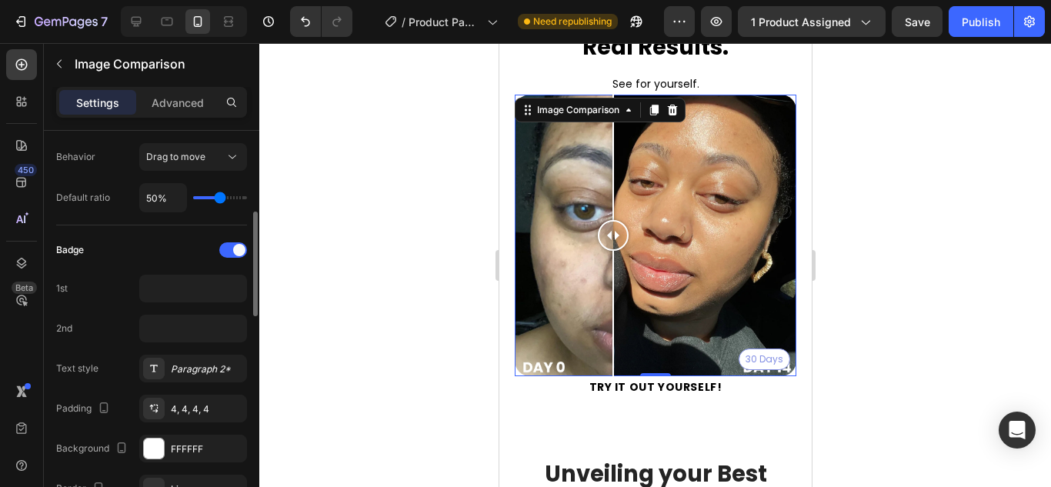
click at [85, 263] on div "Badge 1st 2nd Text style Paragraph 2* Padding 4, 4, 4, 4 Background FFFFFF Bord…" at bounding box center [151, 430] width 191 height 385
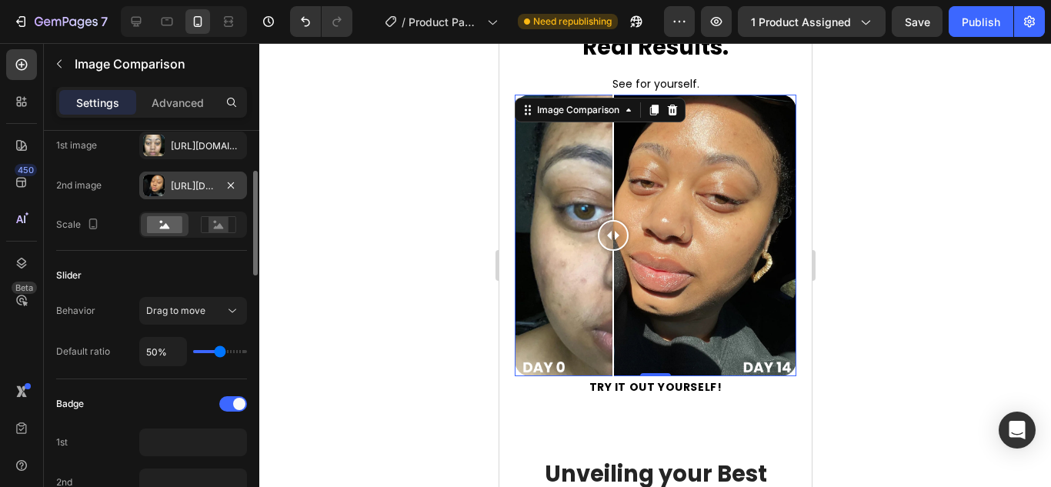
click at [165, 176] on div "[URL][DOMAIN_NAME]" at bounding box center [193, 186] width 108 height 28
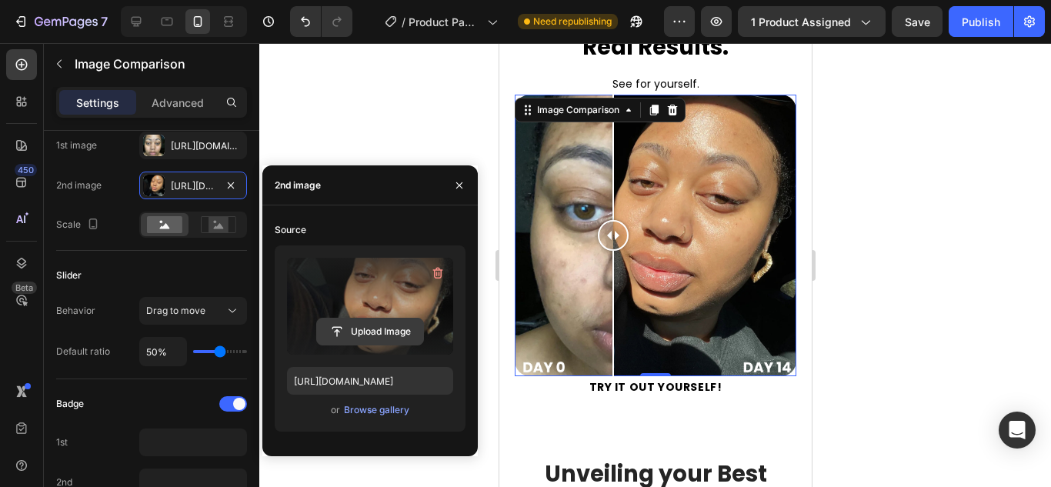
click at [369, 325] on input "file" at bounding box center [370, 331] width 106 height 26
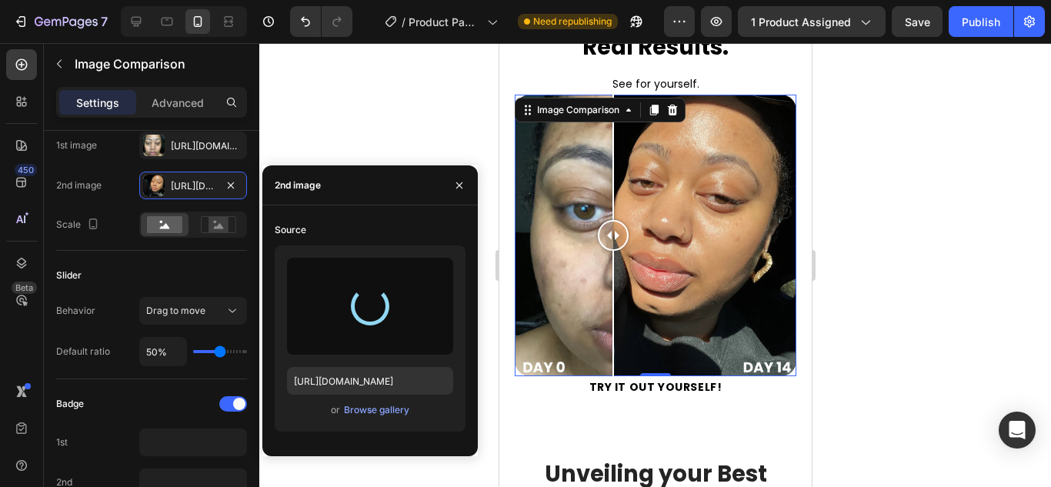
type input "https://cdn.shopify.com/s/files/1/0958/5151/2091/files/gempages_577039882539500…"
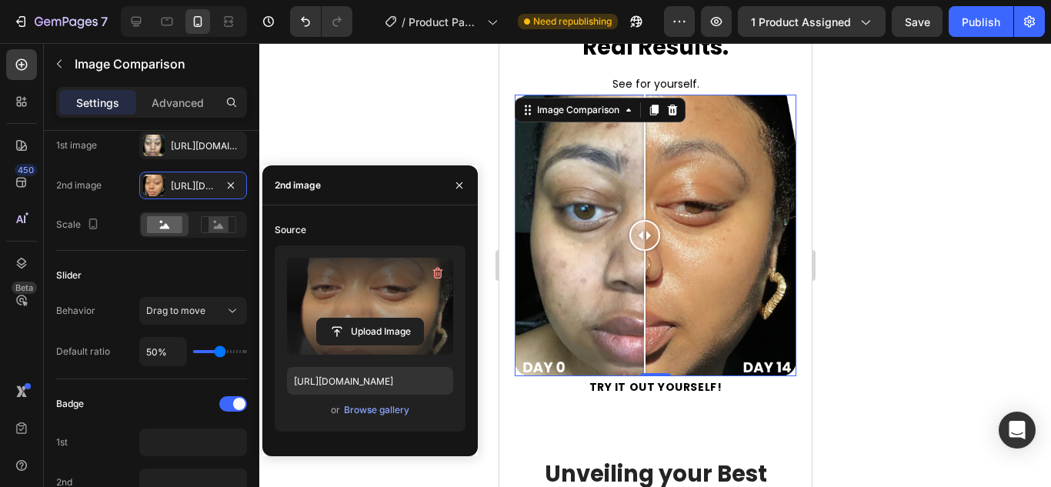
drag, startPoint x: 651, startPoint y: 232, endPoint x: 644, endPoint y: 228, distance: 8.3
click at [644, 228] on div at bounding box center [643, 235] width 31 height 31
click at [853, 204] on div at bounding box center [654, 265] width 791 height 444
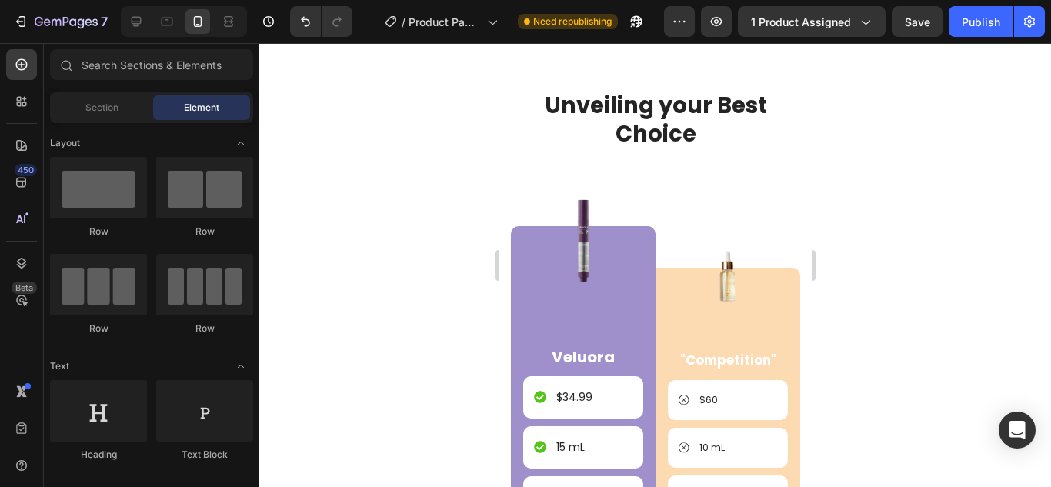
scroll to position [1898, 0]
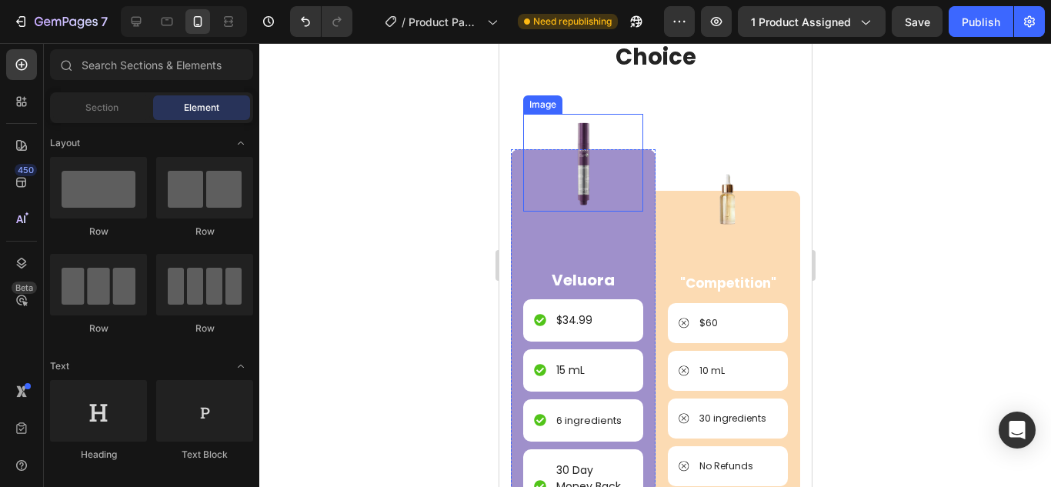
click at [581, 156] on img at bounding box center [582, 162] width 105 height 97
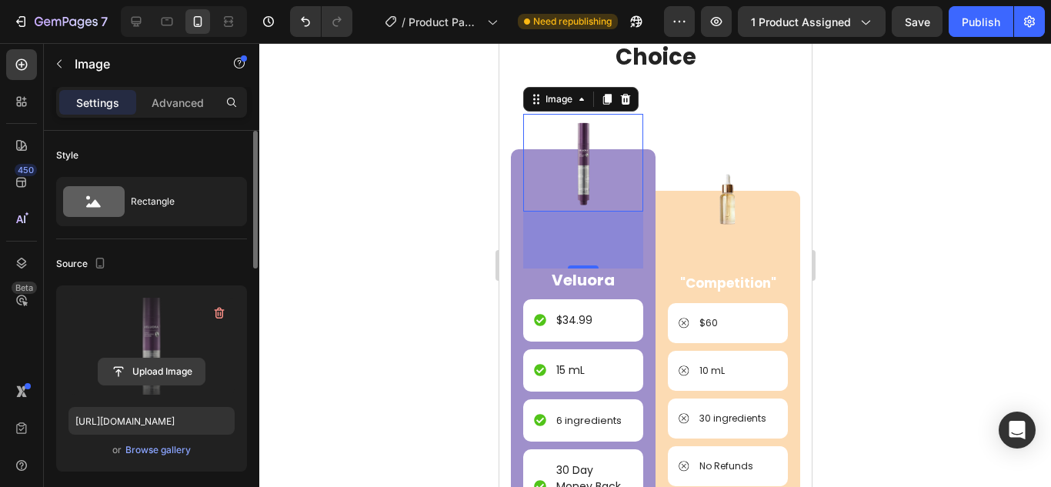
click at [154, 374] on input "file" at bounding box center [151, 371] width 106 height 26
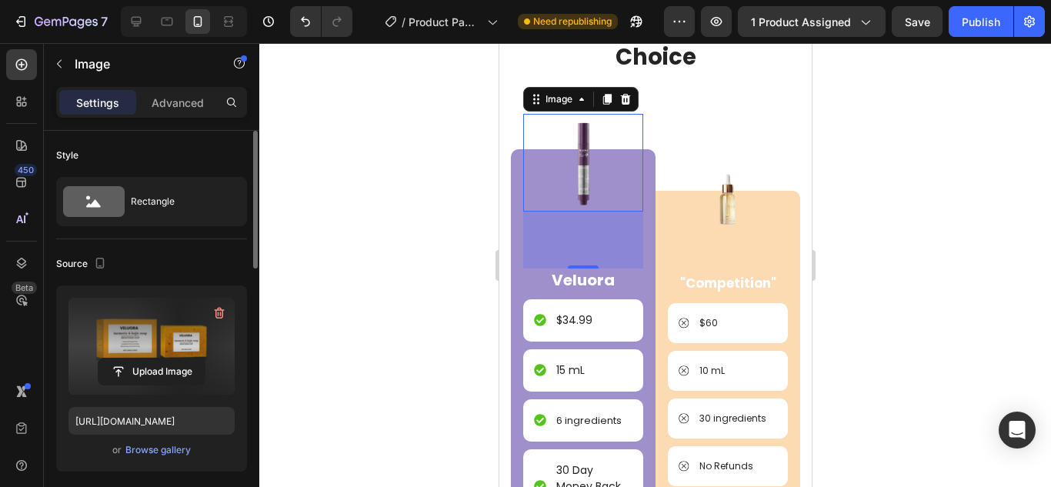
type input "https://cdn.shopify.com/s/files/1/0958/5151/2091/files/gempages_577039882539500…"
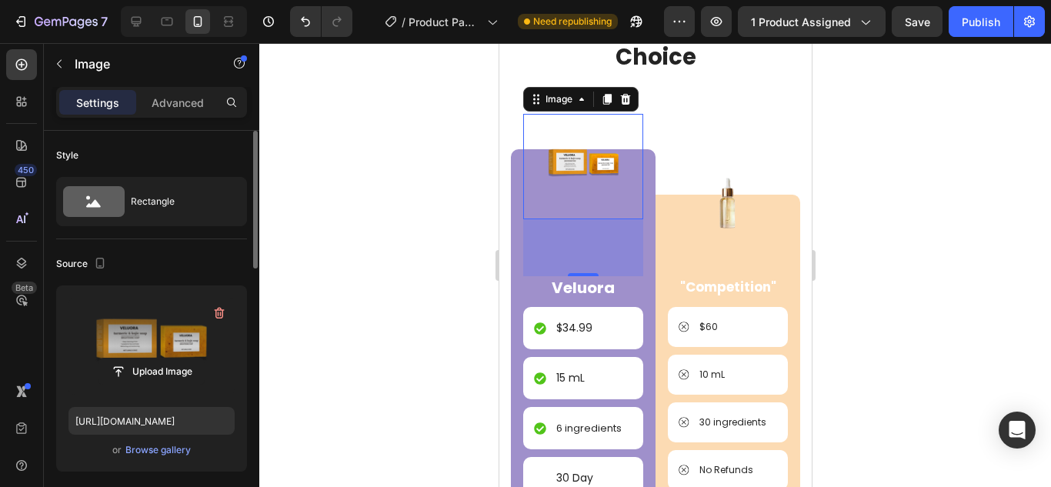
click at [583, 159] on img at bounding box center [582, 166] width 105 height 105
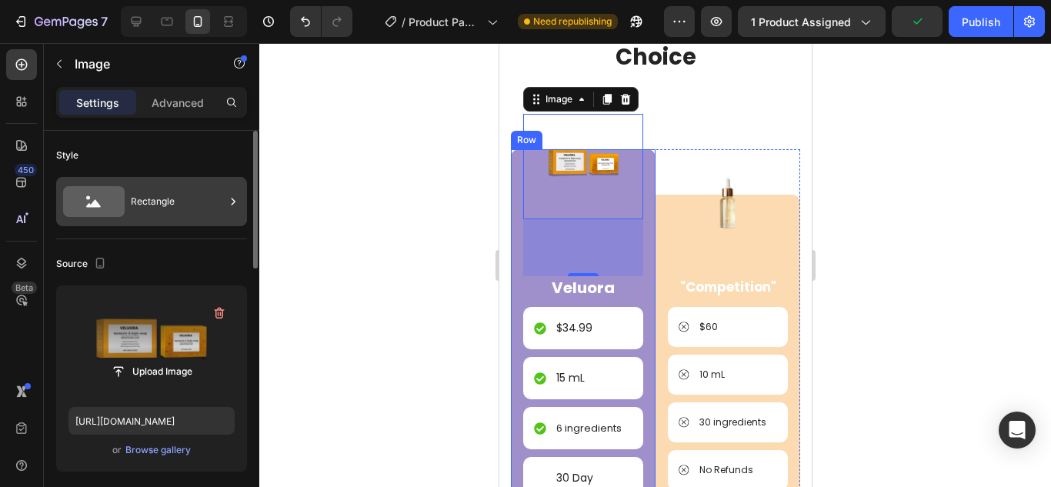
click at [138, 191] on div "Rectangle" at bounding box center [178, 201] width 94 height 35
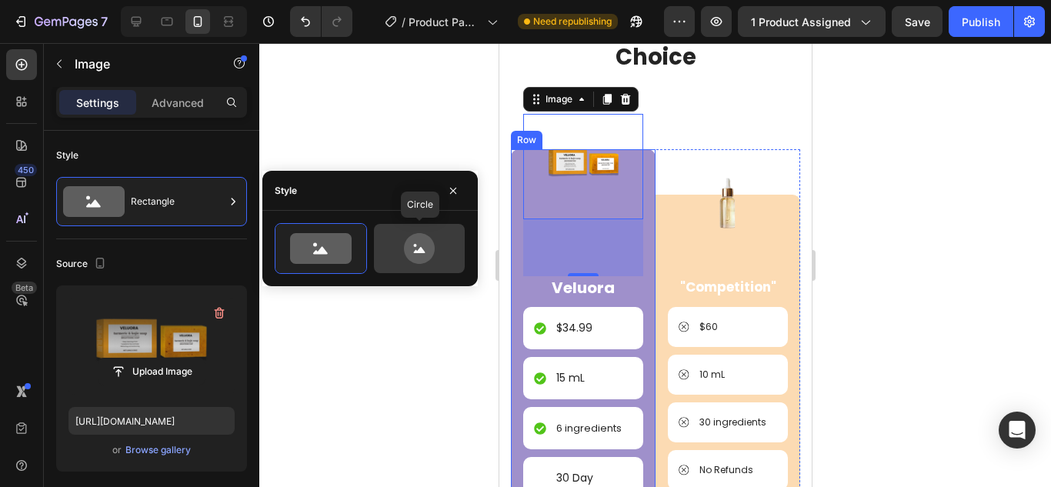
click at [432, 235] on icon at bounding box center [419, 248] width 72 height 31
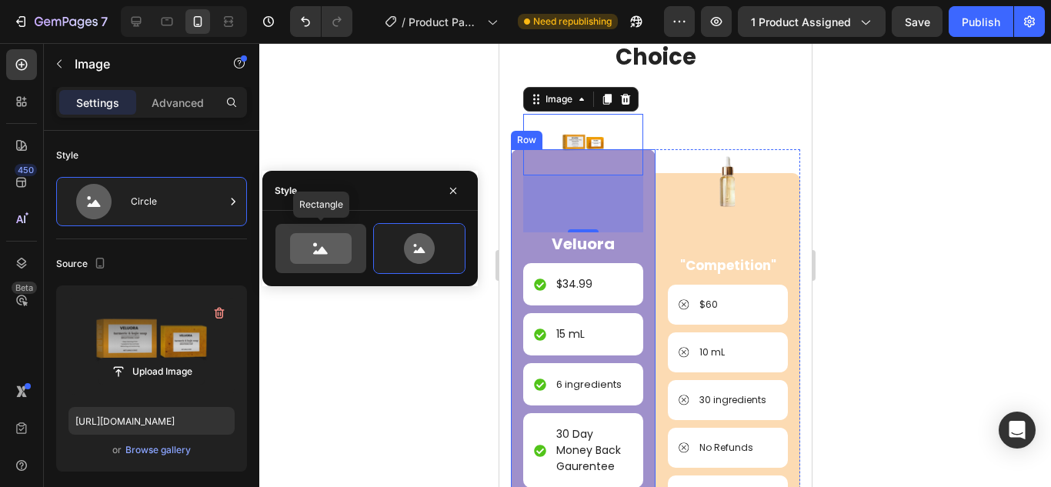
click at [342, 228] on div at bounding box center [320, 248] width 91 height 49
click at [328, 244] on icon at bounding box center [321, 248] width 62 height 31
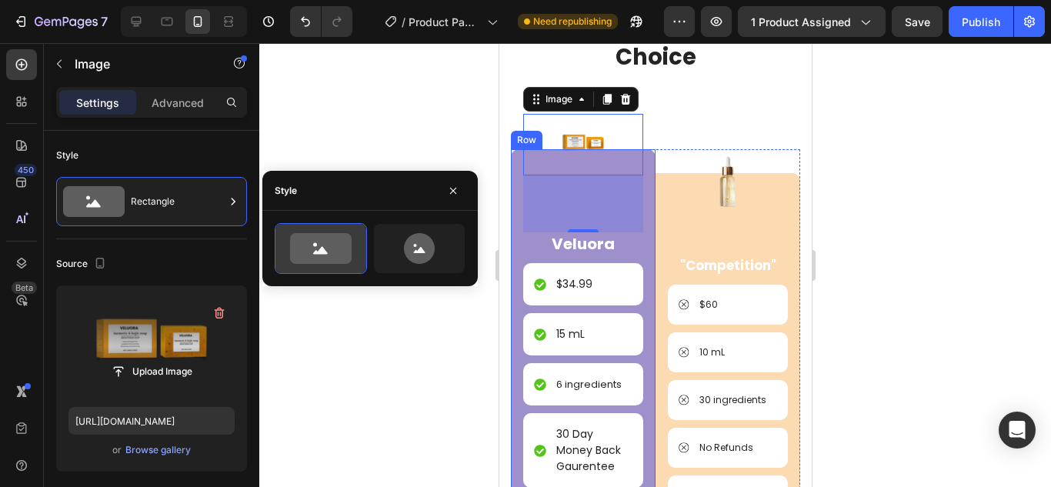
type input "100"
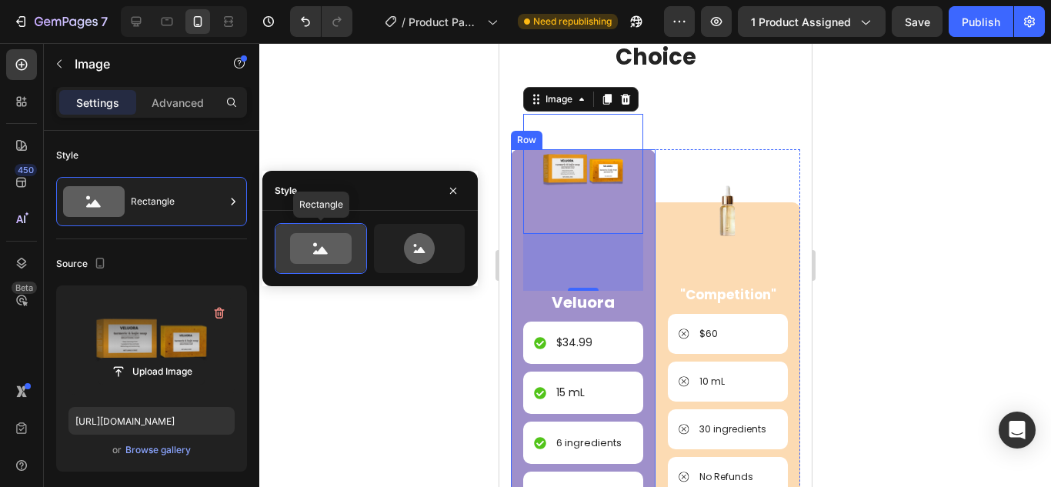
click at [318, 243] on icon at bounding box center [321, 248] width 62 height 31
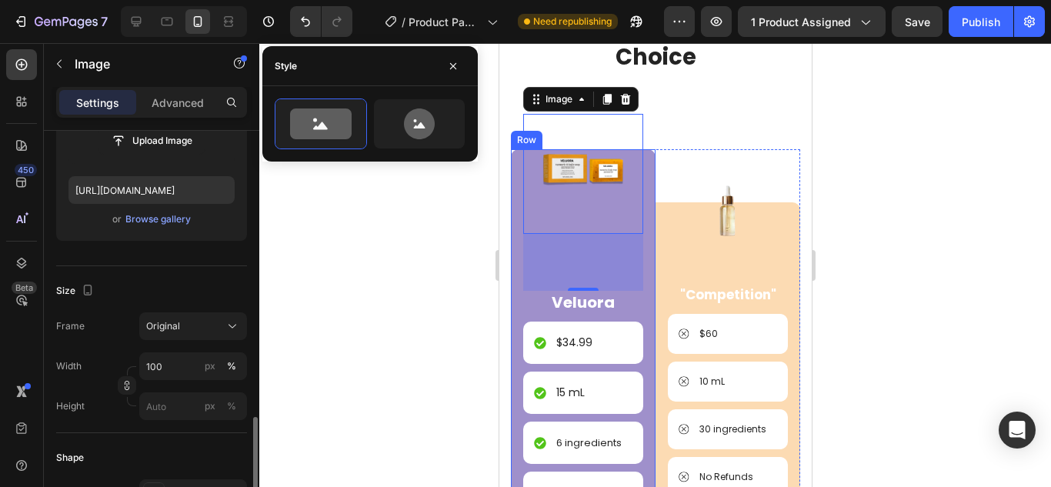
scroll to position [385, 0]
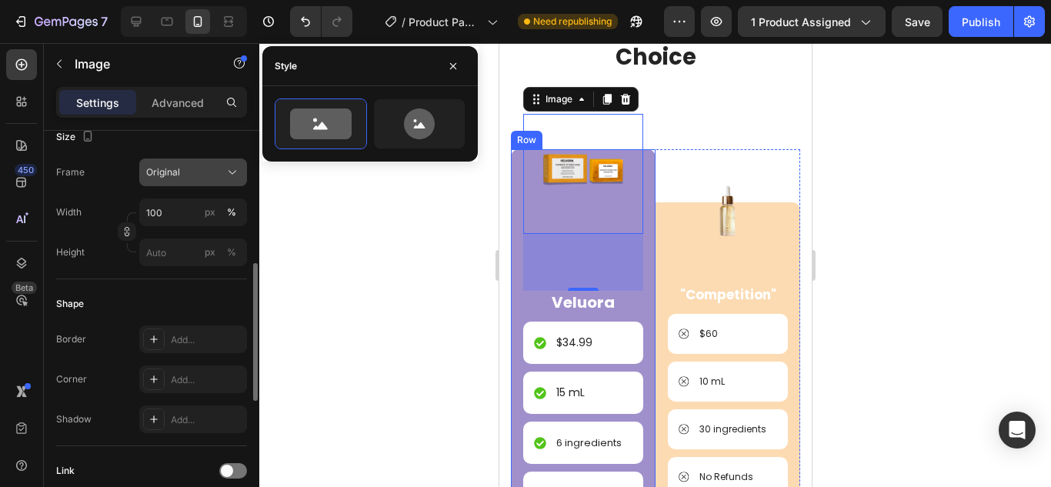
click at [204, 167] on div "Original" at bounding box center [183, 172] width 75 height 14
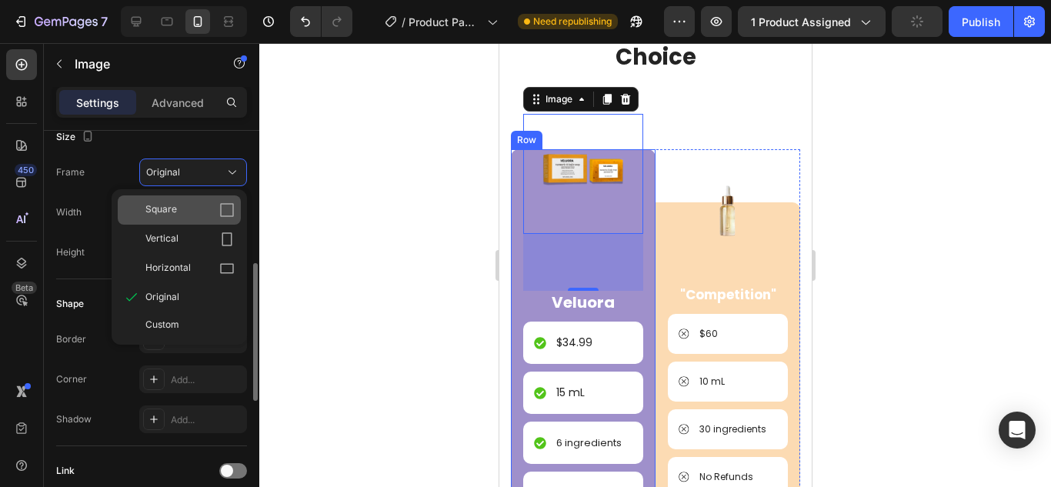
click at [200, 217] on div "Square" at bounding box center [189, 209] width 89 height 15
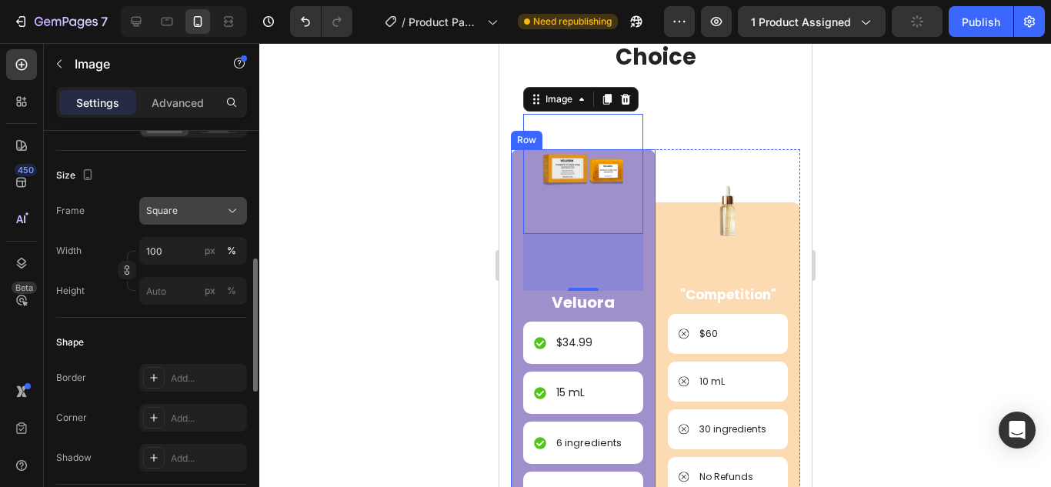
click at [215, 198] on button "Square" at bounding box center [193, 211] width 108 height 28
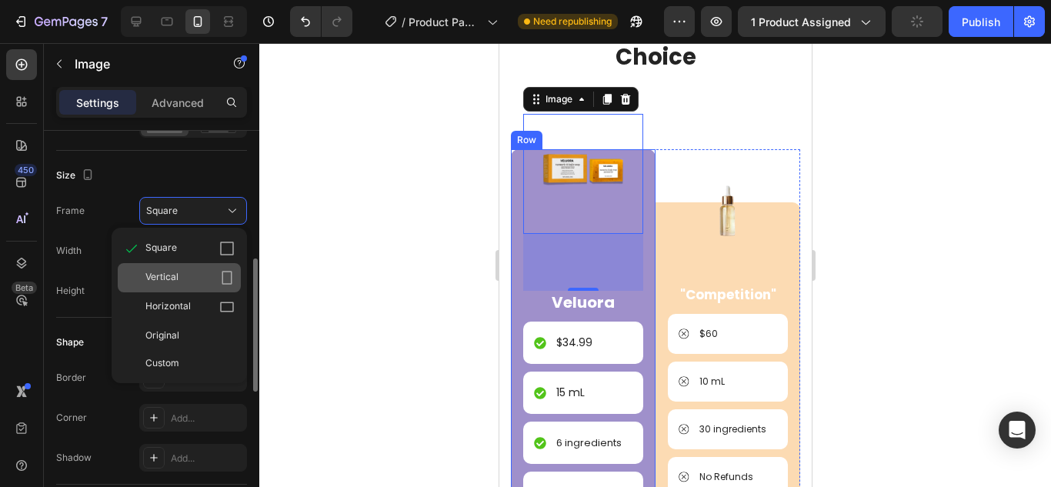
click at [183, 268] on div "Vertical" at bounding box center [179, 277] width 123 height 29
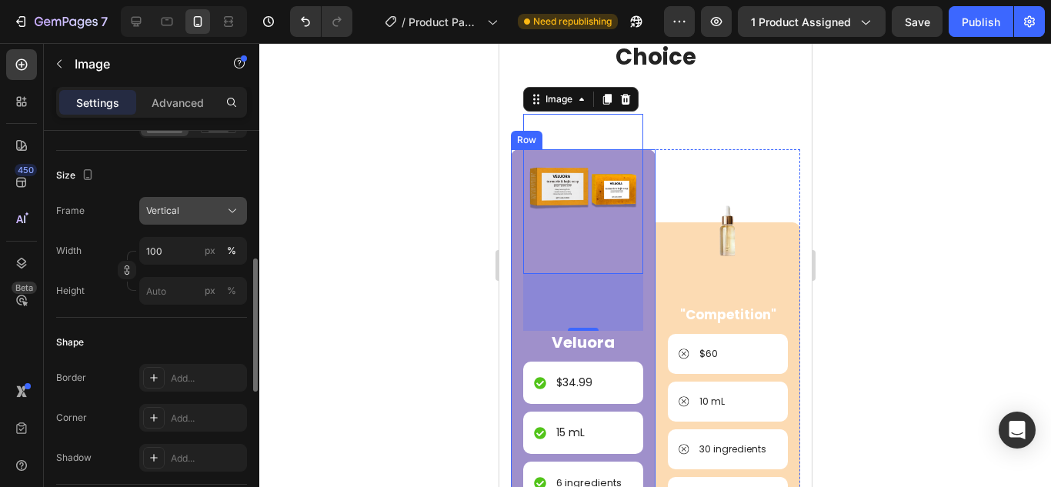
click at [215, 221] on button "Vertical" at bounding box center [193, 211] width 108 height 28
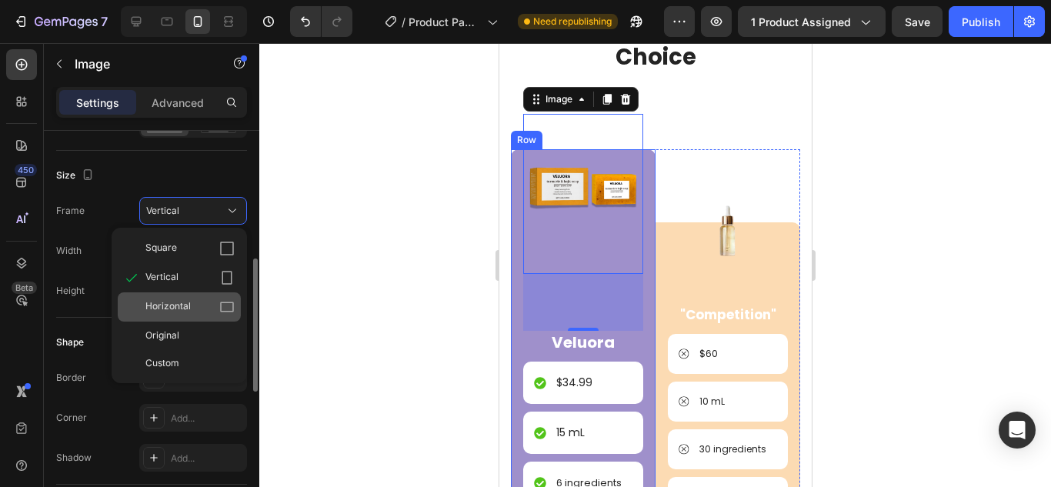
click at [185, 312] on span "Horizontal" at bounding box center [167, 306] width 45 height 15
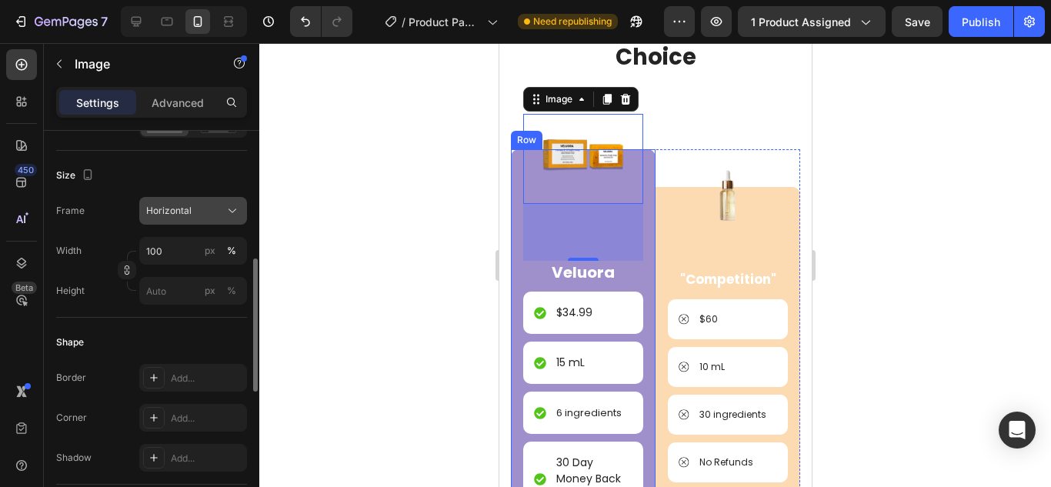
click at [214, 215] on div "Horizontal" at bounding box center [183, 211] width 75 height 14
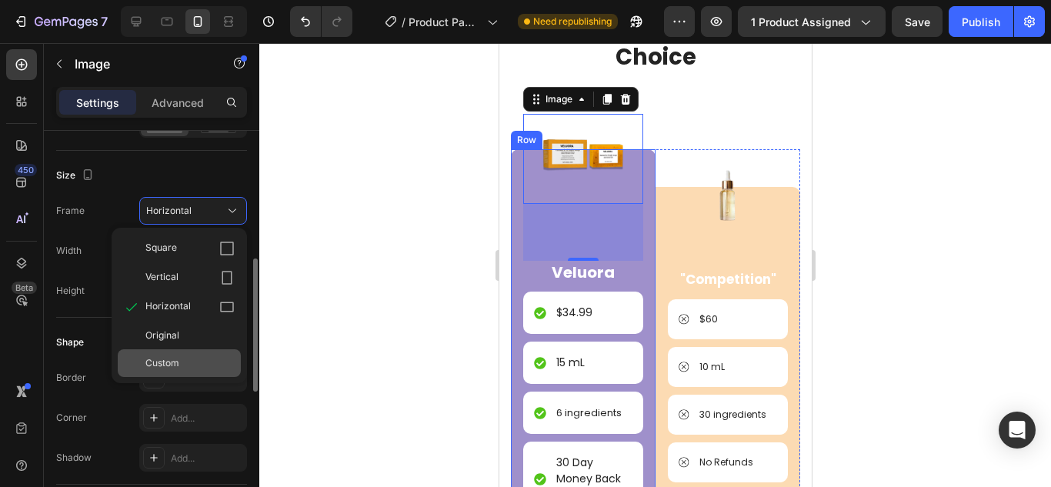
click at [178, 358] on span "Custom" at bounding box center [162, 363] width 34 height 14
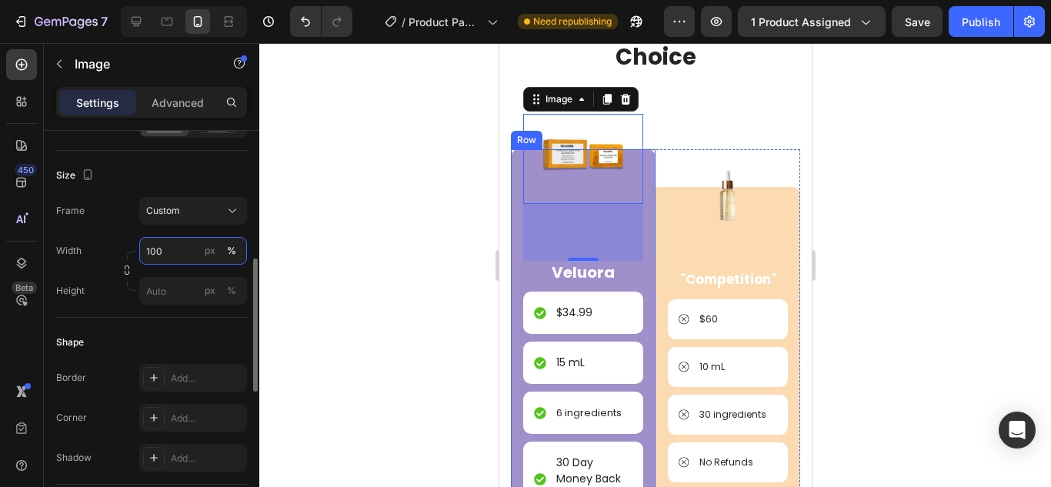
click at [170, 250] on input "100" at bounding box center [193, 251] width 108 height 28
click at [157, 290] on span "Full" at bounding box center [152, 288] width 15 height 14
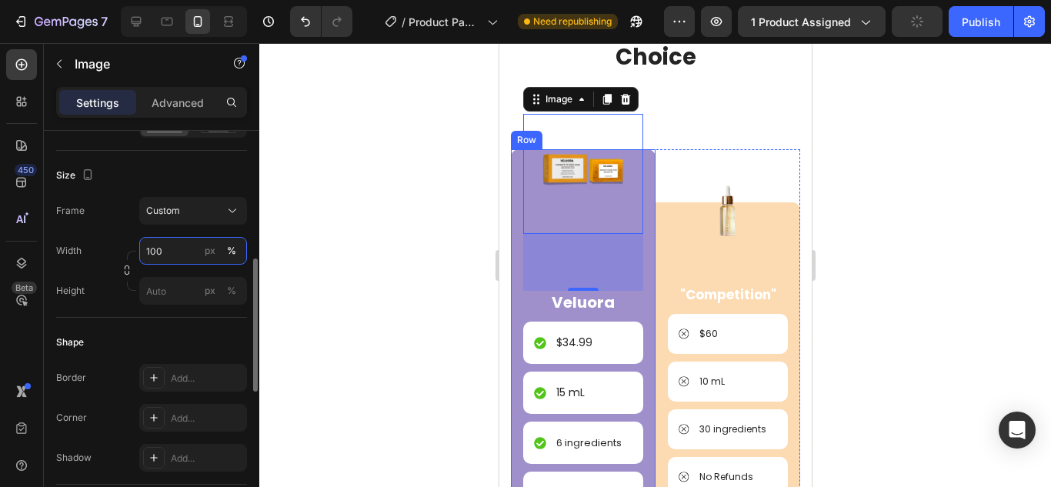
click at [165, 246] on input "100" at bounding box center [193, 251] width 108 height 28
click at [168, 258] on input "100" at bounding box center [193, 251] width 108 height 28
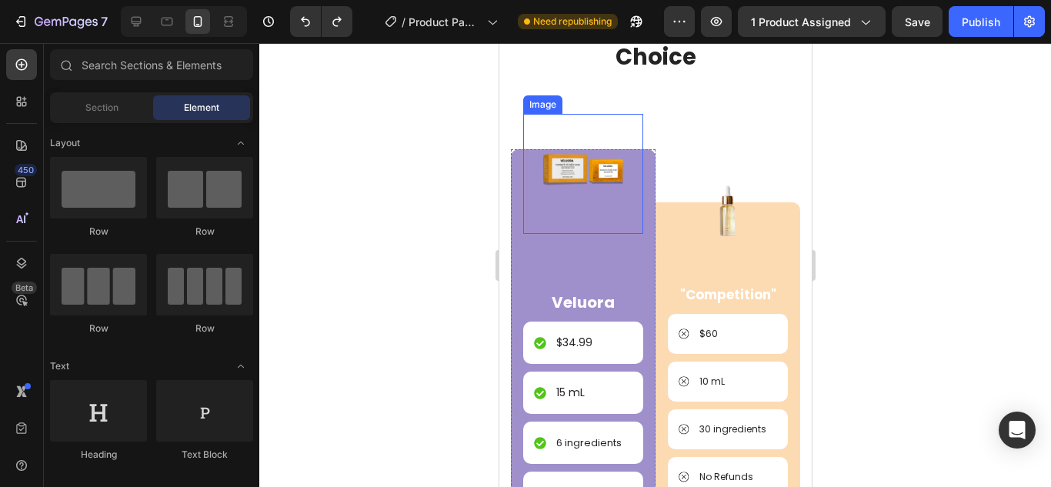
click at [554, 169] on img at bounding box center [582, 174] width 120 height 120
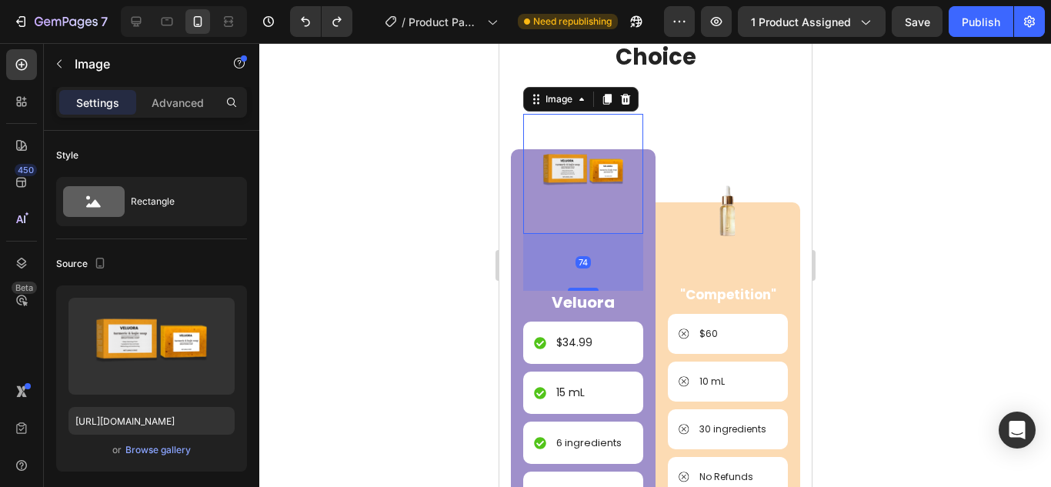
click at [580, 248] on div "74" at bounding box center [582, 262] width 120 height 57
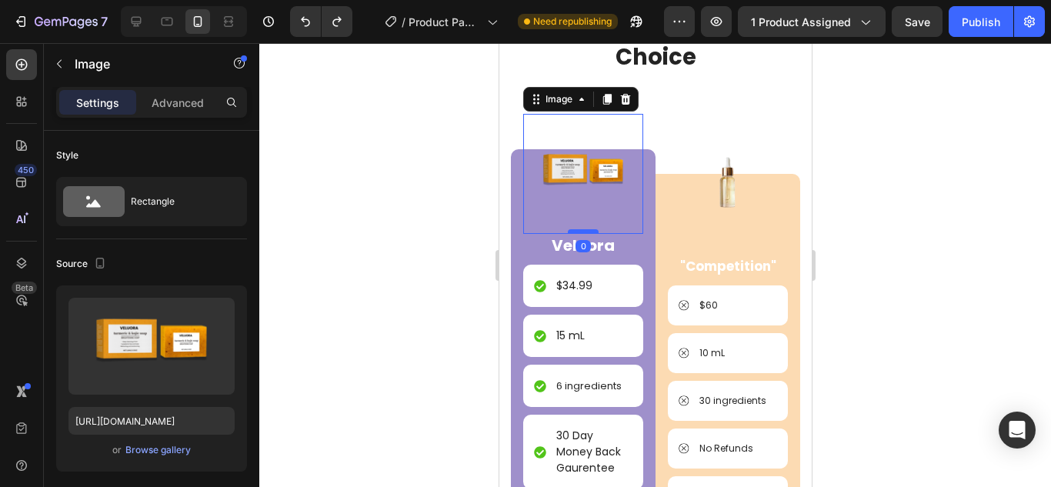
drag, startPoint x: 584, startPoint y: 283, endPoint x: 586, endPoint y: 226, distance: 57.0
click at [586, 229] on div at bounding box center [582, 231] width 31 height 5
click at [586, 222] on div "Image 0" at bounding box center [582, 174] width 120 height 120
drag, startPoint x: 591, startPoint y: 202, endPoint x: 583, endPoint y: 162, distance: 41.5
click at [591, 200] on div "Image 0" at bounding box center [582, 174] width 120 height 120
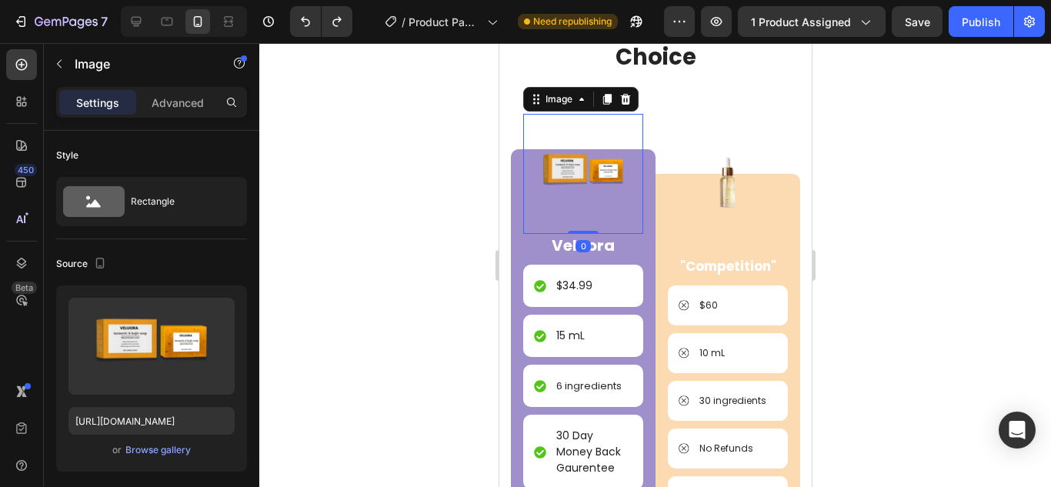
click at [583, 161] on img at bounding box center [582, 174] width 120 height 120
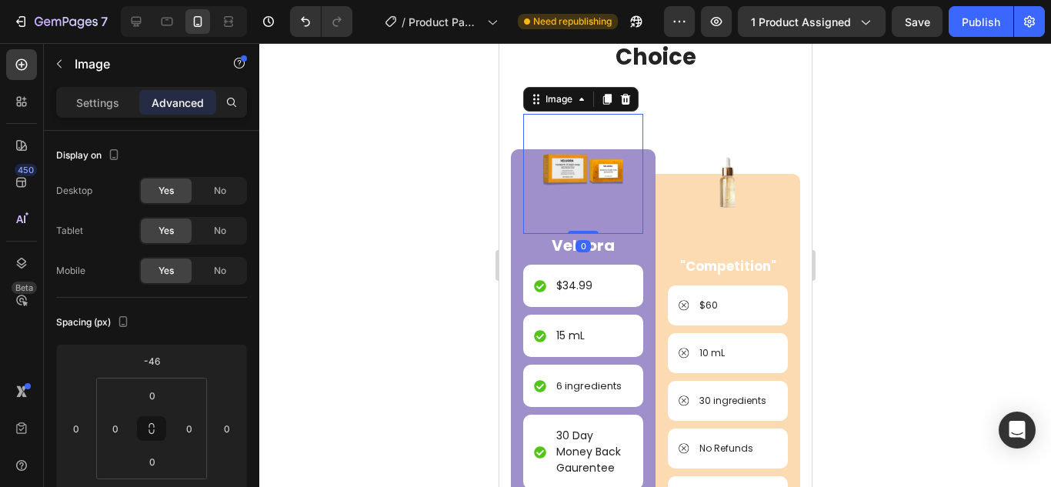
click at [570, 162] on img at bounding box center [582, 174] width 120 height 120
click at [103, 112] on div "Settings" at bounding box center [97, 102] width 77 height 25
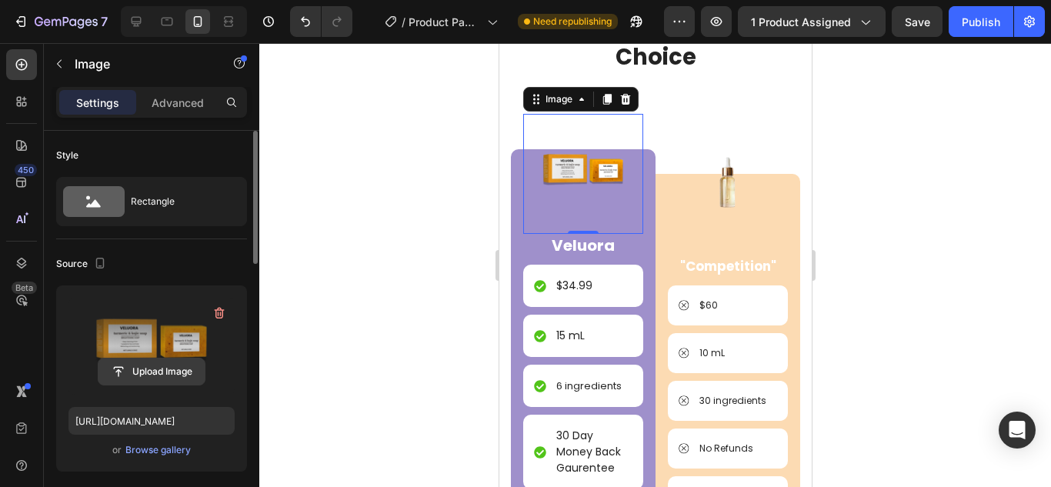
click at [158, 375] on input "file" at bounding box center [151, 371] width 106 height 26
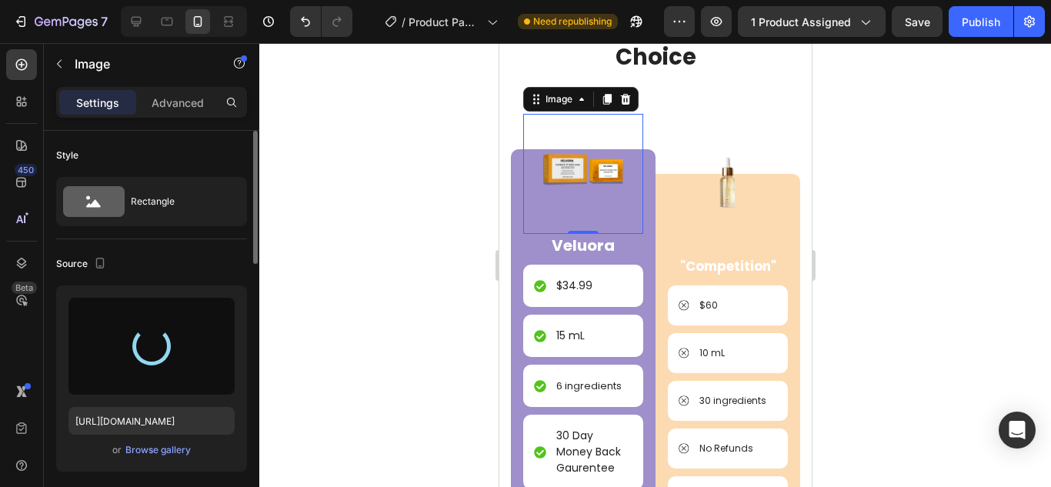
type input "https://cdn.shopify.com/s/files/1/0958/5151/2091/files/gempages_577039882539500…"
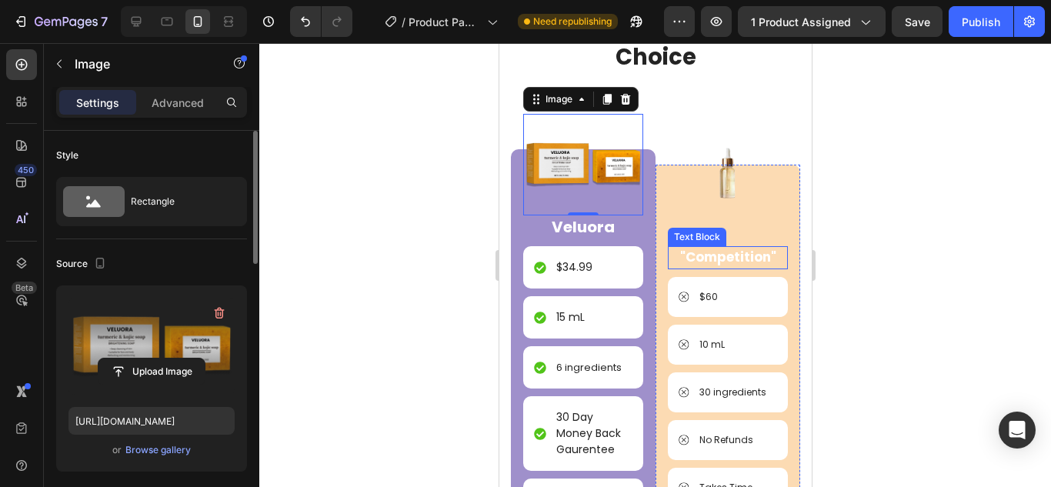
click at [714, 258] on strong ""Competition"" at bounding box center [727, 257] width 96 height 18
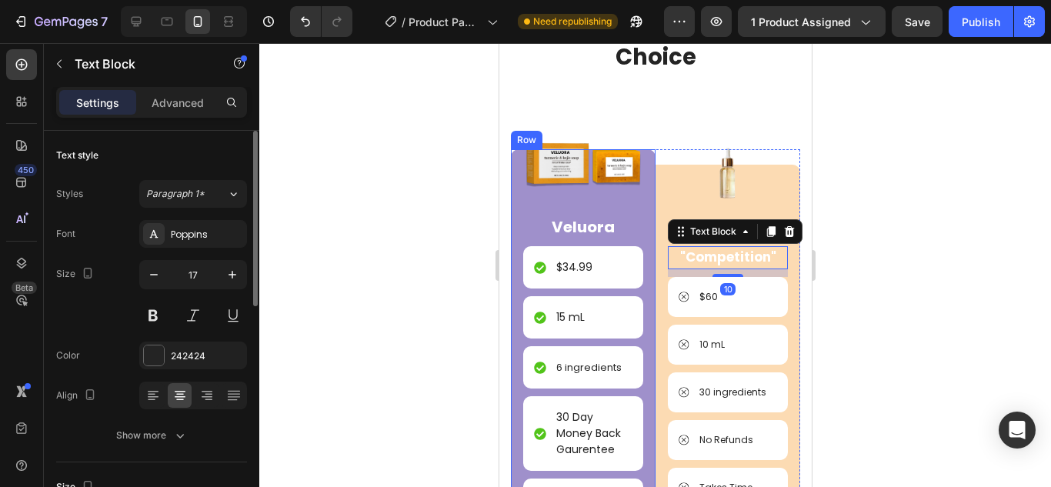
click at [517, 189] on div "Image Veluora Text Block $34.99 Item List 15 mL Item List 6 ingredients Item Li…" at bounding box center [582, 341] width 145 height 384
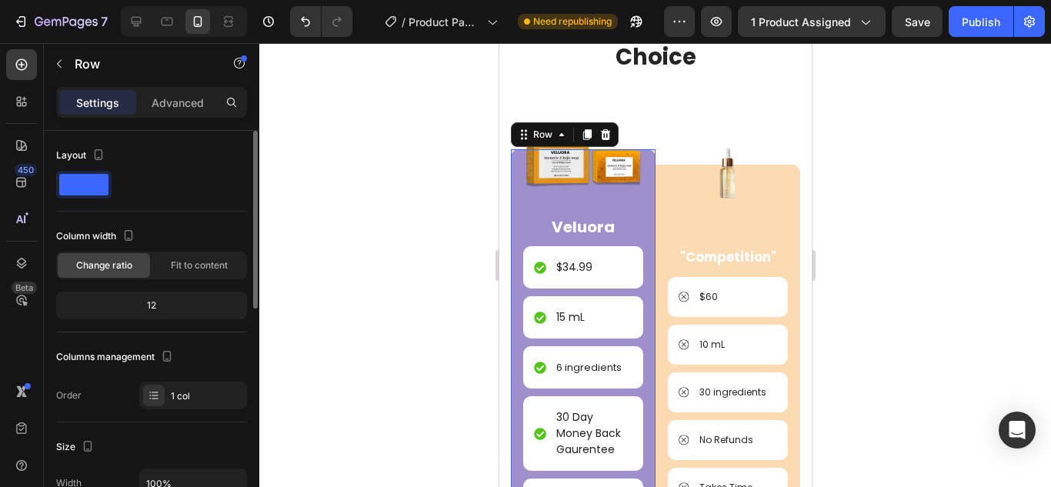
scroll to position [308, 0]
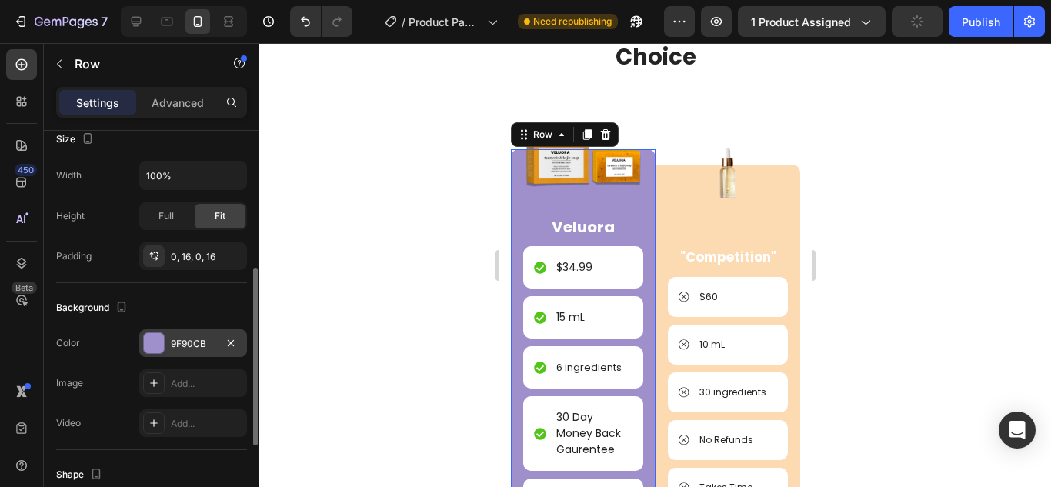
click at [152, 348] on div at bounding box center [154, 343] width 20 height 20
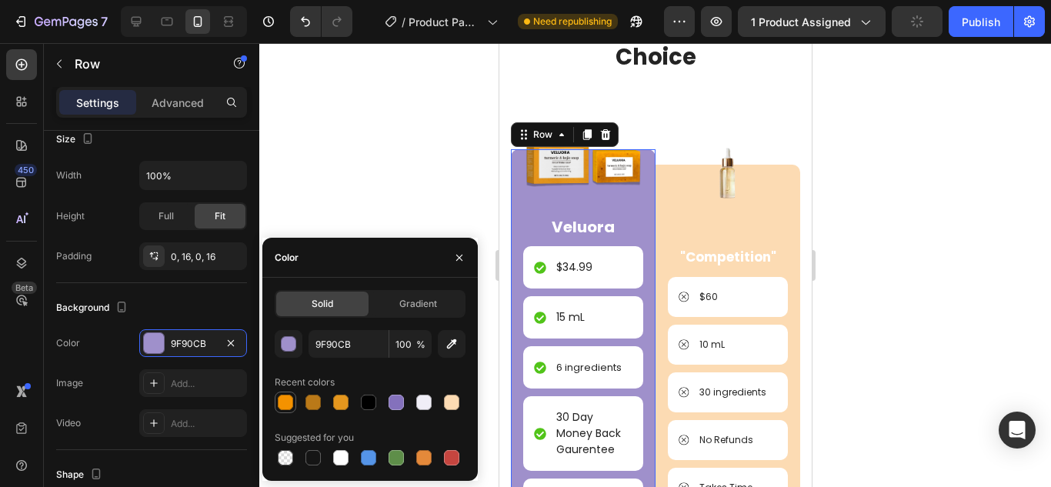
click at [284, 400] on div at bounding box center [285, 402] width 15 height 15
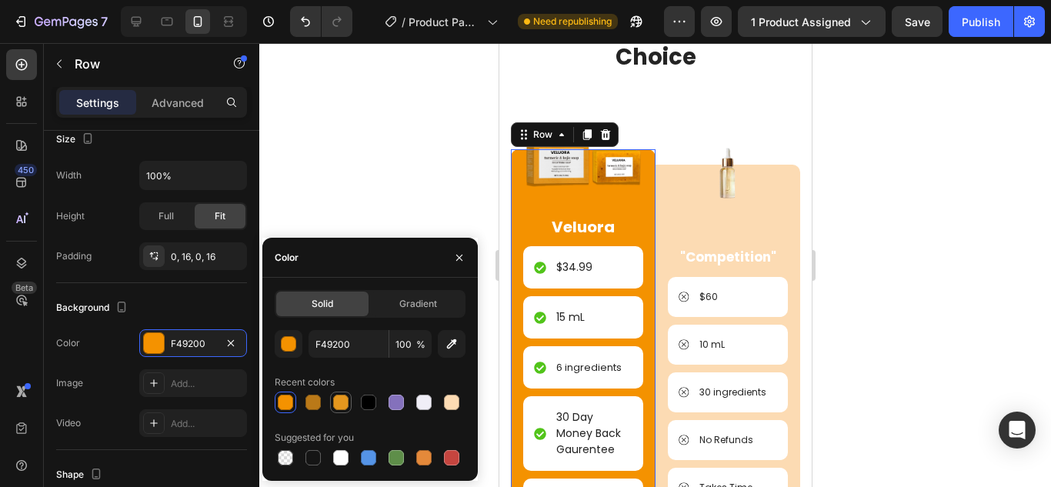
click at [340, 400] on div at bounding box center [340, 402] width 15 height 15
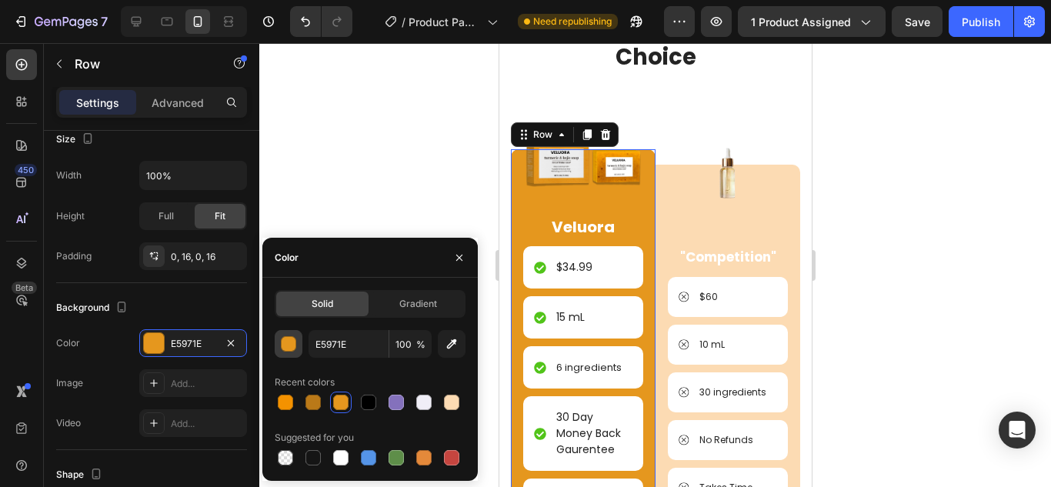
click at [295, 349] on div "button" at bounding box center [288, 343] width 15 height 15
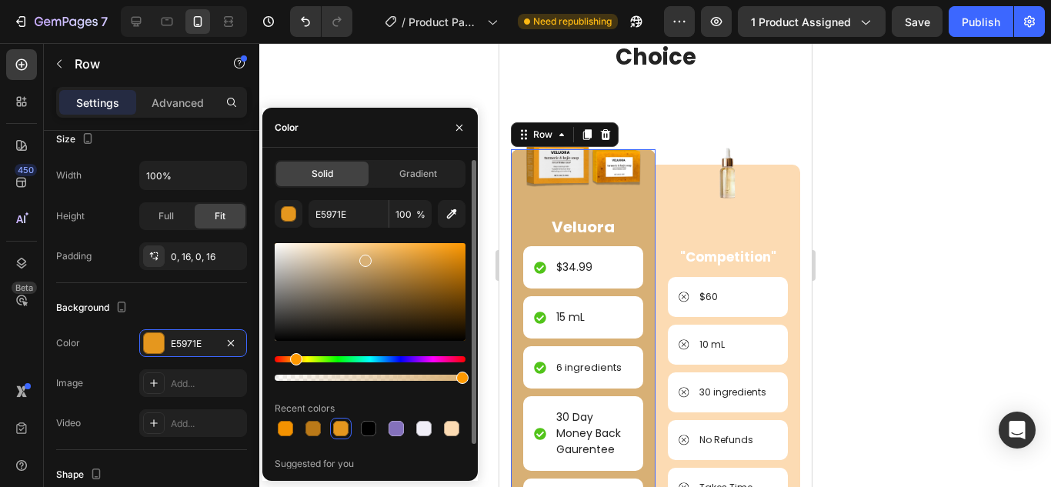
drag, startPoint x: 446, startPoint y: 254, endPoint x: 363, endPoint y: 258, distance: 83.2
click at [363, 258] on div at bounding box center [365, 261] width 12 height 12
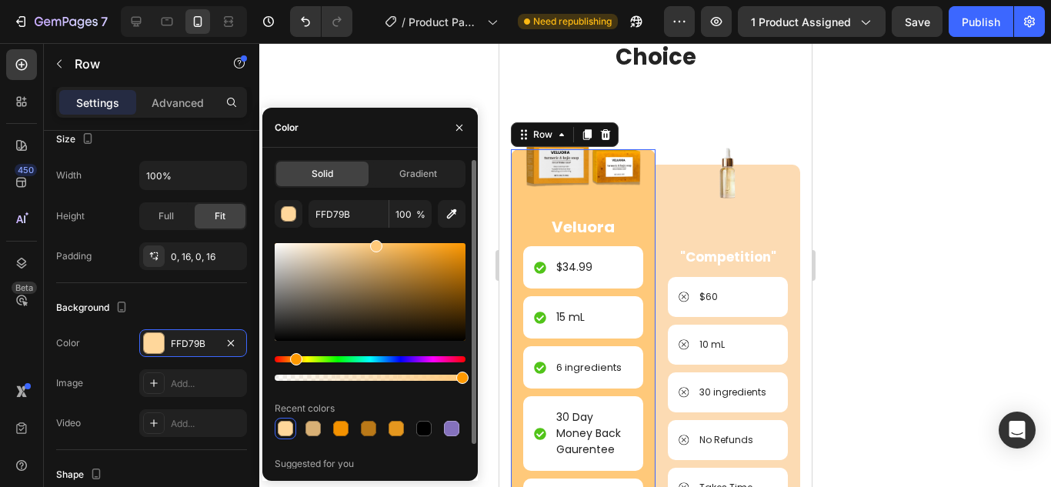
drag, startPoint x: 366, startPoint y: 259, endPoint x: 374, endPoint y: 238, distance: 22.9
click at [374, 238] on div "FFD79B 100 % Recent colors Suggested for you" at bounding box center [370, 347] width 191 height 295
type input "FFC97A"
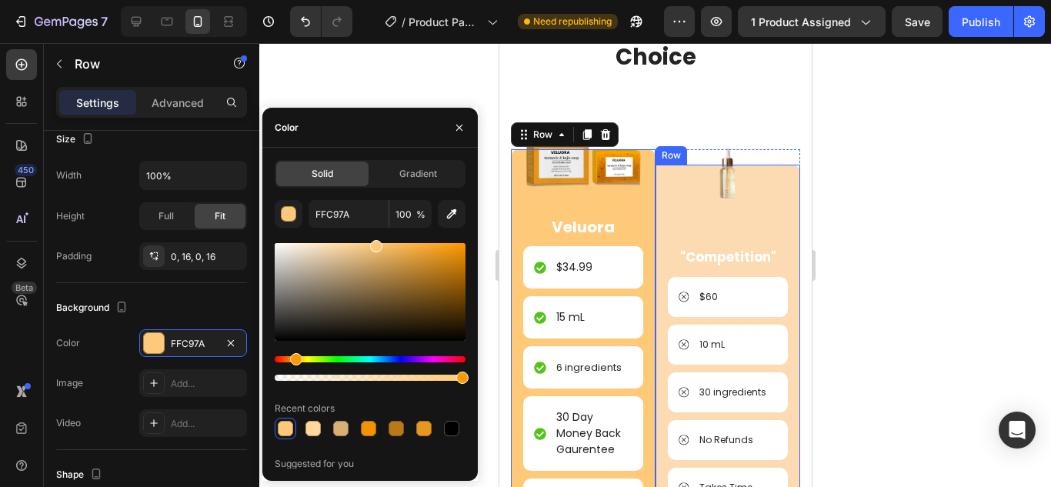
click at [752, 218] on div "Image "Competition" Text Block $60 Item List 10 mL Item List 30 ingredients Ite…" at bounding box center [727, 342] width 120 height 354
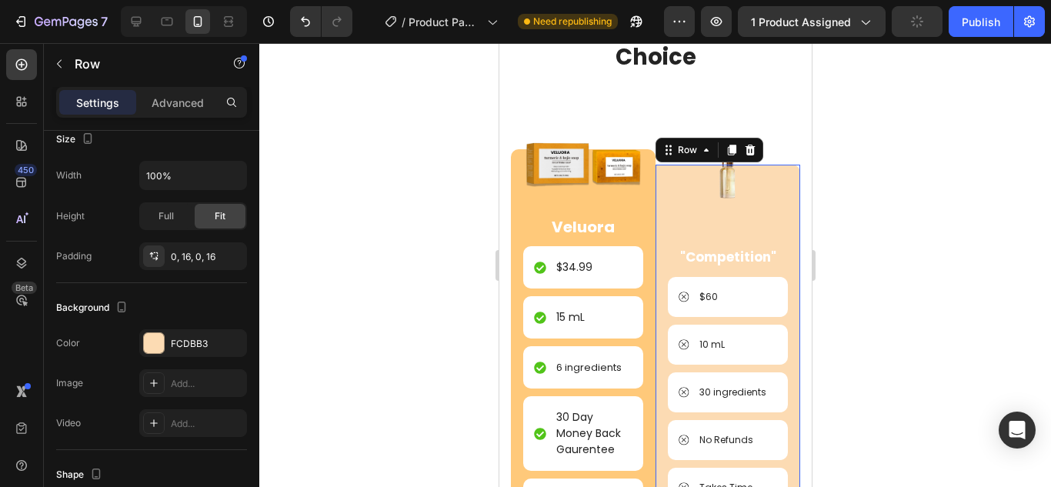
click at [735, 234] on div "Image "Competition" Text Block $60 Item List 10 mL Item List 30 ingredients Ite…" at bounding box center [727, 342] width 120 height 354
click at [136, 348] on div "Color FCDBB3" at bounding box center [151, 343] width 191 height 28
click at [146, 343] on div at bounding box center [154, 343] width 20 height 20
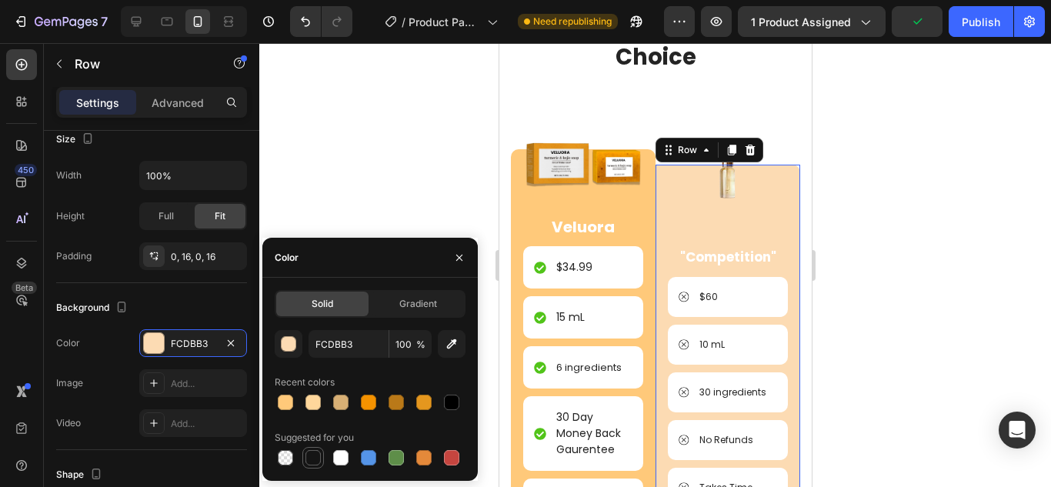
click at [313, 455] on div at bounding box center [312, 457] width 15 height 15
type input "151515"
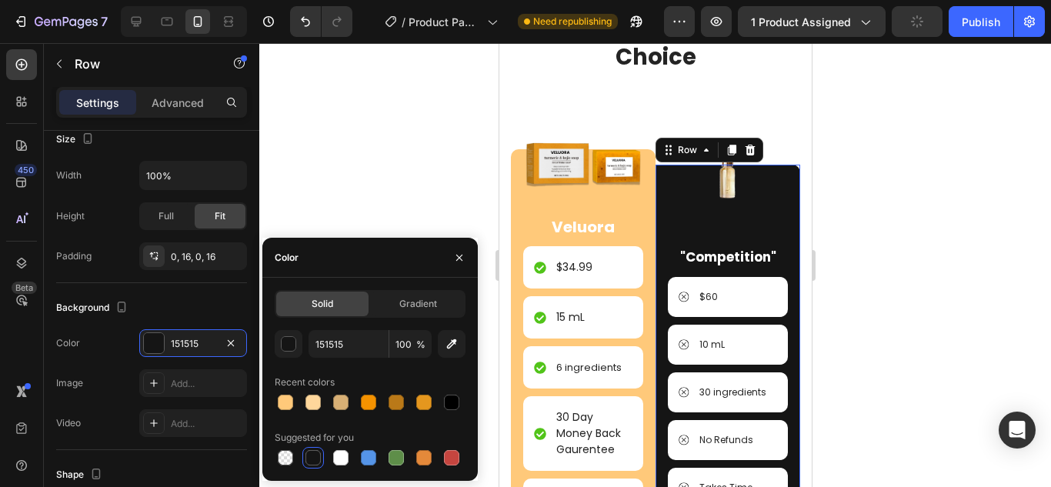
click at [878, 167] on div at bounding box center [654, 265] width 791 height 444
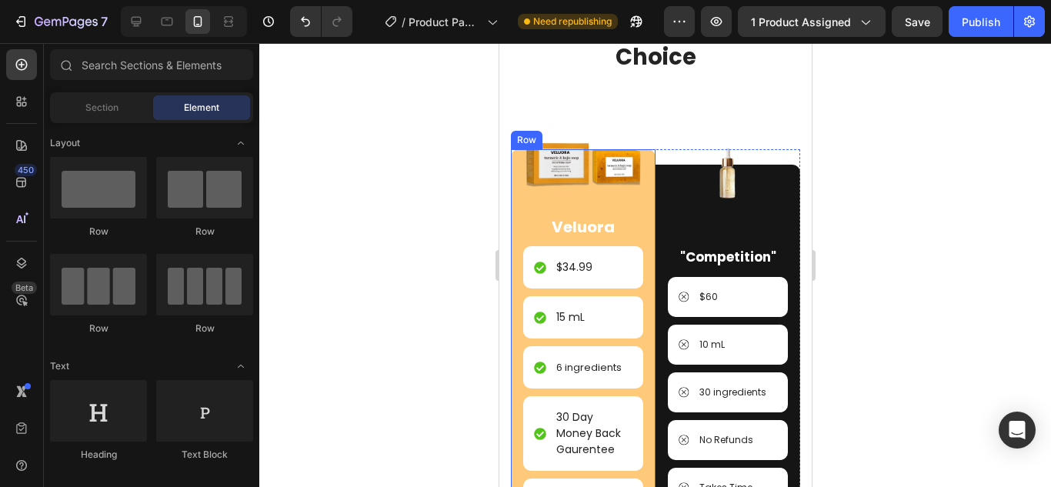
scroll to position [1974, 0]
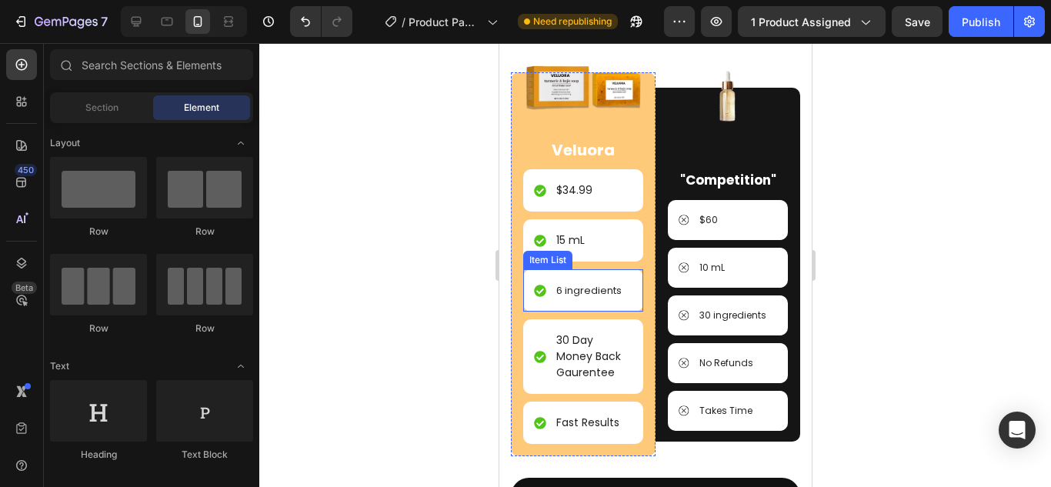
click at [565, 283] on span "6 ingredients" at bounding box center [587, 290] width 65 height 15
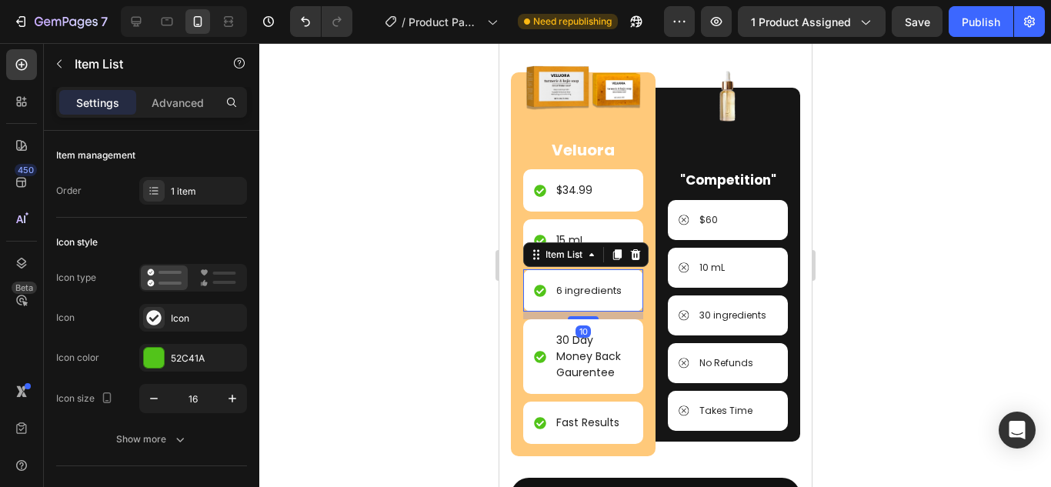
click at [558, 285] on span "6 ingredients" at bounding box center [587, 290] width 65 height 15
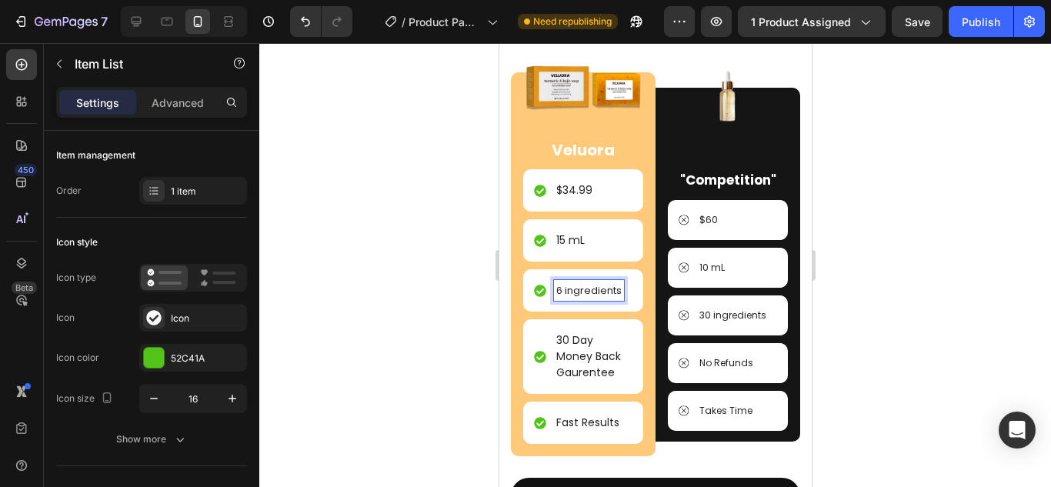
click at [558, 285] on span "6 ingredients" at bounding box center [587, 290] width 65 height 15
click at [592, 358] on p "30 Day Money Back Gaurentee" at bounding box center [592, 356] width 74 height 48
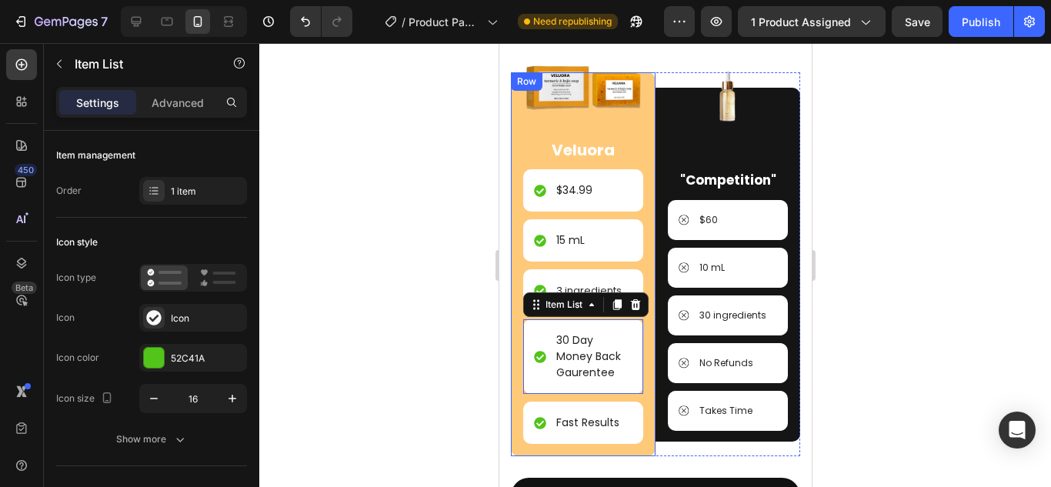
scroll to position [308, 0]
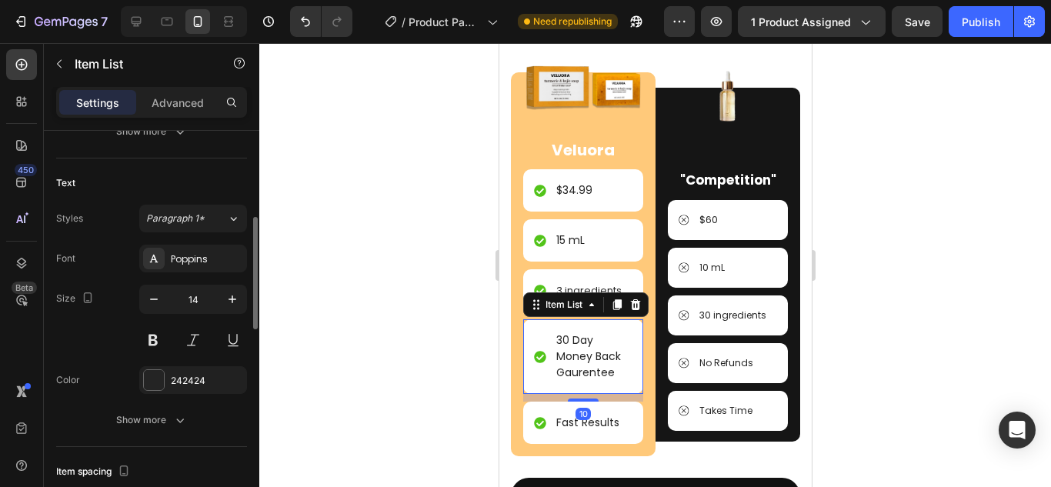
click at [596, 368] on p "30 Day Money Back Gaurentee" at bounding box center [592, 356] width 74 height 48
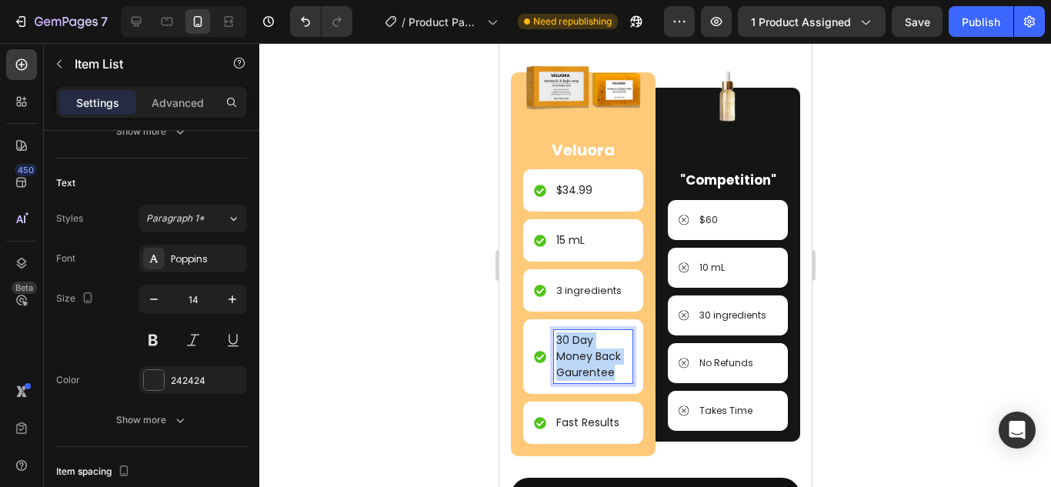
click at [596, 368] on p "30 Day Money Back Gaurentee" at bounding box center [592, 356] width 74 height 48
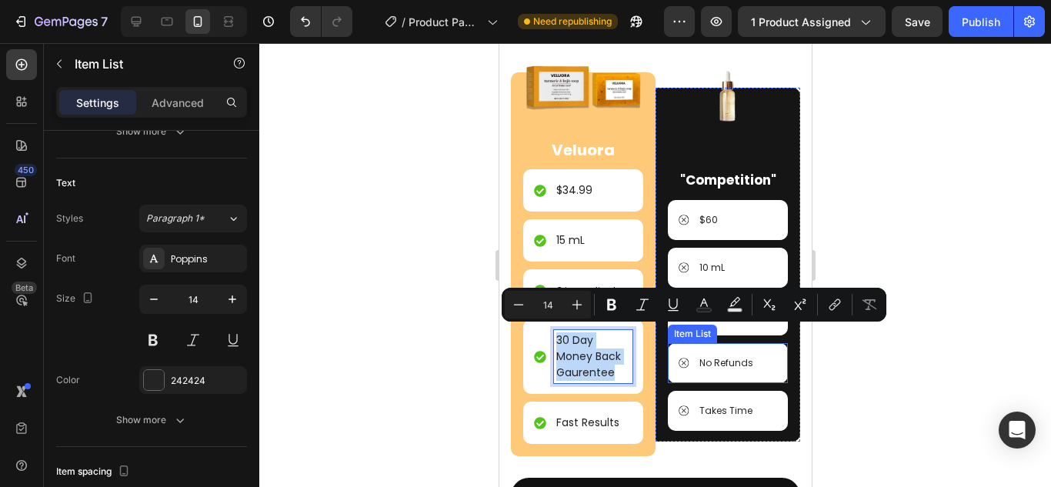
click at [698, 356] on p "No Refunds" at bounding box center [725, 363] width 54 height 14
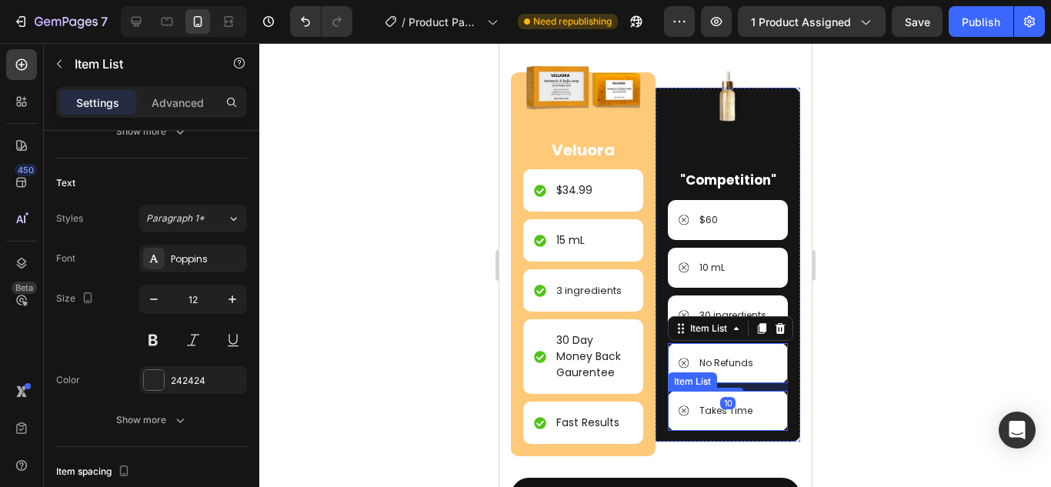
click at [733, 414] on p "Takes Time" at bounding box center [724, 411] width 53 height 14
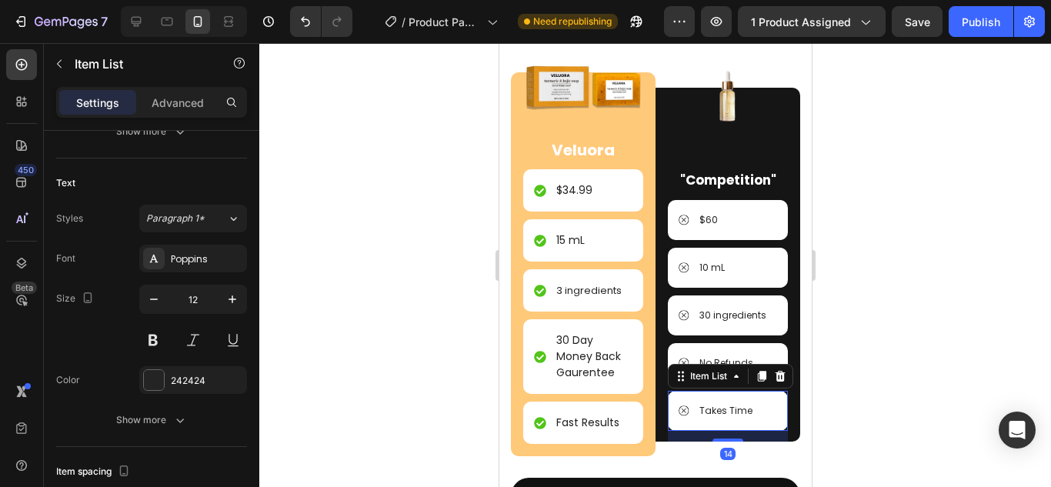
click at [736, 411] on p "Takes Time" at bounding box center [724, 411] width 53 height 14
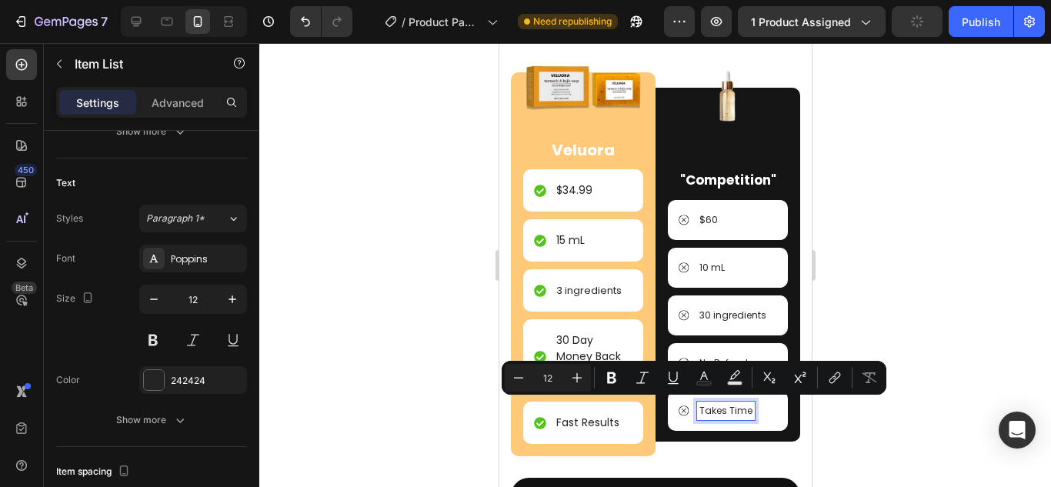
click at [736, 411] on p "Takes Time" at bounding box center [724, 411] width 53 height 14
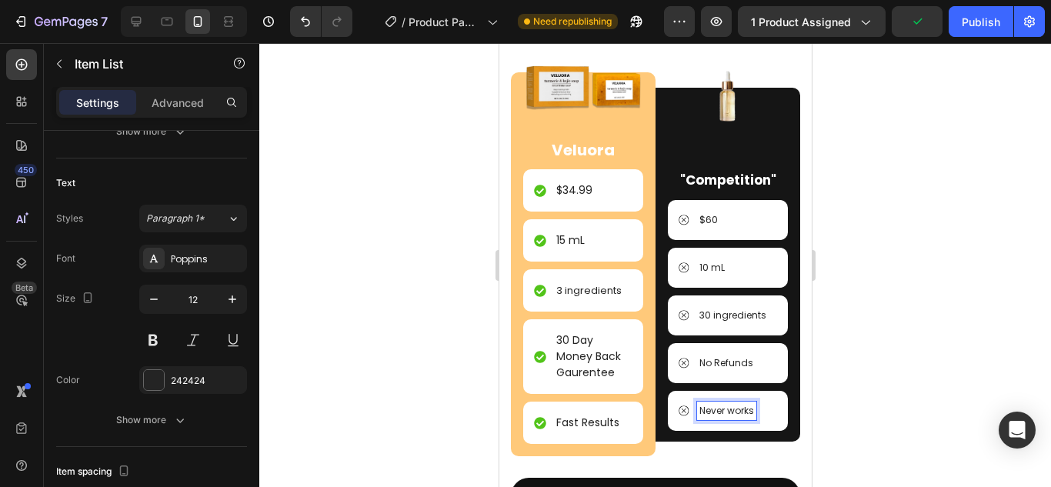
click at [834, 357] on div at bounding box center [654, 265] width 791 height 444
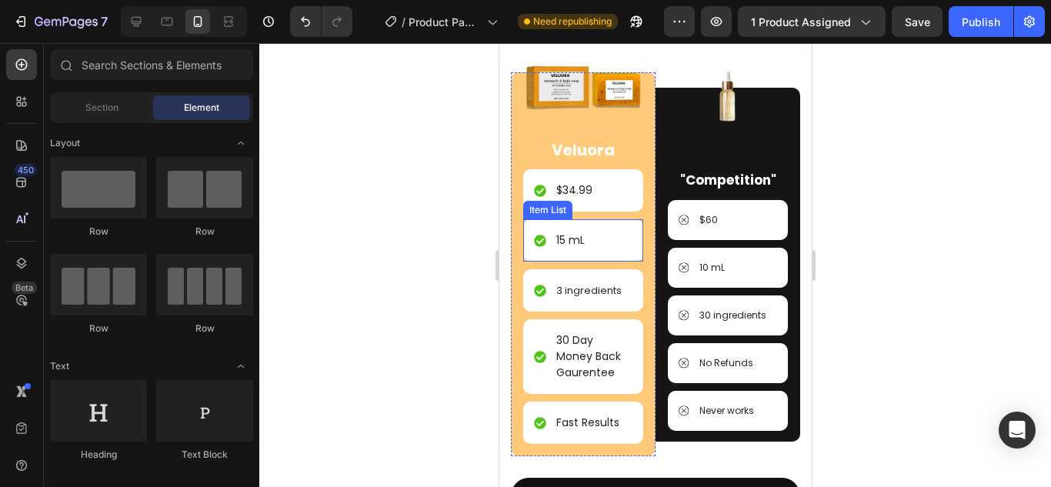
click at [578, 242] on p "15 mL" at bounding box center [569, 240] width 28 height 16
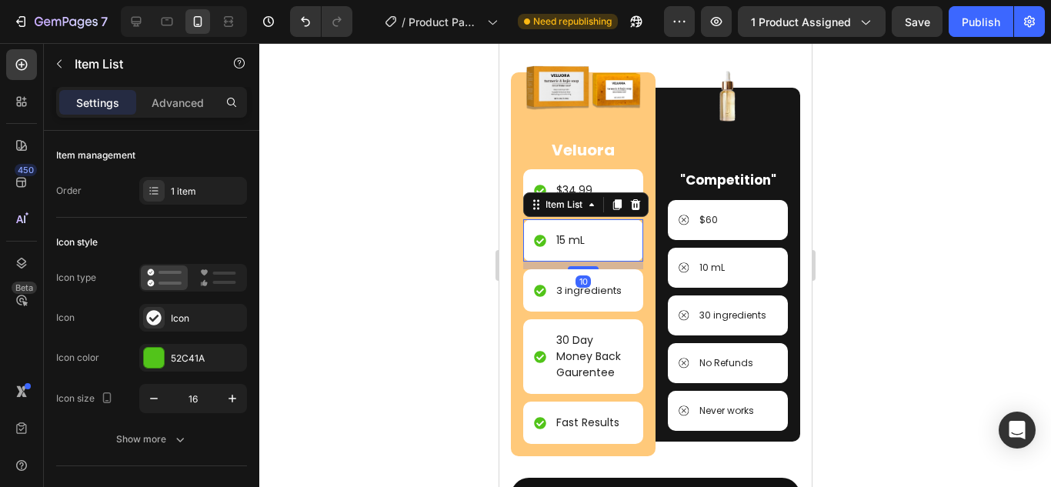
click at [576, 239] on p "15 mL" at bounding box center [569, 240] width 28 height 16
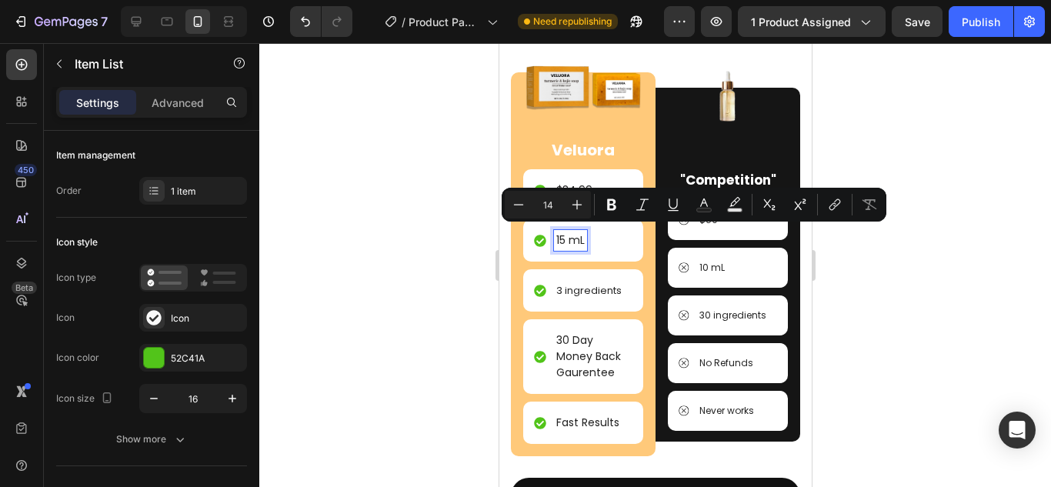
click at [565, 235] on p "15 mL" at bounding box center [569, 240] width 28 height 16
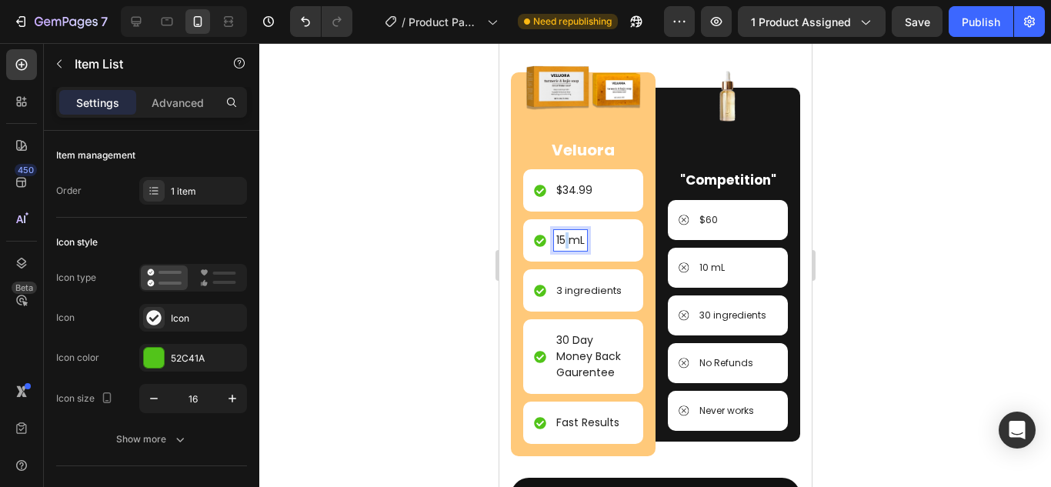
click at [565, 235] on p "15 mL" at bounding box center [569, 240] width 28 height 16
click at [943, 116] on div at bounding box center [654, 265] width 791 height 444
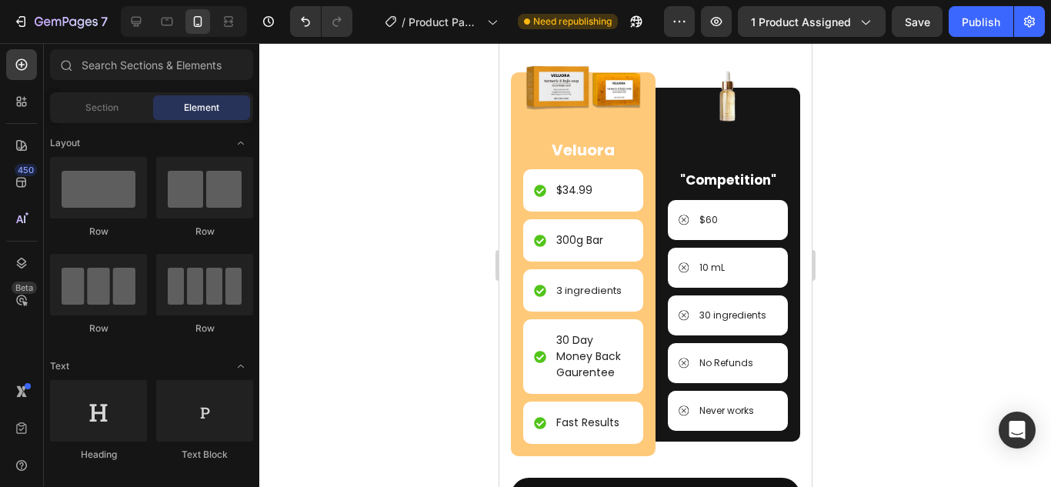
click at [562, 233] on p "300g Bar" at bounding box center [578, 240] width 47 height 16
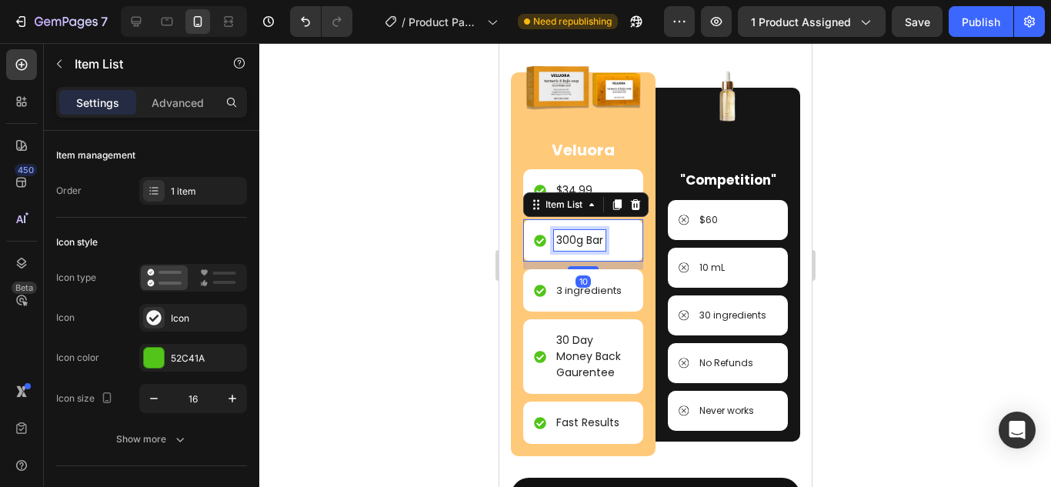
click at [563, 235] on p "300g Bar" at bounding box center [578, 240] width 47 height 16
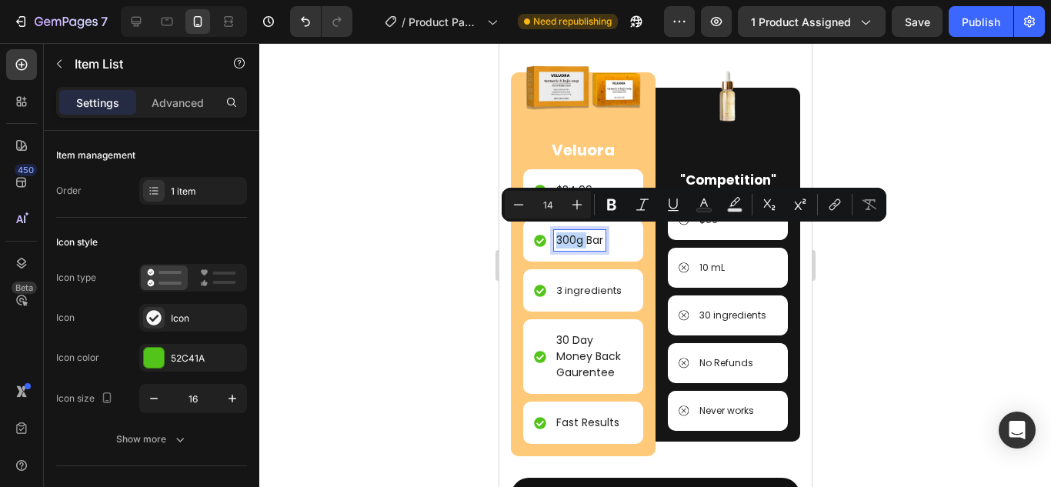
click at [563, 235] on p "300g Bar" at bounding box center [578, 240] width 47 height 16
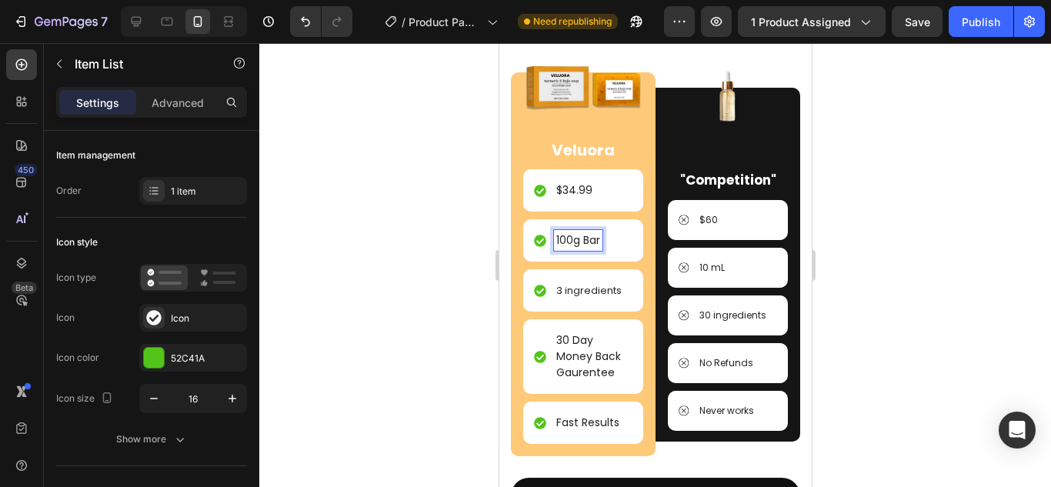
click at [984, 239] on div at bounding box center [654, 265] width 791 height 444
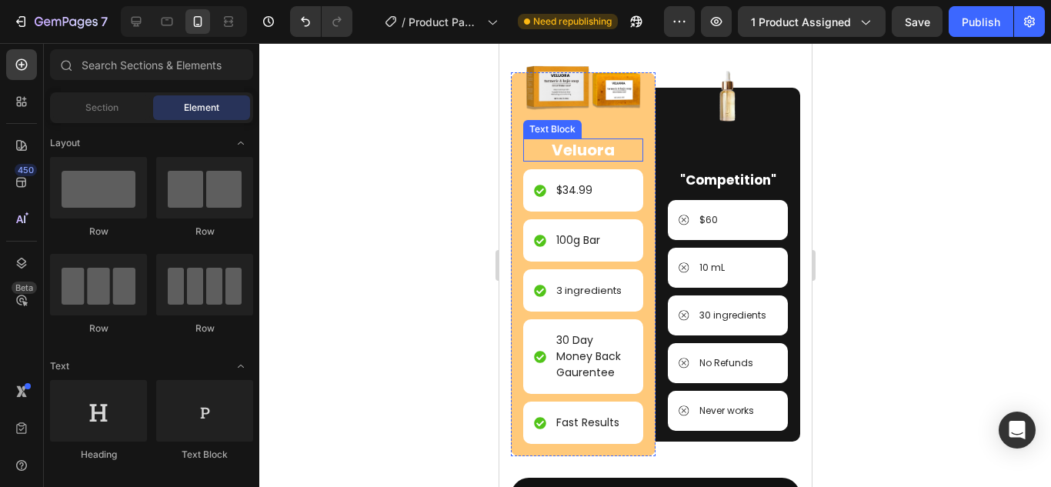
click at [588, 142] on p "Veluora" at bounding box center [582, 150] width 117 height 20
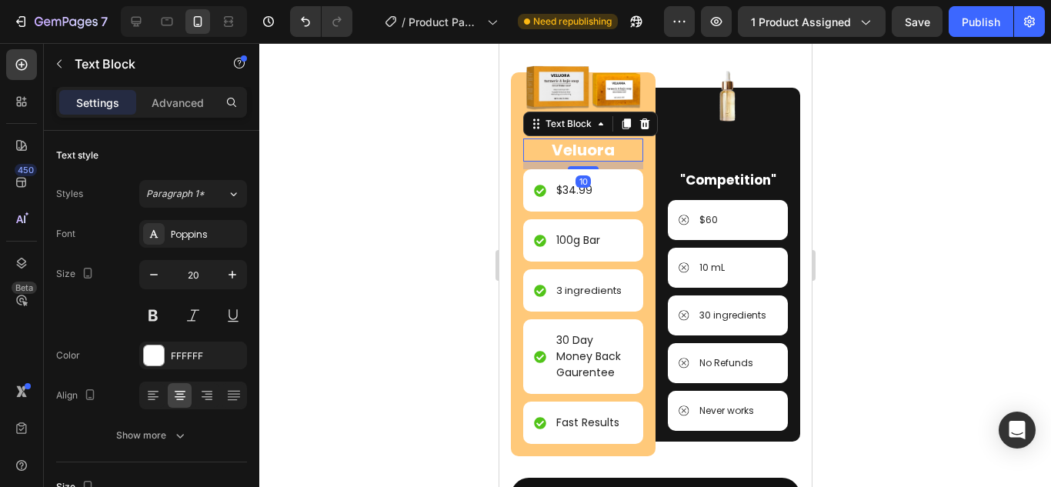
click at [585, 142] on p "Veluora" at bounding box center [582, 150] width 117 height 20
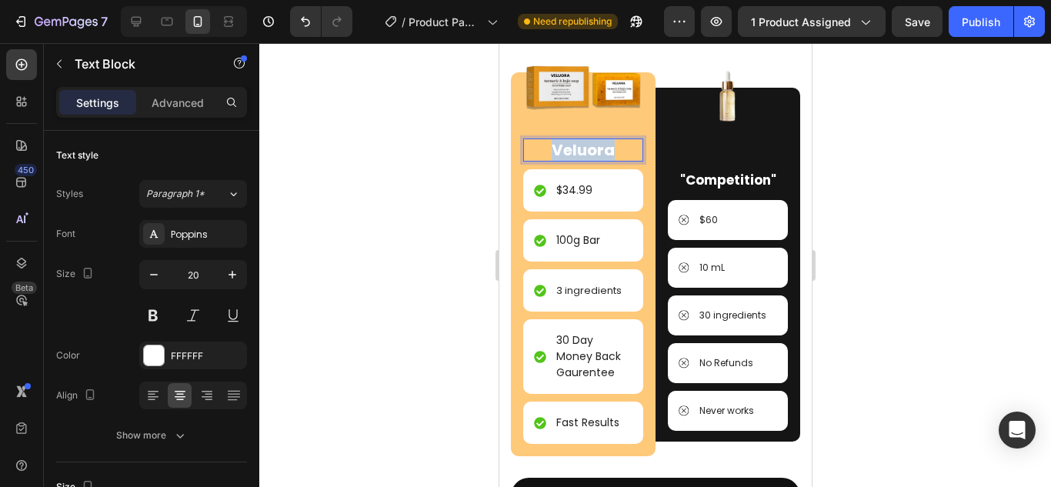
click at [586, 141] on p "Veluora" at bounding box center [582, 150] width 117 height 20
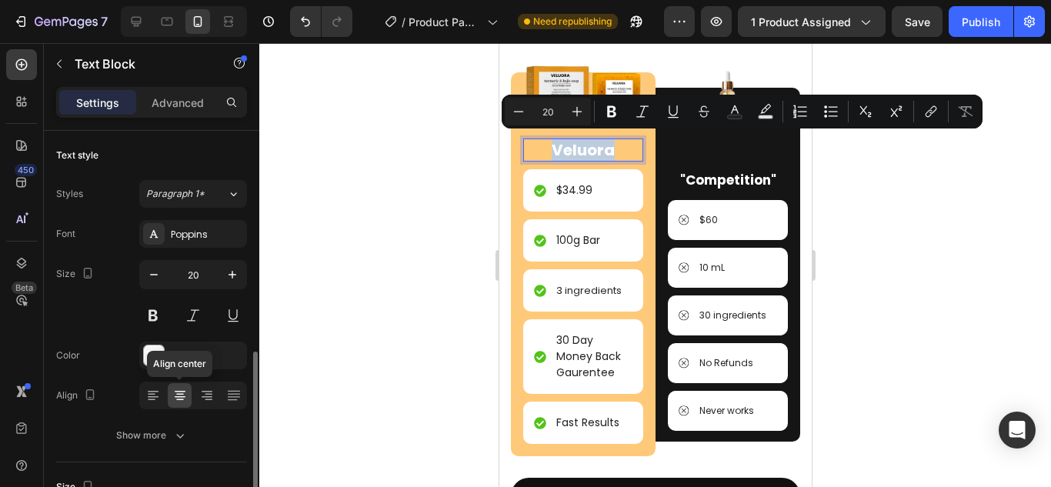
scroll to position [154, 0]
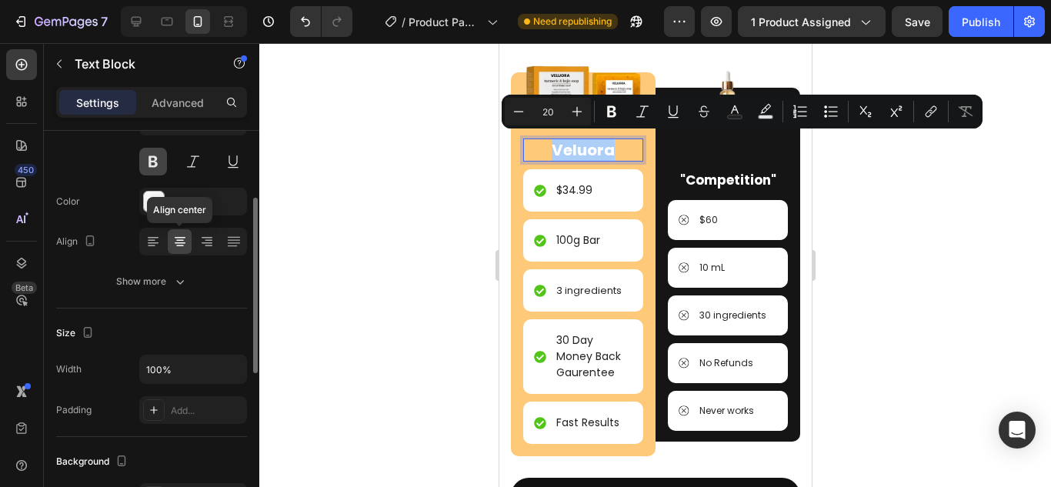
click at [145, 162] on button at bounding box center [153, 162] width 28 height 28
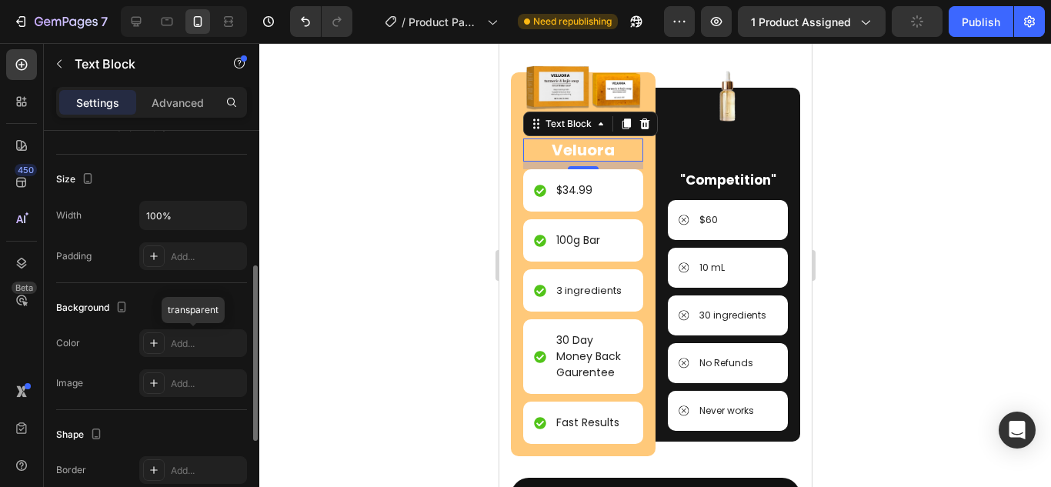
scroll to position [462, 0]
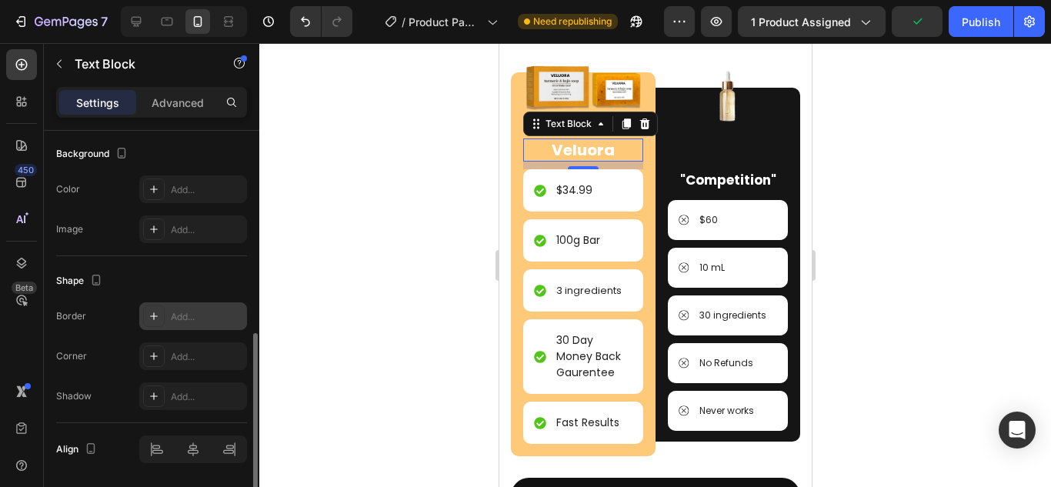
click at [177, 325] on div "Add..." at bounding box center [193, 316] width 108 height 28
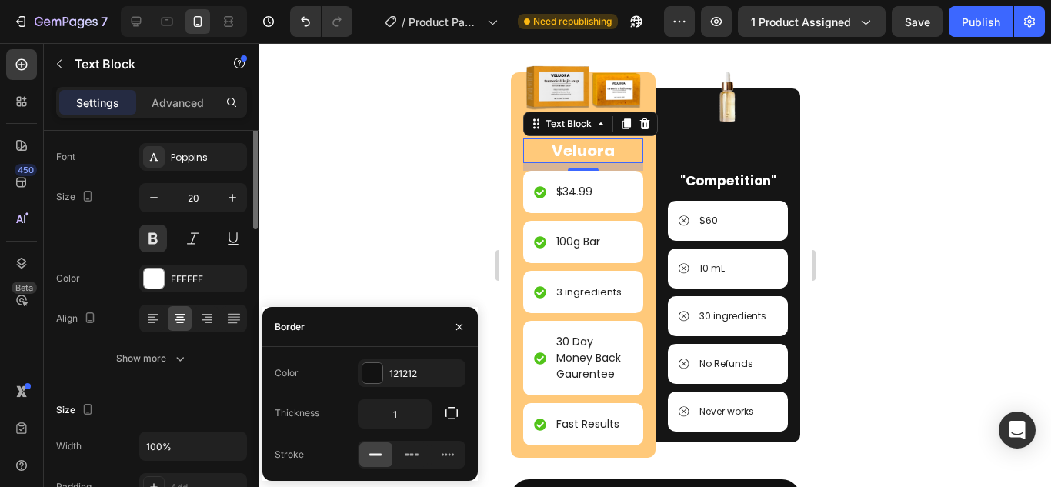
scroll to position [0, 0]
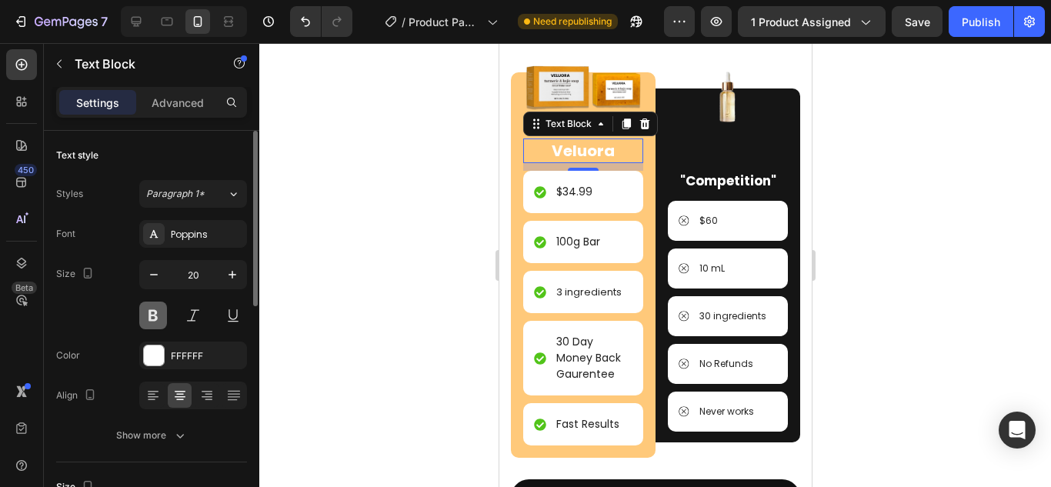
click at [155, 315] on button at bounding box center [153, 316] width 28 height 28
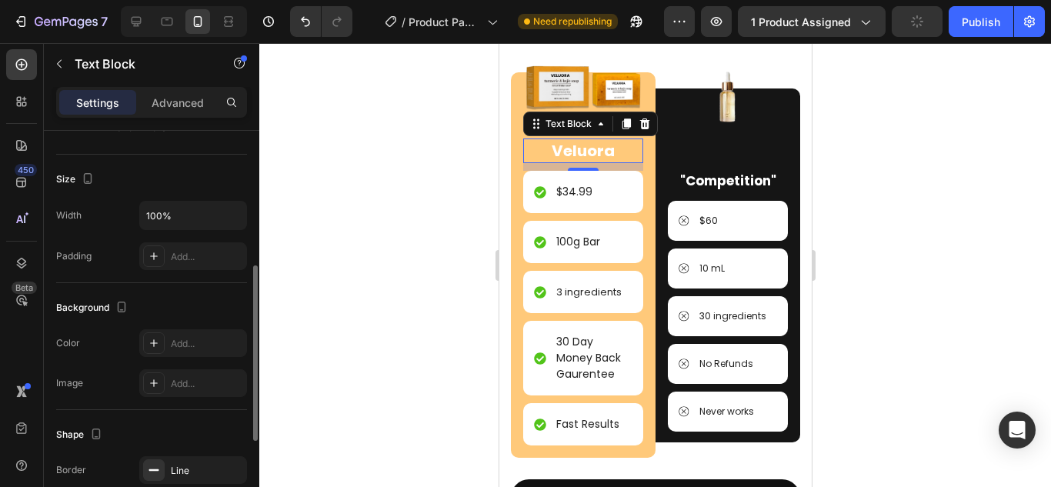
scroll to position [511, 0]
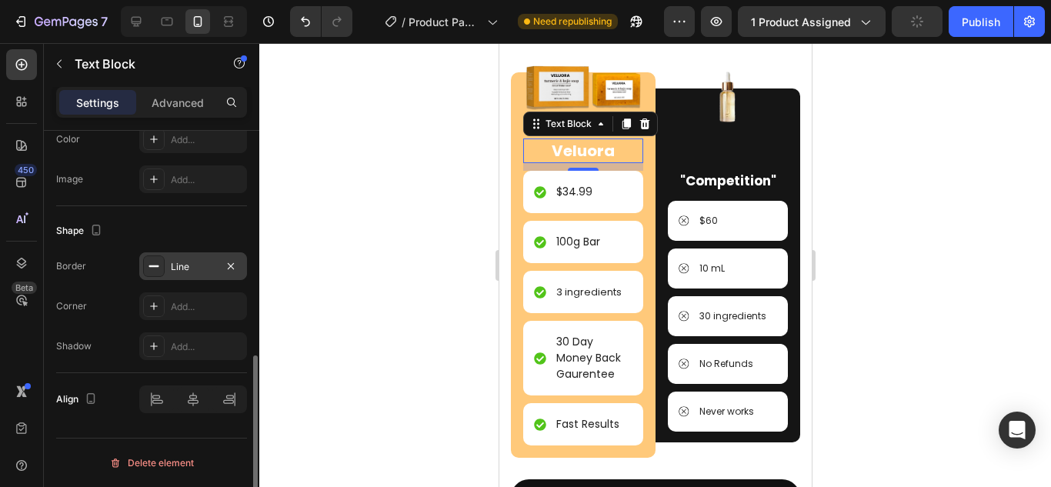
click at [172, 275] on div "Line" at bounding box center [193, 266] width 108 height 28
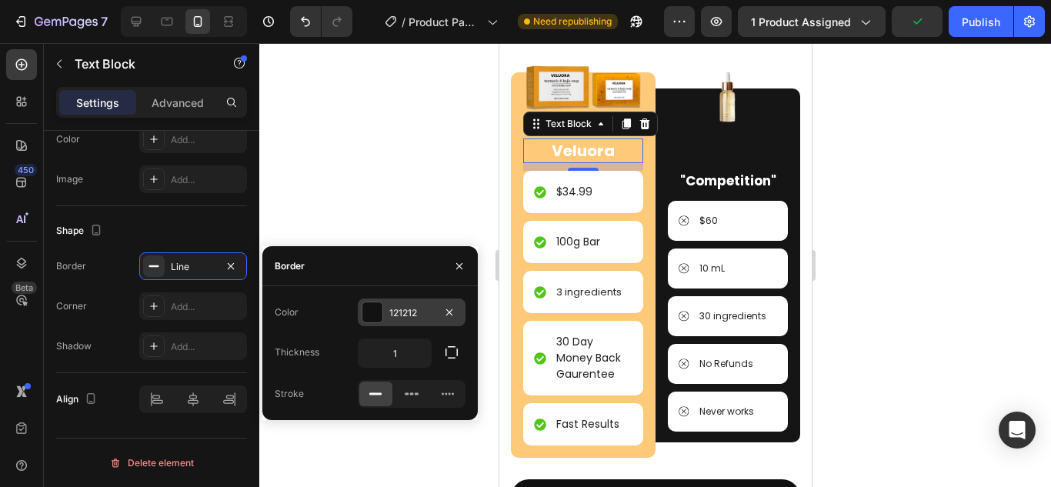
click at [378, 308] on div at bounding box center [372, 312] width 20 height 20
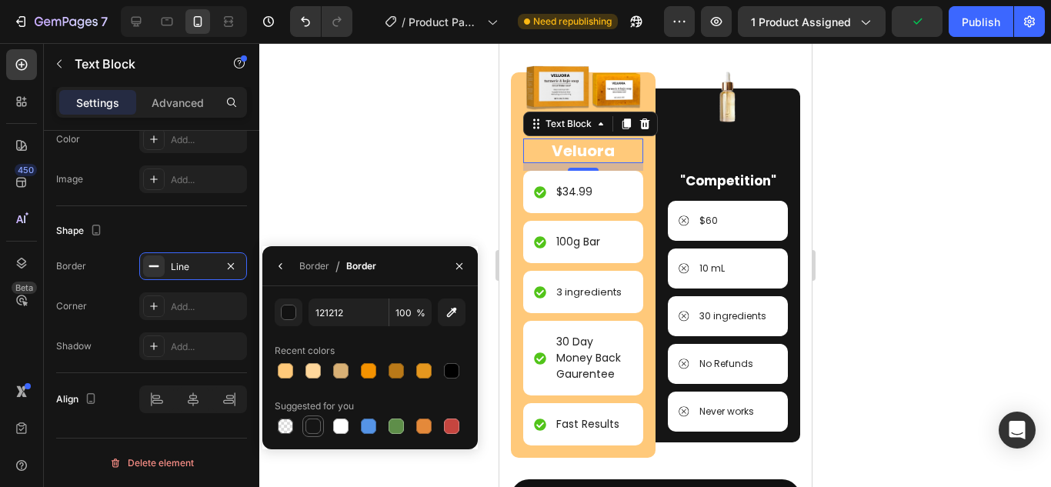
click at [318, 433] on div at bounding box center [312, 425] width 15 height 15
type input "151515"
click at [282, 268] on icon "button" at bounding box center [281, 266] width 12 height 12
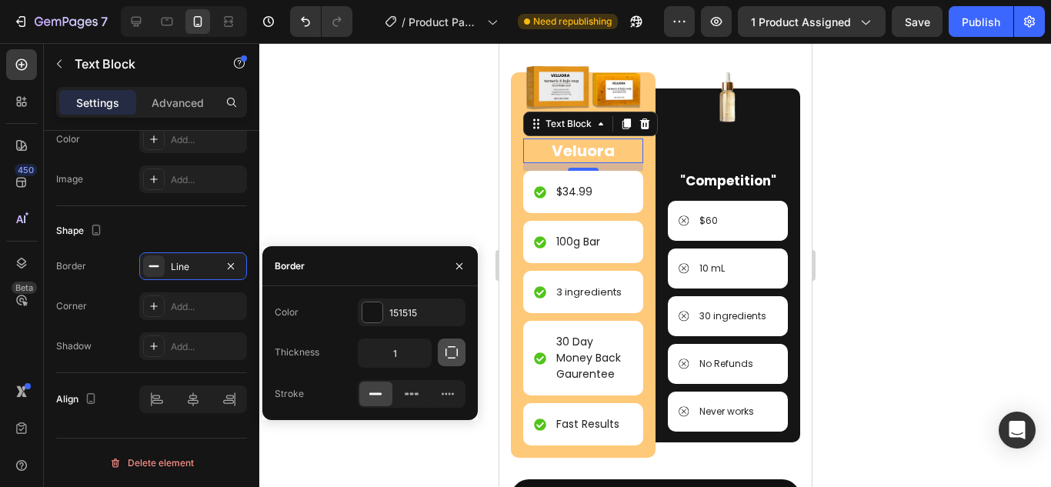
click at [460, 345] on button "button" at bounding box center [452, 352] width 28 height 28
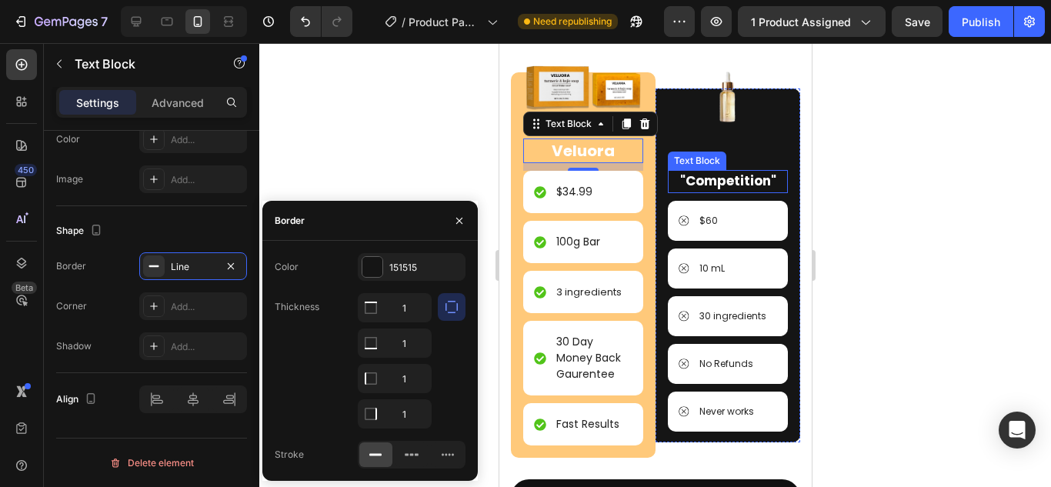
click at [687, 174] on strong ""Competition"" at bounding box center [727, 181] width 96 height 18
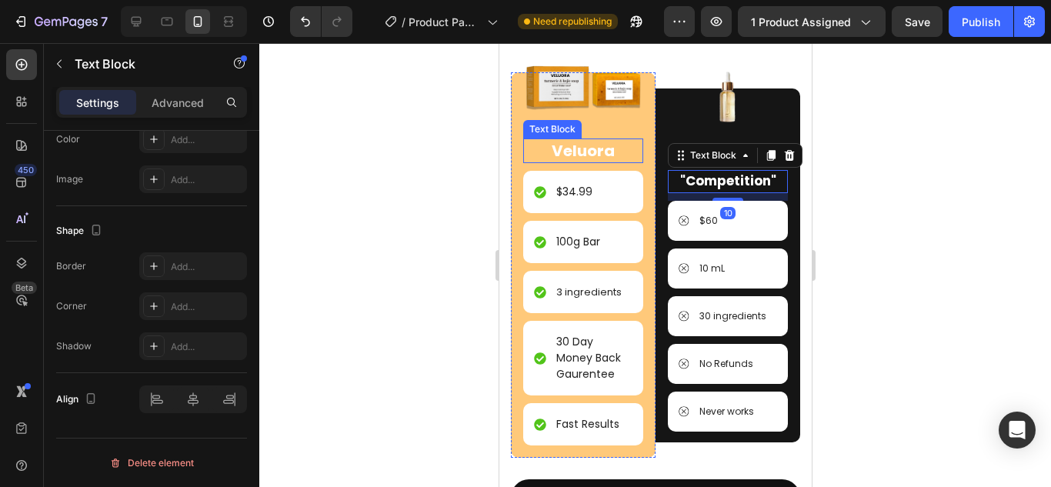
click at [611, 145] on p "Veluora" at bounding box center [582, 151] width 115 height 20
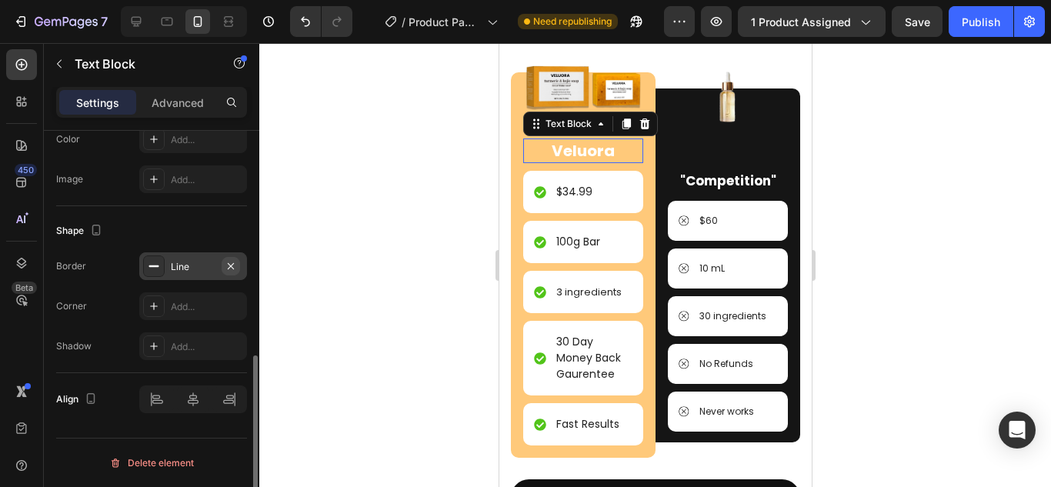
click at [222, 264] on button "button" at bounding box center [231, 266] width 18 height 18
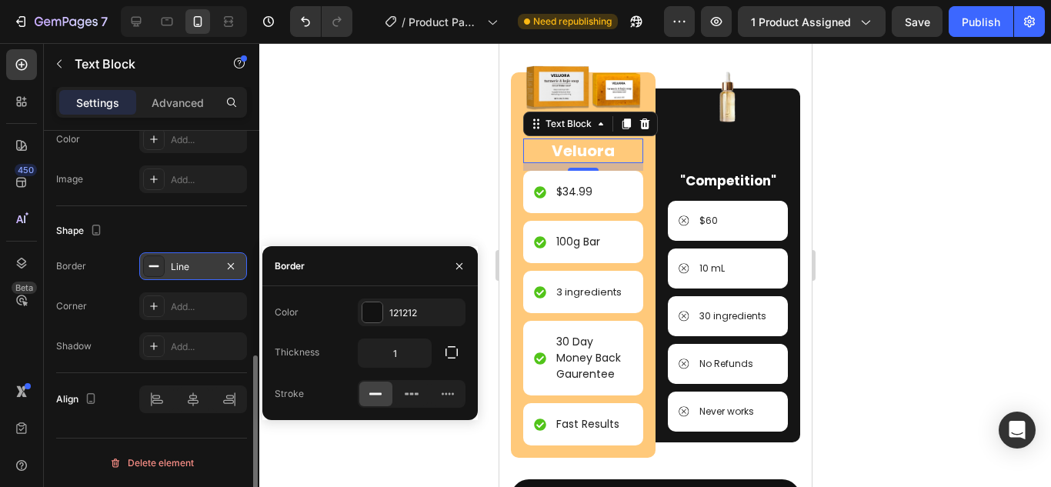
click at [232, 264] on icon "button" at bounding box center [231, 265] width 6 height 6
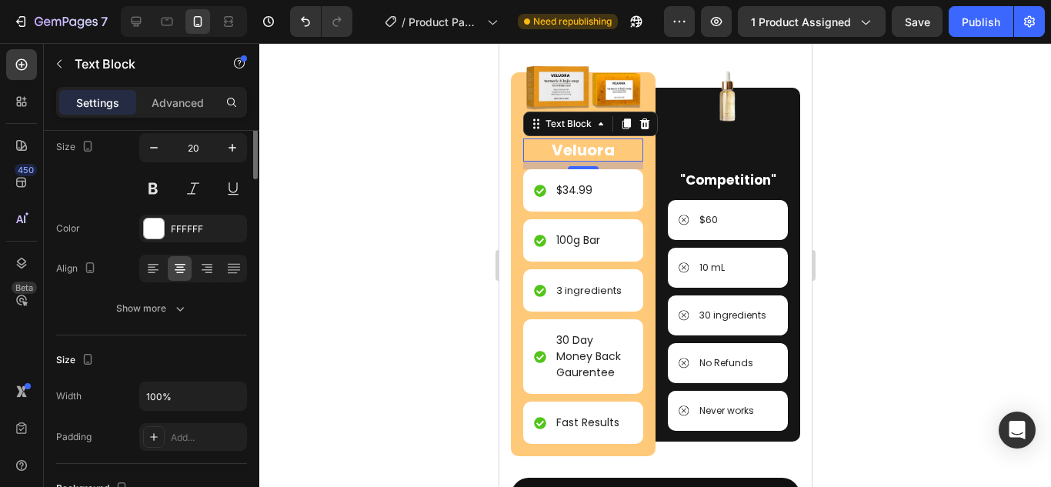
scroll to position [0, 0]
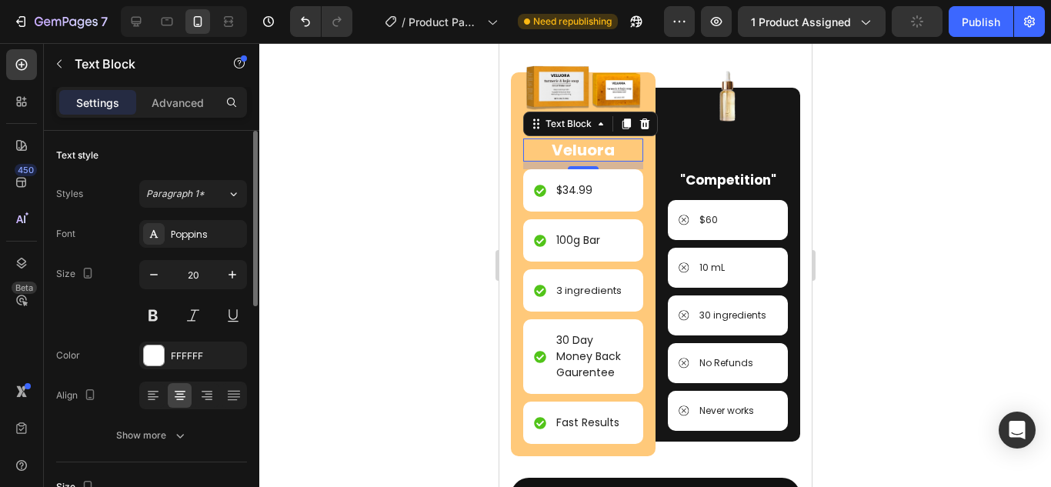
click at [166, 431] on div "Show more" at bounding box center [152, 435] width 72 height 15
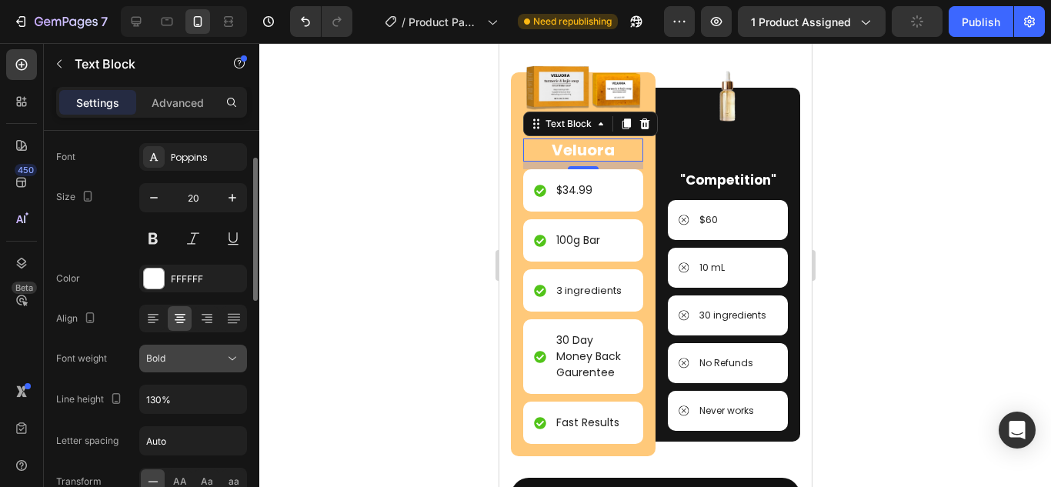
scroll to position [231, 0]
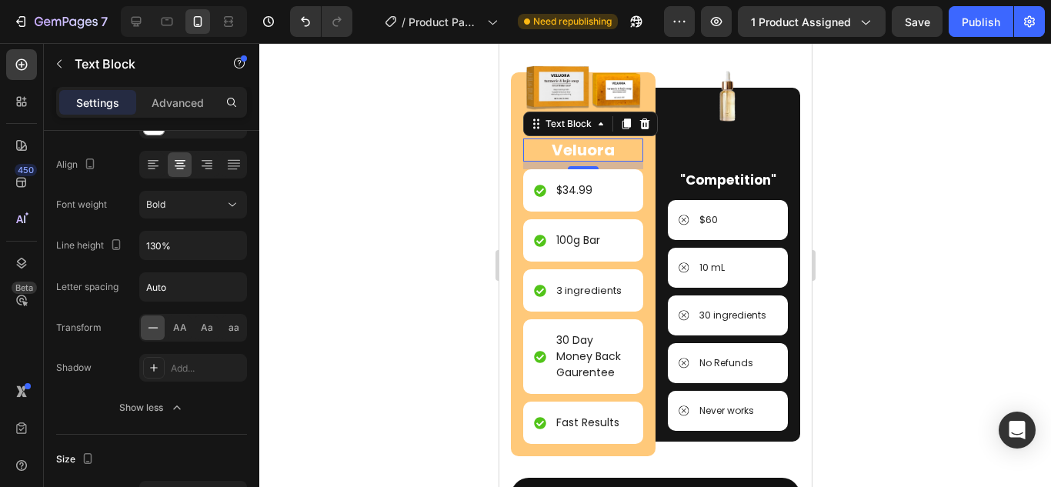
click at [1023, 157] on div at bounding box center [654, 265] width 791 height 444
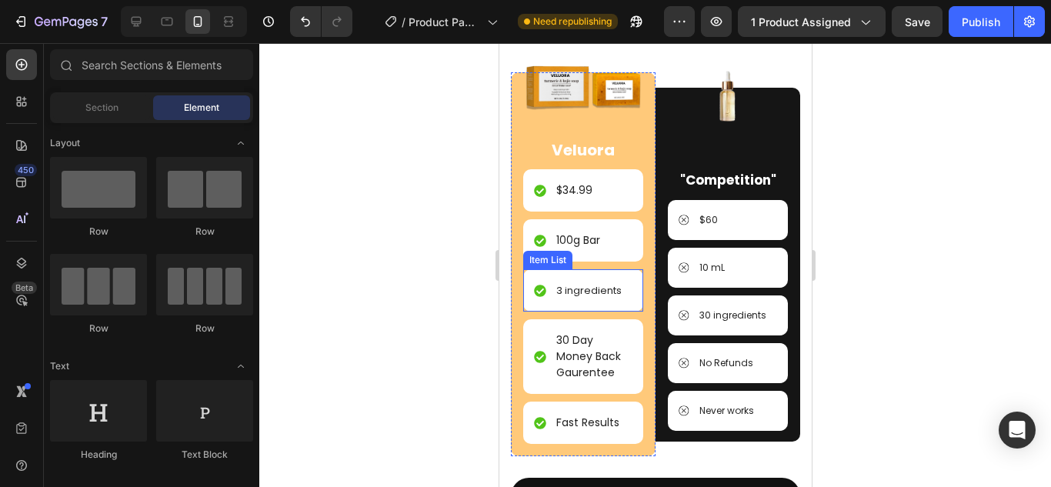
scroll to position [1898, 0]
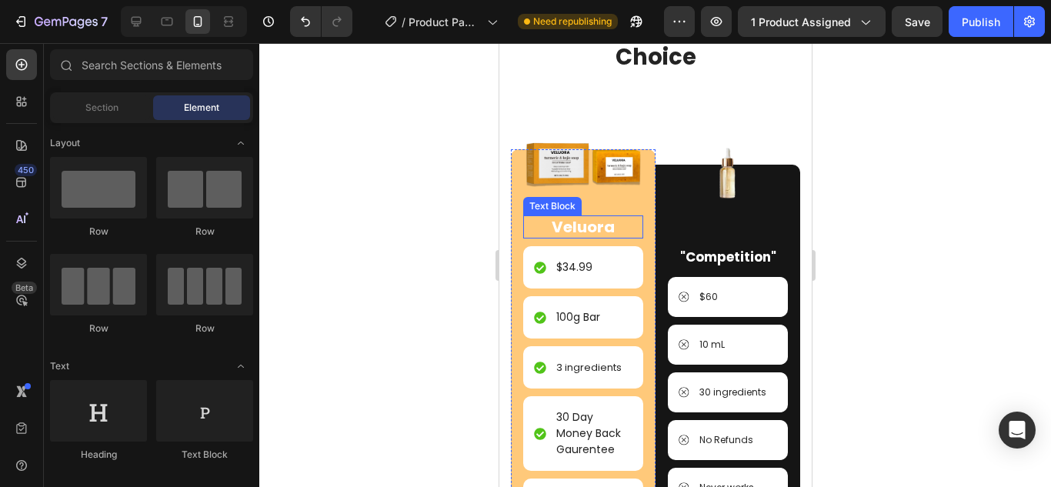
click at [587, 223] on p "Veluora" at bounding box center [582, 227] width 117 height 20
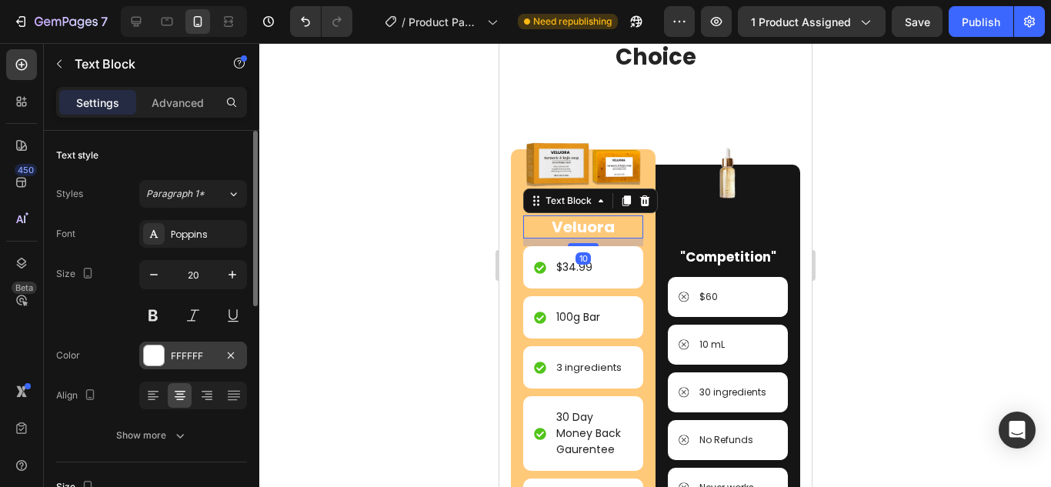
click at [155, 354] on div at bounding box center [154, 355] width 20 height 20
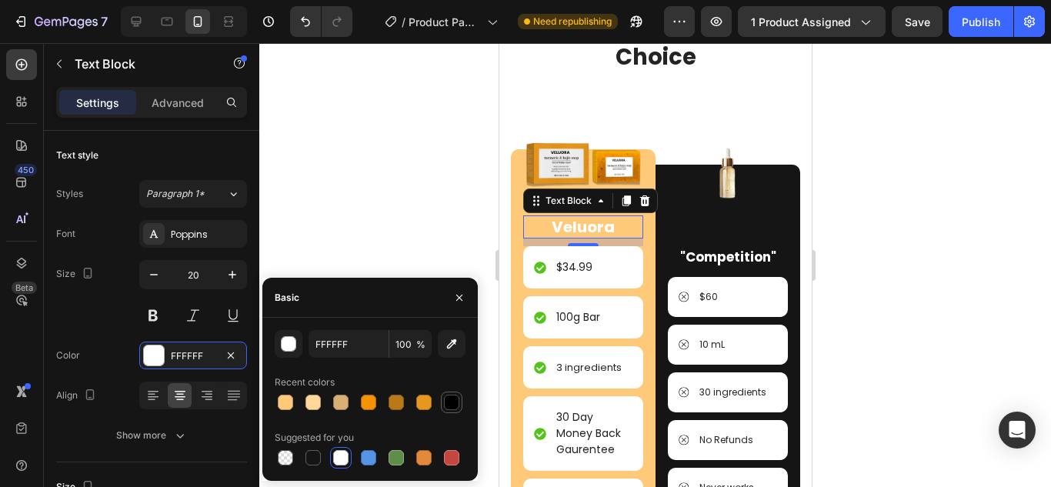
click at [445, 404] on div at bounding box center [451, 402] width 15 height 15
type input "000000"
click at [843, 290] on div at bounding box center [654, 265] width 791 height 444
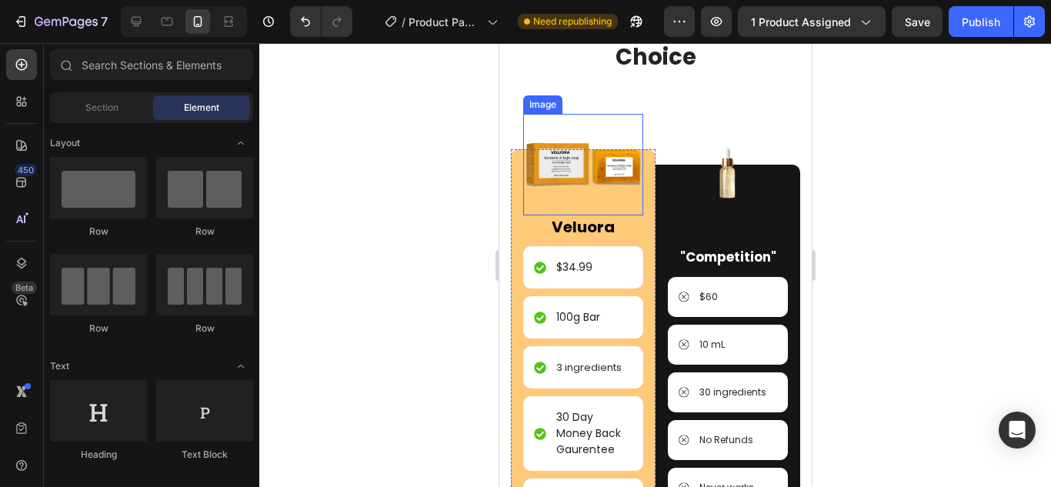
click at [584, 192] on img at bounding box center [582, 165] width 120 height 102
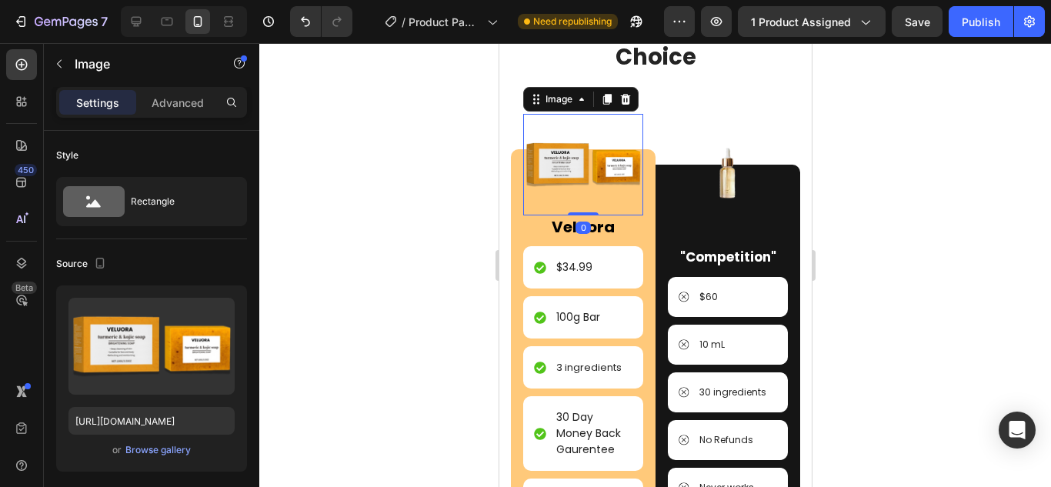
drag, startPoint x: 579, startPoint y: 209, endPoint x: 584, endPoint y: 195, distance: 14.6
click at [584, 195] on div "Image 0" at bounding box center [582, 165] width 120 height 102
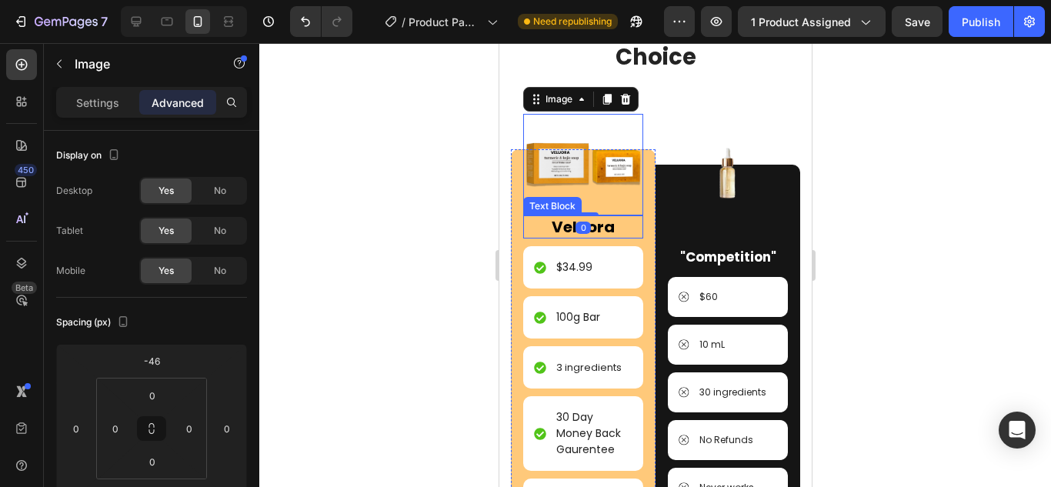
click at [595, 224] on p "Veluora" at bounding box center [582, 227] width 117 height 20
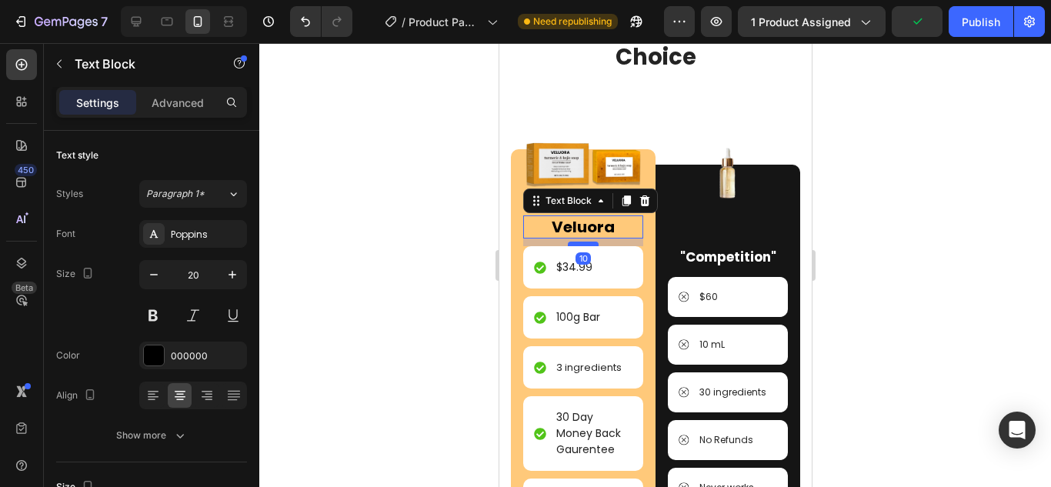
click at [574, 242] on div at bounding box center [582, 244] width 31 height 5
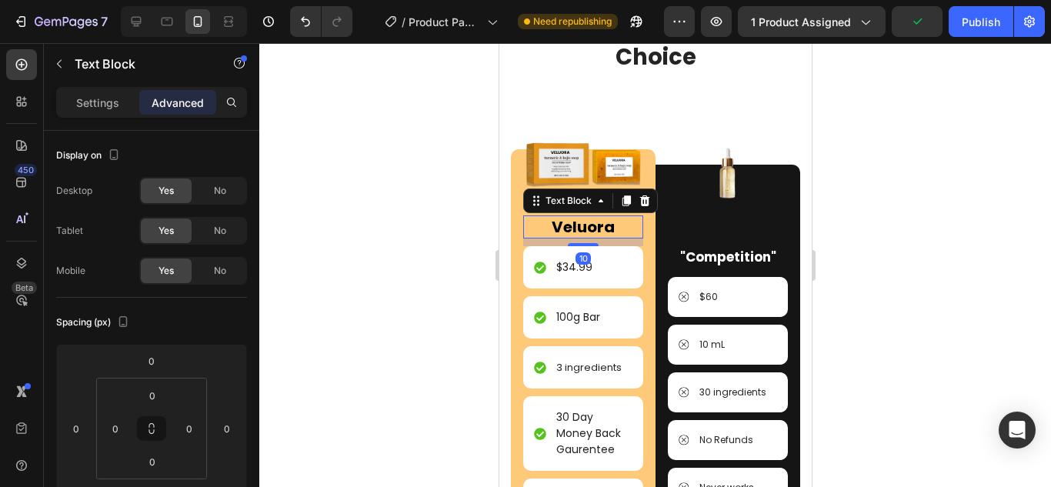
click at [993, 262] on div at bounding box center [654, 265] width 791 height 444
click at [898, 243] on div at bounding box center [654, 265] width 791 height 444
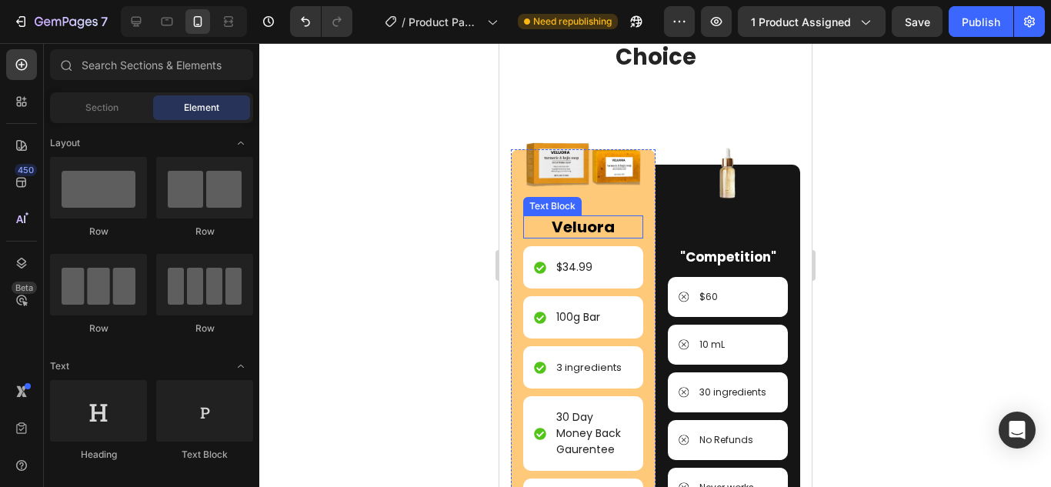
click at [585, 227] on p "Veluora" at bounding box center [582, 227] width 117 height 20
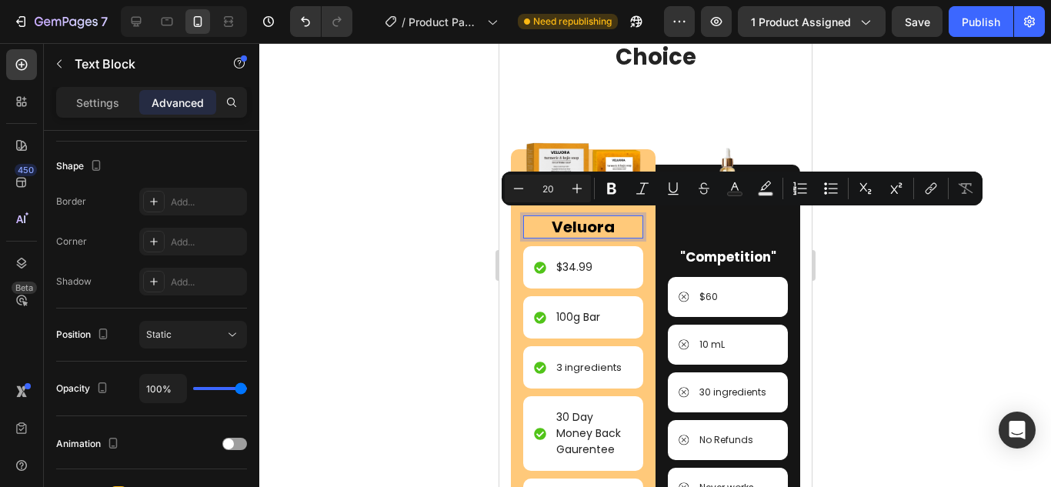
scroll to position [538, 0]
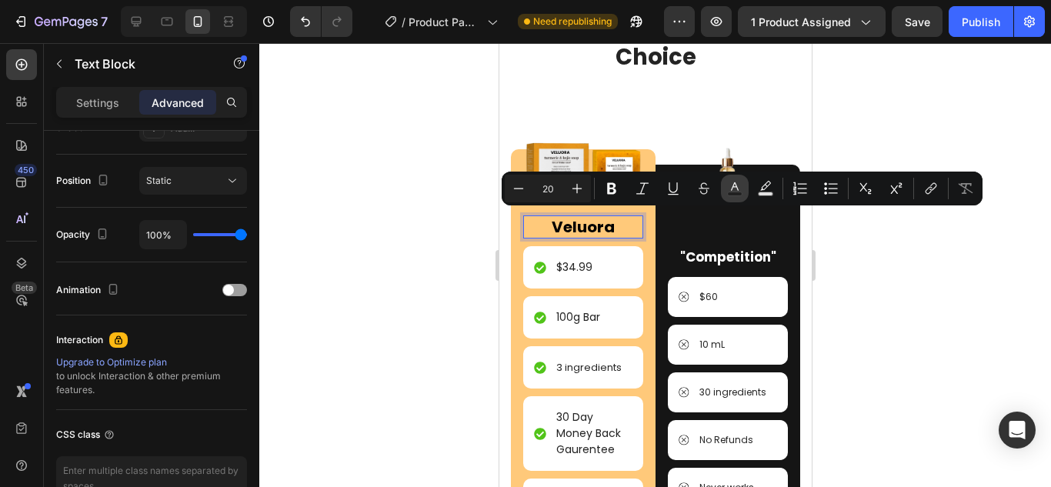
click at [729, 189] on icon "Editor contextual toolbar" at bounding box center [734, 188] width 15 height 15
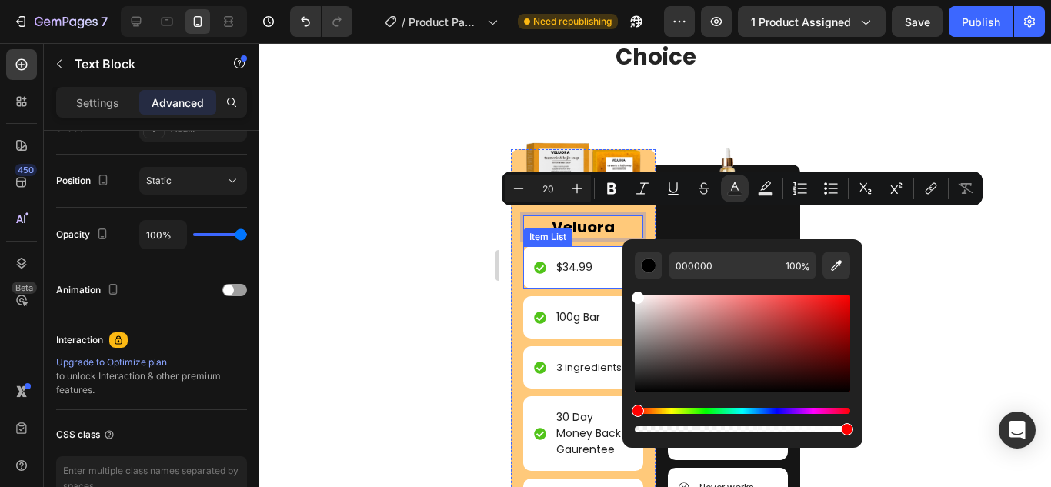
drag, startPoint x: 1143, startPoint y: 375, endPoint x: 1120, endPoint y: 318, distance: 60.7
type input "FFFFFF"
click at [907, 258] on div at bounding box center [654, 265] width 791 height 444
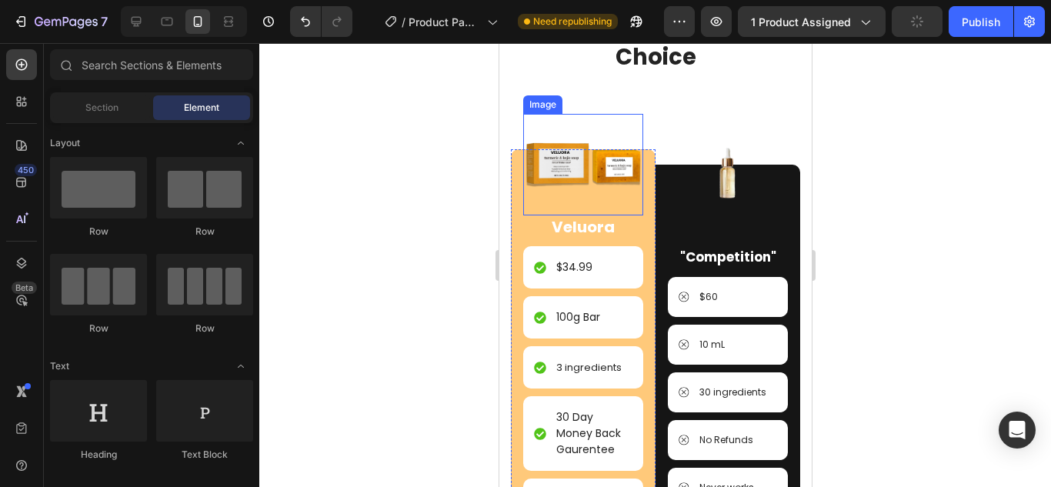
click at [581, 198] on img at bounding box center [582, 165] width 120 height 102
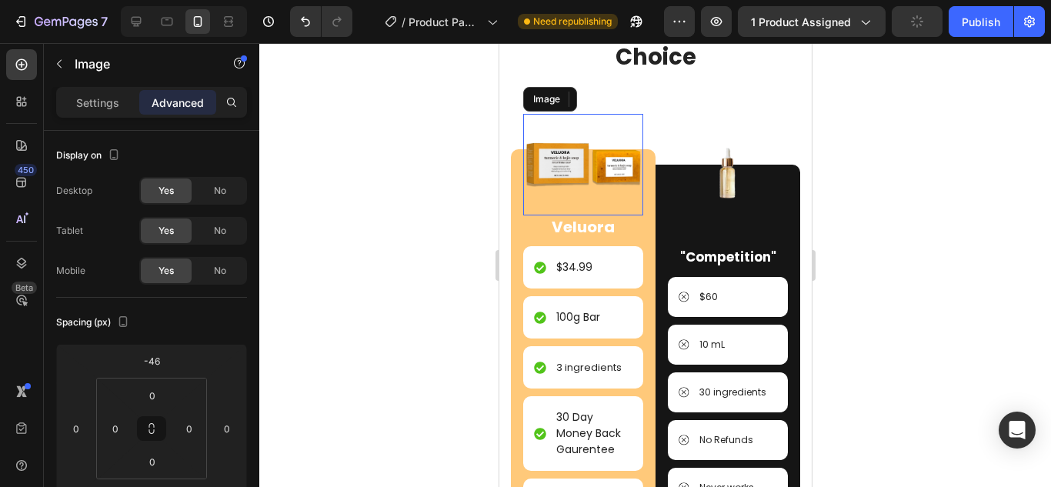
click at [587, 228] on span "Veluora" at bounding box center [582, 227] width 63 height 22
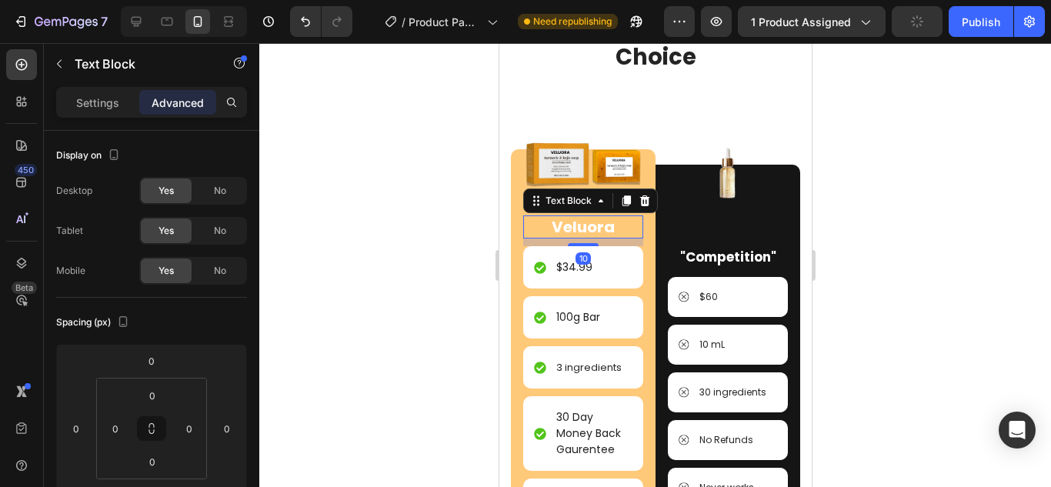
drag, startPoint x: 221, startPoint y: 186, endPoint x: 222, endPoint y: 232, distance: 46.2
click at [866, 272] on div at bounding box center [654, 265] width 791 height 444
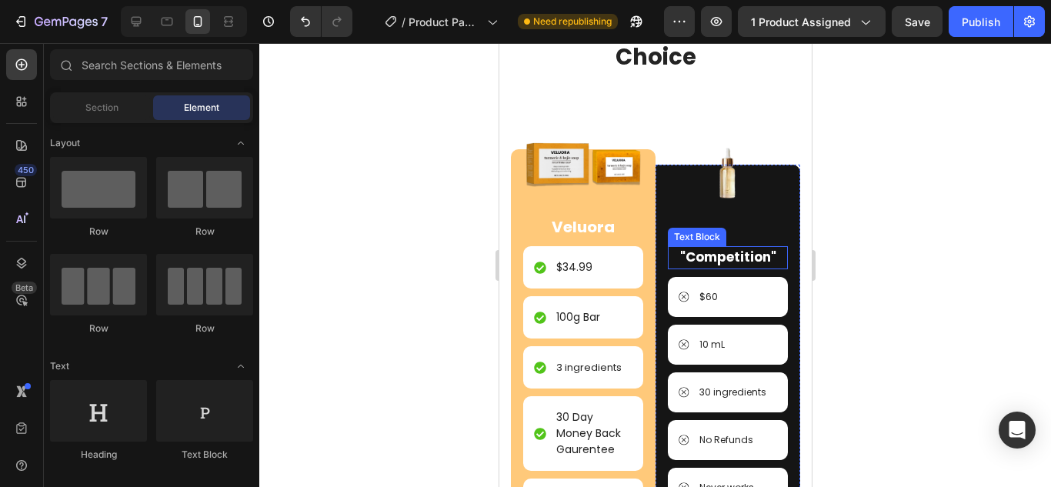
click at [739, 249] on strong ""Competition"" at bounding box center [727, 257] width 96 height 18
click at [741, 251] on strong ""Competition"" at bounding box center [727, 257] width 96 height 18
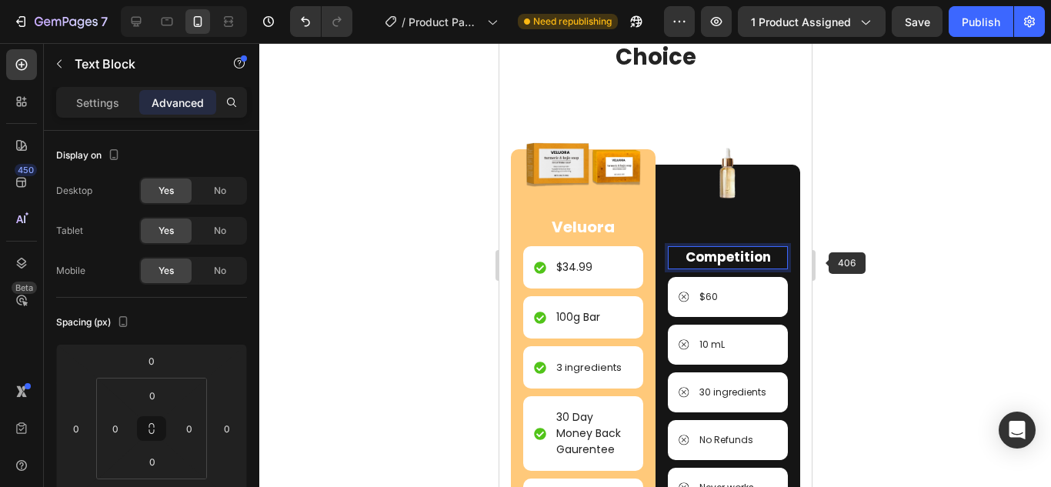
click at [821, 264] on div at bounding box center [654, 265] width 791 height 444
click at [928, 265] on div at bounding box center [654, 265] width 791 height 444
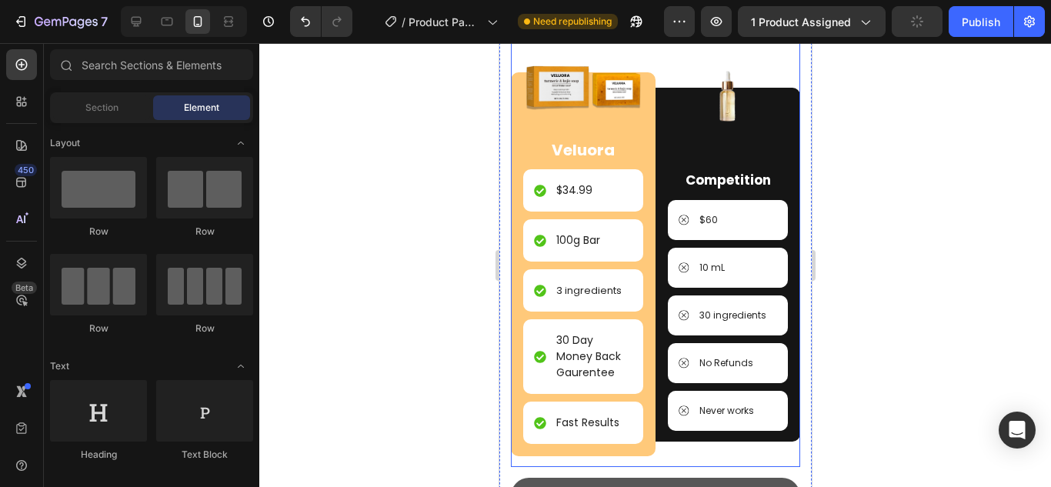
scroll to position [2128, 0]
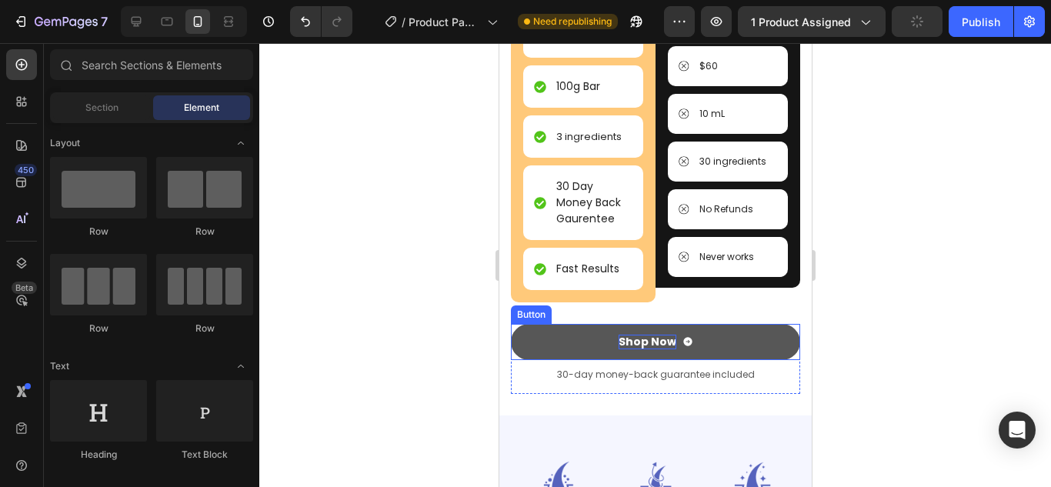
click at [651, 335] on div "Shop Now" at bounding box center [647, 342] width 58 height 14
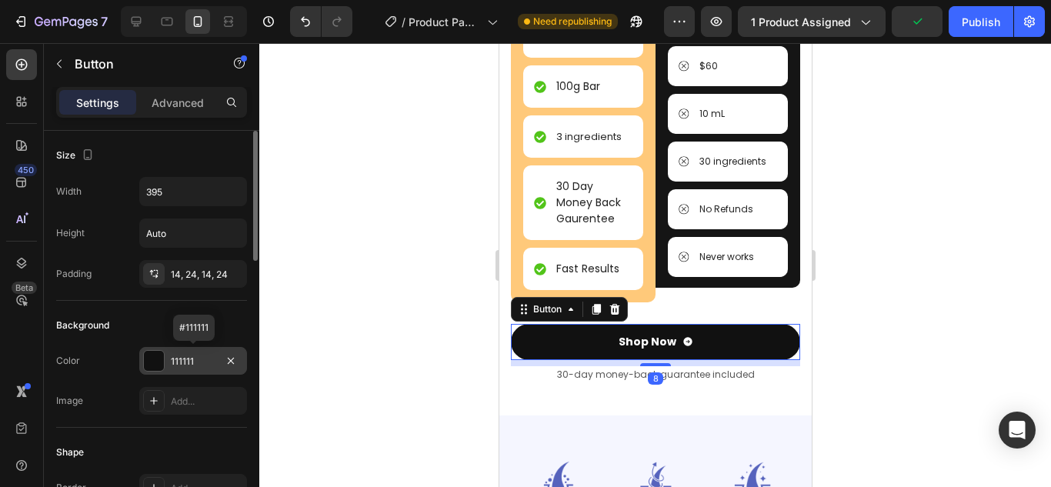
click at [157, 352] on div at bounding box center [154, 361] width 20 height 20
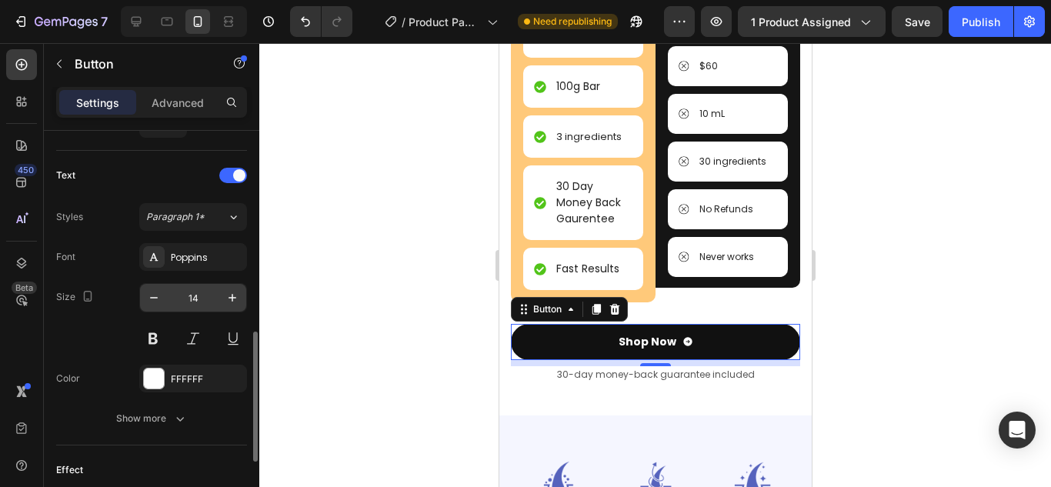
scroll to position [825, 0]
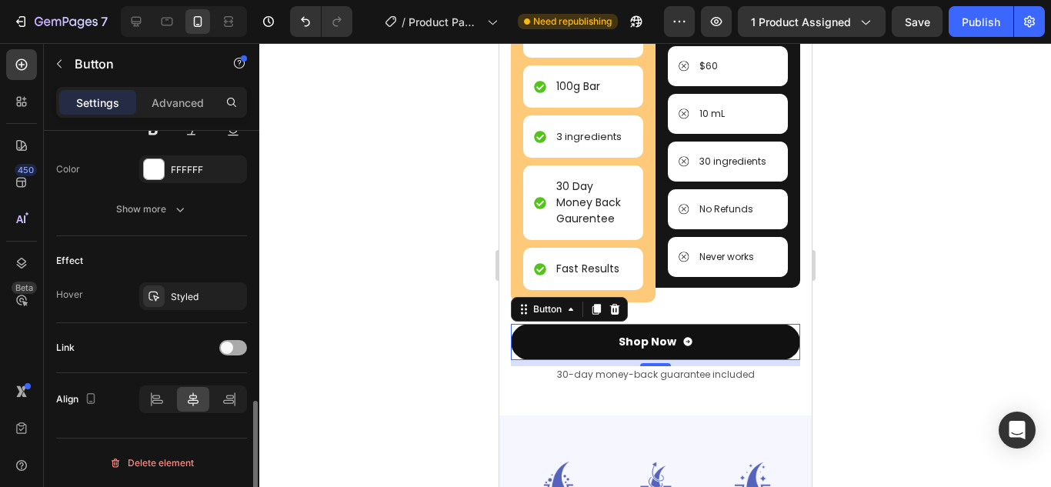
click at [237, 347] on div at bounding box center [233, 347] width 28 height 15
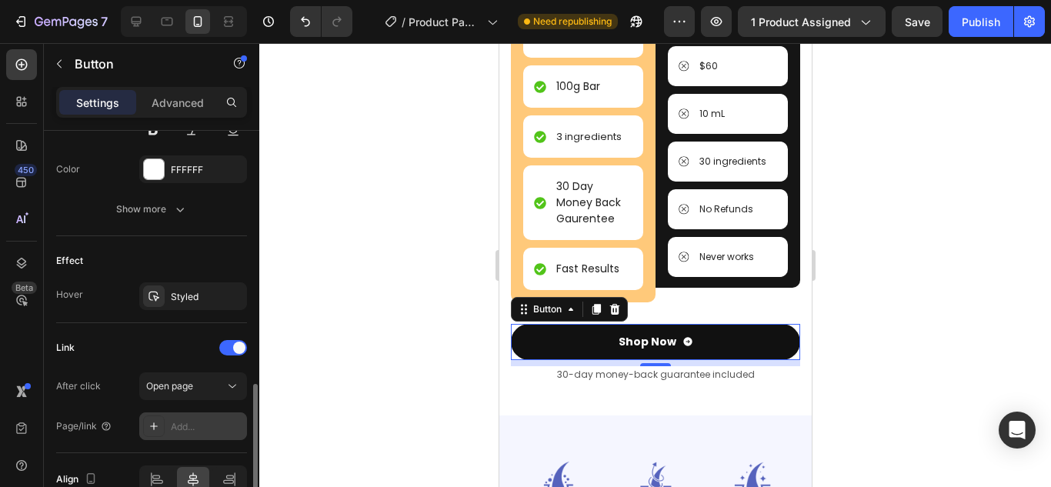
click at [189, 415] on div "Add..." at bounding box center [193, 426] width 108 height 28
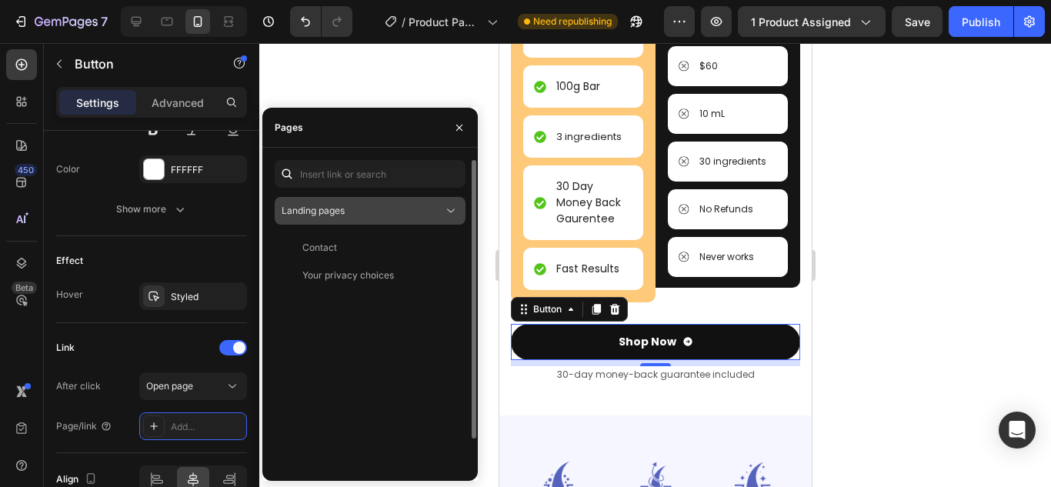
click at [356, 207] on div "Landing pages" at bounding box center [363, 211] width 162 height 14
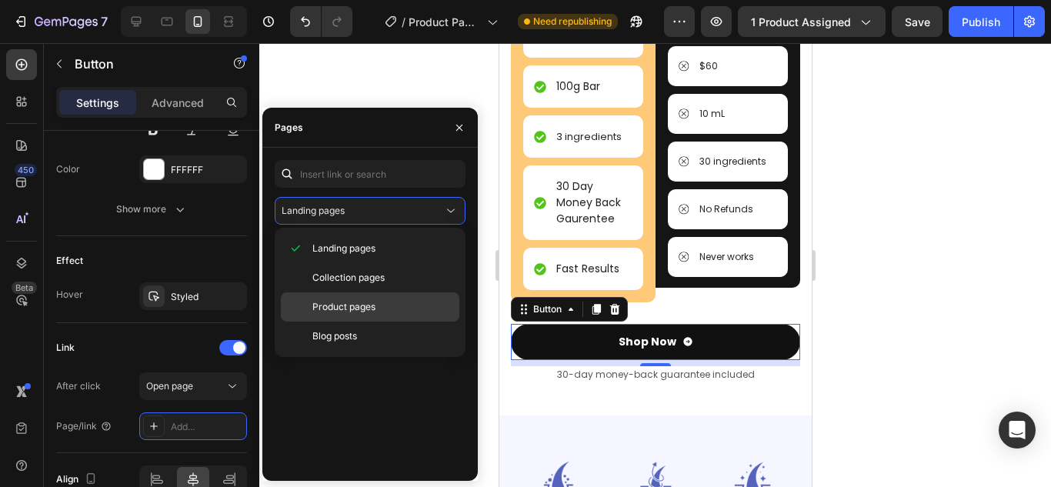
click at [347, 322] on div "Product pages" at bounding box center [370, 336] width 178 height 29
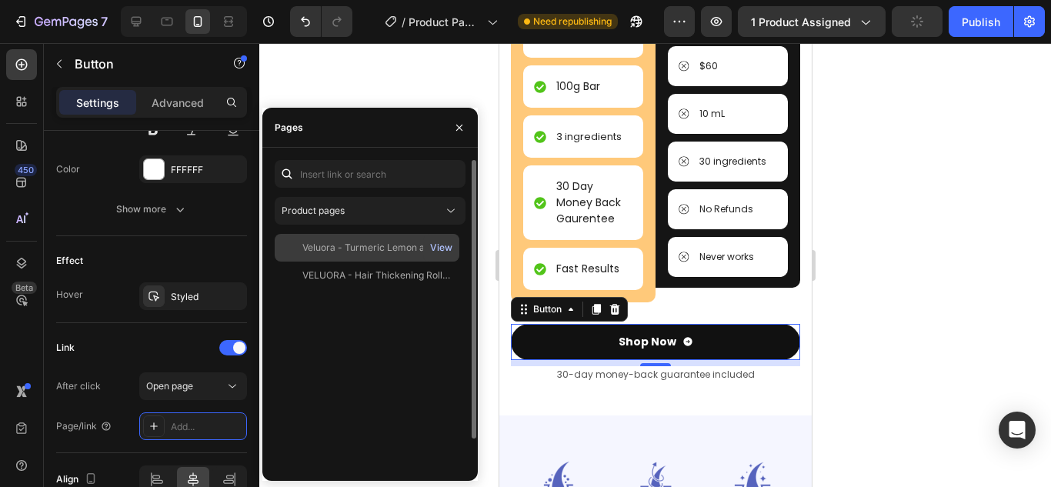
click at [434, 245] on div "View" at bounding box center [441, 248] width 22 height 14
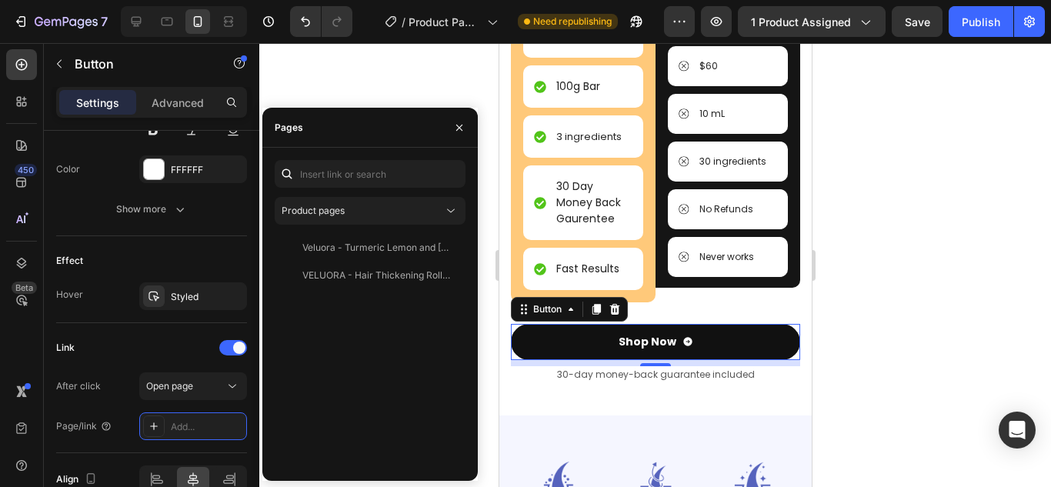
click at [854, 325] on div at bounding box center [654, 265] width 791 height 444
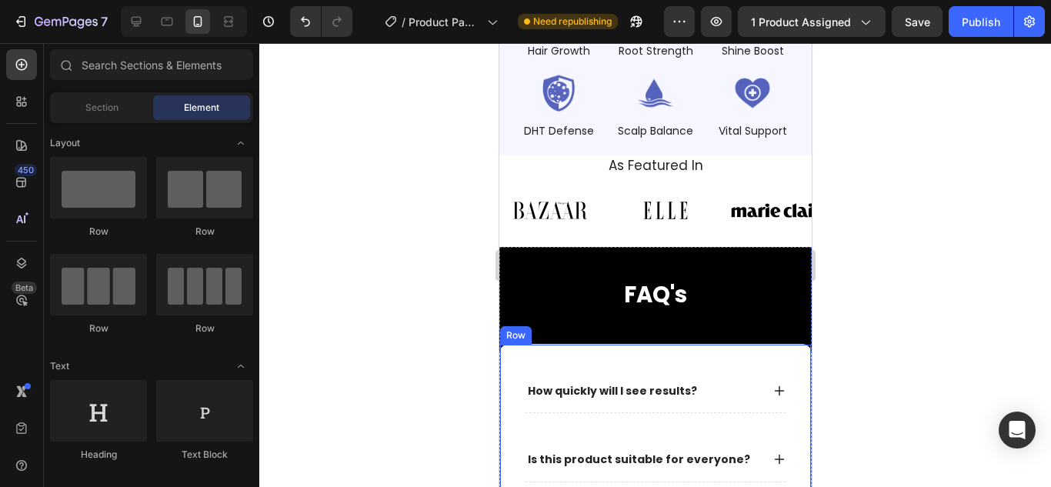
scroll to position [2436, 0]
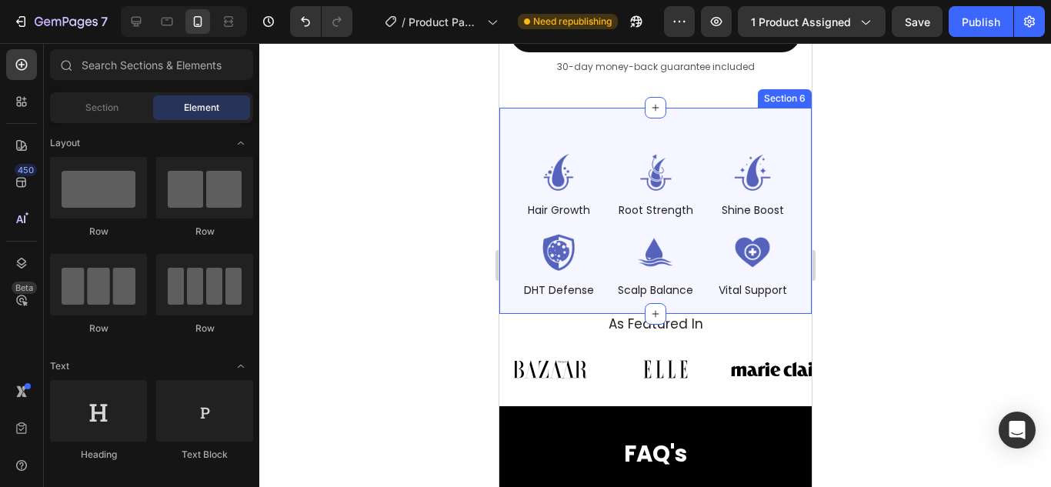
click at [508, 293] on div "Image Hair Growth Text Block Image Root Strength Text Block Image Shine Boost T…" at bounding box center [654, 211] width 312 height 206
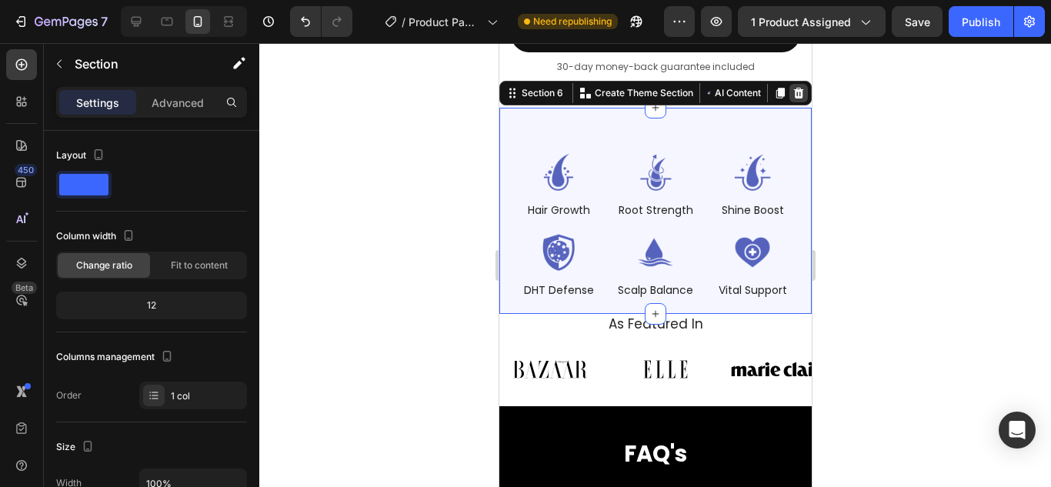
click at [791, 89] on icon at bounding box center [797, 93] width 12 height 12
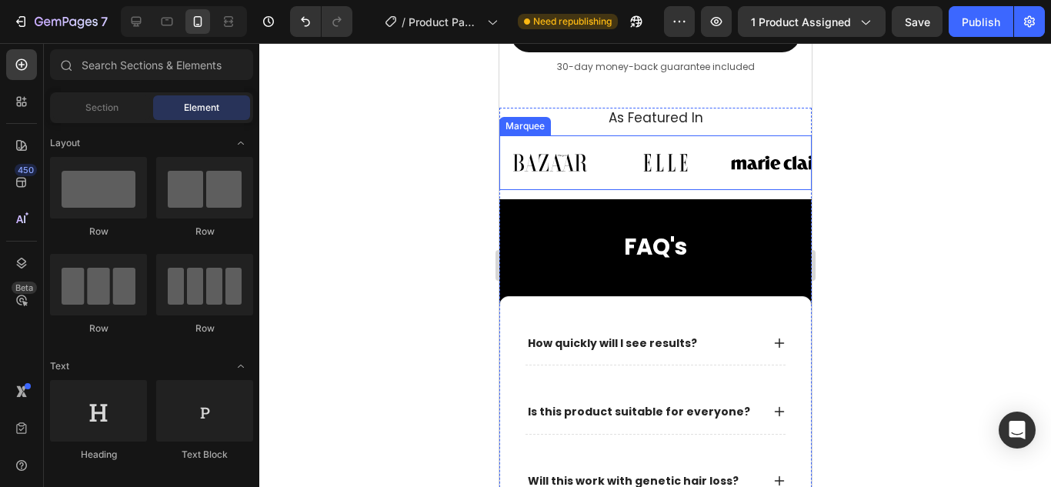
click at [585, 180] on div "Image Image Image Image Image Image Image Image Image Image Image Image Marquee" at bounding box center [654, 162] width 312 height 55
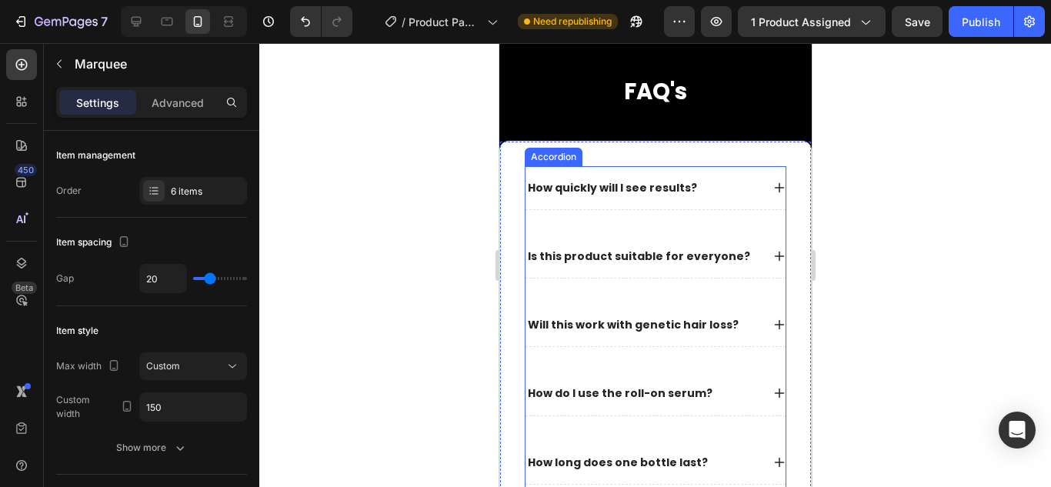
scroll to position [3769, 0]
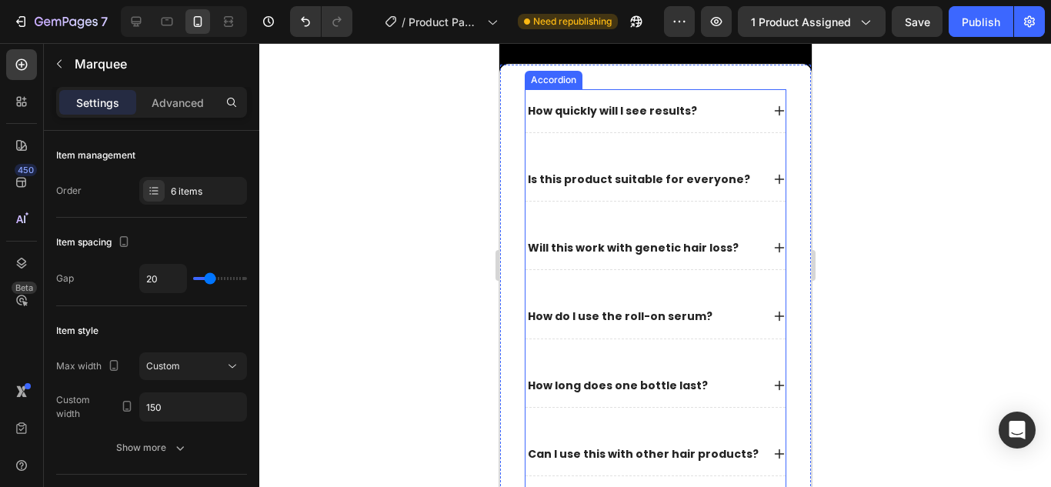
click at [546, 92] on div "How quickly will I see results? Is this product suitable for everyone? Will thi…" at bounding box center [655, 441] width 262 height 704
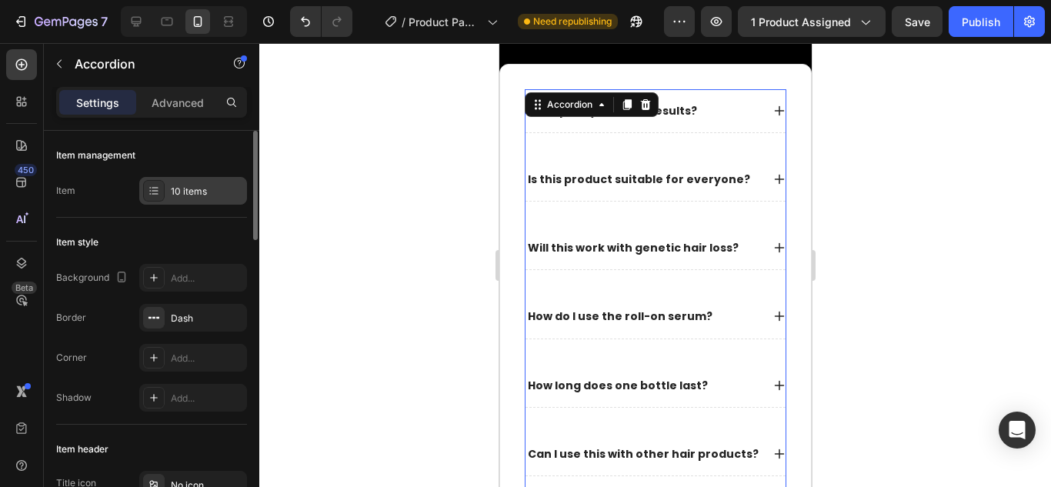
click at [210, 188] on div "10 items" at bounding box center [207, 192] width 72 height 14
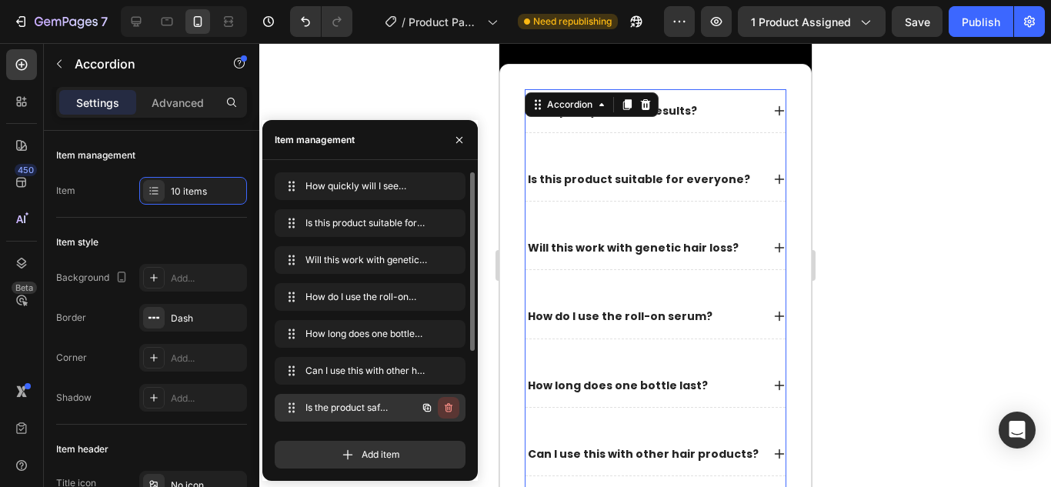
click at [442, 408] on icon "button" at bounding box center [448, 408] width 12 height 12
click at [443, 407] on div "Delete" at bounding box center [438, 408] width 28 height 14
click at [450, 400] on button "button" at bounding box center [449, 408] width 22 height 22
click at [450, 400] on button "Delete" at bounding box center [438, 408] width 42 height 22
click at [450, 400] on button "button" at bounding box center [449, 408] width 22 height 22
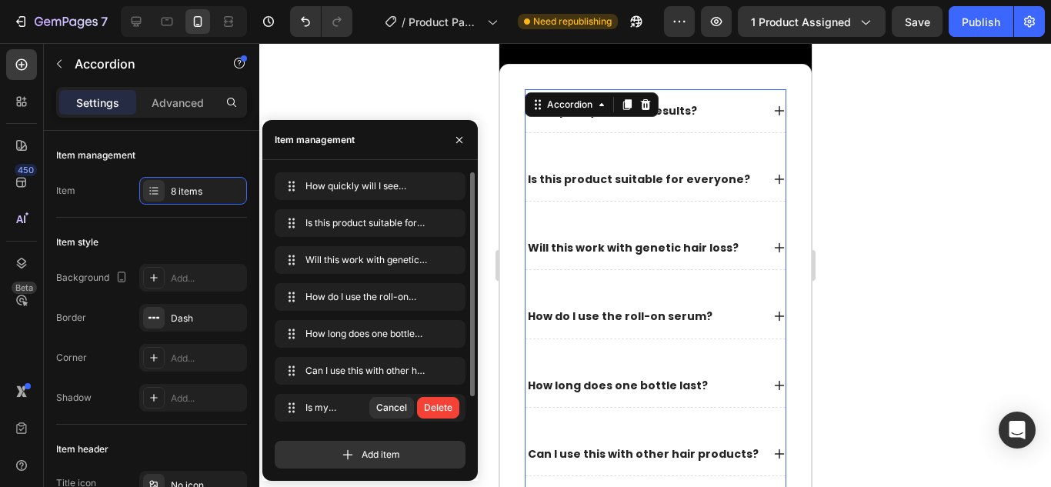
click at [450, 400] on button "Delete" at bounding box center [438, 408] width 42 height 22
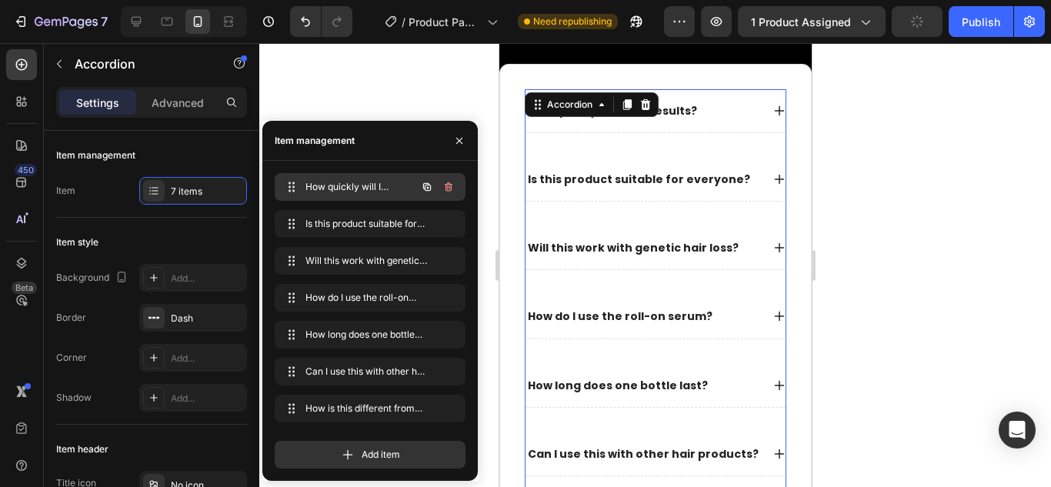
click at [318, 178] on div "How quickly will I see results? How quickly will I see results?" at bounding box center [348, 187] width 135 height 22
click at [329, 185] on span "How quickly will I see results?" at bounding box center [348, 187] width 87 height 14
click at [350, 185] on span "How quickly will I see results?" at bounding box center [359, 187] width 114 height 14
click at [681, 118] on p "How quickly will I see results?" at bounding box center [611, 111] width 169 height 14
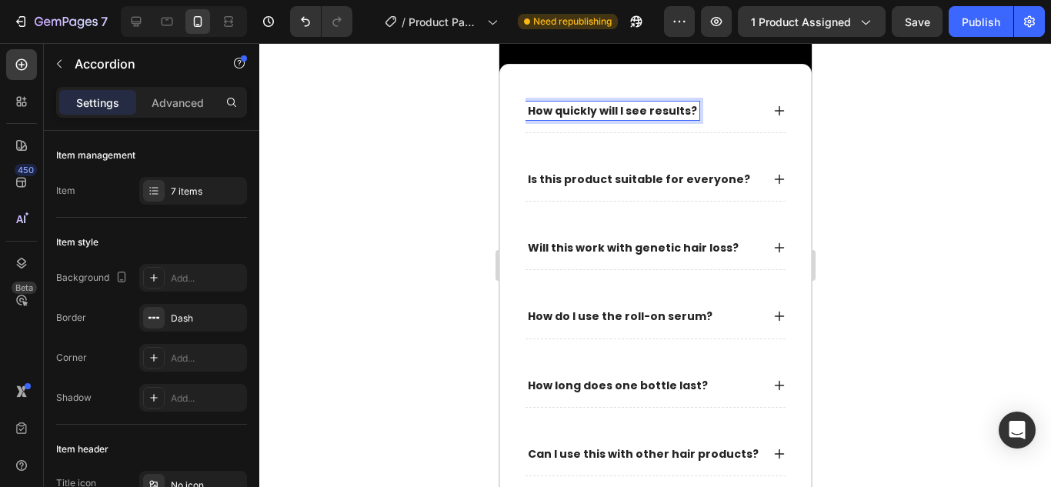
click at [780, 106] on div "How quickly will I see results? Is this product suitable for everyone? Will thi…" at bounding box center [654, 324] width 312 height 521
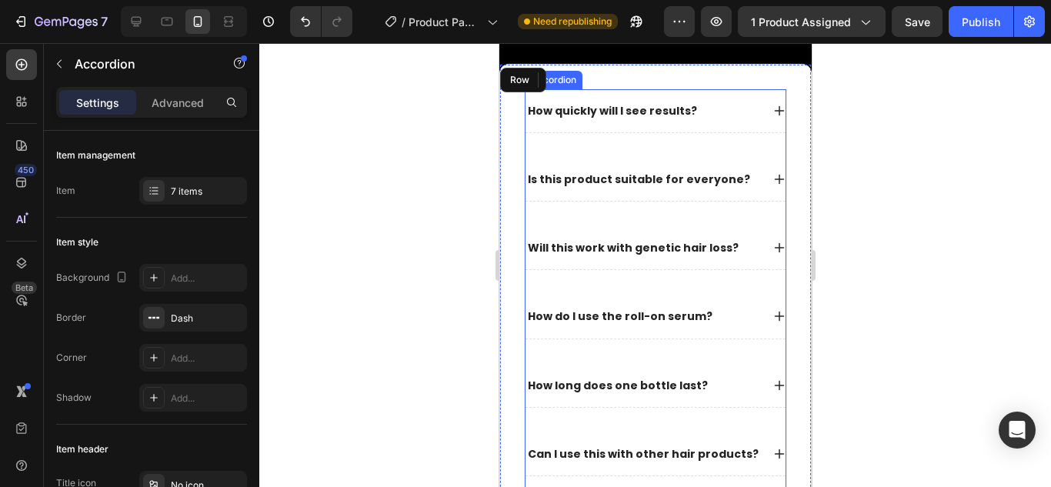
click at [774, 111] on icon at bounding box center [779, 111] width 10 height 10
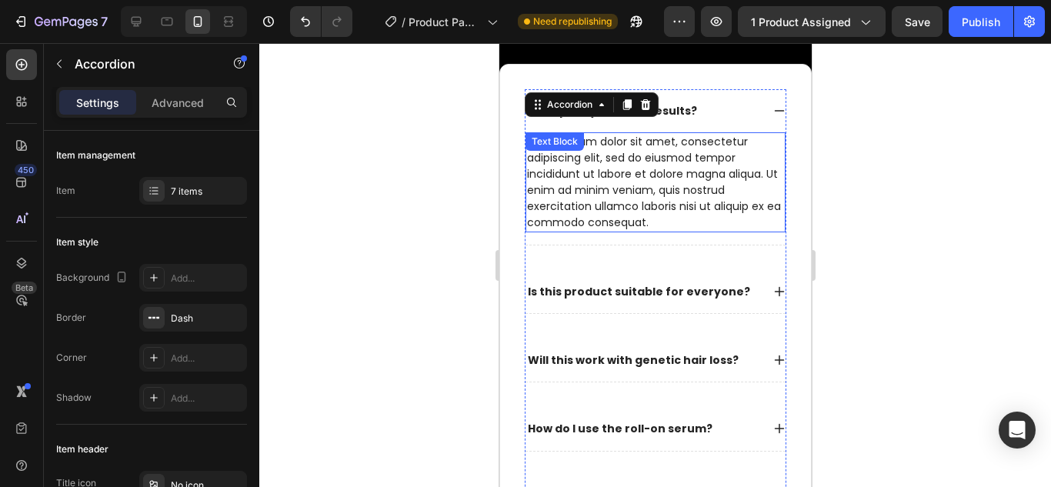
click at [671, 168] on div "Lorem ipsum dolor sit amet, consectetur adipiscing elit, sed do eiusmod tempor …" at bounding box center [655, 182] width 260 height 100
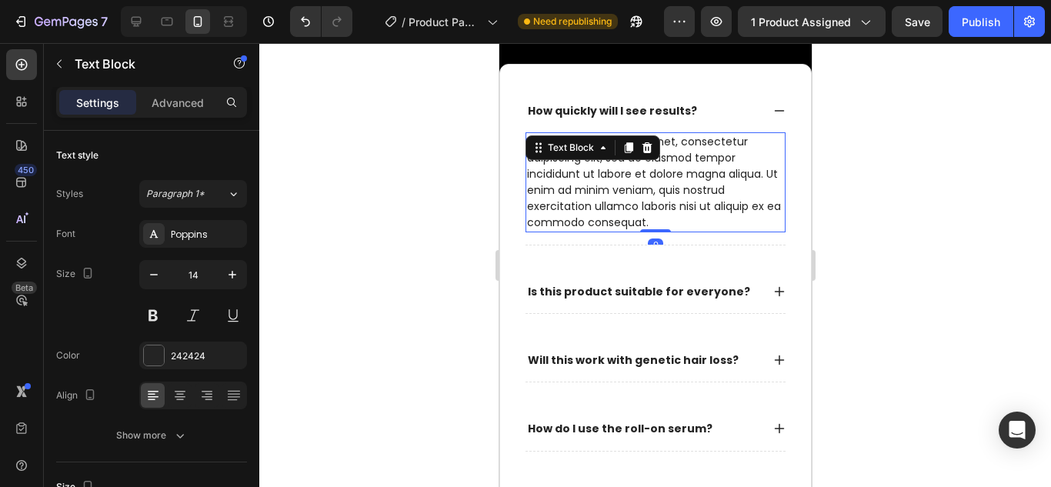
click at [625, 168] on div "Lorem ipsum dolor sit amet, consectetur adipiscing elit, sed do eiusmod tempor …" at bounding box center [655, 182] width 260 height 100
click at [625, 168] on p "Lorem ipsum dolor sit amet, consectetur adipiscing elit, sed do eiusmod tempor …" at bounding box center [654, 182] width 257 height 97
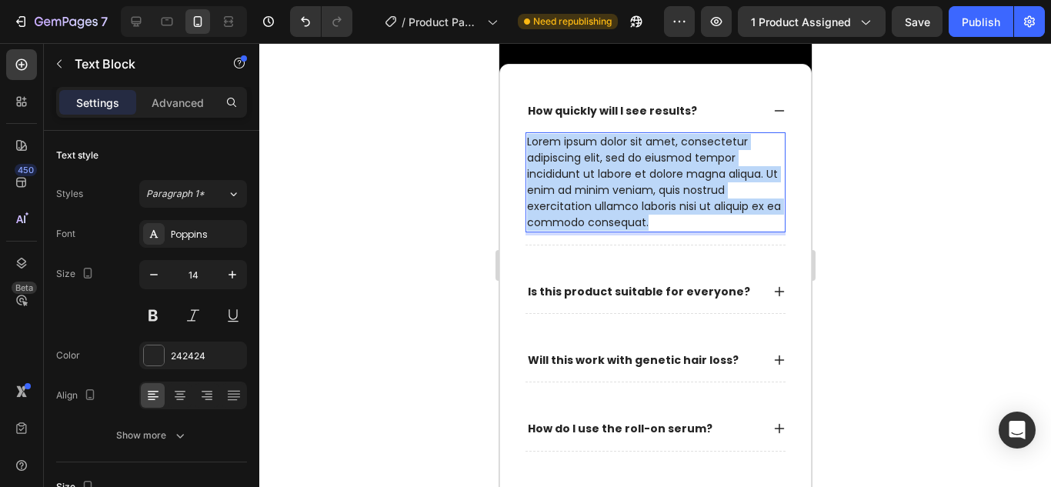
click at [625, 168] on p "Lorem ipsum dolor sit amet, consectetur adipiscing elit, sed do eiusmod tempor …" at bounding box center [654, 182] width 257 height 97
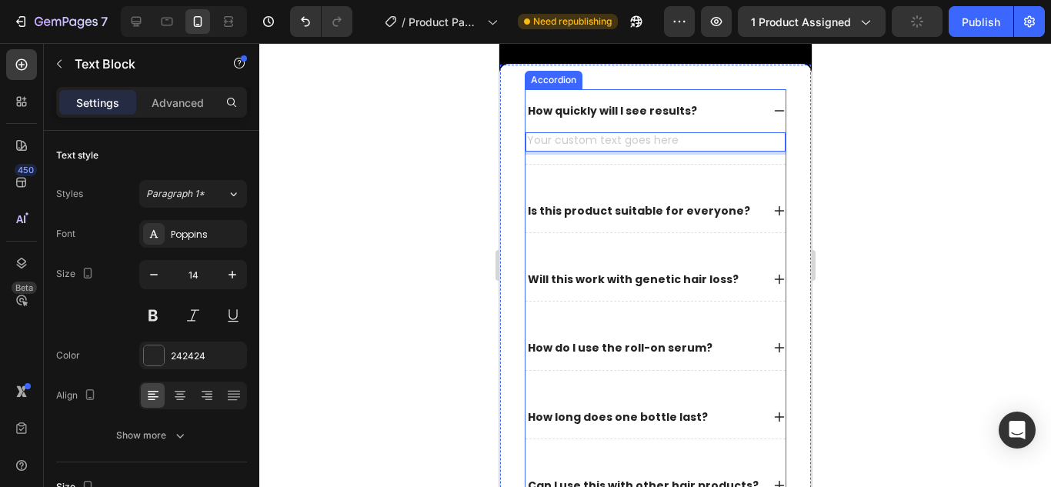
click at [595, 114] on div "How quickly will I see results? Text Block 0 Is this product suitable for every…" at bounding box center [655, 339] width 262 height 501
click at [581, 89] on div "Accordion" at bounding box center [553, 80] width 58 height 18
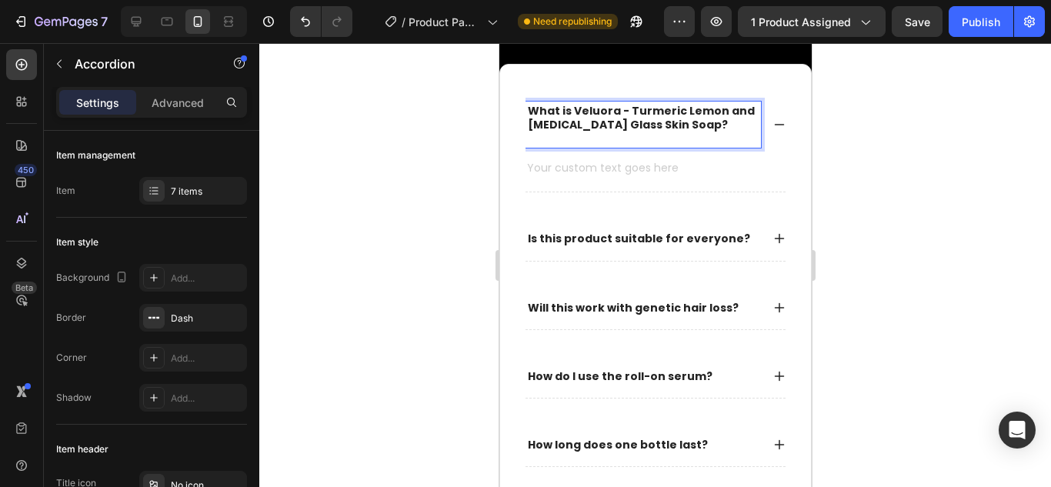
click at [595, 159] on div "What is Veluora - Turmeric Lemon and Kojic Acid Glass Skin Soap?" at bounding box center [655, 125] width 260 height 72
click at [591, 164] on div "Rich Text Editor. Editing area: main" at bounding box center [655, 169] width 260 height 19
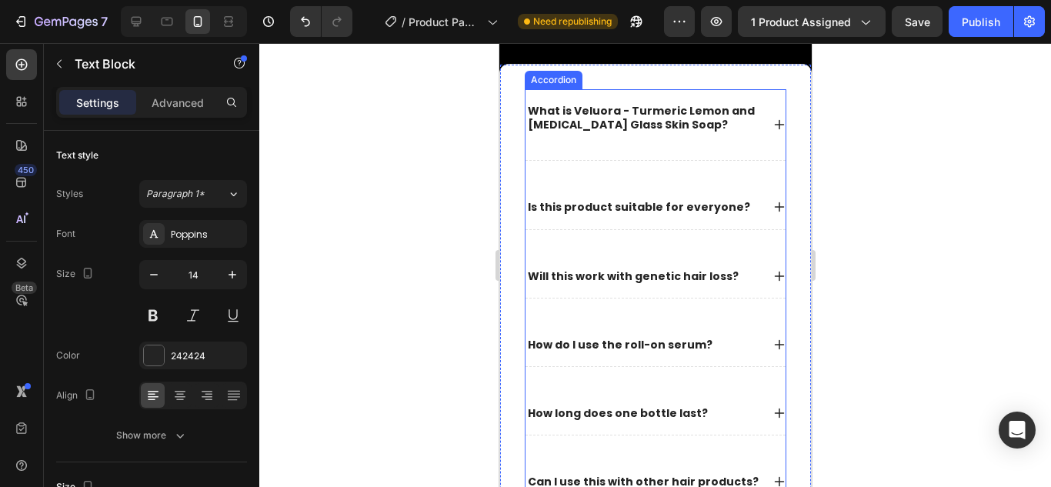
click at [637, 146] on div "What is Veluora - Turmeric Lemon and Kojic Acid Glass Skin Soap?" at bounding box center [642, 125] width 235 height 47
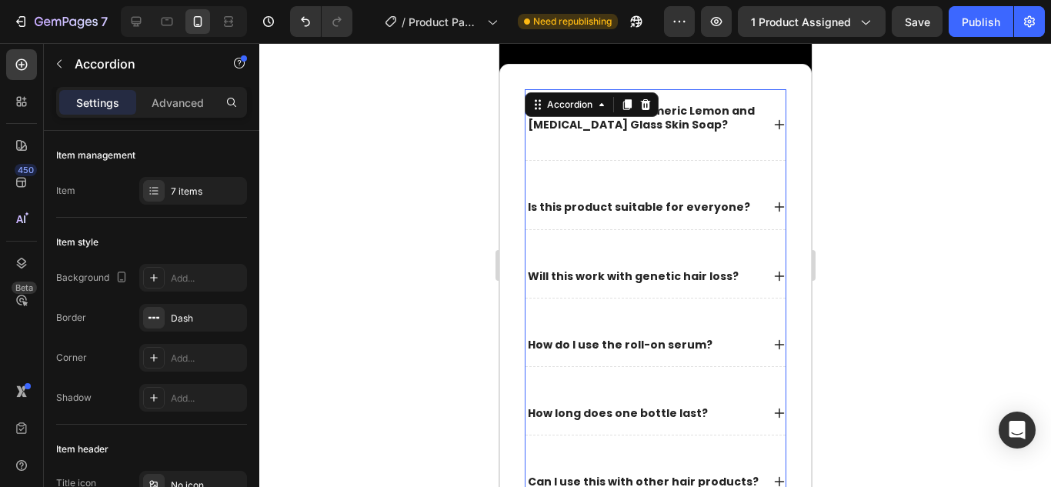
click at [772, 125] on icon at bounding box center [778, 124] width 12 height 12
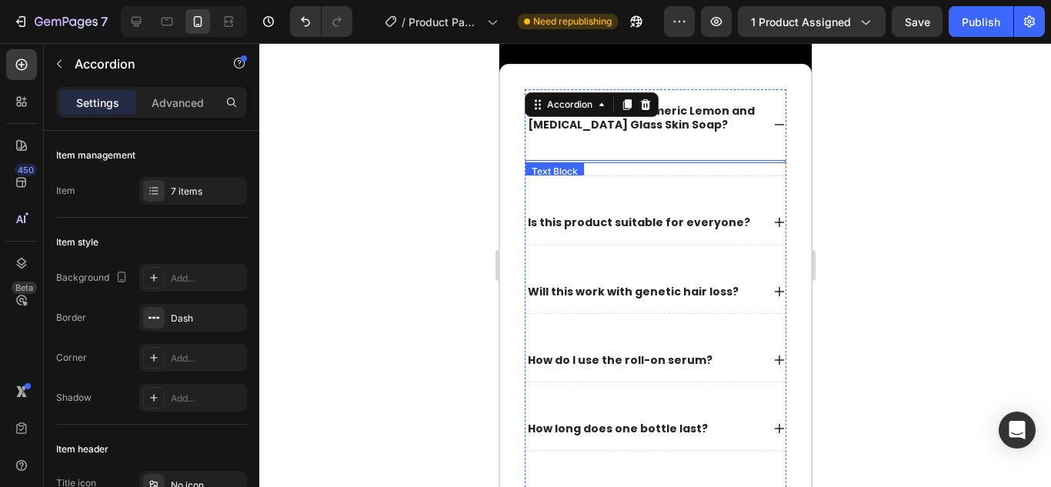
click at [665, 160] on div at bounding box center [655, 161] width 260 height 3
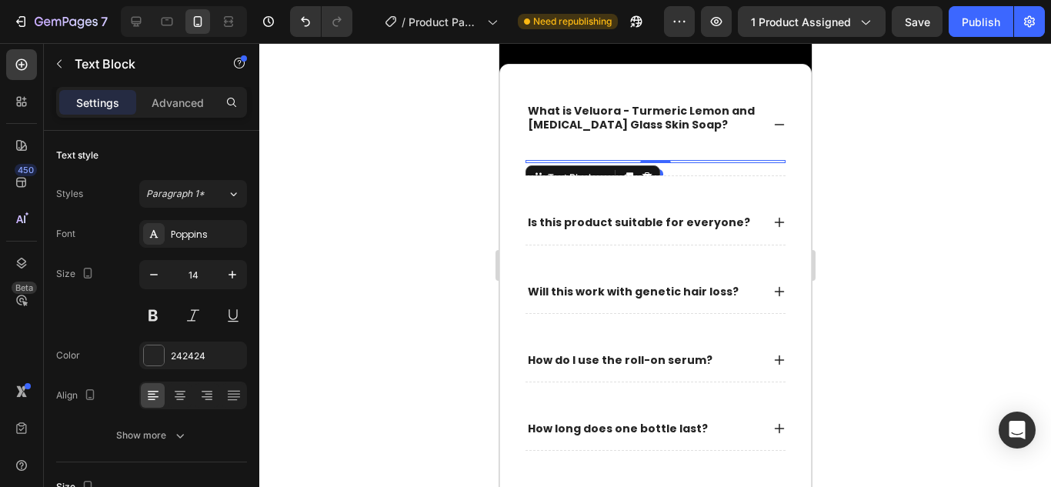
click at [609, 161] on div at bounding box center [655, 161] width 260 height 3
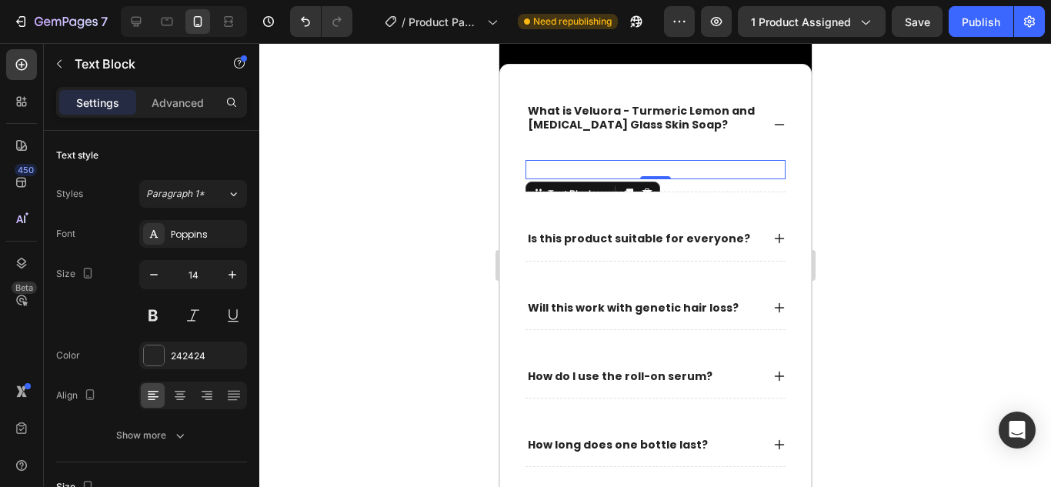
click at [609, 161] on div "Rich Text Editor. Editing area: main" at bounding box center [655, 169] width 260 height 19
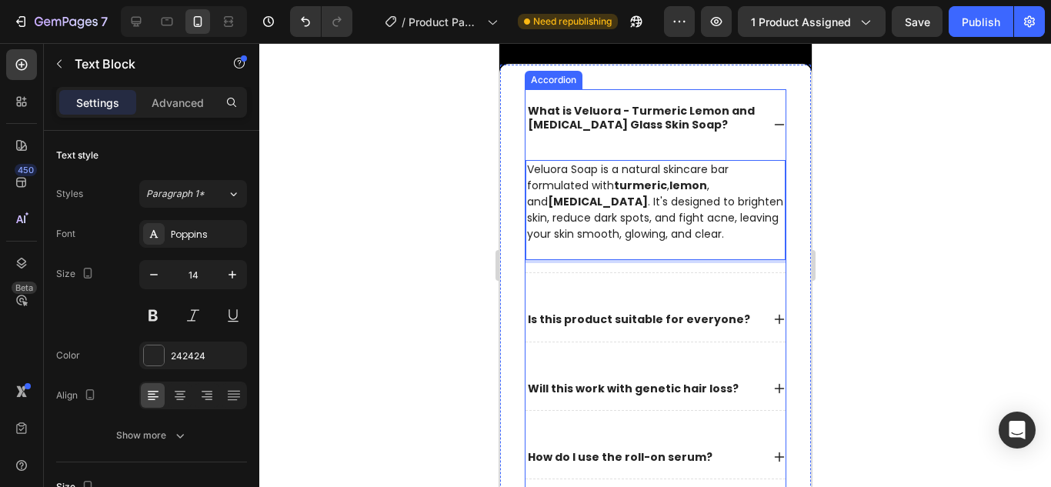
click at [593, 314] on strong "Is this product suitable for everyone?" at bounding box center [638, 319] width 222 height 15
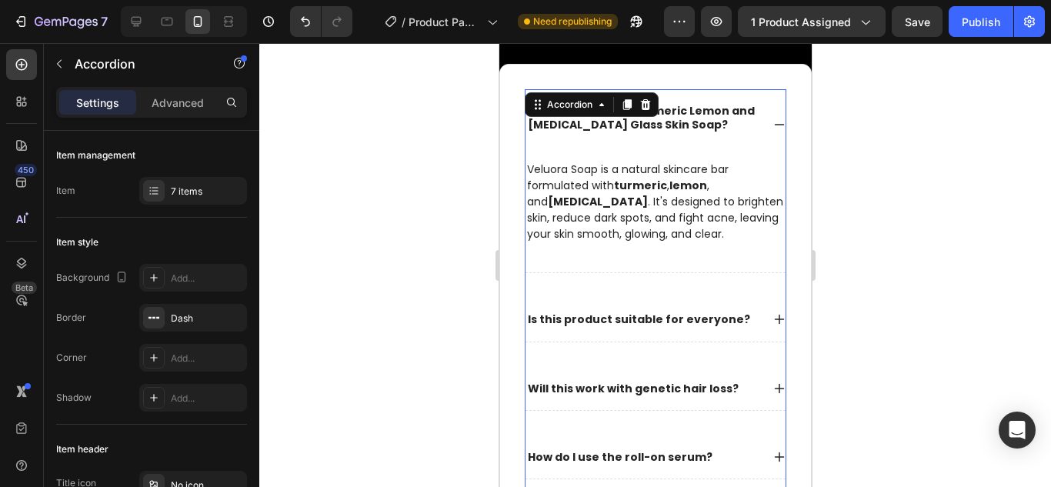
click at [593, 314] on div "Is this product suitable for everyone?" at bounding box center [655, 319] width 260 height 43
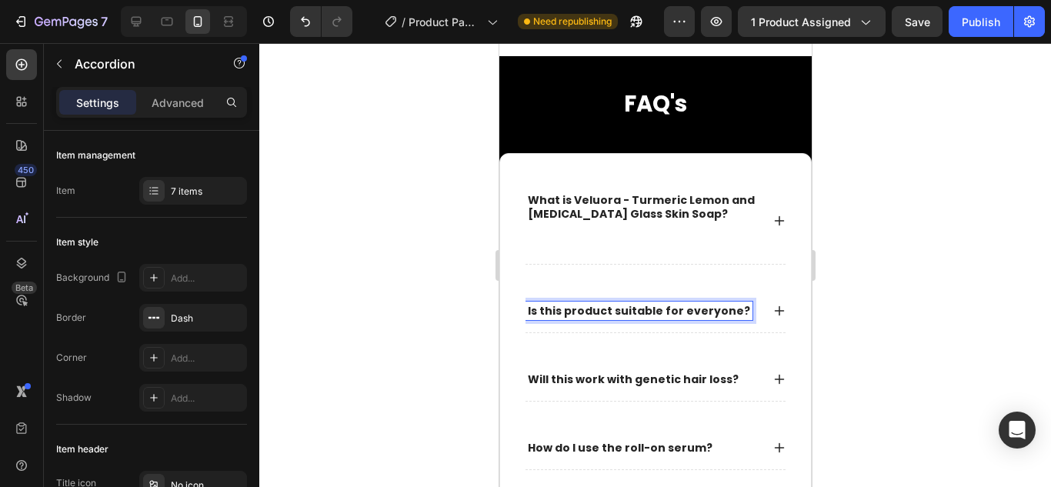
scroll to position [3667, 0]
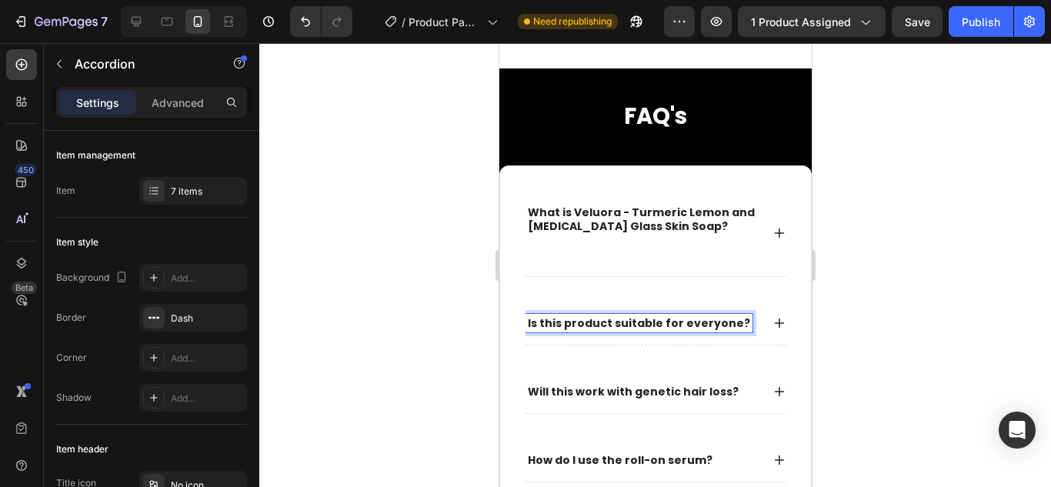
click at [598, 320] on strong "Is this product suitable for everyone?" at bounding box center [638, 322] width 222 height 15
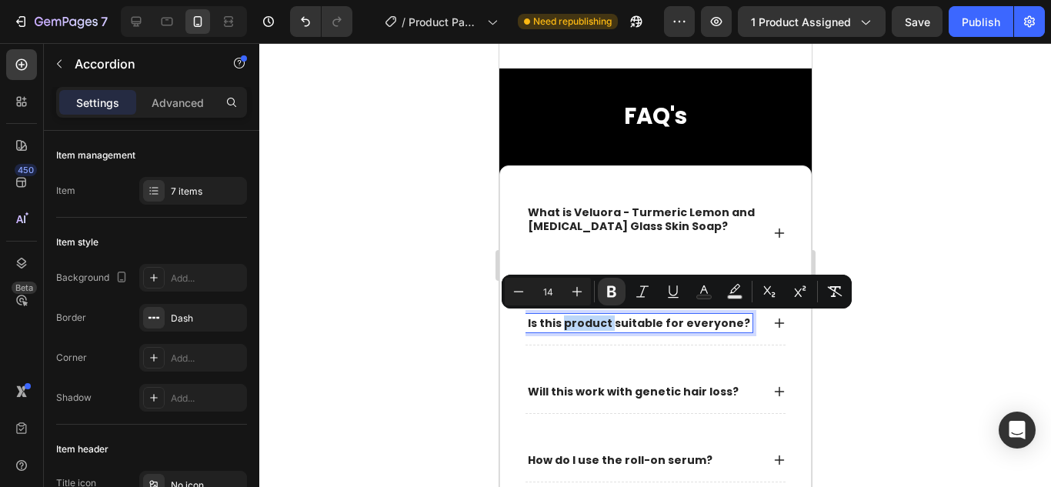
click at [598, 320] on strong "Is this product suitable for everyone?" at bounding box center [638, 322] width 222 height 15
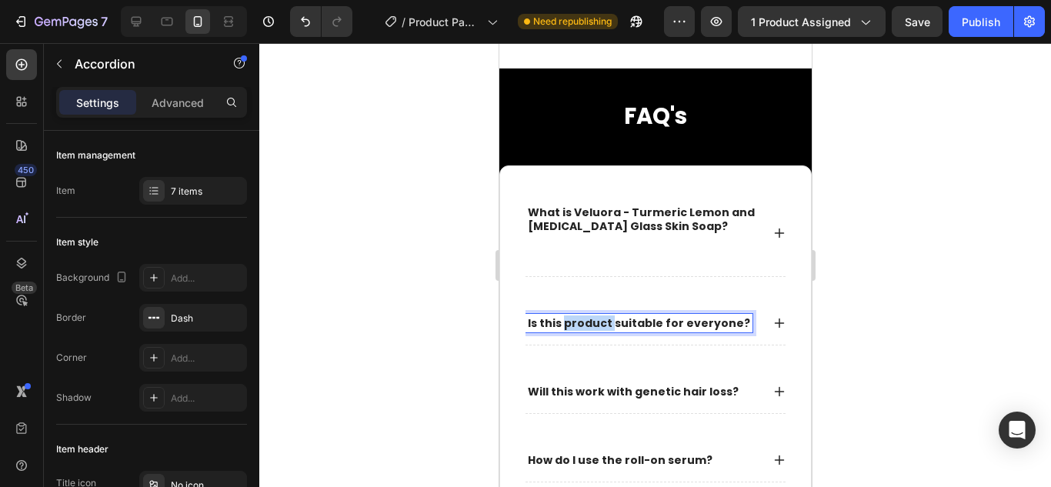
click at [598, 320] on strong "Is this product suitable for everyone?" at bounding box center [638, 322] width 222 height 15
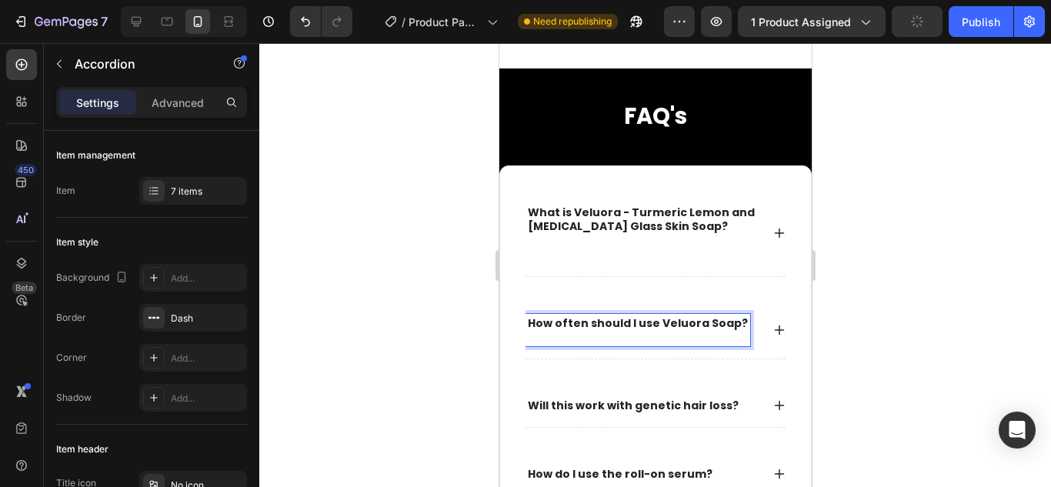
click at [617, 350] on div "How often should I use Veluora Soap?" at bounding box center [655, 330] width 260 height 57
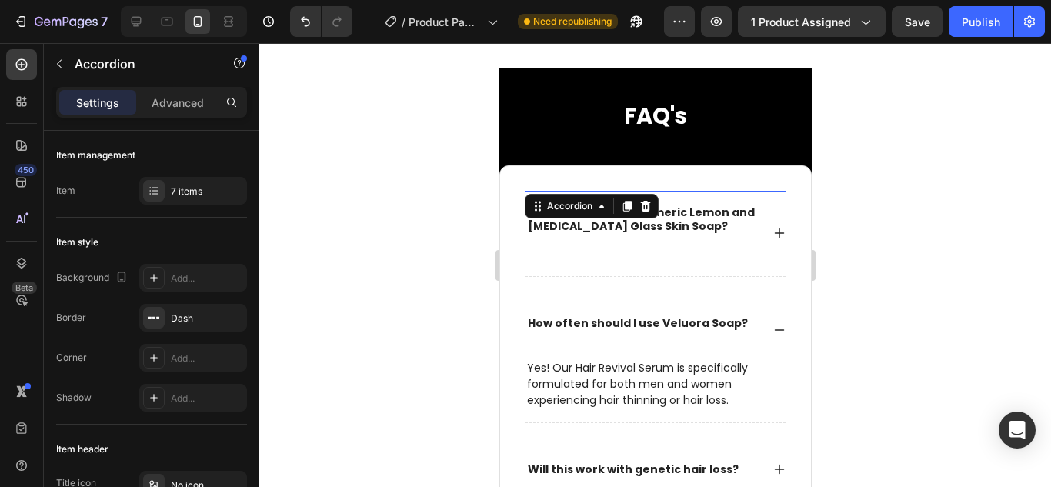
click at [574, 342] on p "How often should I use Veluora Soap?" at bounding box center [637, 330] width 220 height 28
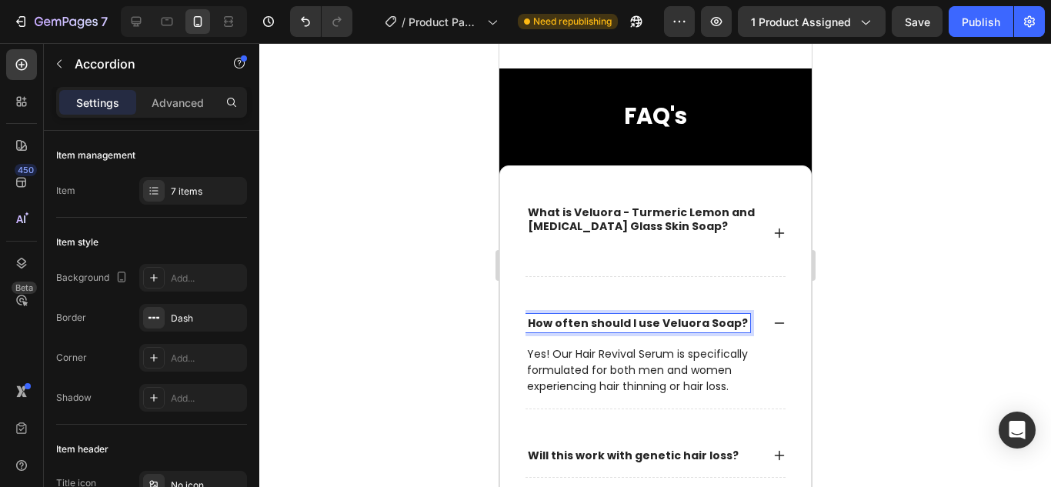
click at [585, 224] on strong "What is Veluora - Turmeric Lemon and Kojic Acid Glass Skin Soap?" at bounding box center [640, 219] width 227 height 29
click at [546, 248] on p "What is Veluora - Turmeric Lemon and Kojic Acid Glass Skin Soap?" at bounding box center [642, 233] width 231 height 56
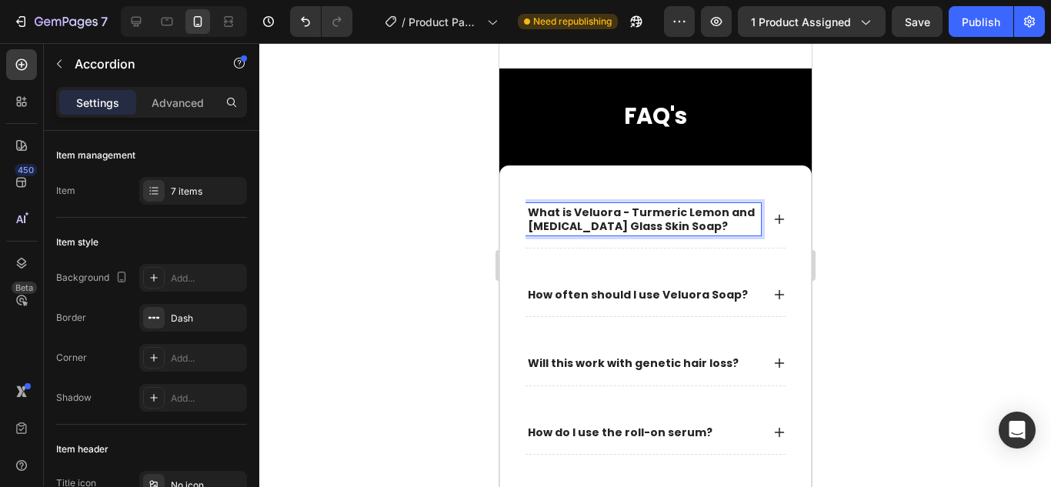
click at [670, 293] on strong "How often should I use Veluora Soap?" at bounding box center [637, 294] width 220 height 15
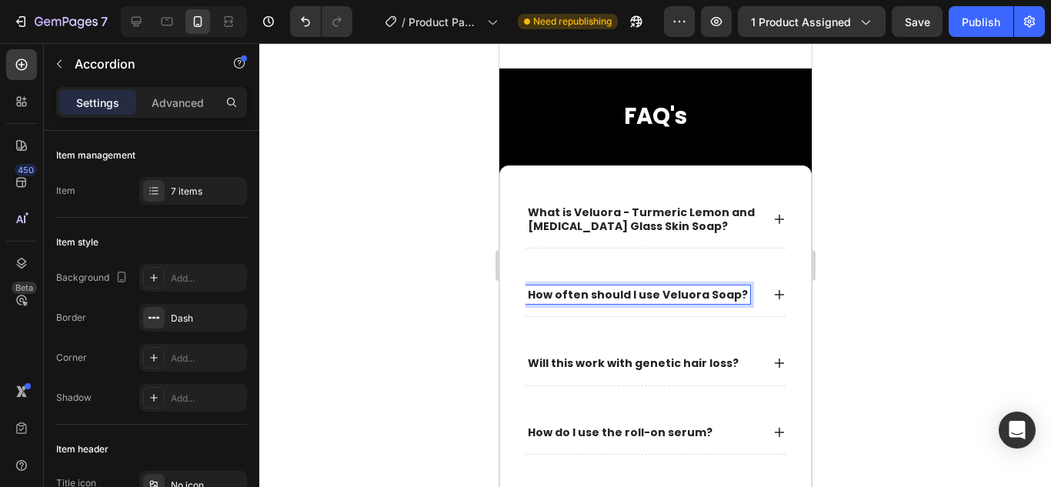
click at [772, 294] on icon at bounding box center [778, 294] width 12 height 12
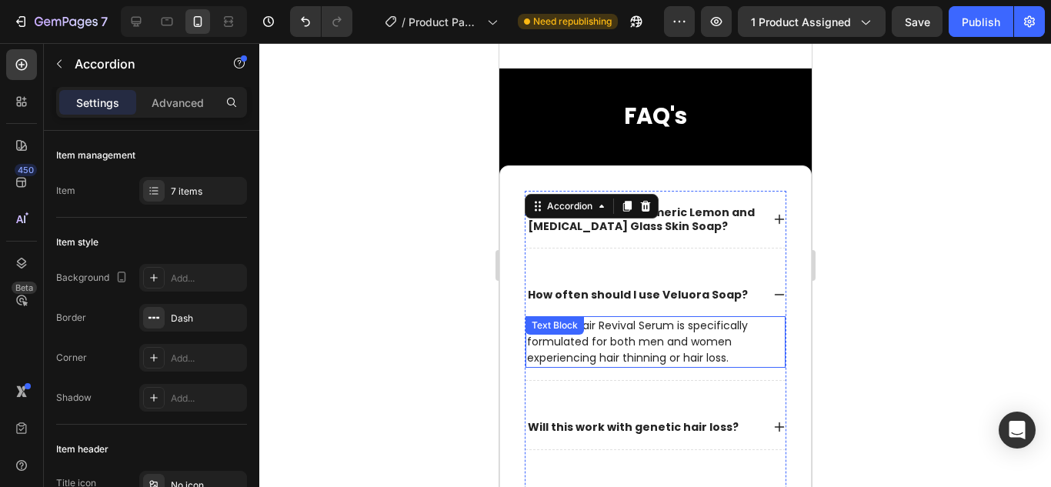
click at [642, 332] on p "Yes! Our Hair Revival Serum is specifically formulated for both men and women e…" at bounding box center [654, 342] width 257 height 48
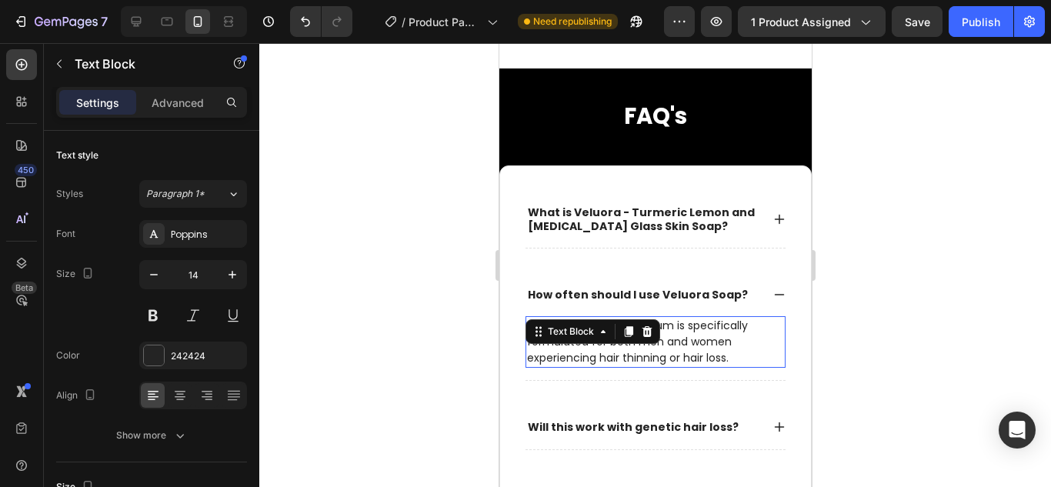
click at [638, 337] on div at bounding box center [646, 331] width 18 height 18
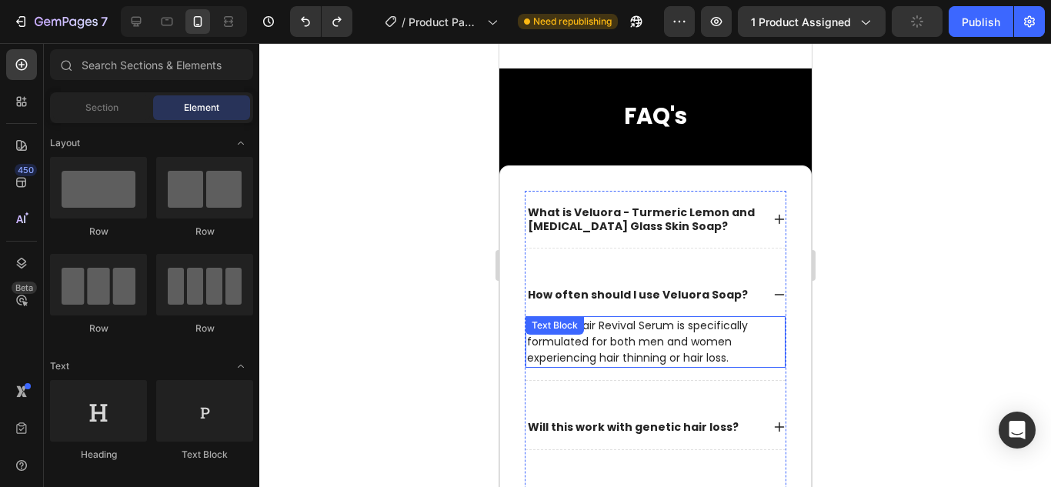
click at [671, 338] on p "Yes! Our Hair Revival Serum is specifically formulated for both men and women e…" at bounding box center [654, 342] width 257 height 48
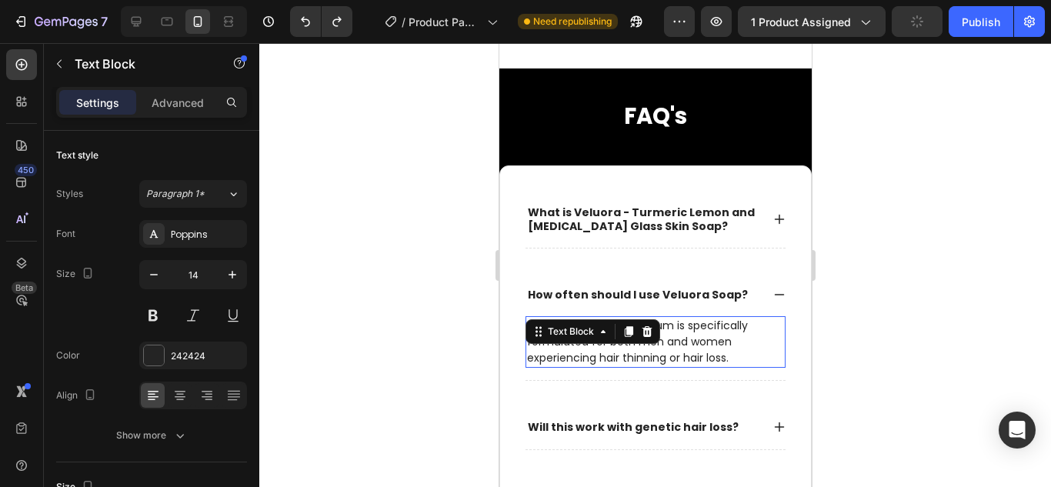
click at [673, 353] on p "Yes! Our Hair Revival Serum is specifically formulated for both men and women e…" at bounding box center [654, 342] width 257 height 48
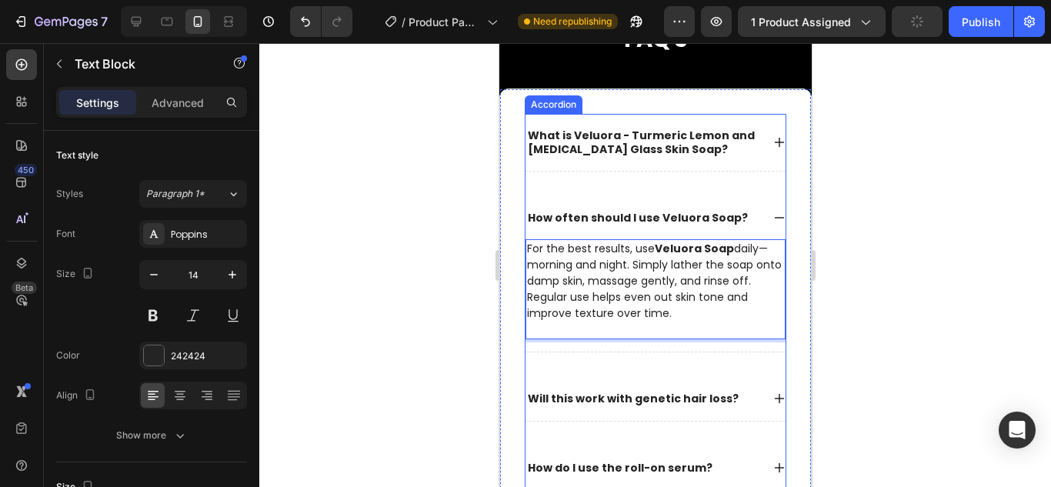
scroll to position [3821, 0]
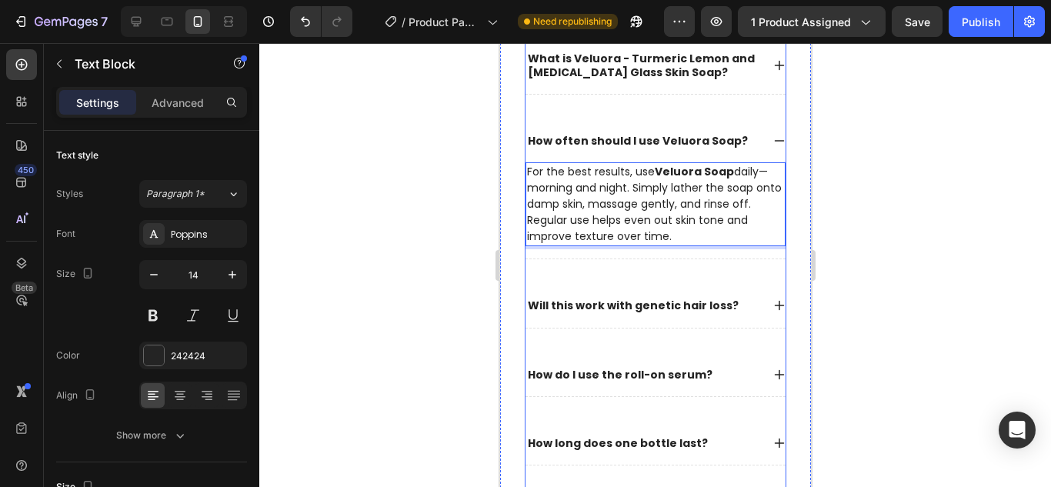
click at [578, 305] on p "Will this work with genetic hair loss?" at bounding box center [632, 305] width 211 height 14
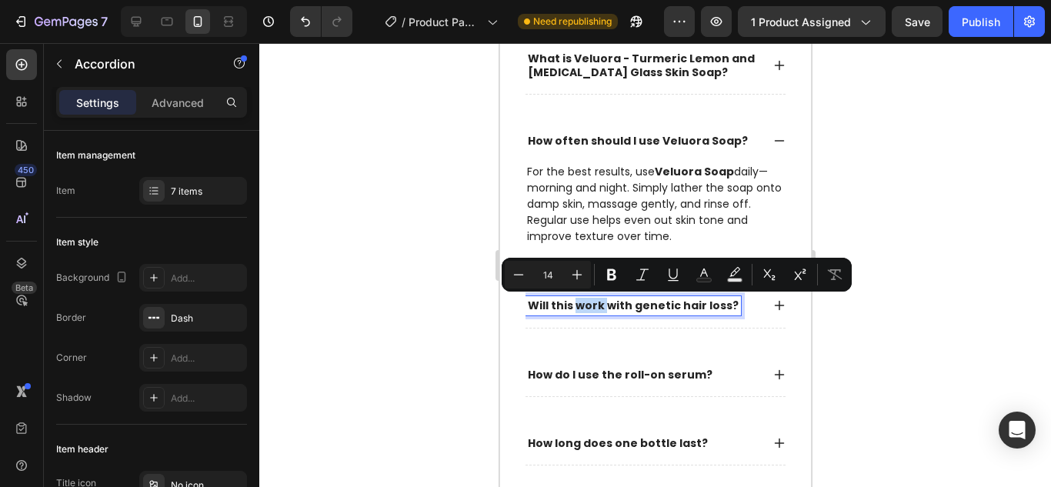
click at [580, 304] on p "Will this work with genetic hair loss?" at bounding box center [632, 305] width 211 height 14
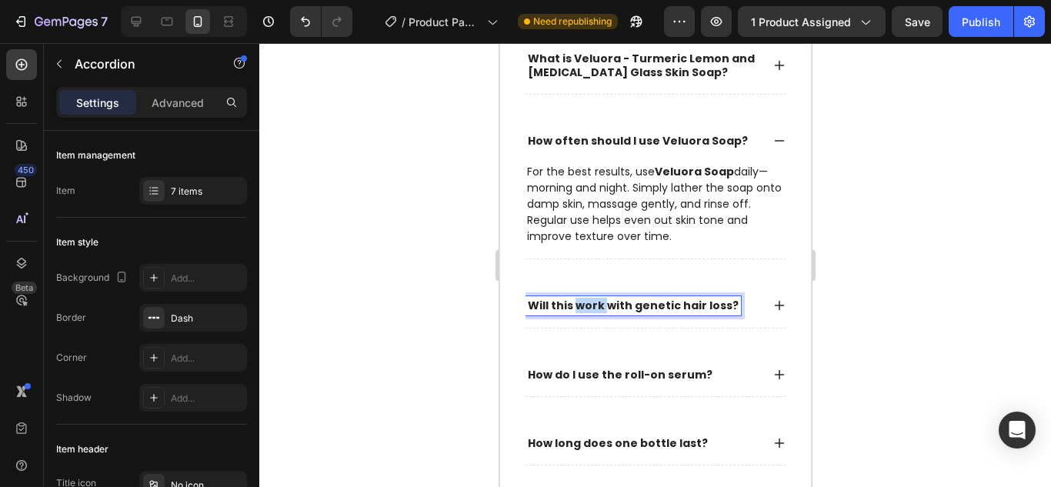
click at [580, 304] on p "Will this work with genetic hair loss?" at bounding box center [632, 305] width 211 height 14
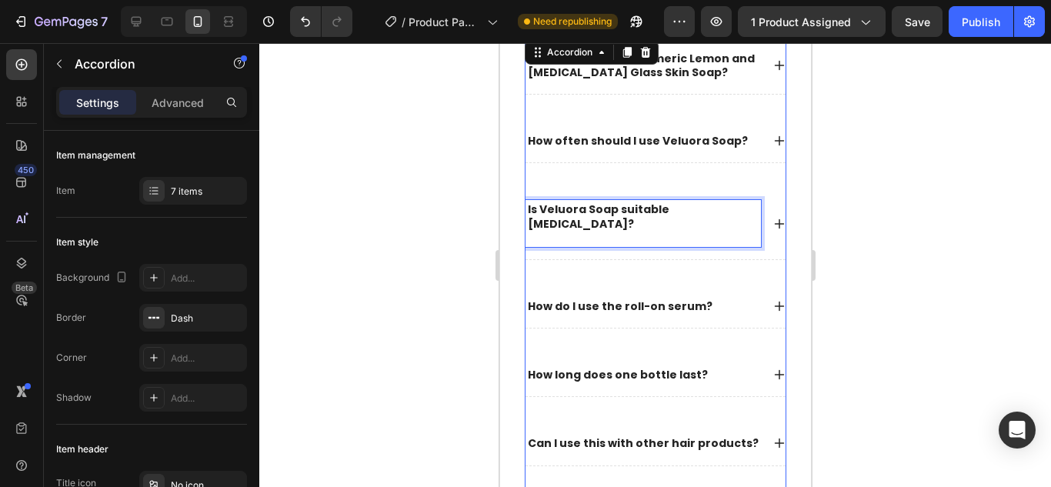
scroll to position [3725, 0]
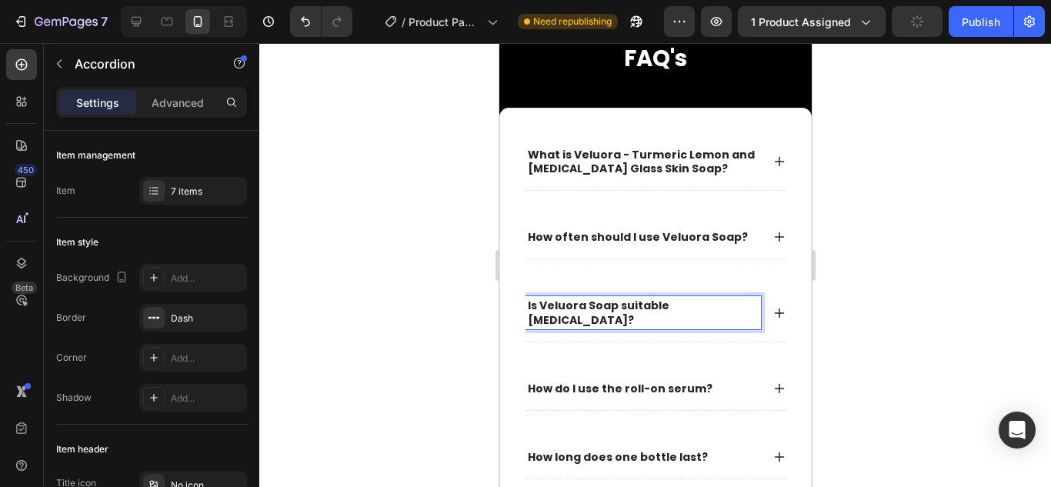
click at [774, 314] on icon at bounding box center [779, 313] width 10 height 10
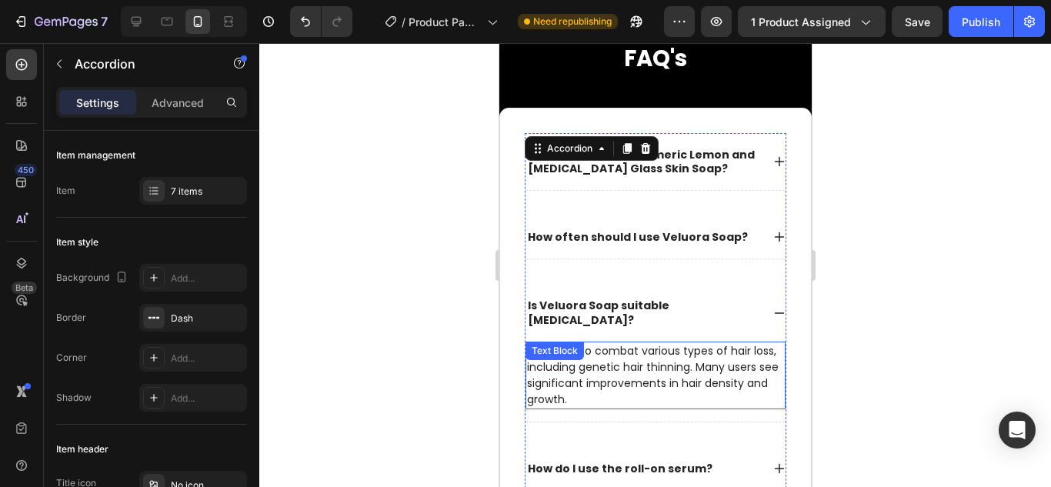
click at [631, 354] on p "Designed to combat various types of hair loss, including genetic hair thinning.…" at bounding box center [654, 375] width 257 height 65
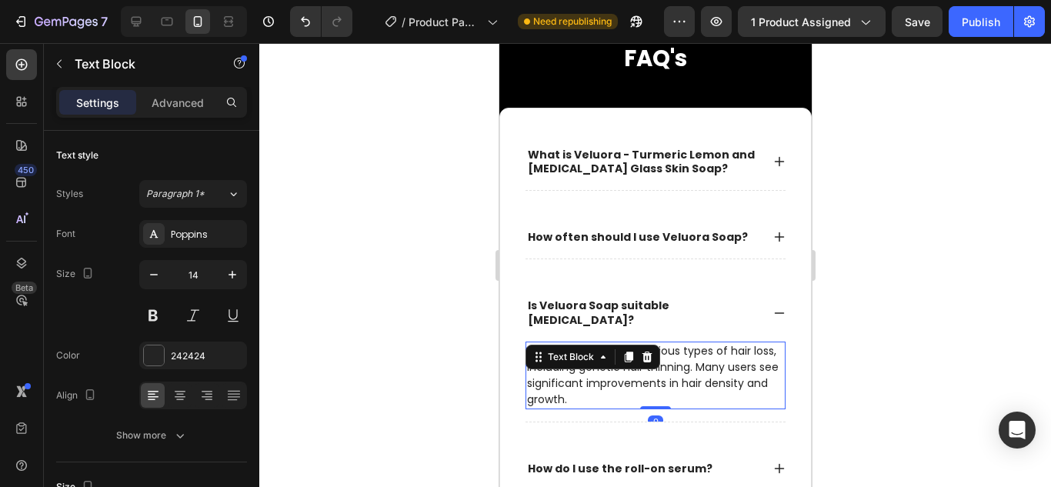
click at [566, 381] on p "Designed to combat various types of hair loss, including genetic hair thinning.…" at bounding box center [654, 375] width 257 height 65
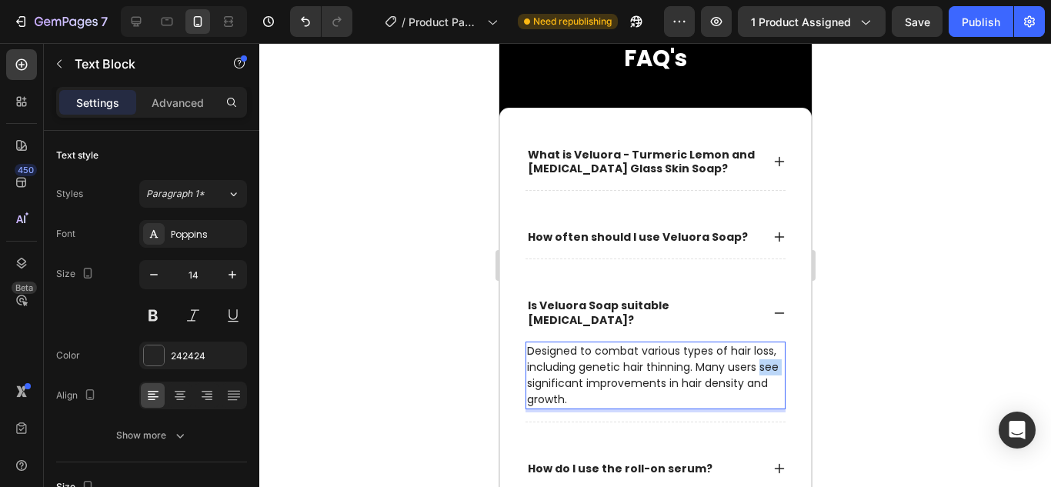
click at [566, 381] on p "Designed to combat various types of hair loss, including genetic hair thinning.…" at bounding box center [654, 375] width 257 height 65
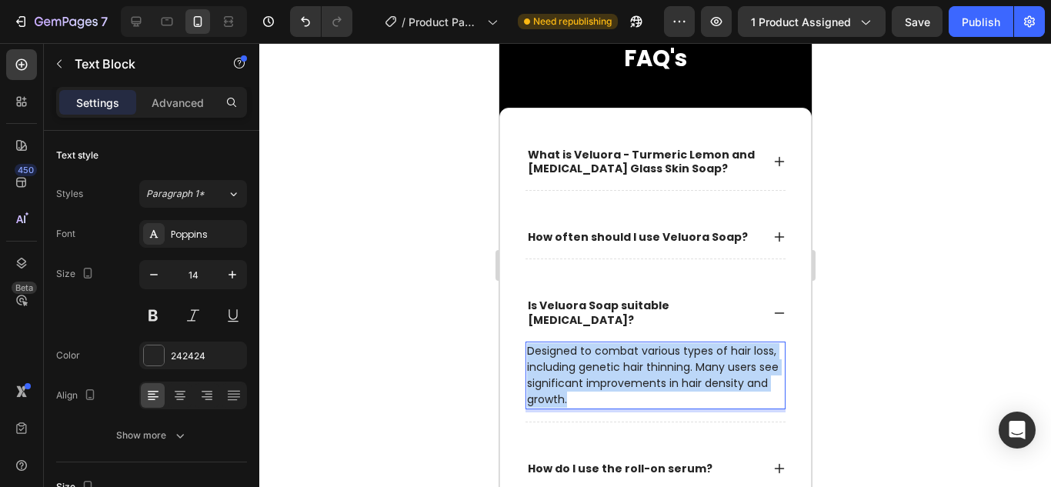
click at [566, 381] on p "Designed to combat various types of hair loss, including genetic hair thinning.…" at bounding box center [654, 375] width 257 height 65
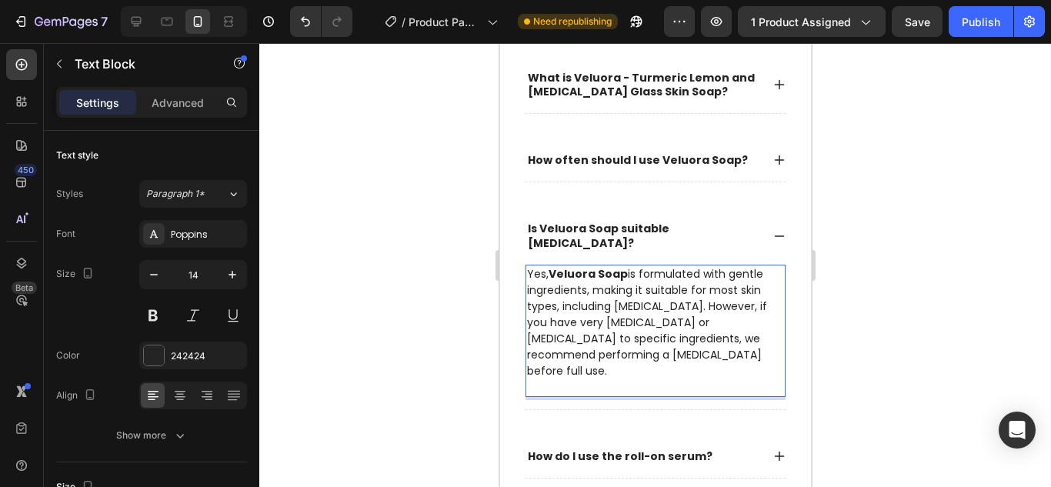
scroll to position [3956, 0]
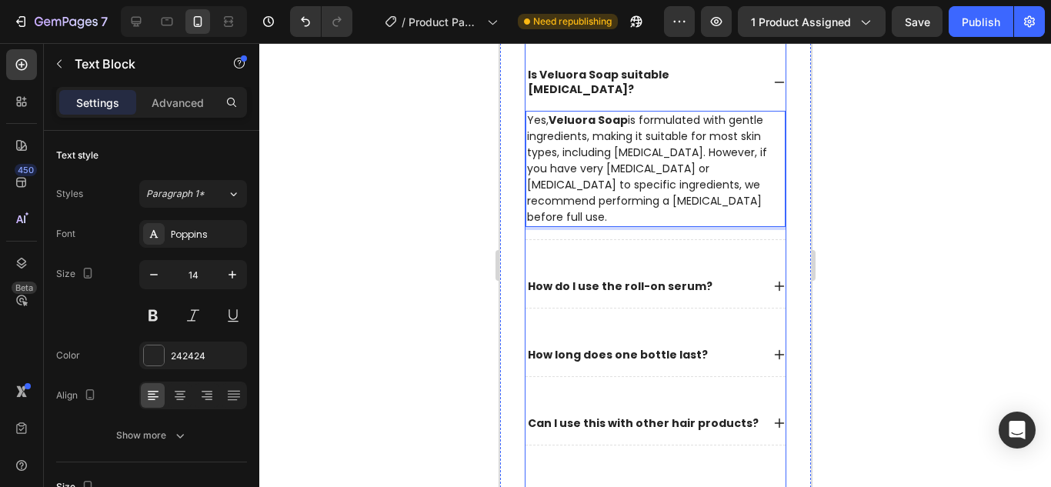
click at [591, 279] on p "How do I use the roll-on serum?" at bounding box center [619, 286] width 185 height 14
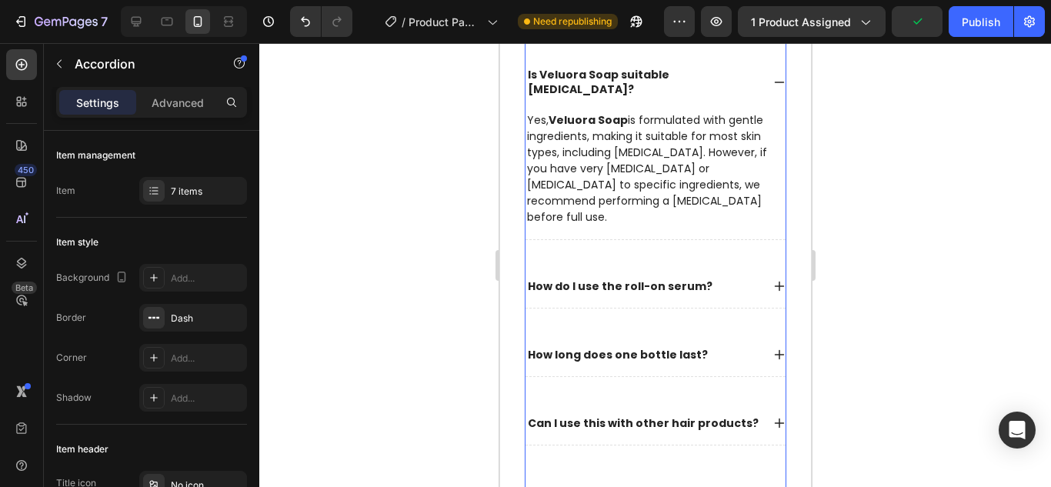
click at [575, 277] on div "How do I use the roll-on serum?" at bounding box center [619, 286] width 189 height 18
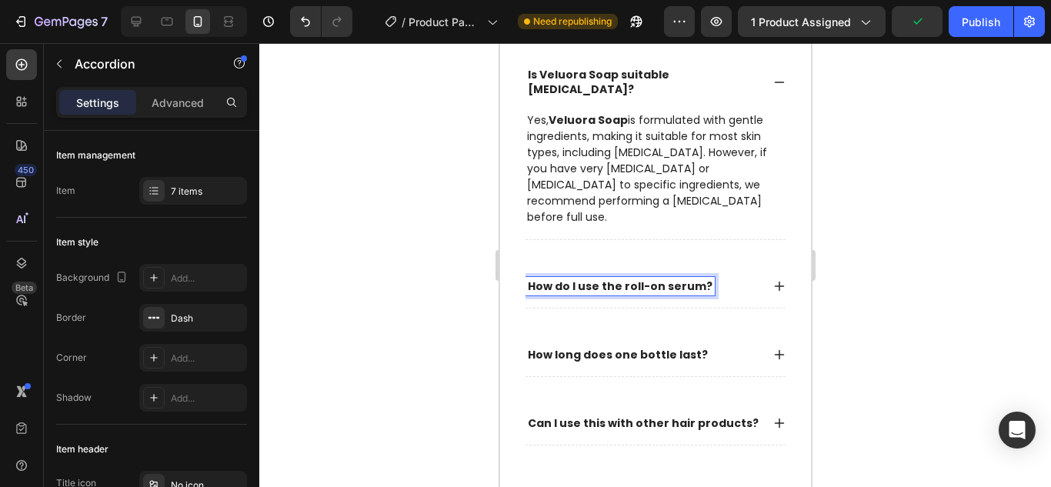
click at [575, 279] on p "How do I use the roll-on serum?" at bounding box center [619, 286] width 185 height 14
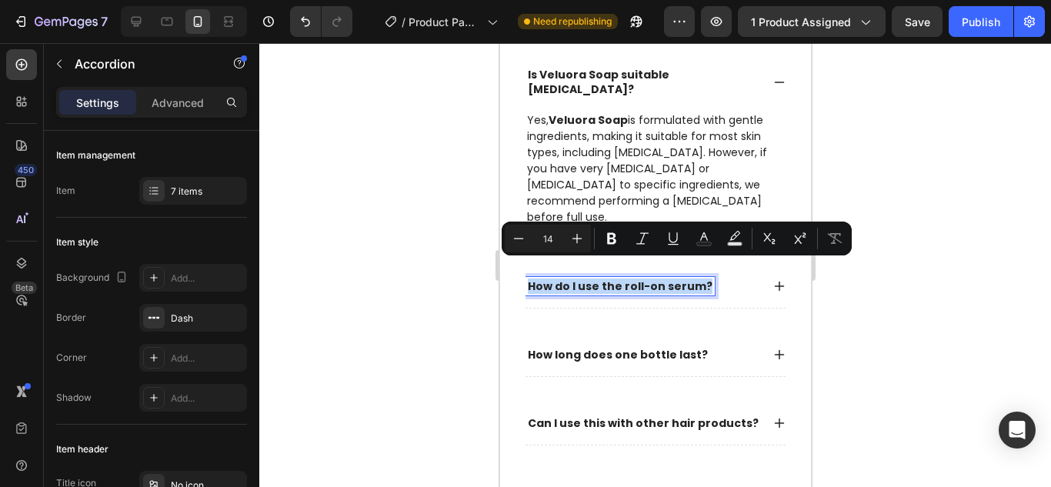
copy p "How do I use the roll-on serum?"
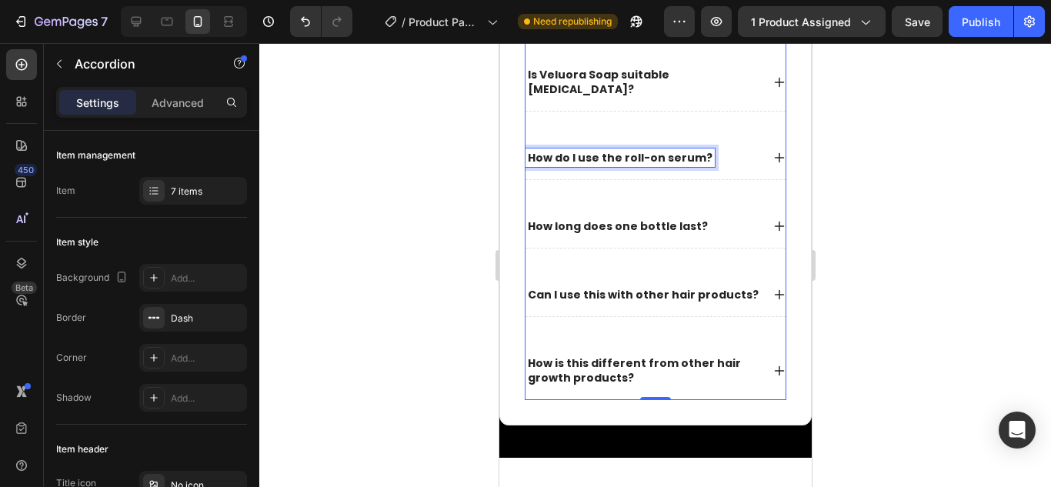
scroll to position [3844, 0]
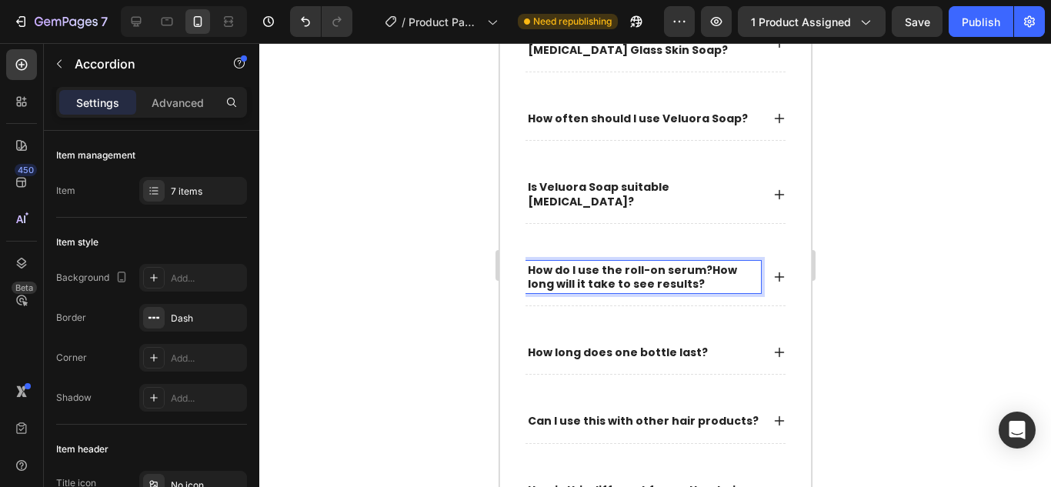
click at [774, 277] on icon at bounding box center [779, 277] width 10 height 10
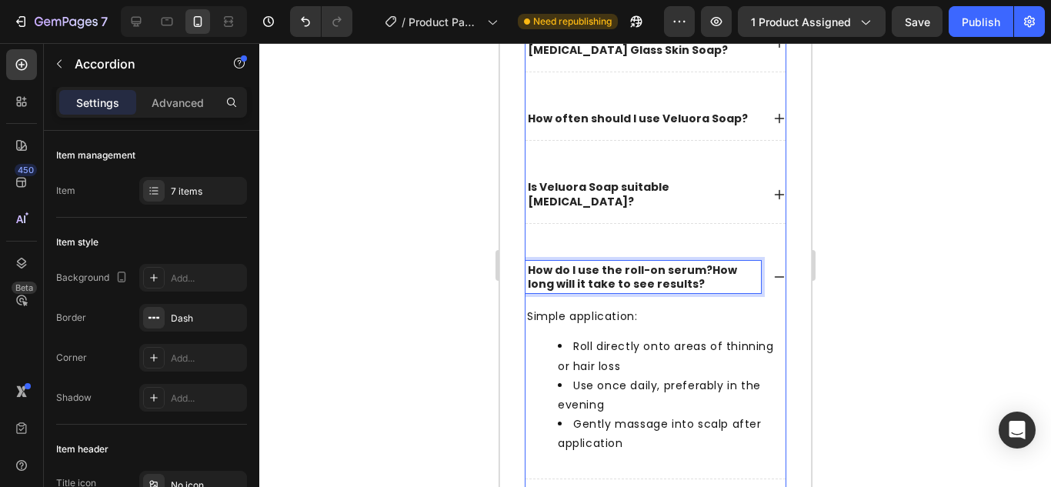
click at [709, 268] on strong "How long will it take to see results?" at bounding box center [631, 276] width 209 height 29
click at [700, 268] on strong "How long will it take to see results?" at bounding box center [631, 276] width 209 height 29
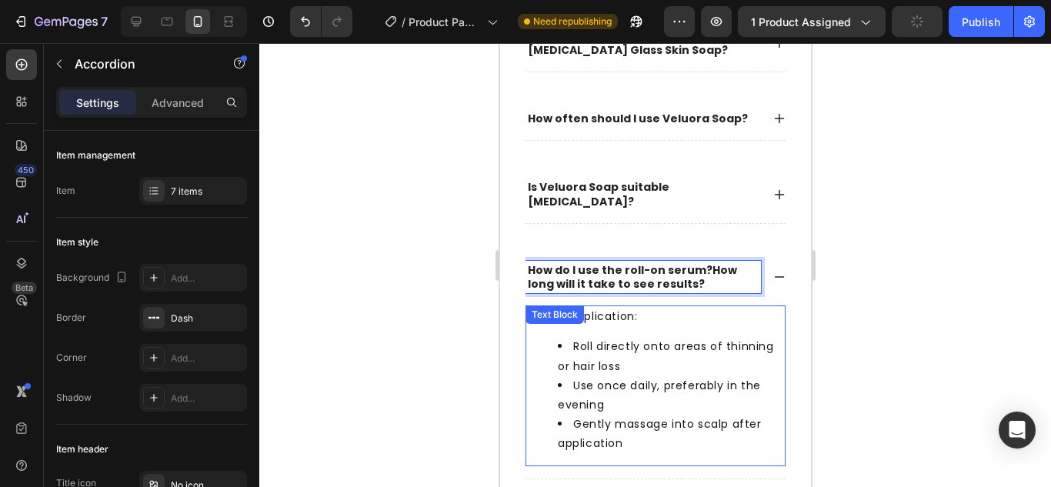
click at [641, 327] on div "Simple application: Roll directly onto areas of thinning or hair loss Use once …" at bounding box center [655, 385] width 260 height 160
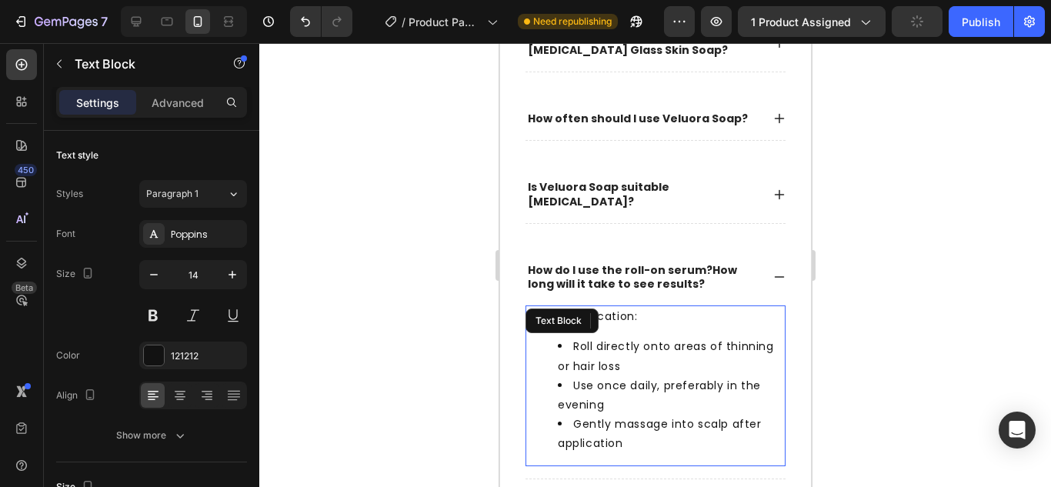
click at [652, 382] on li "Use once daily, preferably in the evening" at bounding box center [670, 395] width 226 height 38
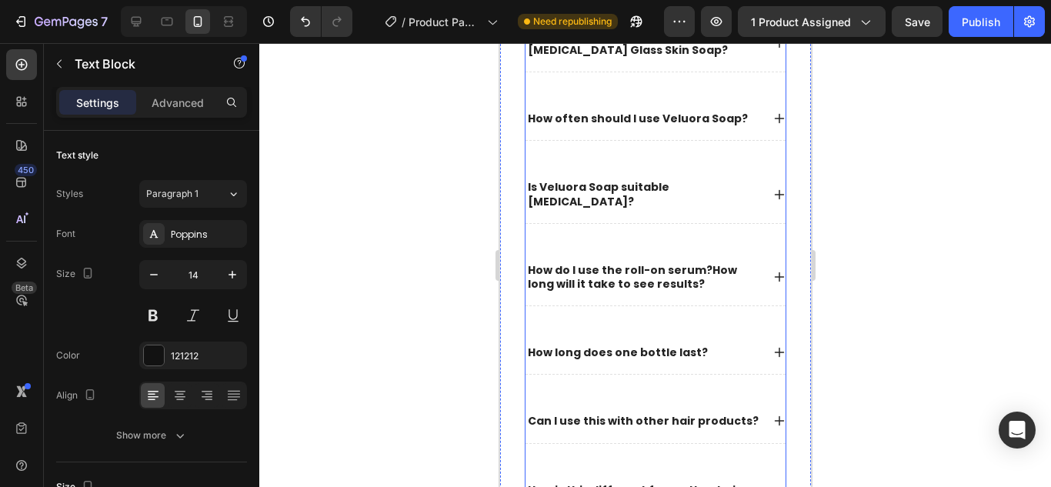
click at [772, 192] on icon at bounding box center [778, 194] width 12 height 12
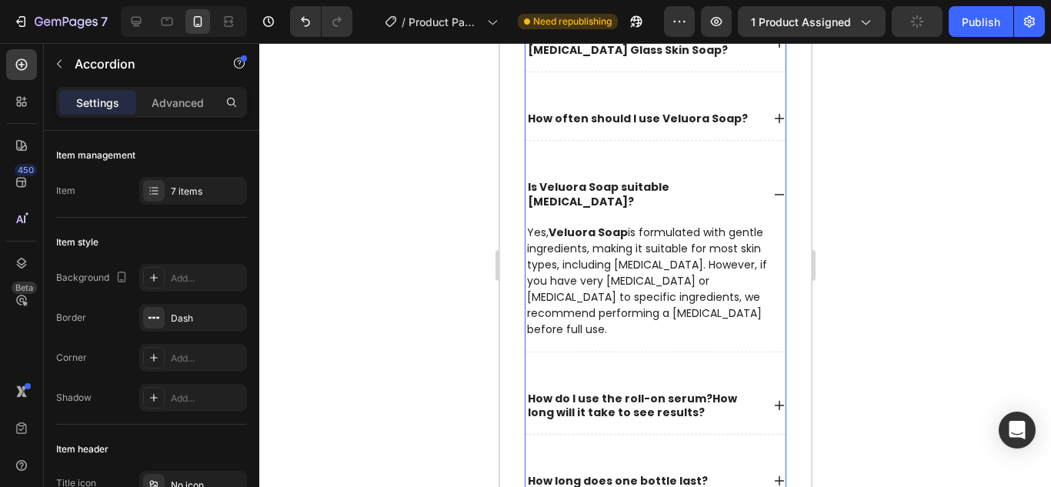
click at [772, 399] on icon at bounding box center [778, 405] width 12 height 12
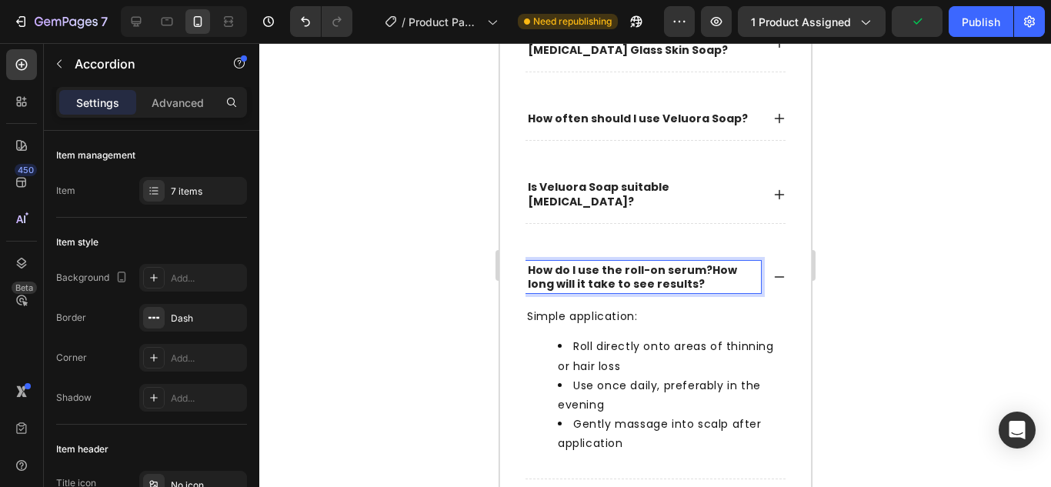
click at [696, 270] on p "How do I use the roll-on serum? How long will it take to see results?" at bounding box center [642, 277] width 231 height 28
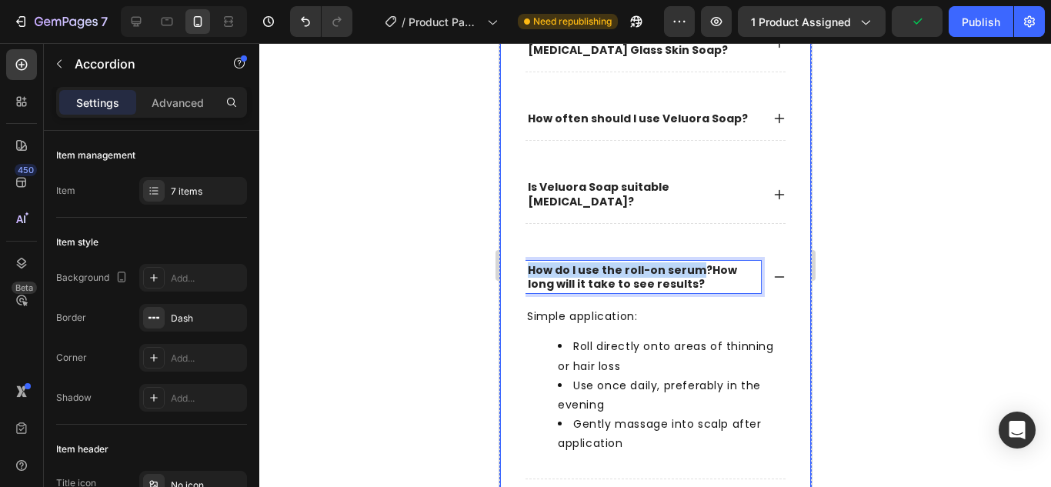
drag, startPoint x: 696, startPoint y: 270, endPoint x: 520, endPoint y: 271, distance: 176.1
click at [520, 271] on div "What is Veluora - Turmeric Lemon and Kojic Acid Glass Skin Soap? How often shou…" at bounding box center [654, 356] width 312 height 735
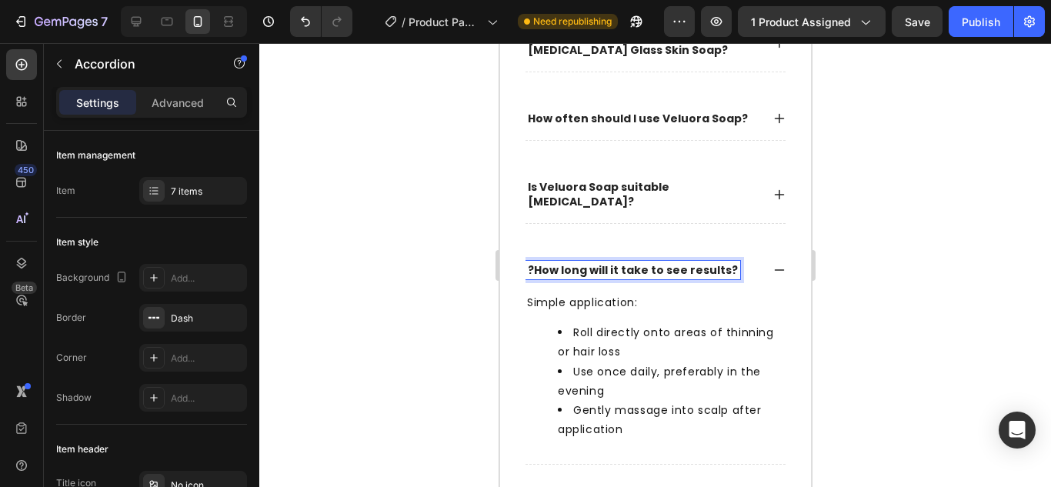
click at [535, 271] on strong "How long will it take to see results?" at bounding box center [635, 269] width 204 height 15
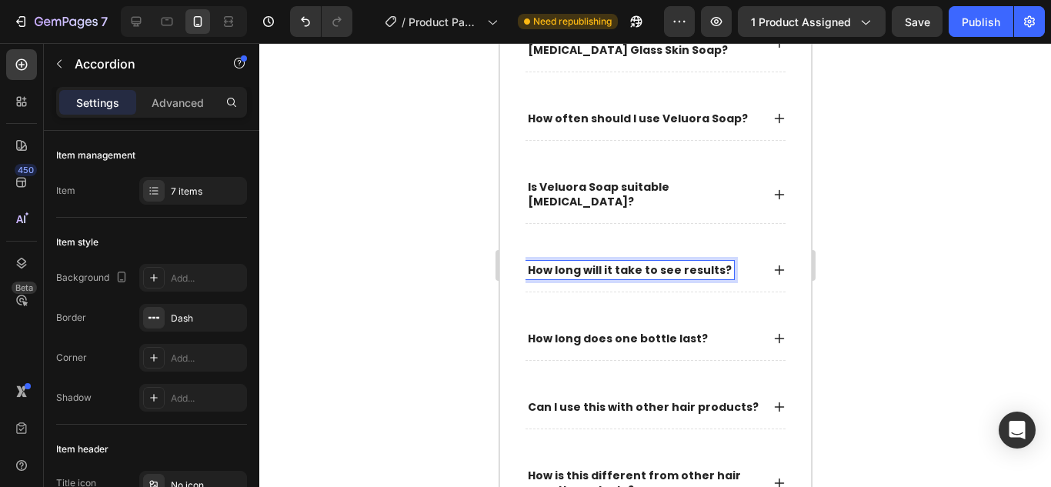
click at [774, 266] on icon at bounding box center [779, 270] width 10 height 10
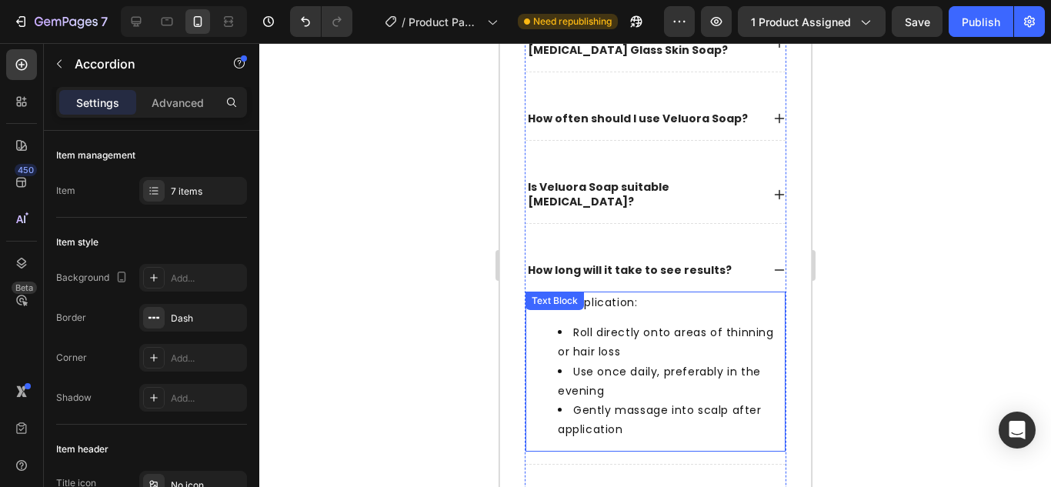
click at [661, 345] on li "Roll directly onto areas of thinning or hair loss" at bounding box center [670, 342] width 226 height 38
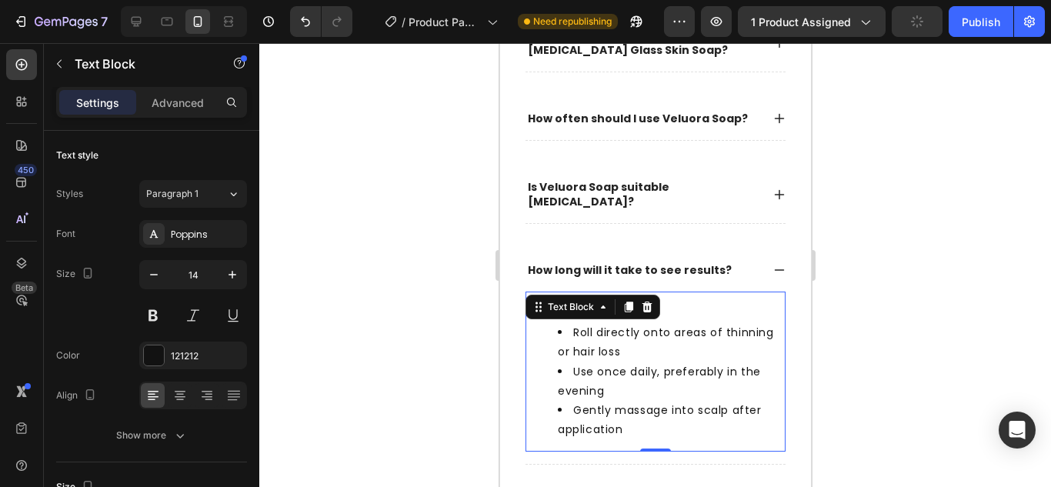
click at [612, 361] on li "Roll directly onto areas of thinning or hair loss" at bounding box center [670, 342] width 226 height 38
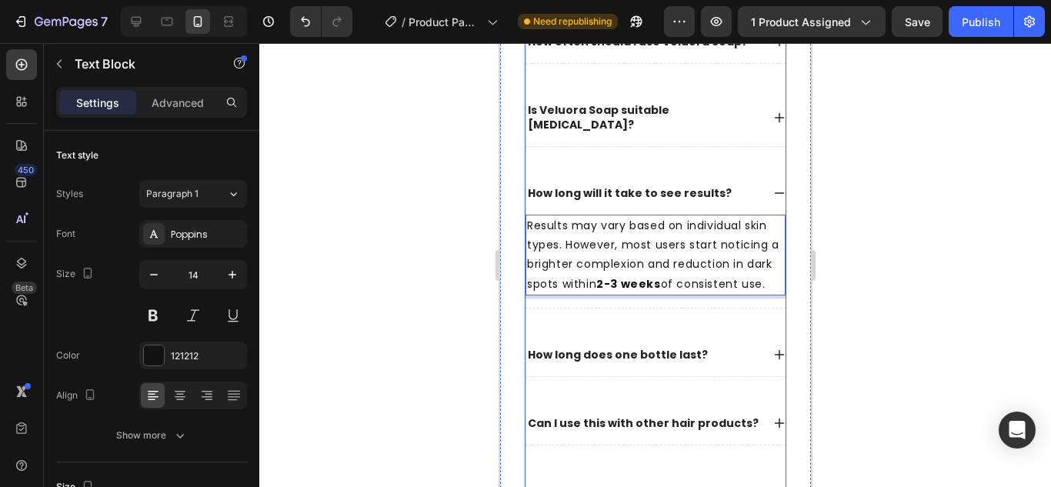
scroll to position [3997, 0]
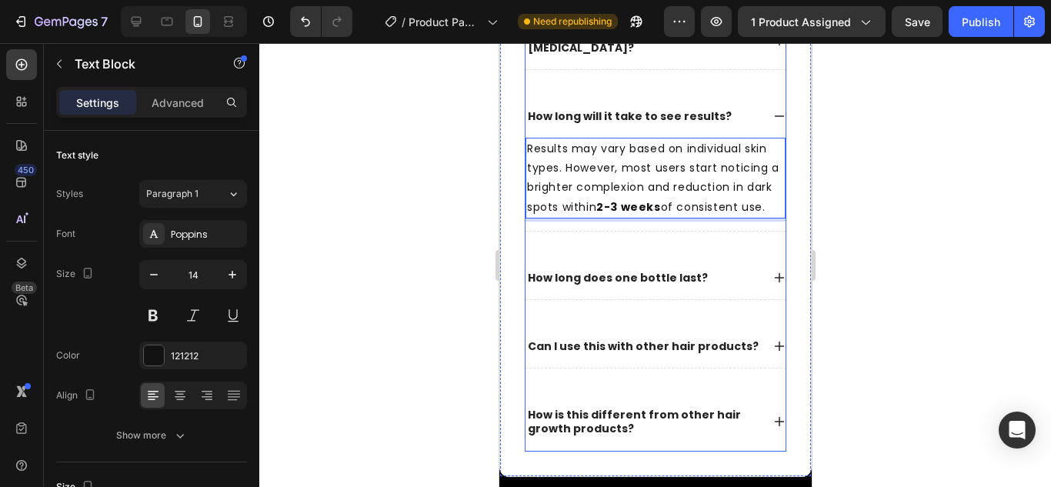
click at [716, 287] on div "How long does one bottle last?" at bounding box center [642, 277] width 235 height 18
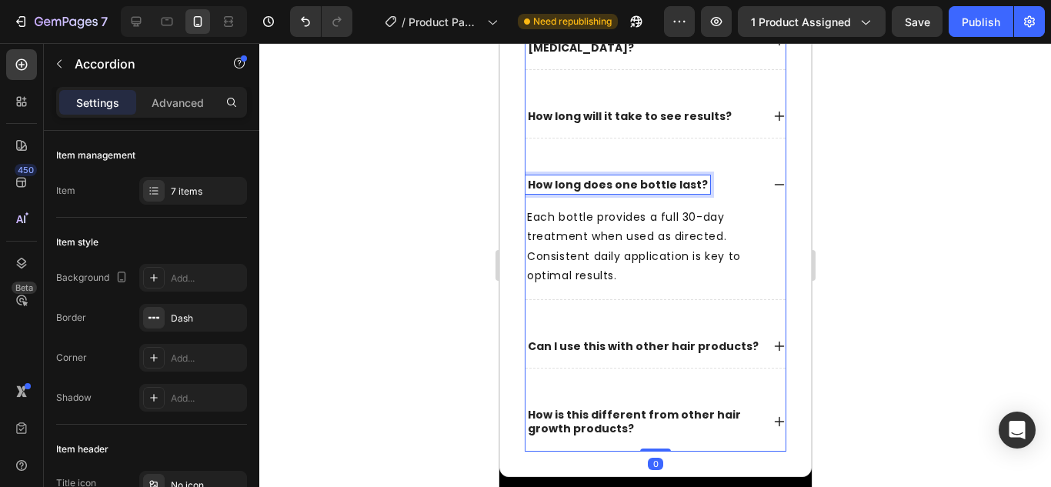
click at [640, 183] on p "How long does one bottle last?" at bounding box center [617, 185] width 180 height 14
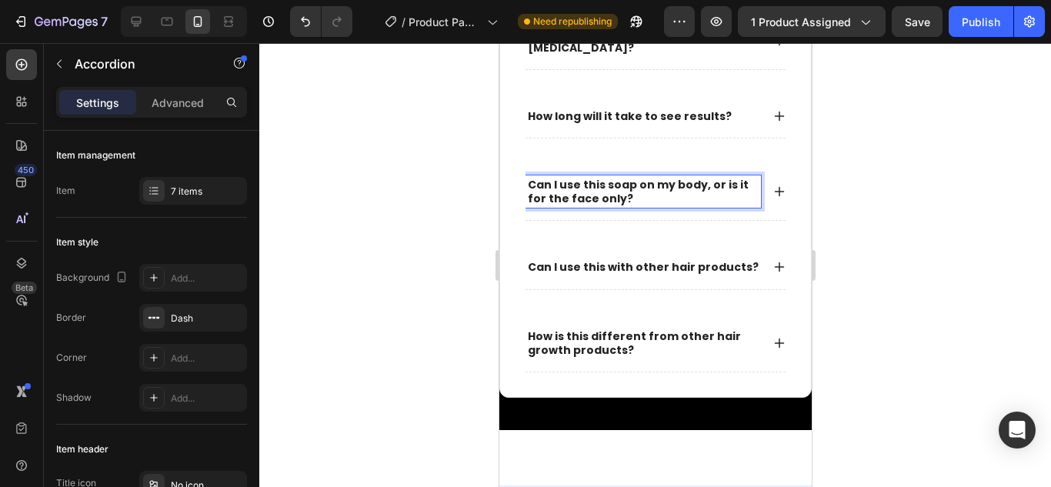
click at [593, 246] on div "Can I use this with other hair products?" at bounding box center [655, 266] width 260 height 43
click at [772, 192] on icon at bounding box center [778, 191] width 12 height 12
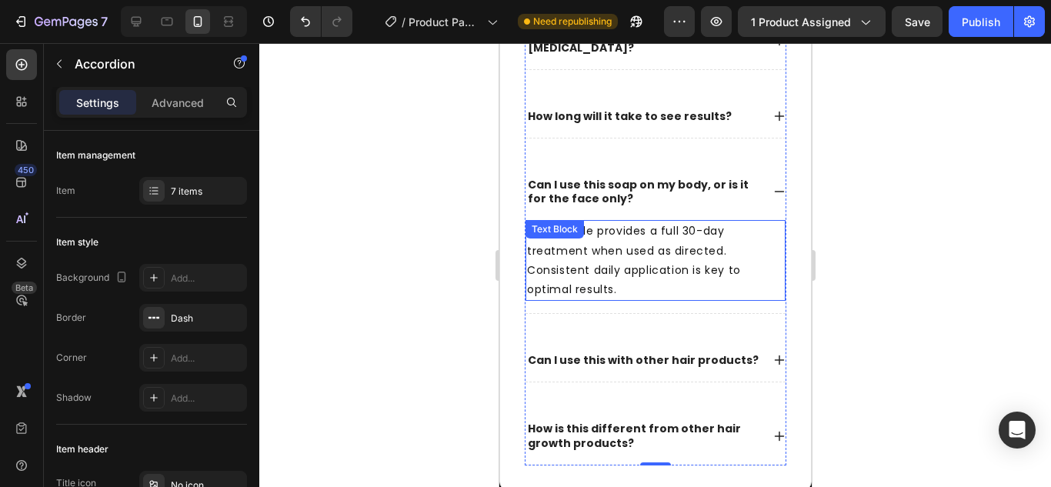
click at [635, 241] on p "Each bottle provides a full 30-day treatment when used as directed. Consistent …" at bounding box center [654, 261] width 257 height 78
click at [586, 255] on p "Each bottle provides a full 30-day treatment when used as directed. Consistent …" at bounding box center [654, 261] width 257 height 78
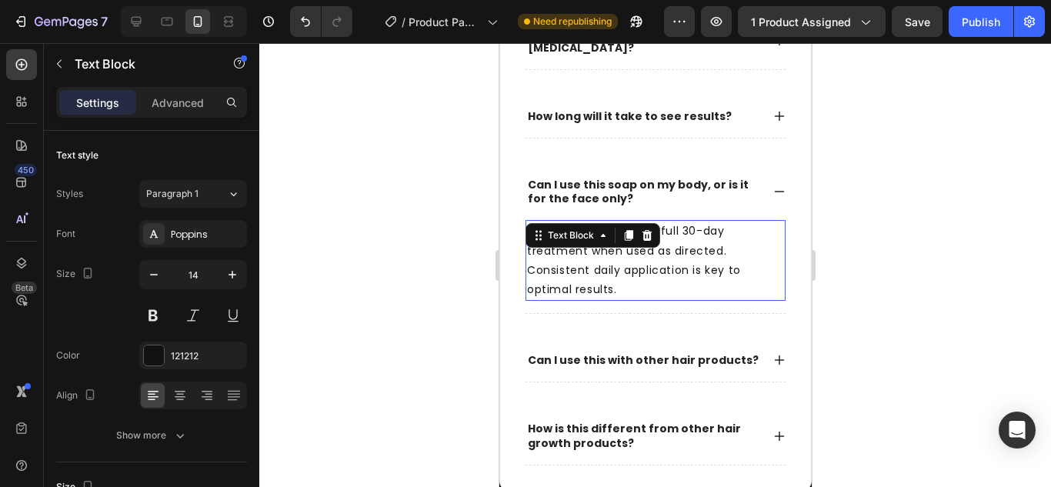
click at [586, 255] on p "Each bottle provides a full 30-day treatment when used as directed. Consistent …" at bounding box center [654, 261] width 257 height 78
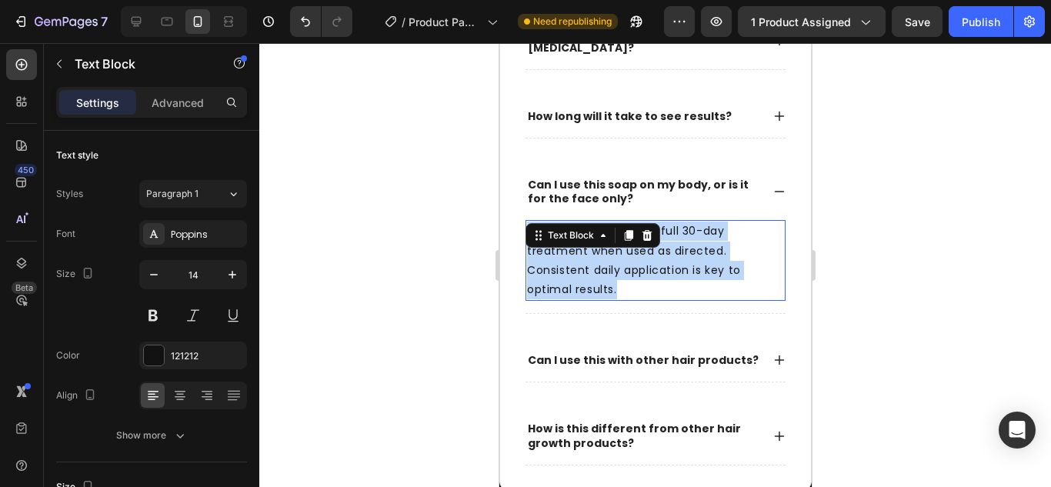
click at [586, 255] on p "Each bottle provides a full 30-day treatment when used as directed. Consistent …" at bounding box center [654, 261] width 257 height 78
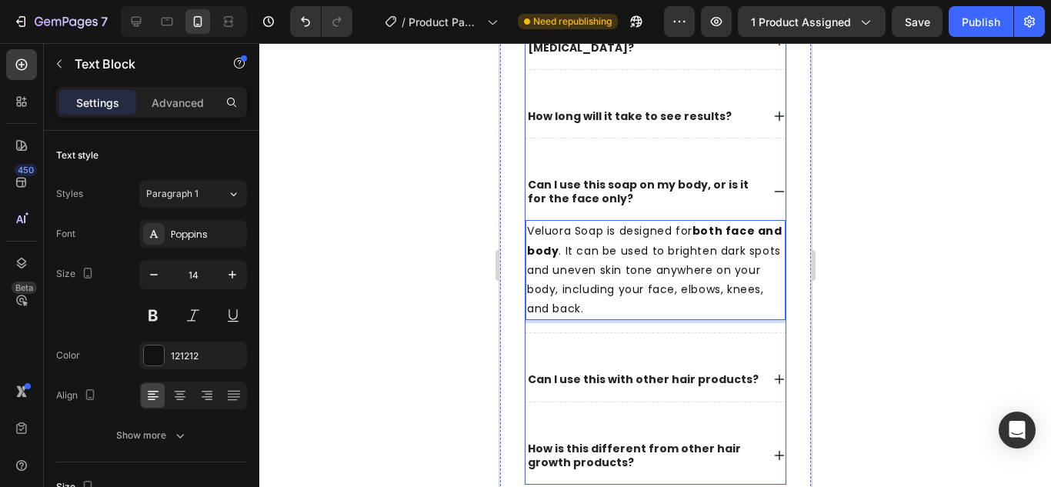
click at [574, 380] on p "Can I use this with other hair products?" at bounding box center [642, 379] width 231 height 14
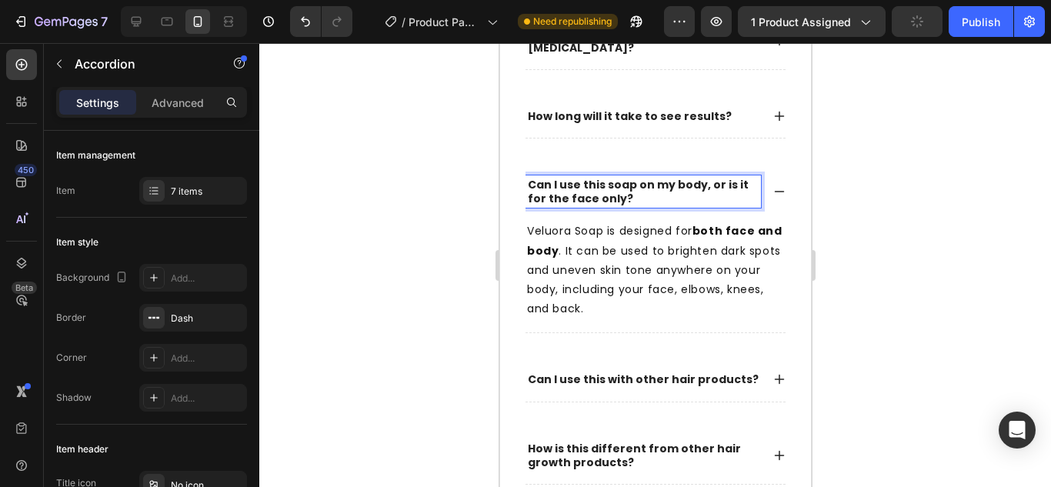
click at [555, 374] on p "Can I use this with other hair products?" at bounding box center [642, 379] width 231 height 14
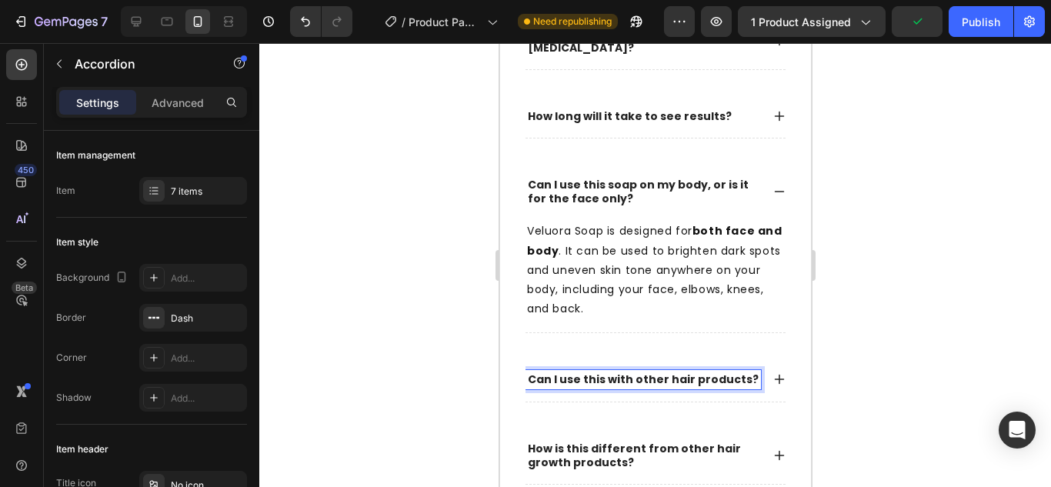
scroll to position [4074, 0]
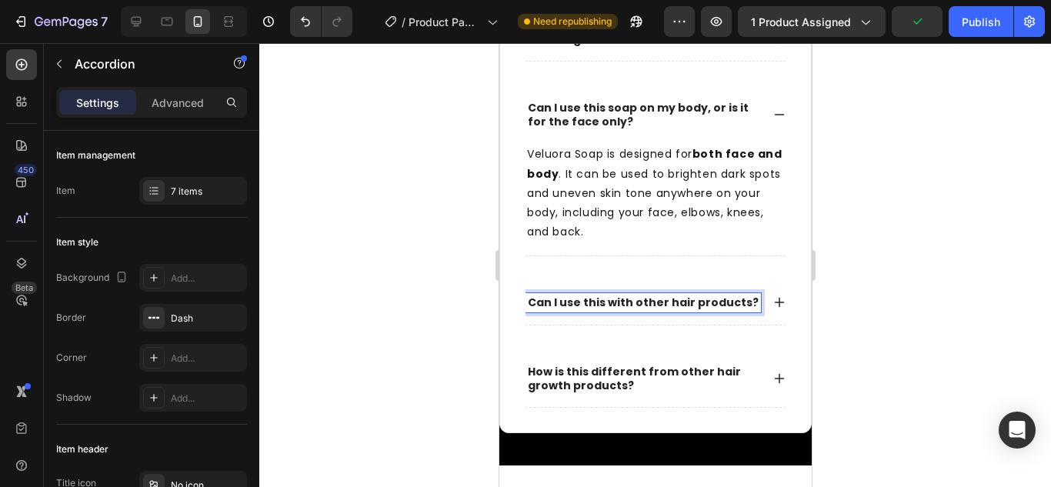
click at [564, 301] on p "Can I use this with other hair products?" at bounding box center [642, 302] width 231 height 14
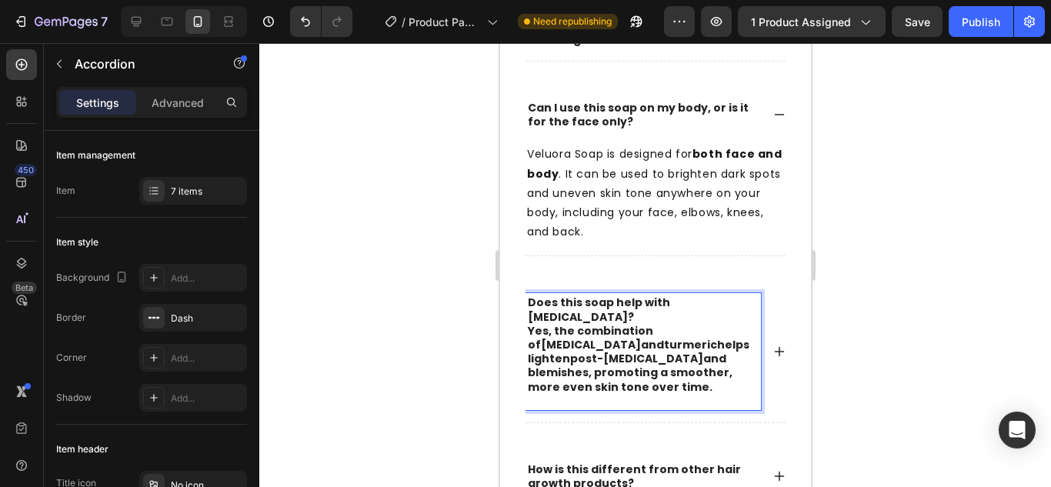
click at [655, 318] on p "Does this soap help with acne scars? Yes, the combination of kojic acid and tur…" at bounding box center [642, 344] width 231 height 98
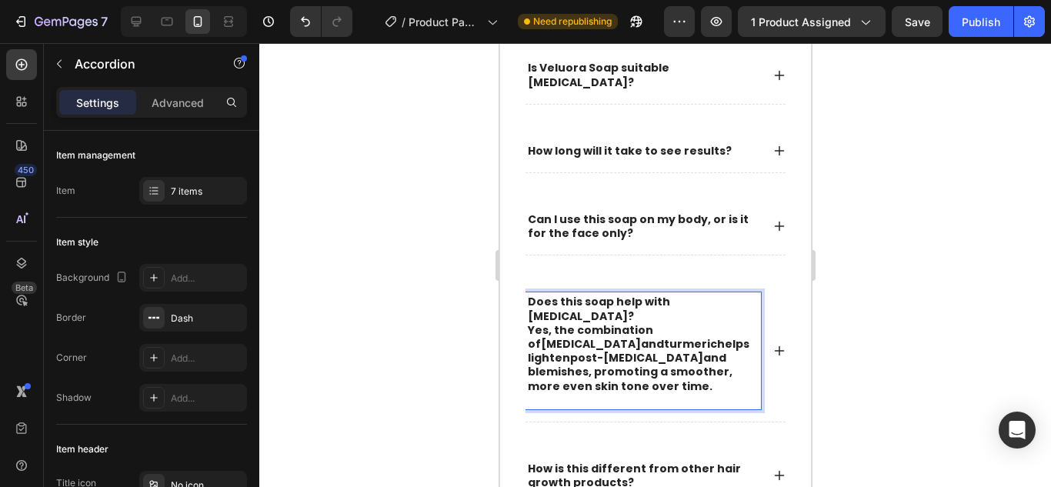
scroll to position [3962, 0]
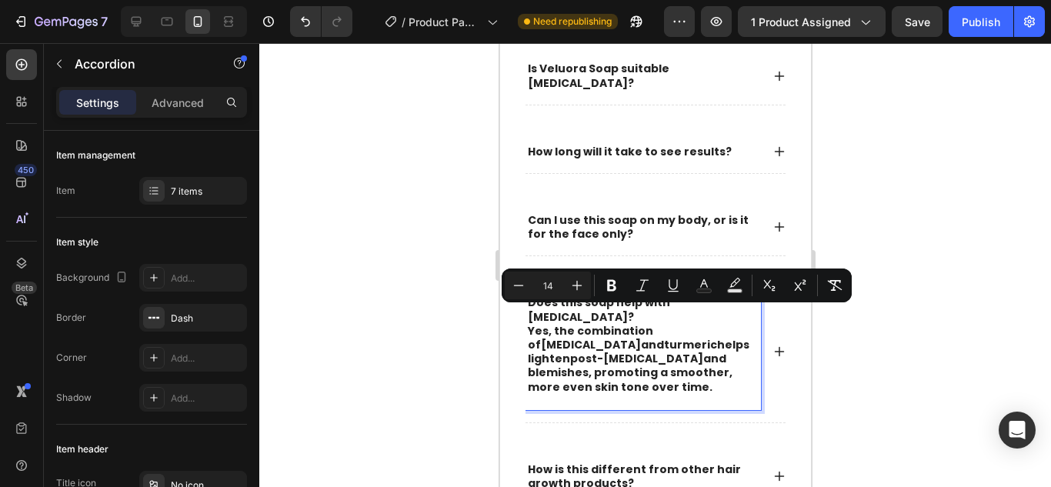
drag, startPoint x: 528, startPoint y: 313, endPoint x: 704, endPoint y: 352, distance: 180.5
click at [704, 352] on p "Does this soap help with acne scars? Yes, the combination of kojic acid and tur…" at bounding box center [642, 344] width 231 height 98
copy p "Yes, the combination of kojic acid and turmeric helps lighten post-acne scars a…"
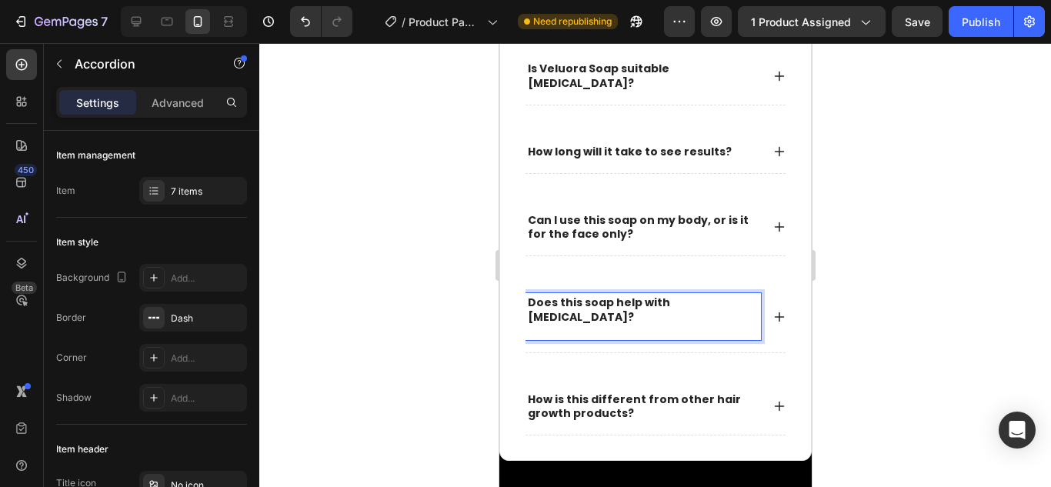
click at [613, 309] on strong "Does this soap help with [MEDICAL_DATA]?" at bounding box center [598, 309] width 142 height 29
click at [608, 324] on p "Rich Text Editor. Editing area: main" at bounding box center [642, 331] width 231 height 14
click at [588, 324] on p "Rich Text Editor. Editing area: main" at bounding box center [642, 331] width 231 height 14
click at [548, 309] on strong "Does this soap help with [MEDICAL_DATA]?" at bounding box center [598, 309] width 142 height 29
click at [534, 324] on p "Rich Text Editor. Editing area: main" at bounding box center [642, 331] width 231 height 14
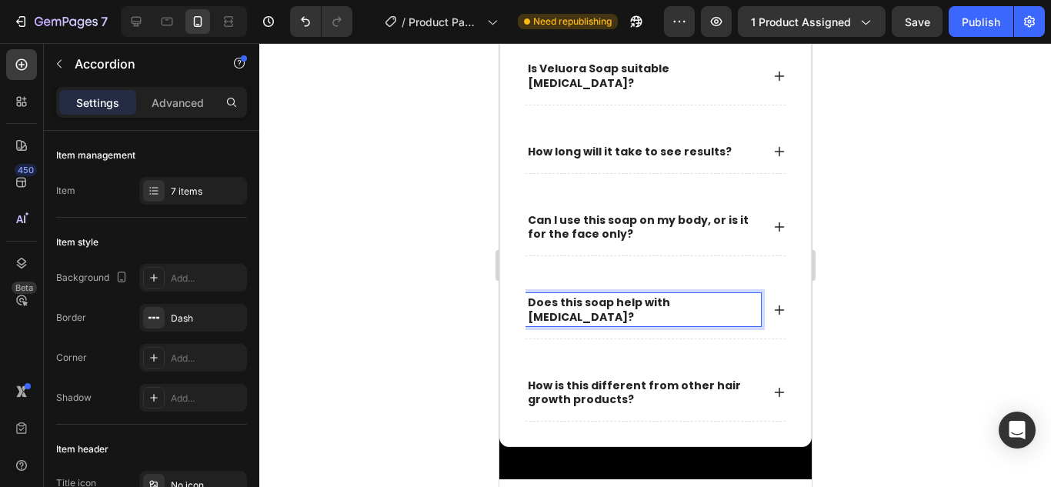
click at [772, 304] on icon at bounding box center [778, 310] width 12 height 12
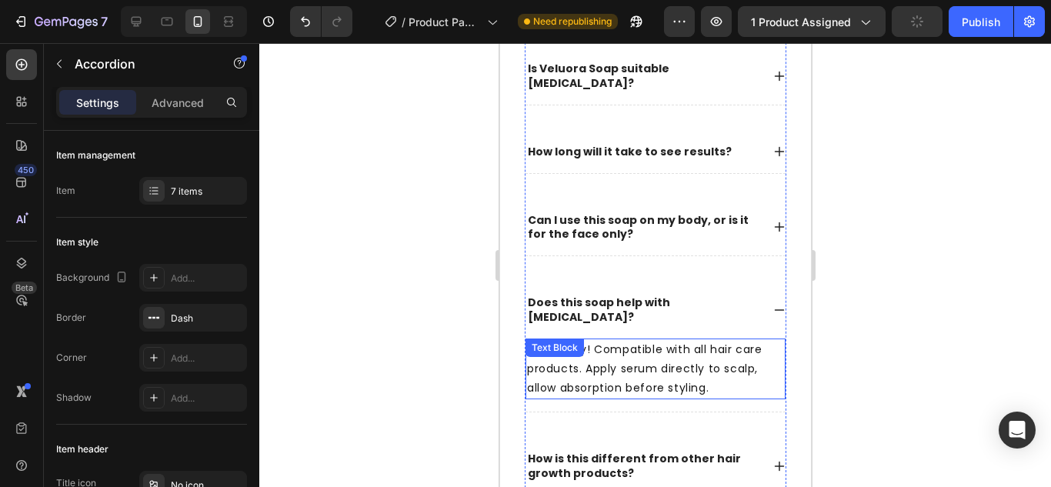
click at [601, 353] on p "Absolutely! Compatible with all hair care products. Apply serum directly to sca…" at bounding box center [654, 369] width 257 height 58
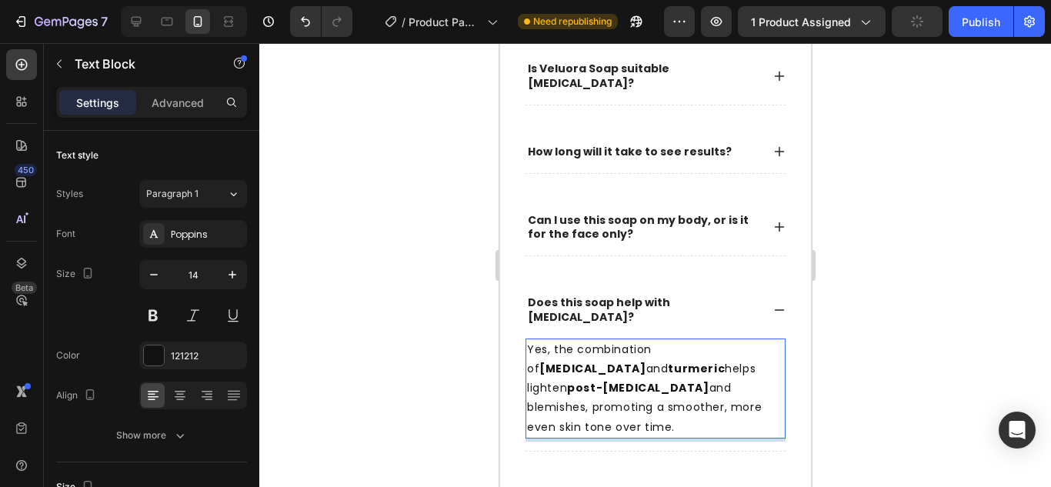
scroll to position [4039, 0]
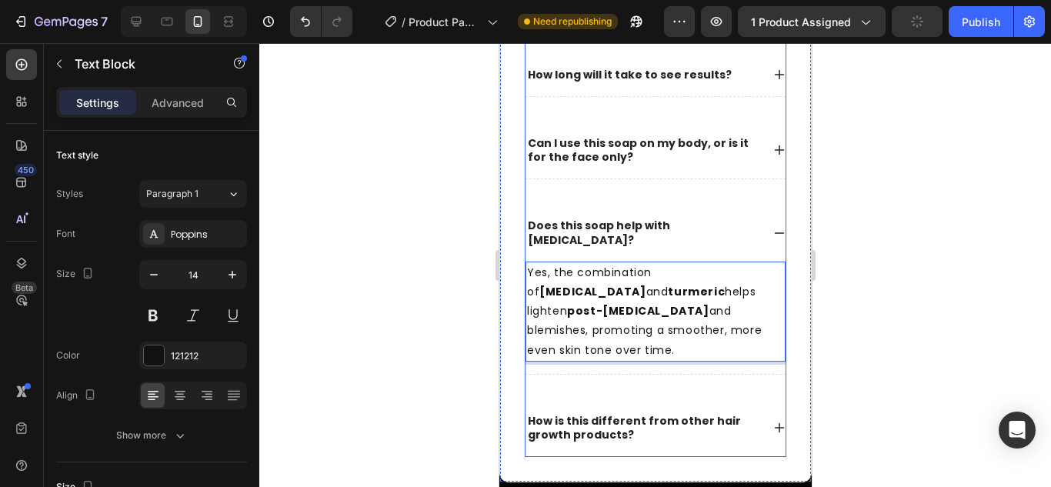
click at [610, 399] on div "How is this different from other hair growth products?" at bounding box center [655, 427] width 260 height 57
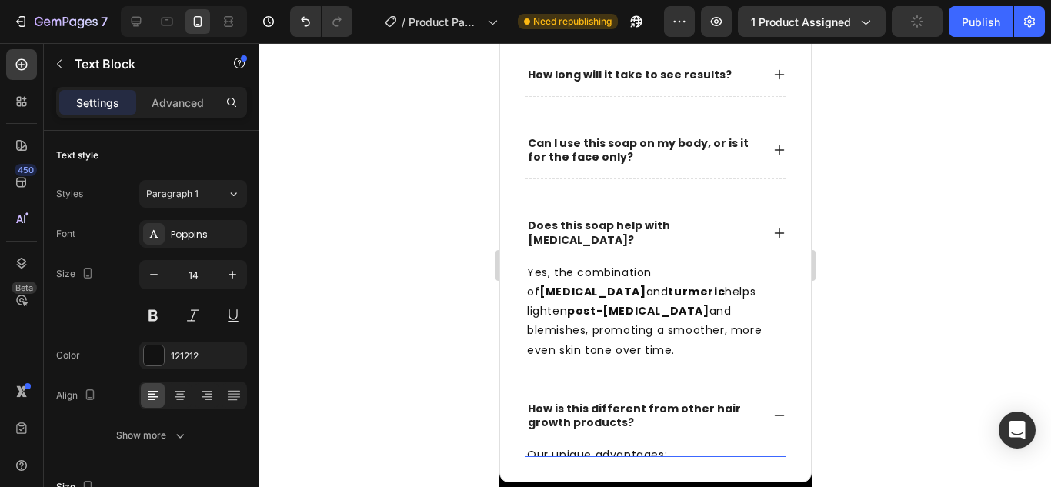
scroll to position [4116, 0]
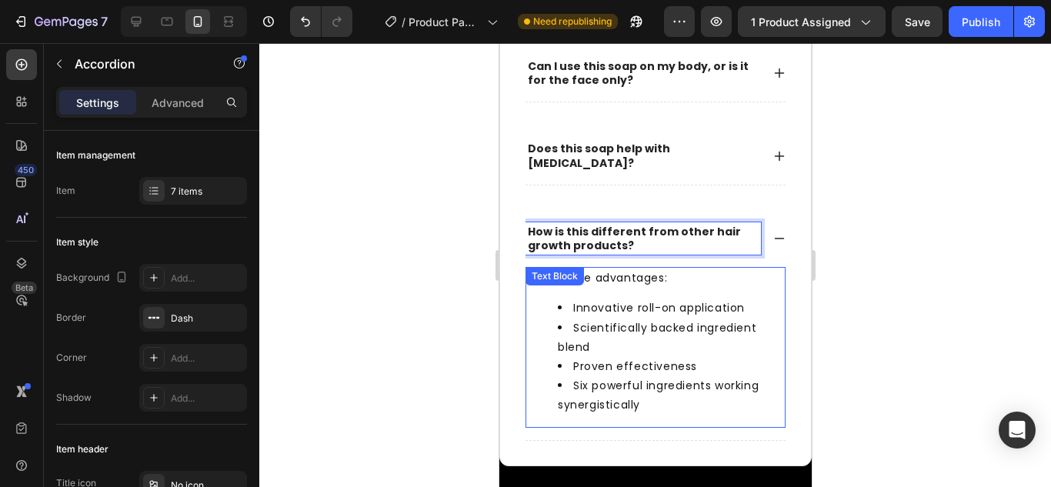
click at [579, 228] on strong "How is this different from other hair growth products?" at bounding box center [633, 238] width 213 height 29
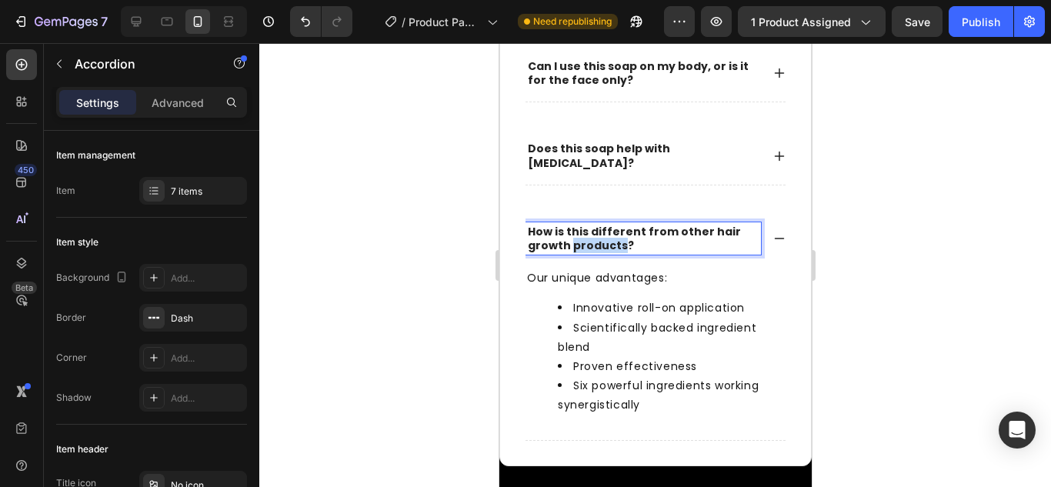
click at [579, 228] on strong "How is this different from other hair growth products?" at bounding box center [633, 238] width 213 height 29
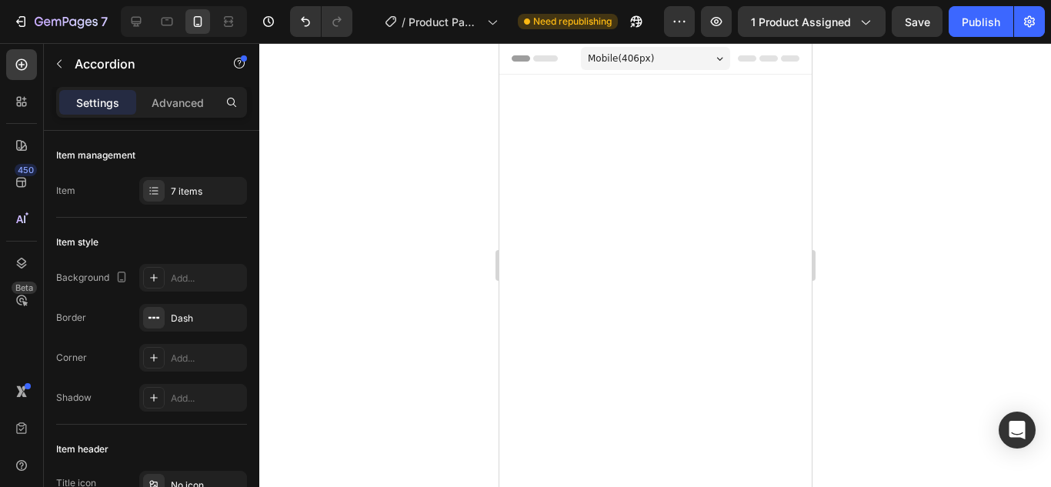
scroll to position [4116, 0]
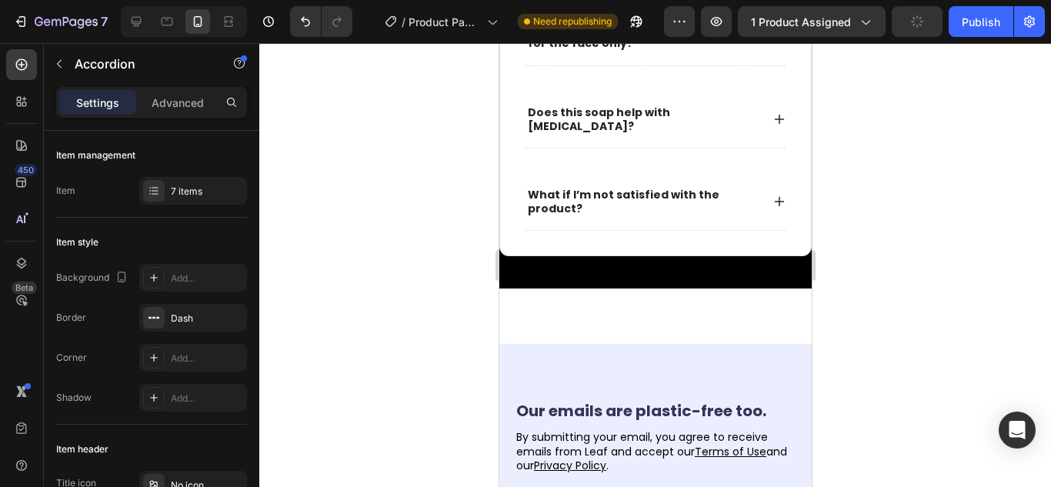
click at [772, 208] on icon at bounding box center [778, 201] width 12 height 12
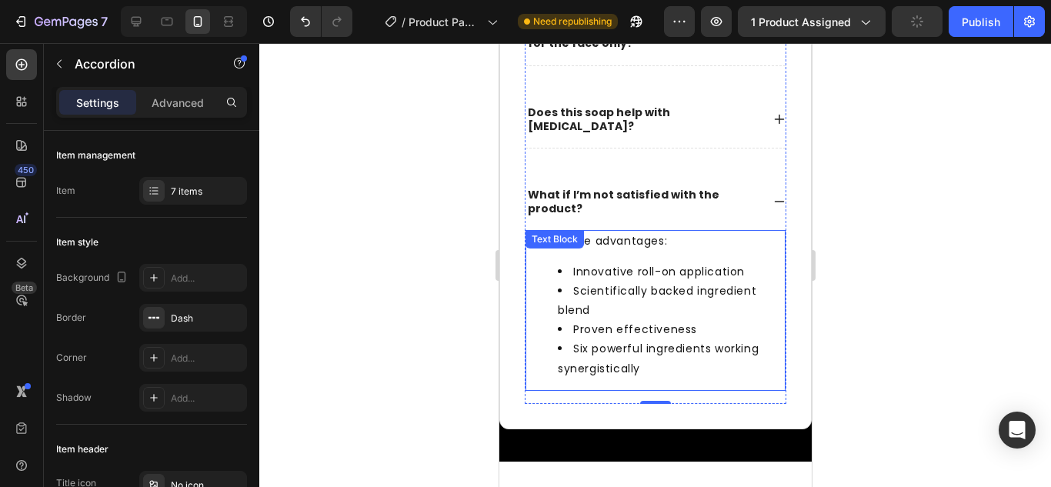
click at [592, 282] on li "Innovative roll-on application" at bounding box center [670, 271] width 226 height 19
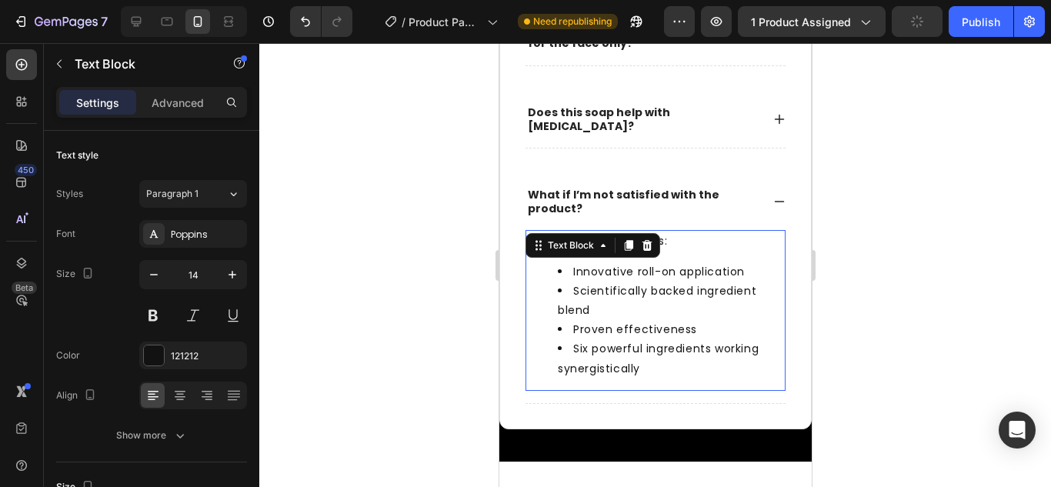
click at [605, 320] on li "Scientifically backed ingredient blend" at bounding box center [670, 301] width 226 height 38
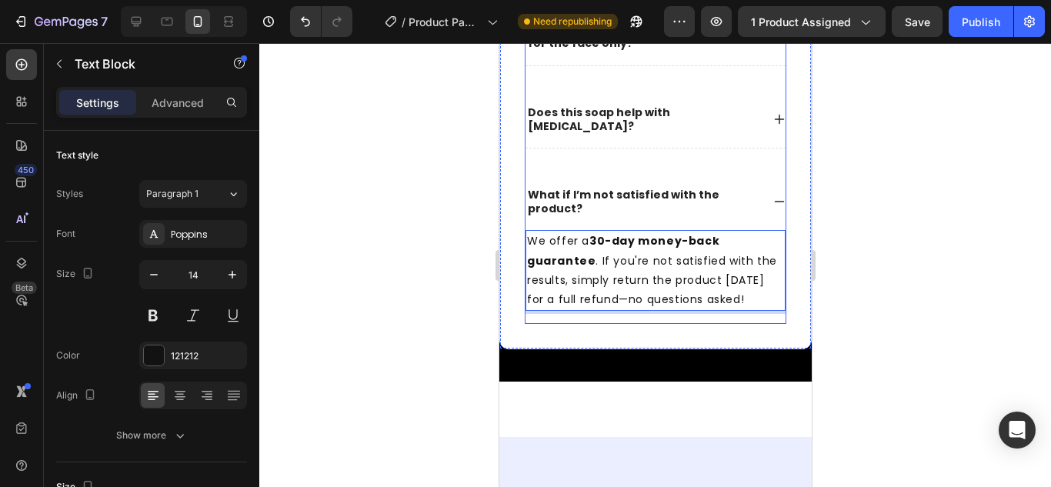
click at [772, 208] on icon at bounding box center [778, 201] width 12 height 12
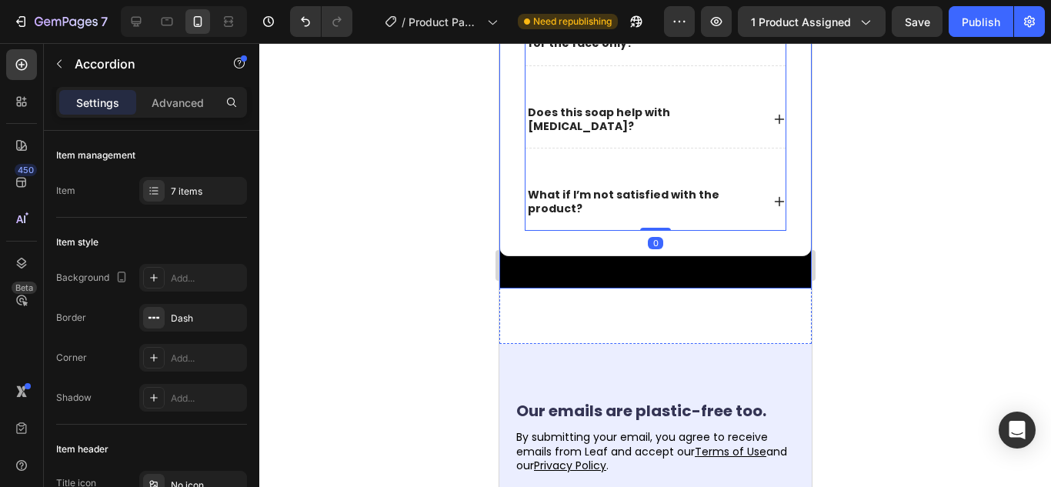
scroll to position [4270, 0]
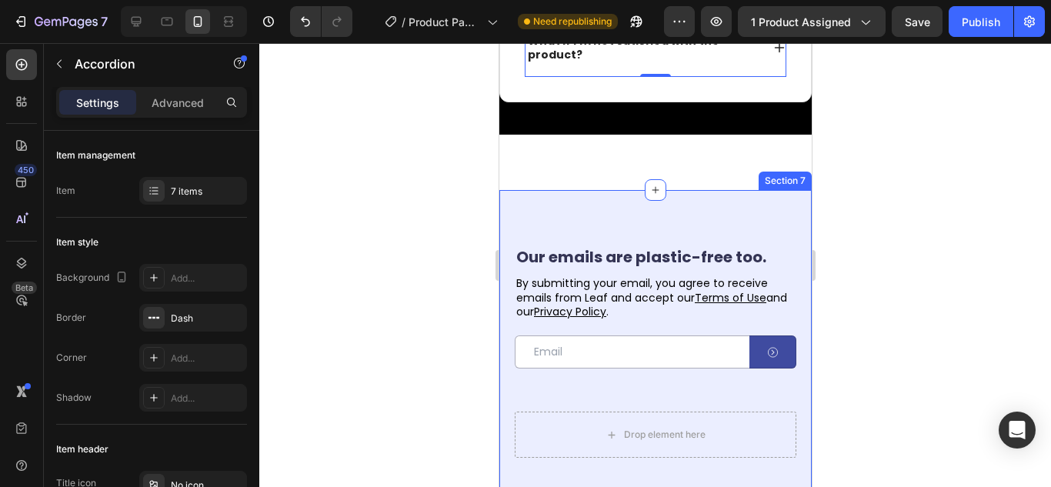
click at [580, 247] on div "Our emails are plastic-free too. Heading By submitting your email, you agree to…" at bounding box center [654, 396] width 312 height 412
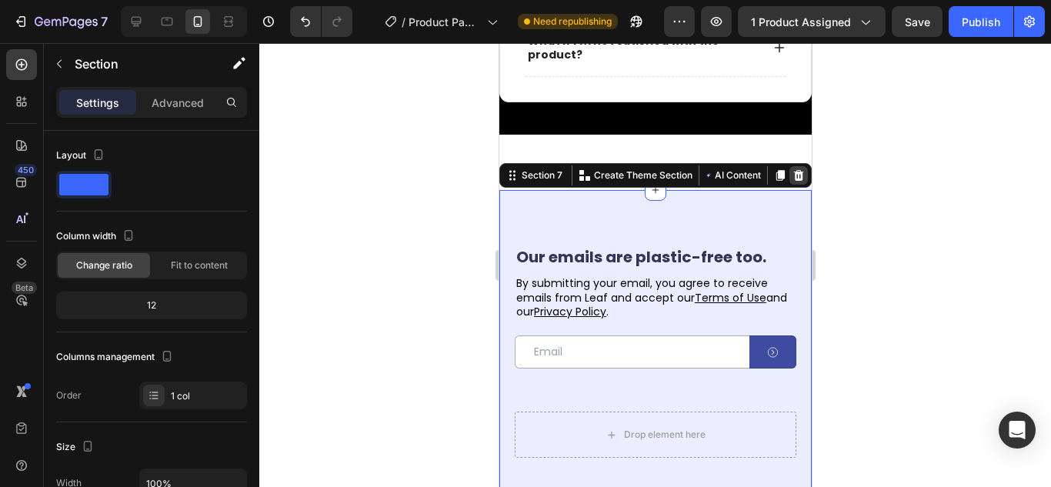
click at [791, 182] on icon at bounding box center [797, 175] width 12 height 12
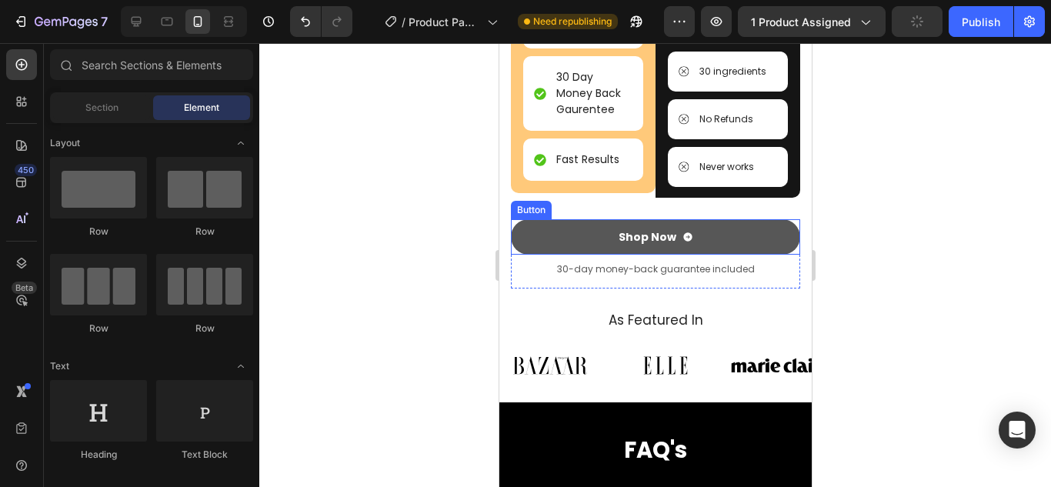
scroll to position [3322, 0]
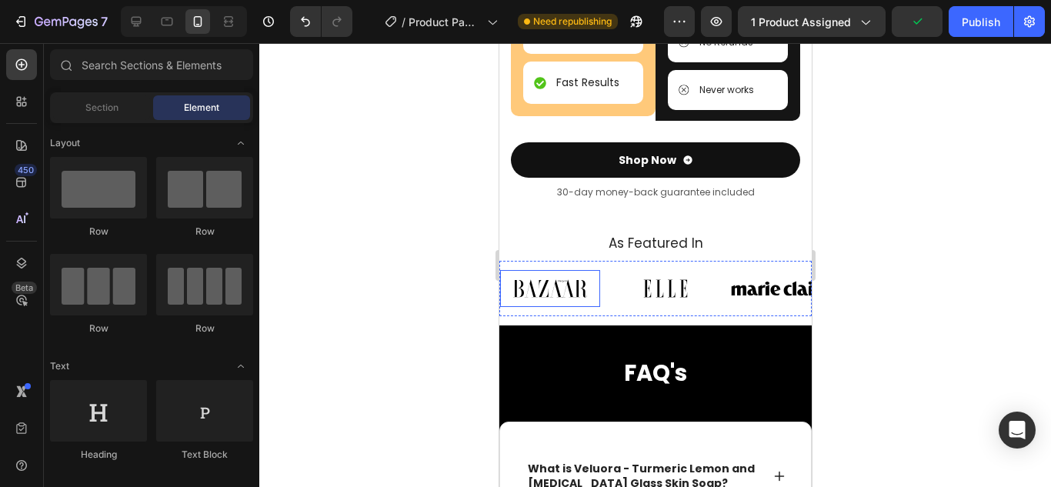
click at [565, 307] on img at bounding box center [549, 288] width 100 height 37
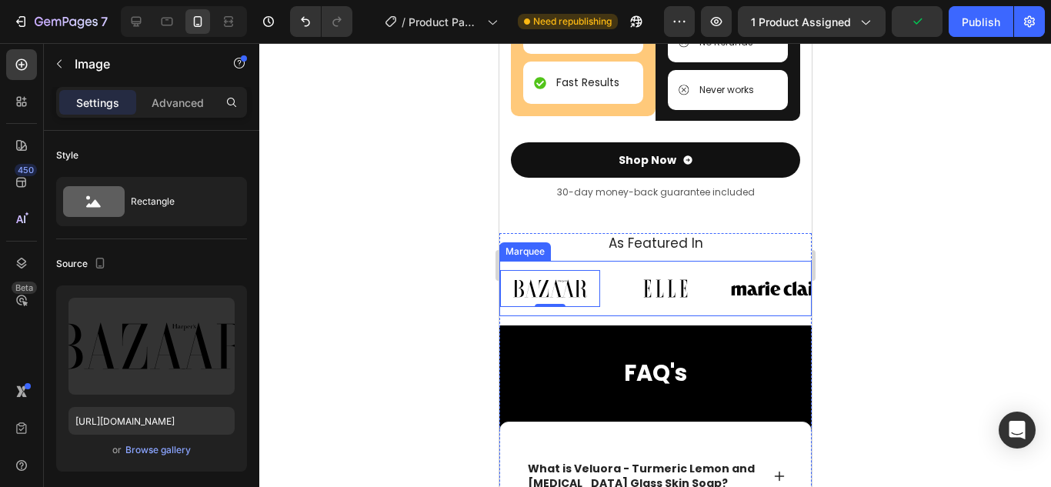
click at [602, 307] on div "Image 0" at bounding box center [556, 288] width 115 height 37
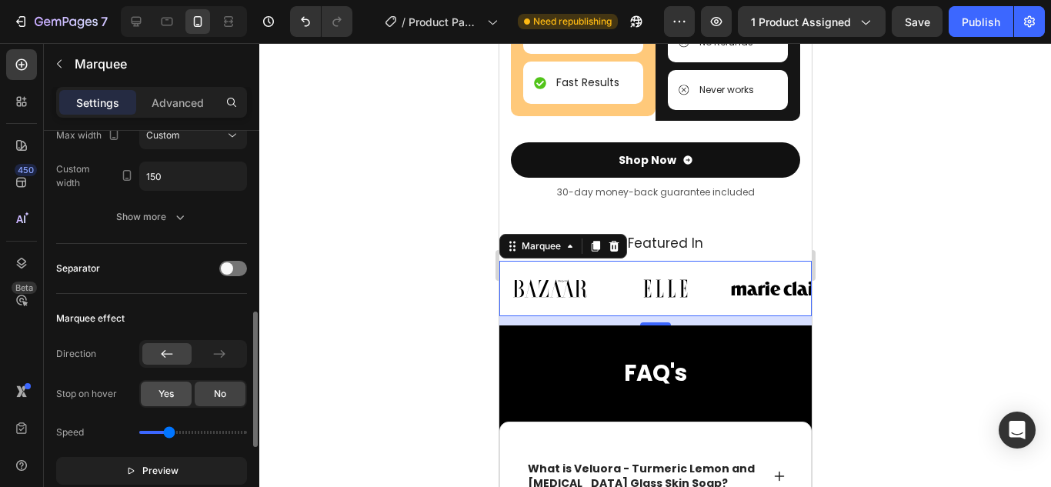
scroll to position [385, 0]
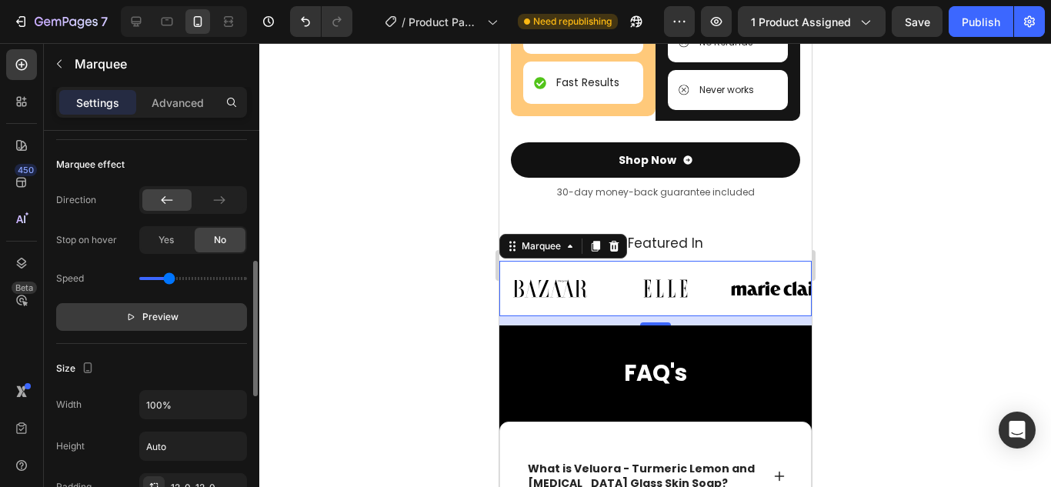
click at [155, 318] on span "Preview" at bounding box center [160, 316] width 36 height 15
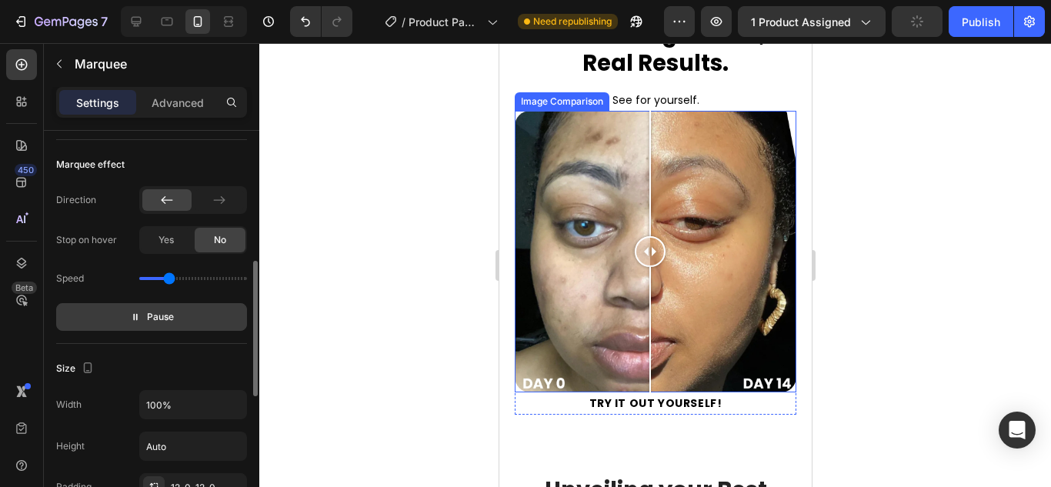
scroll to position [2399, 0]
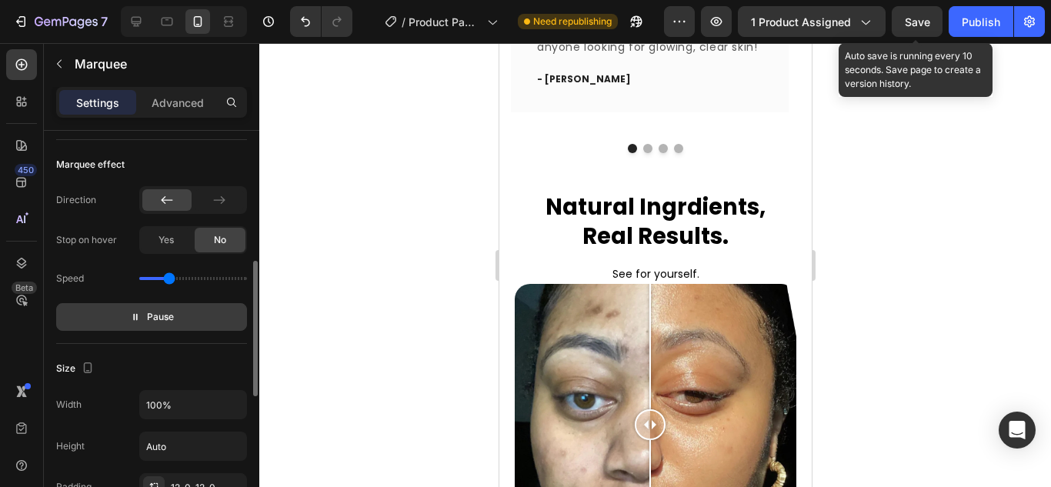
click at [918, 25] on span "Save" at bounding box center [917, 21] width 25 height 13
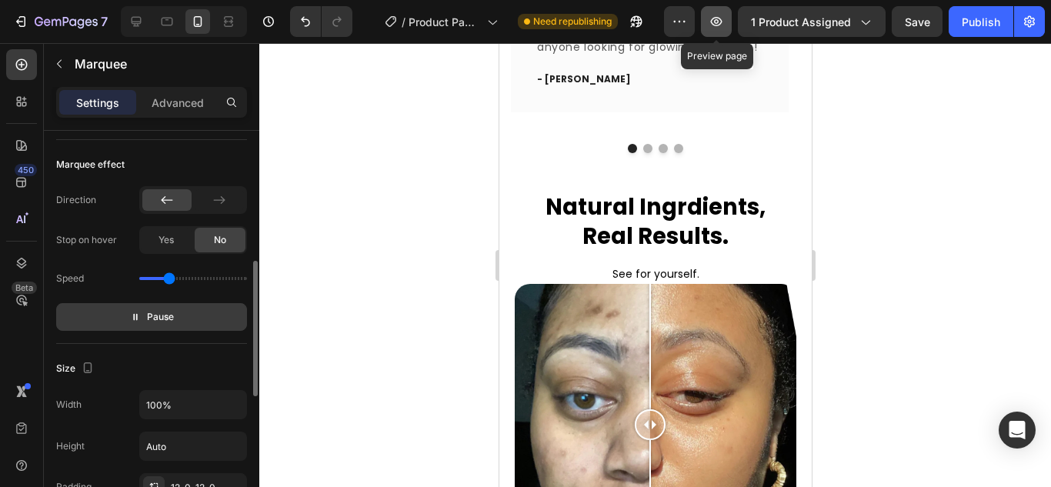
click at [715, 27] on icon "button" at bounding box center [715, 21] width 15 height 15
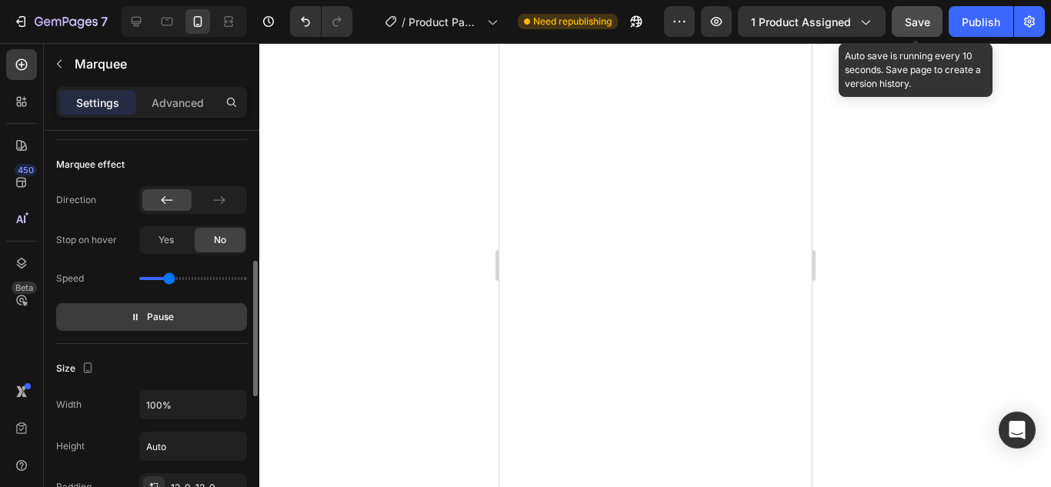
scroll to position [1553, 0]
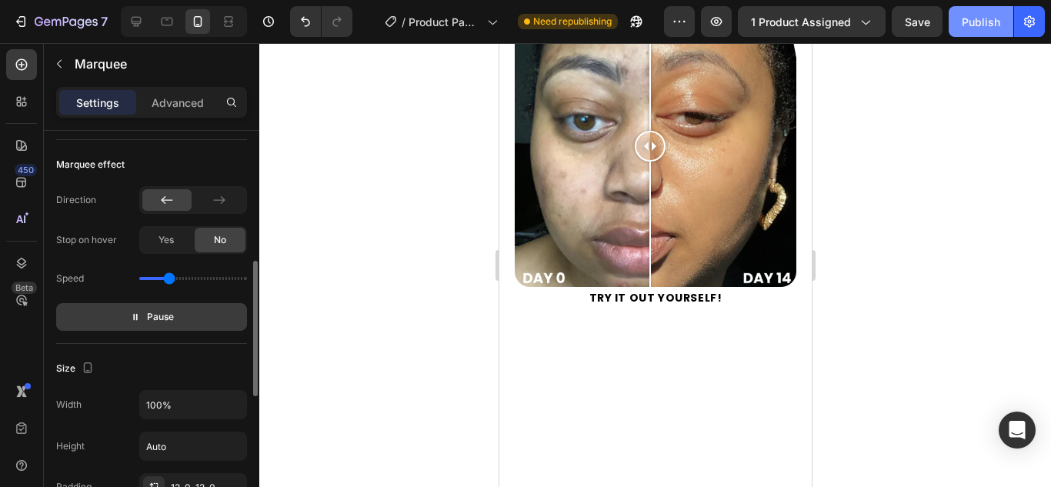
click at [955, 20] on button "Publish" at bounding box center [980, 21] width 65 height 31
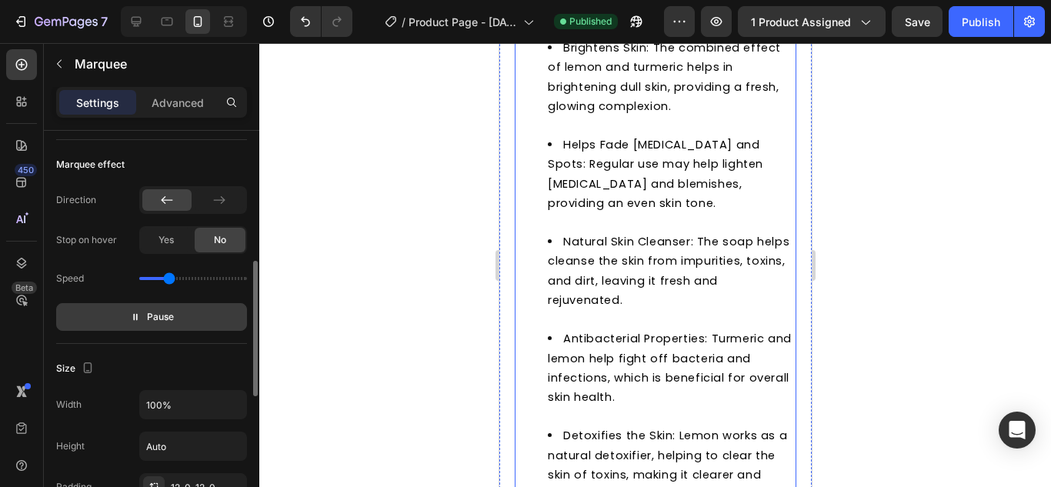
scroll to position [1938, 0]
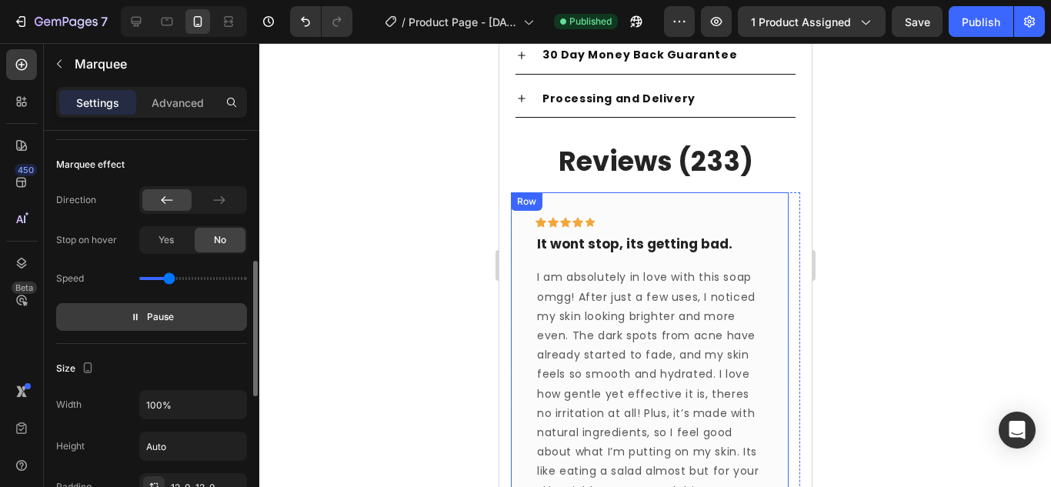
click at [639, 258] on div "Icon Icon Icon Icon Icon Row It wont stop, its getting bad. Text block I am abs…" at bounding box center [649, 384] width 228 height 334
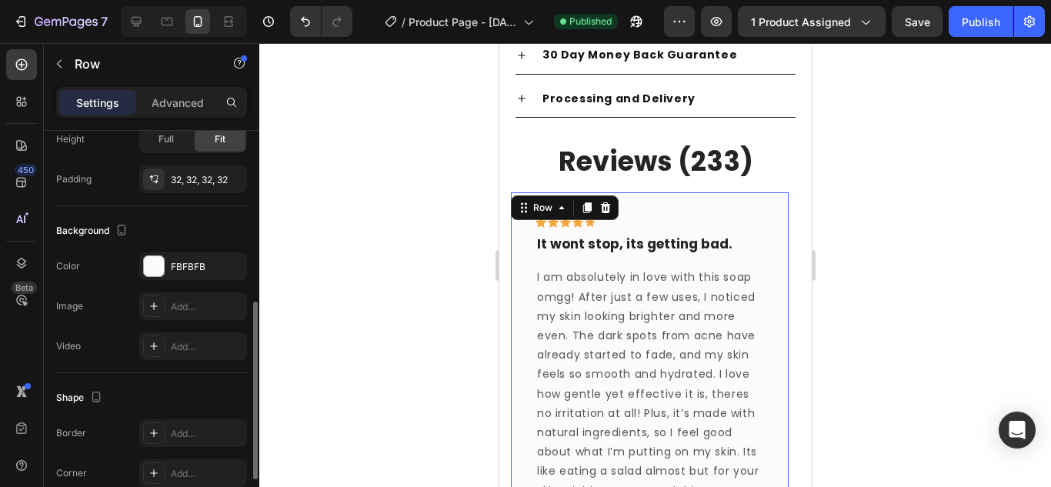
scroll to position [0, 0]
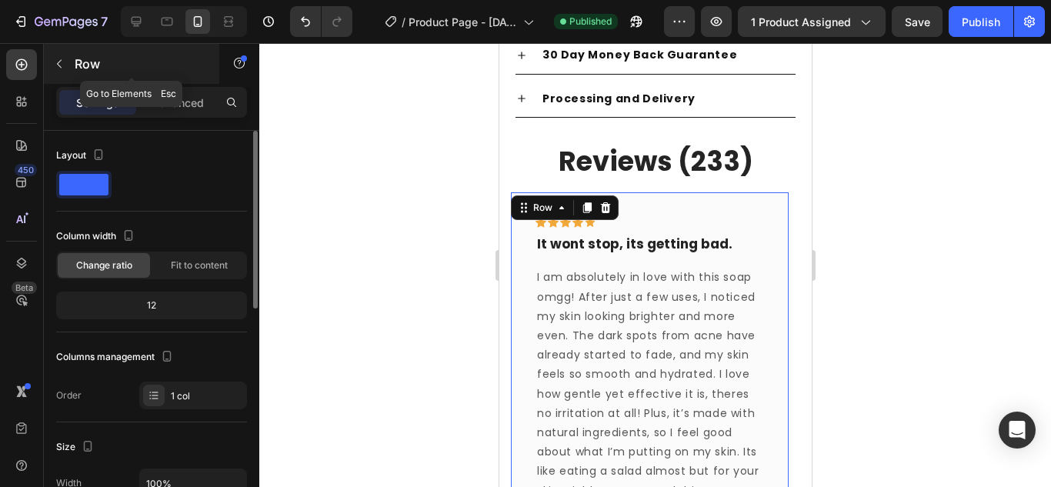
click at [60, 62] on icon "button" at bounding box center [59, 64] width 12 height 12
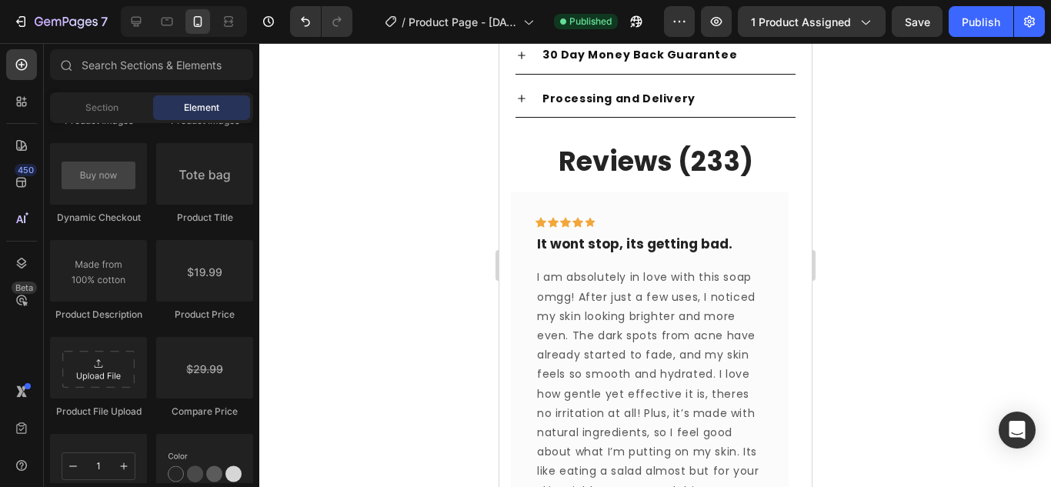
scroll to position [2692, 0]
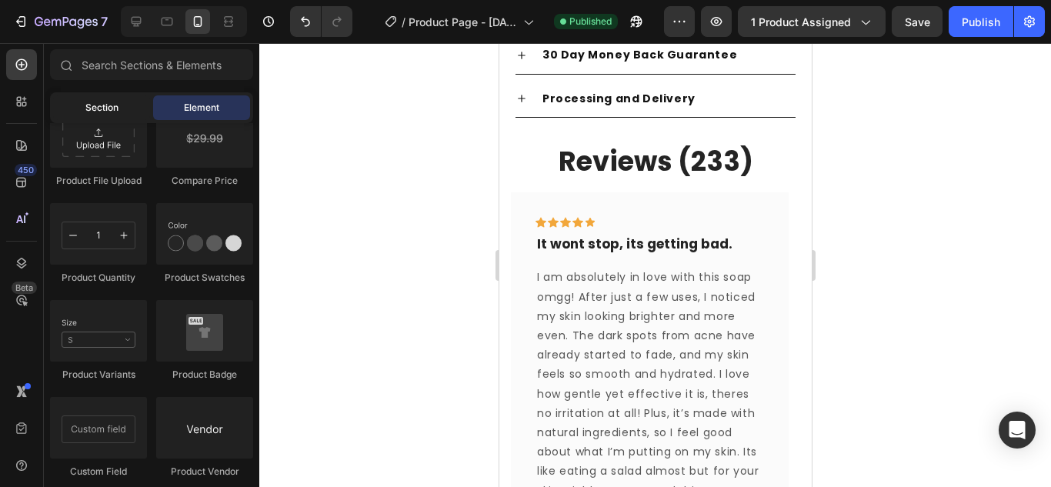
click at [92, 100] on div "Section" at bounding box center [101, 107] width 97 height 25
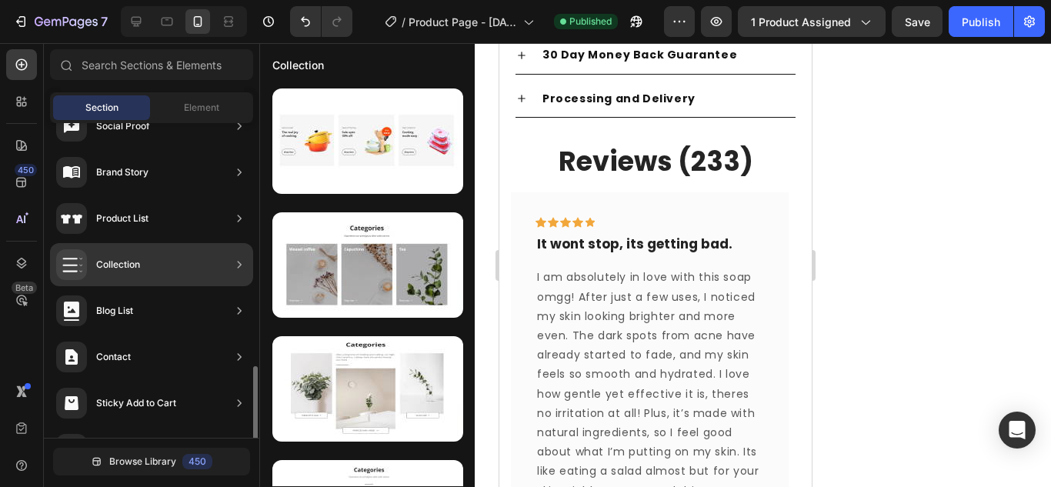
scroll to position [578, 0]
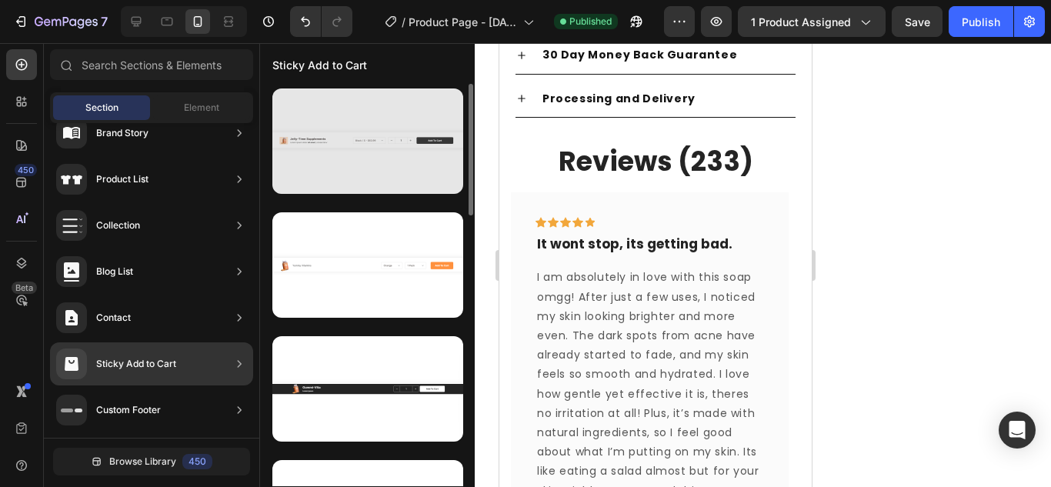
click at [345, 174] on div at bounding box center [367, 140] width 191 height 105
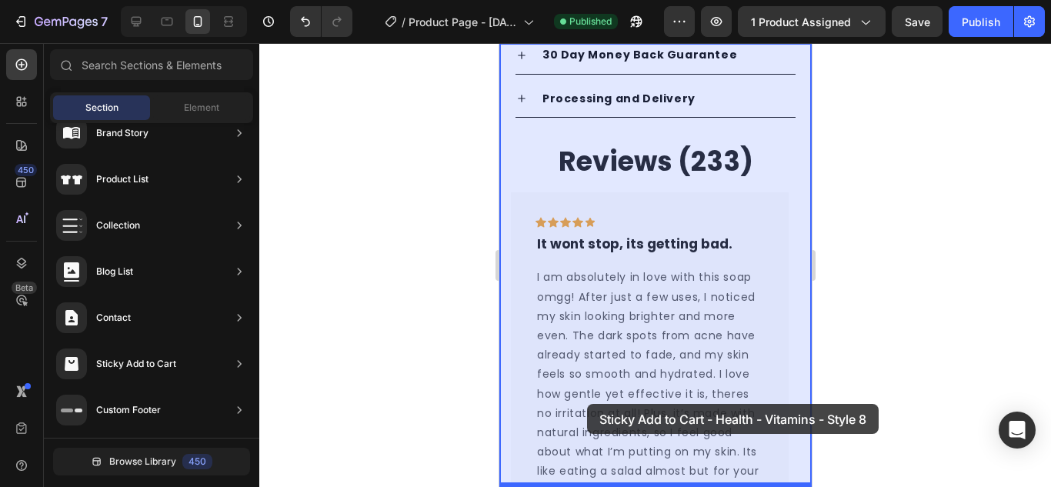
drag, startPoint x: 902, startPoint y: 221, endPoint x: 578, endPoint y: 410, distance: 375.0
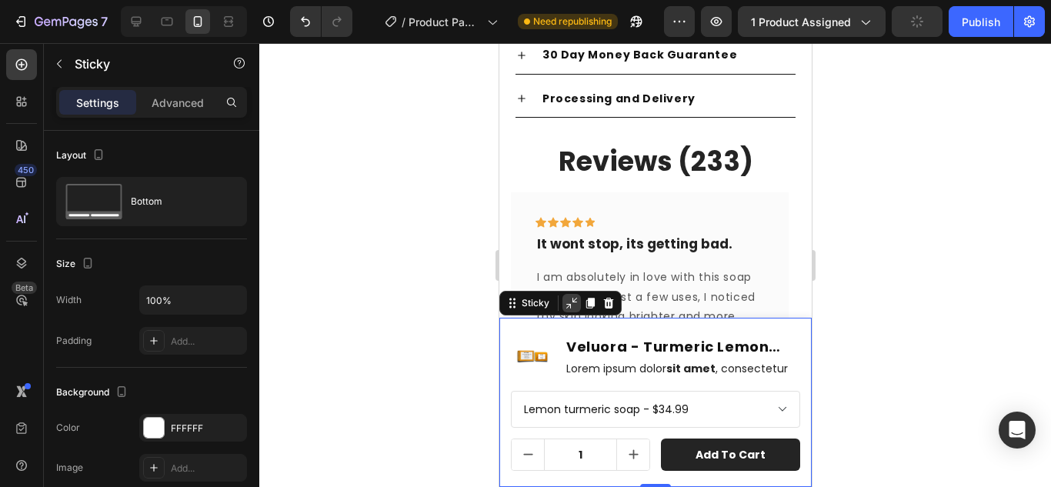
click at [565, 297] on icon at bounding box center [571, 303] width 12 height 12
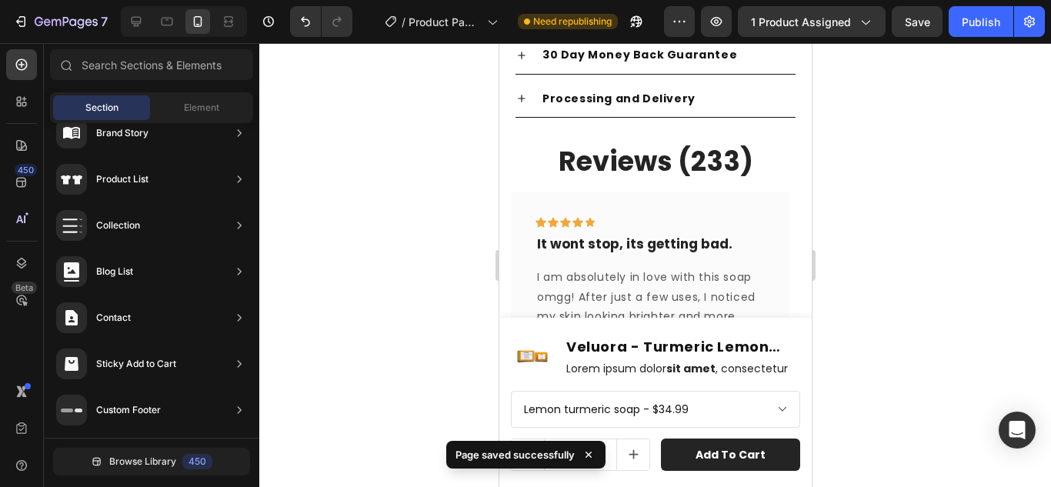
click at [587, 450] on icon at bounding box center [588, 454] width 15 height 15
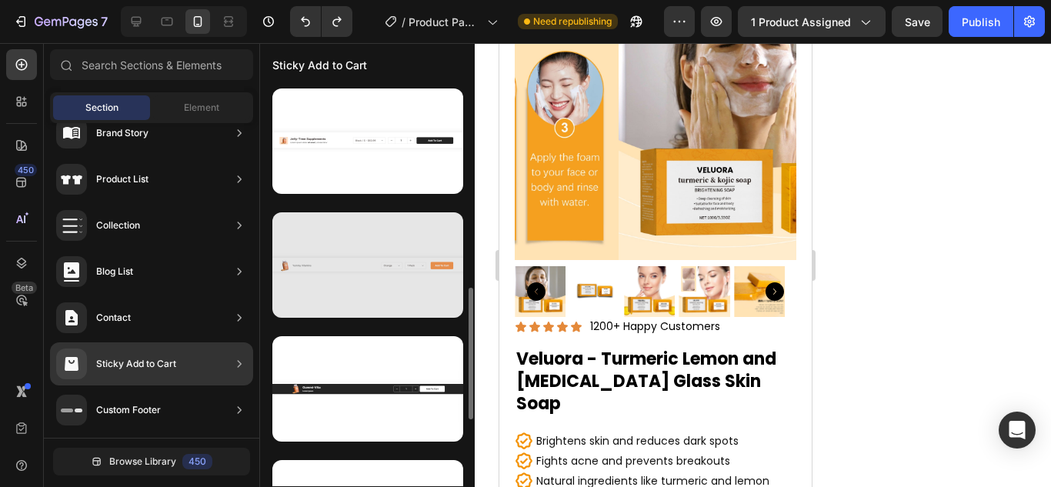
scroll to position [154, 0]
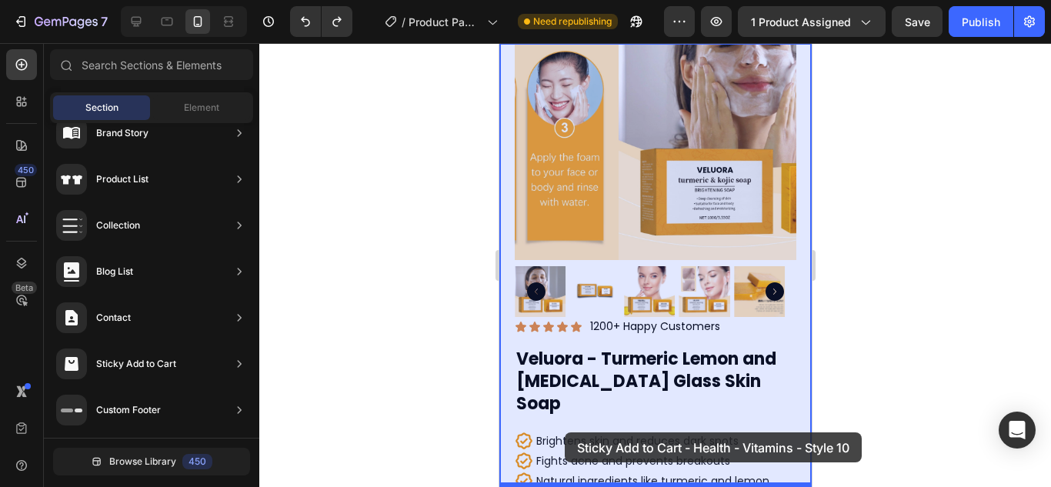
drag, startPoint x: 842, startPoint y: 282, endPoint x: 564, endPoint y: 432, distance: 316.6
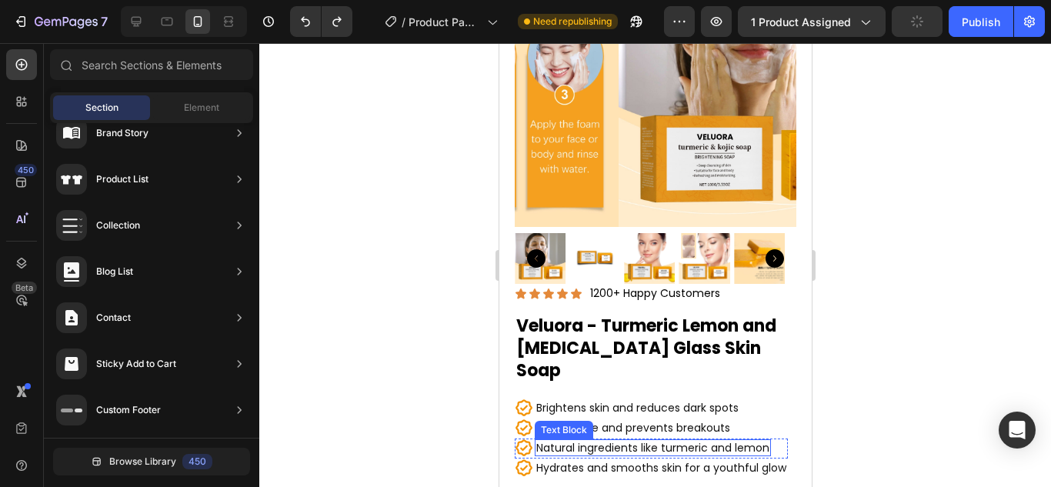
scroll to position [175, 0]
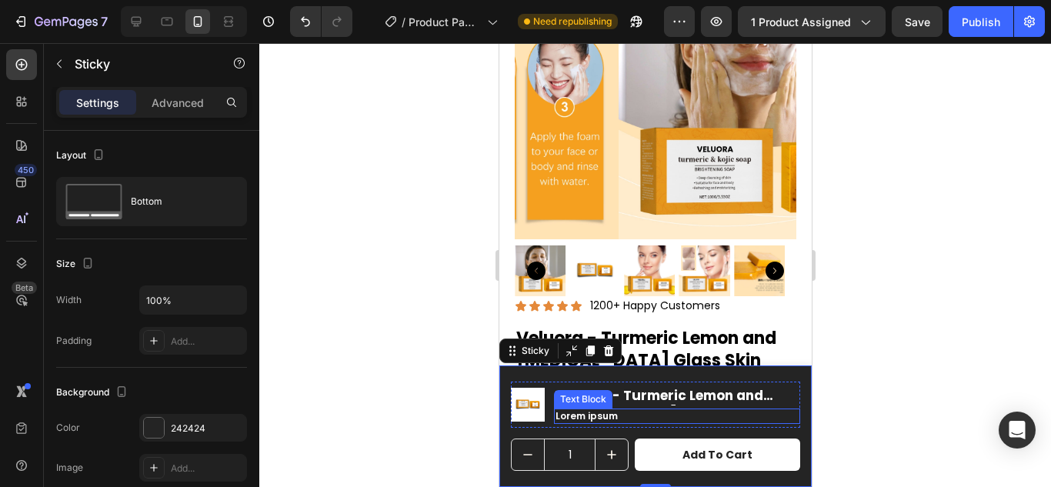
click at [589, 418] on p "Lorem ipsum" at bounding box center [676, 416] width 243 height 12
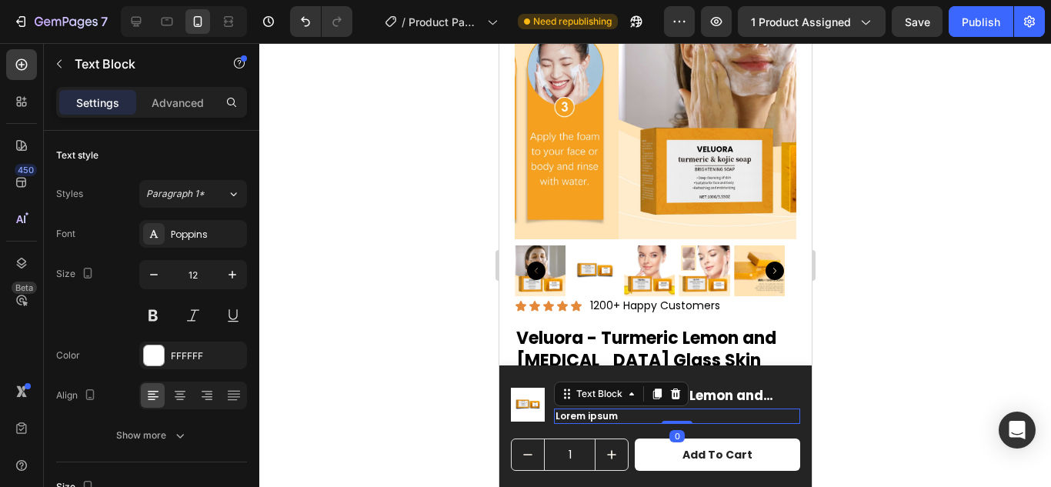
click at [589, 418] on p "Lorem ipsum" at bounding box center [676, 416] width 243 height 12
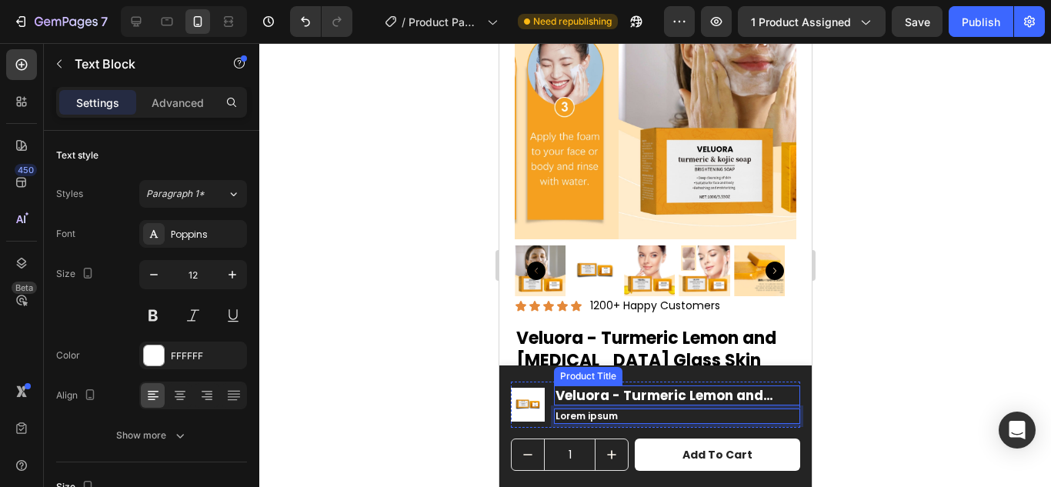
click at [674, 392] on h1 "Veluora - Turmeric Lemon and [MEDICAL_DATA] Glass Skin Soap" at bounding box center [676, 395] width 246 height 20
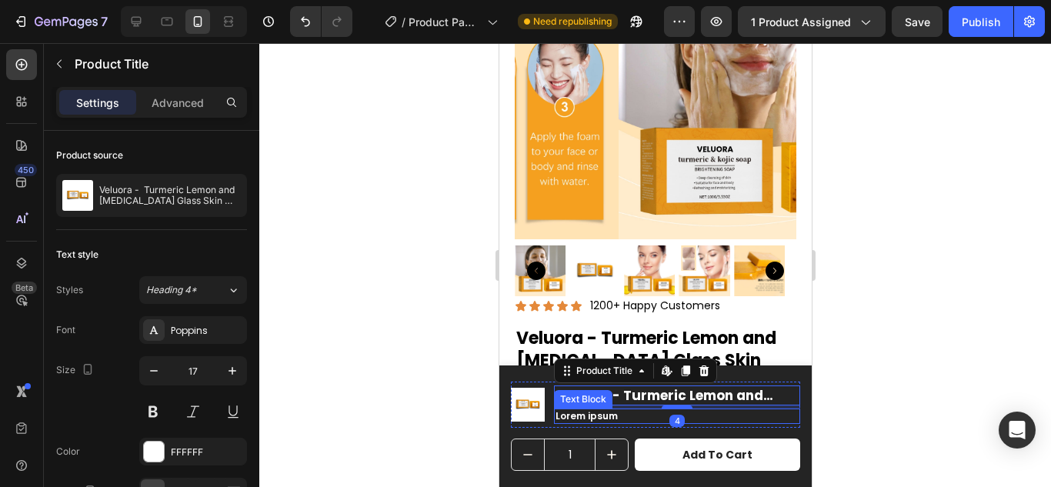
click at [574, 412] on p "Lorem ipsum" at bounding box center [676, 416] width 243 height 12
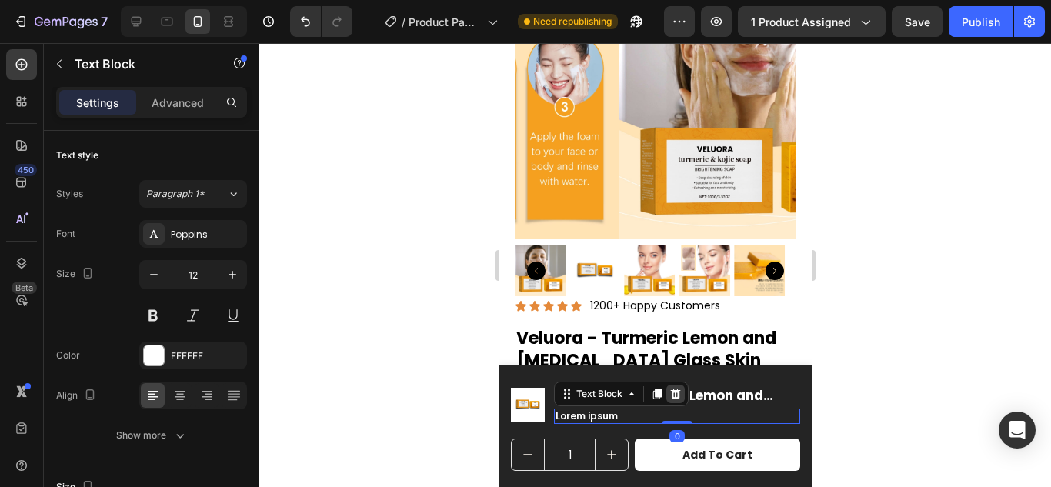
click at [673, 399] on icon at bounding box center [675, 393] width 10 height 11
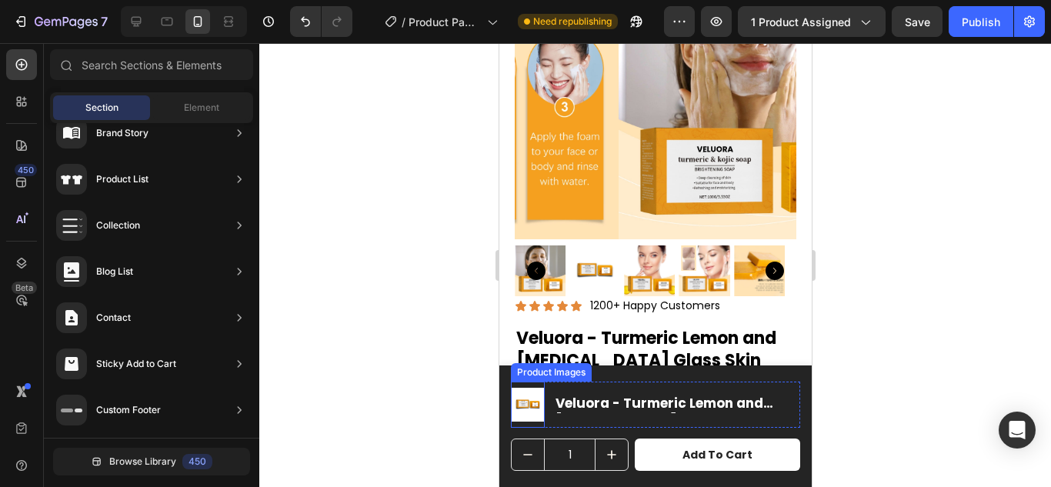
click at [524, 403] on img at bounding box center [527, 405] width 34 height 34
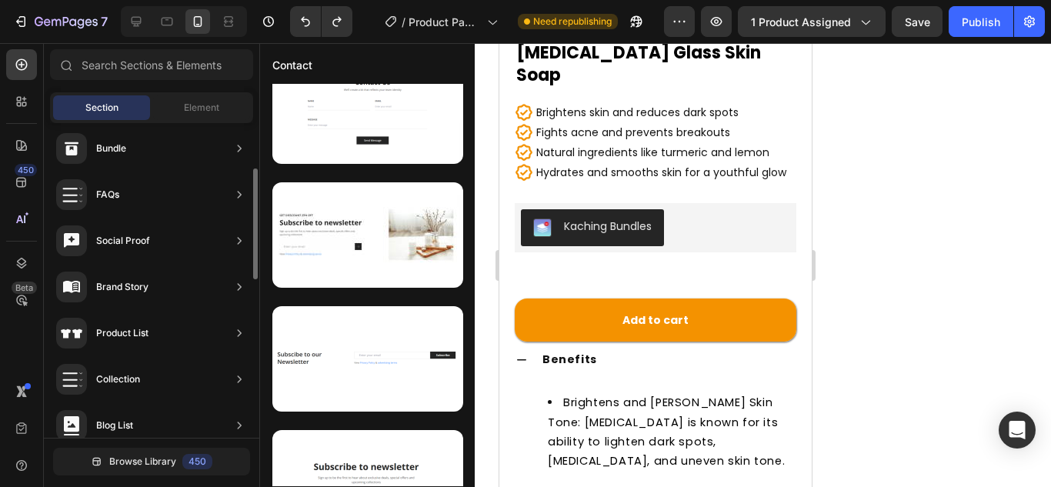
scroll to position [347, 0]
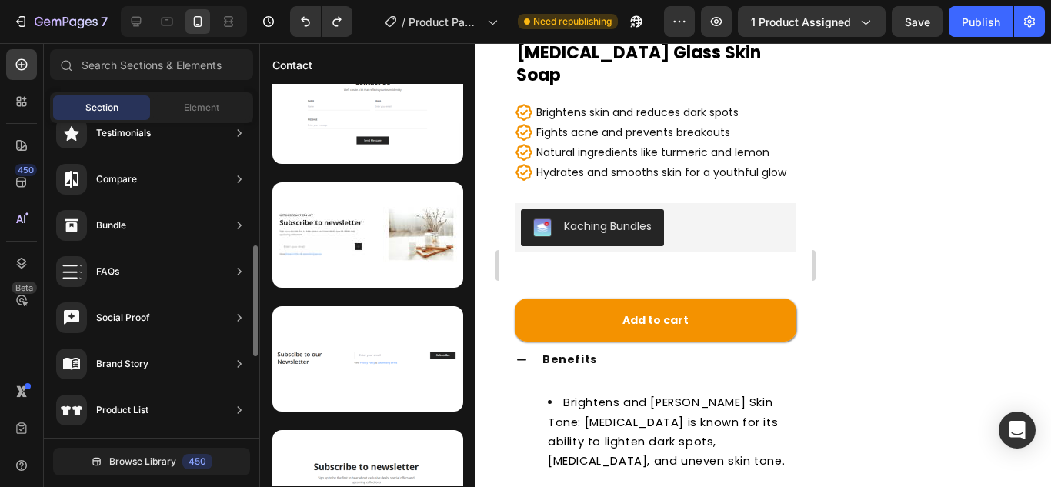
click at [152, 342] on div "Social Proof" at bounding box center [151, 363] width 203 height 43
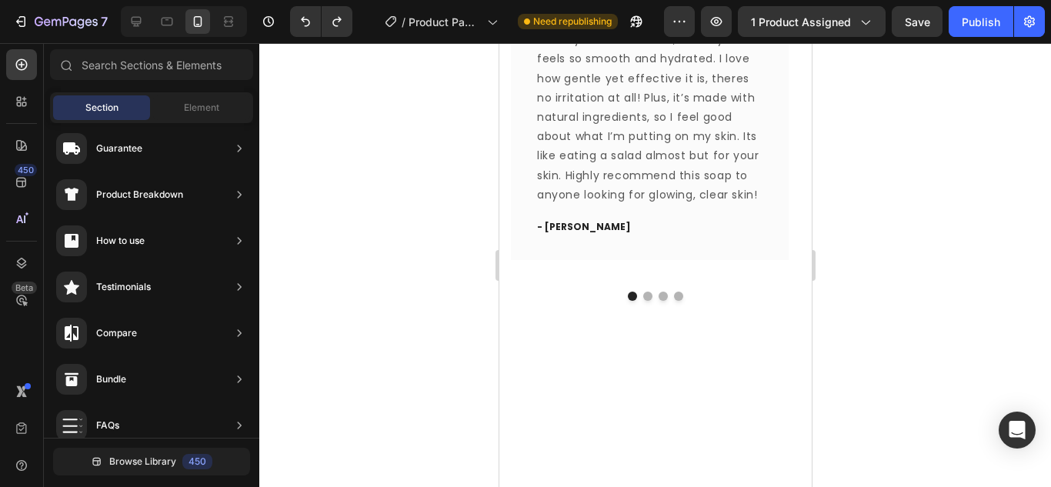
scroll to position [2021, 0]
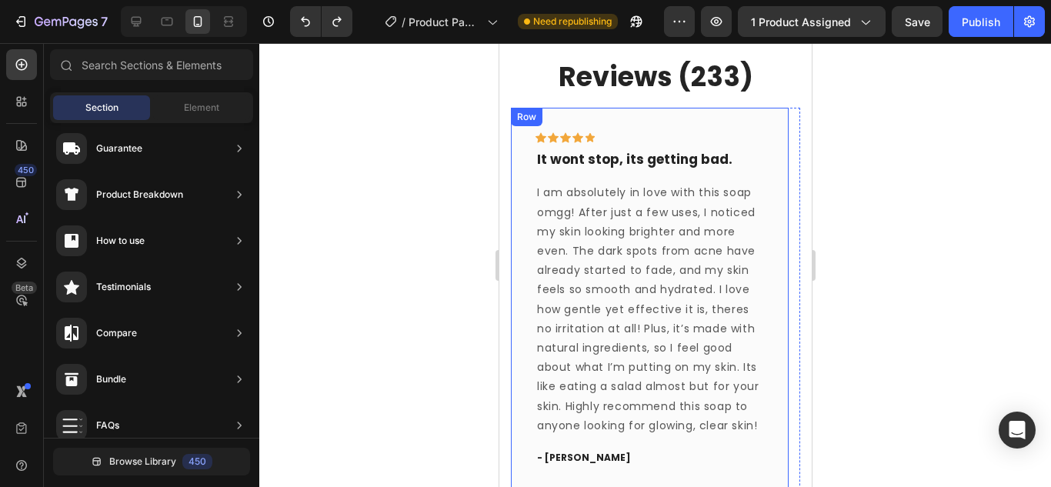
click at [591, 120] on div "Icon Icon Icon Icon Icon Row It wont stop, its getting bad. Text block I am abs…" at bounding box center [649, 299] width 278 height 383
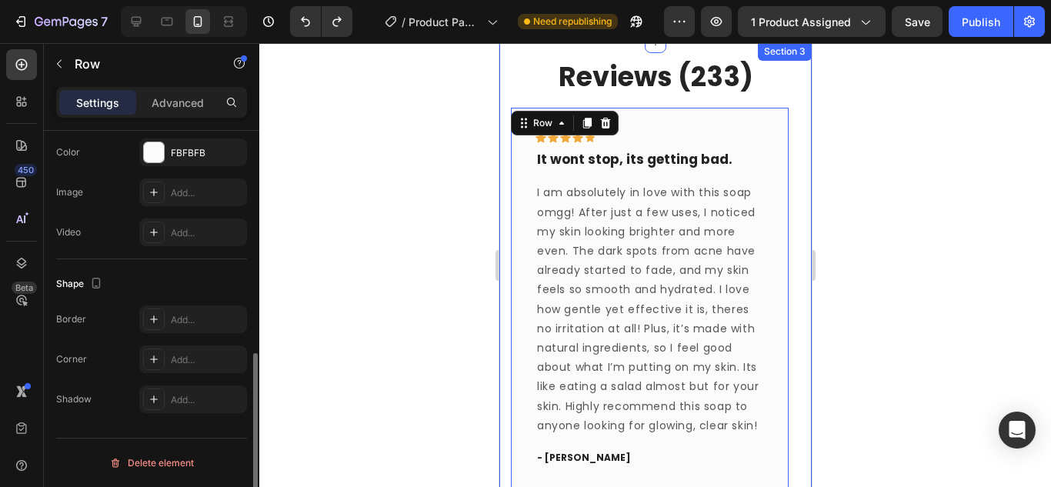
scroll to position [345, 0]
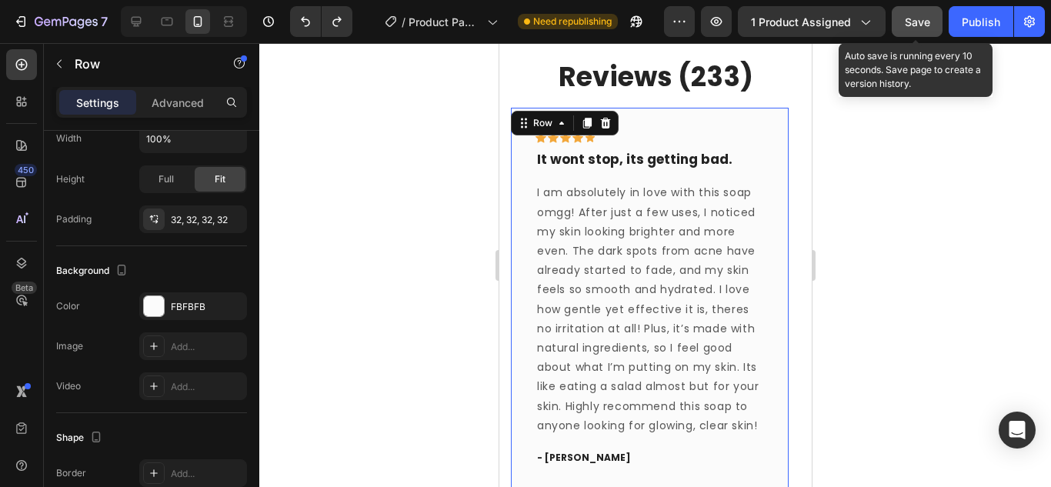
click at [920, 21] on span "Save" at bounding box center [917, 21] width 25 height 13
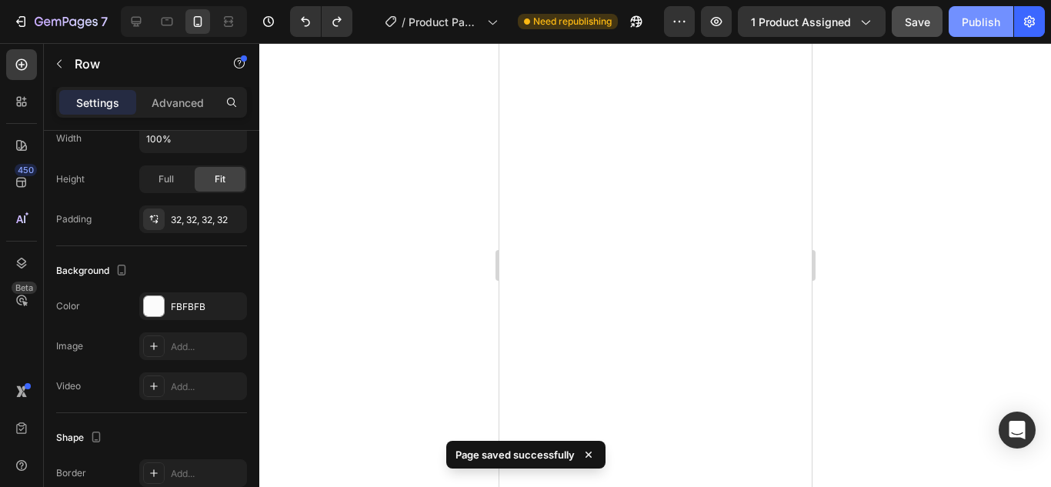
click at [965, 11] on button "Publish" at bounding box center [980, 21] width 65 height 31
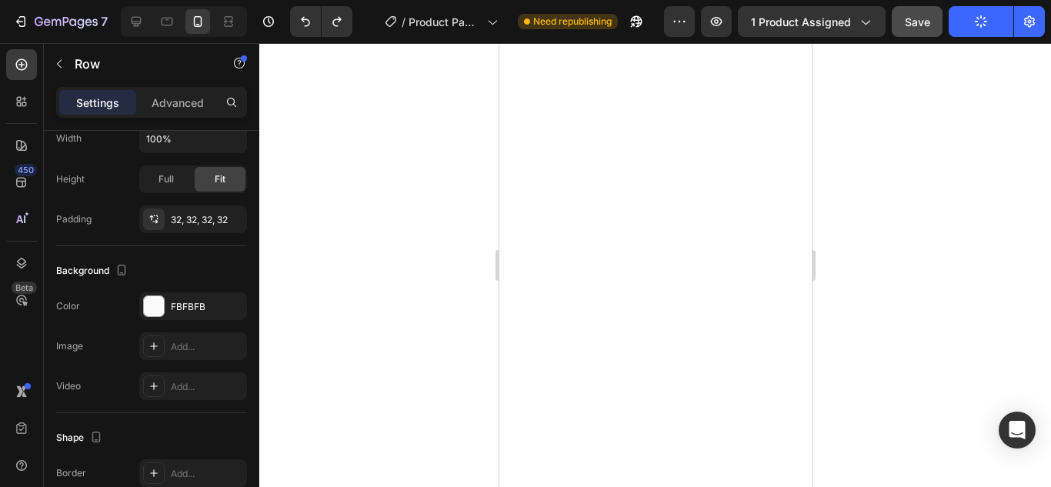
scroll to position [0, 0]
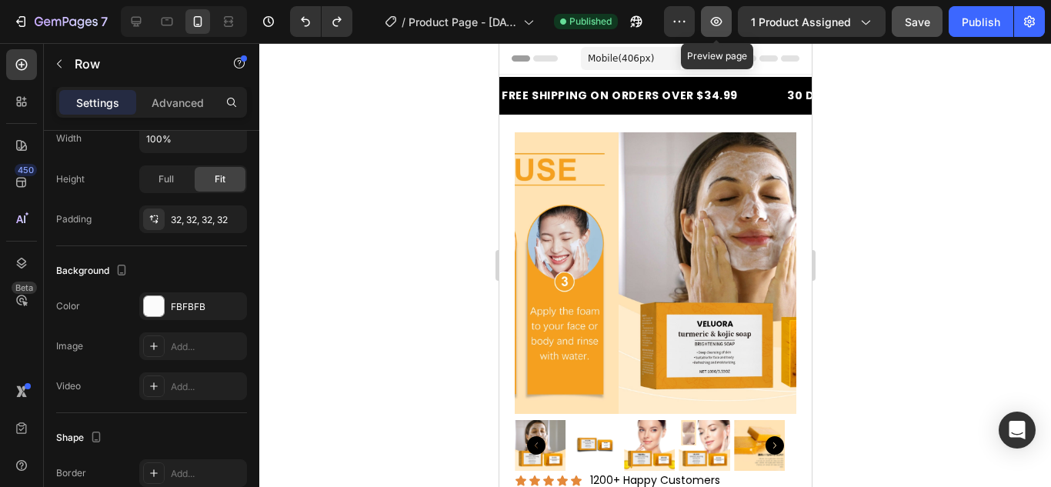
click at [709, 24] on button "button" at bounding box center [716, 21] width 31 height 31
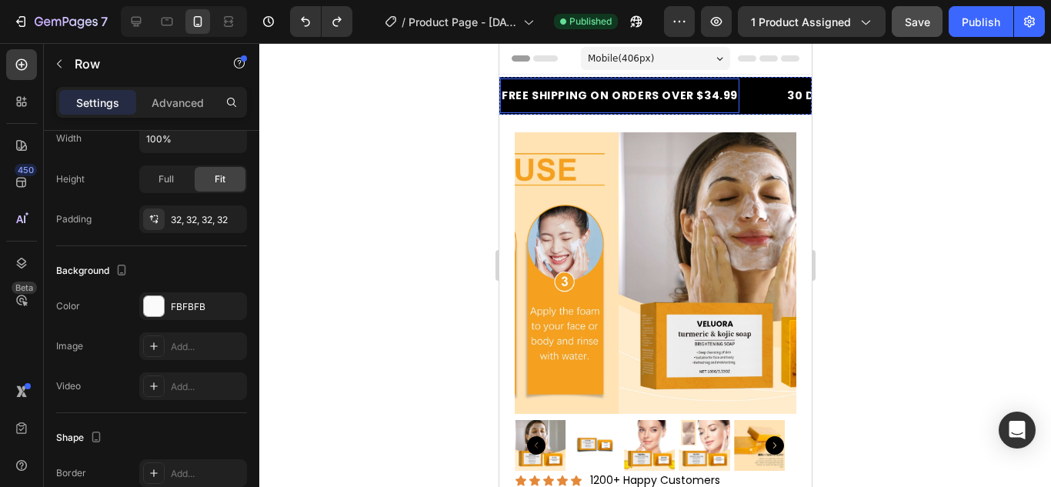
click at [517, 105] on p "FREE SHIPPING ON ORDERS OVER $34.99" at bounding box center [619, 95] width 236 height 19
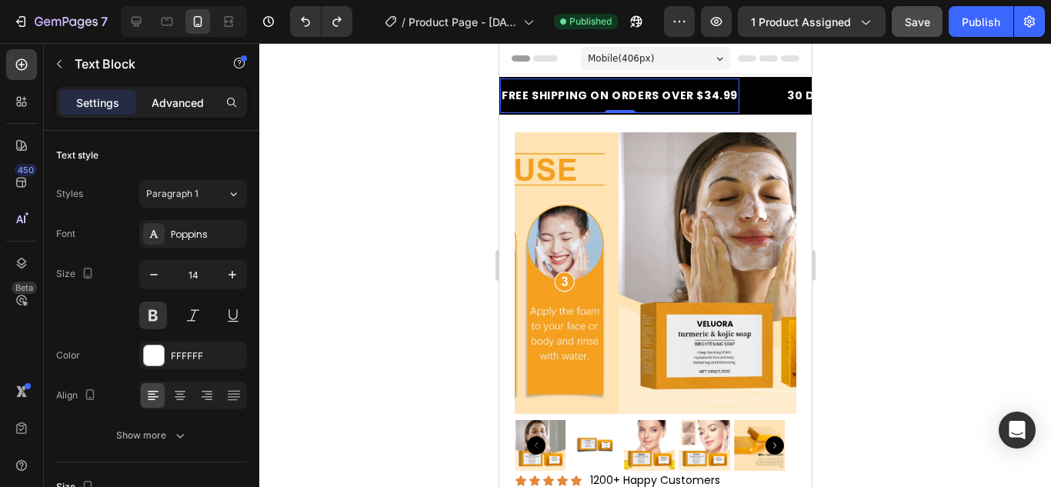
click at [181, 95] on p "Advanced" at bounding box center [178, 103] width 52 height 16
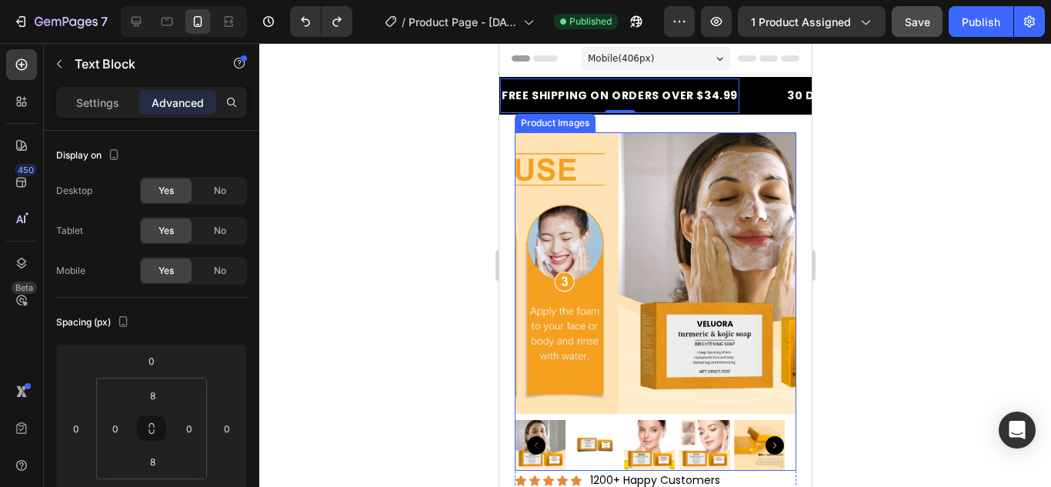
click at [588, 436] on img at bounding box center [593, 445] width 51 height 51
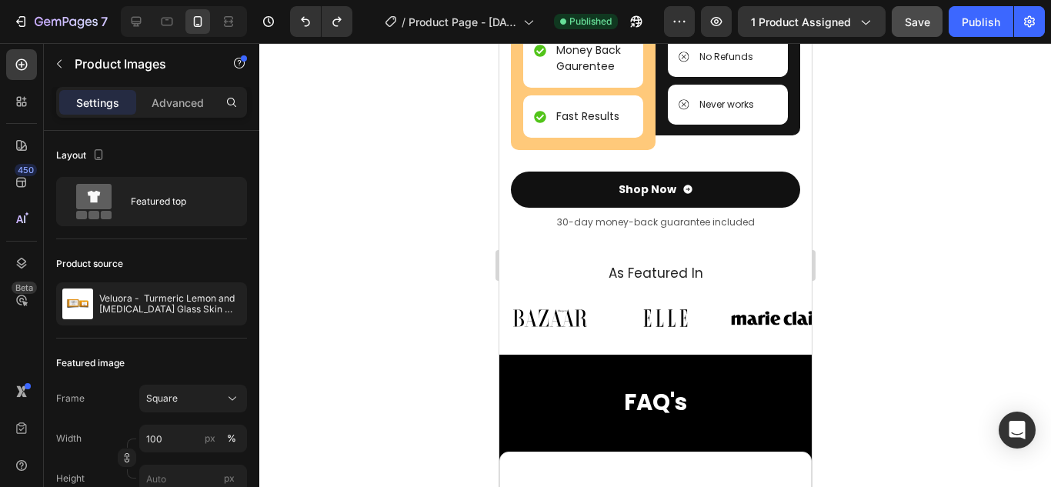
scroll to position [3232, 0]
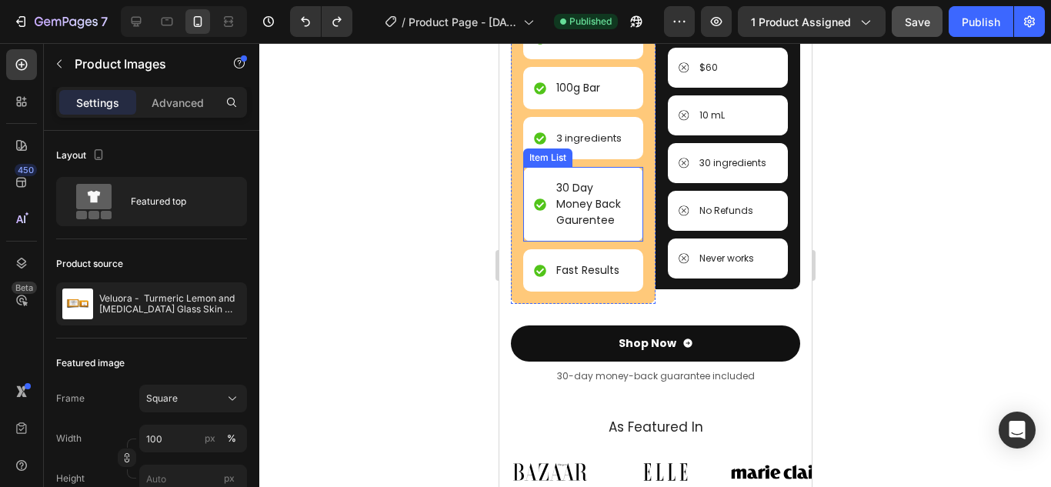
click at [580, 204] on p "30 Day Money Back Gaurentee" at bounding box center [592, 204] width 74 height 48
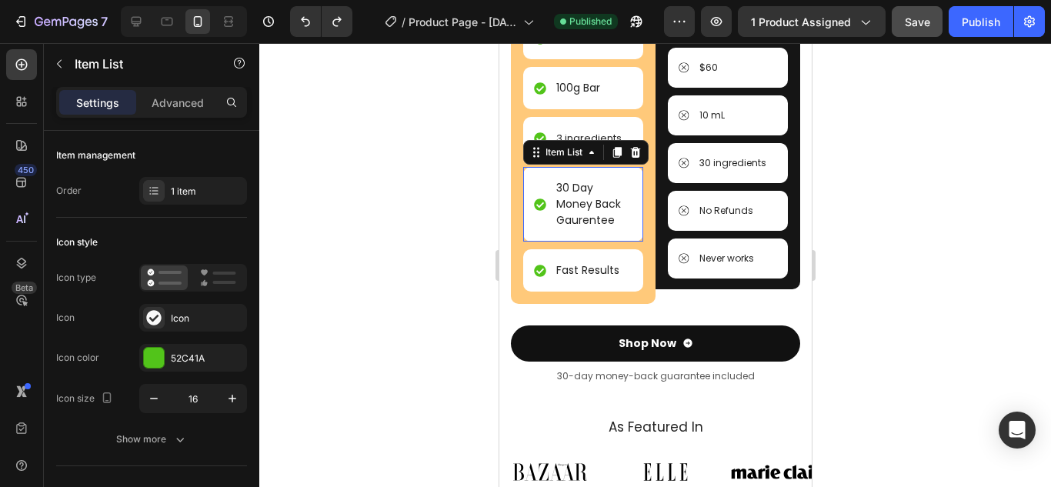
click at [580, 204] on p "30 Day Money Back Gaurentee" at bounding box center [592, 204] width 74 height 48
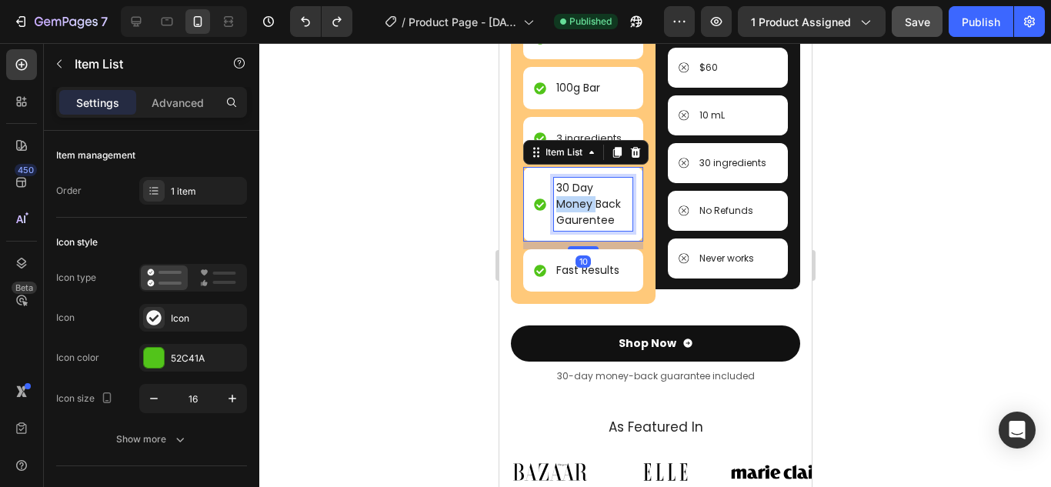
click at [580, 204] on p "30 Day Money Back Gaurentee" at bounding box center [592, 204] width 74 height 48
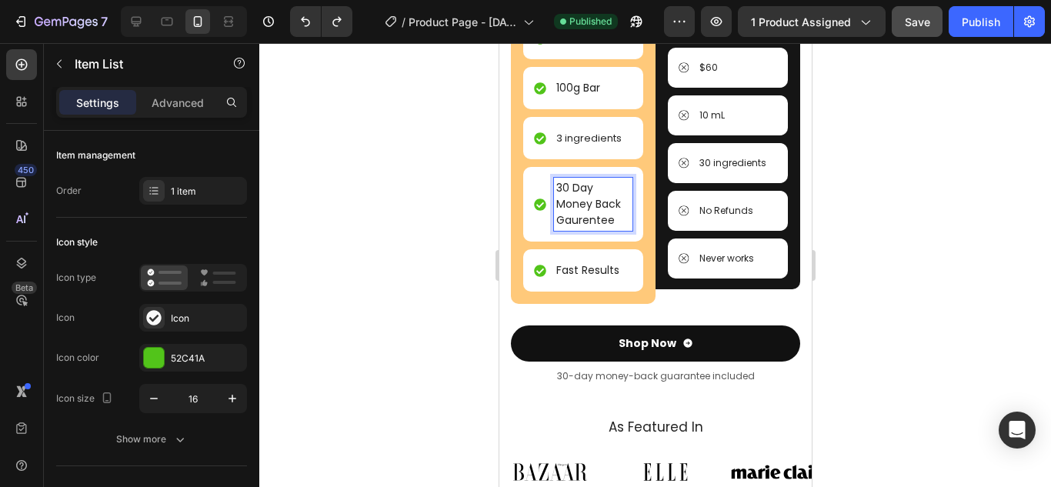
click at [583, 223] on p "30 Day Money Back Gaurentee" at bounding box center [592, 204] width 74 height 48
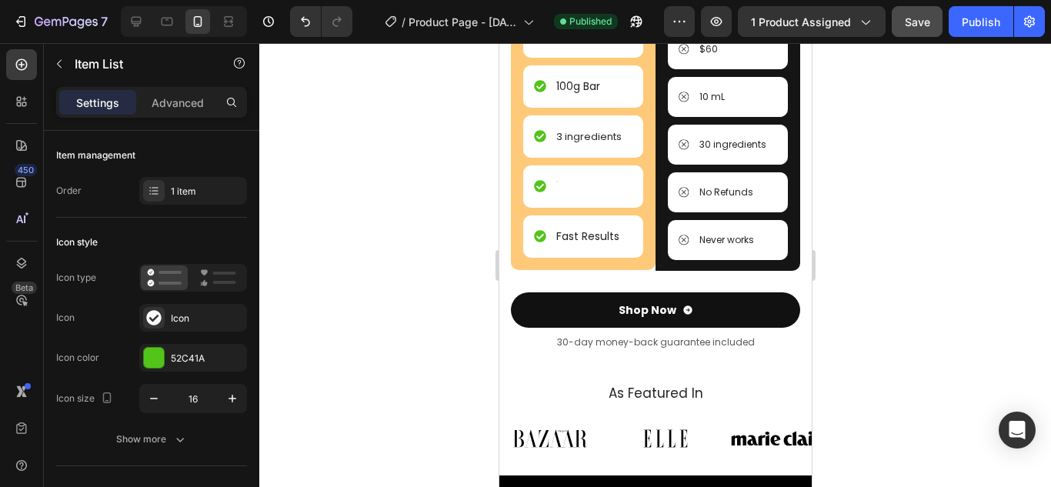
scroll to position [3227, 0]
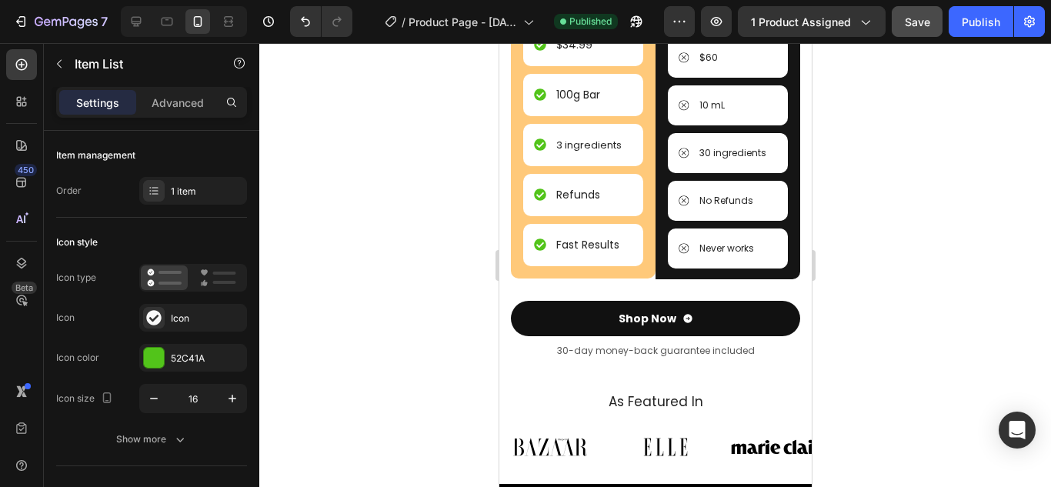
click at [581, 188] on p "Refunds" at bounding box center [577, 195] width 44 height 16
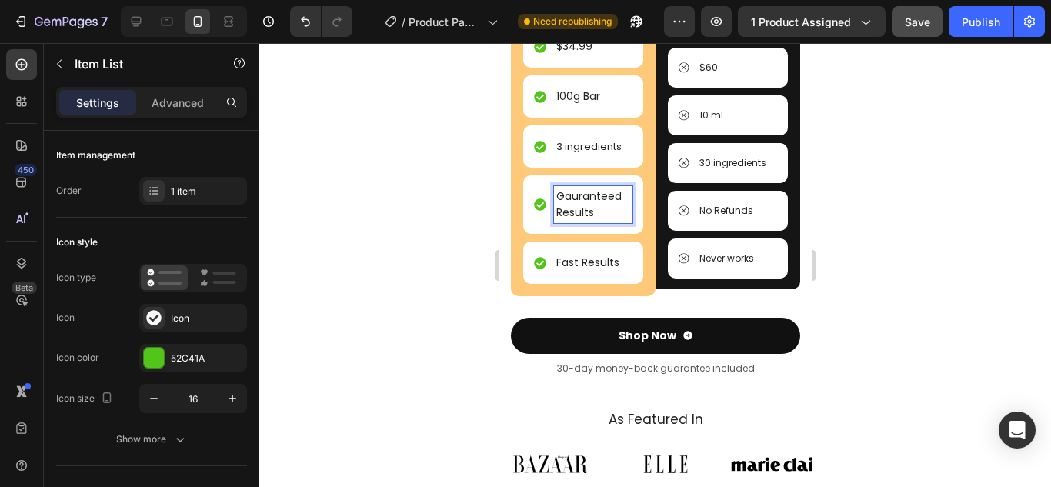
click at [567, 199] on p "Gauranteed Results" at bounding box center [592, 204] width 74 height 32
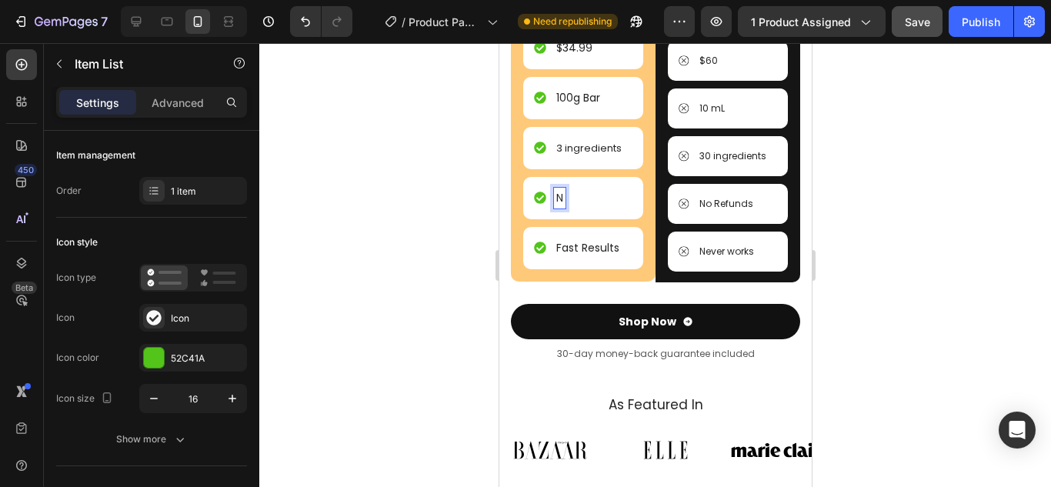
scroll to position [3227, 0]
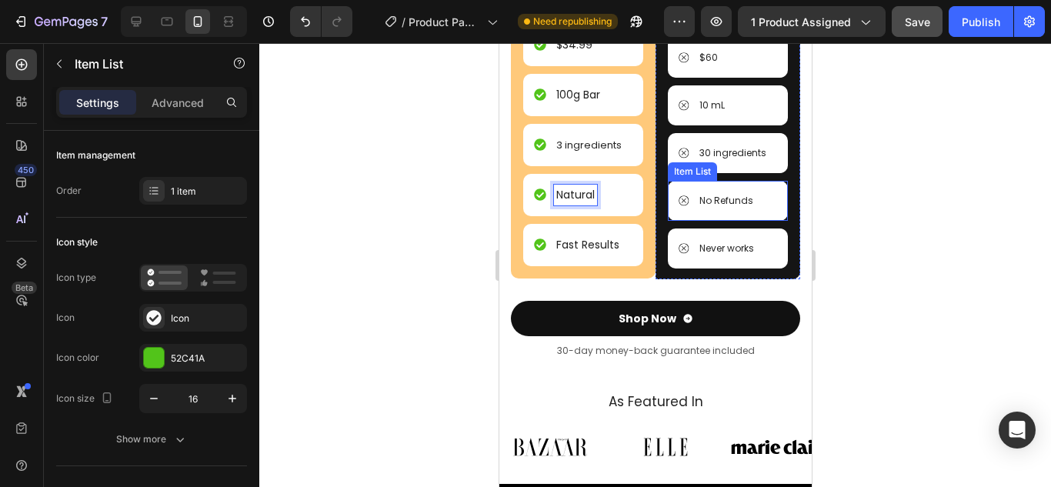
click at [708, 200] on p "No Refunds" at bounding box center [725, 201] width 54 height 14
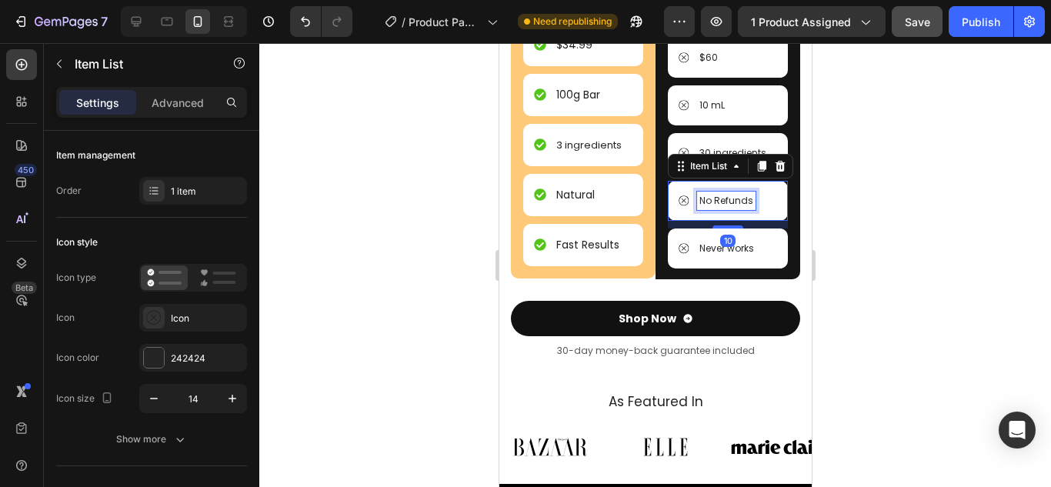
click at [708, 200] on p "No Refunds" at bounding box center [725, 201] width 54 height 14
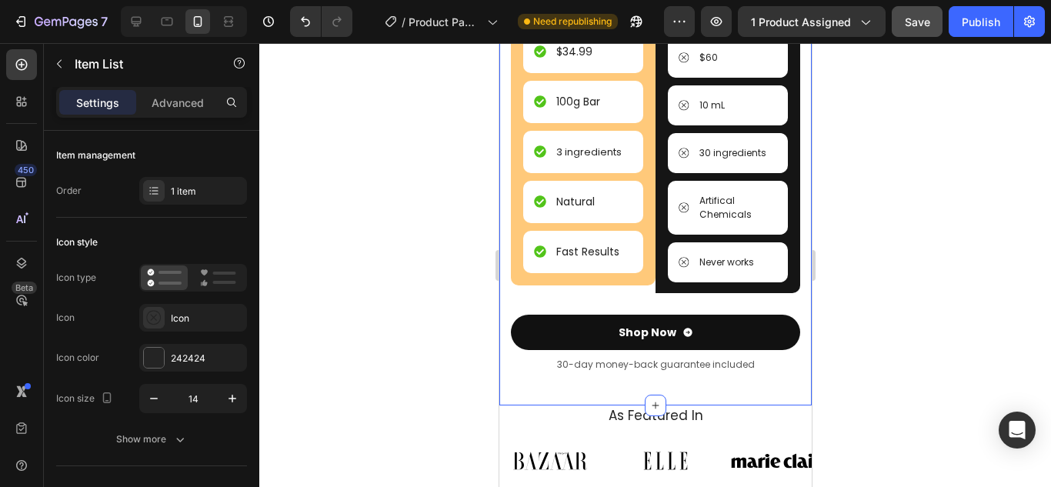
click at [881, 225] on div at bounding box center [654, 265] width 791 height 444
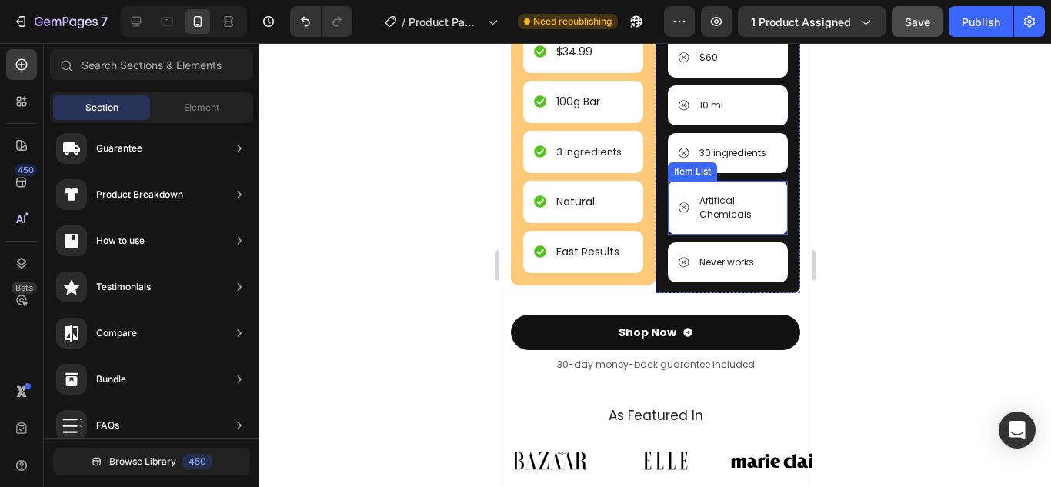
click at [720, 205] on p "Artifical Chemicals" at bounding box center [735, 208] width 75 height 28
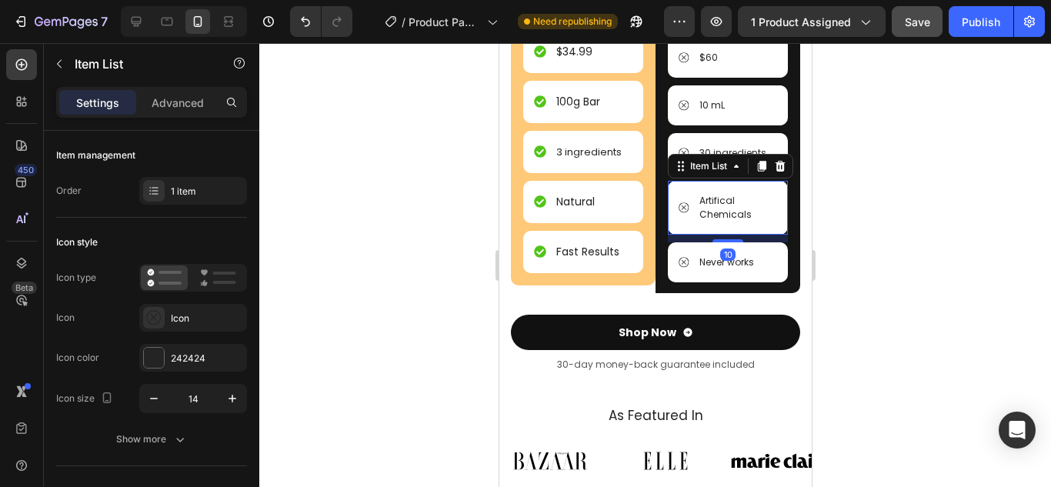
click at [843, 238] on div at bounding box center [654, 265] width 791 height 444
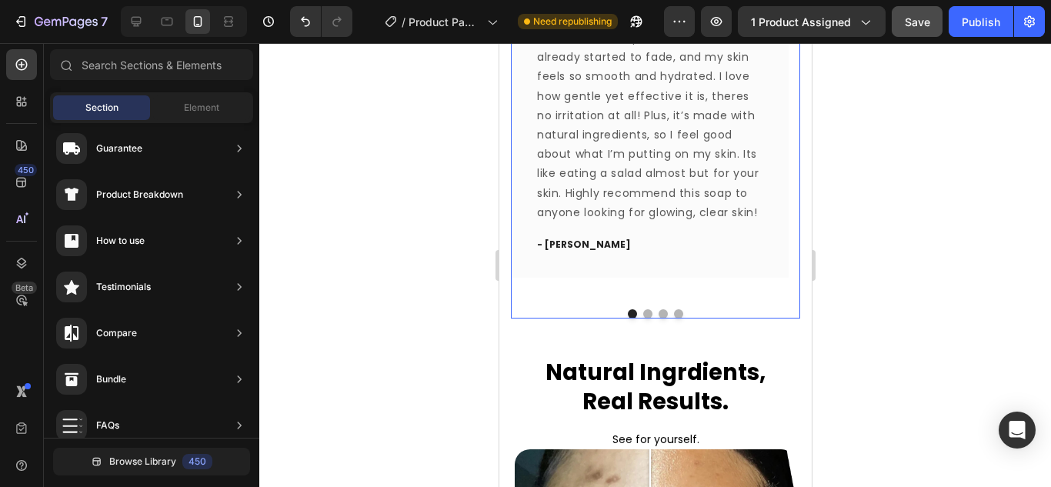
scroll to position [2387, 0]
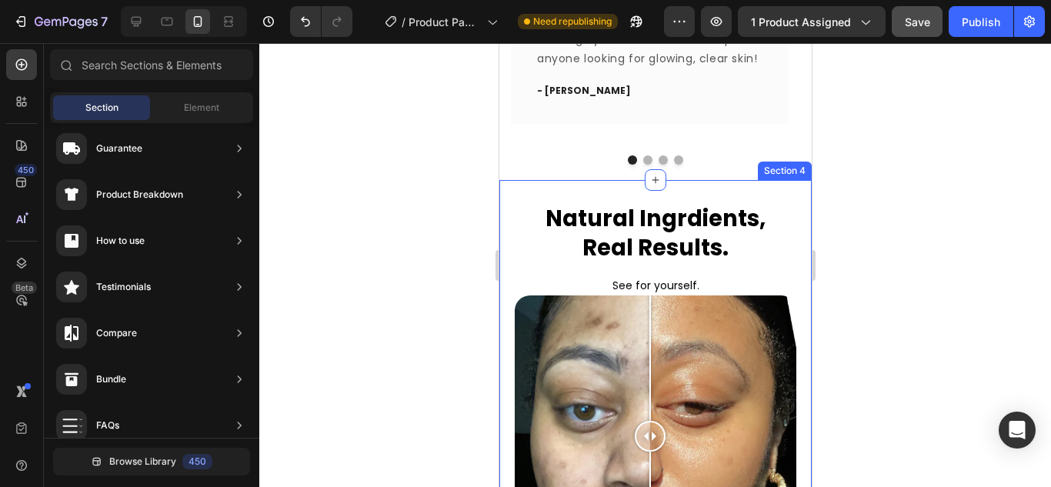
click at [501, 218] on div "Natural Ingrdients, Real Results. Heading See for yourself. Text Block Image Co…" at bounding box center [654, 403] width 312 height 447
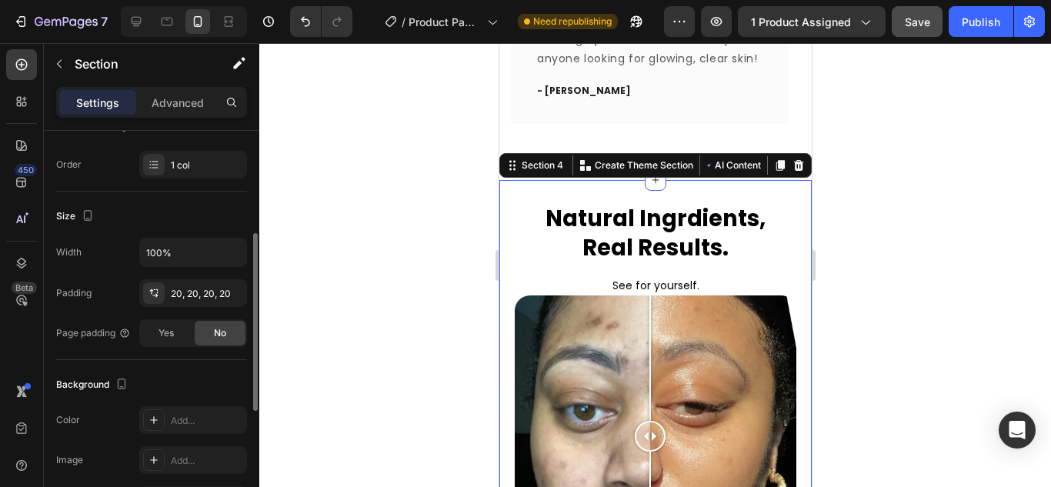
scroll to position [462, 0]
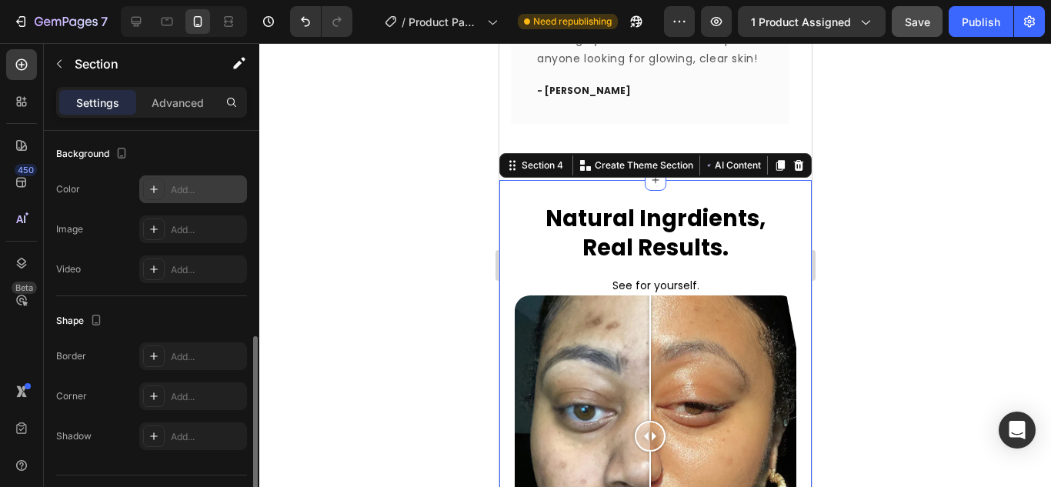
click at [158, 183] on icon at bounding box center [154, 189] width 12 height 12
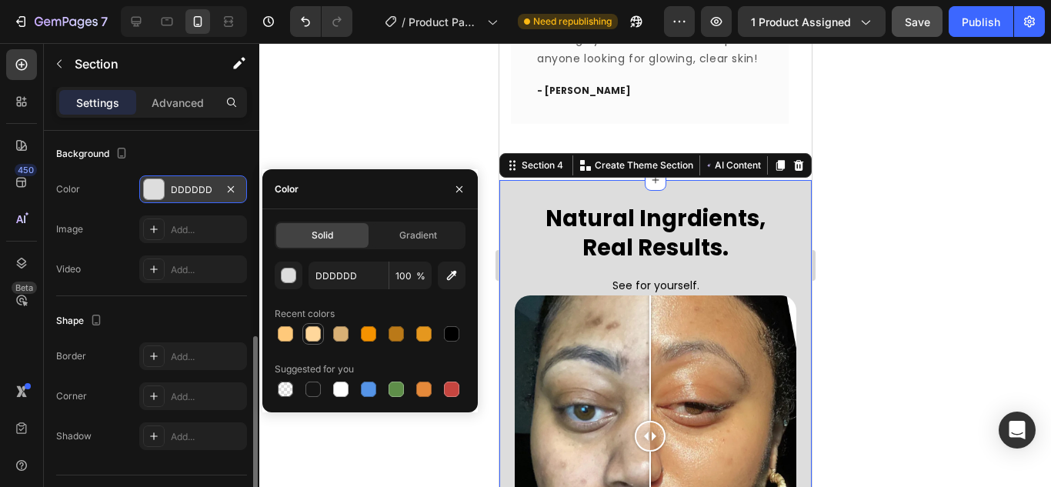
click at [315, 332] on div at bounding box center [312, 333] width 15 height 15
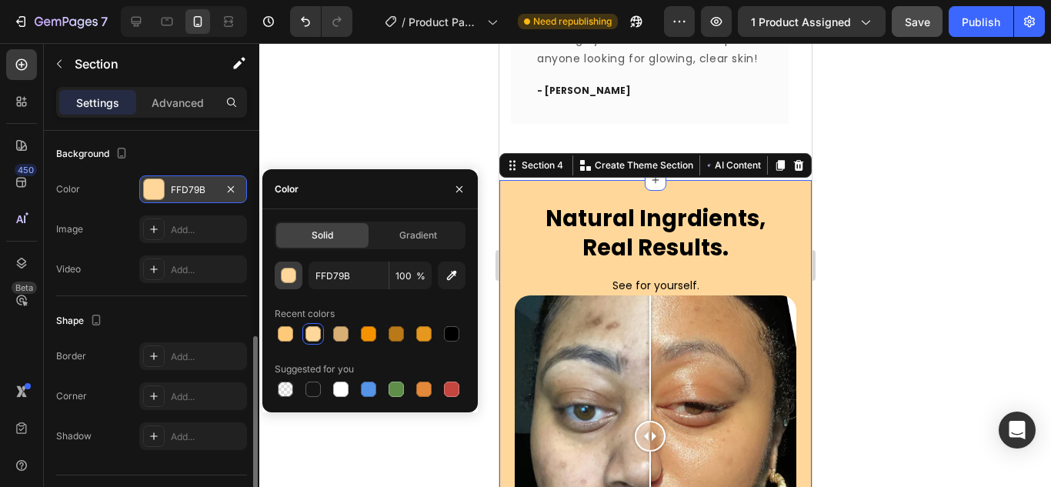
click at [292, 274] on div "button" at bounding box center [289, 275] width 15 height 15
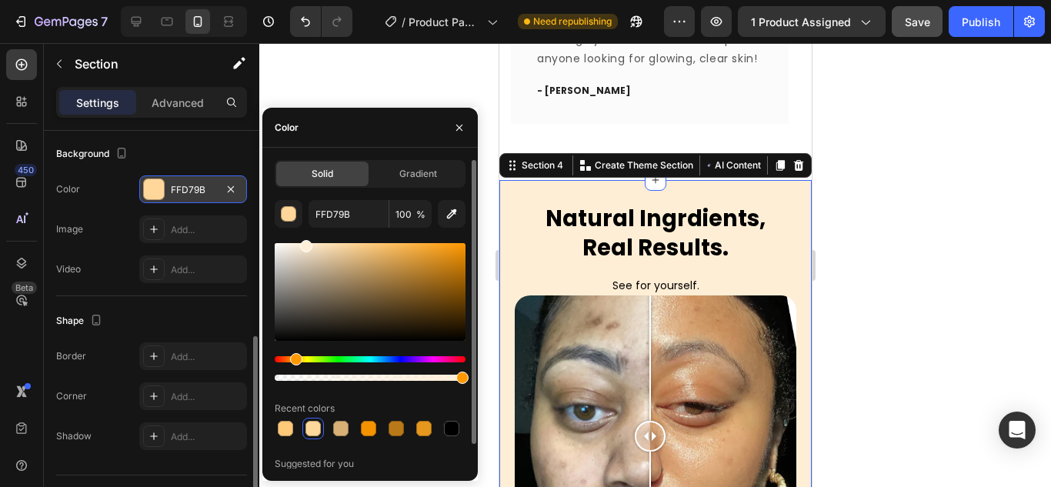
drag, startPoint x: 342, startPoint y: 246, endPoint x: 306, endPoint y: 242, distance: 36.4
click at [306, 243] on div at bounding box center [370, 292] width 191 height 98
type input "FFEED6"
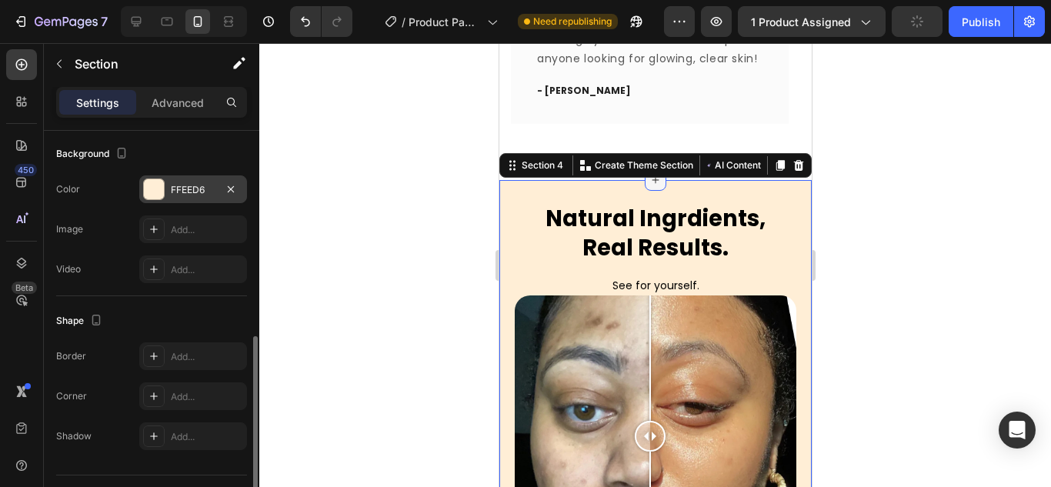
click at [648, 174] on icon at bounding box center [654, 180] width 12 height 12
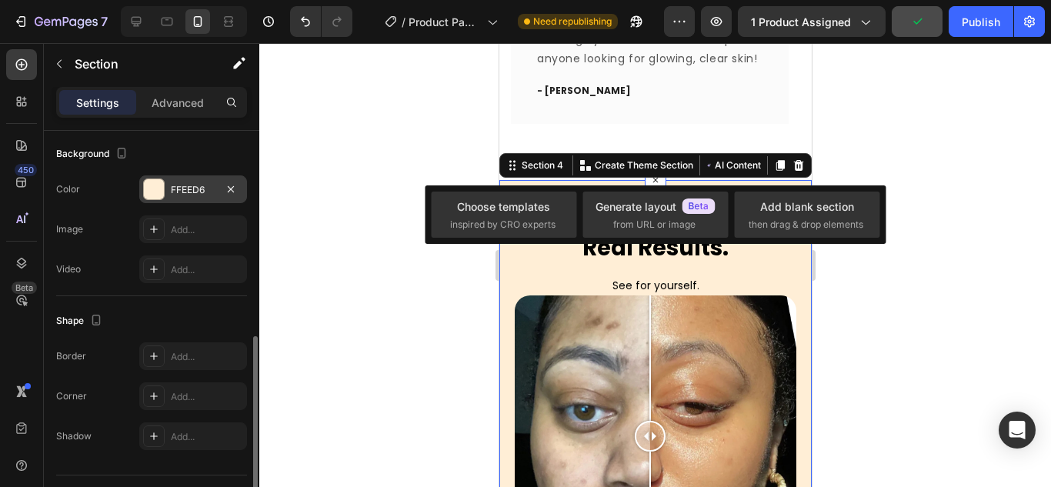
click at [319, 164] on div at bounding box center [654, 265] width 791 height 444
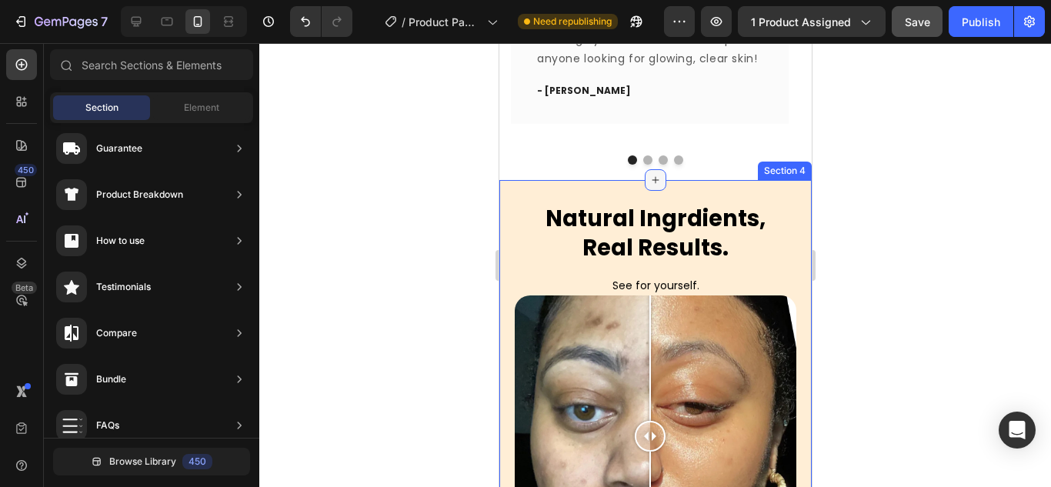
click at [650, 174] on icon at bounding box center [654, 180] width 12 height 12
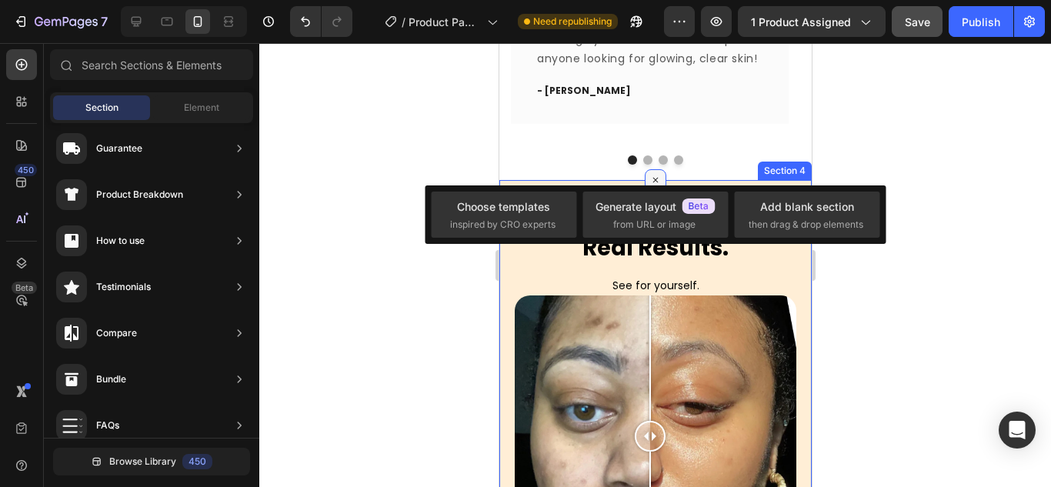
click at [651, 172] on icon at bounding box center [655, 181] width 18 height 18
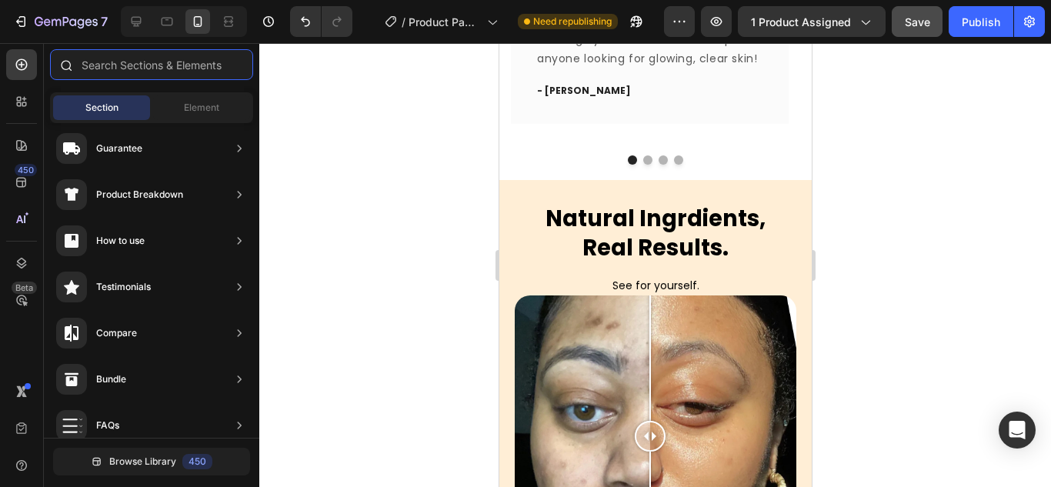
click at [145, 71] on input "text" at bounding box center [151, 64] width 203 height 31
click at [182, 114] on div "Element" at bounding box center [201, 107] width 97 height 25
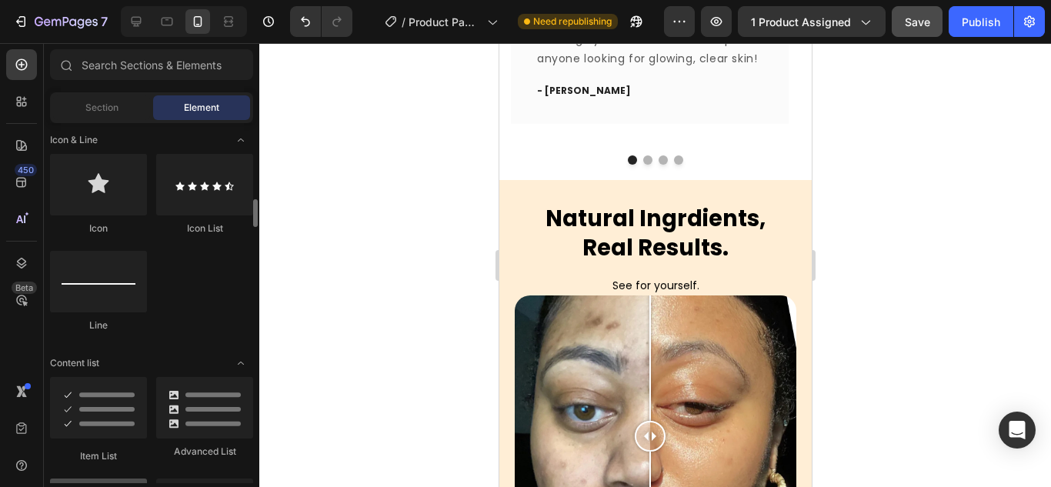
scroll to position [1146, 0]
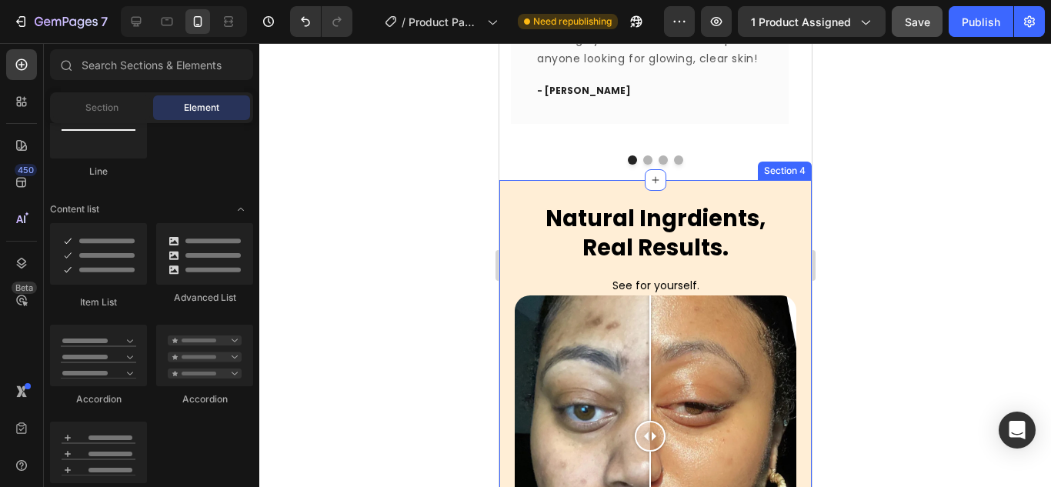
click at [508, 216] on div "Natural Ingrdients, Real Results. Heading See for yourself. Text Block Image Co…" at bounding box center [654, 403] width 312 height 447
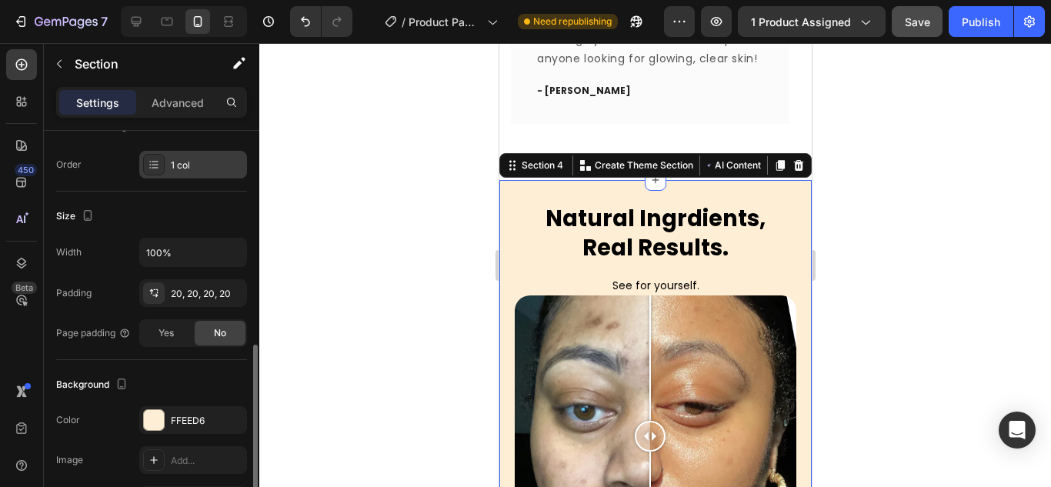
scroll to position [308, 0]
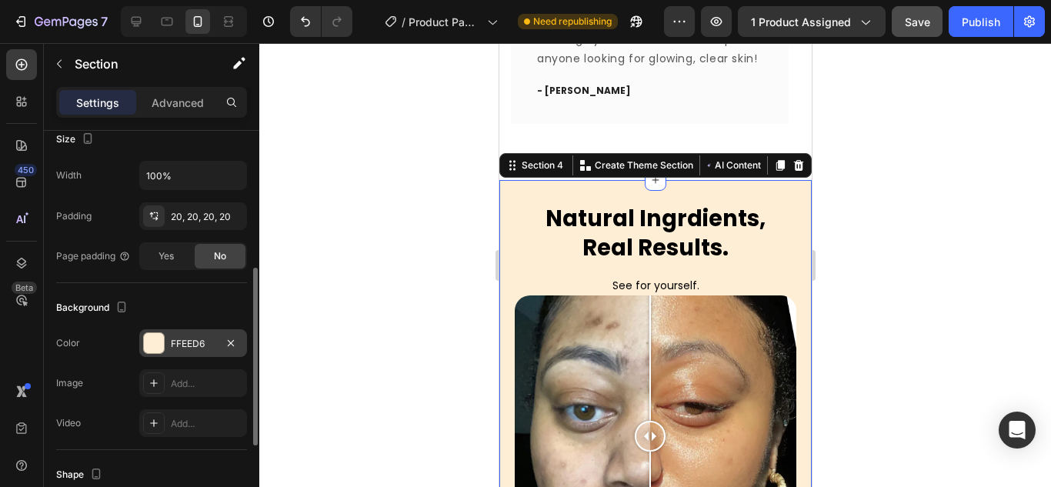
click at [171, 337] on div "FFEED6" at bounding box center [193, 344] width 45 height 14
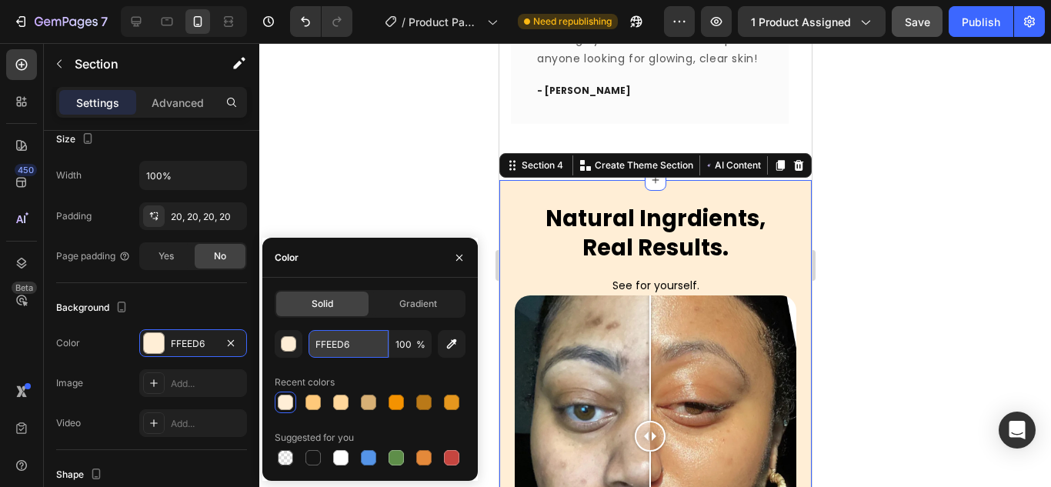
click at [342, 338] on input "FFEED6" at bounding box center [348, 344] width 80 height 28
click at [942, 208] on div at bounding box center [654, 265] width 791 height 444
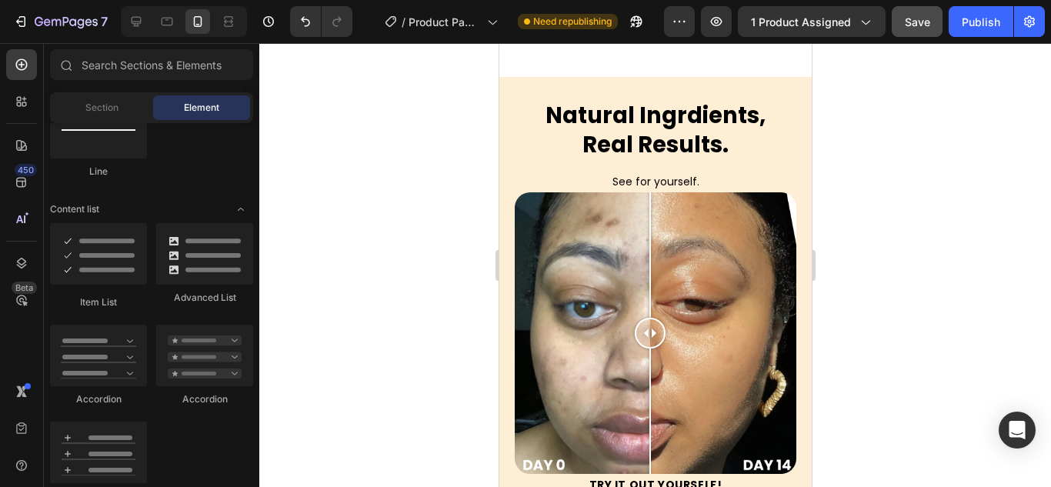
scroll to position [1695, 0]
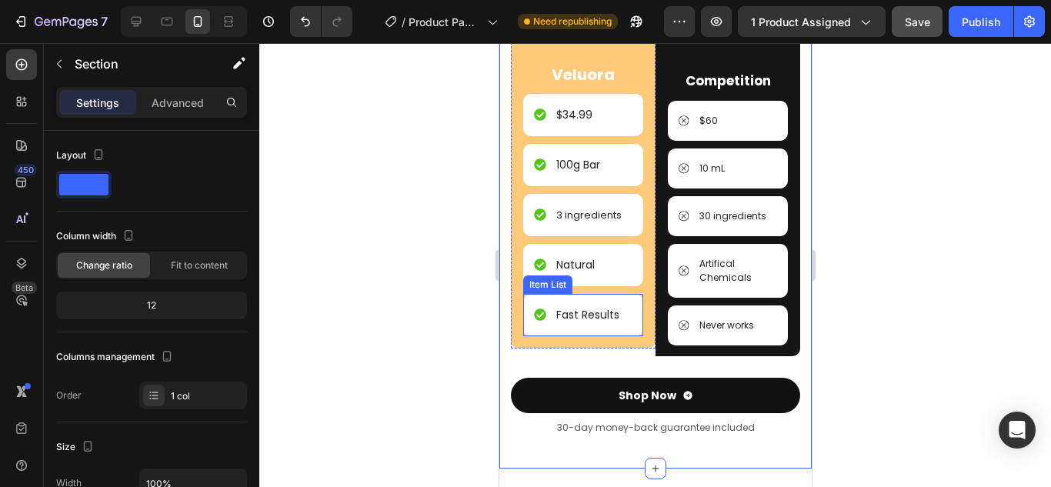
scroll to position [1926, 0]
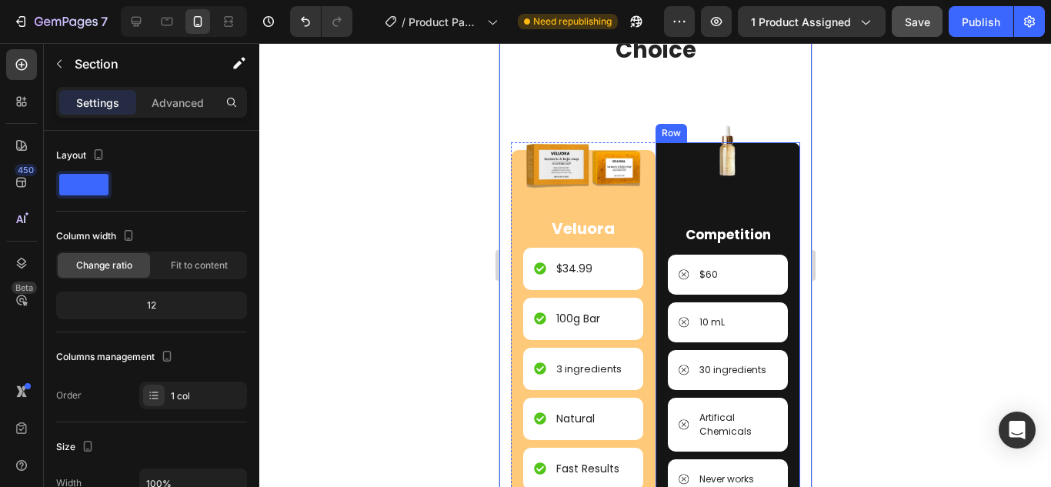
click at [668, 186] on div "Image Competition Text Block $60 Item List 10 mL Item List 30 ingredients Item …" at bounding box center [727, 326] width 120 height 368
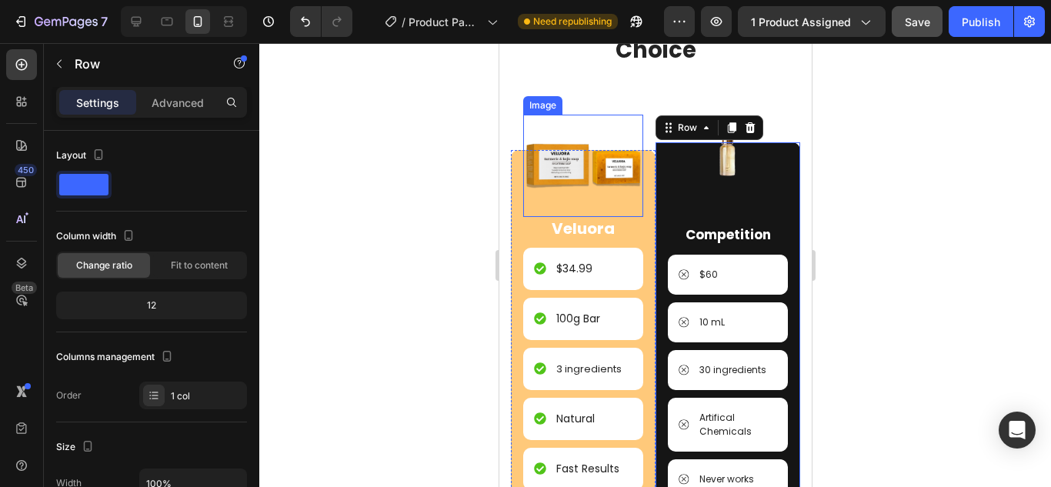
click at [607, 203] on img at bounding box center [582, 166] width 120 height 102
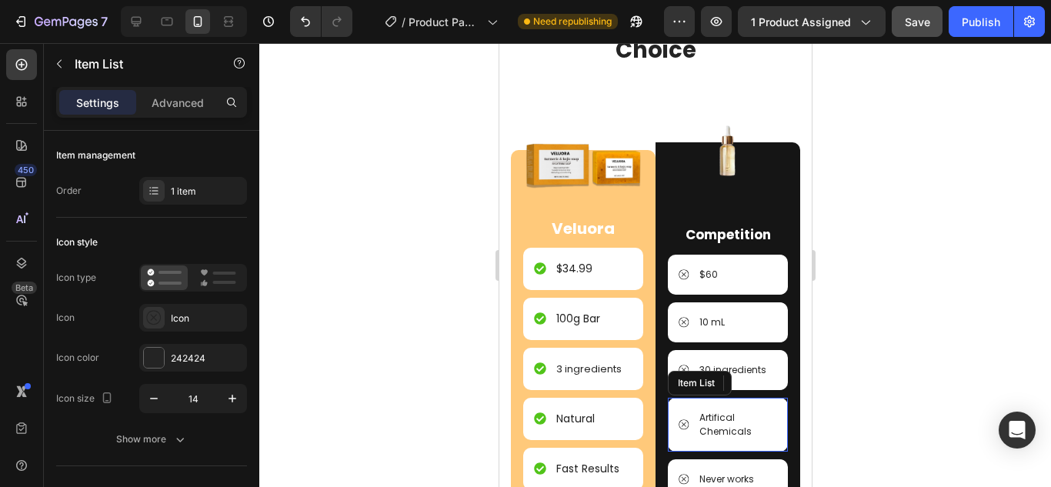
click at [717, 421] on p "Artifical Chemicals" at bounding box center [735, 425] width 75 height 28
click at [711, 414] on p "Artifical Chemicals" at bounding box center [735, 425] width 75 height 28
click at [715, 418] on p "Artifical Chemicals" at bounding box center [735, 425] width 75 height 28
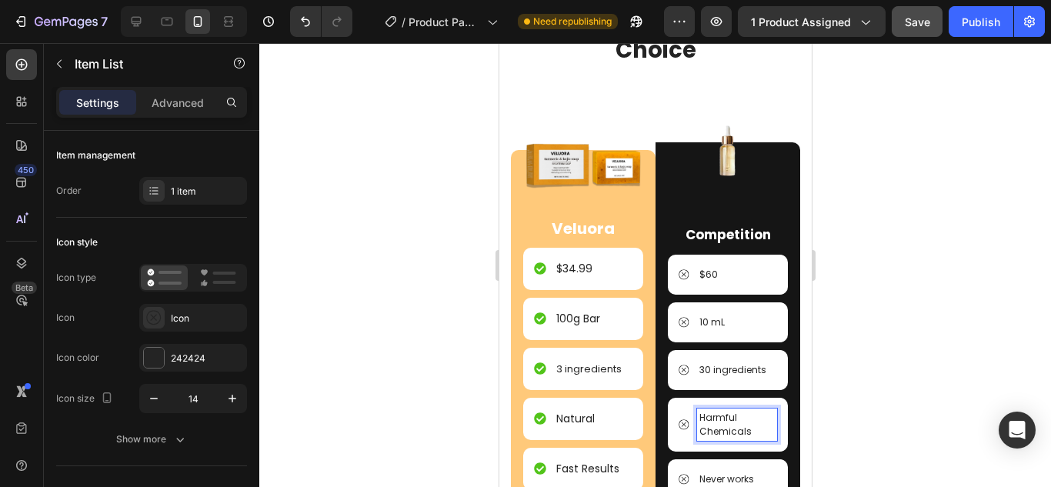
click at [685, 224] on div "Competition Text Block" at bounding box center [727, 235] width 120 height 23
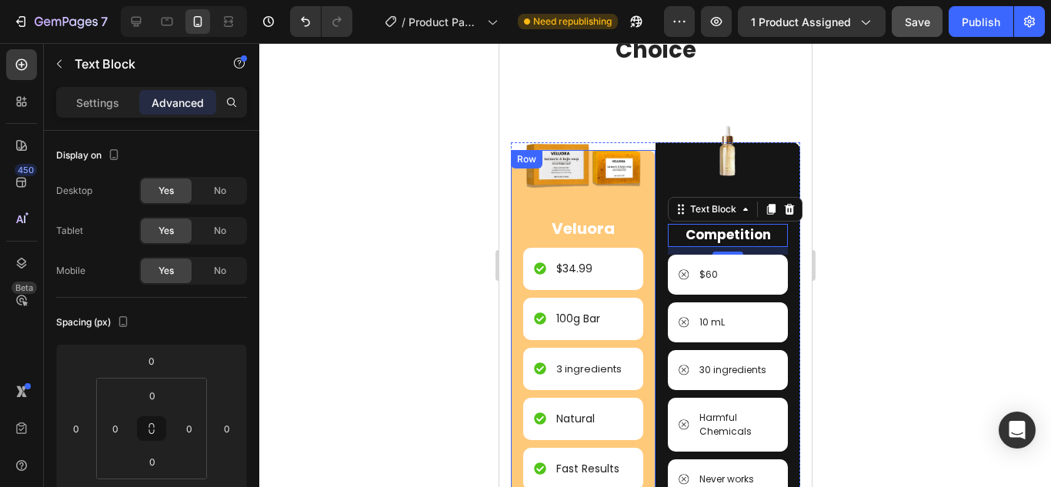
click at [600, 398] on div "Natural" at bounding box center [582, 419] width 120 height 42
click at [588, 411] on p "Natural" at bounding box center [574, 419] width 38 height 16
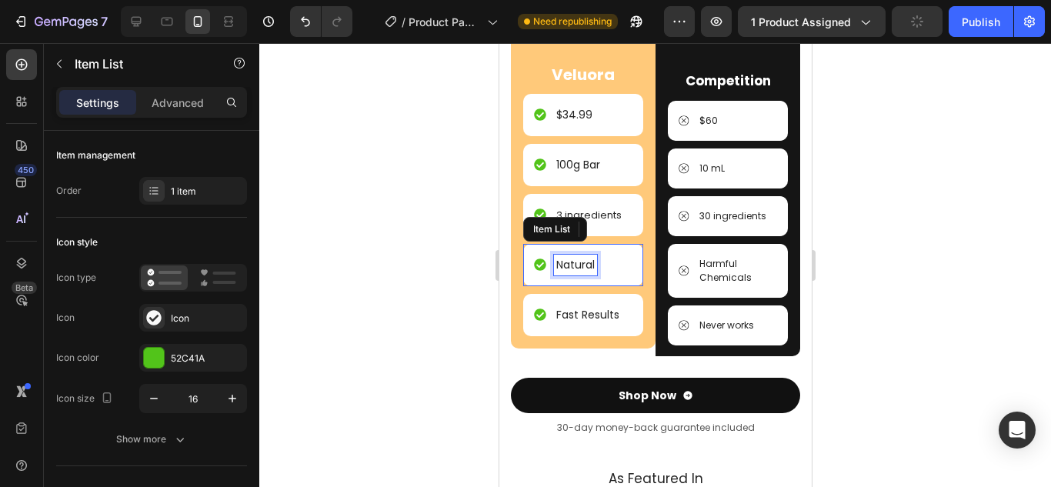
click at [556, 259] on p "Natural" at bounding box center [574, 265] width 38 height 16
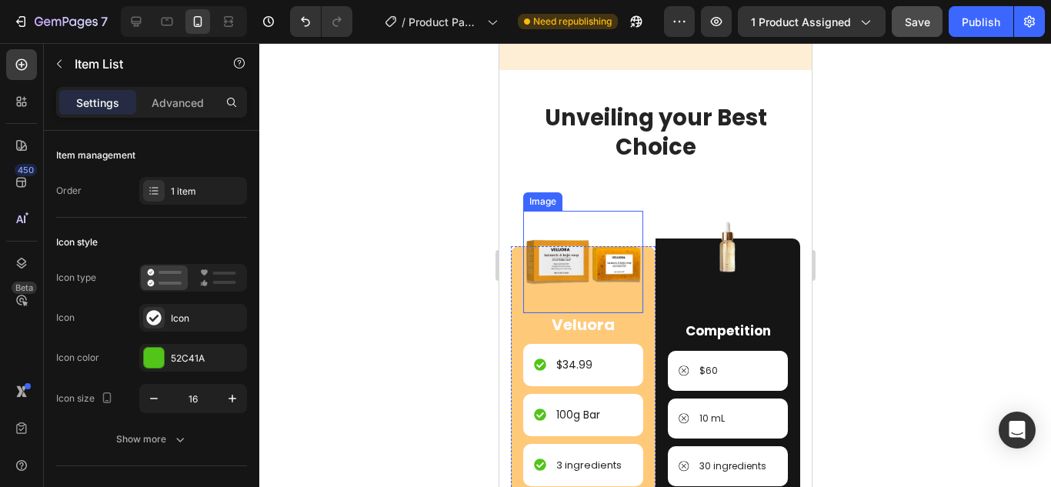
scroll to position [1995, 0]
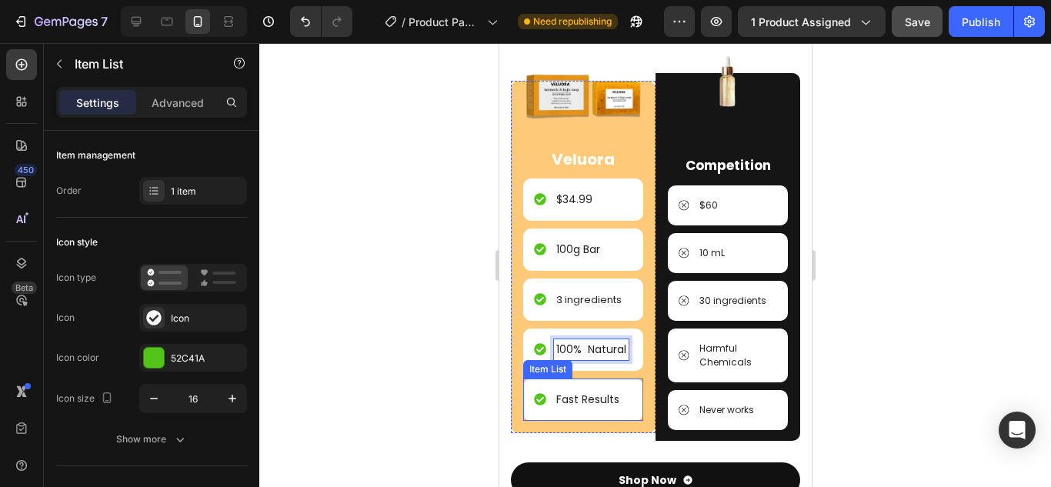
click at [580, 400] on p "Fast Results" at bounding box center [586, 400] width 63 height 16
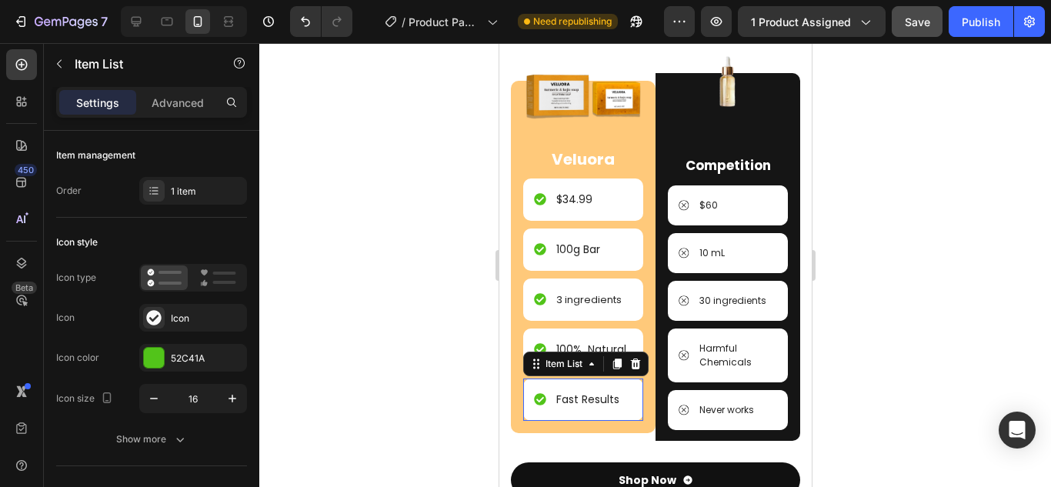
click at [555, 404] on p "Fast Results" at bounding box center [586, 400] width 63 height 16
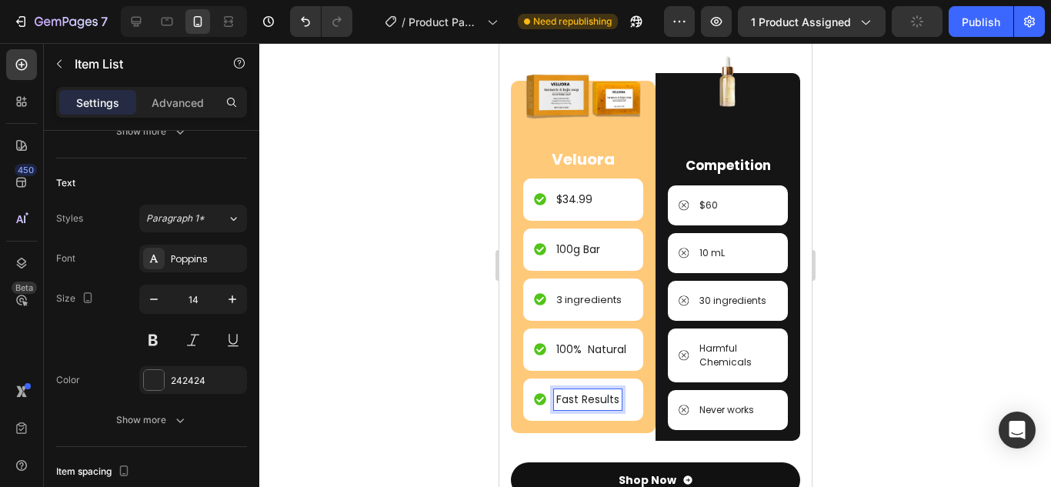
scroll to position [1993, 0]
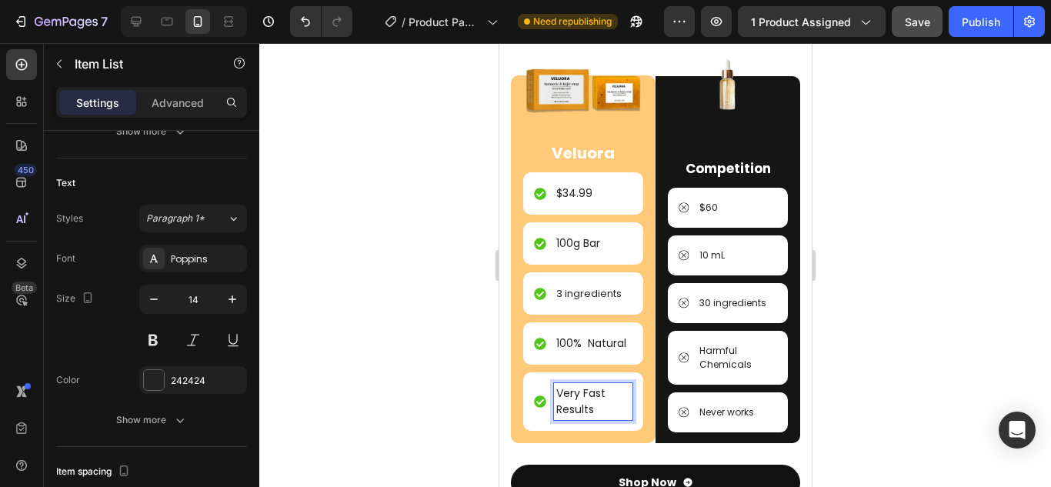
click at [611, 402] on p "Very Fast Results" at bounding box center [592, 401] width 74 height 32
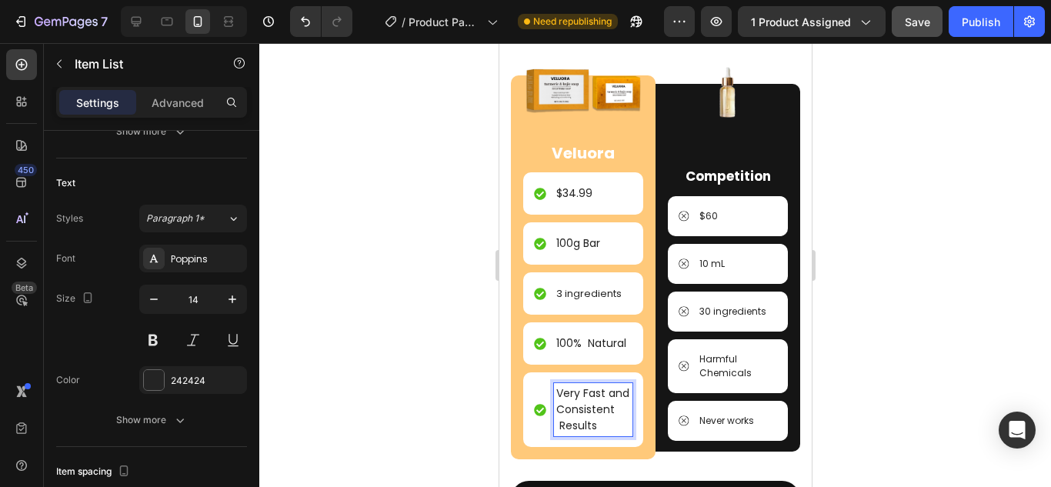
click at [570, 406] on p "Very Fast and Consistent Results" at bounding box center [592, 409] width 74 height 48
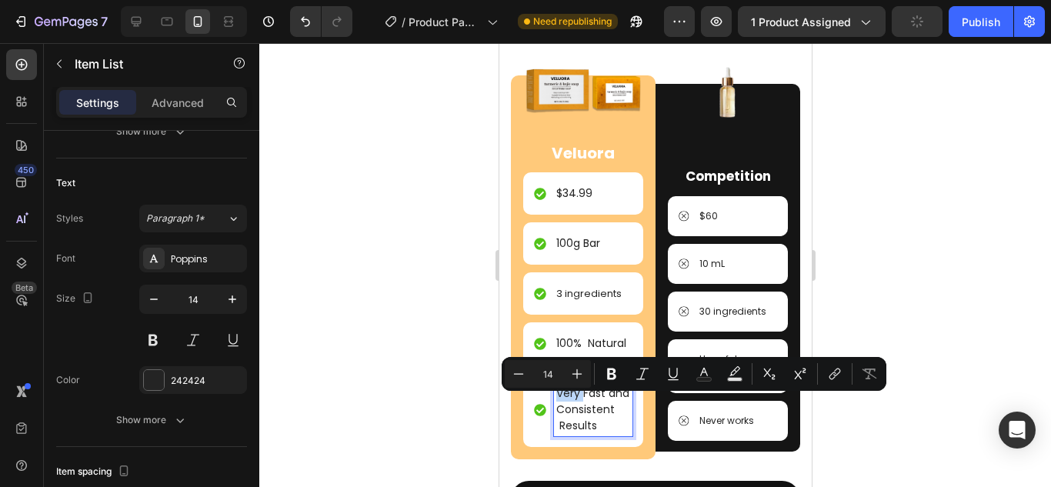
click at [586, 412] on p "Very Fast and Consistent Results" at bounding box center [592, 409] width 74 height 48
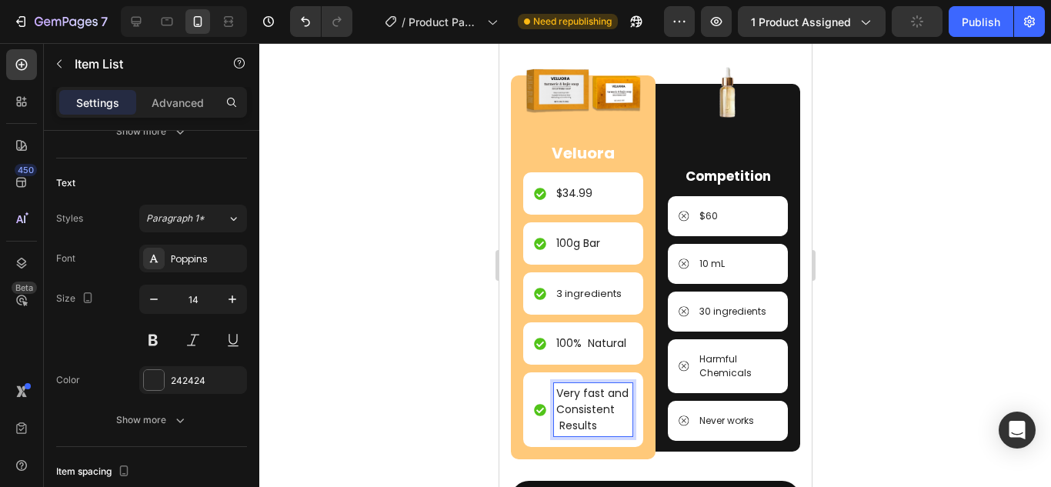
click at [563, 434] on p "Very fast and Consistent Results" at bounding box center [592, 409] width 74 height 48
click at [564, 434] on p "Very fast and consistent Results" at bounding box center [592, 409] width 74 height 48
drag, startPoint x: 850, startPoint y: 389, endPoint x: 110, endPoint y: 347, distance: 741.1
click at [850, 389] on div at bounding box center [654, 265] width 791 height 444
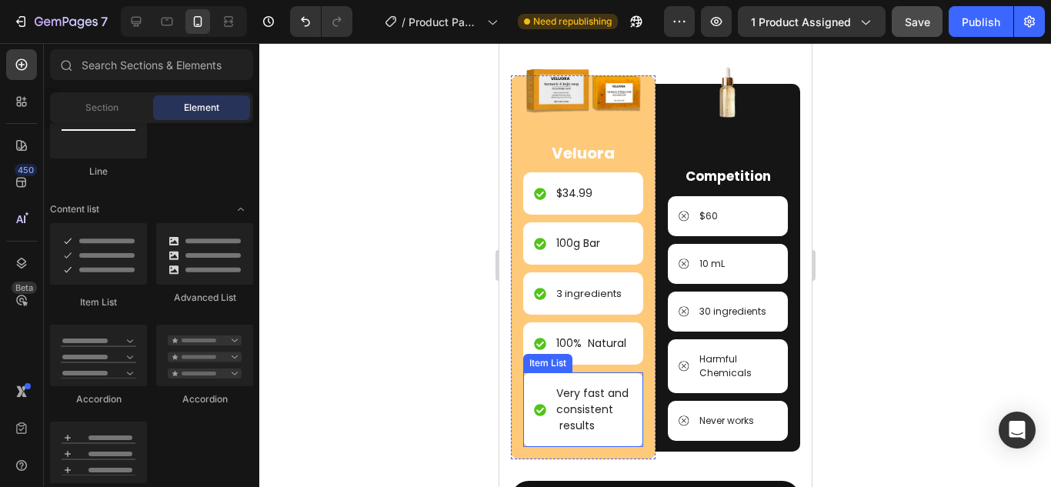
click at [556, 434] on p "Very fast and consistent results" at bounding box center [592, 409] width 74 height 48
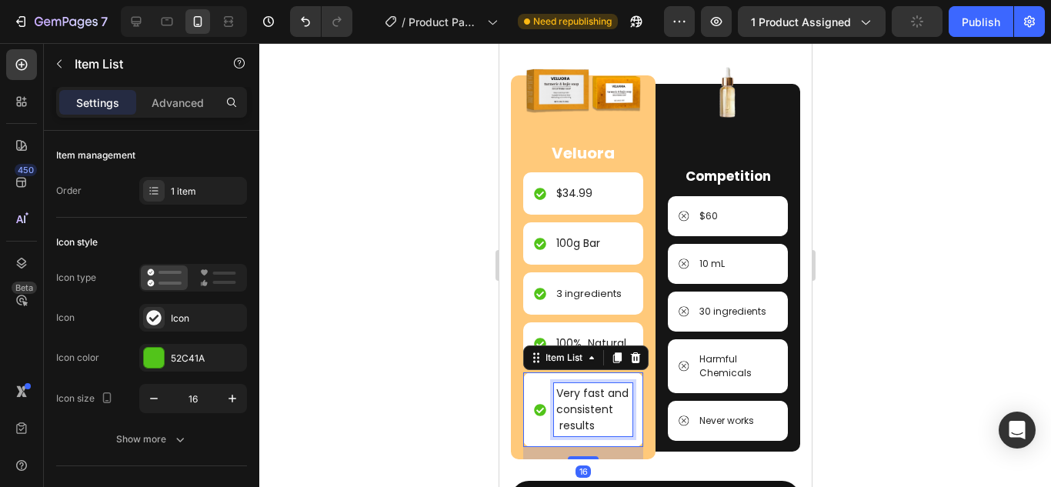
click at [559, 434] on p "Very fast and consistent results" at bounding box center [592, 409] width 74 height 48
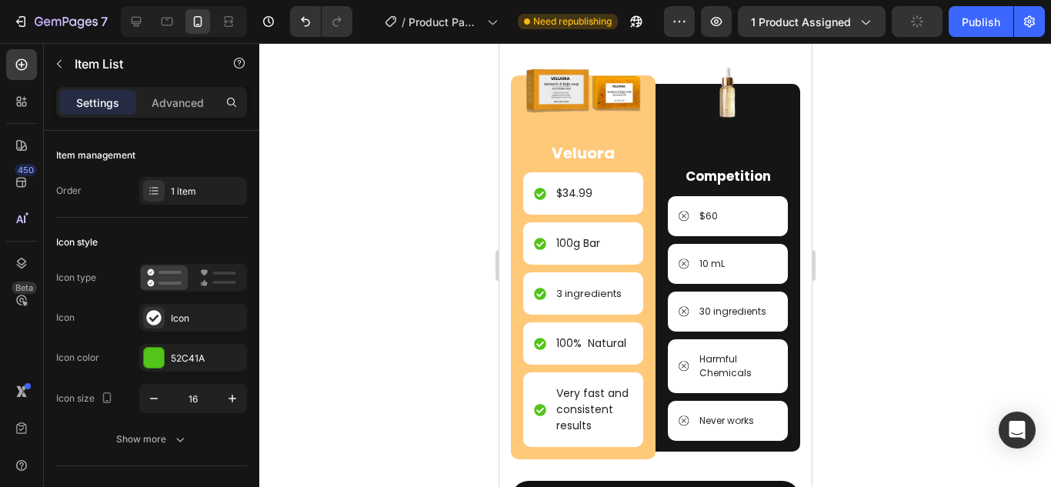
click at [939, 380] on div at bounding box center [654, 265] width 791 height 444
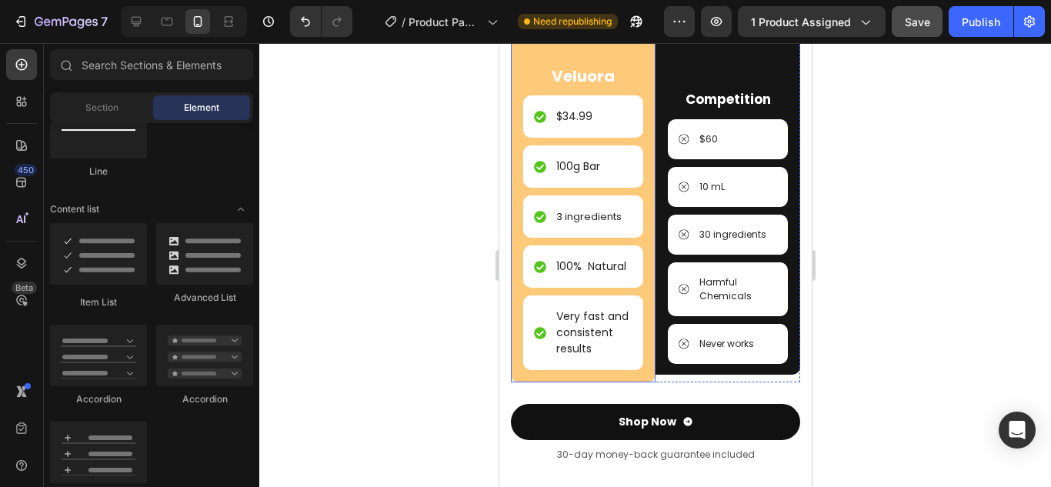
scroll to position [1916, 0]
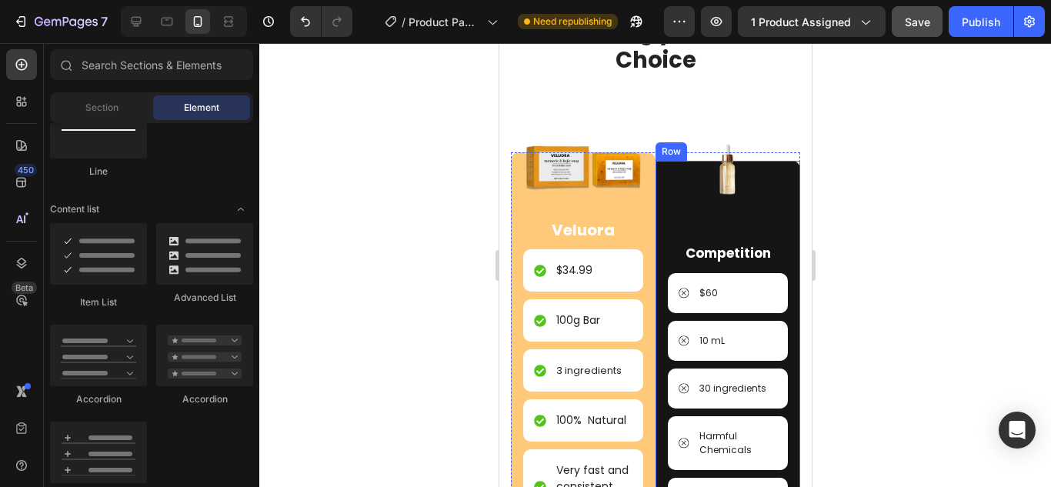
click at [690, 215] on div "Image Competition Text Block $60 Item List 10 mL Item List 30 ingredients Item …" at bounding box center [727, 345] width 120 height 368
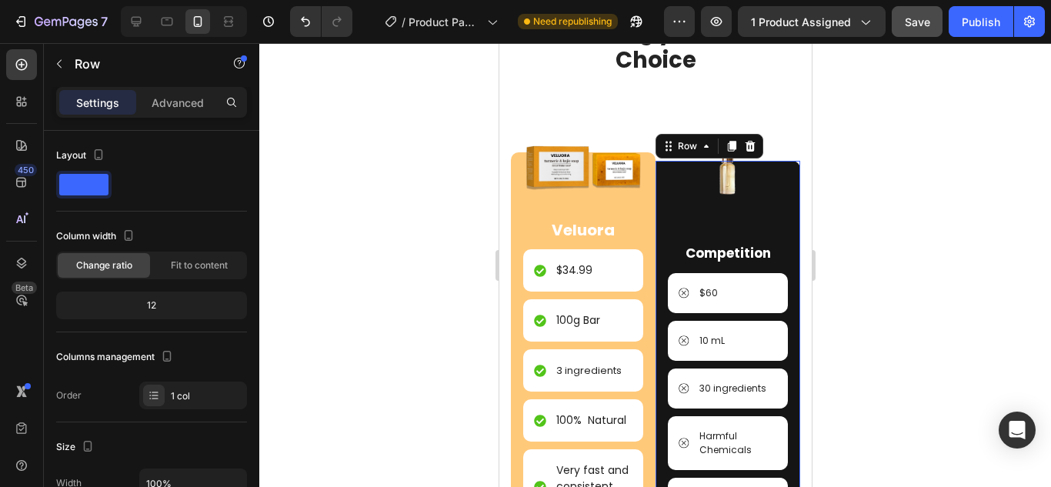
click at [880, 216] on div at bounding box center [654, 265] width 791 height 444
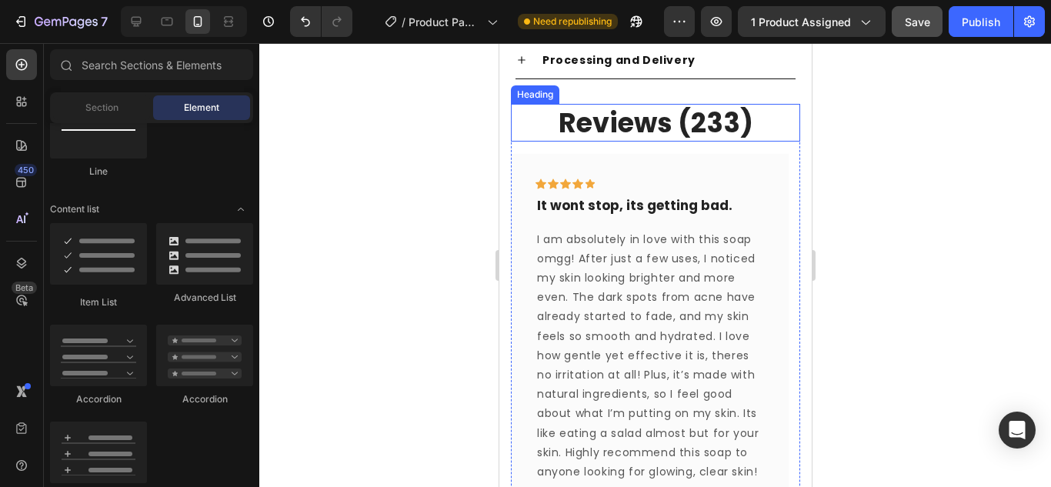
scroll to position [693, 0]
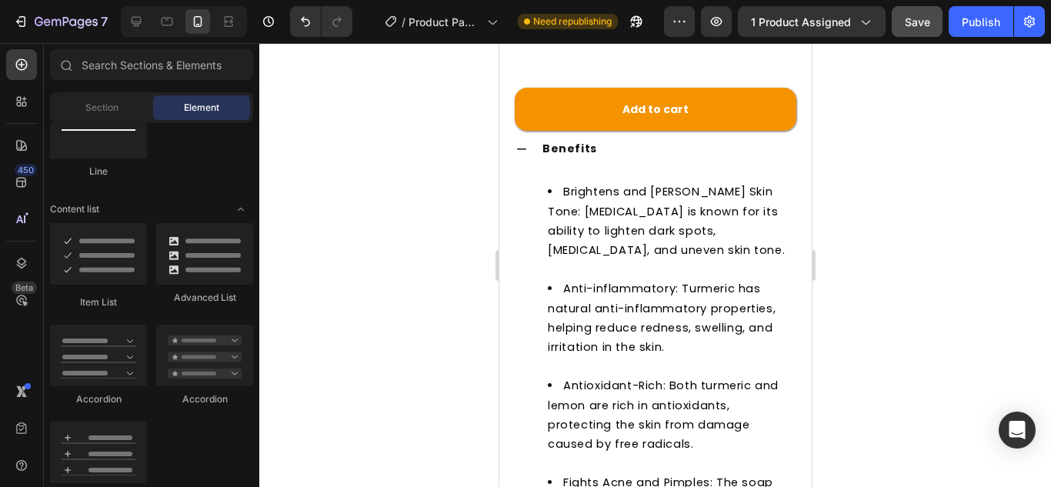
click at [935, 21] on button "Save" at bounding box center [916, 21] width 51 height 31
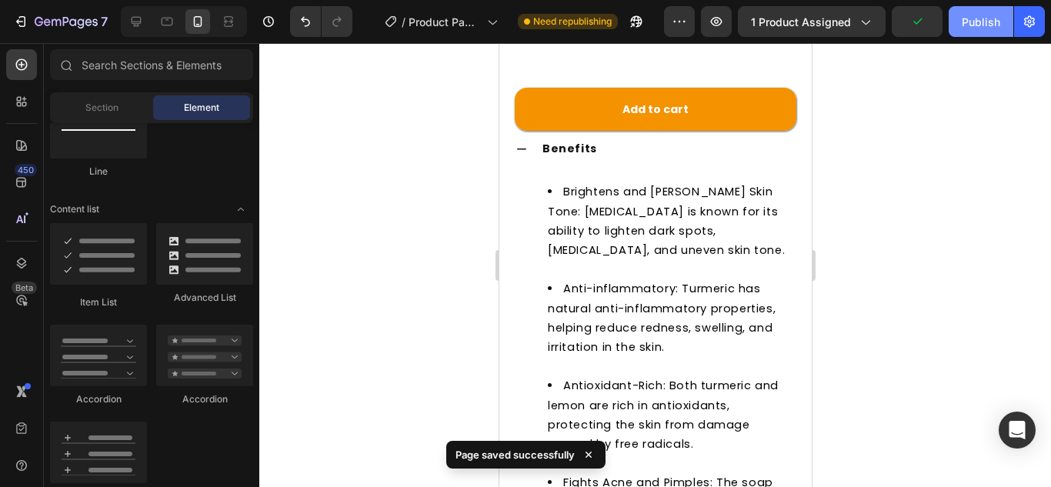
click at [978, 21] on div "Publish" at bounding box center [980, 22] width 38 height 16
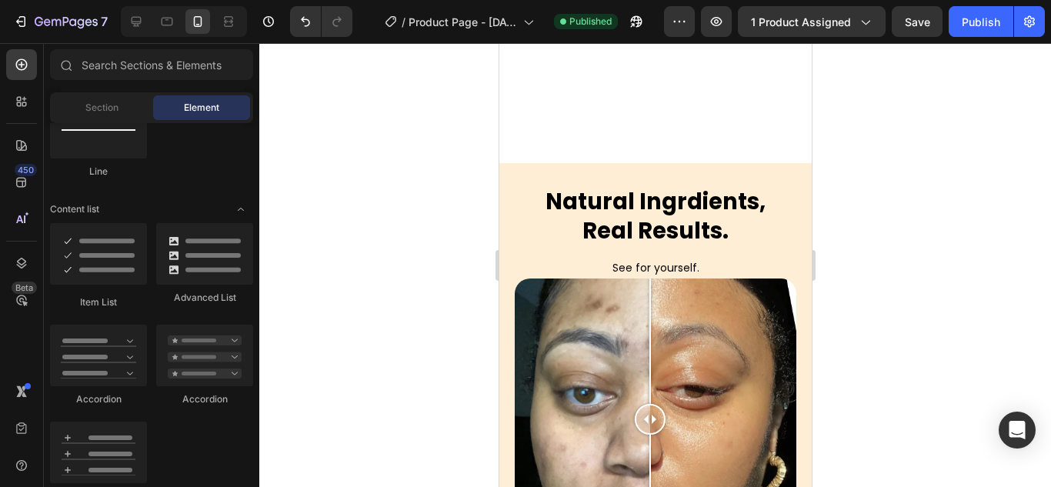
scroll to position [2693, 0]
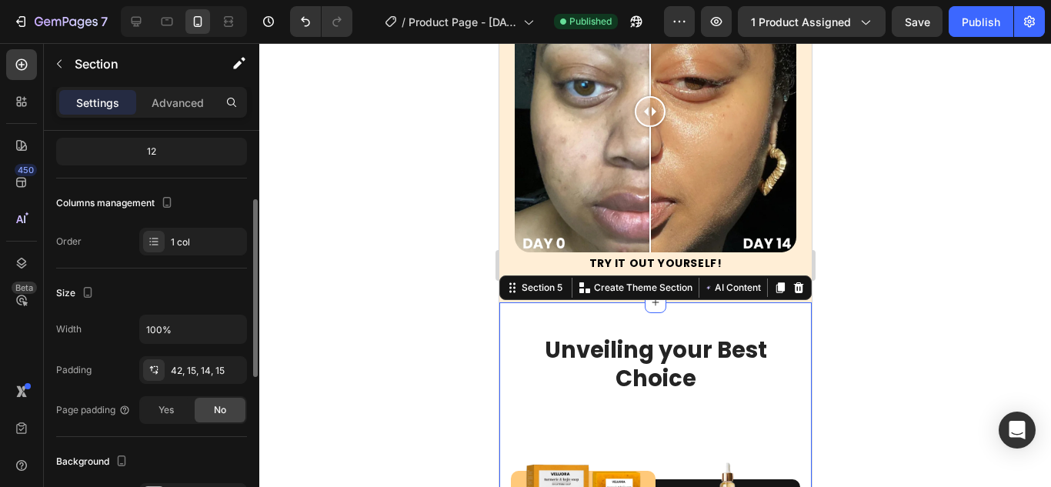
scroll to position [385, 0]
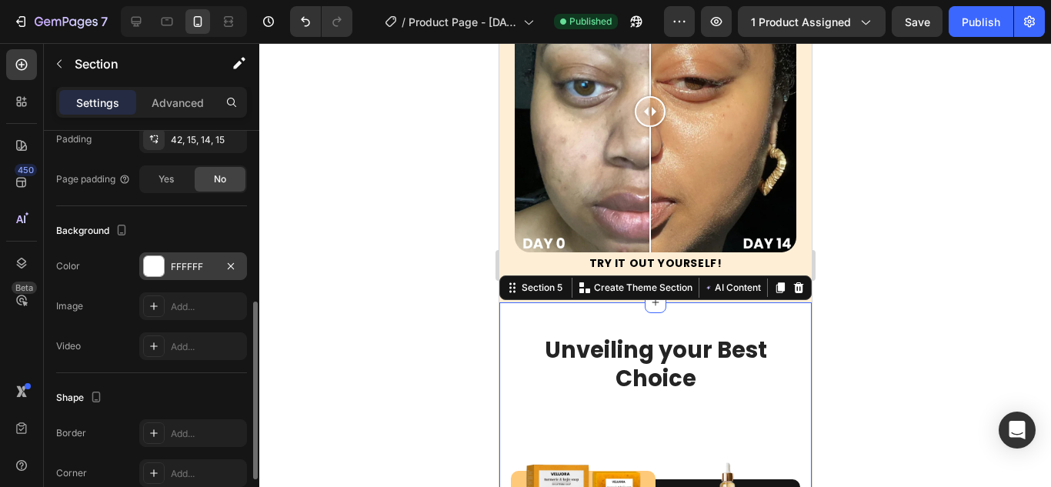
click at [145, 260] on div at bounding box center [154, 266] width 20 height 20
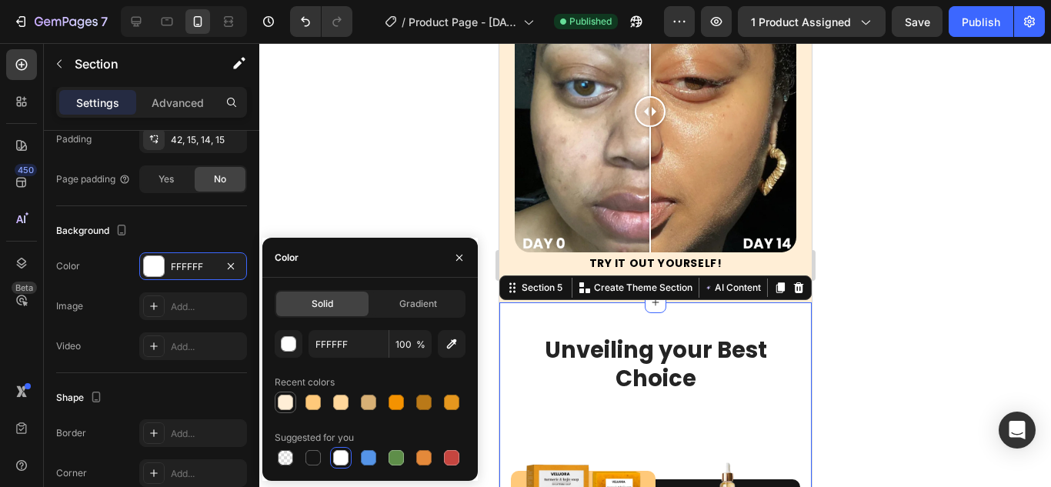
click at [291, 405] on div at bounding box center [285, 402] width 15 height 15
type input "FFEED6"
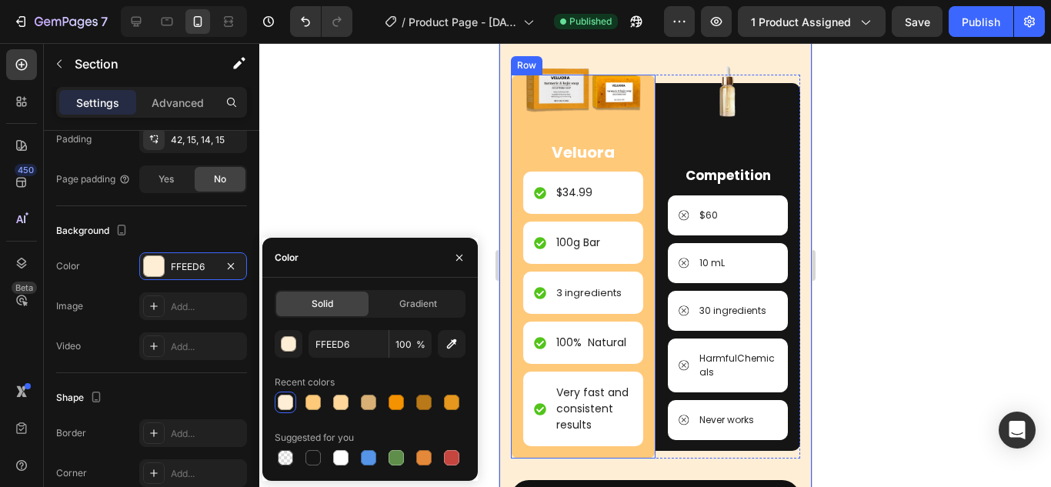
scroll to position [3539, 0]
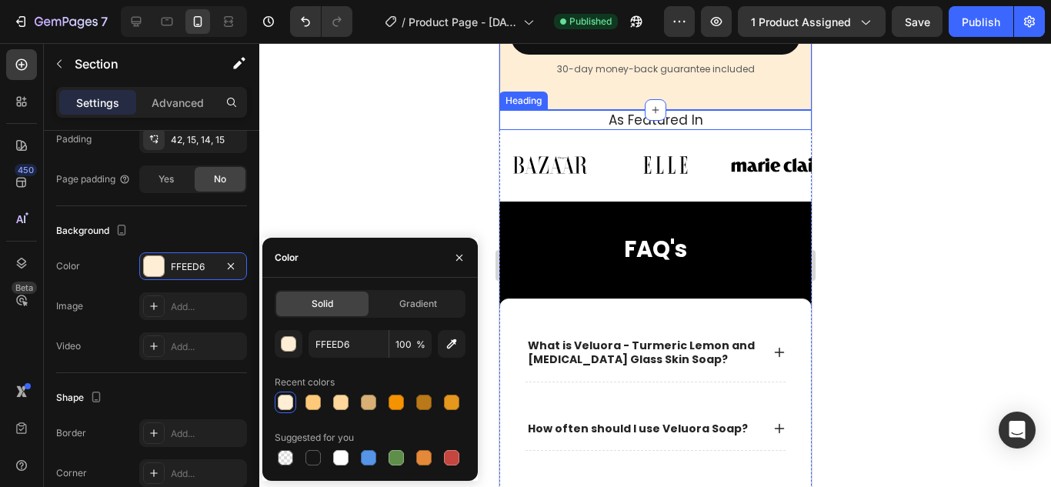
click at [535, 130] on h2 "As Featured In" at bounding box center [654, 120] width 289 height 20
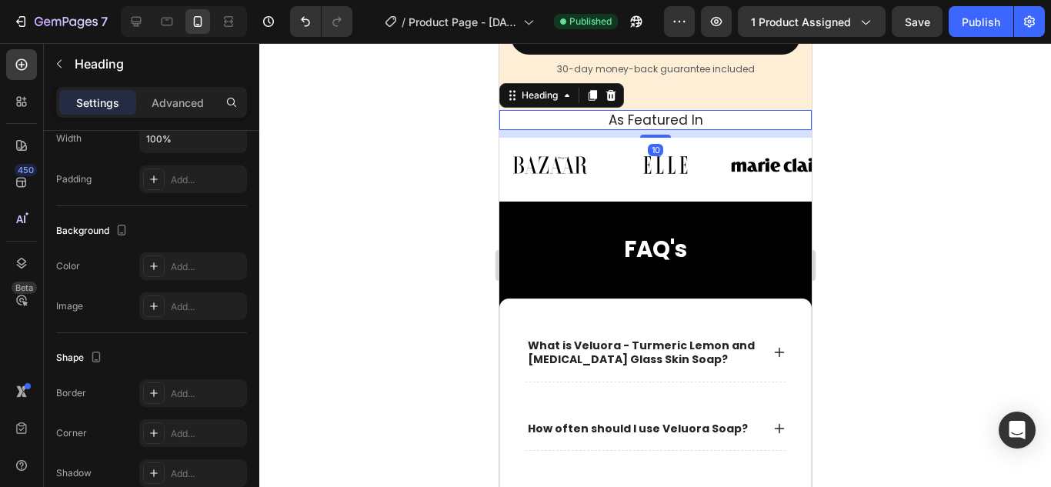
scroll to position [0, 0]
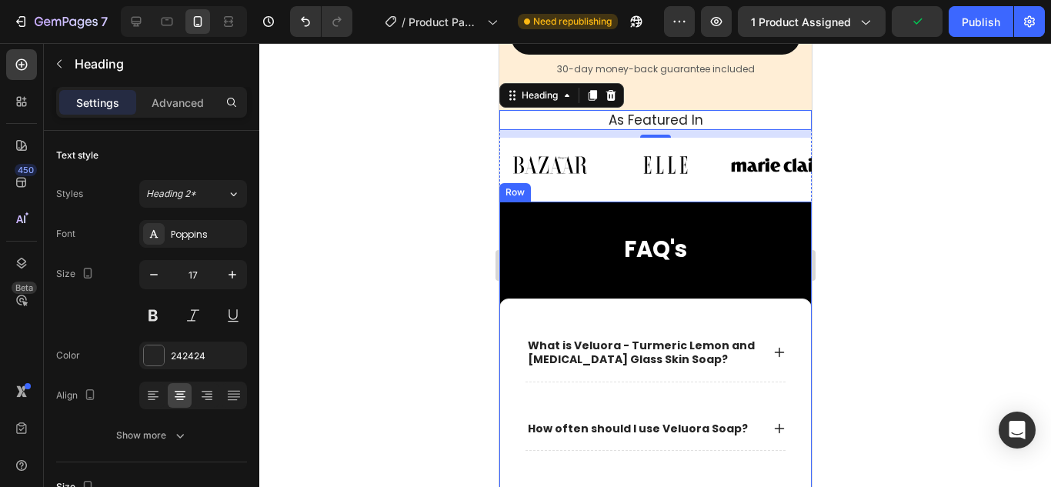
click at [553, 298] on div "FAQ's Heading" at bounding box center [654, 250] width 312 height 97
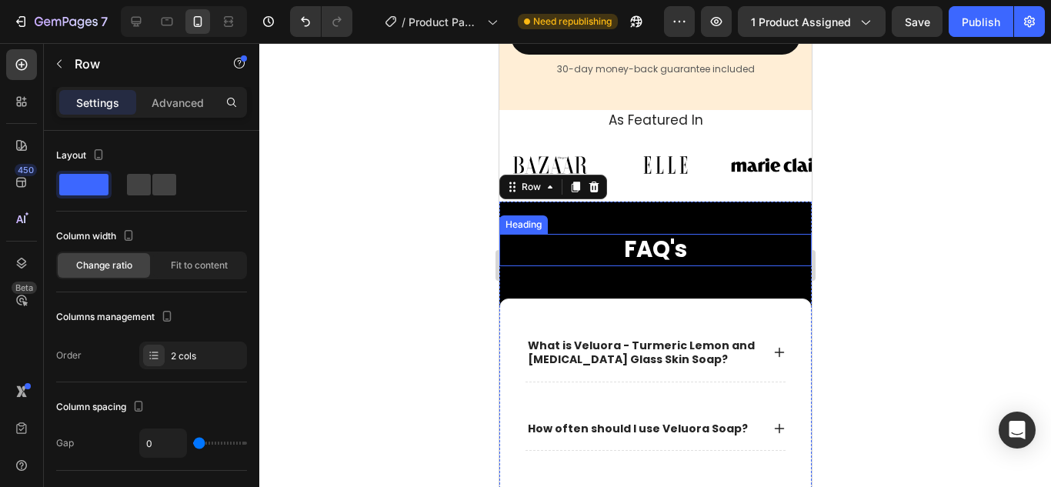
click at [548, 266] on h2 "FAQ's" at bounding box center [654, 250] width 312 height 32
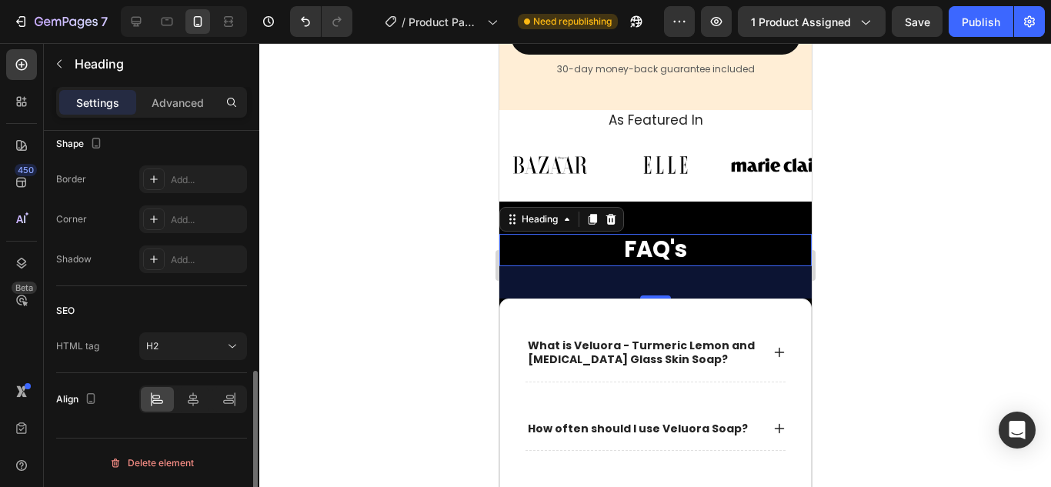
scroll to position [445, 0]
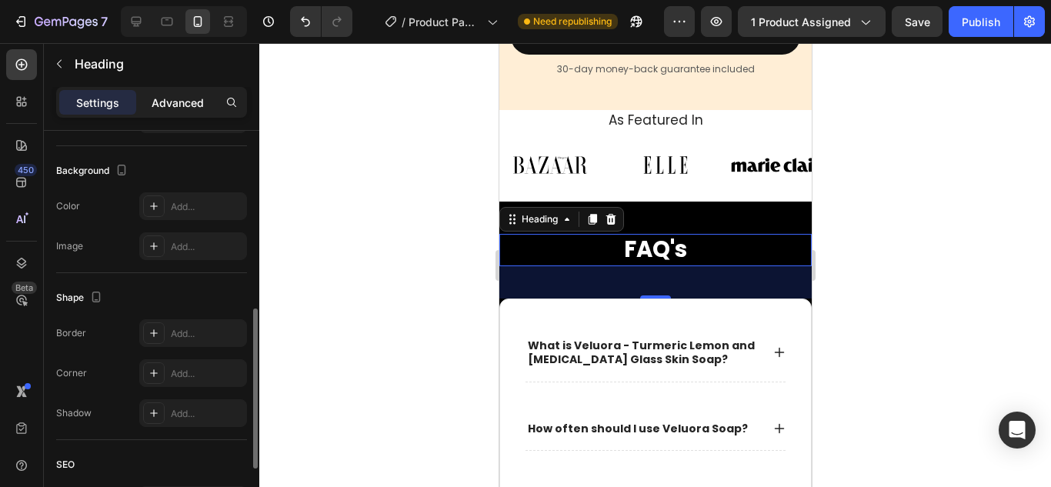
click at [157, 114] on div "Advanced" at bounding box center [177, 102] width 77 height 25
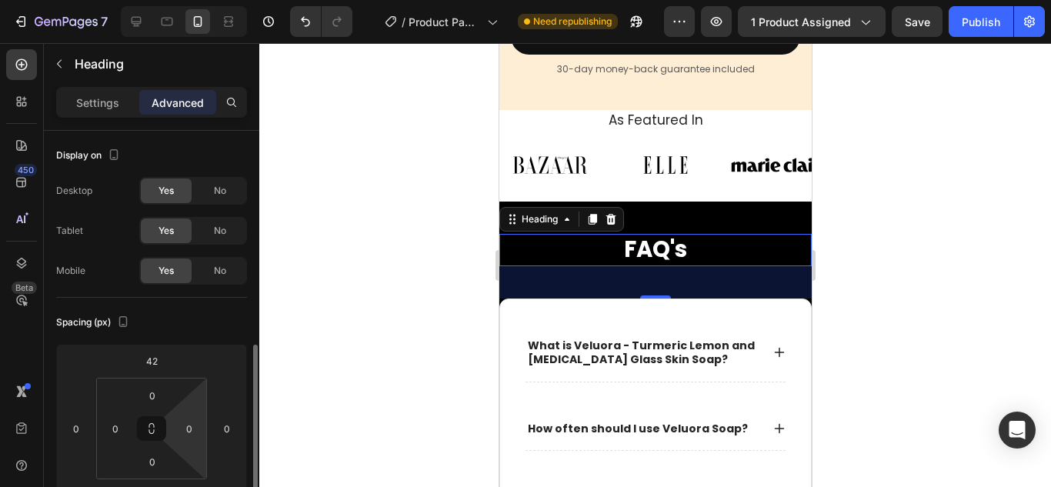
scroll to position [154, 0]
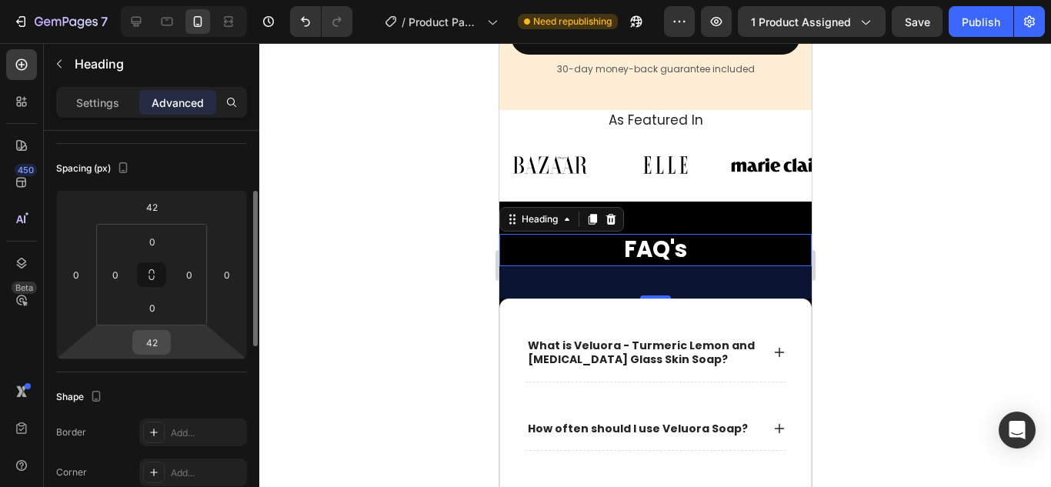
click at [148, 342] on input "42" at bounding box center [151, 342] width 31 height 23
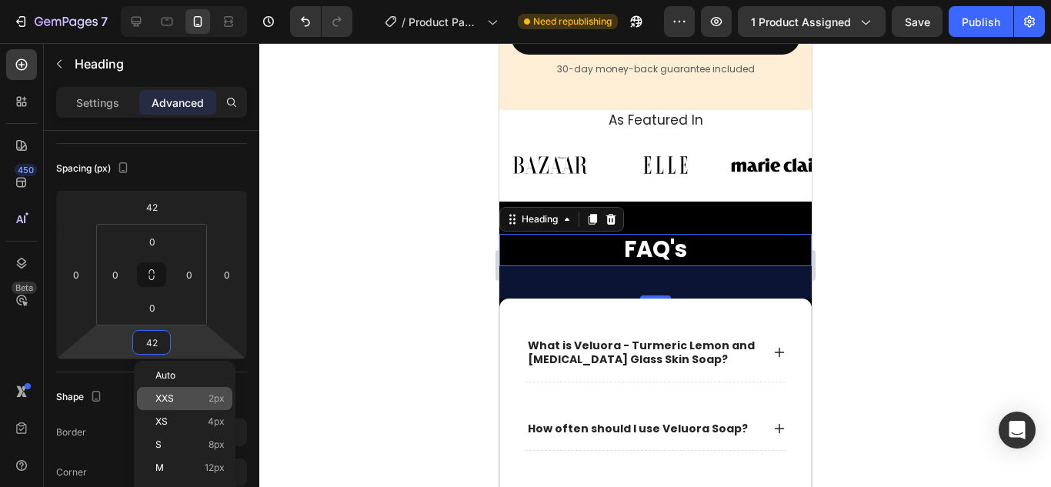
click at [172, 388] on div "XXS 2px" at bounding box center [184, 398] width 95 height 23
type input "2"
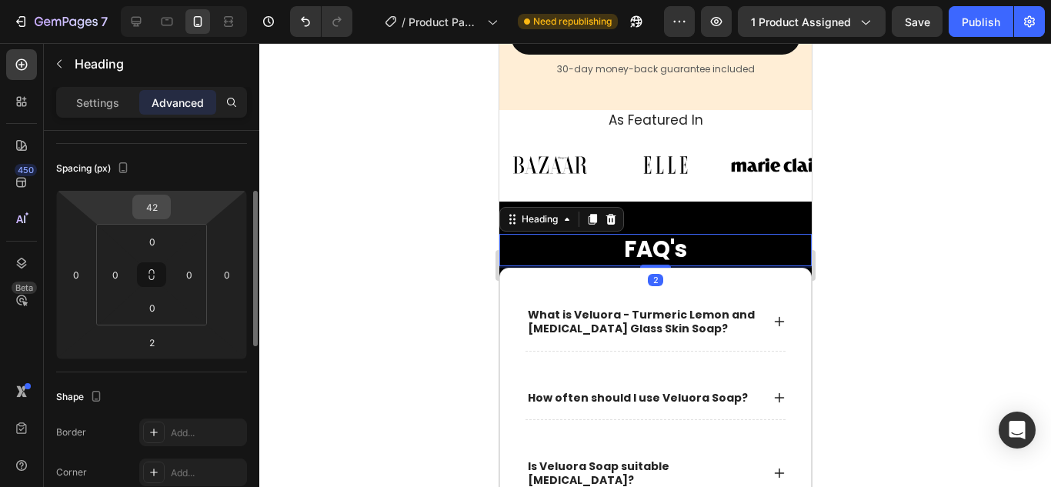
click at [147, 211] on input "42" at bounding box center [151, 206] width 31 height 23
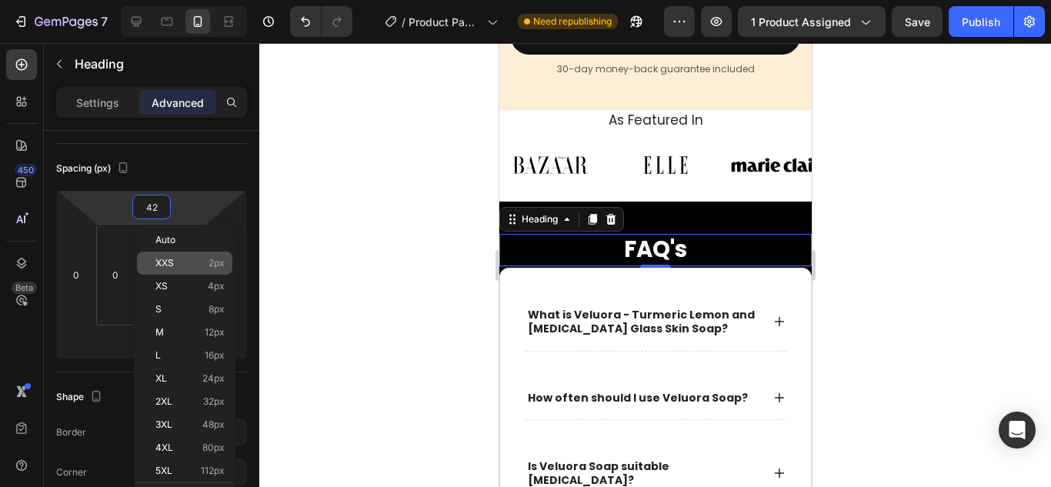
click at [183, 265] on p "XXS 2px" at bounding box center [189, 263] width 69 height 11
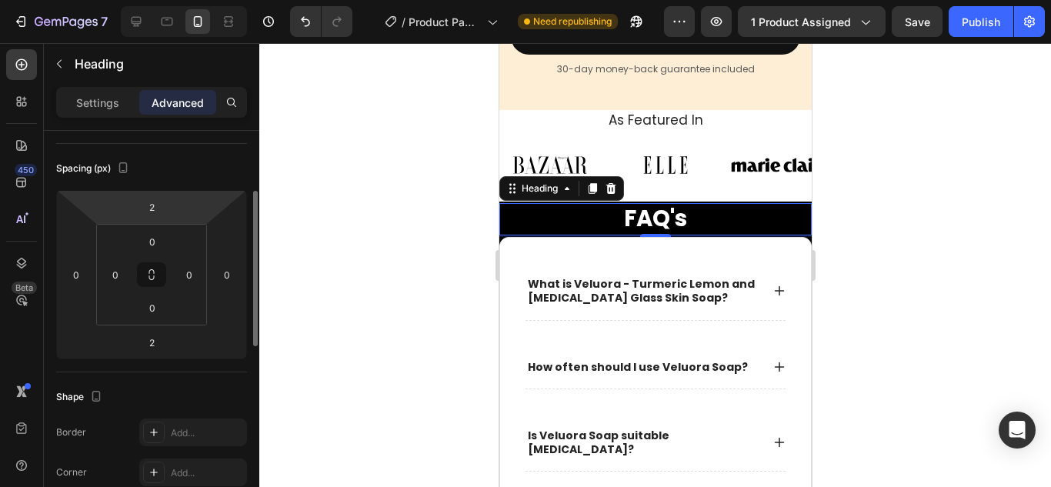
click at [174, 0] on html "7 Version history / Product Page - [DATE] 07:29:18 Need republishing Preview 1 …" at bounding box center [525, 0] width 1051 height 0
click at [162, 204] on input "2" at bounding box center [151, 206] width 31 height 23
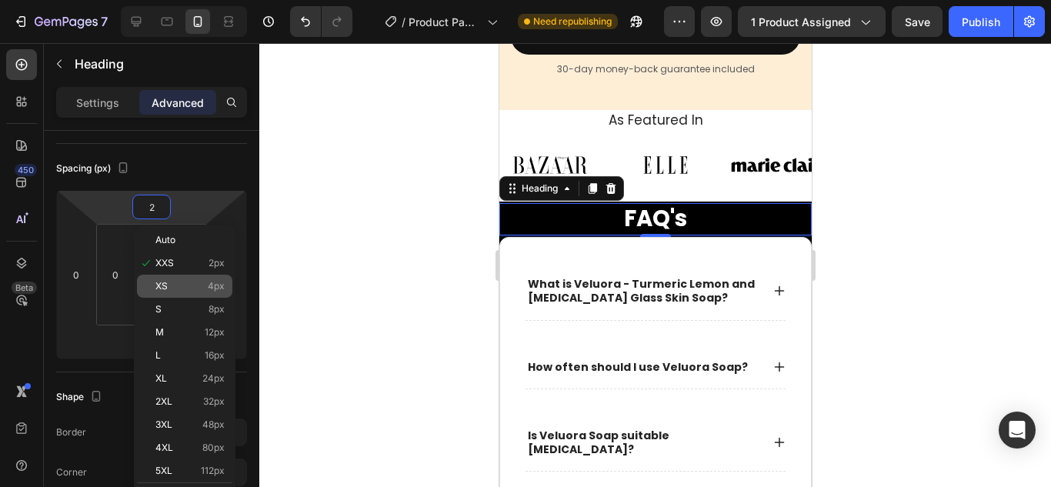
click at [176, 283] on p "XS 4px" at bounding box center [189, 286] width 69 height 11
type input "4"
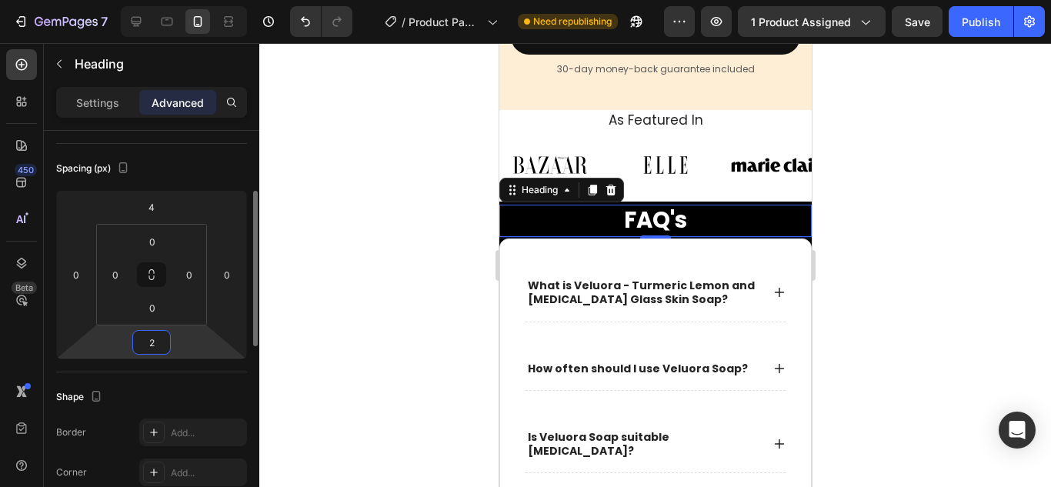
click at [157, 335] on input "2" at bounding box center [151, 342] width 31 height 23
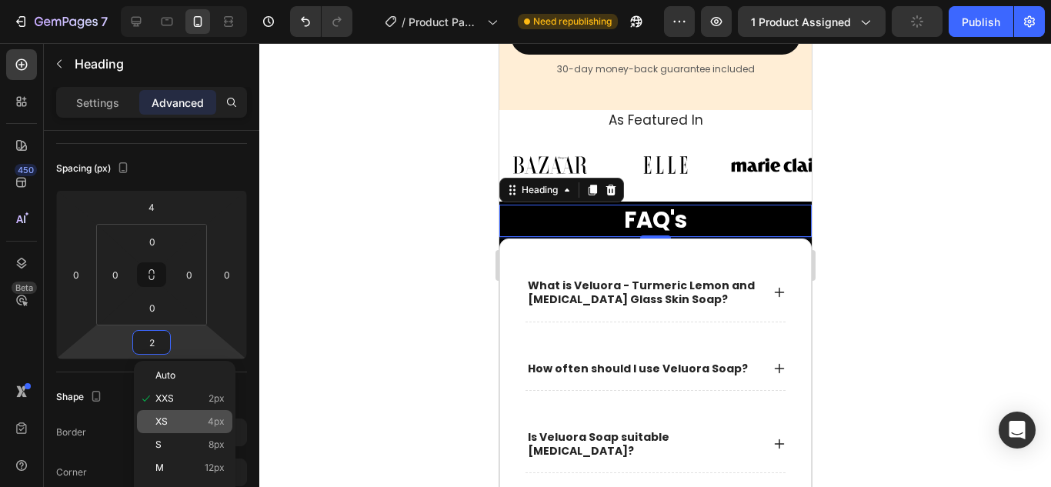
click at [175, 410] on div "XS 4px" at bounding box center [184, 421] width 95 height 23
type input "4"
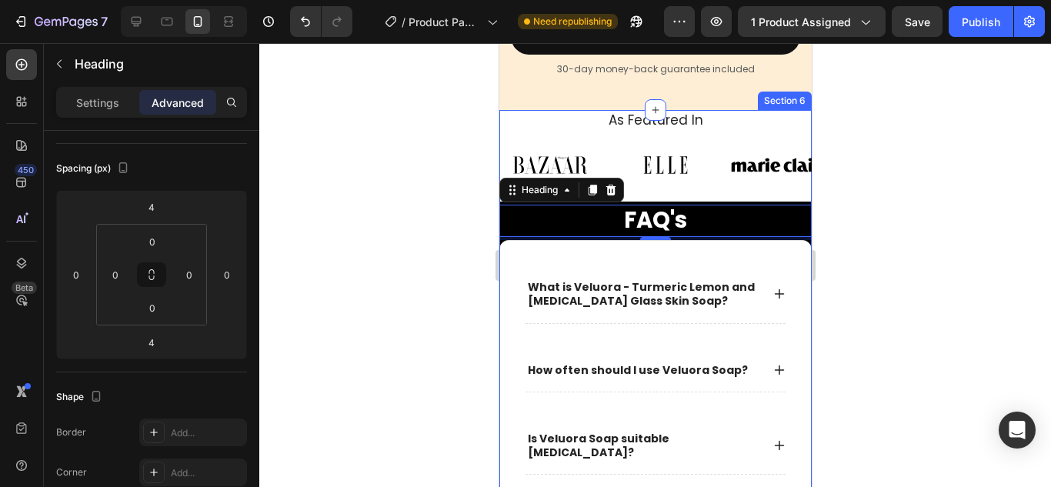
click at [561, 158] on div "As Featured In Heading Image Image Image Image Image Image Image Image Image Im…" at bounding box center [654, 479] width 312 height 739
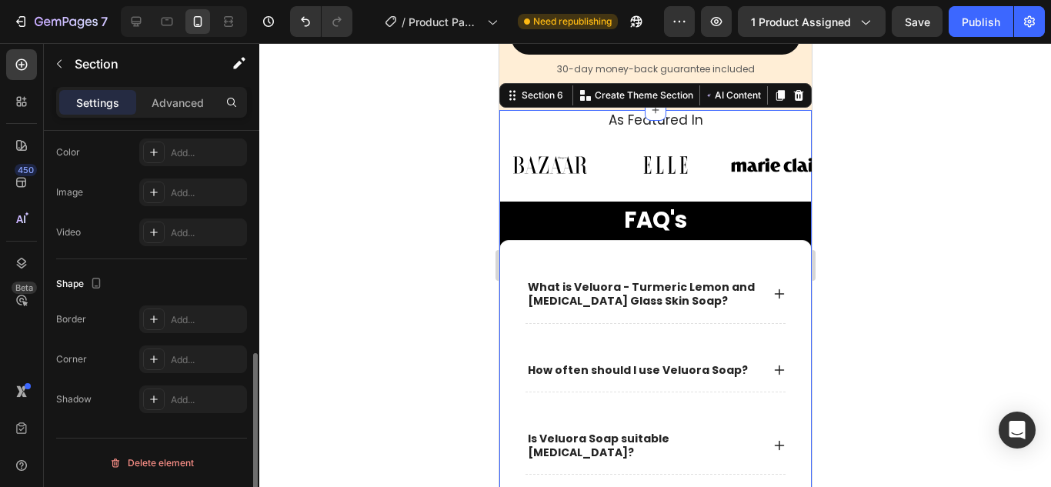
scroll to position [422, 0]
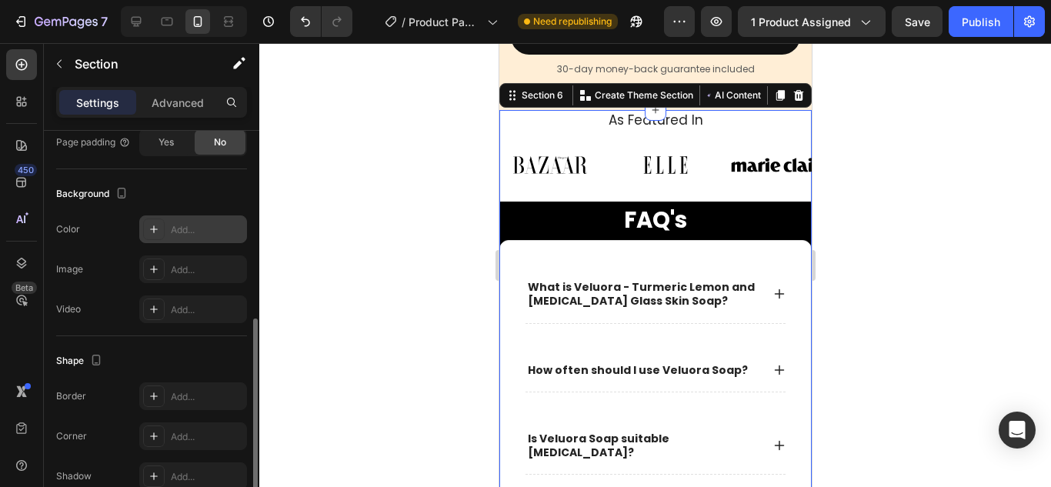
click at [148, 229] on icon at bounding box center [154, 229] width 12 height 12
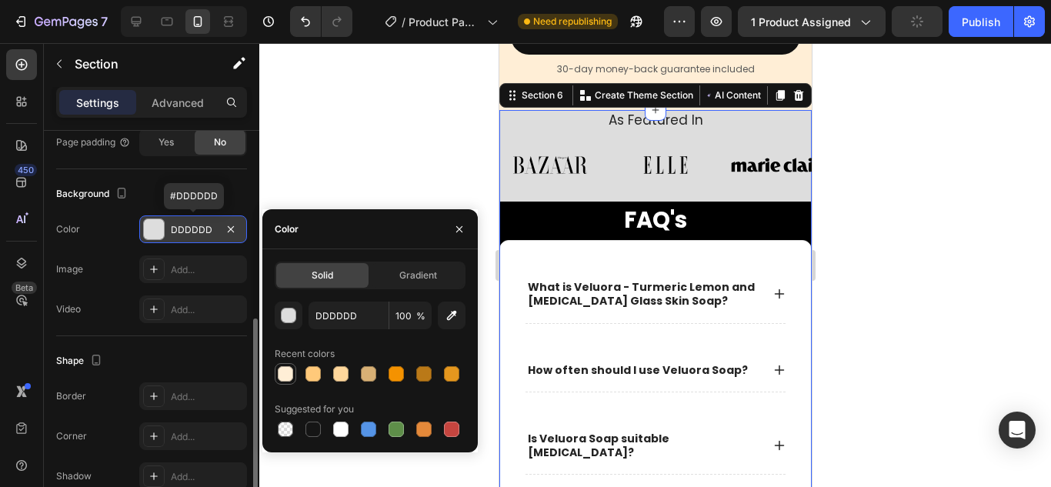
click at [288, 369] on div at bounding box center [285, 373] width 15 height 15
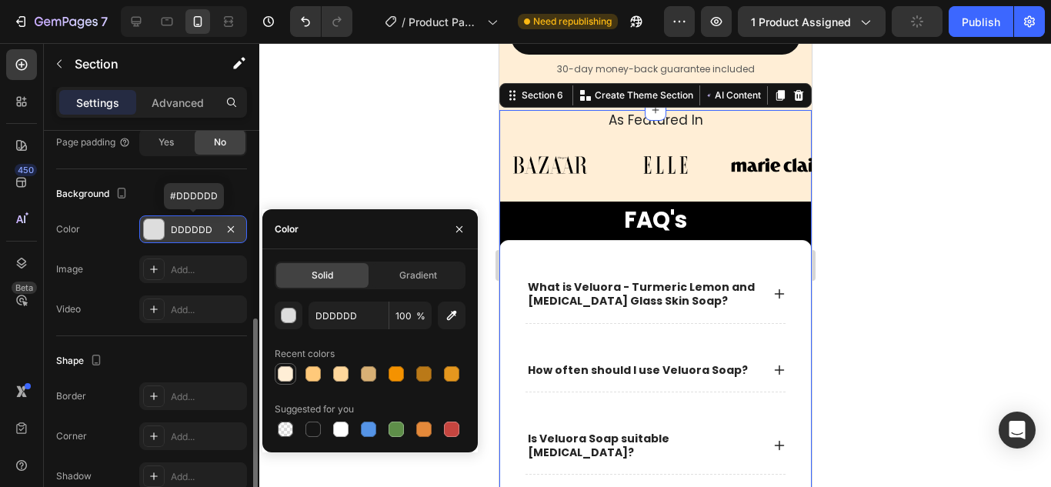
type input "FFEED6"
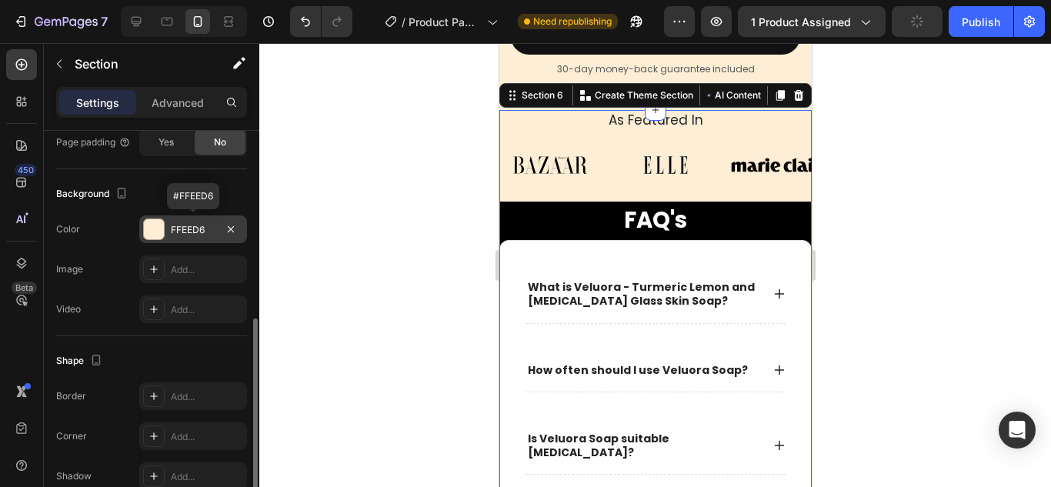
click at [861, 211] on div at bounding box center [654, 265] width 791 height 444
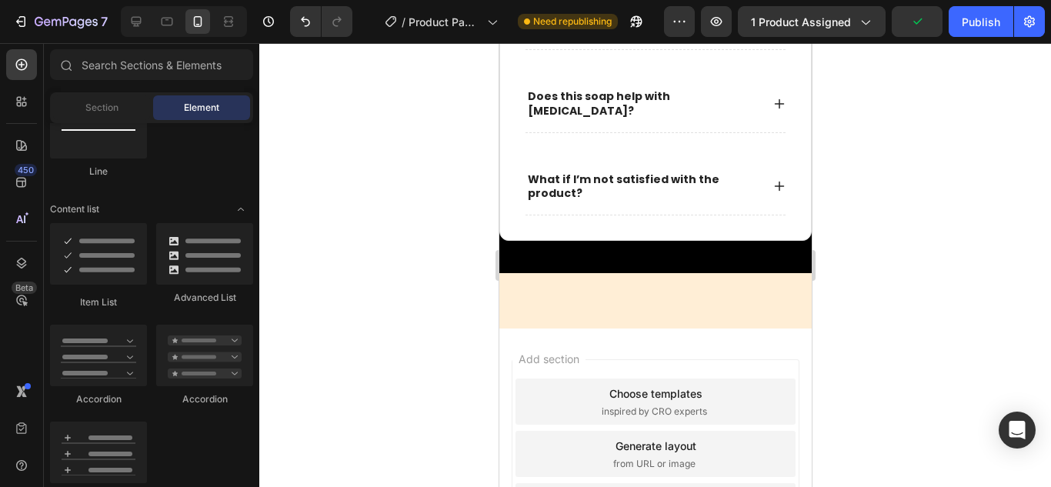
scroll to position [4065, 0]
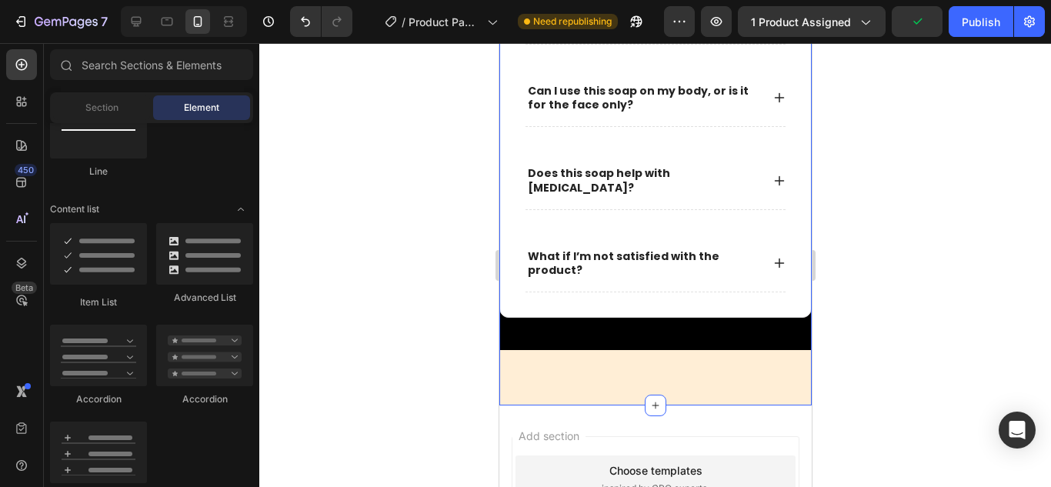
click at [595, 375] on div "As Featured In Heading Image Image Image Image Image Image Image Image Image Im…" at bounding box center [654, 8] width 312 height 795
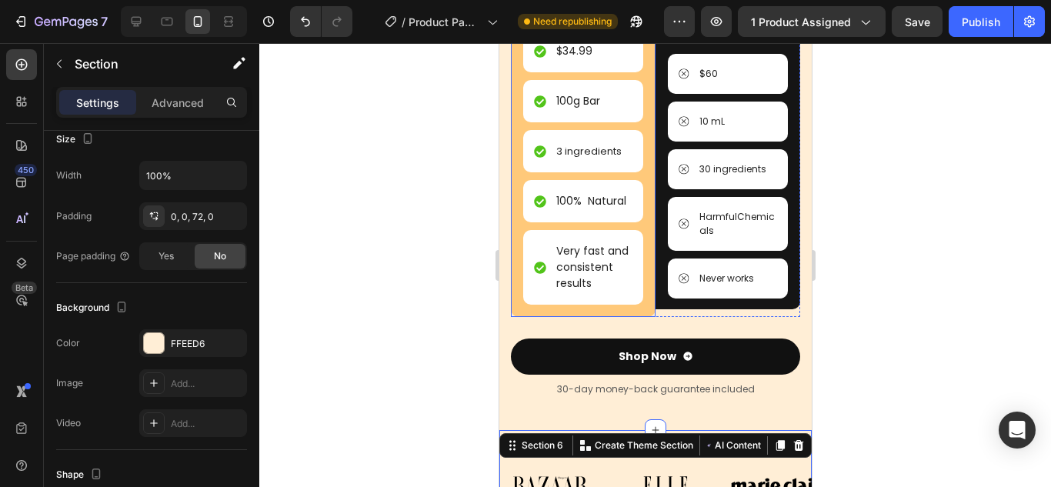
scroll to position [3296, 0]
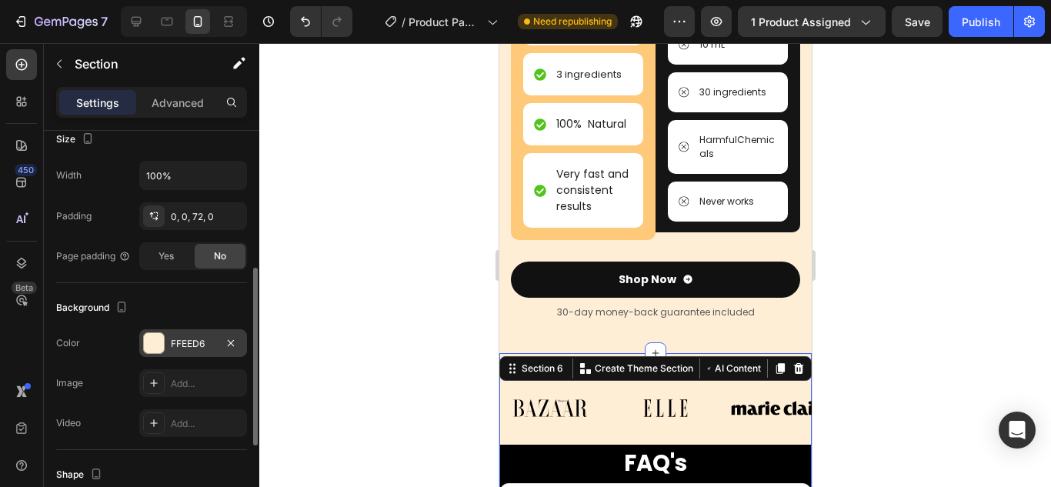
click at [141, 338] on div "FFEED6" at bounding box center [193, 343] width 108 height 28
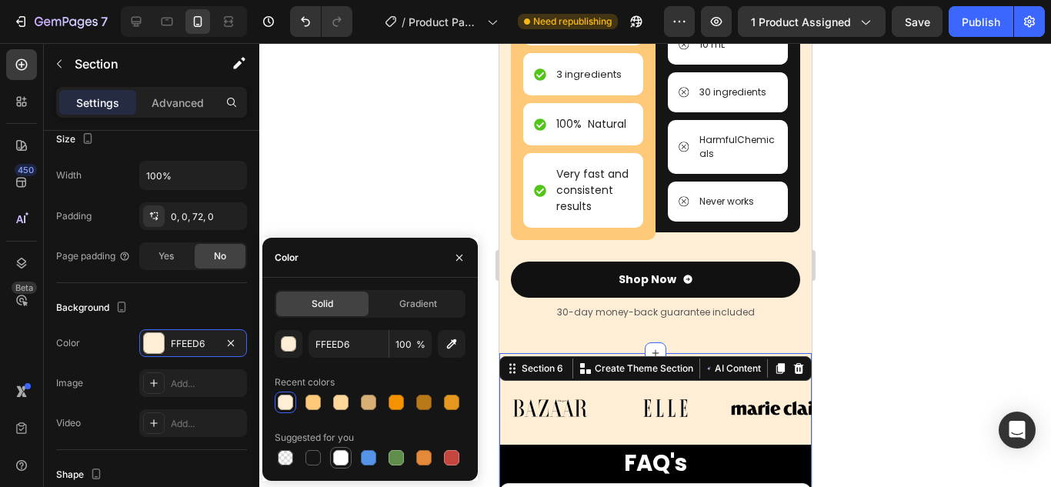
click at [342, 459] on div at bounding box center [340, 457] width 15 height 15
type input "FFFFFF"
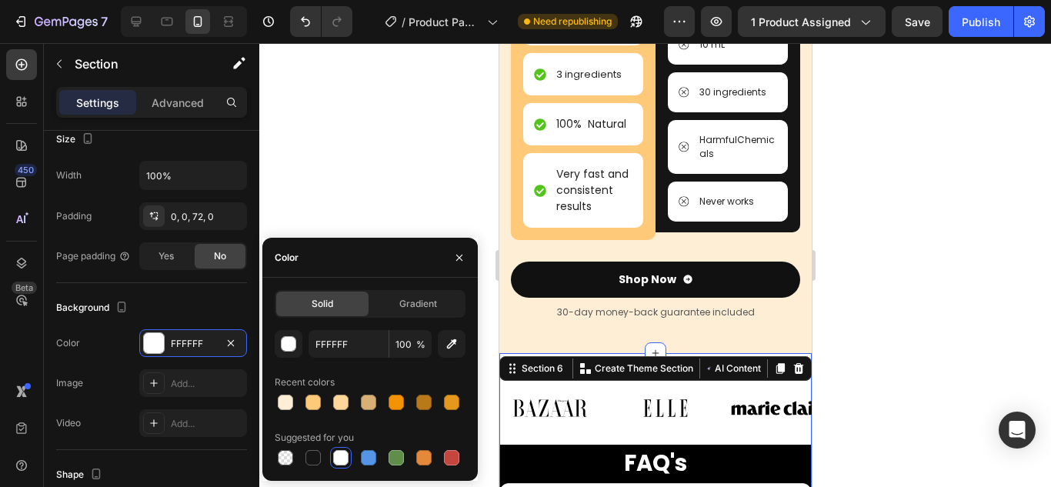
click at [945, 353] on div at bounding box center [654, 265] width 791 height 444
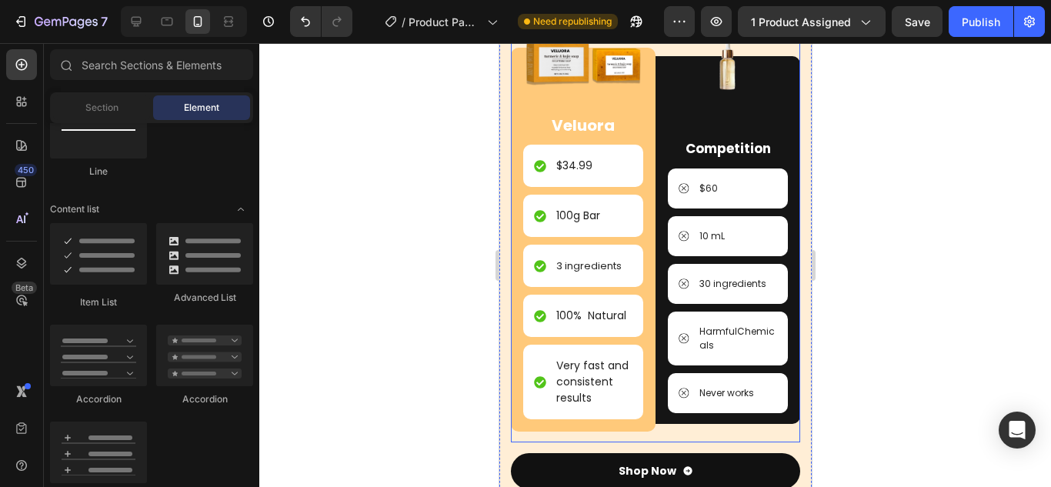
scroll to position [2757, 0]
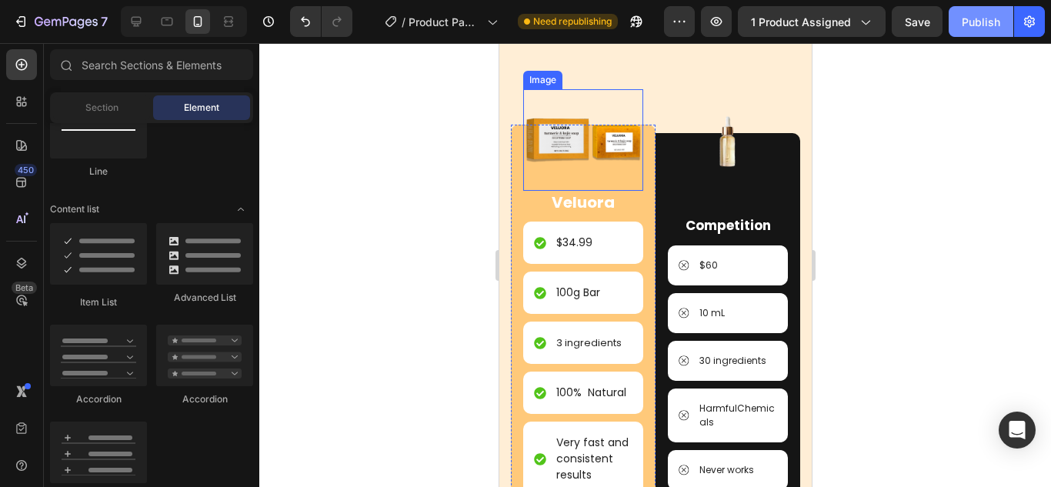
click at [971, 18] on div "Publish" at bounding box center [980, 22] width 38 height 16
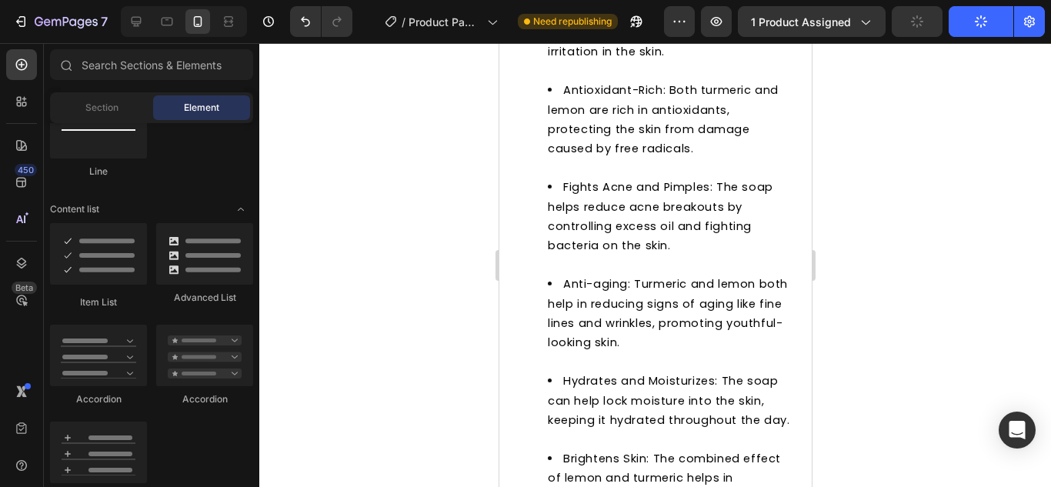
scroll to position [0, 0]
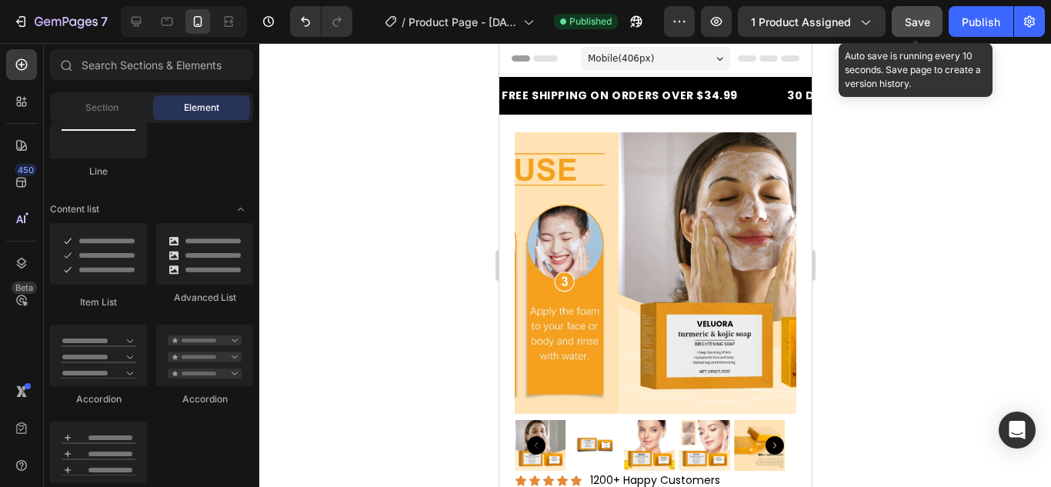
click at [901, 18] on button "Save" at bounding box center [916, 21] width 51 height 31
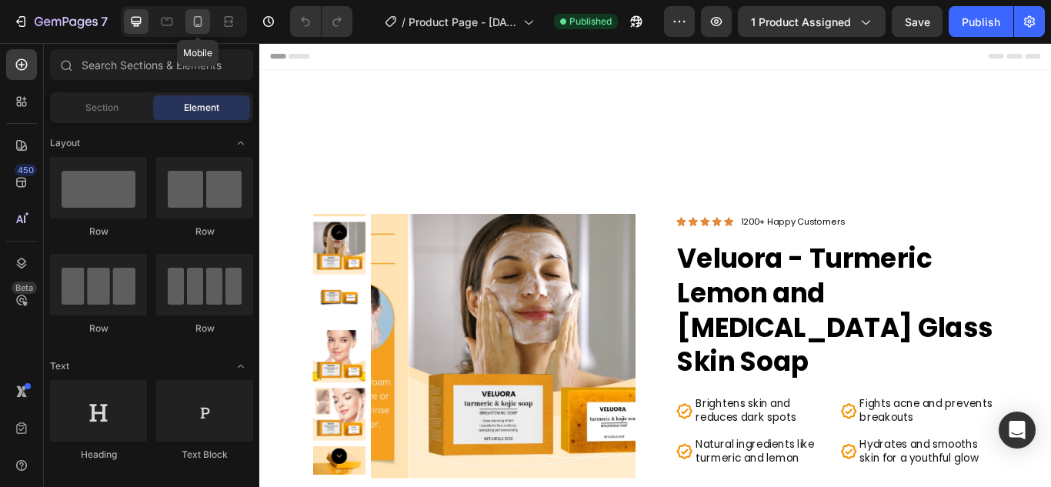
click at [202, 28] on icon at bounding box center [197, 21] width 15 height 15
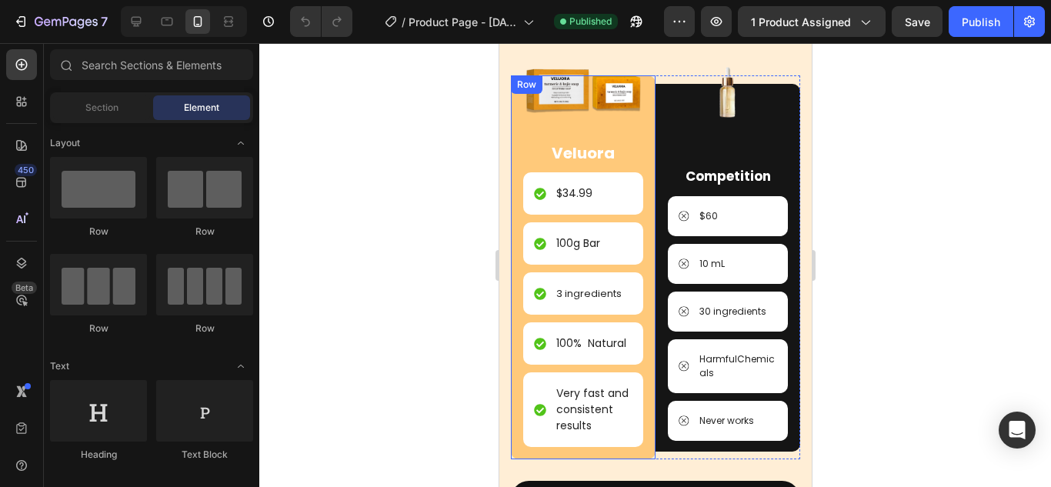
scroll to position [3231, 0]
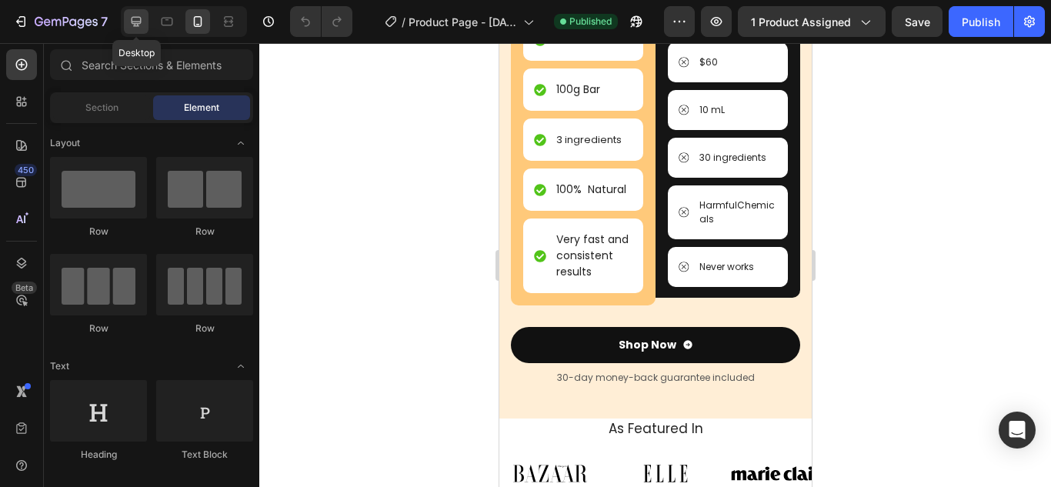
click at [139, 26] on icon at bounding box center [137, 22] width 10 height 10
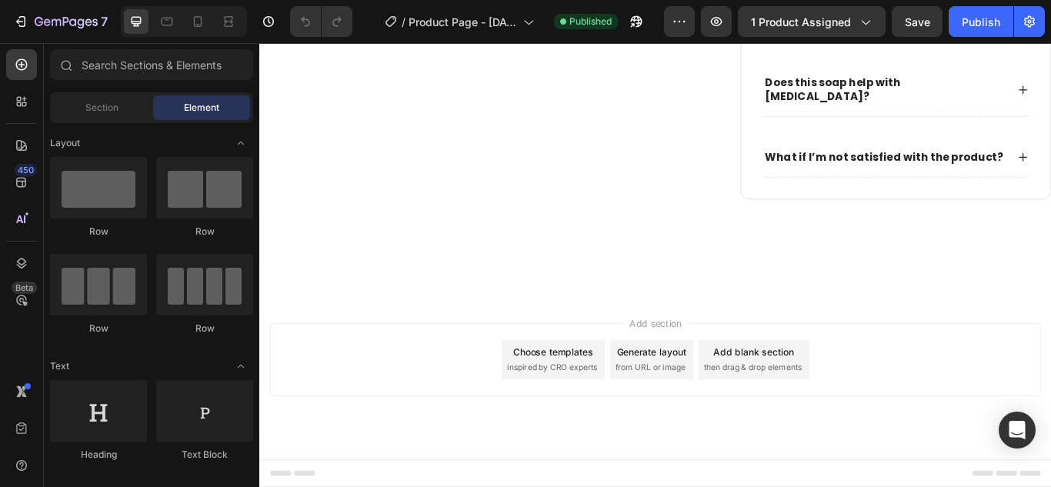
scroll to position [182, 0]
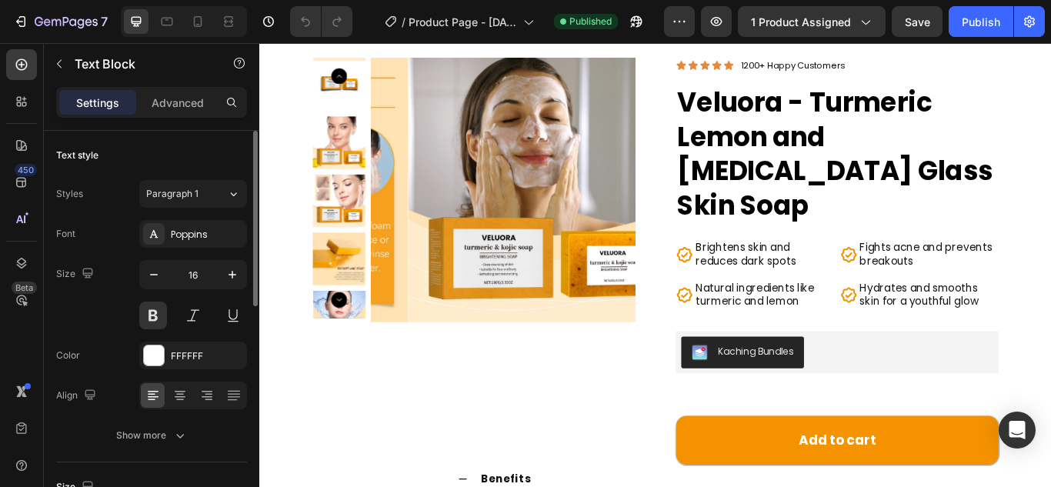
scroll to position [0, 0]
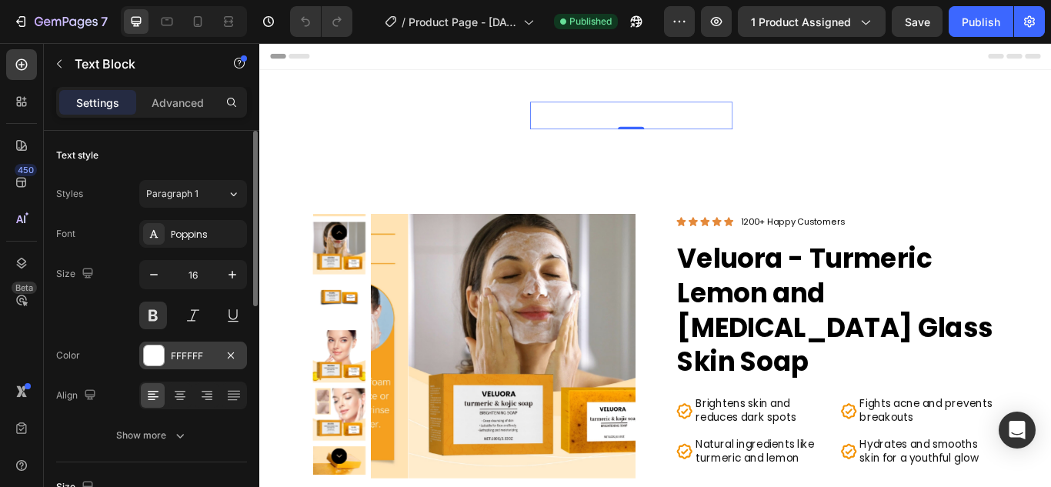
click at [151, 351] on div at bounding box center [154, 355] width 20 height 20
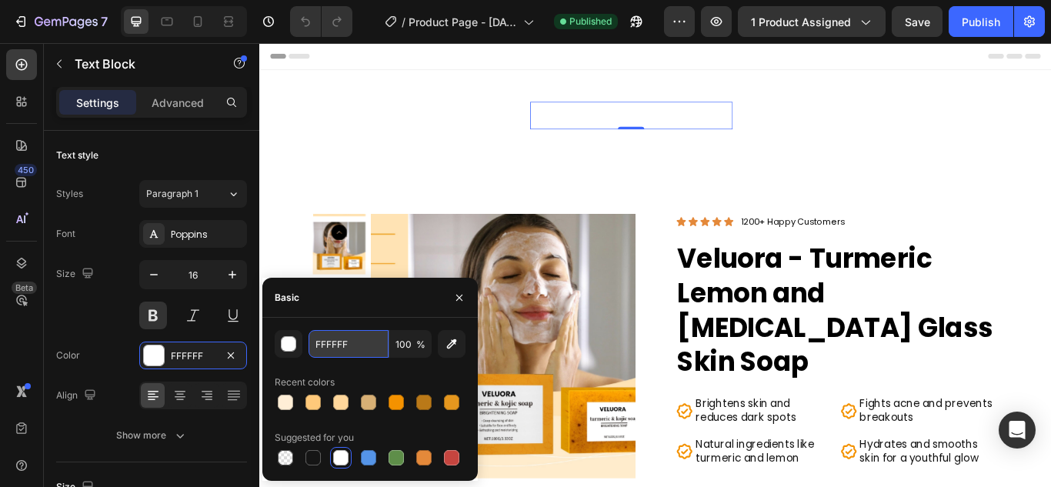
click at [355, 341] on input "FFFFFF" at bounding box center [348, 344] width 80 height 28
type input "b"
click at [307, 455] on div at bounding box center [312, 457] width 15 height 15
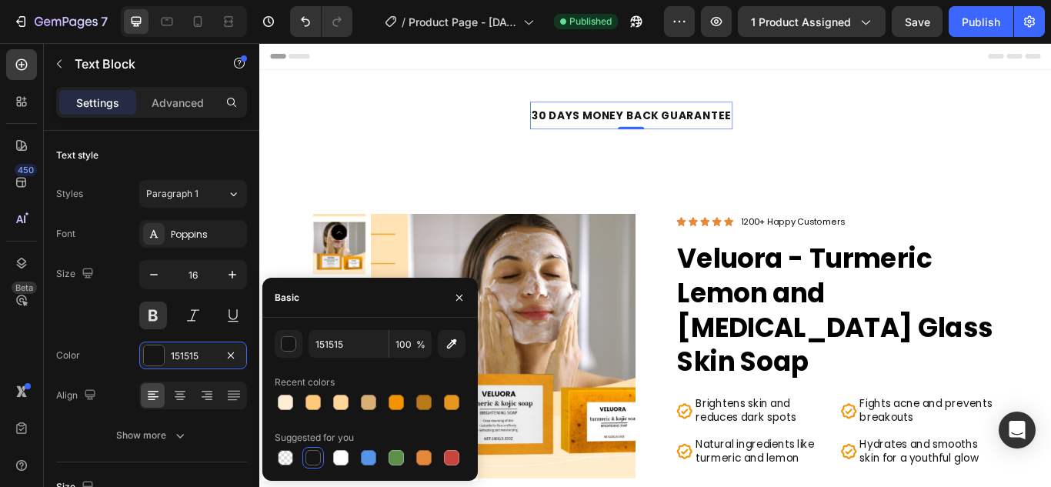
click at [310, 453] on div at bounding box center [312, 457] width 15 height 15
click at [338, 462] on div at bounding box center [340, 457] width 15 height 15
type input "FFFFFF"
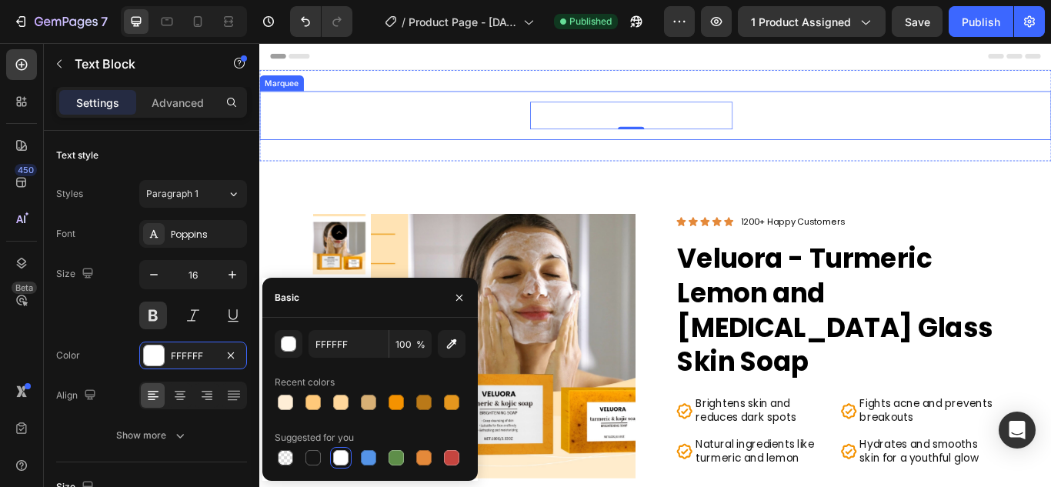
click at [483, 148] on div "FREE SHIPPING ON ORDERS OVER $34.99 Text Block 30 DAYS MONEY BACK GUARANTEE Tex…" at bounding box center [720, 127] width 923 height 57
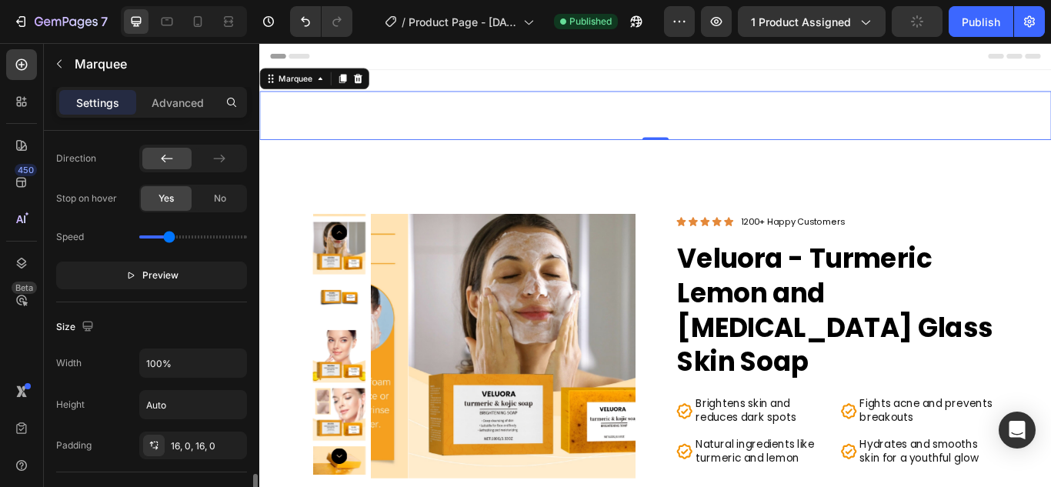
scroll to position [538, 0]
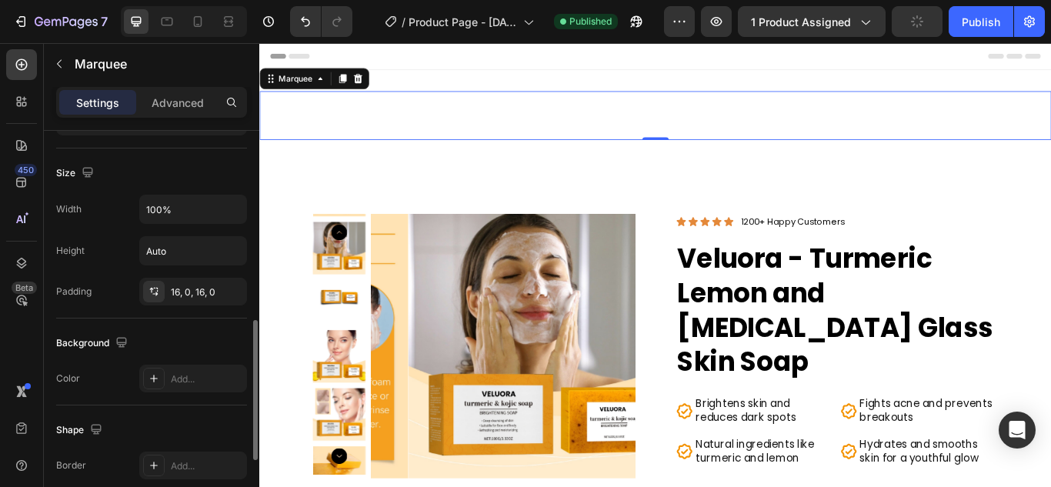
click at [149, 363] on div "Background Color Add..." at bounding box center [151, 361] width 191 height 87
click at [151, 372] on icon at bounding box center [154, 378] width 12 height 12
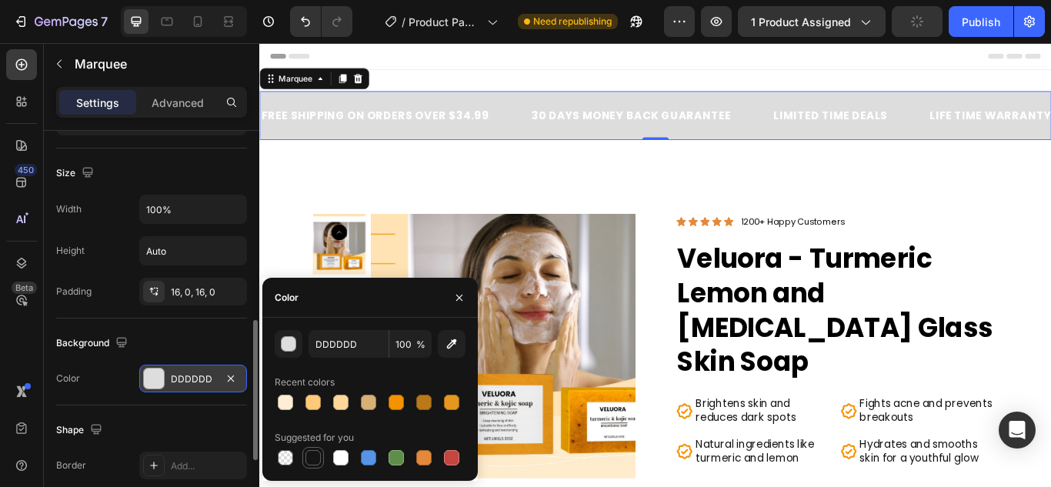
click at [311, 462] on div at bounding box center [312, 457] width 15 height 15
type input "151515"
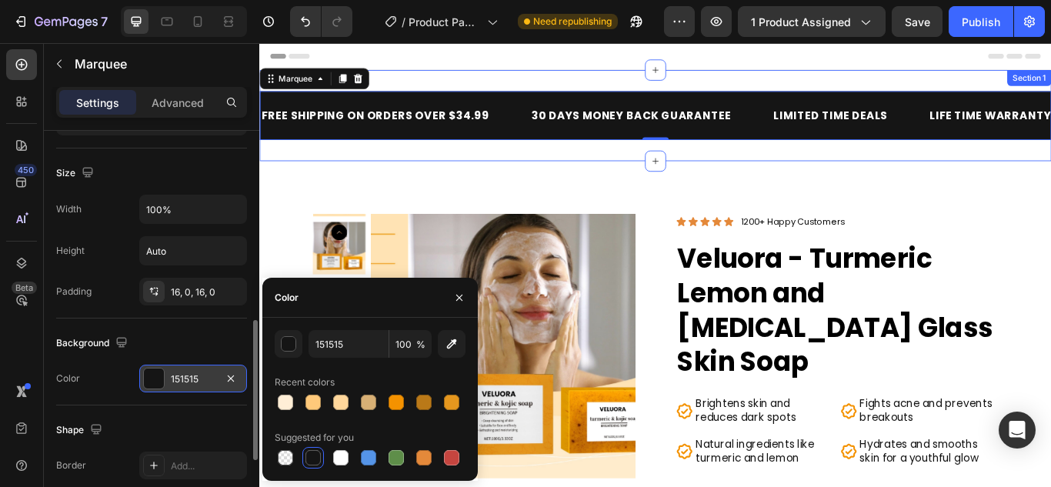
click at [555, 165] on div "FREE SHIPPING ON ORDERS OVER $34.99 Text Block 30 DAYS MONEY BACK GUARANTEE Tex…" at bounding box center [720, 128] width 923 height 106
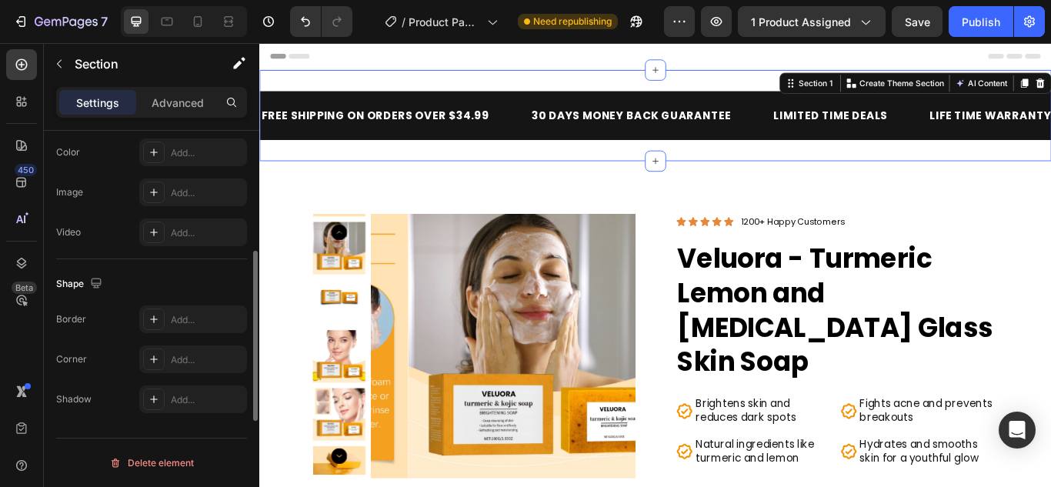
scroll to position [462, 0]
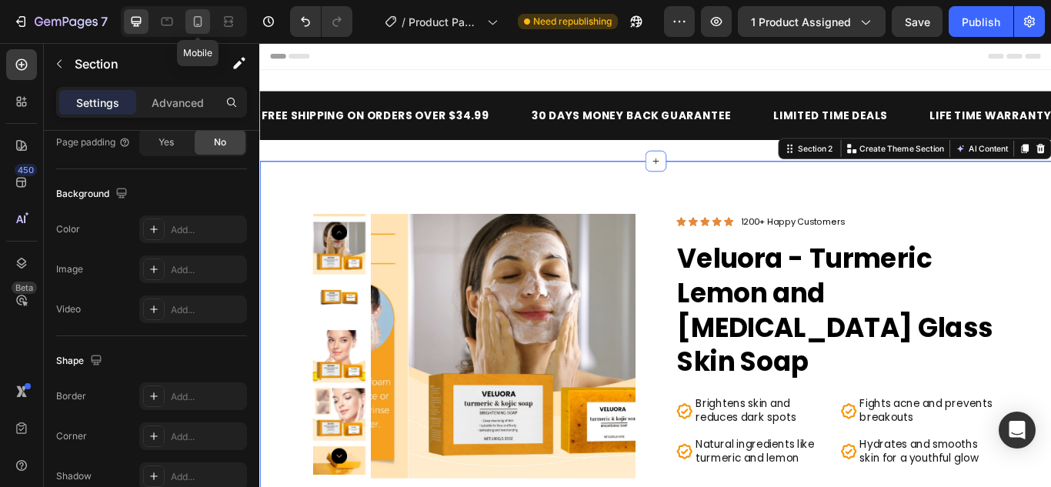
click at [205, 25] on icon at bounding box center [197, 21] width 15 height 15
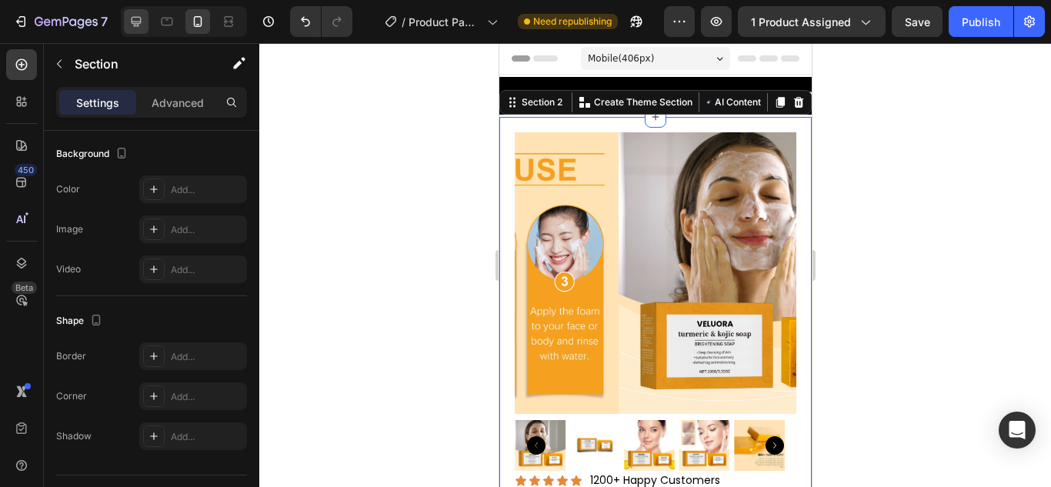
scroll to position [20, 0]
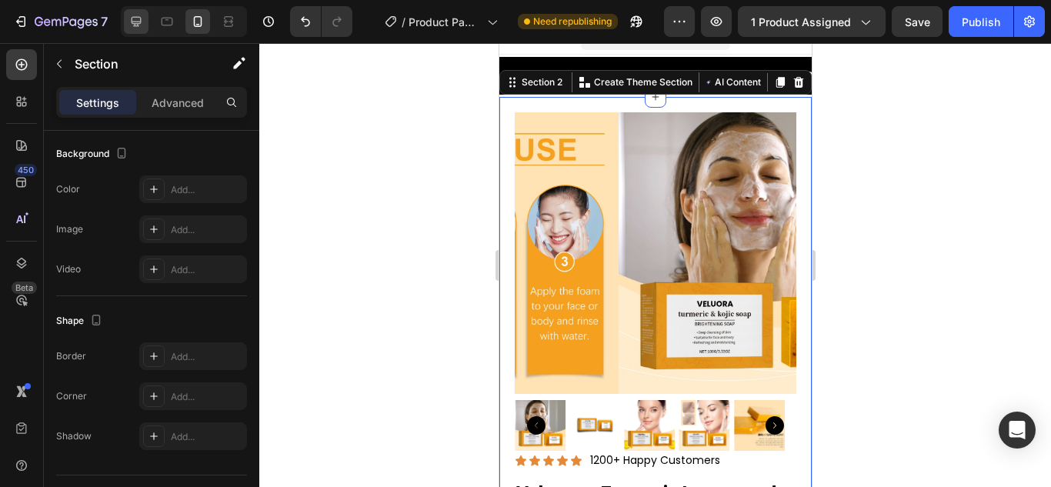
click at [125, 14] on div at bounding box center [136, 21] width 25 height 25
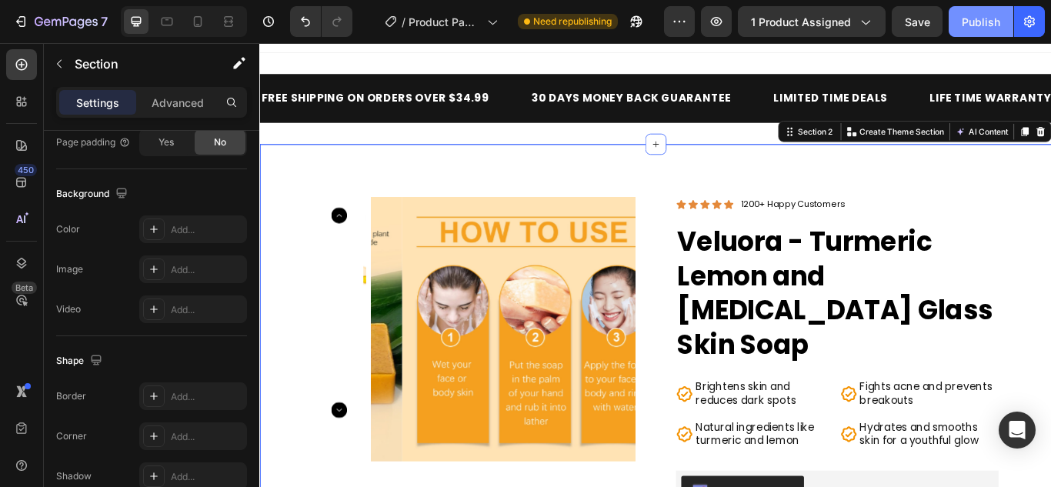
click at [974, 21] on div "Publish" at bounding box center [980, 22] width 38 height 16
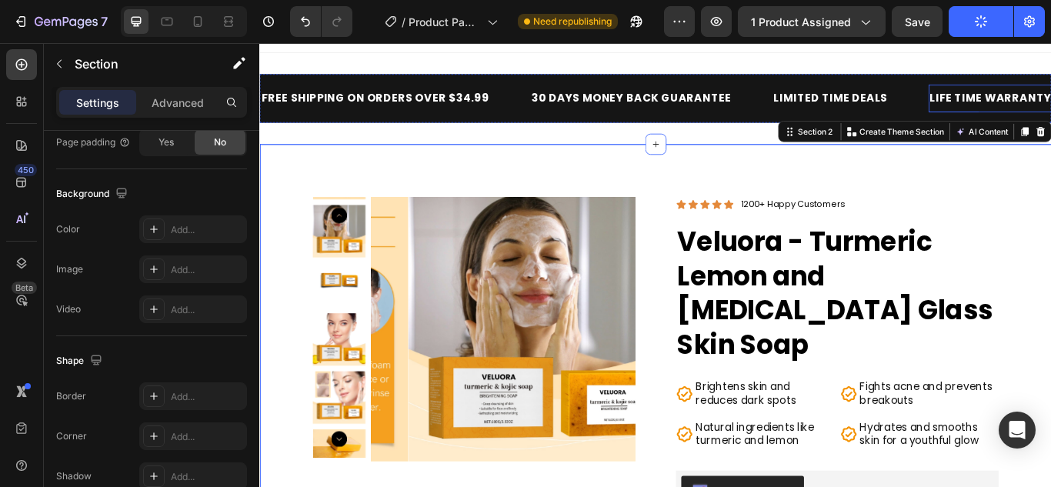
scroll to position [84, 0]
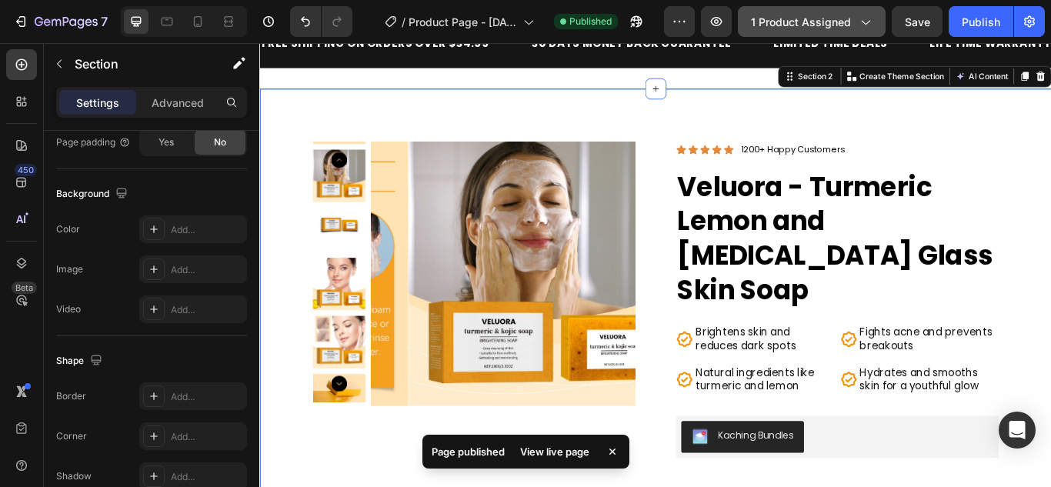
click at [815, 12] on button "1 product assigned" at bounding box center [812, 21] width 148 height 31
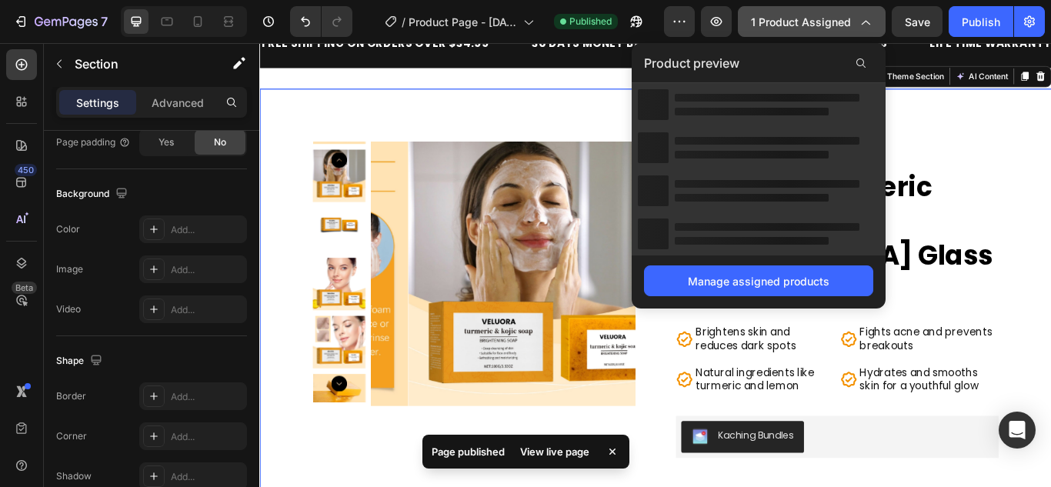
click at [815, 12] on button "1 product assigned" at bounding box center [812, 21] width 148 height 31
